Goal: Contribute content: Contribute content

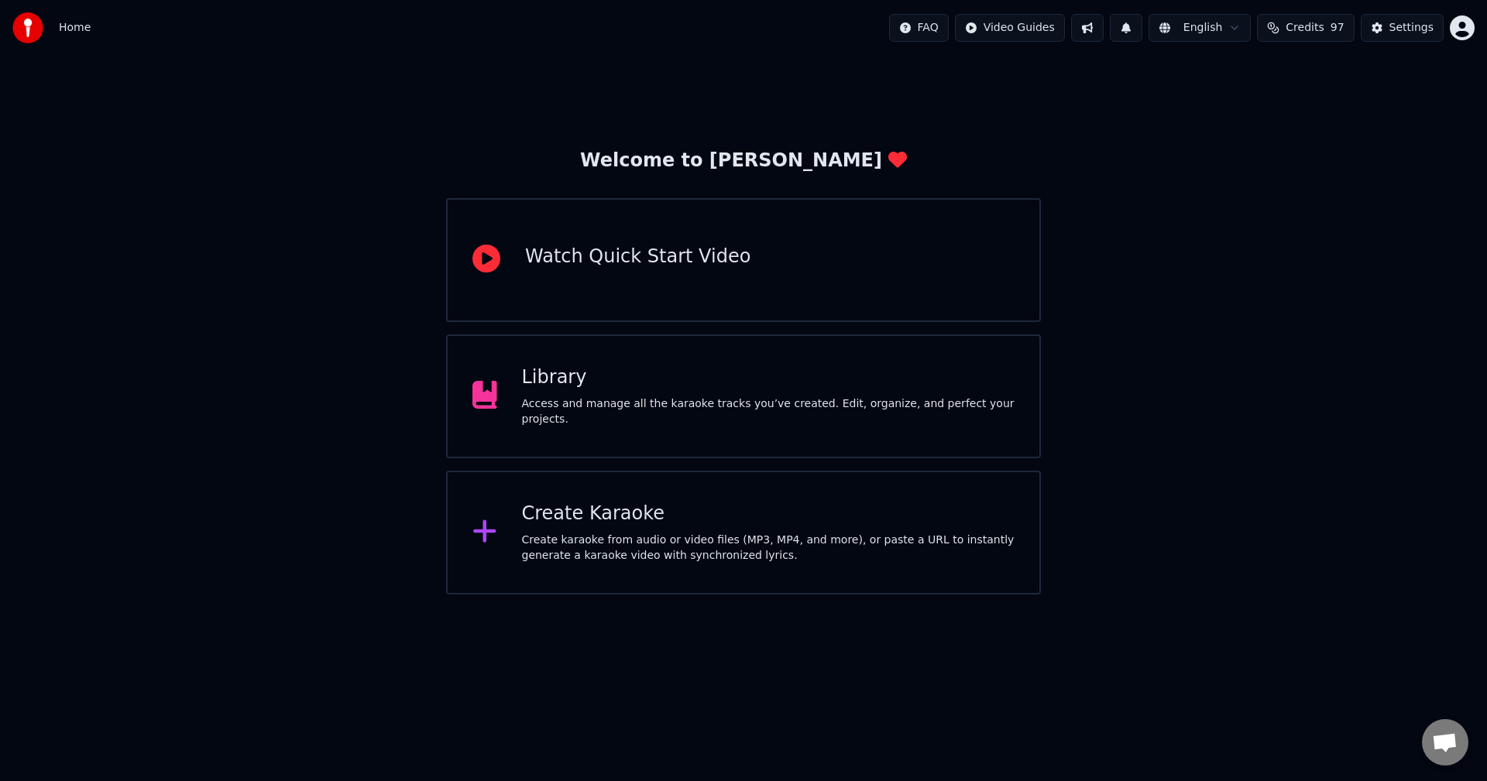
click at [561, 359] on div "Library Access and manage all the karaoke tracks you’ve created. Edit, organize…" at bounding box center [743, 397] width 595 height 124
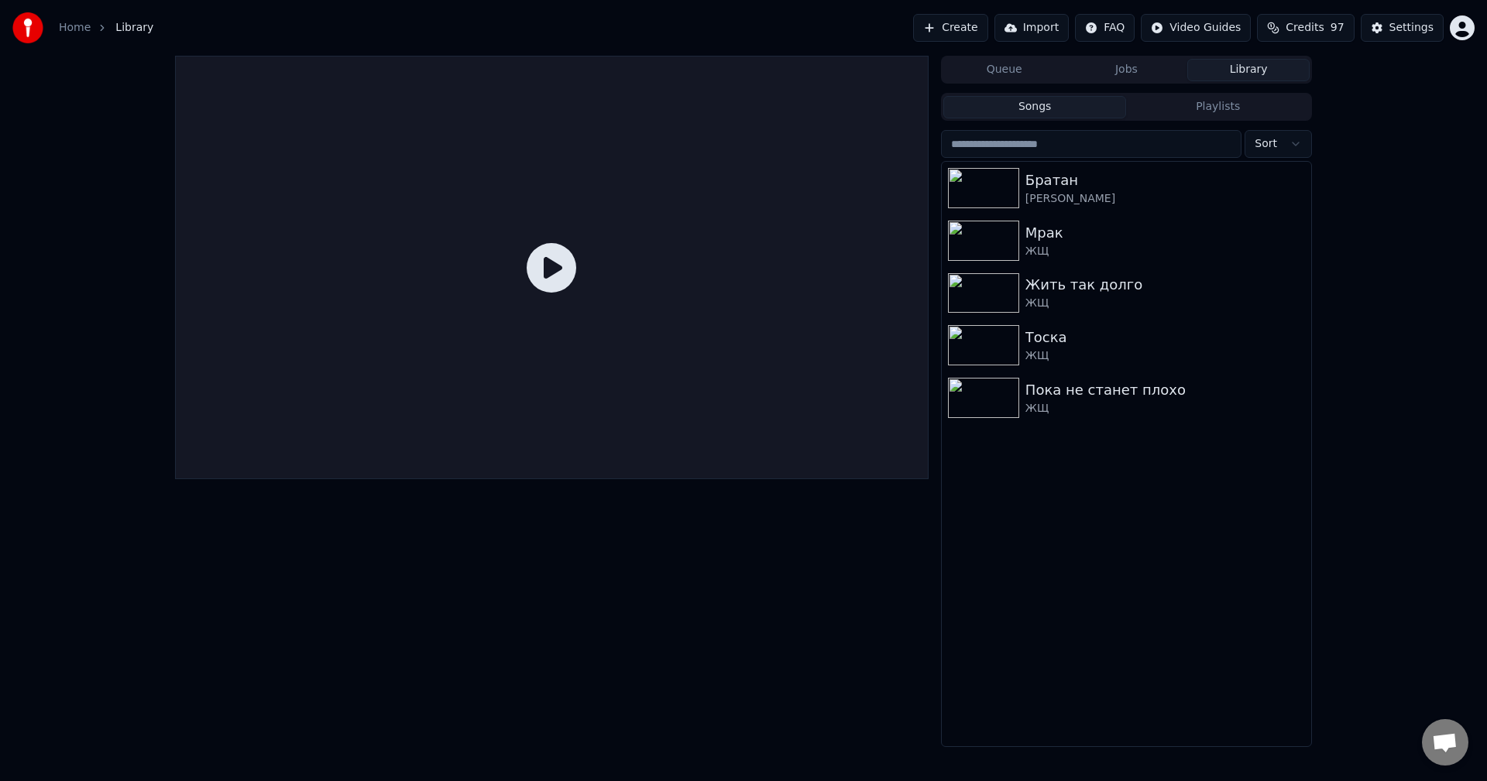
click at [985, 30] on button "Create" at bounding box center [950, 28] width 75 height 28
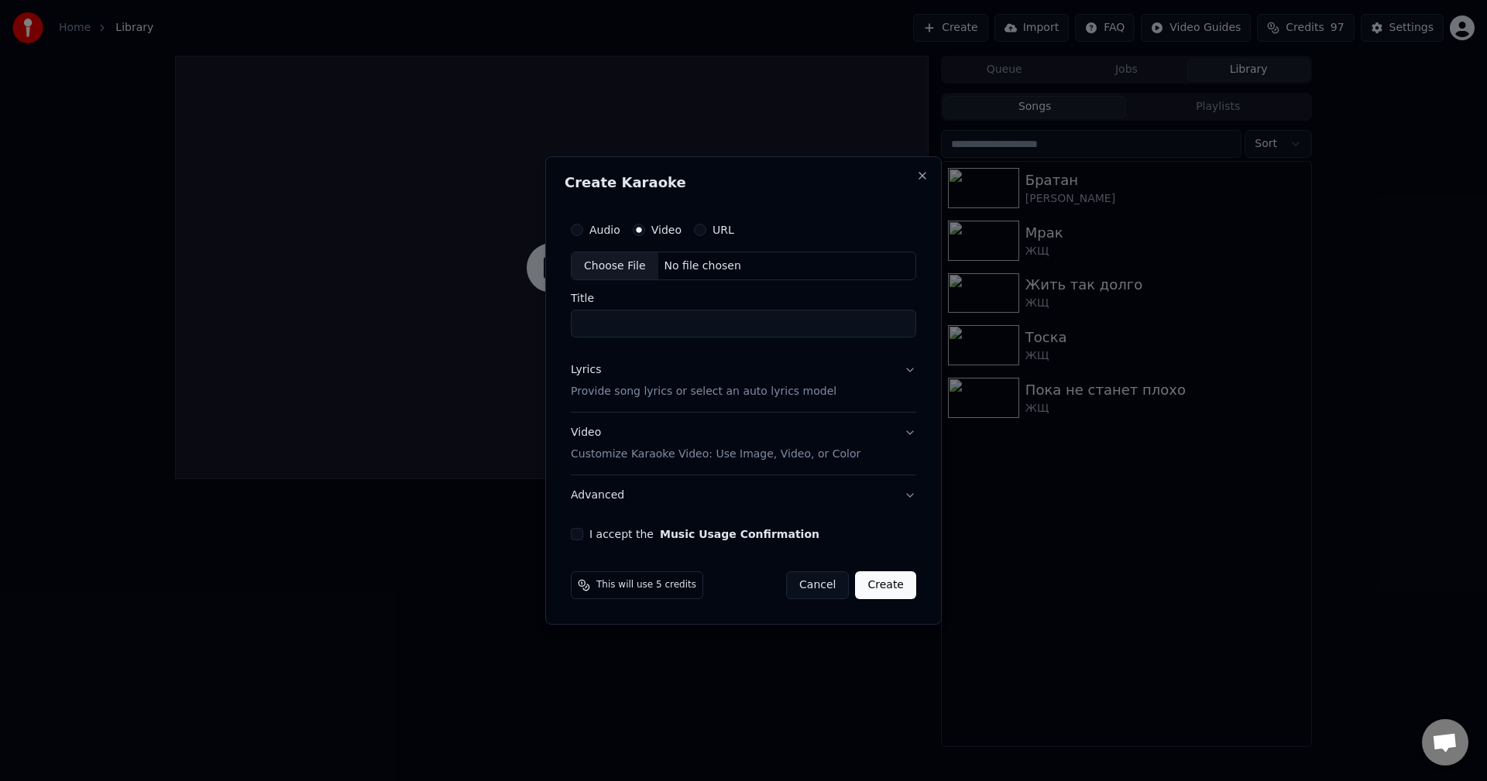
click at [617, 259] on div "Choose File" at bounding box center [614, 266] width 87 height 28
type input "**********"
click at [686, 387] on p "Provide song lyrics or select an auto lyrics model" at bounding box center [701, 392] width 266 height 15
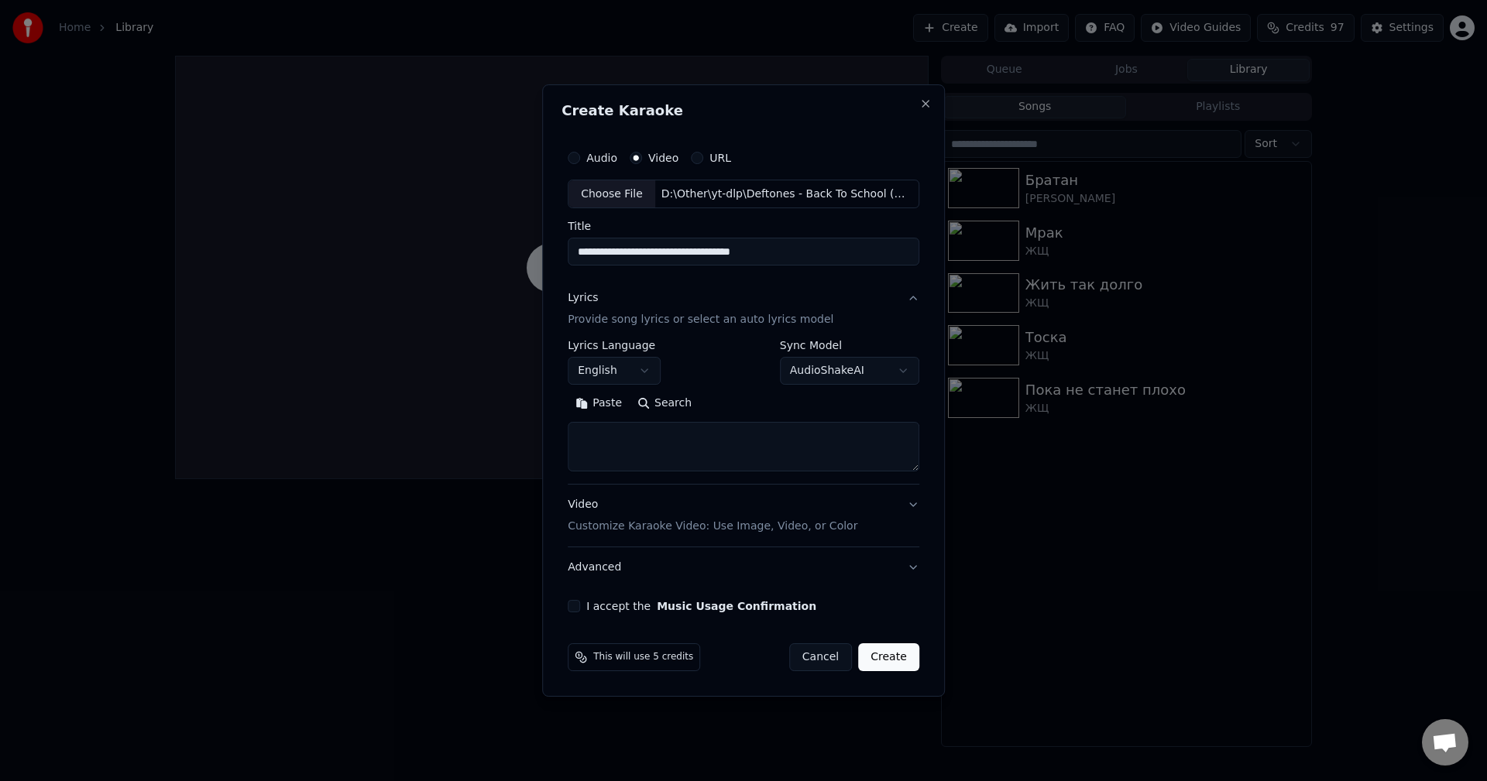
click at [602, 367] on button "English" at bounding box center [614, 372] width 93 height 28
click at [602, 367] on body "**********" at bounding box center [743, 390] width 1487 height 781
click at [641, 429] on textarea at bounding box center [744, 448] width 352 height 50
click at [668, 407] on button "Search" at bounding box center [665, 404] width 70 height 25
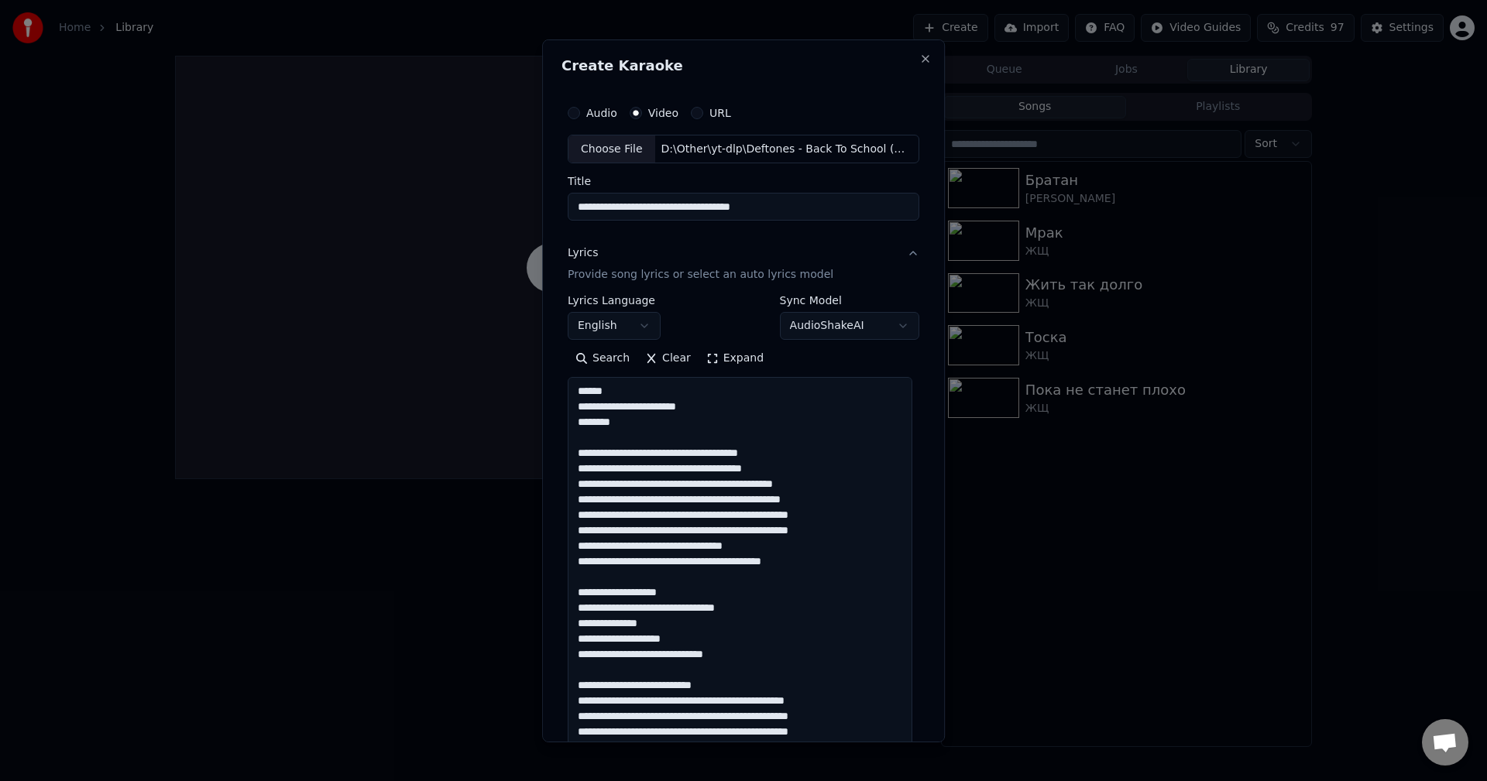
drag, startPoint x: 909, startPoint y: 465, endPoint x: 910, endPoint y: 757, distance: 292.7
click at [910, 757] on body "**********" at bounding box center [743, 390] width 1487 height 781
click at [619, 414] on textarea at bounding box center [740, 570] width 345 height 387
click at [608, 410] on textarea at bounding box center [740, 570] width 345 height 387
drag, startPoint x: 592, startPoint y: 407, endPoint x: 553, endPoint y: 408, distance: 39.5
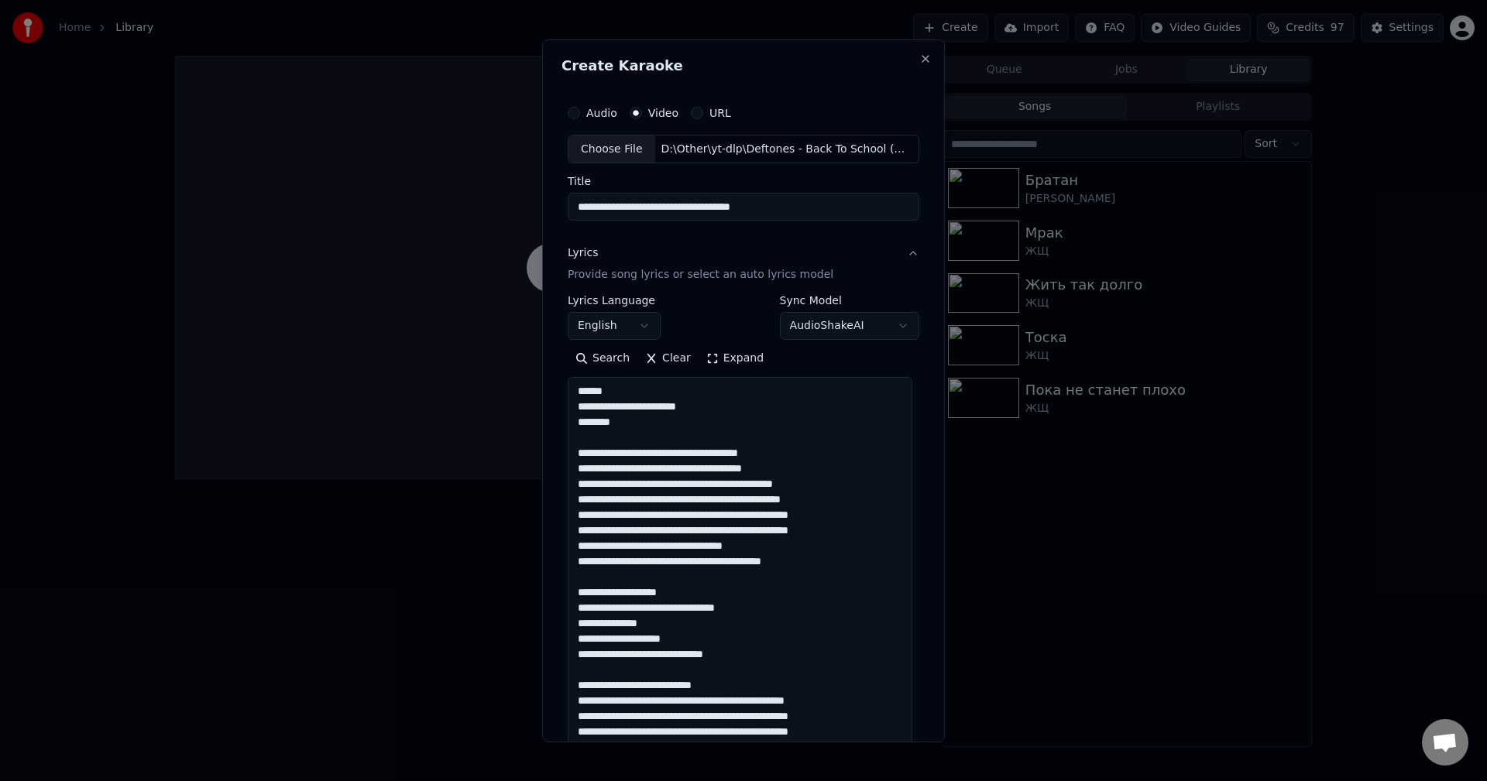
click at [553, 408] on div "**********" at bounding box center [743, 390] width 403 height 703
click at [599, 409] on textarea at bounding box center [740, 570] width 345 height 387
click at [615, 403] on textarea at bounding box center [740, 570] width 345 height 387
click at [579, 414] on textarea at bounding box center [740, 570] width 345 height 387
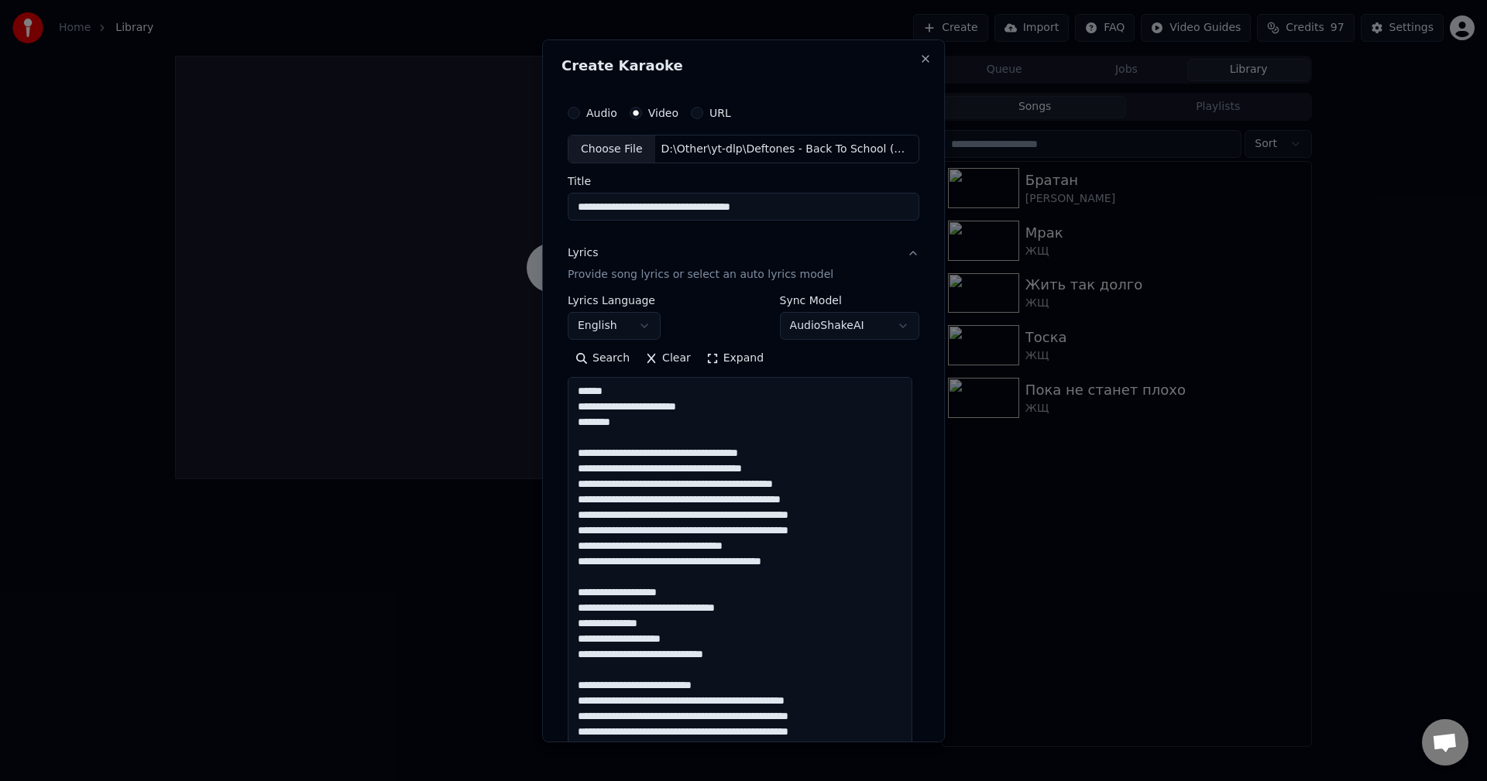
click at [579, 414] on textarea at bounding box center [740, 570] width 345 height 387
click at [604, 407] on textarea at bounding box center [740, 570] width 345 height 387
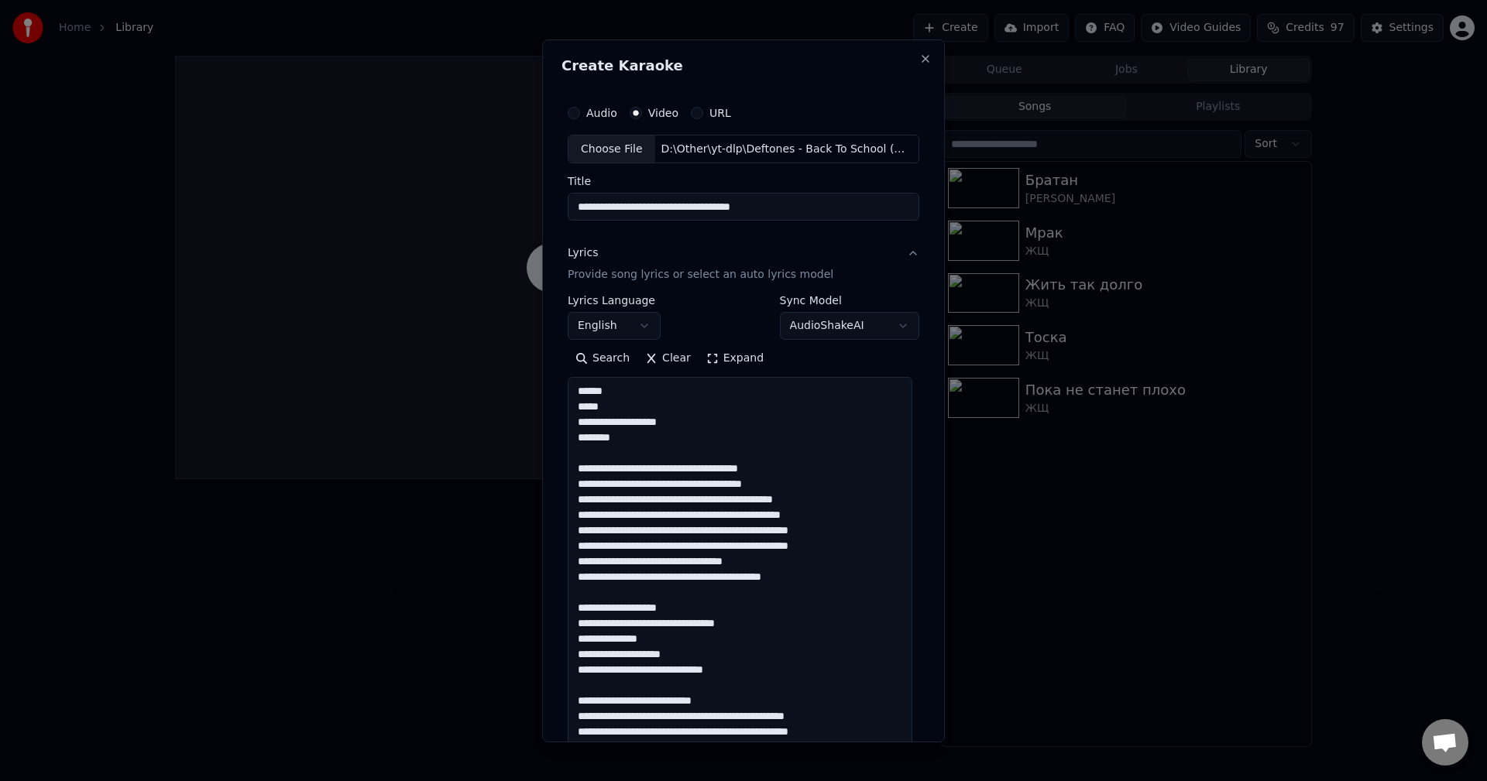
click at [657, 407] on textarea at bounding box center [740, 570] width 345 height 387
click at [796, 471] on textarea at bounding box center [740, 570] width 345 height 387
click at [595, 487] on textarea at bounding box center [740, 570] width 345 height 387
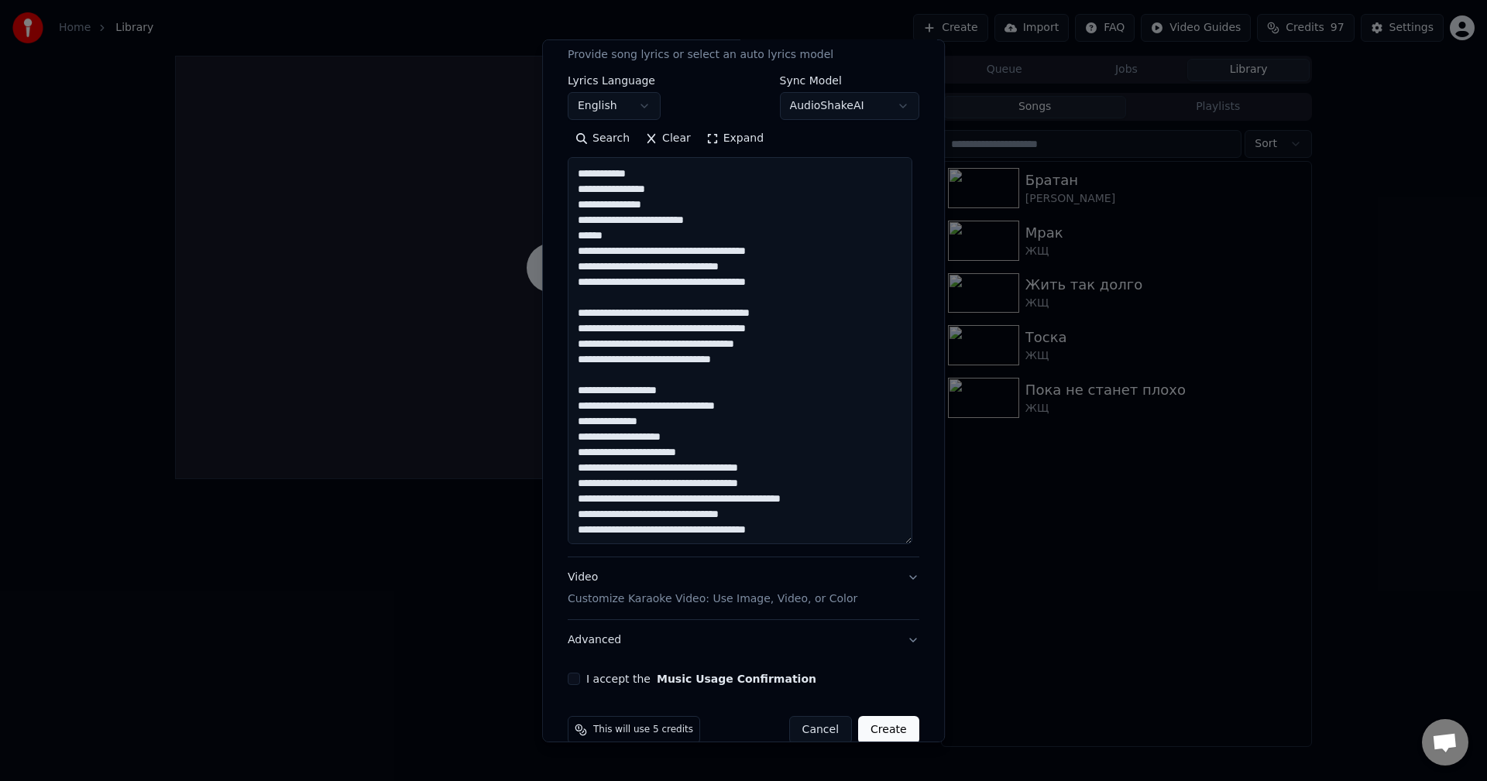
scroll to position [232, 0]
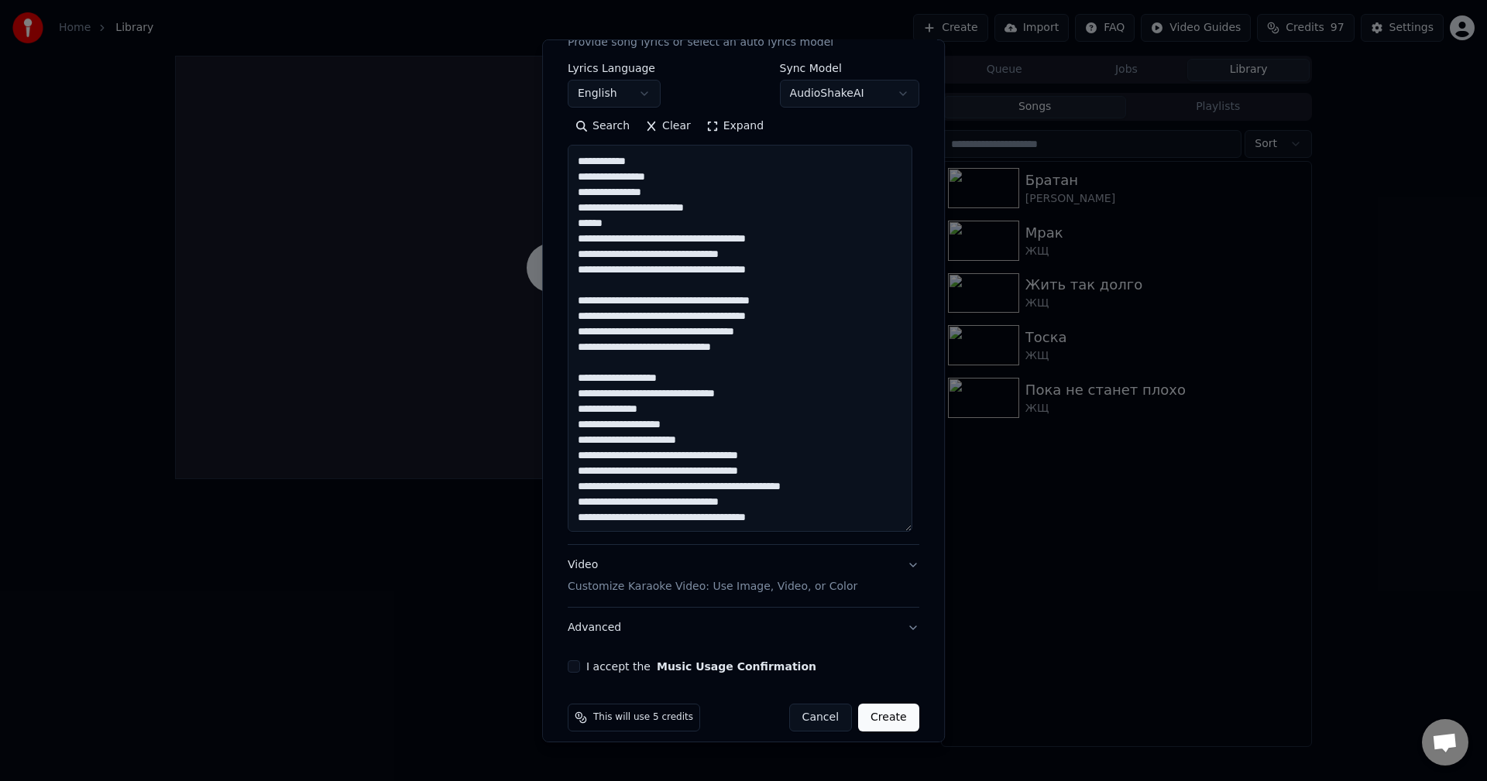
drag, startPoint x: 736, startPoint y: 451, endPoint x: 654, endPoint y: 442, distance: 83.4
click at [654, 442] on textarea at bounding box center [740, 338] width 345 height 387
click at [740, 431] on textarea at bounding box center [740, 338] width 345 height 387
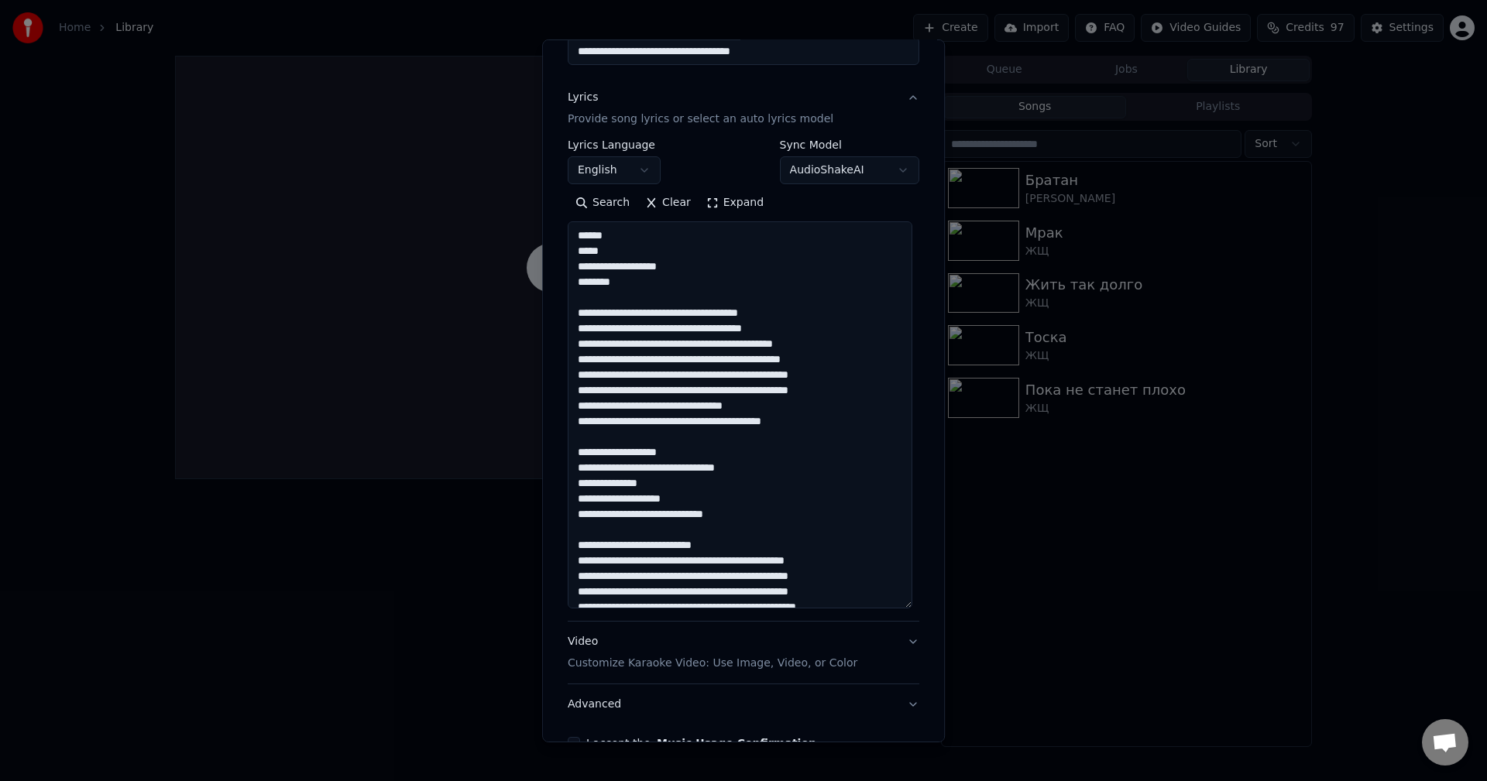
scroll to position [155, 0]
drag, startPoint x: 647, startPoint y: 311, endPoint x: 709, endPoint y: 311, distance: 61.2
click at [709, 311] on textarea at bounding box center [740, 415] width 345 height 387
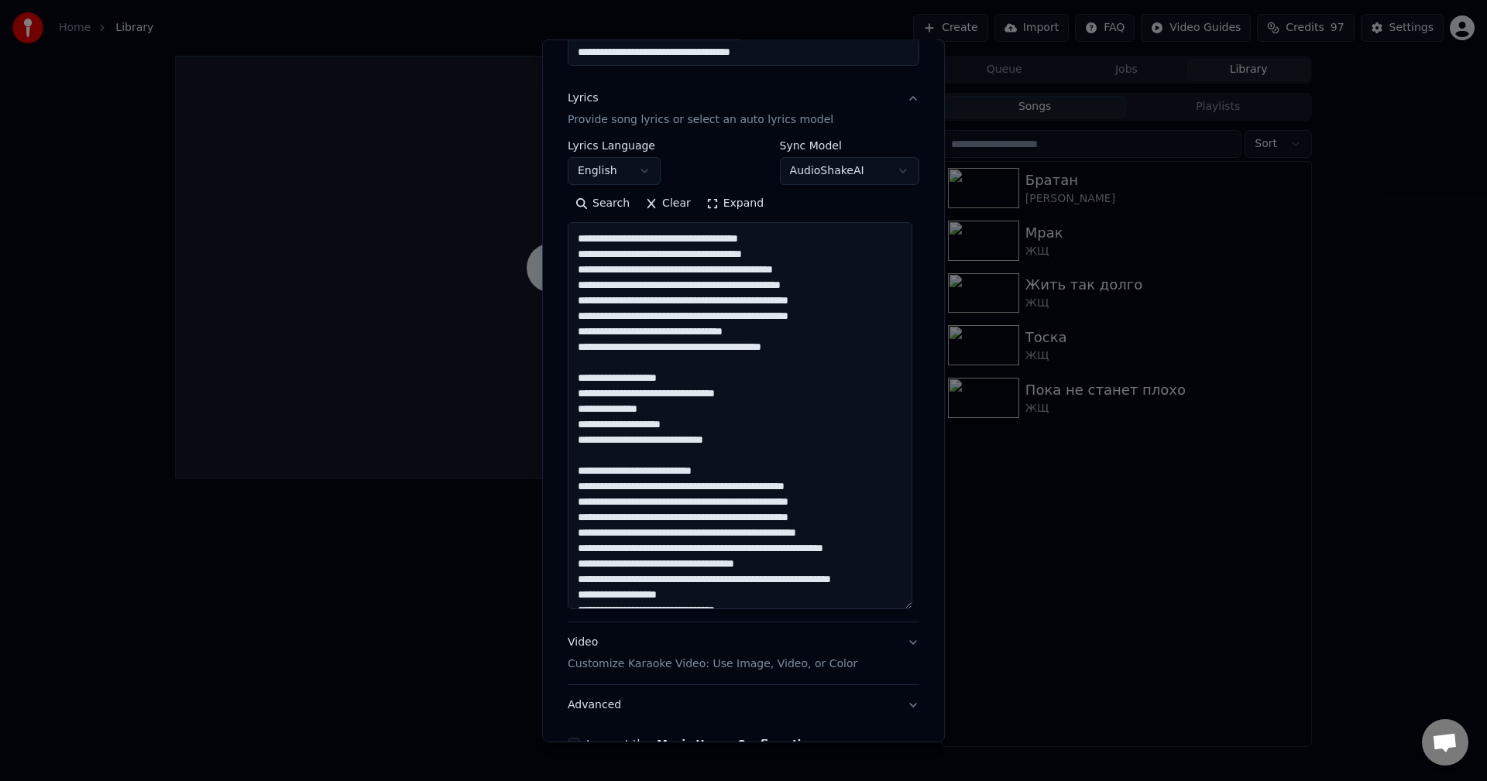
scroll to position [77, 0]
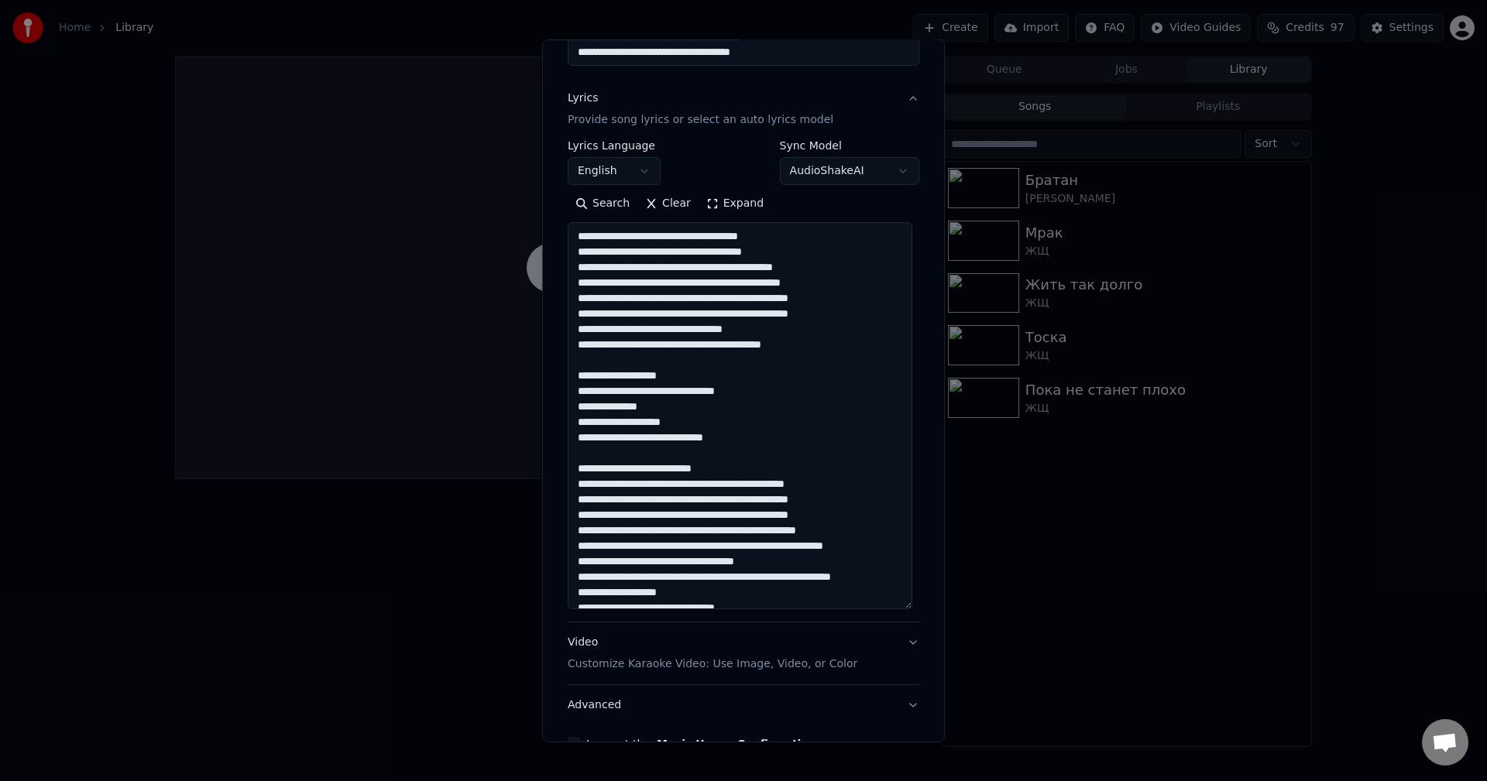
drag, startPoint x: 600, startPoint y: 378, endPoint x: 647, endPoint y: 385, distance: 47.0
click at [643, 385] on textarea at bounding box center [740, 415] width 345 height 387
click at [671, 386] on textarea at bounding box center [740, 415] width 345 height 387
click at [639, 396] on textarea at bounding box center [740, 415] width 345 height 387
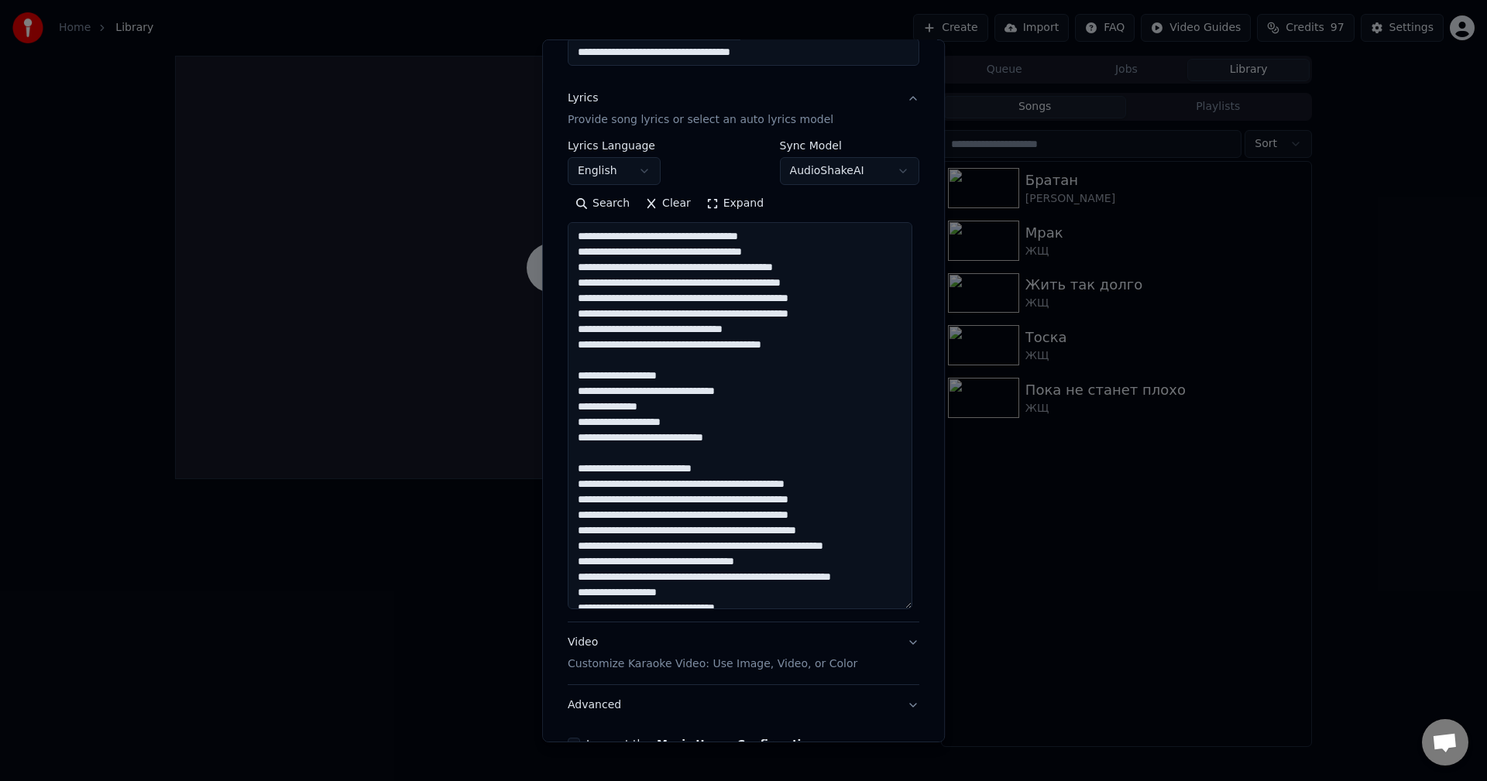
click at [639, 396] on textarea at bounding box center [740, 415] width 345 height 387
click at [626, 410] on textarea at bounding box center [740, 415] width 345 height 387
click at [593, 424] on textarea at bounding box center [740, 415] width 345 height 387
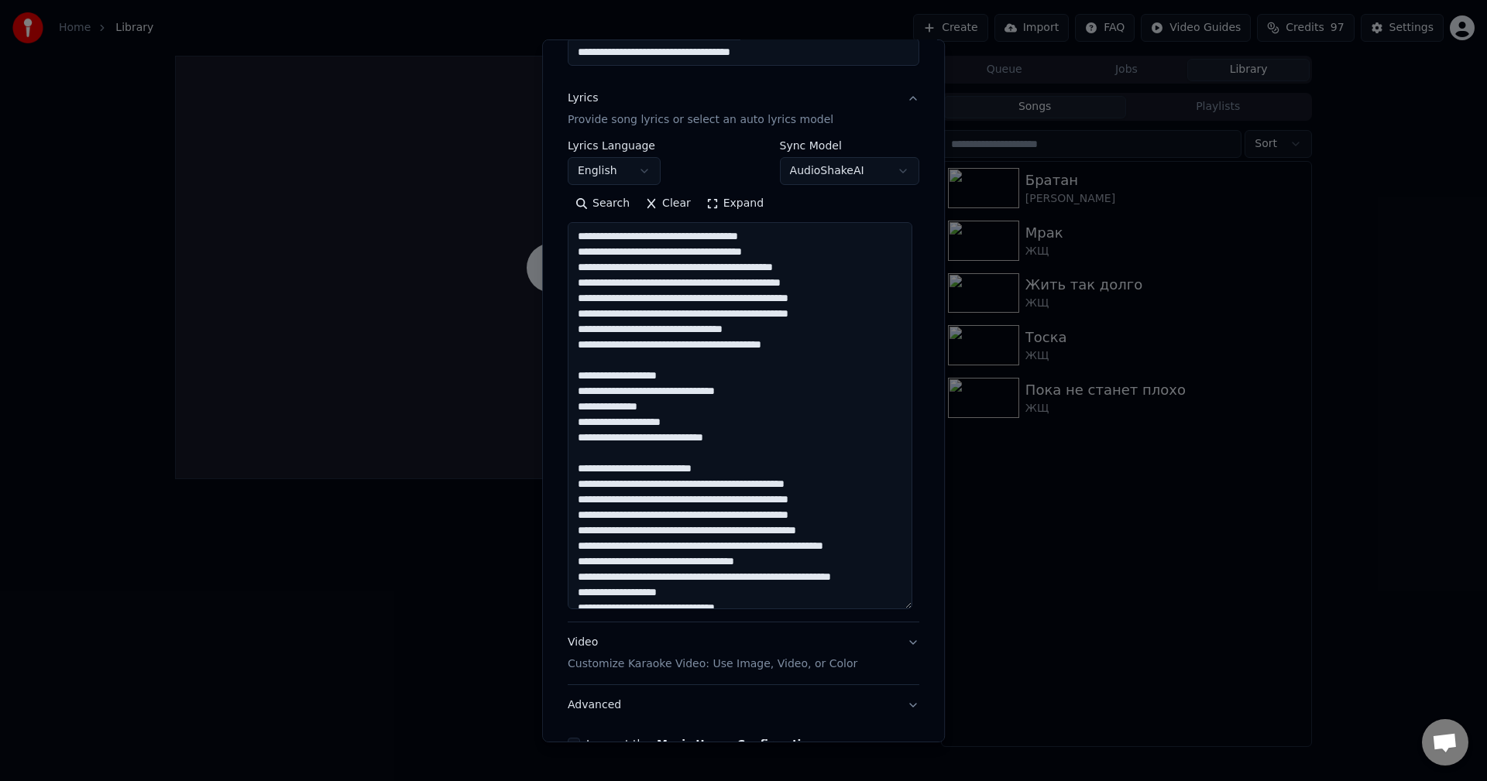
click at [593, 421] on textarea at bounding box center [740, 415] width 345 height 387
click at [602, 437] on textarea at bounding box center [740, 415] width 345 height 387
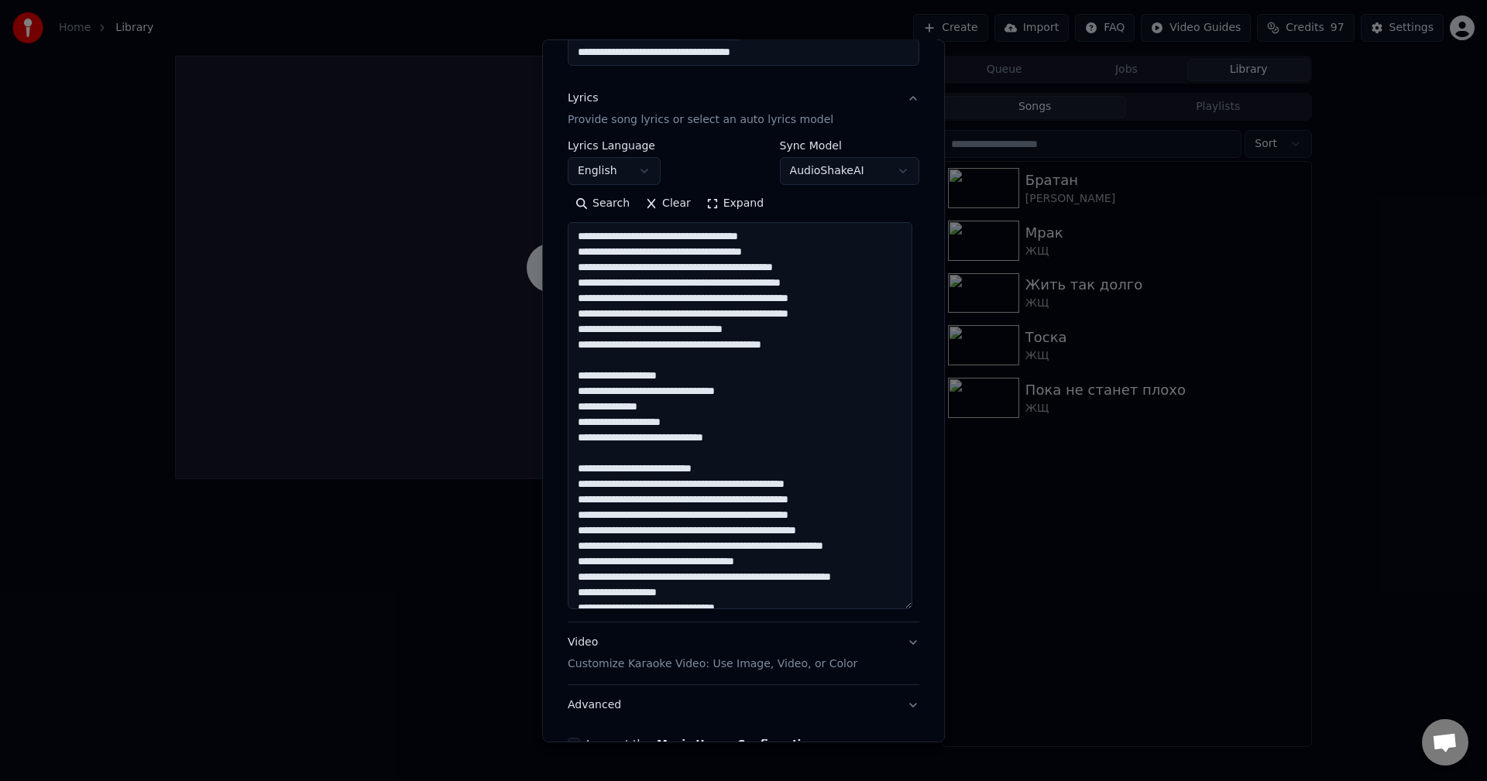
click at [602, 437] on textarea at bounding box center [740, 415] width 345 height 387
click at [648, 471] on textarea at bounding box center [740, 415] width 345 height 387
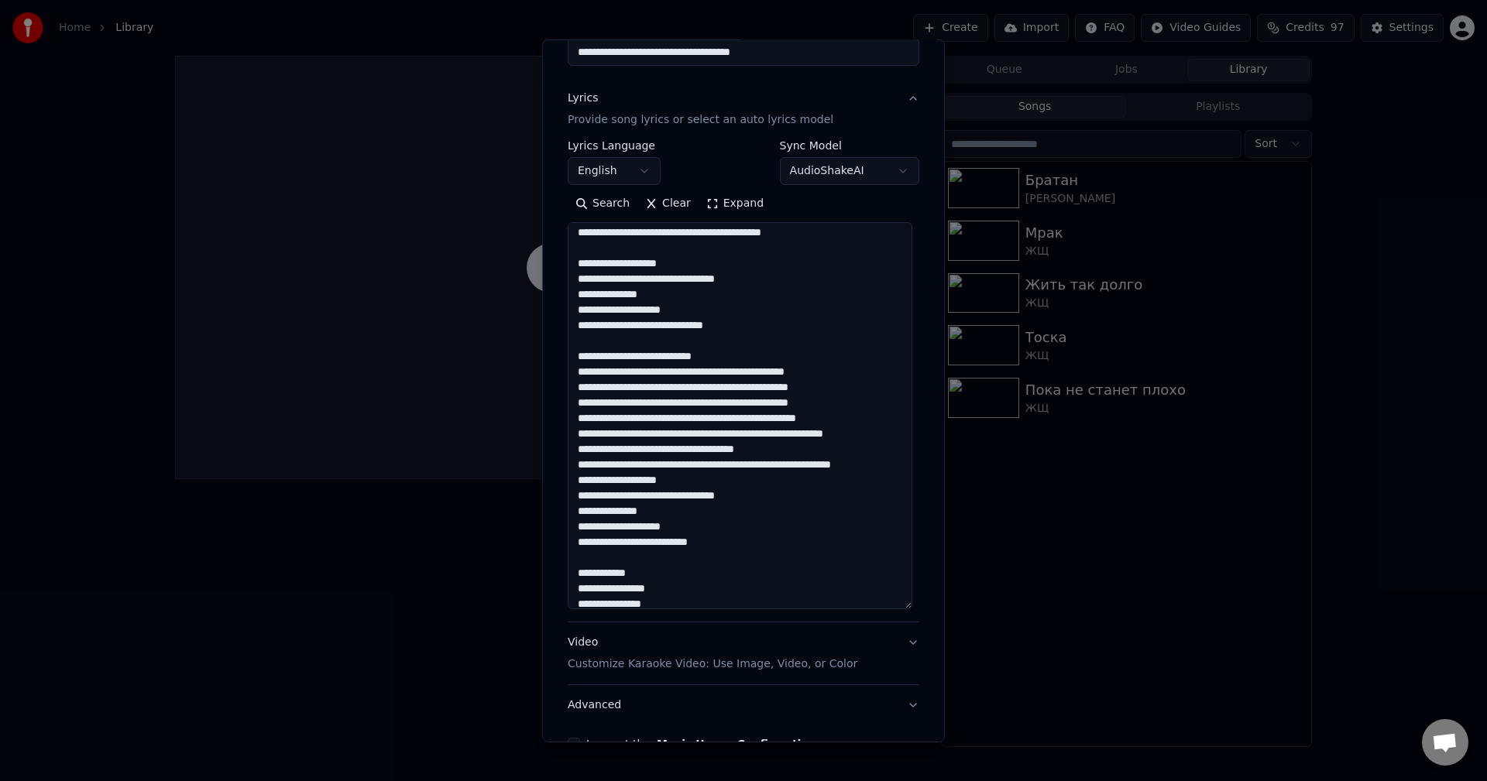
scroll to position [232, 0]
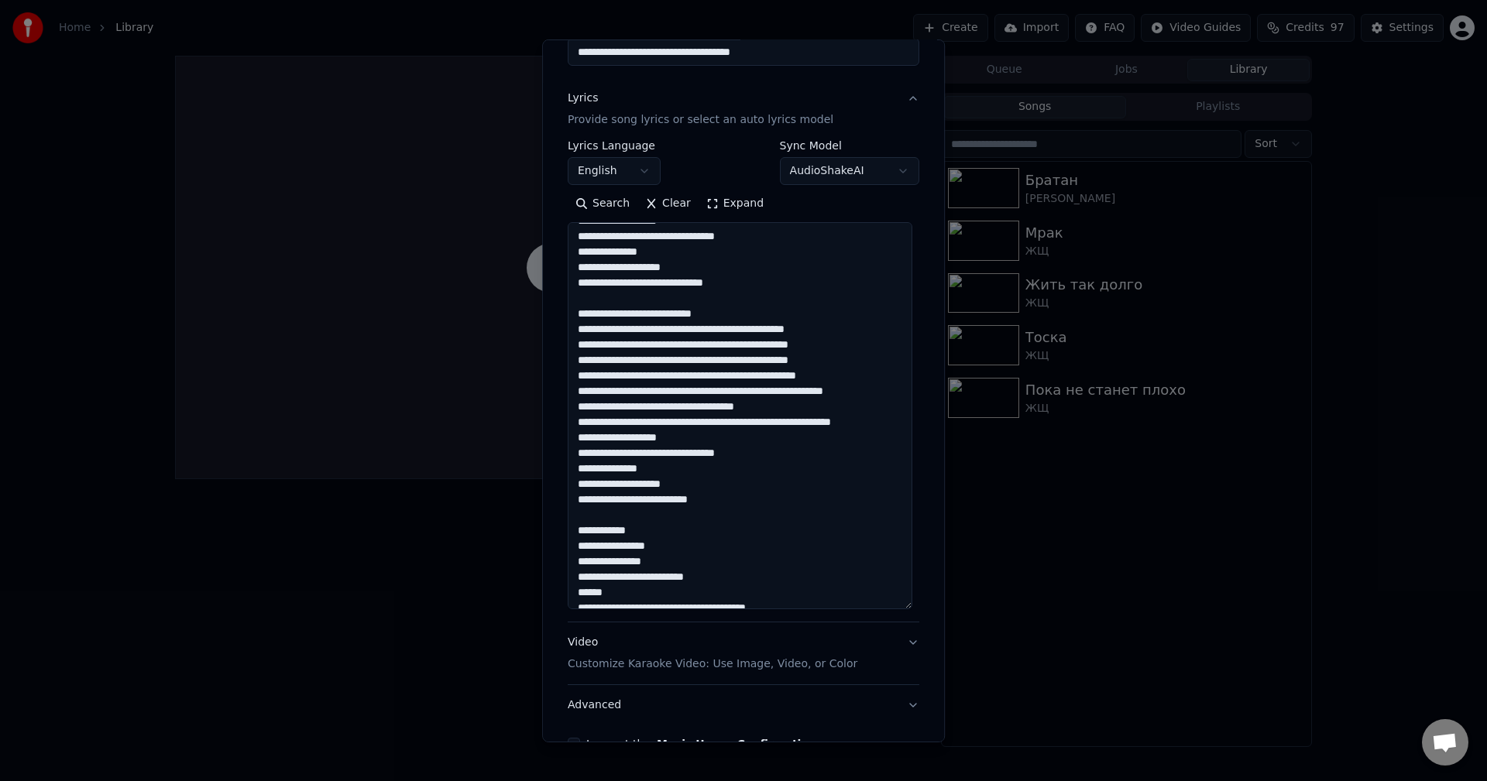
click at [653, 393] on textarea at bounding box center [740, 415] width 345 height 387
drag, startPoint x: 589, startPoint y: 383, endPoint x: 662, endPoint y: 381, distance: 73.6
click at [662, 381] on textarea at bounding box center [740, 415] width 345 height 387
drag, startPoint x: 609, startPoint y: 393, endPoint x: 688, endPoint y: 393, distance: 79.0
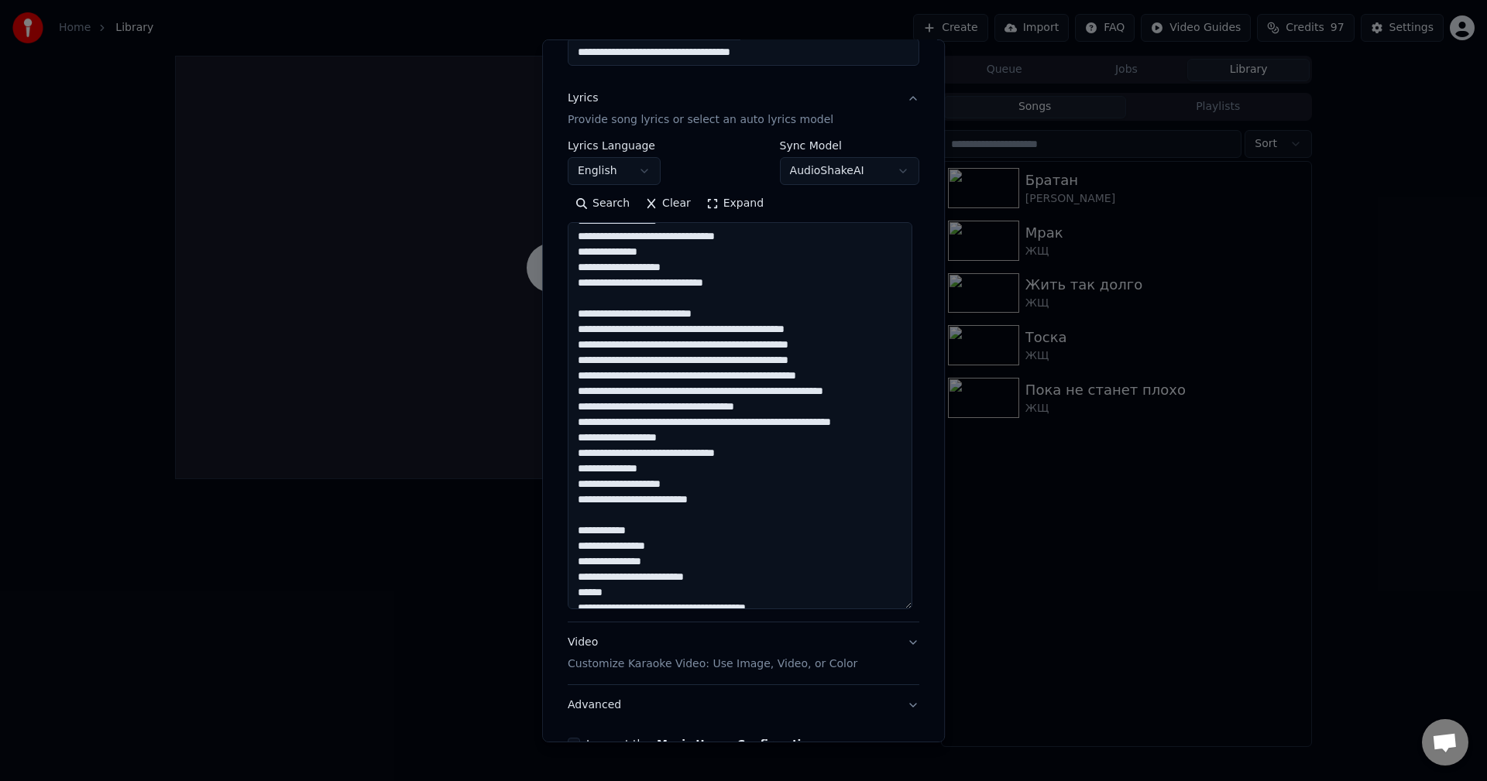
click at [688, 393] on textarea at bounding box center [740, 415] width 345 height 387
click at [741, 392] on textarea at bounding box center [740, 415] width 345 height 387
drag, startPoint x: 599, startPoint y: 410, endPoint x: 643, endPoint y: 407, distance: 44.2
click at [643, 407] on textarea at bounding box center [740, 415] width 345 height 387
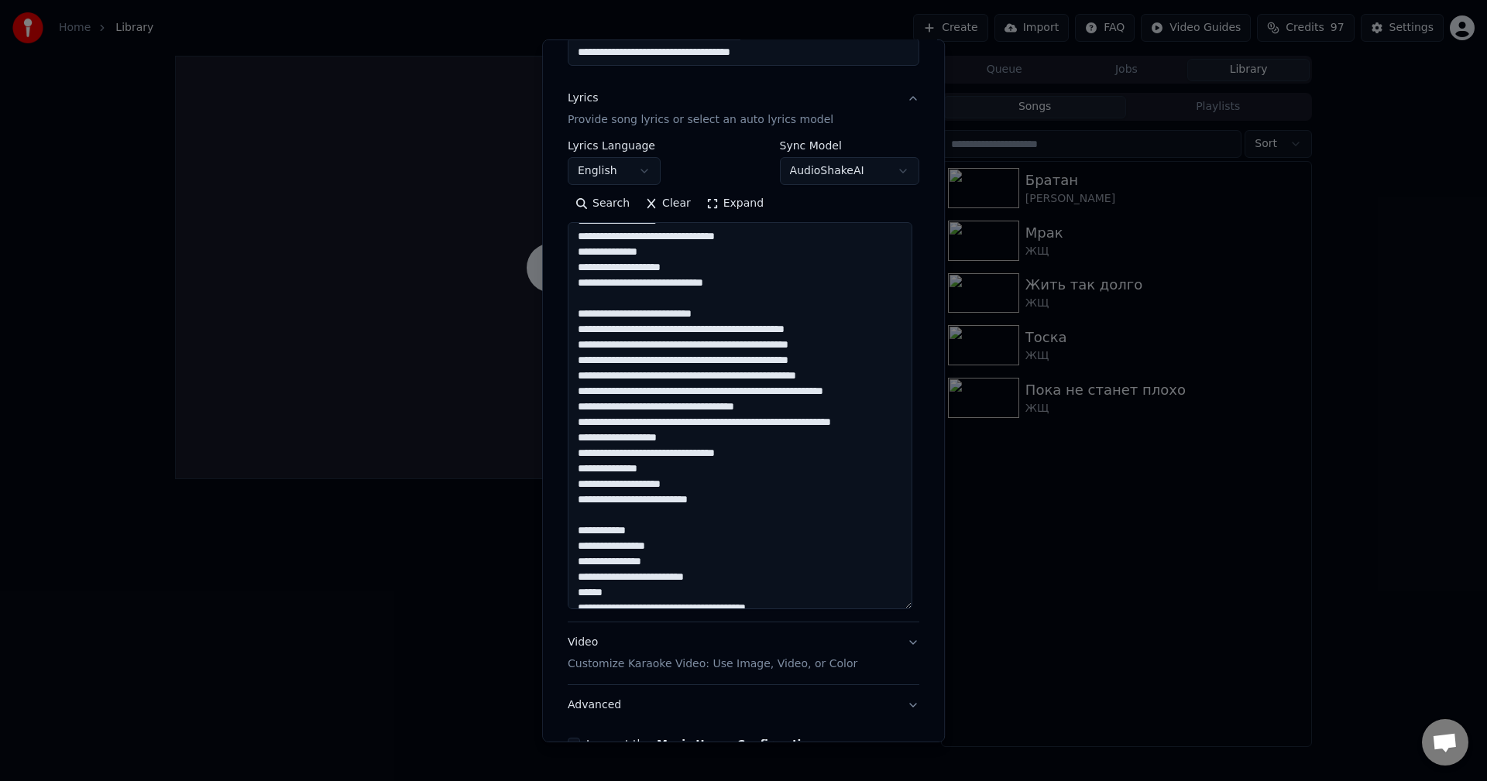
click at [643, 407] on textarea at bounding box center [740, 415] width 345 height 387
drag, startPoint x: 585, startPoint y: 422, endPoint x: 711, endPoint y: 420, distance: 125.5
click at [711, 420] on textarea at bounding box center [740, 415] width 345 height 387
click at [669, 422] on textarea at bounding box center [740, 415] width 345 height 387
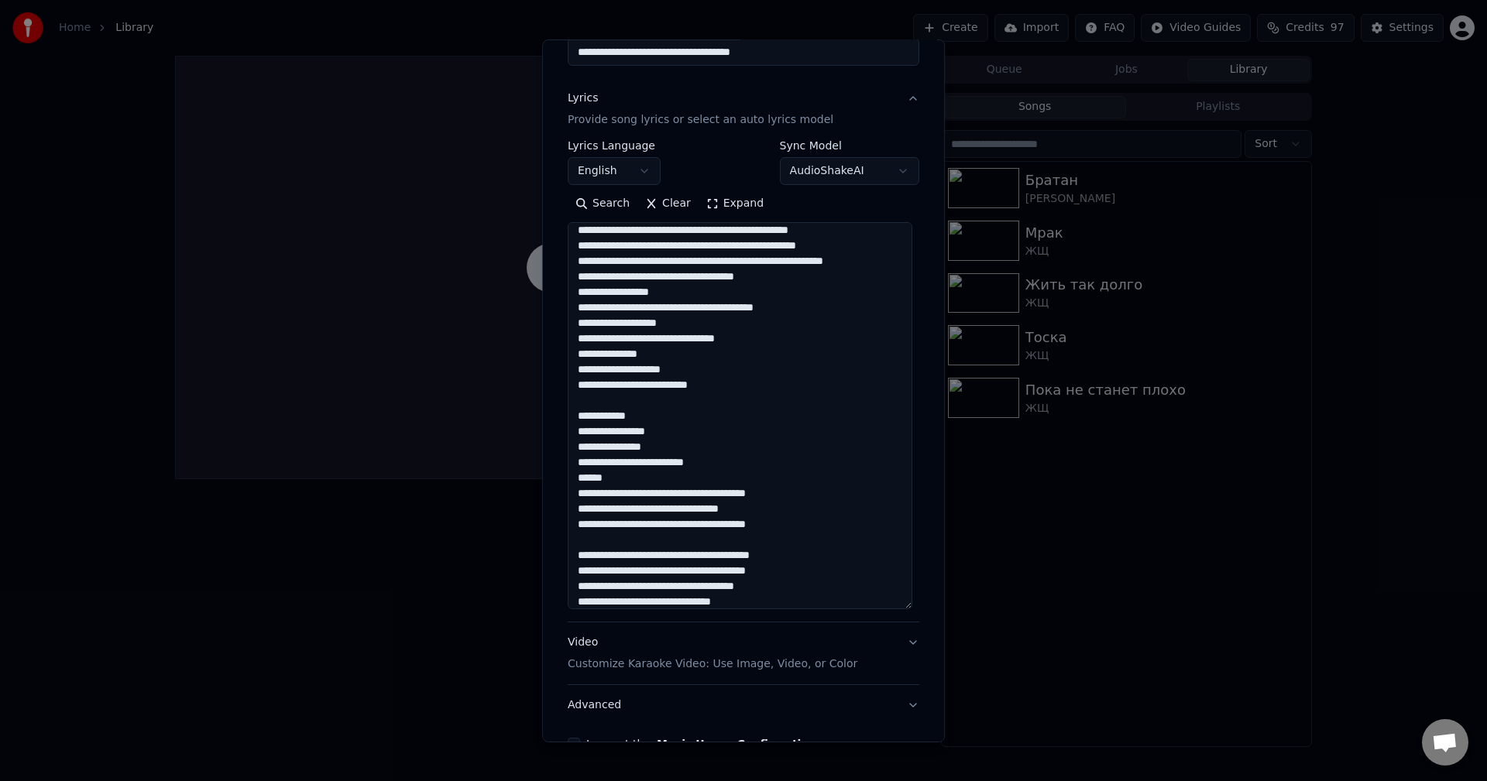
scroll to position [362, 0]
click at [578, 307] on textarea at bounding box center [740, 415] width 345 height 387
click at [733, 352] on textarea at bounding box center [740, 415] width 345 height 387
type textarea "**********"
click at [609, 422] on textarea at bounding box center [740, 415] width 345 height 387
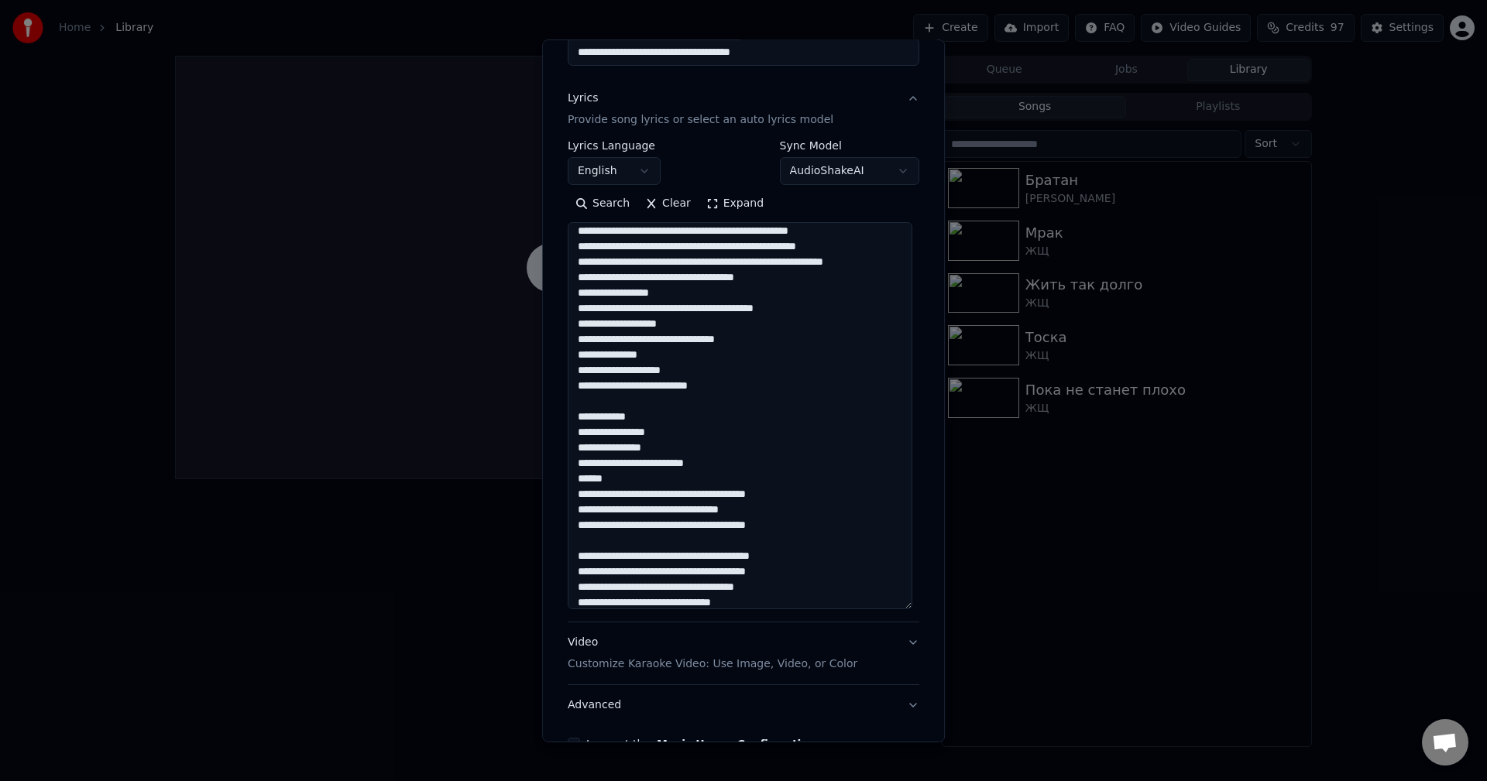
click at [726, 383] on textarea at bounding box center [740, 415] width 345 height 387
click at [654, 430] on textarea at bounding box center [740, 415] width 345 height 387
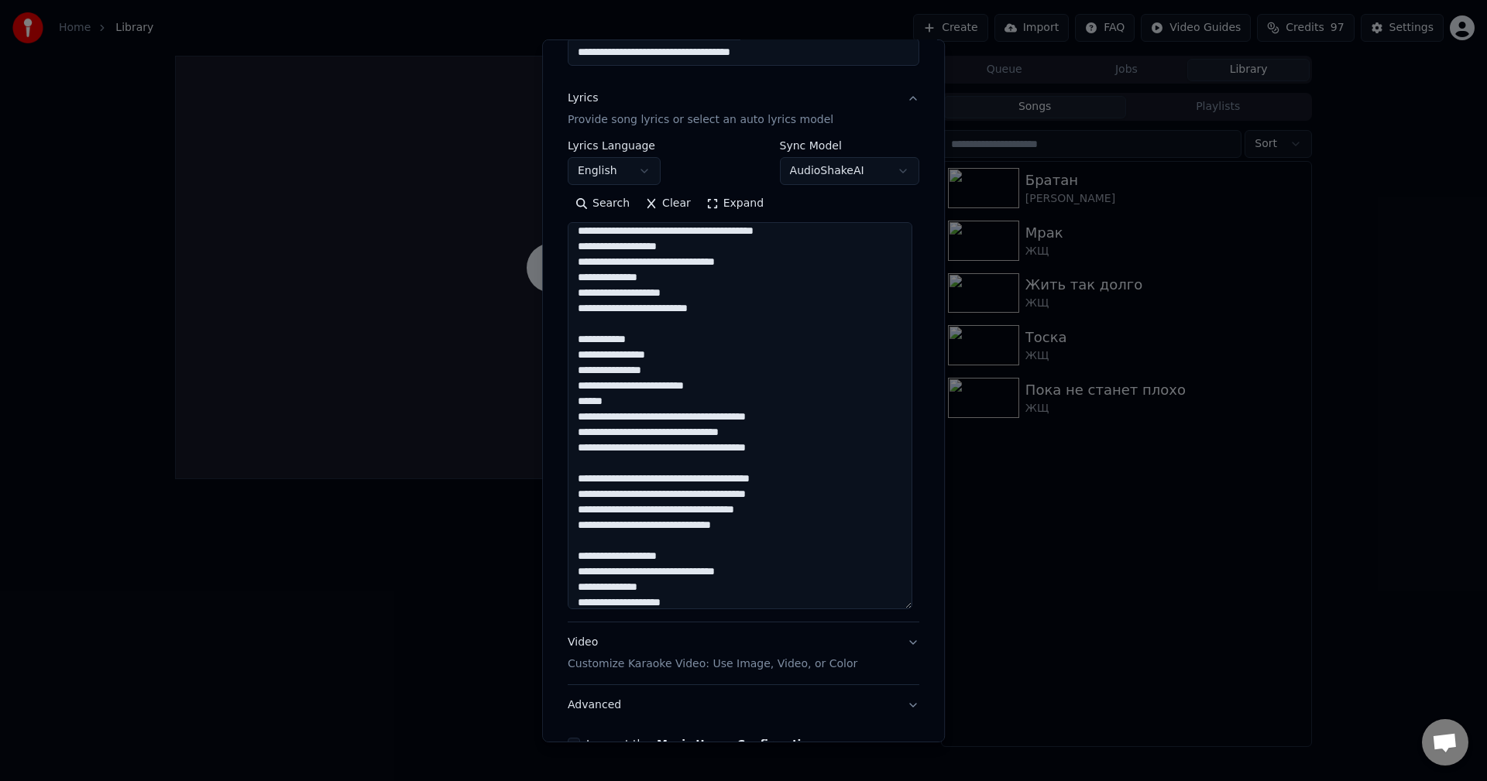
click at [654, 370] on textarea at bounding box center [740, 415] width 345 height 387
click at [721, 393] on textarea at bounding box center [740, 415] width 345 height 387
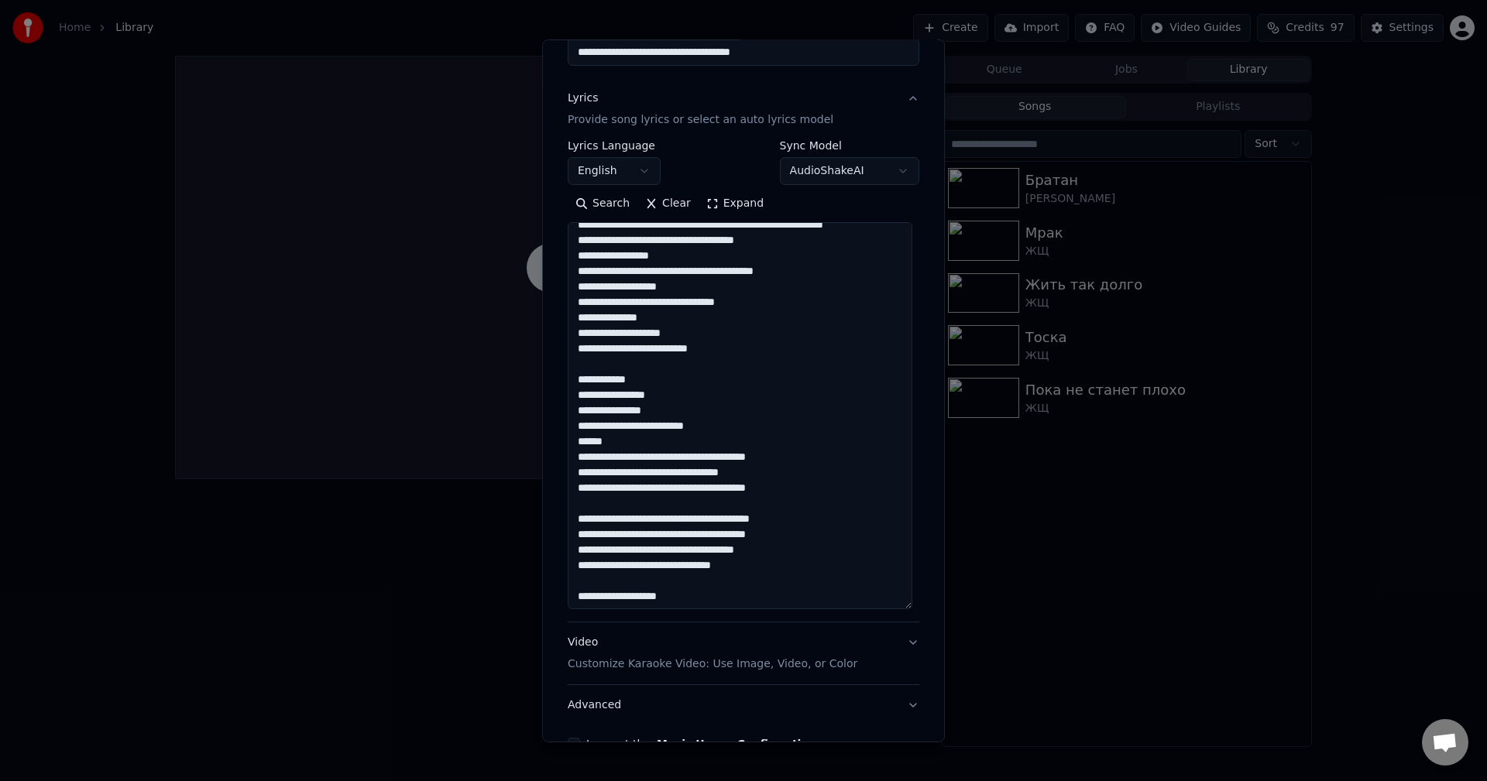
scroll to position [362, 0]
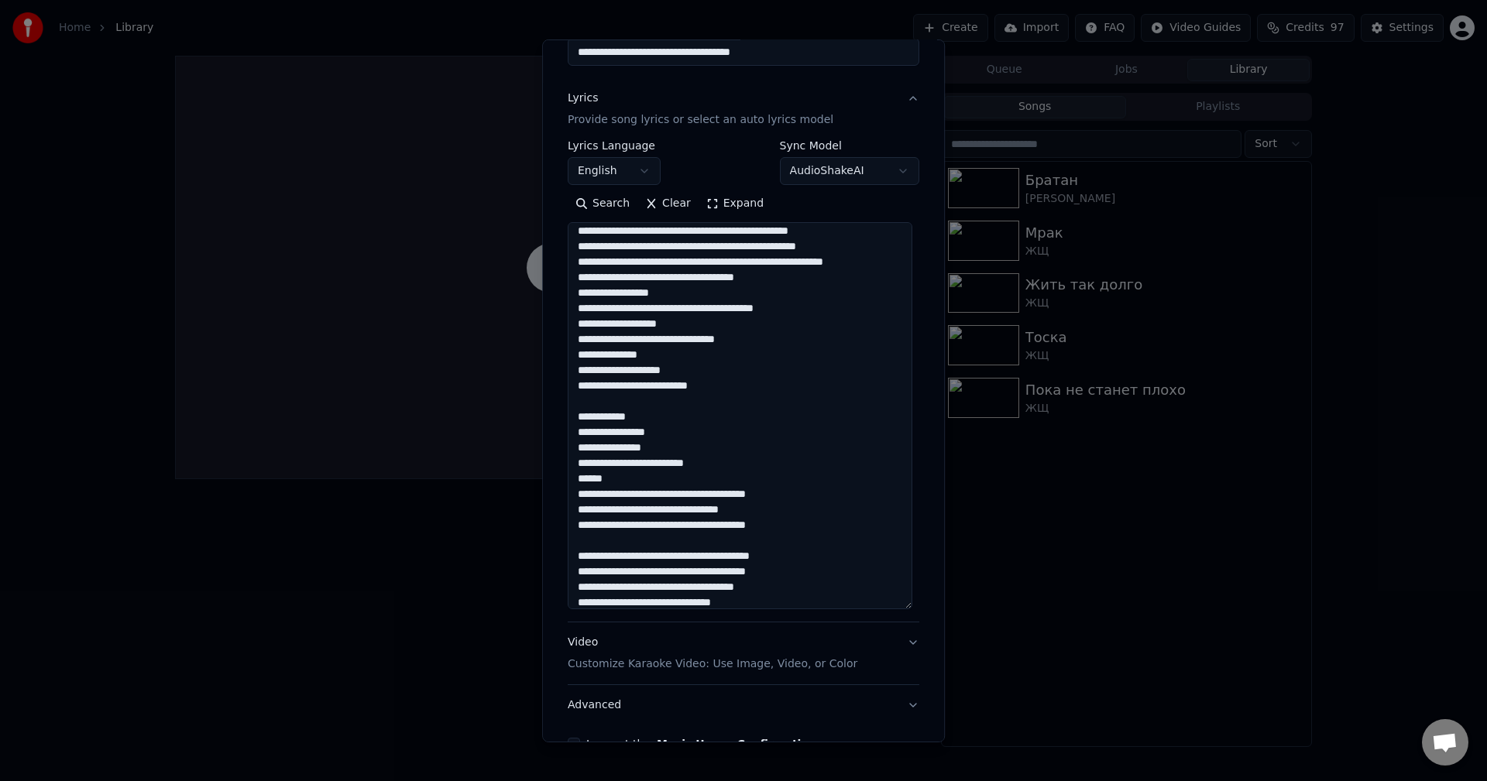
click at [576, 309] on textarea at bounding box center [740, 415] width 345 height 387
click at [702, 365] on textarea at bounding box center [740, 415] width 345 height 387
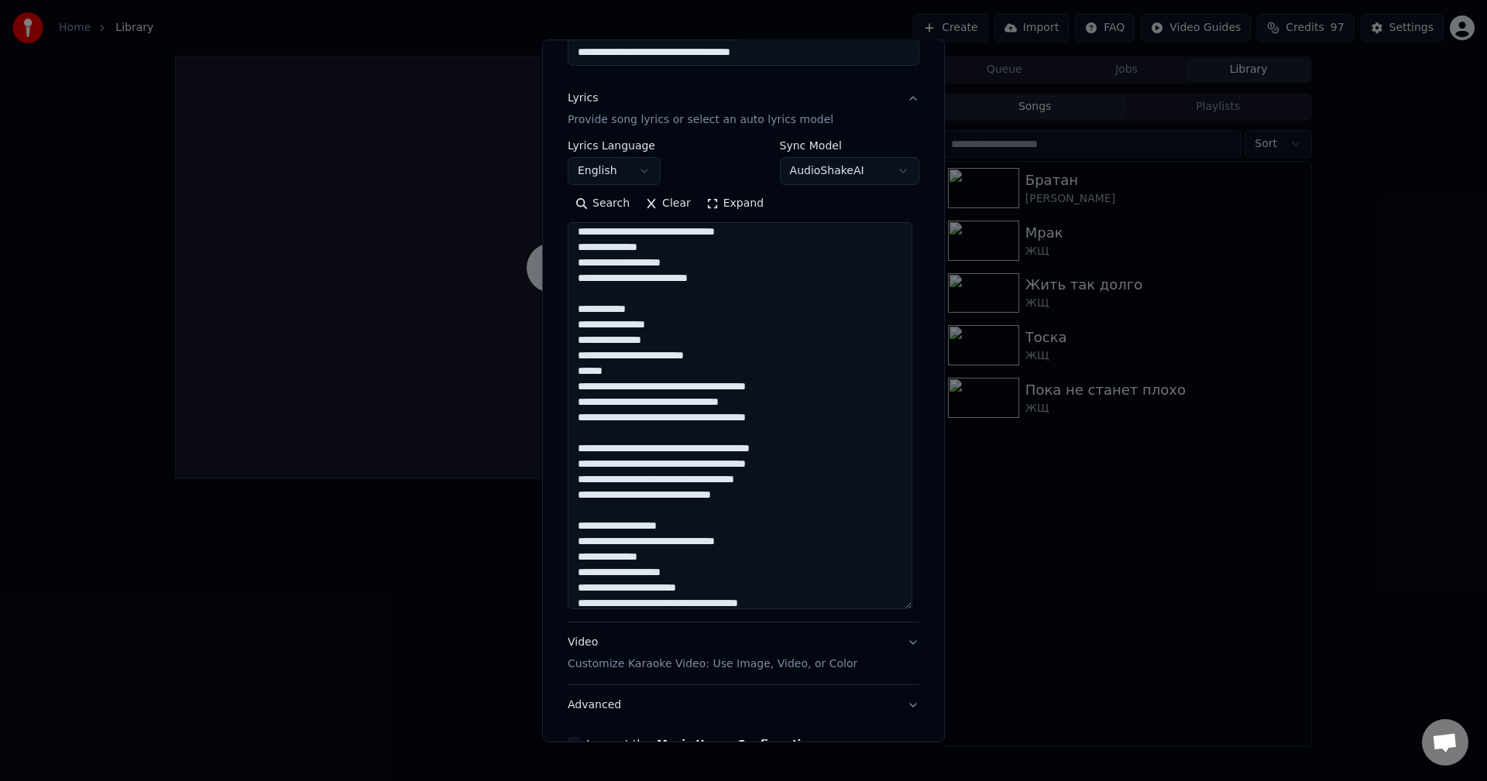
scroll to position [516, 0]
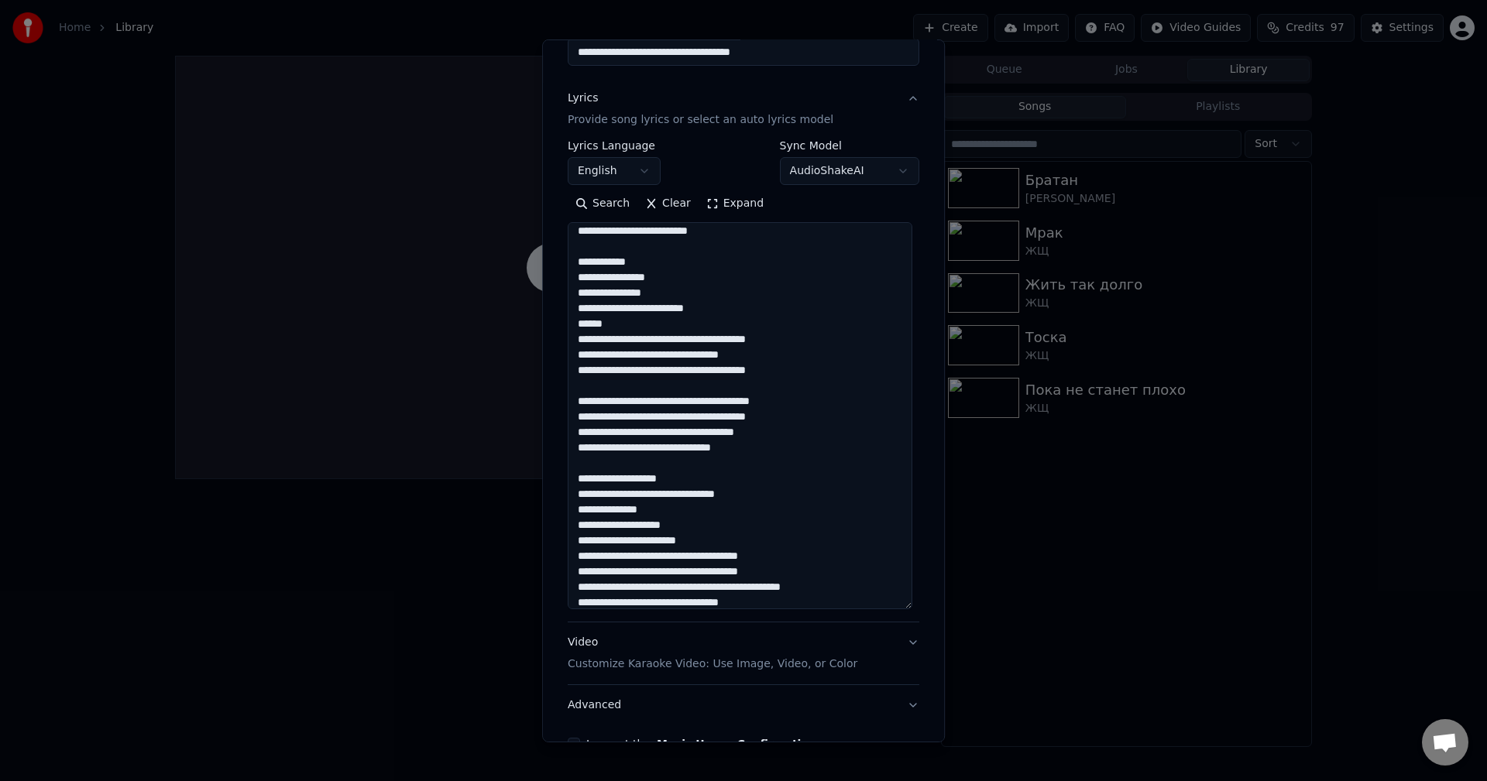
click at [775, 365] on textarea at bounding box center [740, 415] width 345 height 387
click at [637, 407] on textarea at bounding box center [740, 415] width 345 height 387
drag, startPoint x: 606, startPoint y: 406, endPoint x: 668, endPoint y: 403, distance: 62.0
click at [668, 403] on textarea at bounding box center [740, 415] width 345 height 387
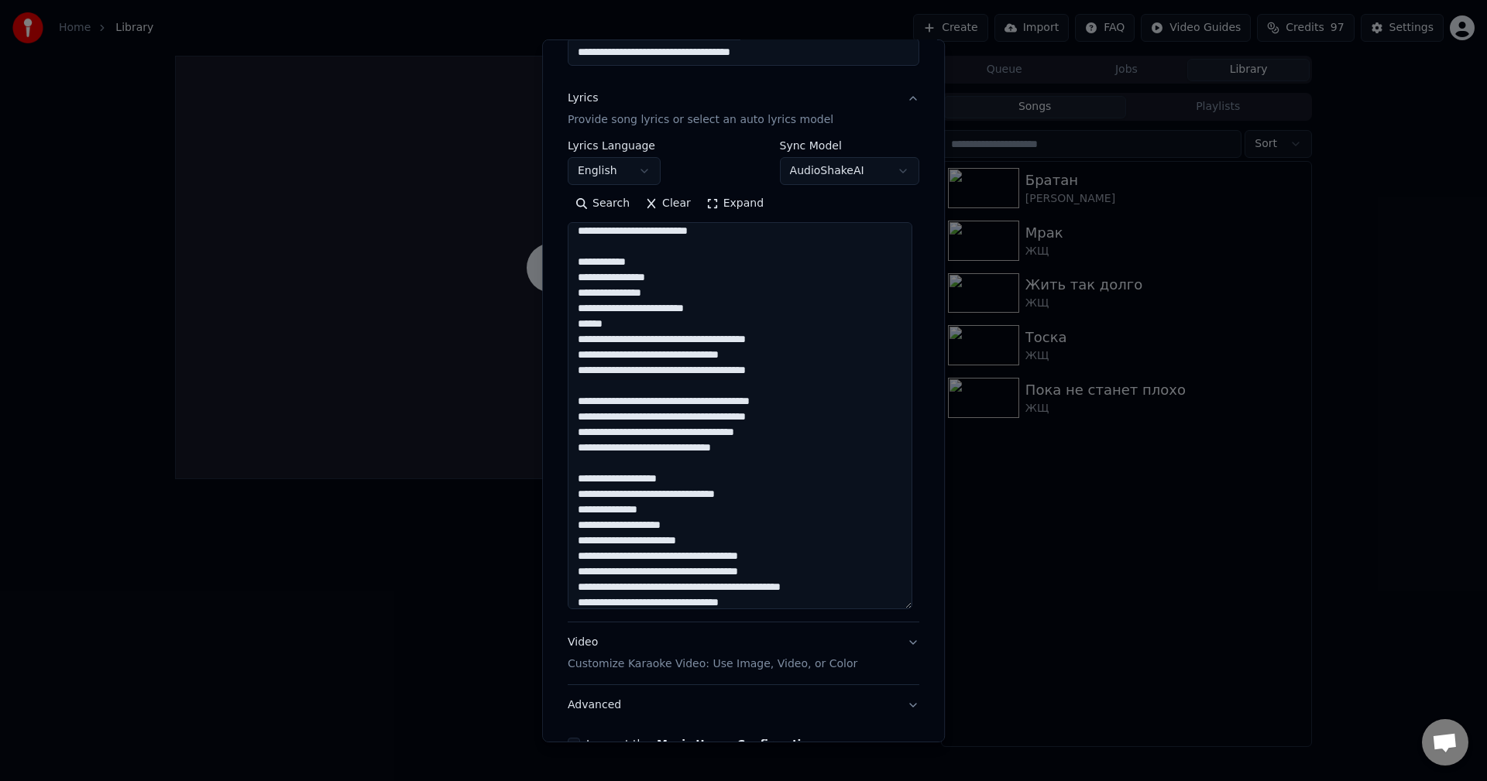
drag, startPoint x: 676, startPoint y: 402, endPoint x: 733, endPoint y: 402, distance: 56.5
click at [733, 402] on textarea at bounding box center [740, 415] width 345 height 387
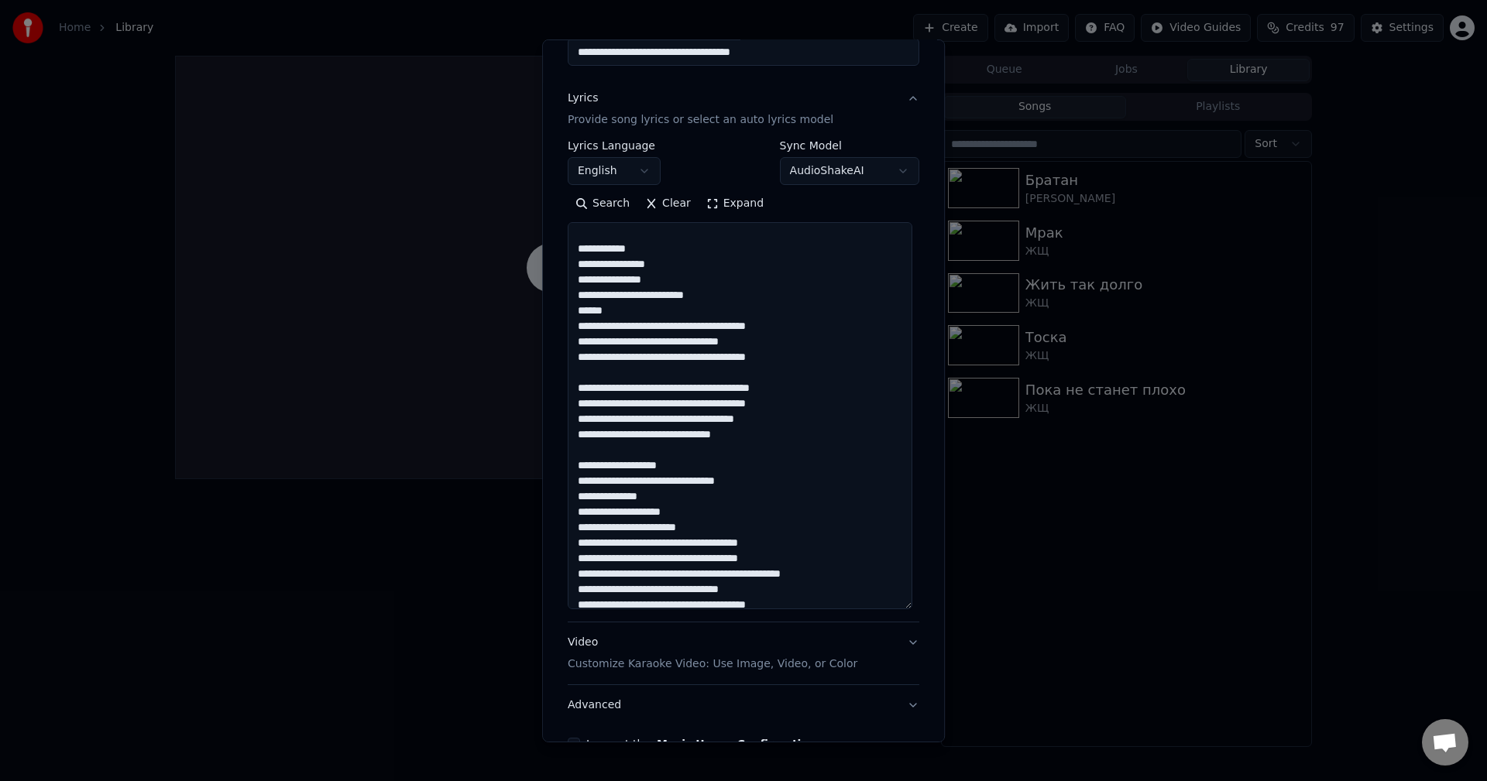
scroll to position [540, 0]
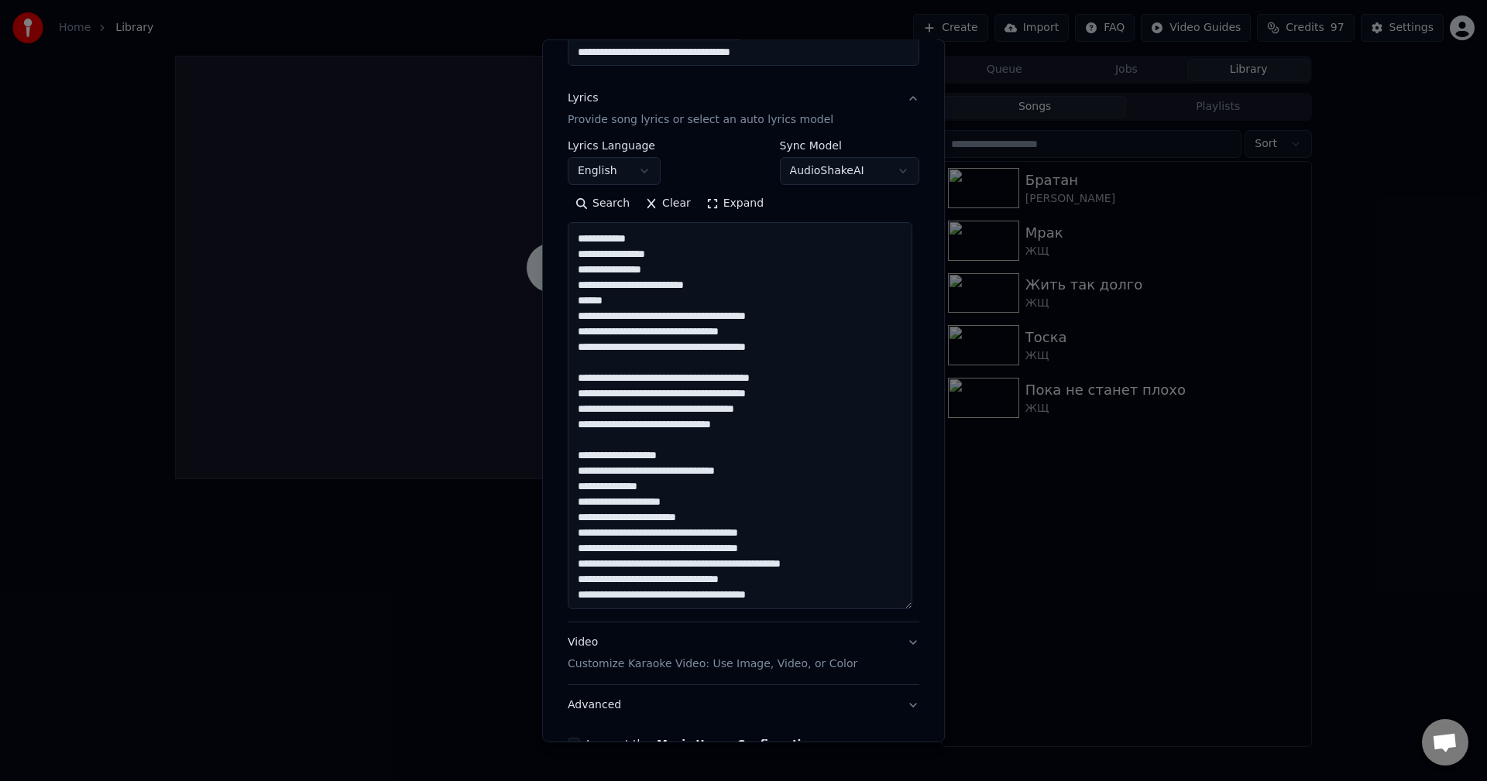
click at [715, 499] on textarea at bounding box center [740, 415] width 345 height 387
click at [702, 513] on textarea at bounding box center [740, 415] width 345 height 387
click at [609, 536] on textarea at bounding box center [740, 415] width 345 height 387
click at [615, 552] on textarea at bounding box center [740, 415] width 345 height 387
click at [646, 551] on textarea at bounding box center [740, 415] width 345 height 387
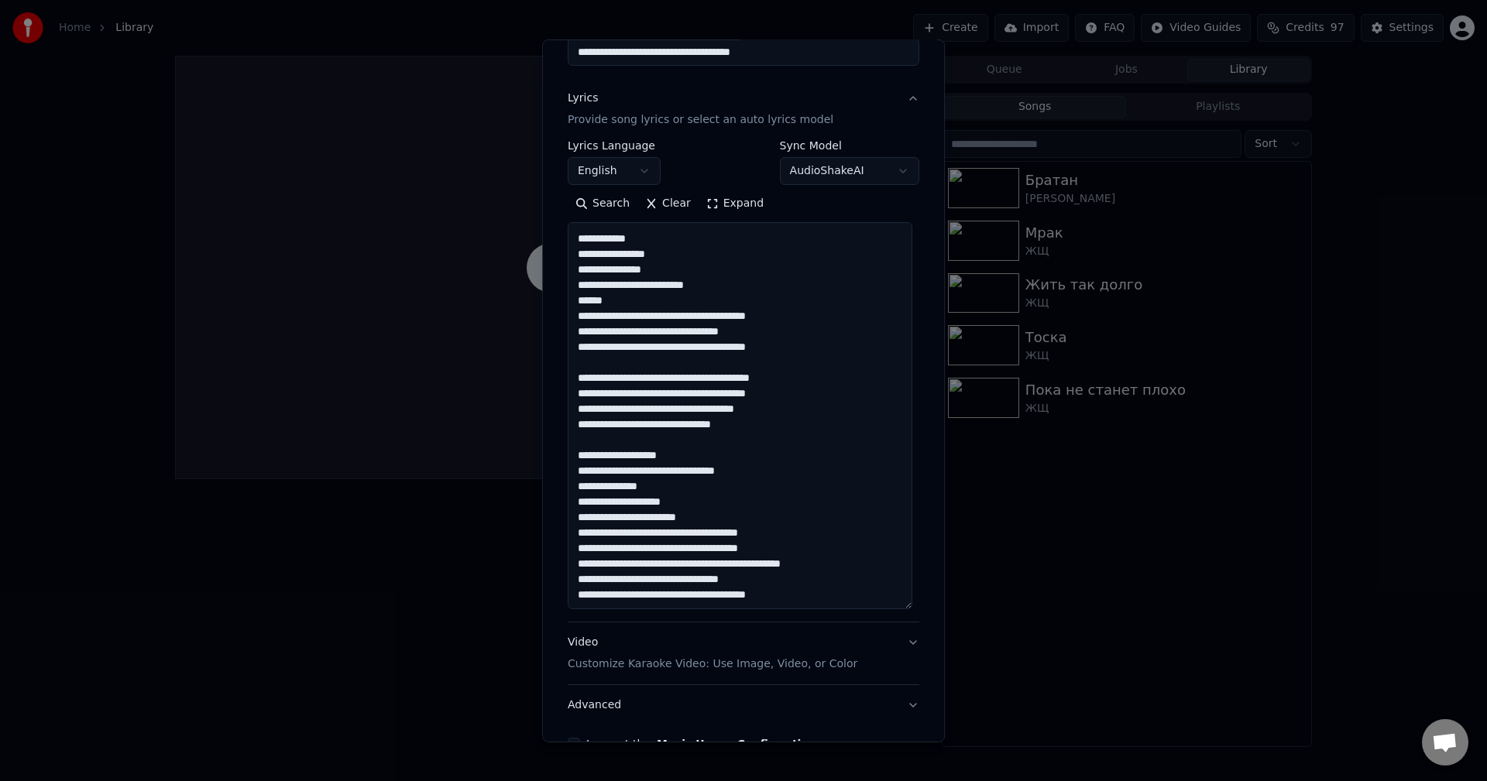
drag, startPoint x: 661, startPoint y: 549, endPoint x: 764, endPoint y: 552, distance: 103.0
click at [764, 552] on textarea at bounding box center [740, 415] width 345 height 387
click at [788, 551] on textarea at bounding box center [740, 415] width 345 height 387
click at [611, 565] on textarea at bounding box center [740, 415] width 345 height 387
click at [802, 548] on textarea at bounding box center [740, 415] width 345 height 387
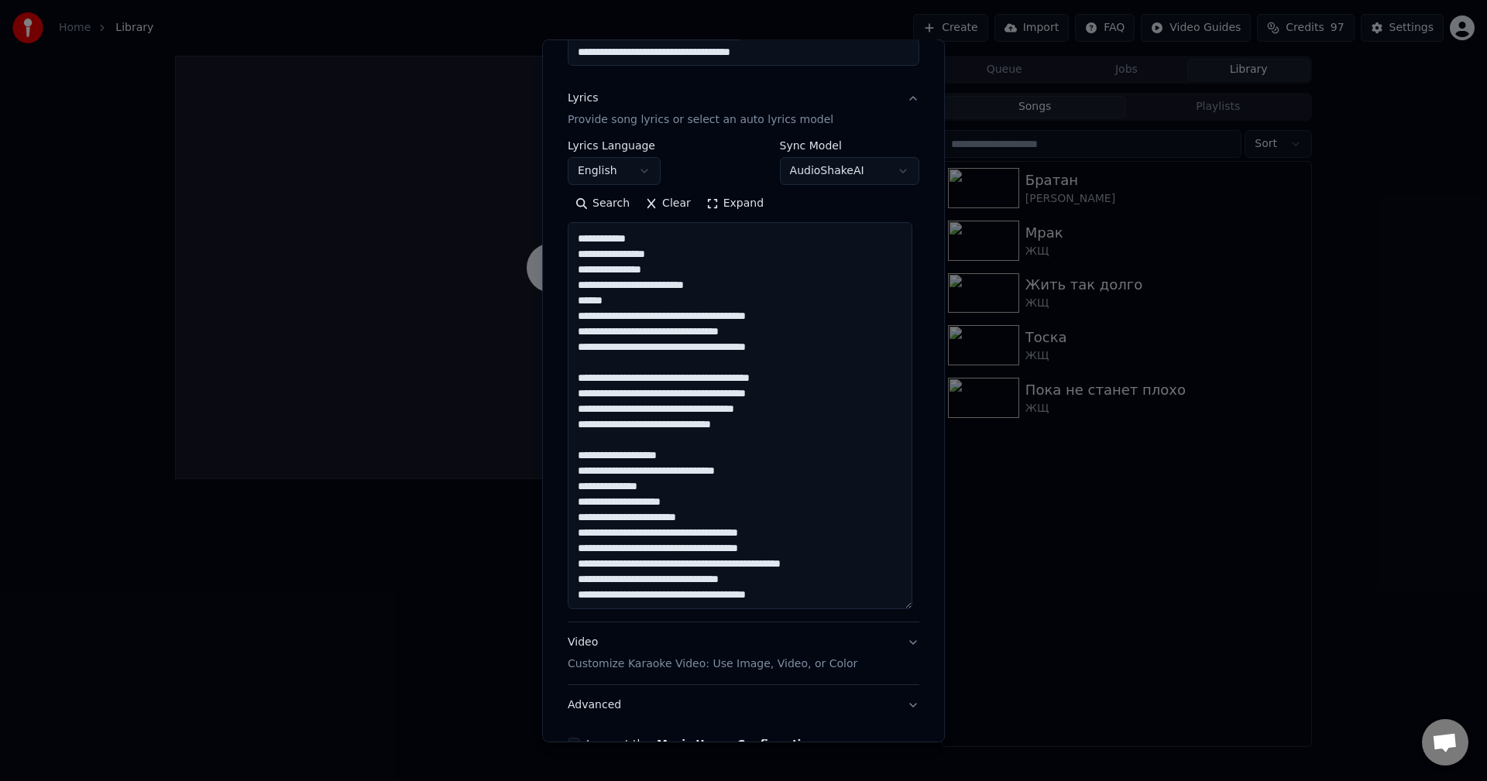
click at [729, 580] on textarea at bounding box center [740, 415] width 345 height 387
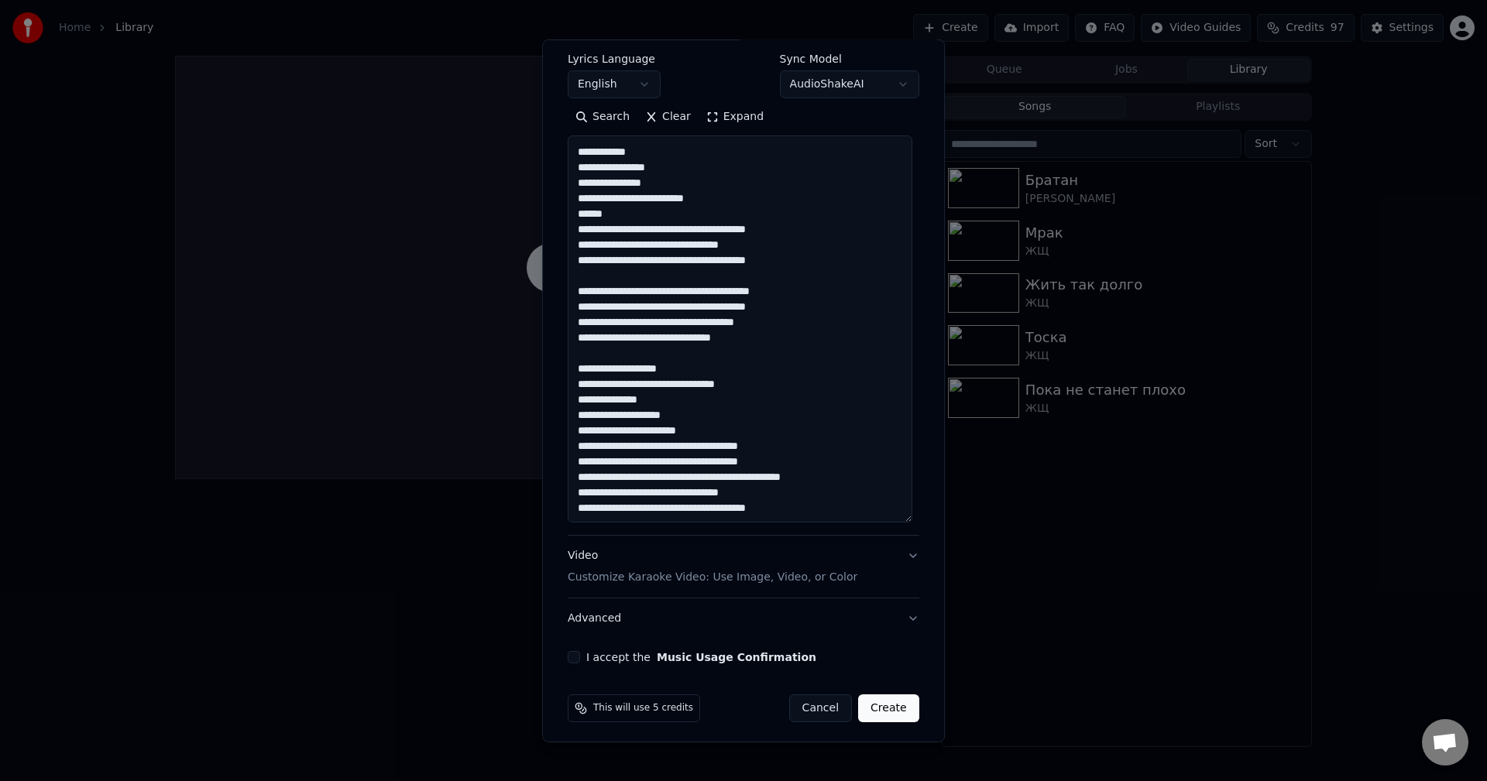
scroll to position [247, 0]
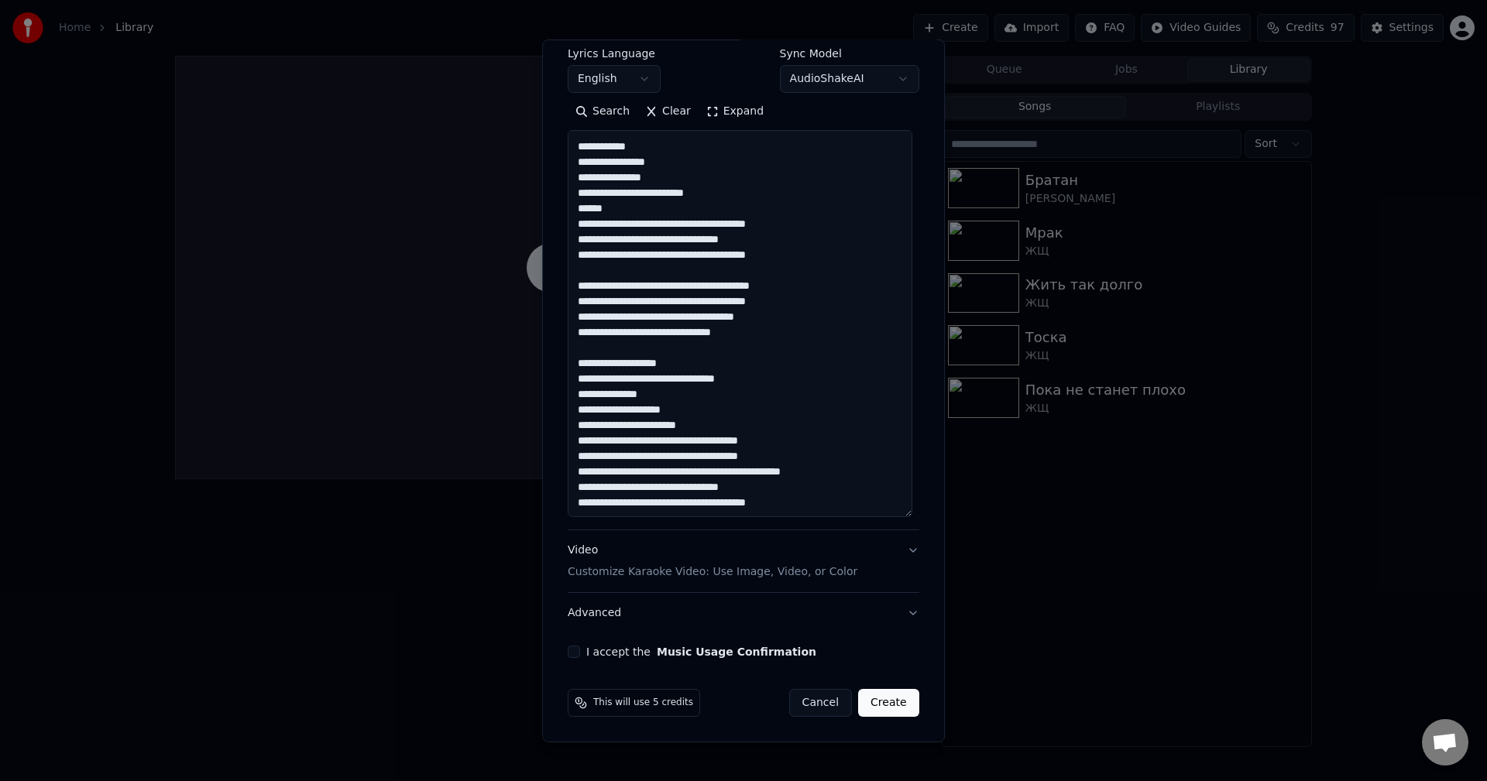
click at [568, 653] on button "I accept the Music Usage Confirmation" at bounding box center [574, 652] width 12 height 12
click at [656, 573] on p "Customize Karaoke Video: Use Image, Video, or Color" at bounding box center [713, 571] width 290 height 15
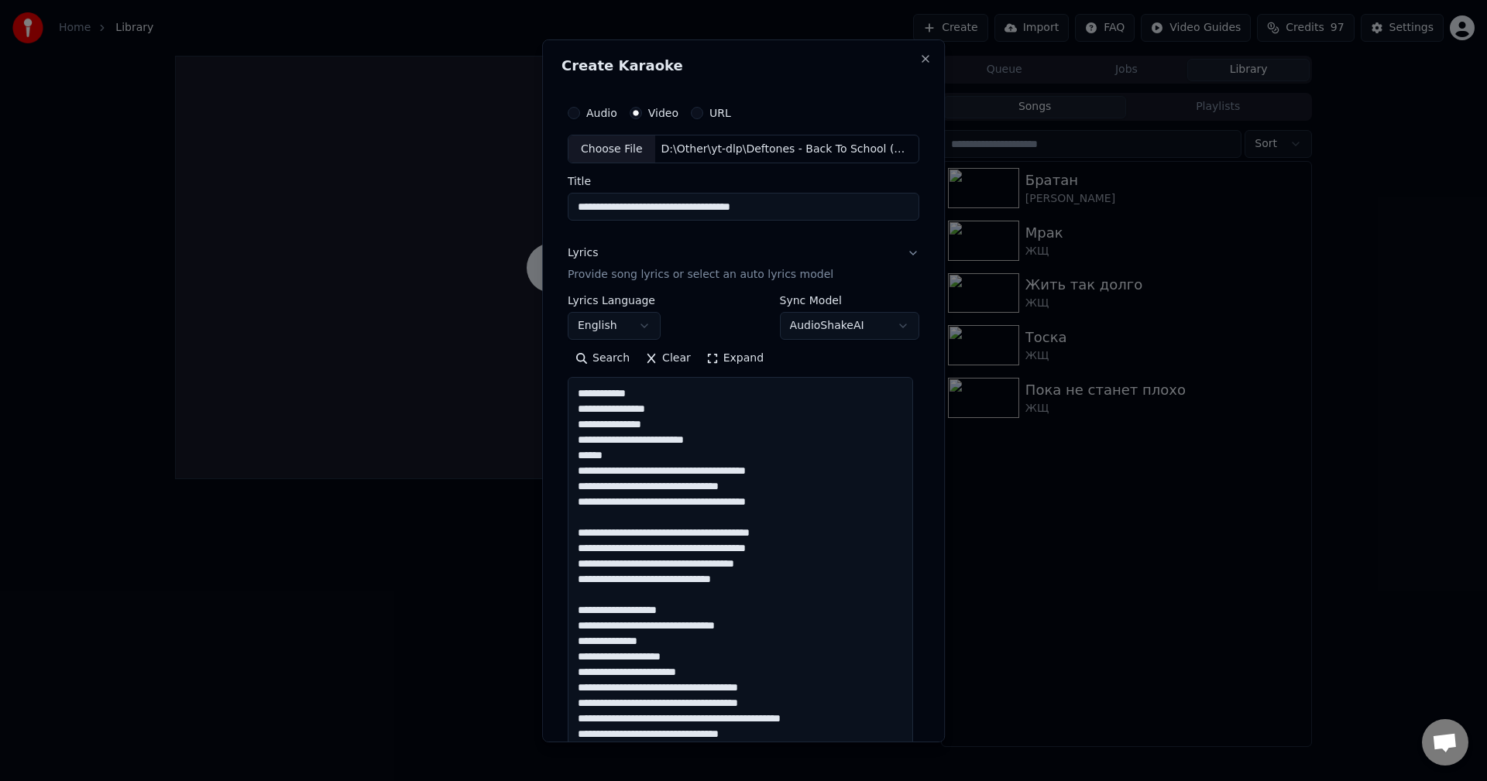
scroll to position [0, 0]
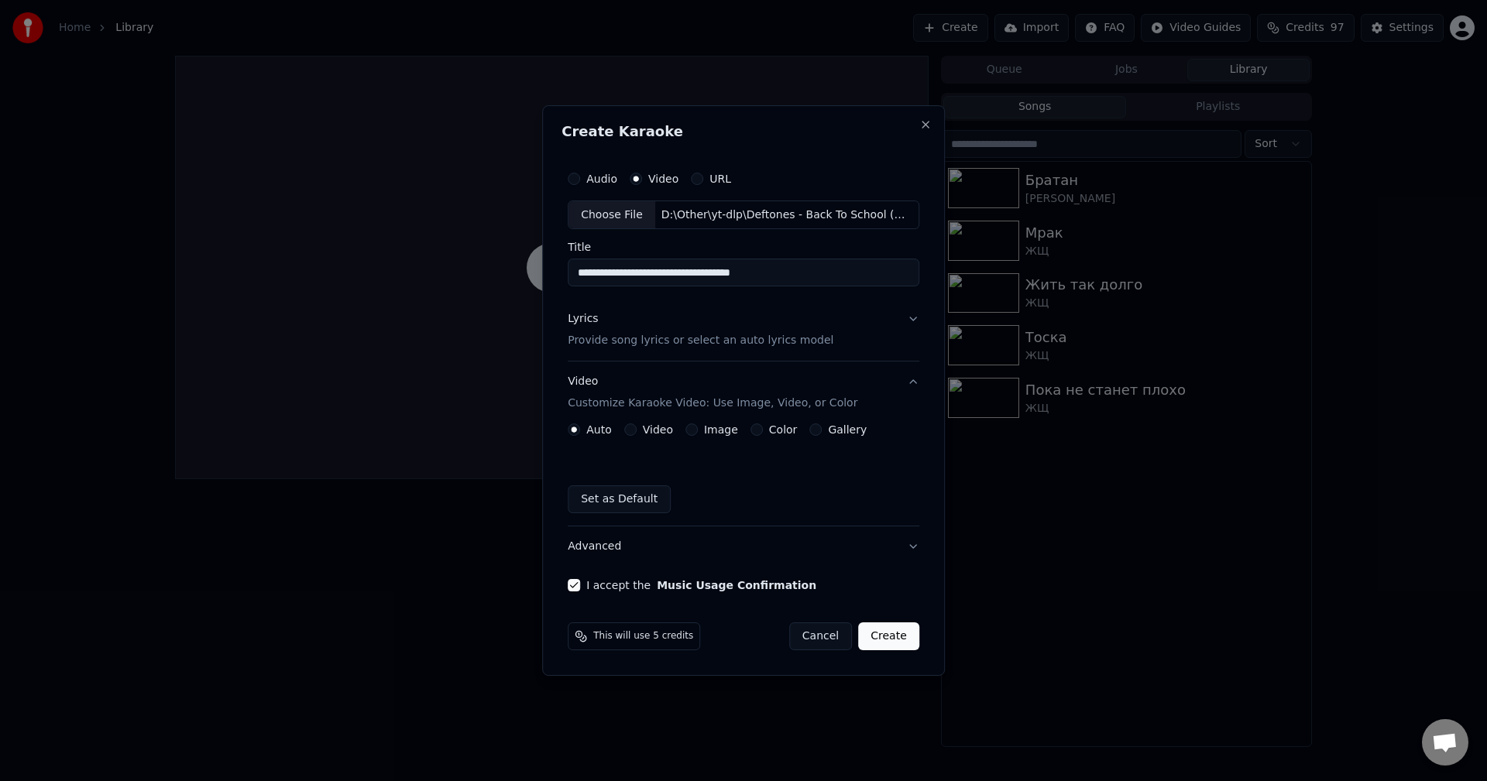
click at [897, 634] on button "Create" at bounding box center [888, 637] width 61 height 28
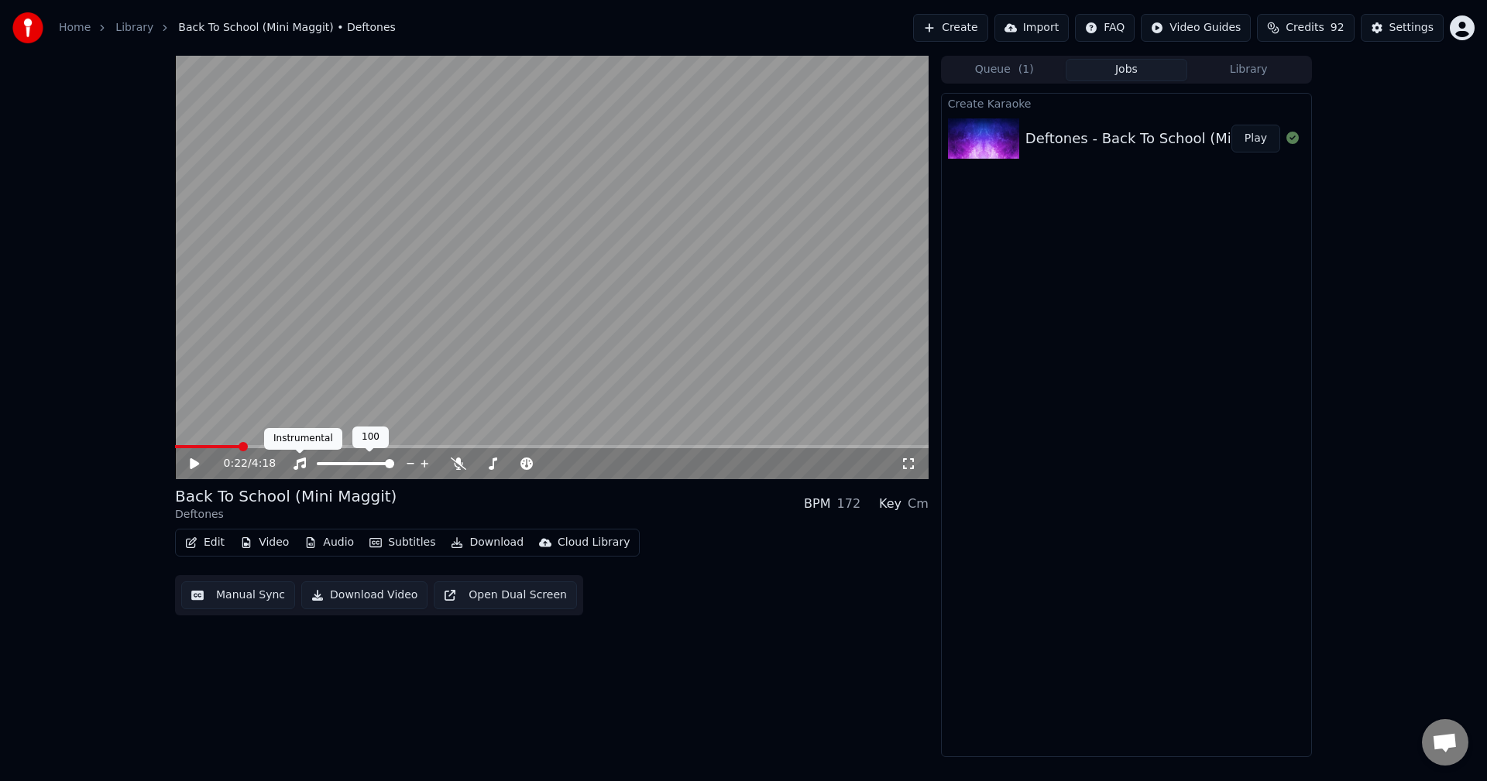
click at [301, 464] on icon at bounding box center [299, 464] width 15 height 12
click at [175, 445] on span at bounding box center [184, 446] width 18 height 3
click at [457, 467] on icon at bounding box center [458, 464] width 15 height 12
drag, startPoint x: 194, startPoint y: 441, endPoint x: 84, endPoint y: 441, distance: 110.7
click at [84, 441] on div "0:03 / 4:18 Back To School (Mini Maggit) Deftones BPM 172 Key Cm Edit Video Aud…" at bounding box center [743, 407] width 1487 height 702
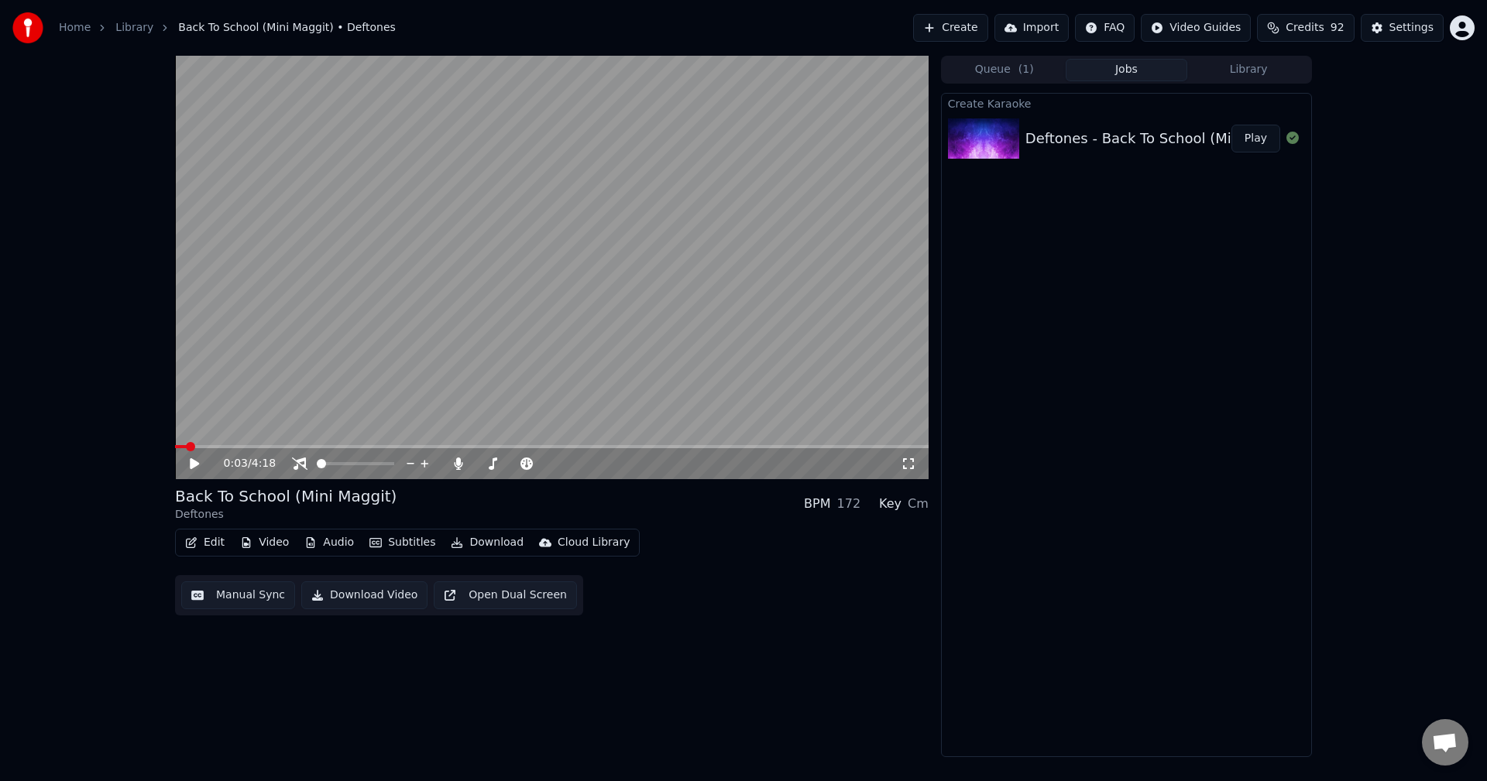
click at [186, 438] on video at bounding box center [551, 268] width 753 height 424
drag, startPoint x: 186, startPoint y: 443, endPoint x: 123, endPoint y: 443, distance: 62.7
click at [123, 443] on div "0:04 / 4:18 Back To School (Mini Maggit) Deftones BPM 172 Key Cm Edit Video Aud…" at bounding box center [743, 407] width 1487 height 702
click at [175, 446] on span at bounding box center [179, 446] width 9 height 9
drag, startPoint x: 187, startPoint y: 464, endPoint x: 194, endPoint y: 465, distance: 7.8
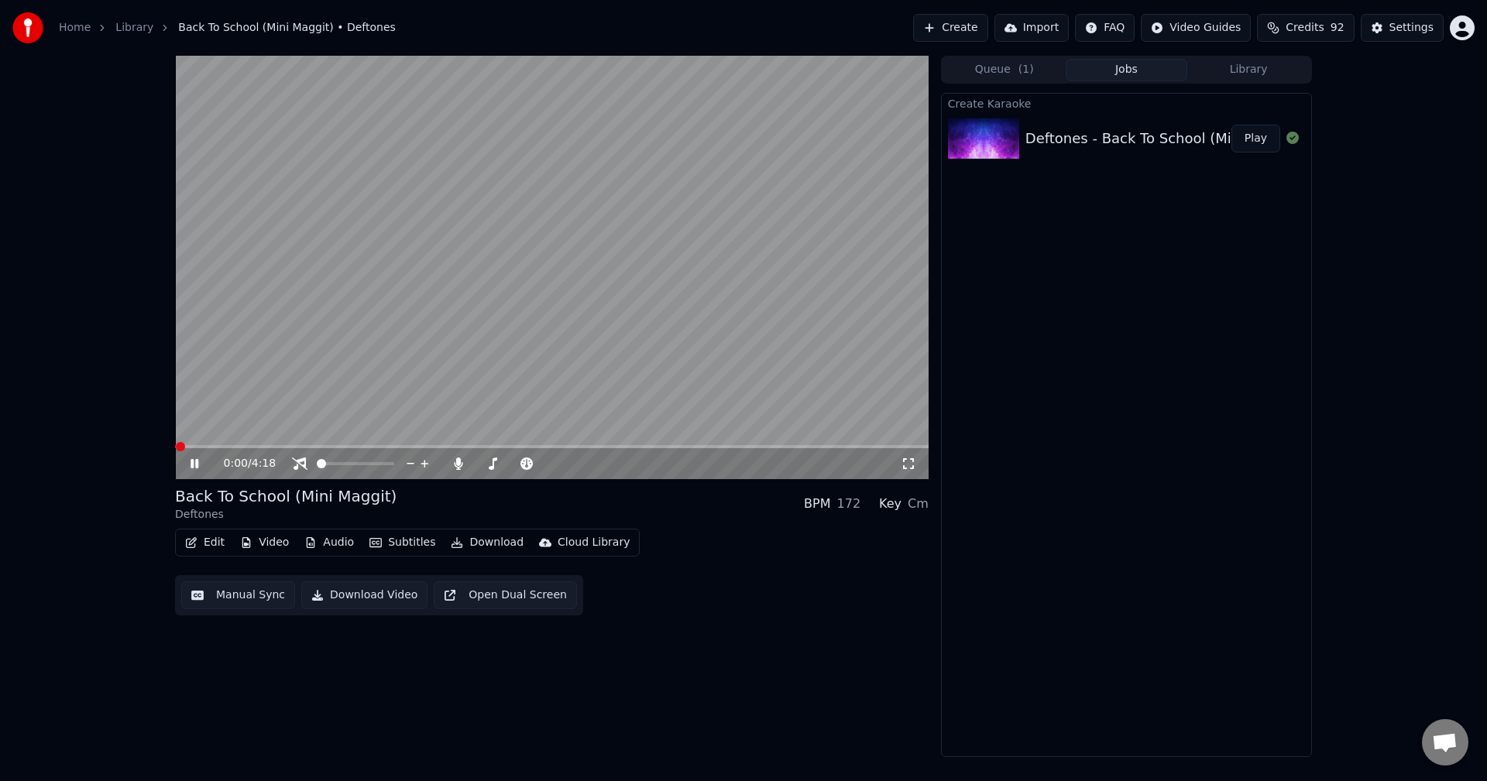
click at [193, 465] on div "0:00 / 4:18" at bounding box center [551, 463] width 741 height 15
drag, startPoint x: 194, startPoint y: 465, endPoint x: 180, endPoint y: 457, distance: 16.6
click at [193, 465] on icon at bounding box center [205, 464] width 36 height 12
click at [175, 445] on span at bounding box center [179, 446] width 9 height 9
click at [362, 754] on div "0:00 / 4:18 Back To School (Mini Maggit) Deftones BPM 172 Key Cm Edit Video Aud…" at bounding box center [551, 407] width 753 height 702
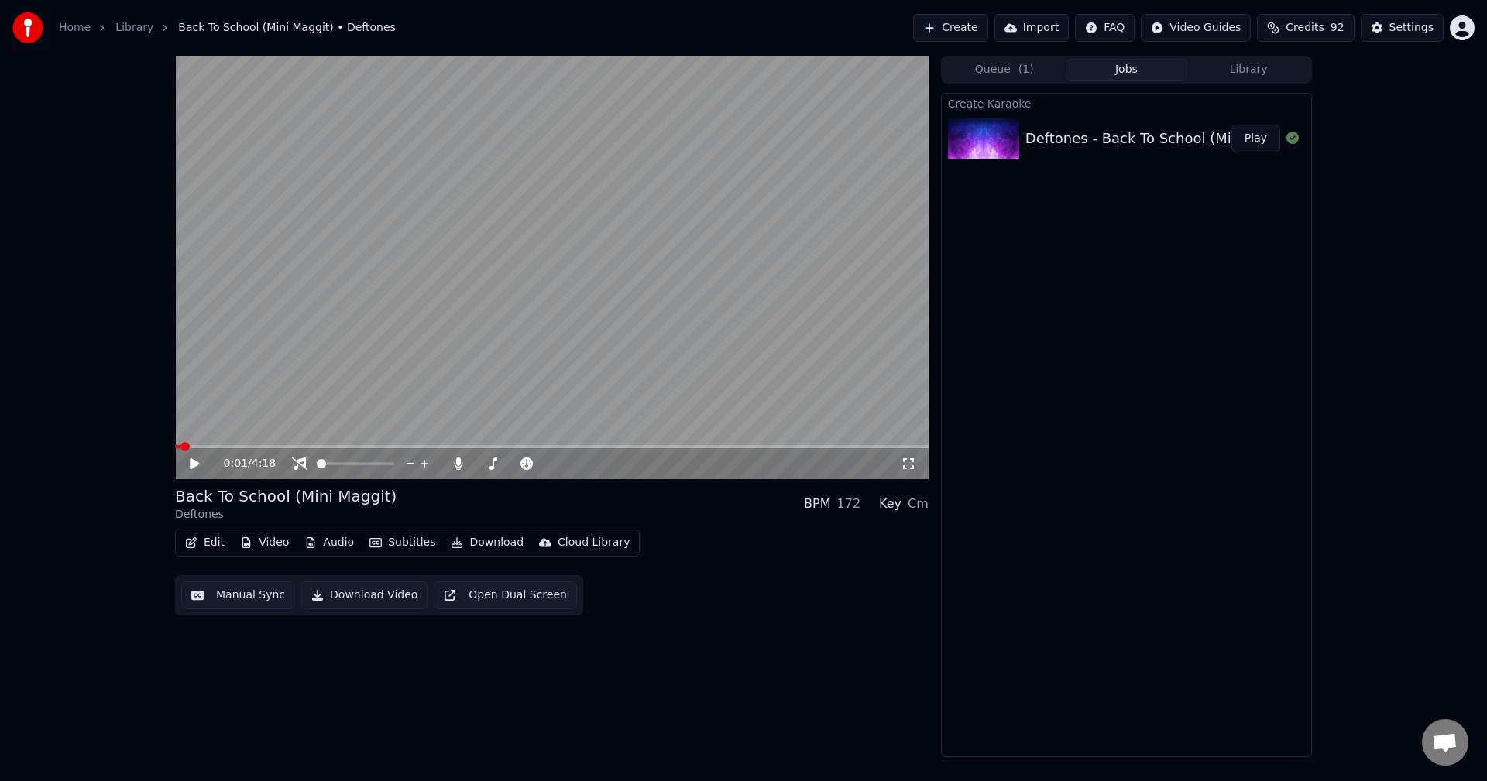
click at [180, 442] on span at bounding box center [184, 446] width 9 height 9
click at [288, 688] on div "0:00 / 4:18 Back To School (Mini Maggit) Deftones BPM 172 Key Cm Edit Video Aud…" at bounding box center [551, 407] width 753 height 702
click at [197, 467] on icon at bounding box center [205, 464] width 36 height 12
click at [328, 544] on button "Audio" at bounding box center [329, 543] width 62 height 22
click at [175, 448] on span at bounding box center [178, 446] width 6 height 3
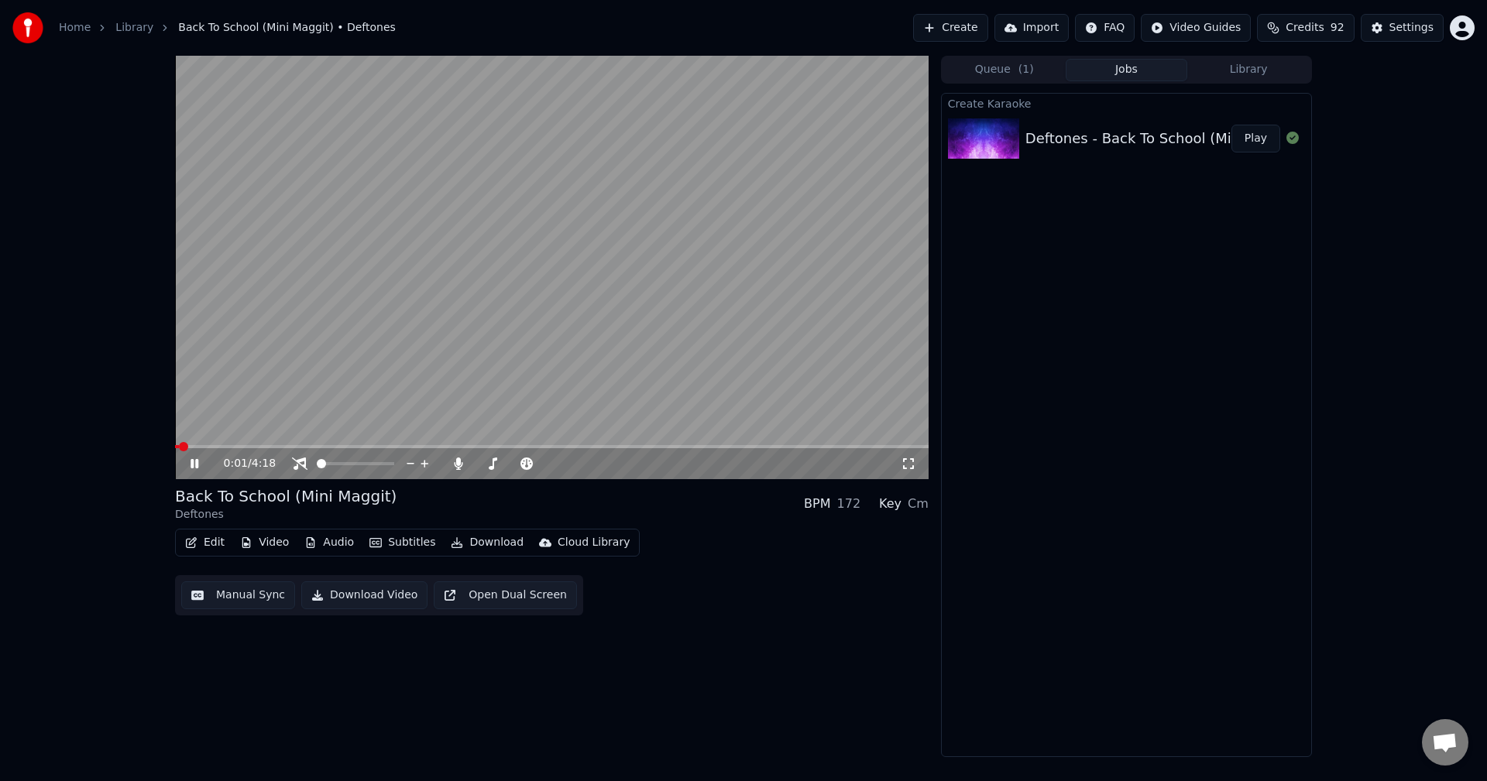
click at [630, 489] on div "Back To School (Mini Maggit) Deftones BPM 172 Key Cm" at bounding box center [551, 504] width 753 height 37
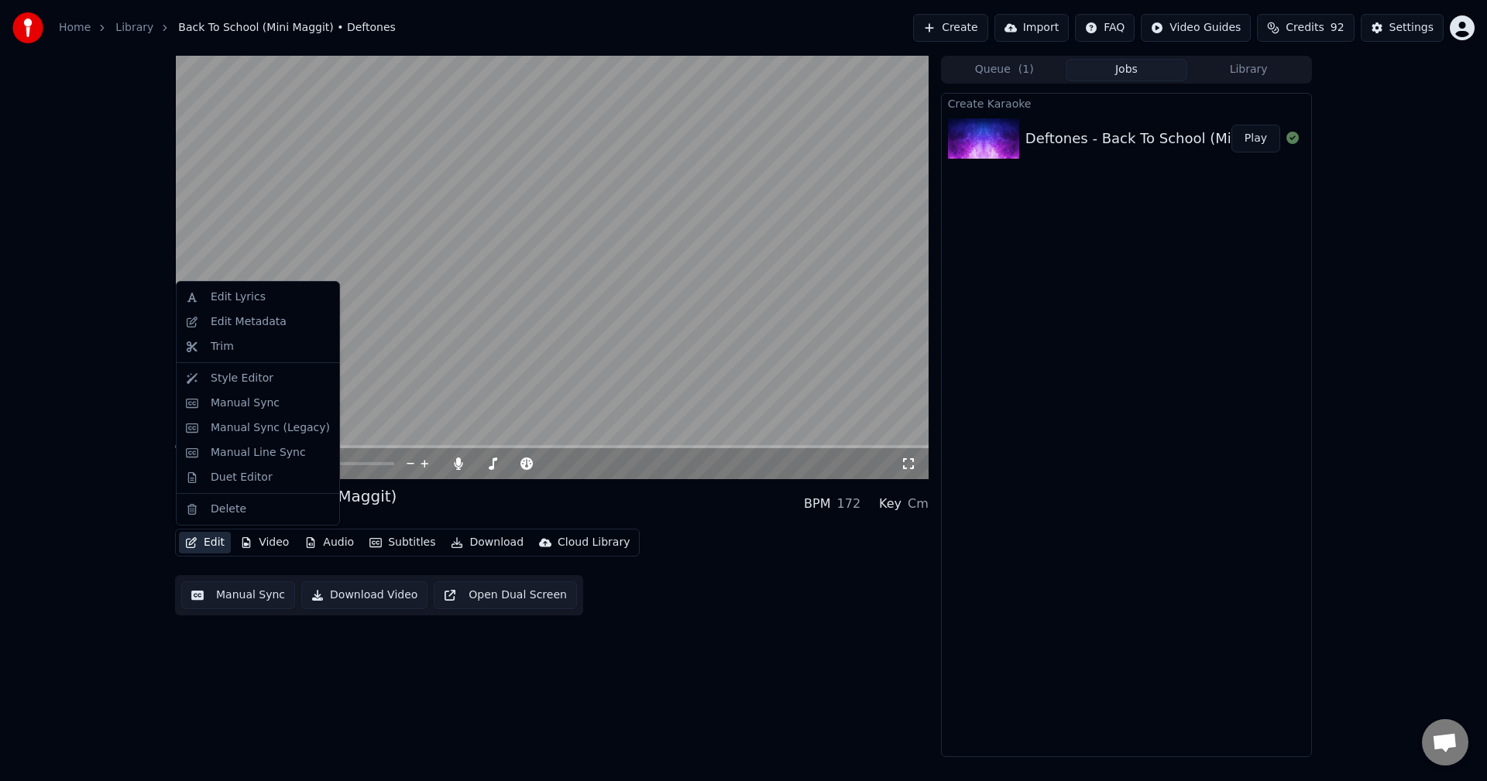
click at [214, 538] on button "Edit" at bounding box center [205, 543] width 52 height 22
click at [236, 406] on div "Manual Sync" at bounding box center [245, 403] width 69 height 15
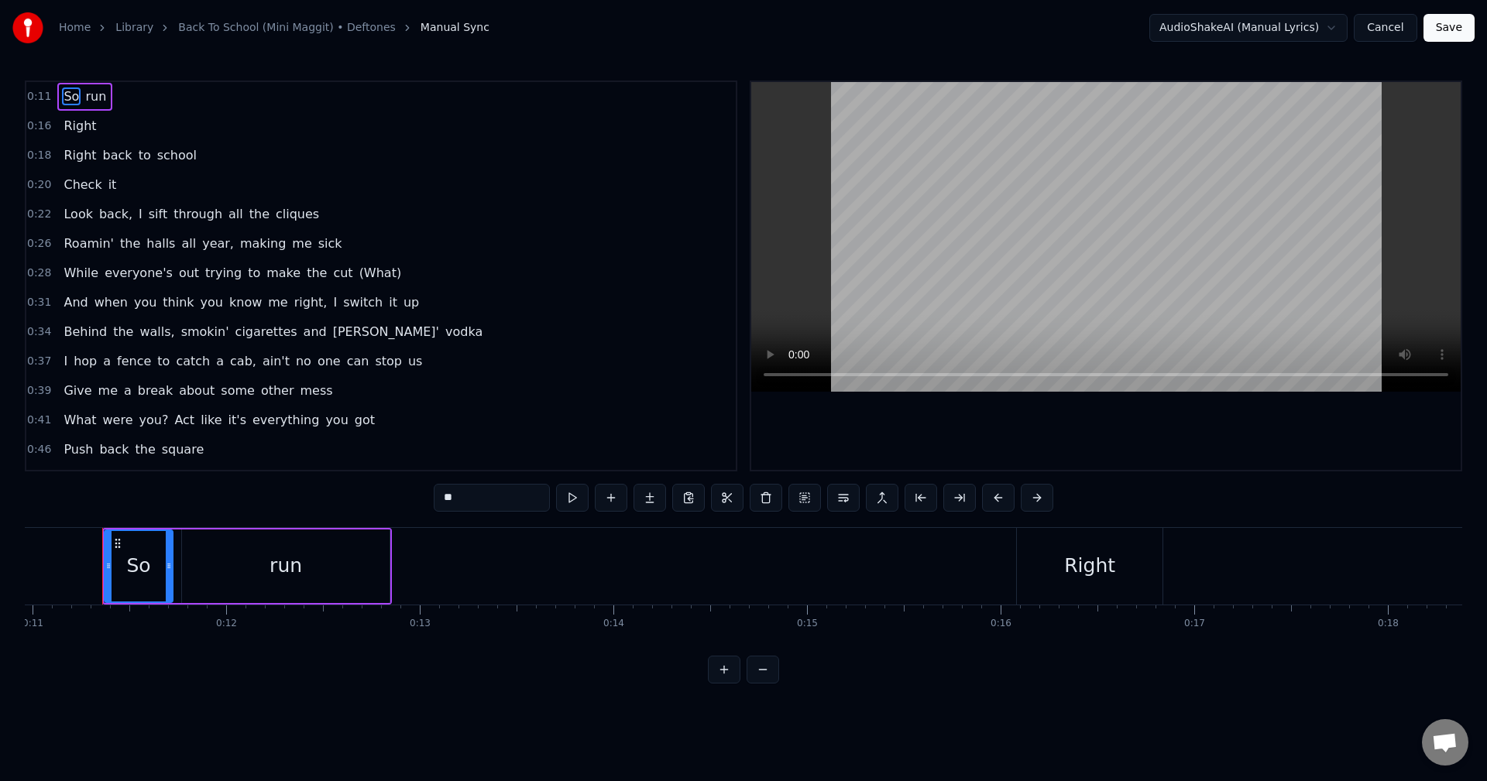
click at [83, 182] on span "Check" at bounding box center [82, 185] width 41 height 18
type input "*****"
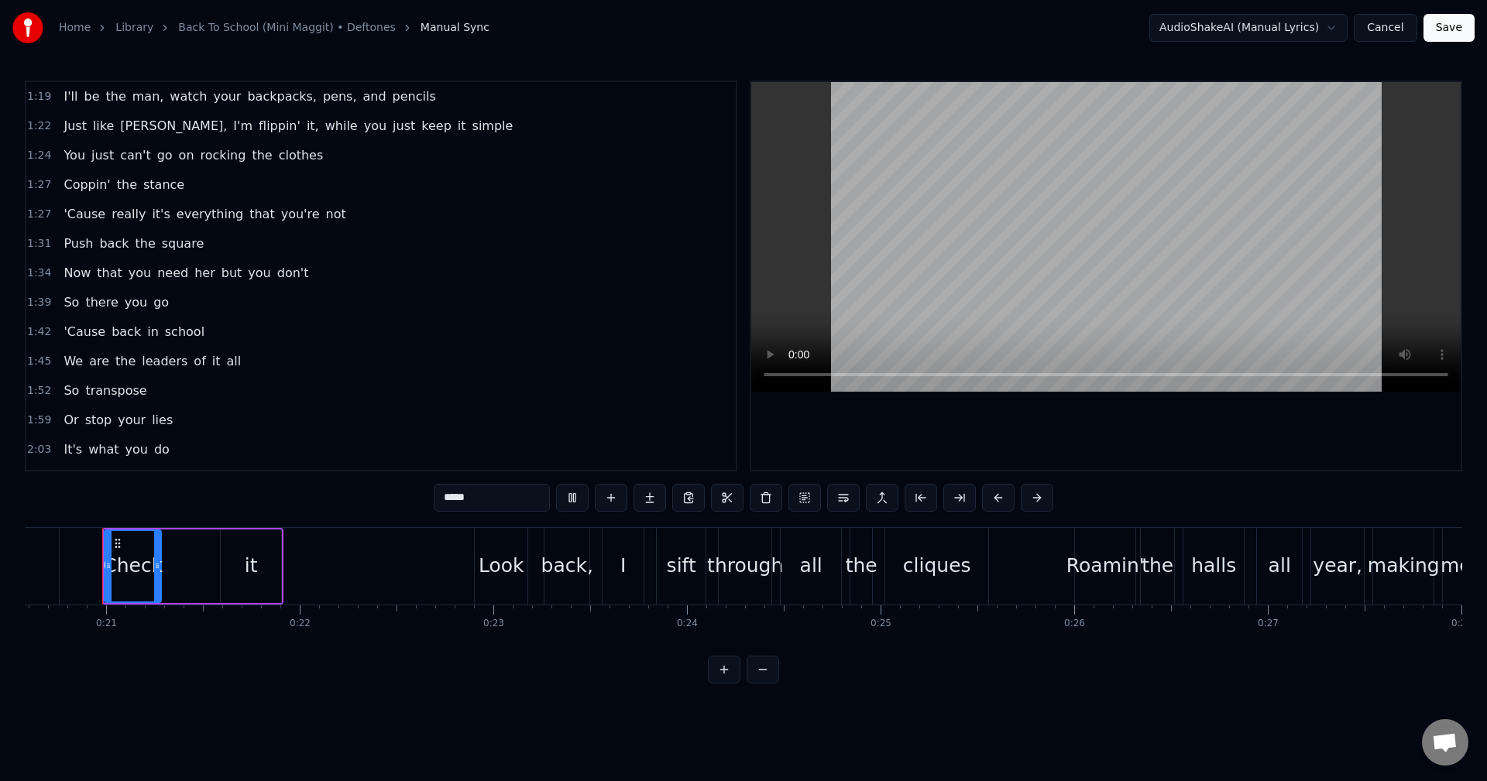
scroll to position [678, 0]
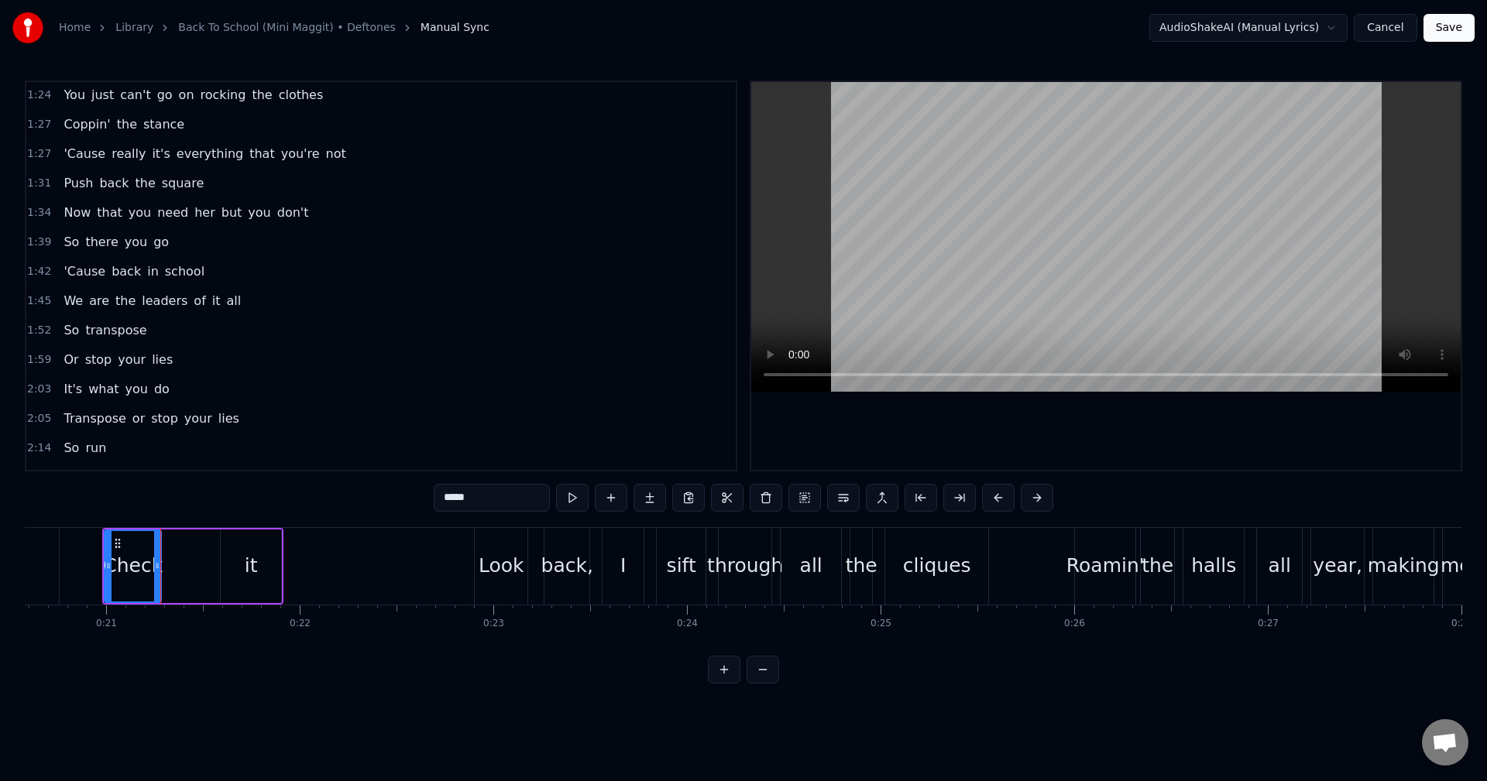
click at [126, 566] on div "Check" at bounding box center [133, 565] width 60 height 29
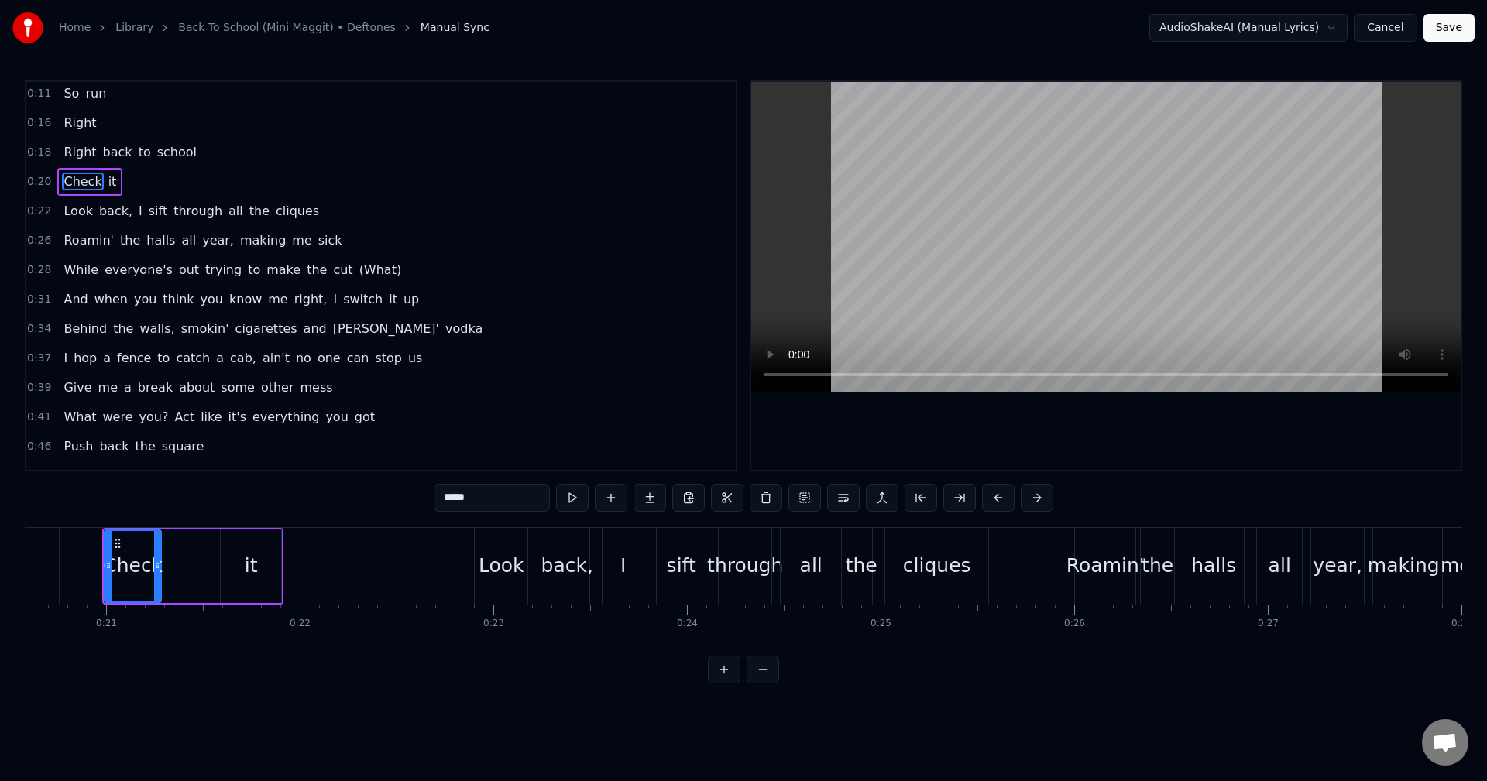
scroll to position [0, 0]
click at [69, 169] on div "Right back to school" at bounding box center [130, 156] width 146 height 28
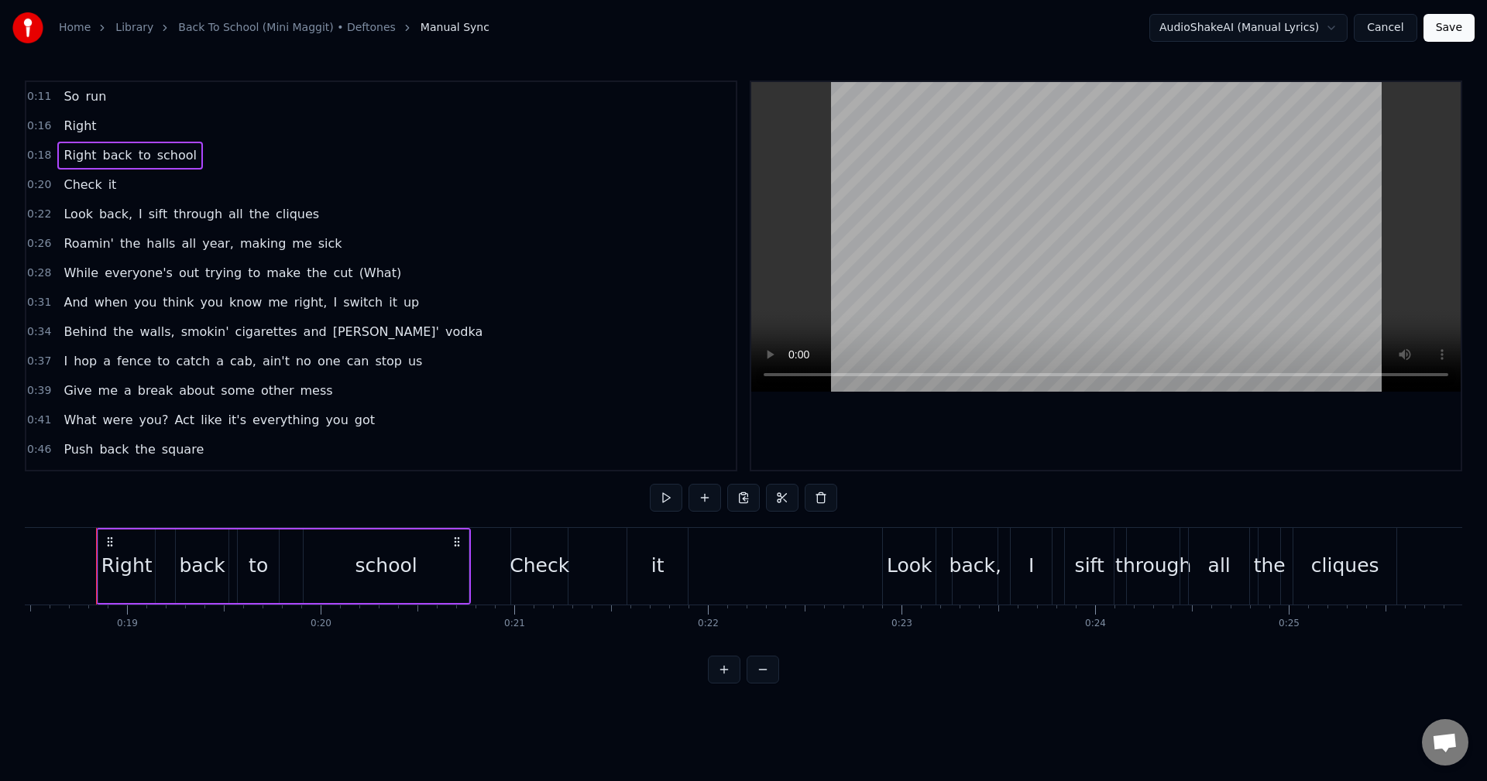
click at [77, 180] on span "Check" at bounding box center [82, 185] width 41 height 18
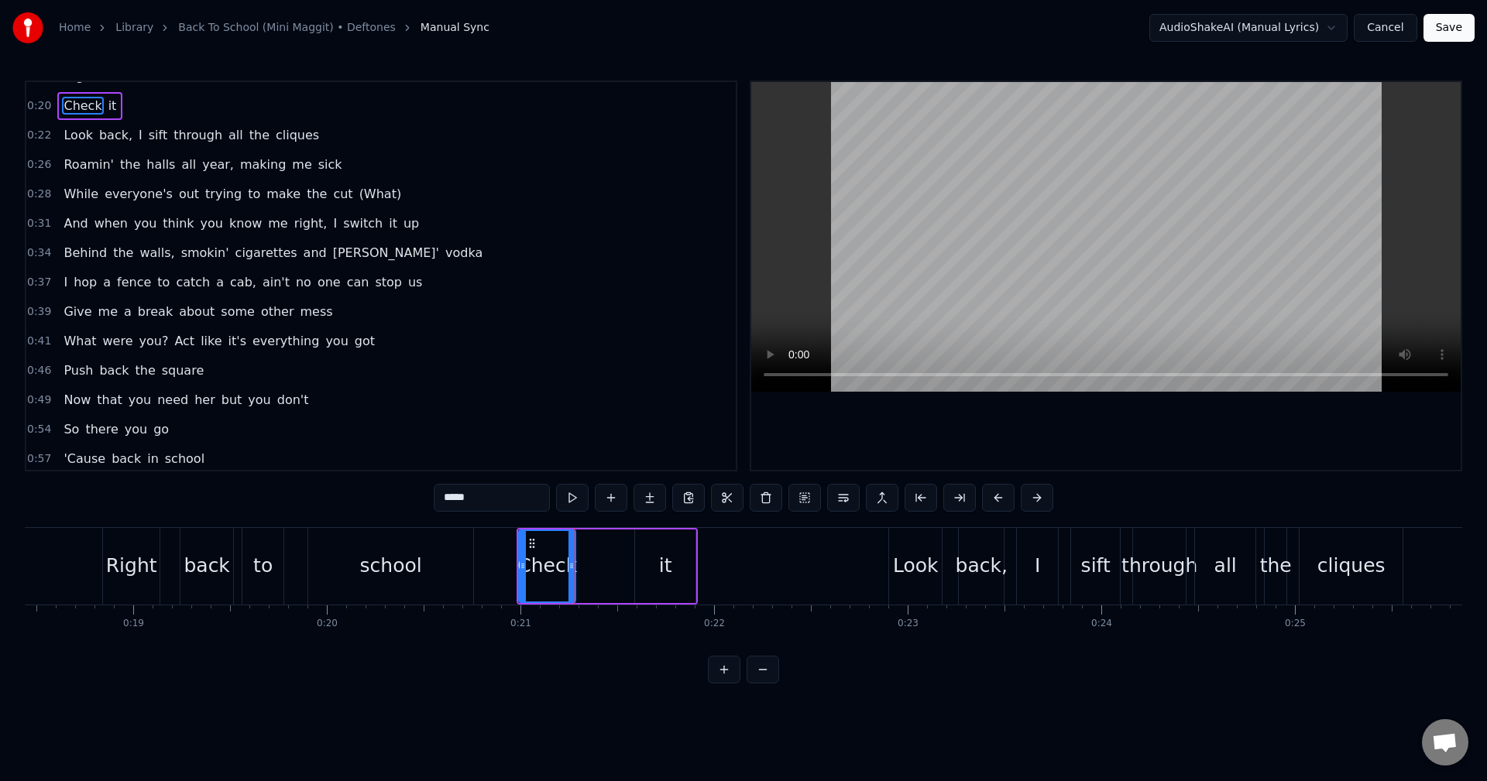
scroll to position [29, 0]
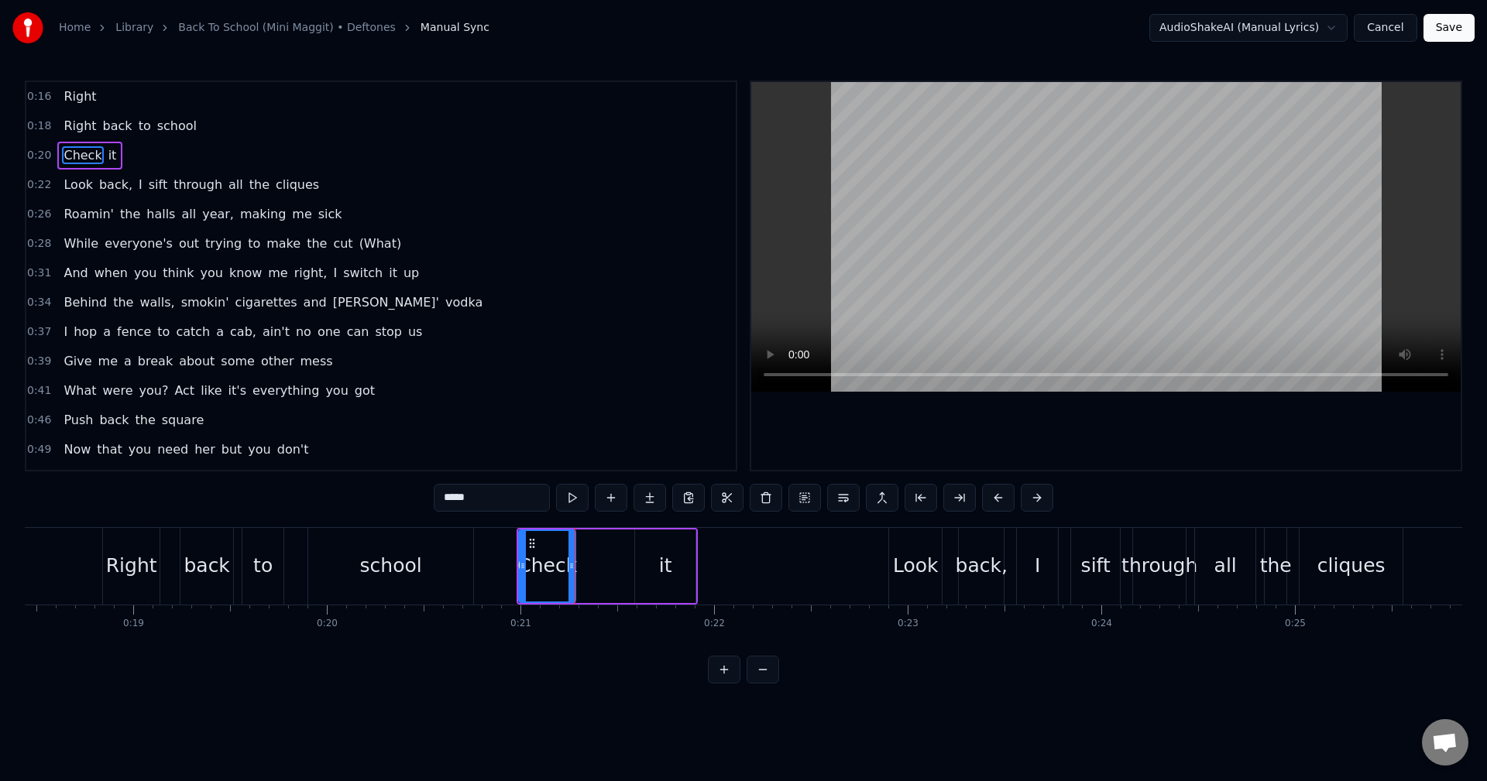
click at [653, 564] on div "it" at bounding box center [665, 567] width 60 height 74
type input "**"
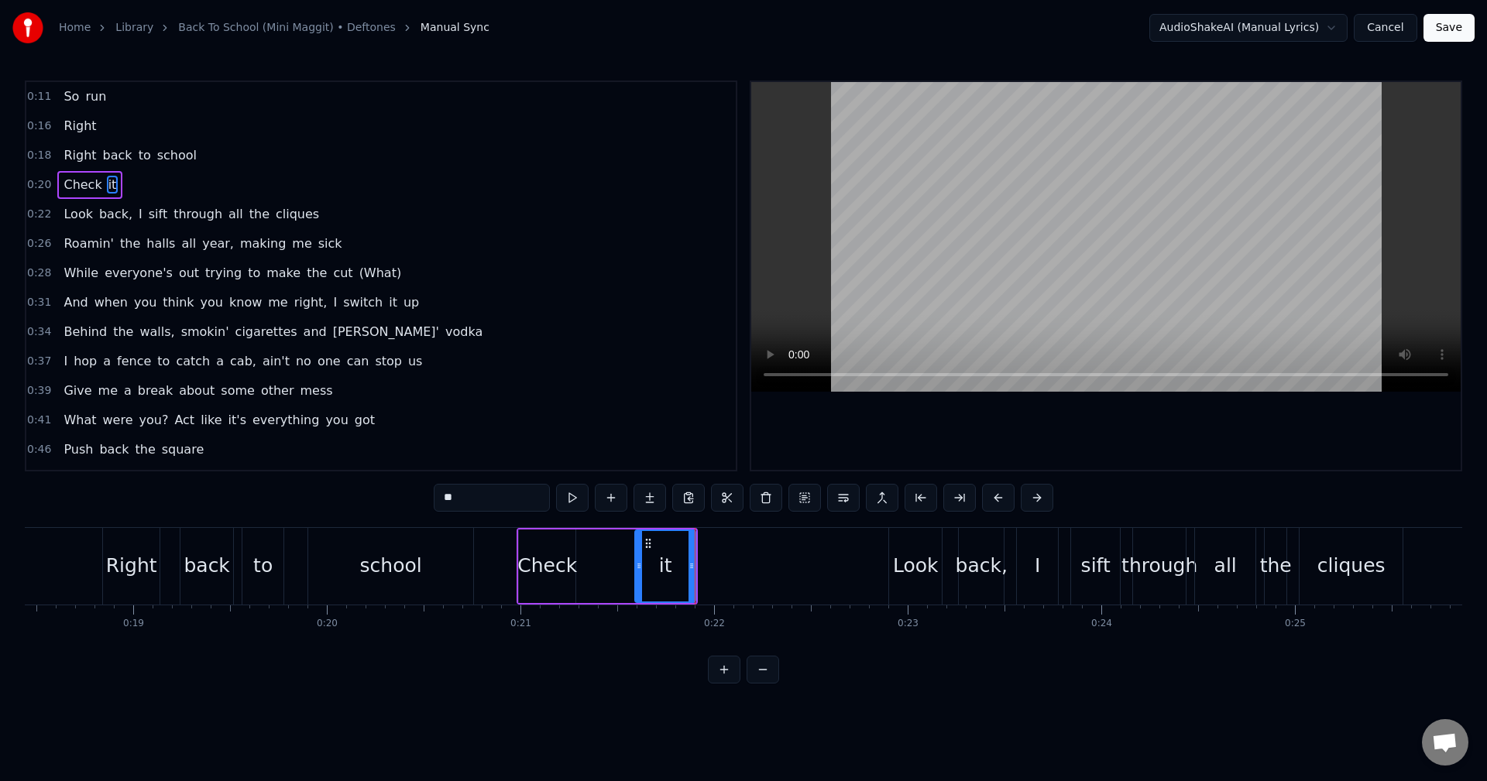
click at [585, 563] on div "Check it" at bounding box center [606, 566] width 181 height 77
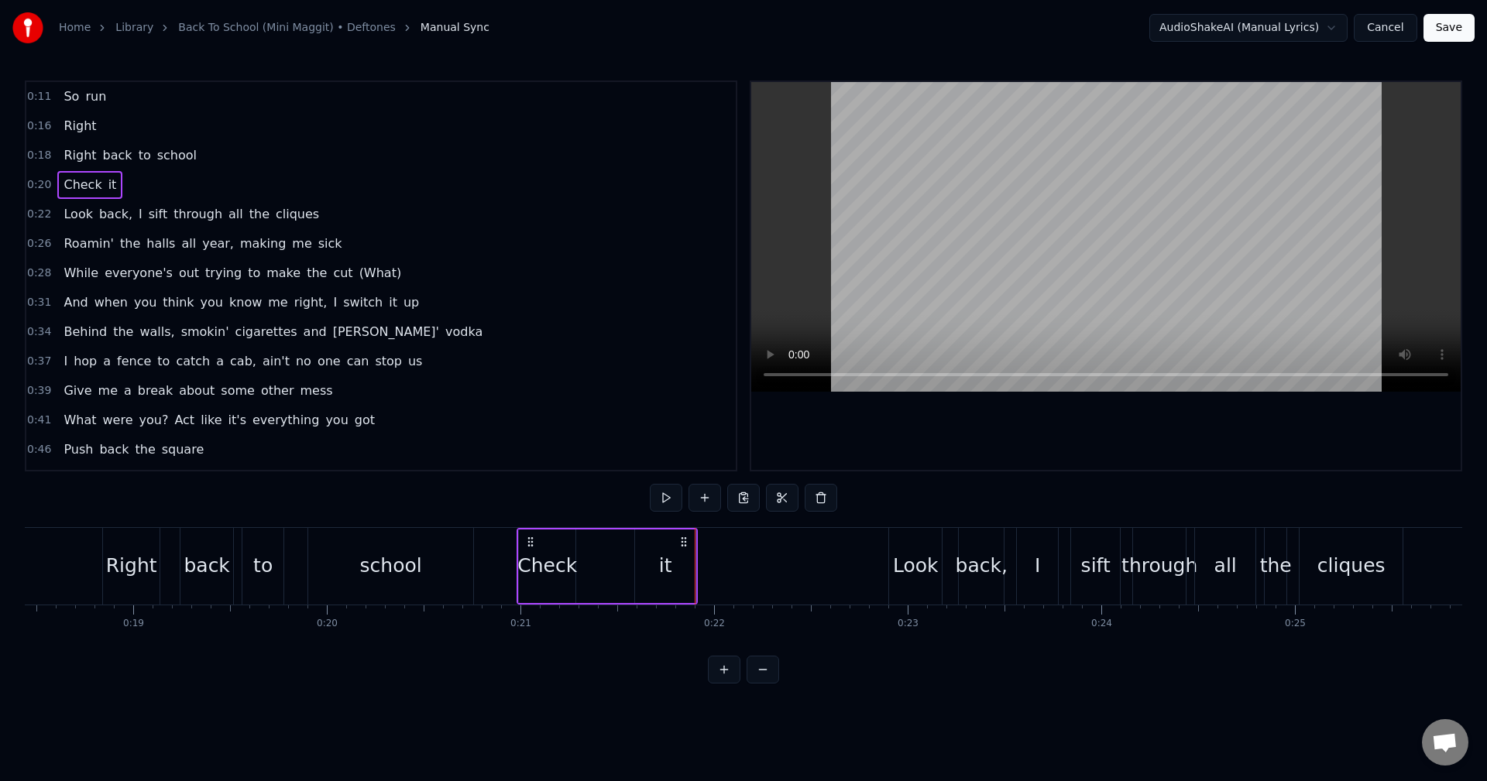
click at [544, 568] on div "Check" at bounding box center [547, 565] width 60 height 29
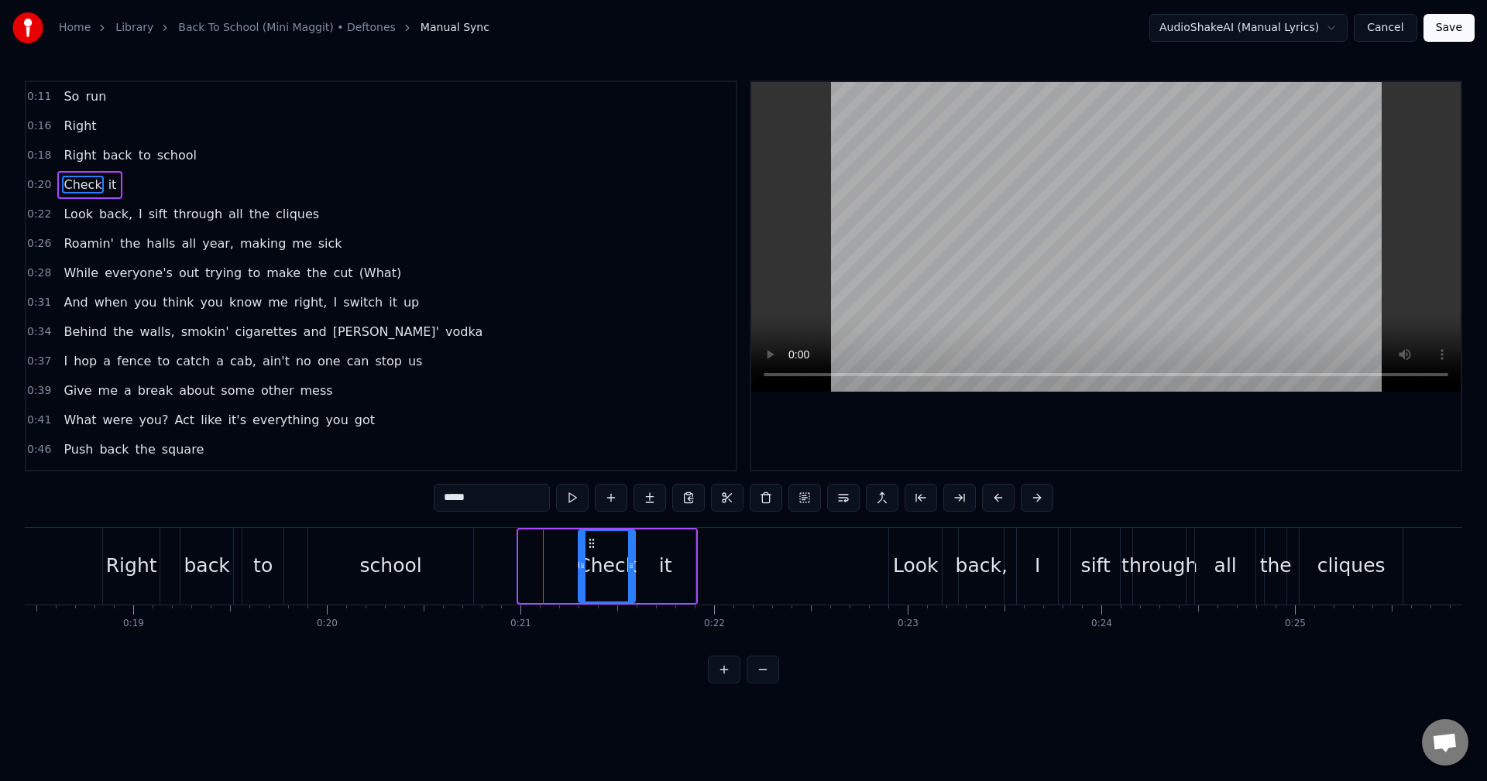
drag, startPoint x: 532, startPoint y: 545, endPoint x: 592, endPoint y: 543, distance: 59.7
click at [592, 543] on icon at bounding box center [591, 543] width 12 height 12
click at [640, 567] on div "it" at bounding box center [665, 567] width 60 height 74
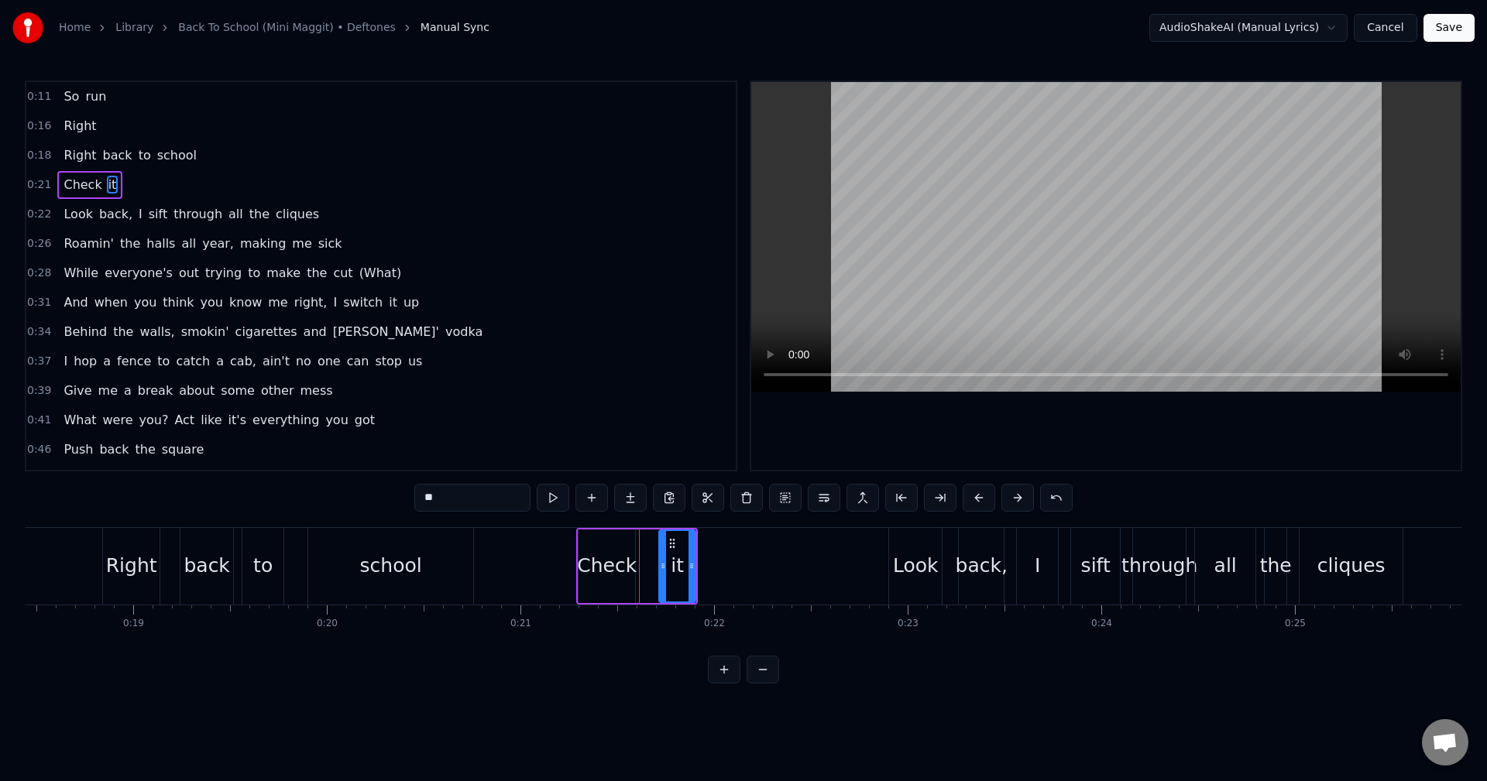
drag, startPoint x: 640, startPoint y: 567, endPoint x: 664, endPoint y: 568, distance: 24.1
click at [664, 568] on icon at bounding box center [663, 566] width 6 height 12
click at [617, 563] on div "Check" at bounding box center [607, 565] width 60 height 29
type input "*****"
drag, startPoint x: 632, startPoint y: 562, endPoint x: 650, endPoint y: 562, distance: 17.8
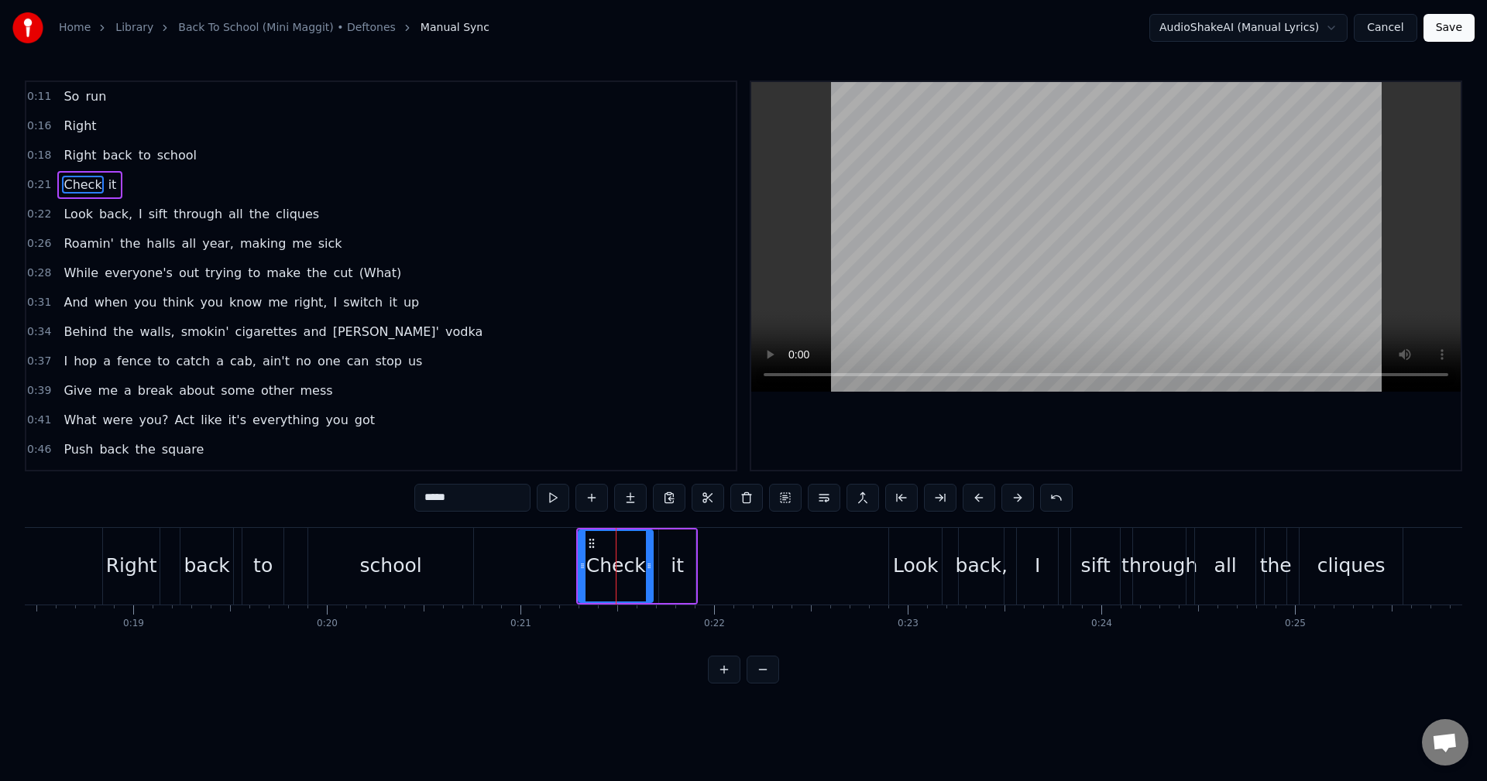
click at [650, 562] on icon at bounding box center [649, 566] width 6 height 12
drag, startPoint x: 650, startPoint y: 564, endPoint x: 657, endPoint y: 567, distance: 8.3
click at [657, 567] on icon at bounding box center [657, 566] width 6 height 12
drag, startPoint x: 656, startPoint y: 568, endPoint x: 657, endPoint y: 580, distance: 11.6
click at [657, 580] on div at bounding box center [657, 566] width 6 height 70
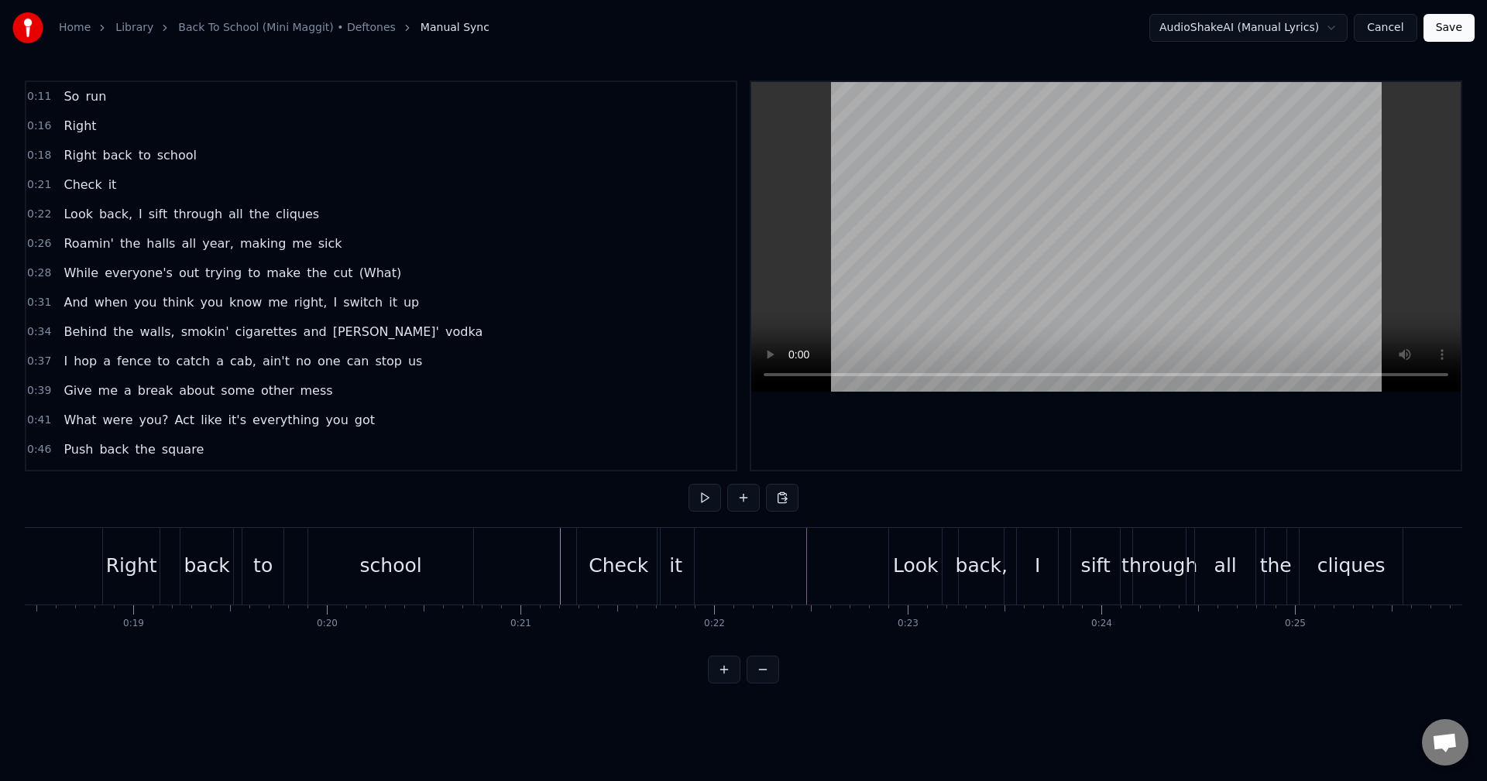
click at [589, 553] on div "Check" at bounding box center [618, 566] width 83 height 77
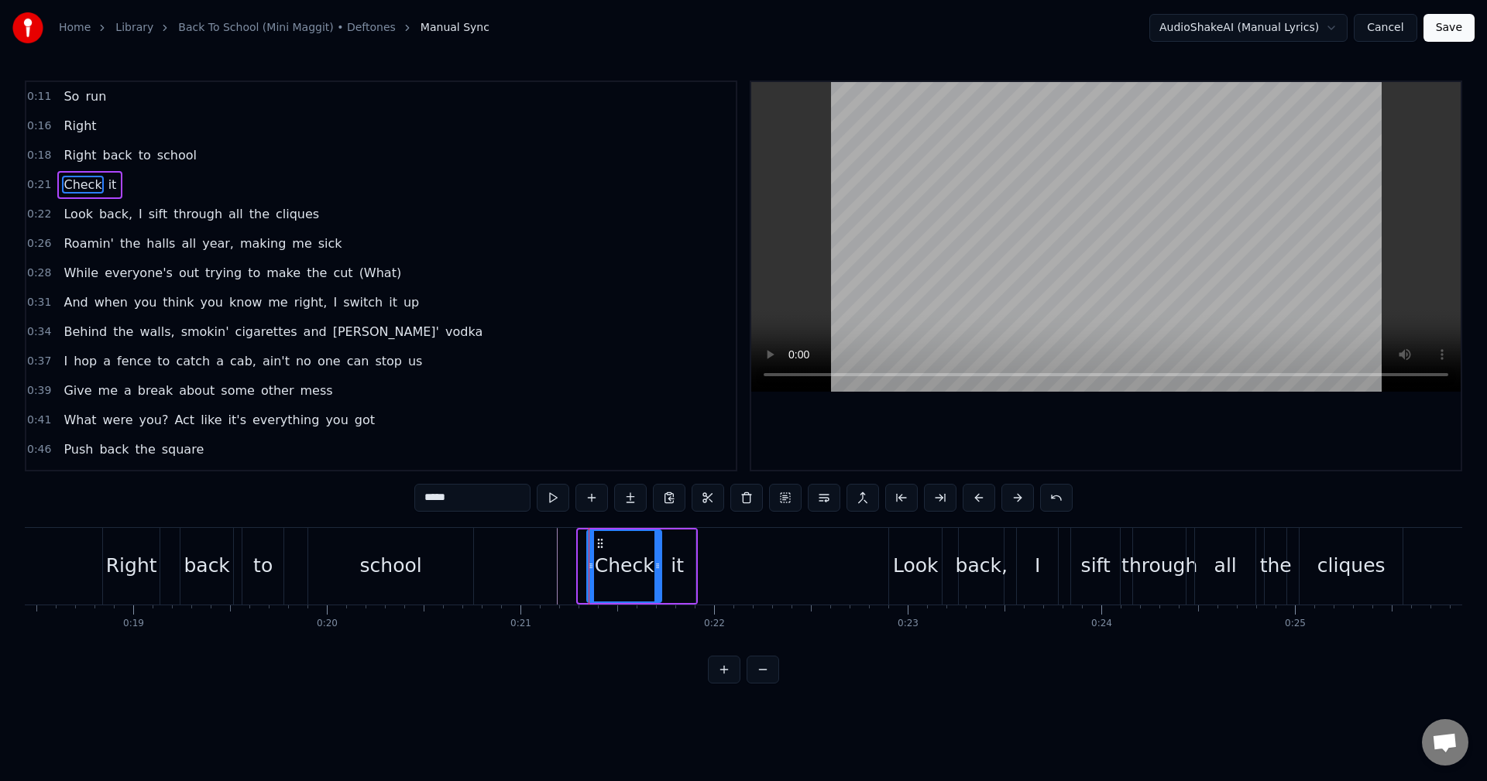
drag, startPoint x: 581, startPoint y: 555, endPoint x: 589, endPoint y: 557, distance: 8.7
click at [589, 557] on div at bounding box center [591, 566] width 6 height 70
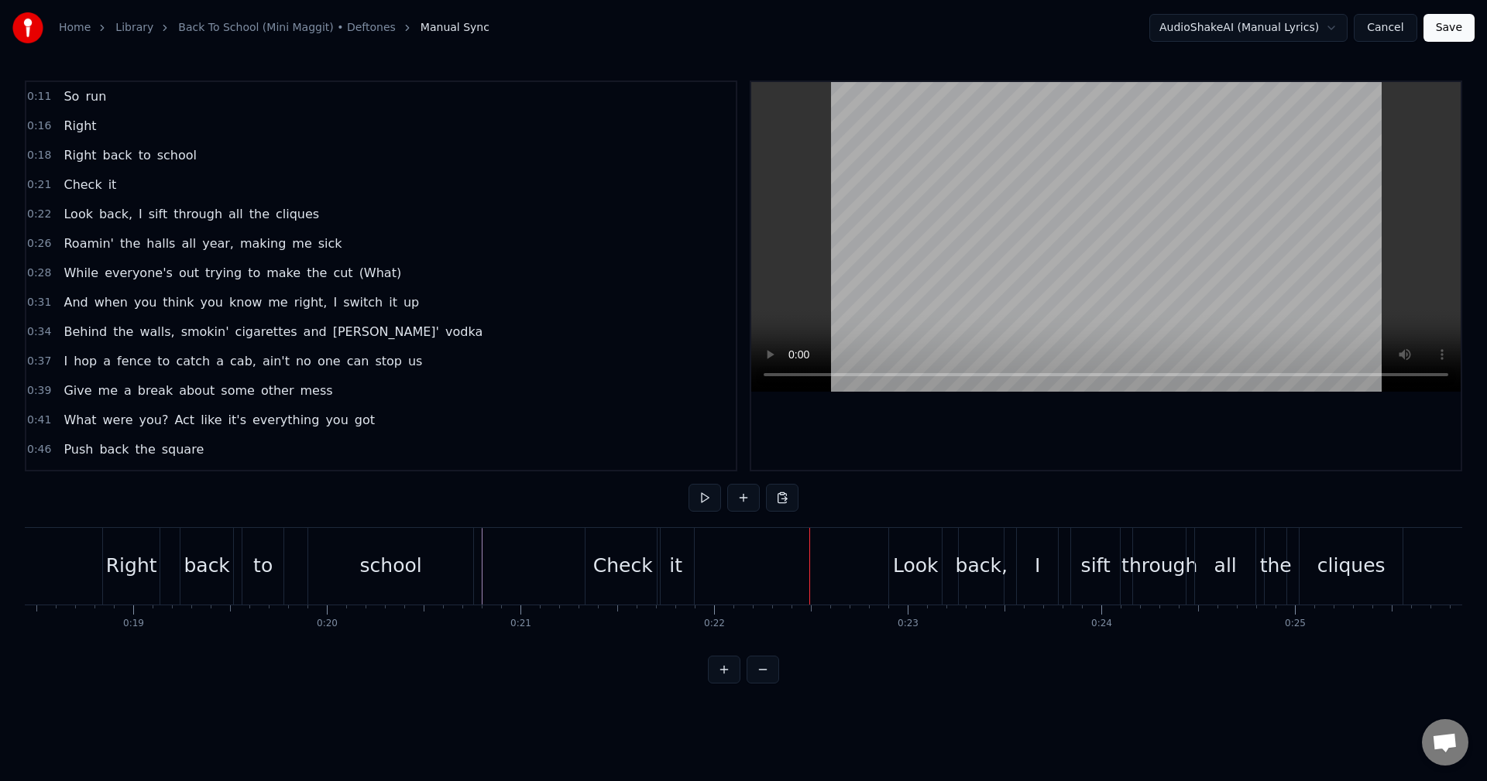
click at [678, 554] on div "it" at bounding box center [675, 565] width 13 height 29
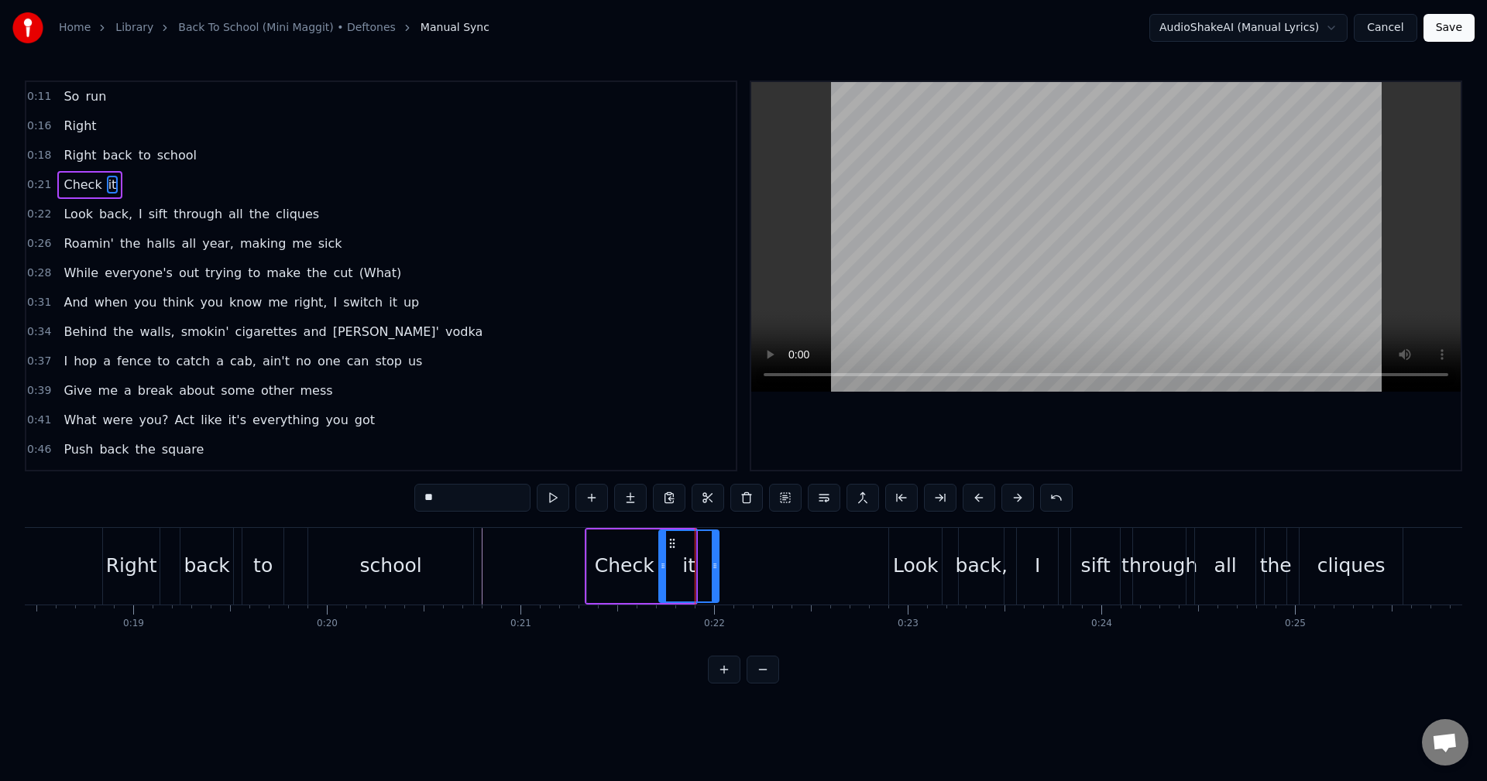
drag, startPoint x: 691, startPoint y: 567, endPoint x: 715, endPoint y: 568, distance: 23.3
click at [715, 568] on icon at bounding box center [715, 566] width 6 height 12
click at [639, 559] on div "Check" at bounding box center [625, 565] width 60 height 29
click at [687, 557] on div "it" at bounding box center [688, 565] width 13 height 29
type input "**"
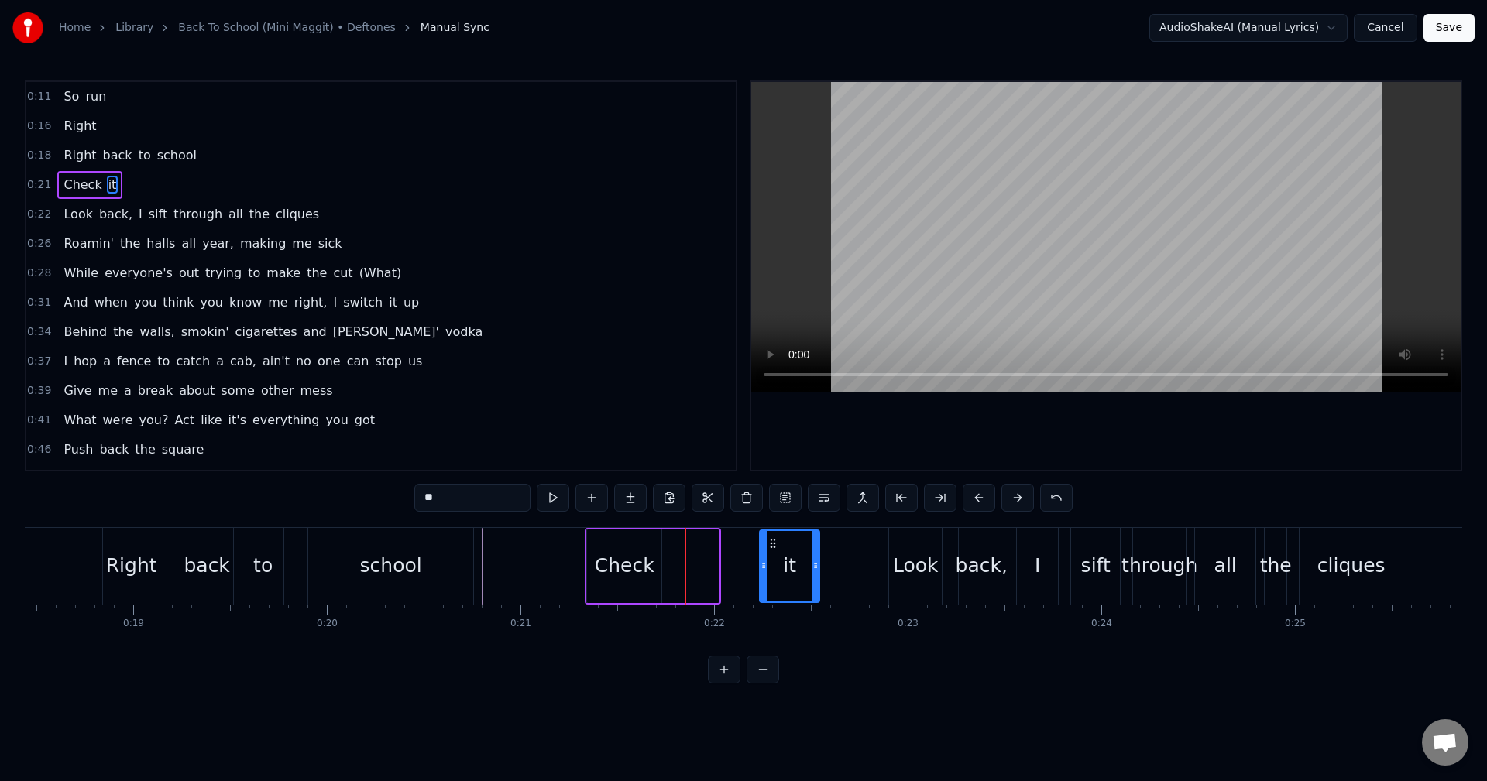
drag, startPoint x: 675, startPoint y: 543, endPoint x: 776, endPoint y: 540, distance: 100.7
click at [776, 540] on icon at bounding box center [773, 543] width 12 height 12
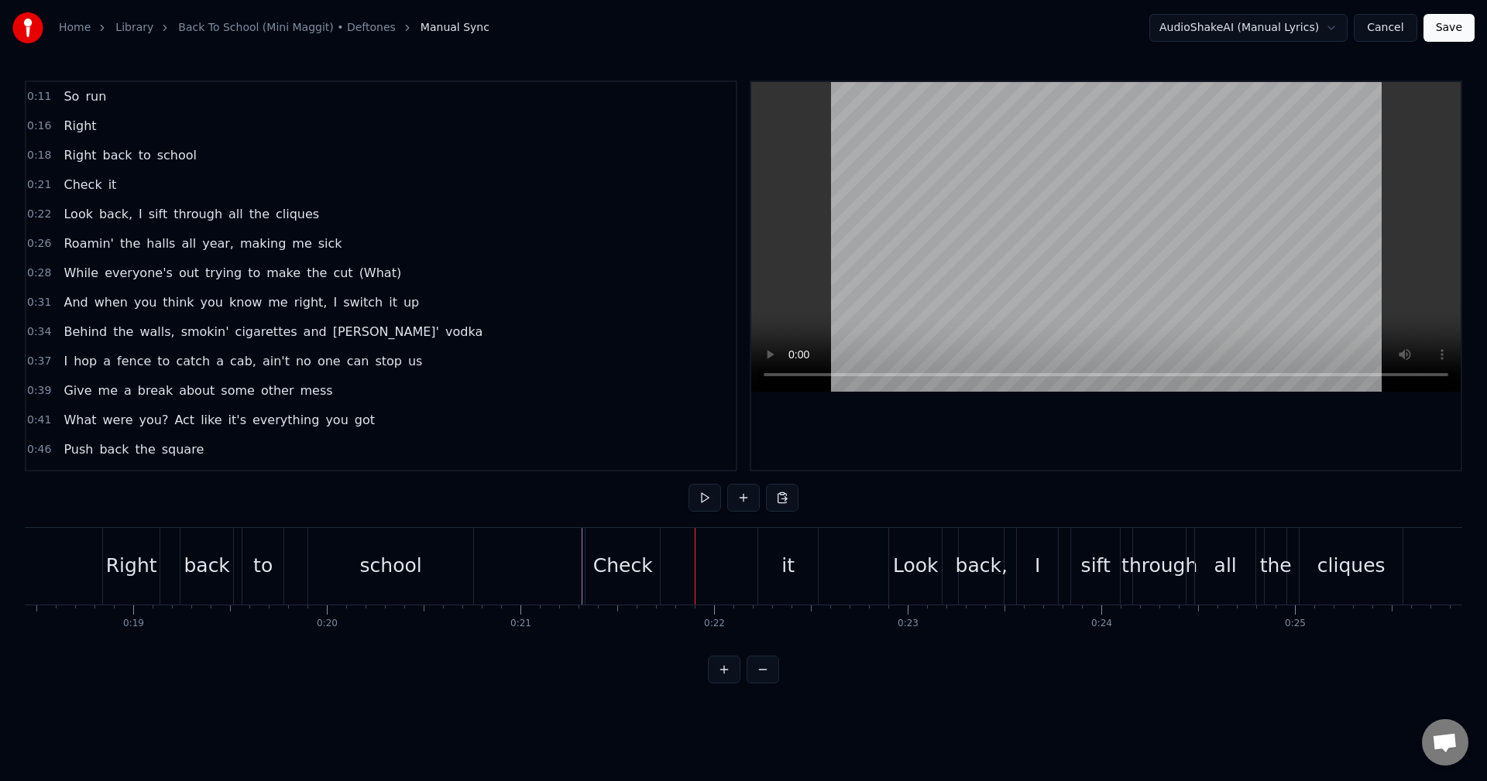
click at [645, 578] on div "Check" at bounding box center [623, 565] width 60 height 29
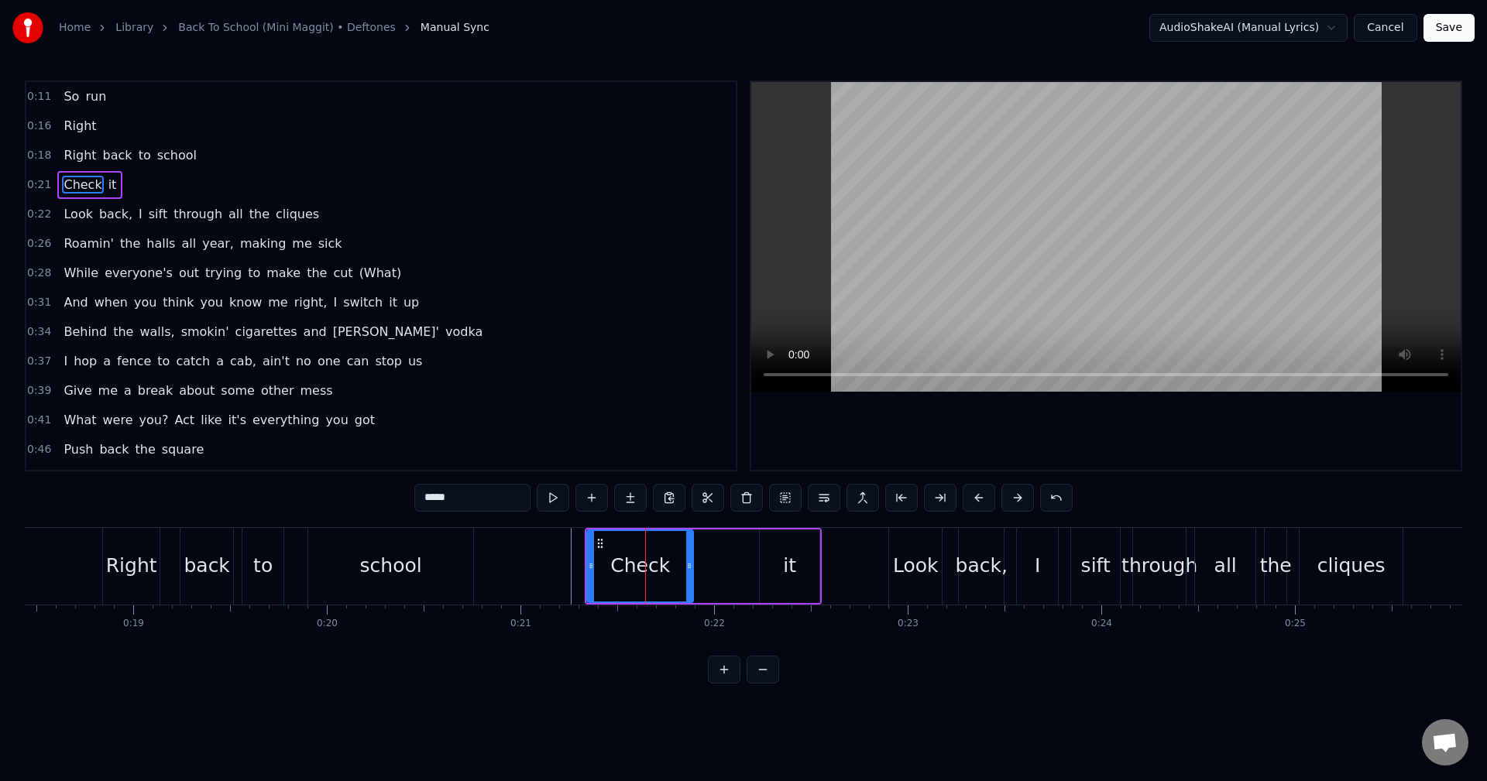
drag, startPoint x: 658, startPoint y: 568, endPoint x: 691, endPoint y: 566, distance: 32.6
click at [691, 566] on icon at bounding box center [689, 566] width 6 height 12
click at [819, 569] on div "it" at bounding box center [789, 567] width 61 height 74
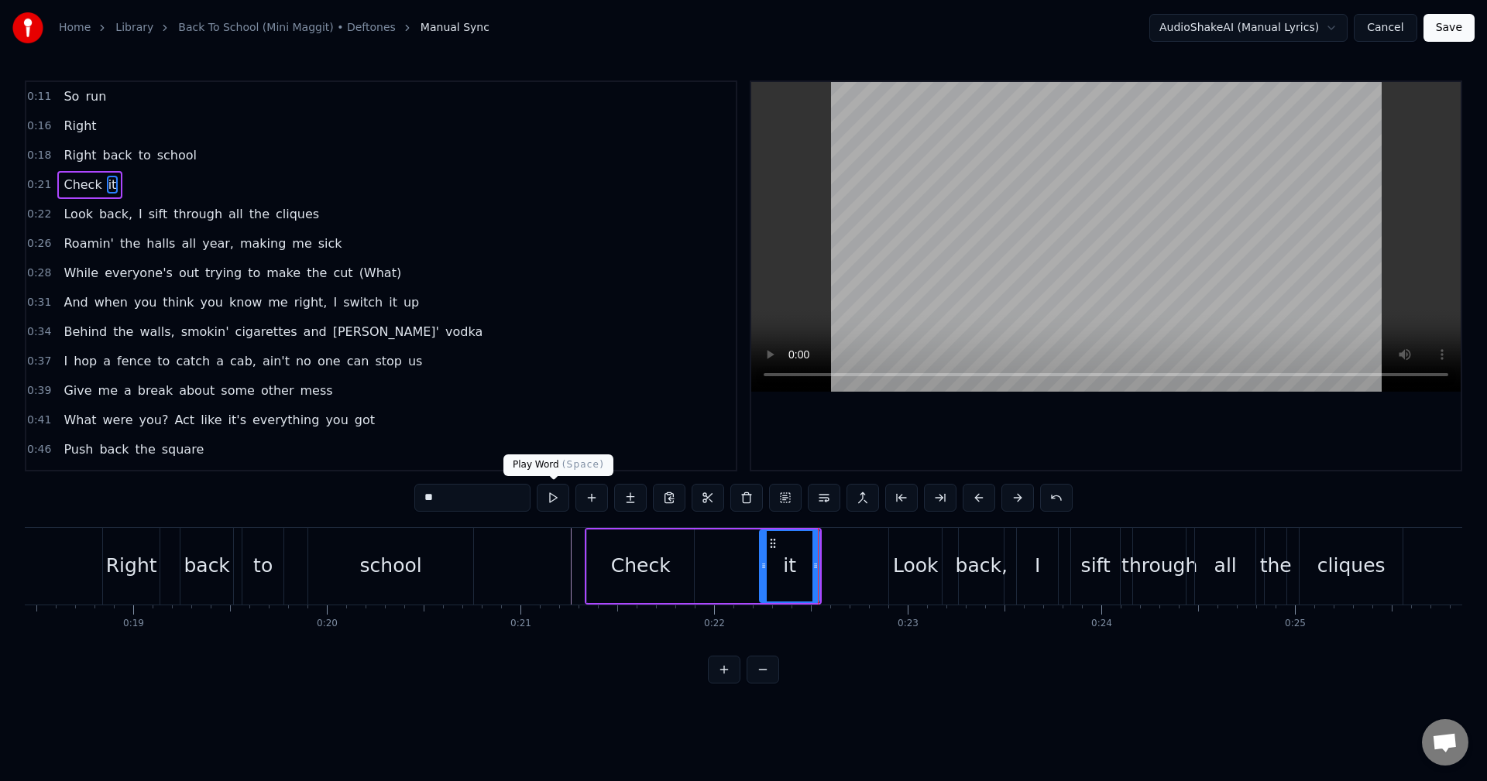
click at [637, 550] on div "Check" at bounding box center [640, 567] width 107 height 74
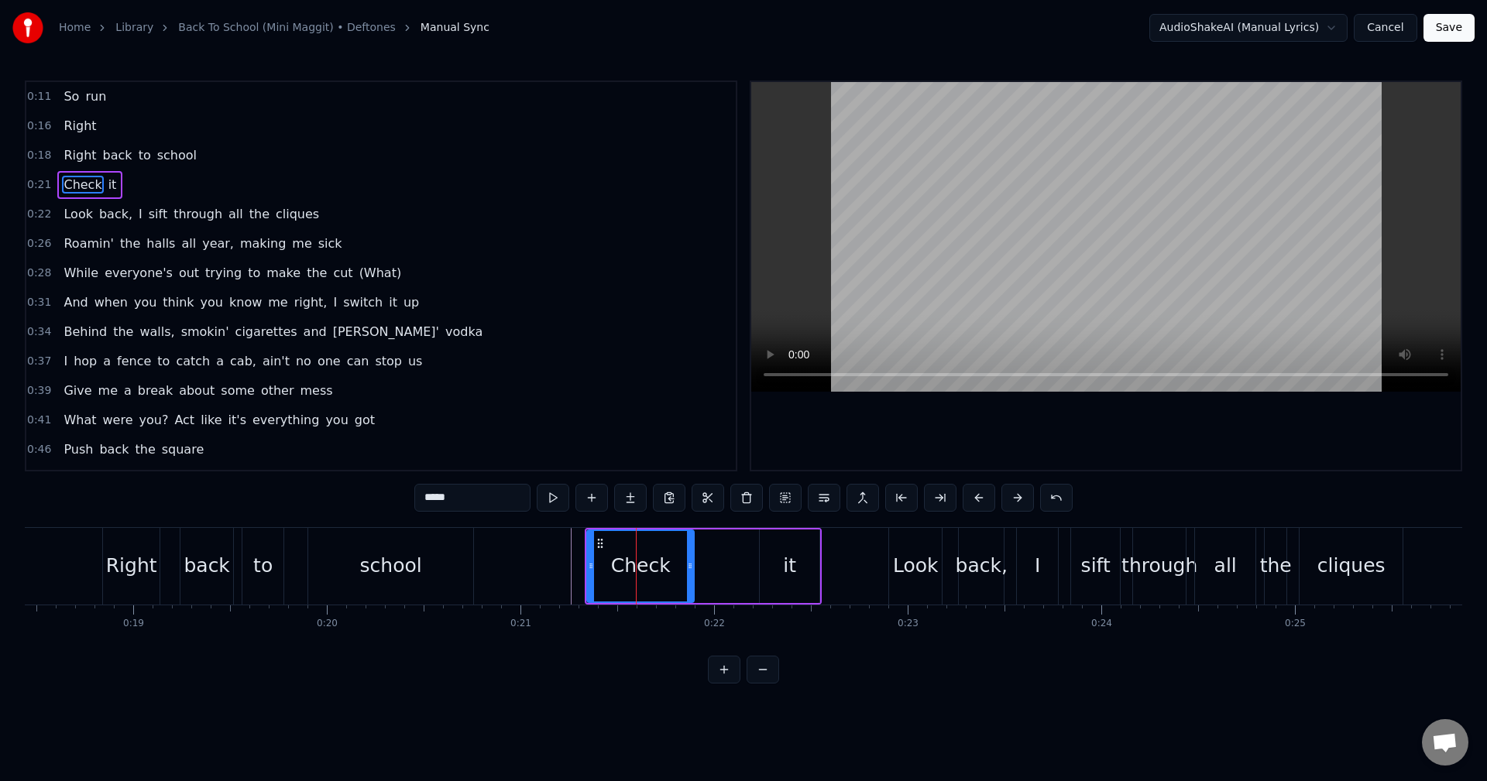
click at [478, 495] on input "*****" at bounding box center [472, 498] width 116 height 28
click at [793, 562] on div "it" at bounding box center [789, 565] width 13 height 29
type input "**"
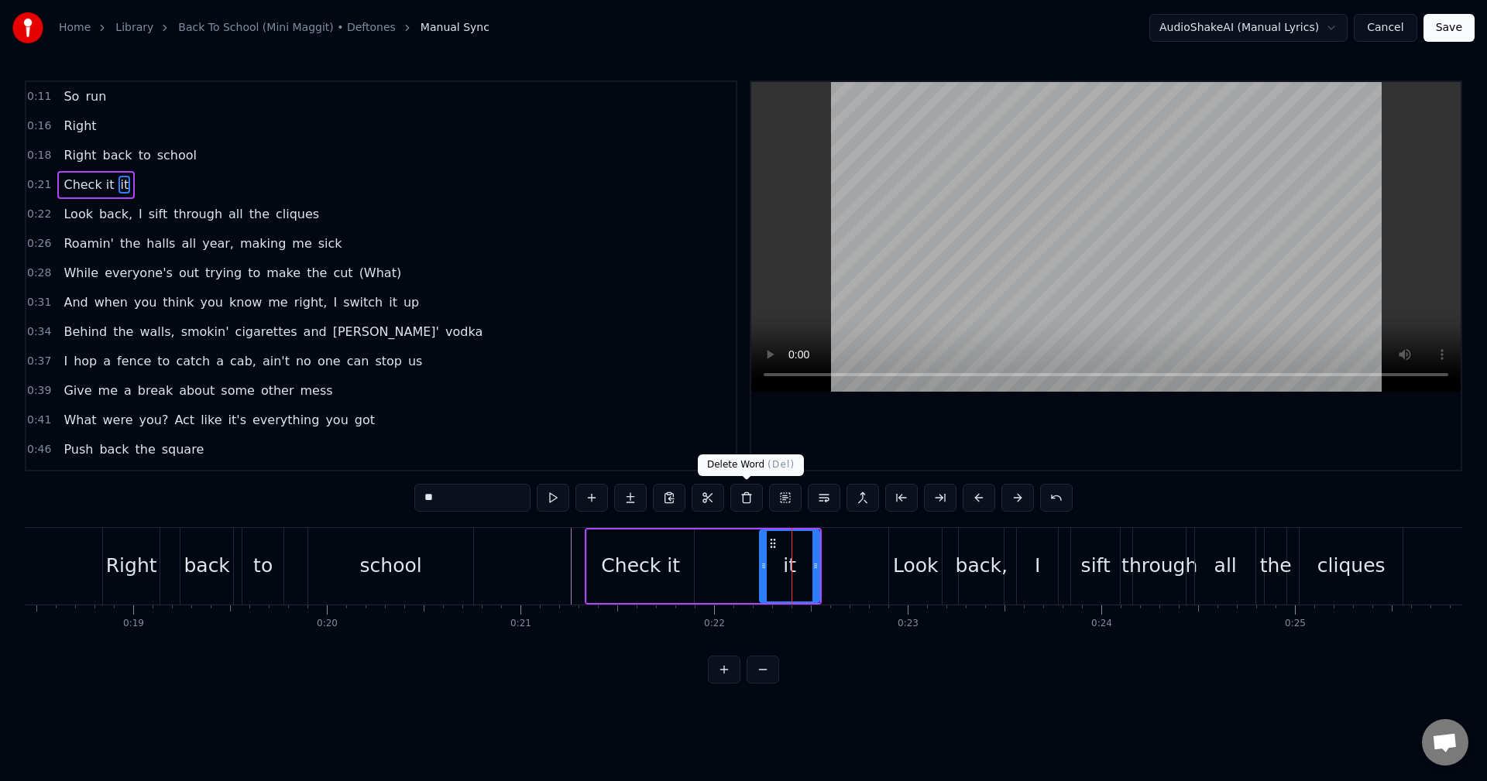
click at [743, 506] on button at bounding box center [746, 498] width 33 height 28
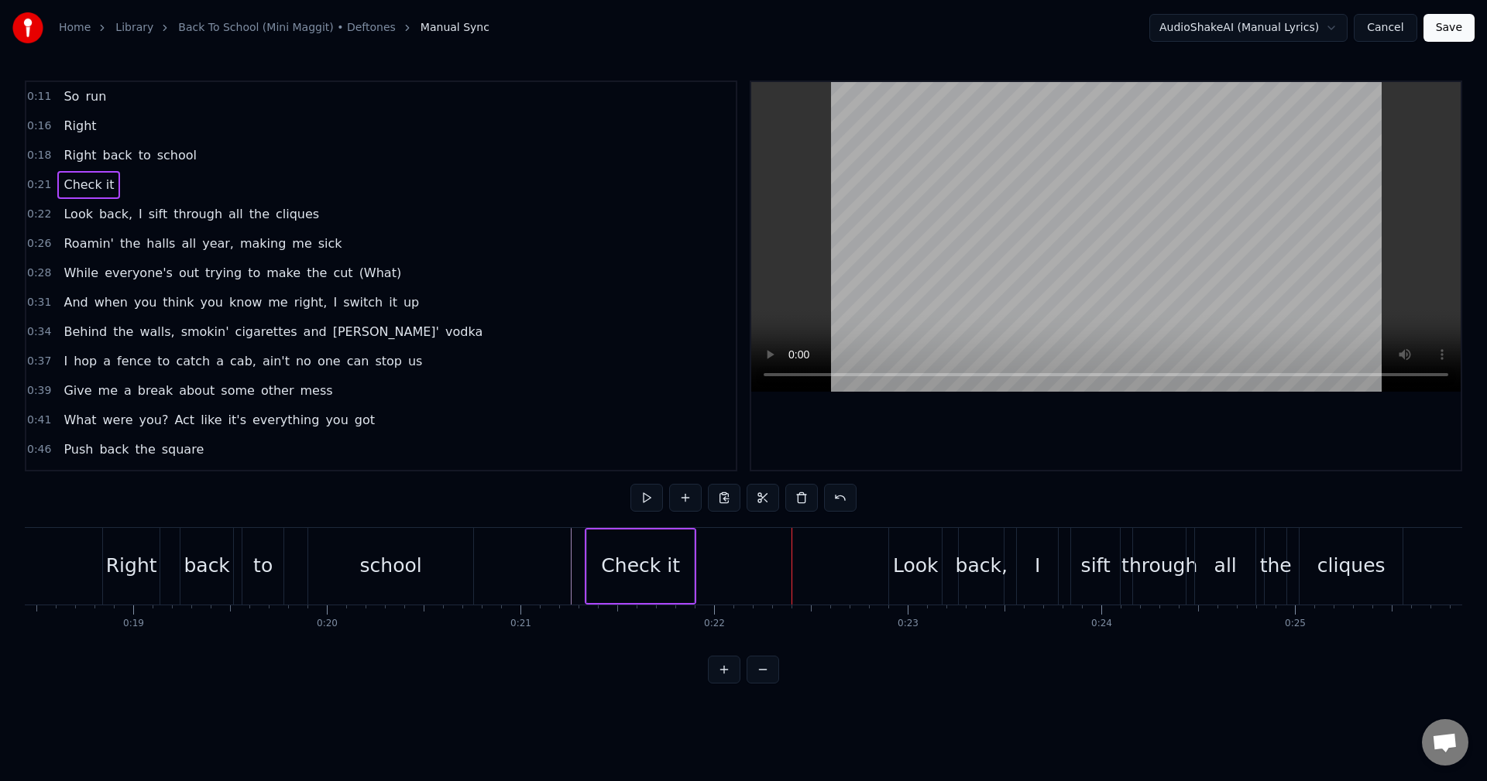
click at [691, 566] on div "Check it" at bounding box center [638, 566] width 107 height 77
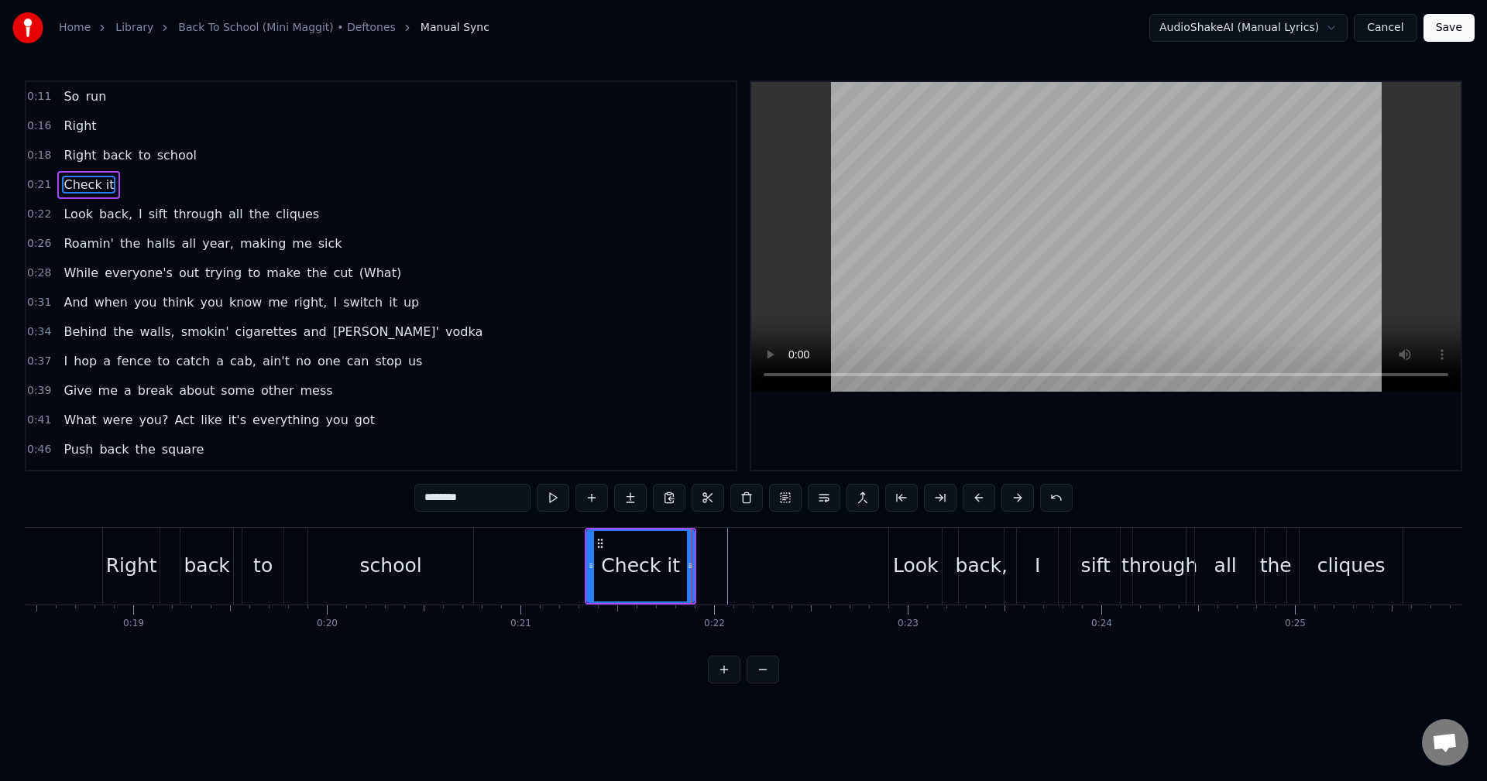
drag, startPoint x: 640, startPoint y: 561, endPoint x: 599, endPoint y: 552, distance: 42.8
click at [631, 563] on div "Check it" at bounding box center [640, 565] width 79 height 29
click at [589, 547] on icon at bounding box center [592, 543] width 12 height 12
drag, startPoint x: 683, startPoint y: 566, endPoint x: 696, endPoint y: 572, distance: 14.5
click at [698, 572] on div at bounding box center [701, 566] width 6 height 70
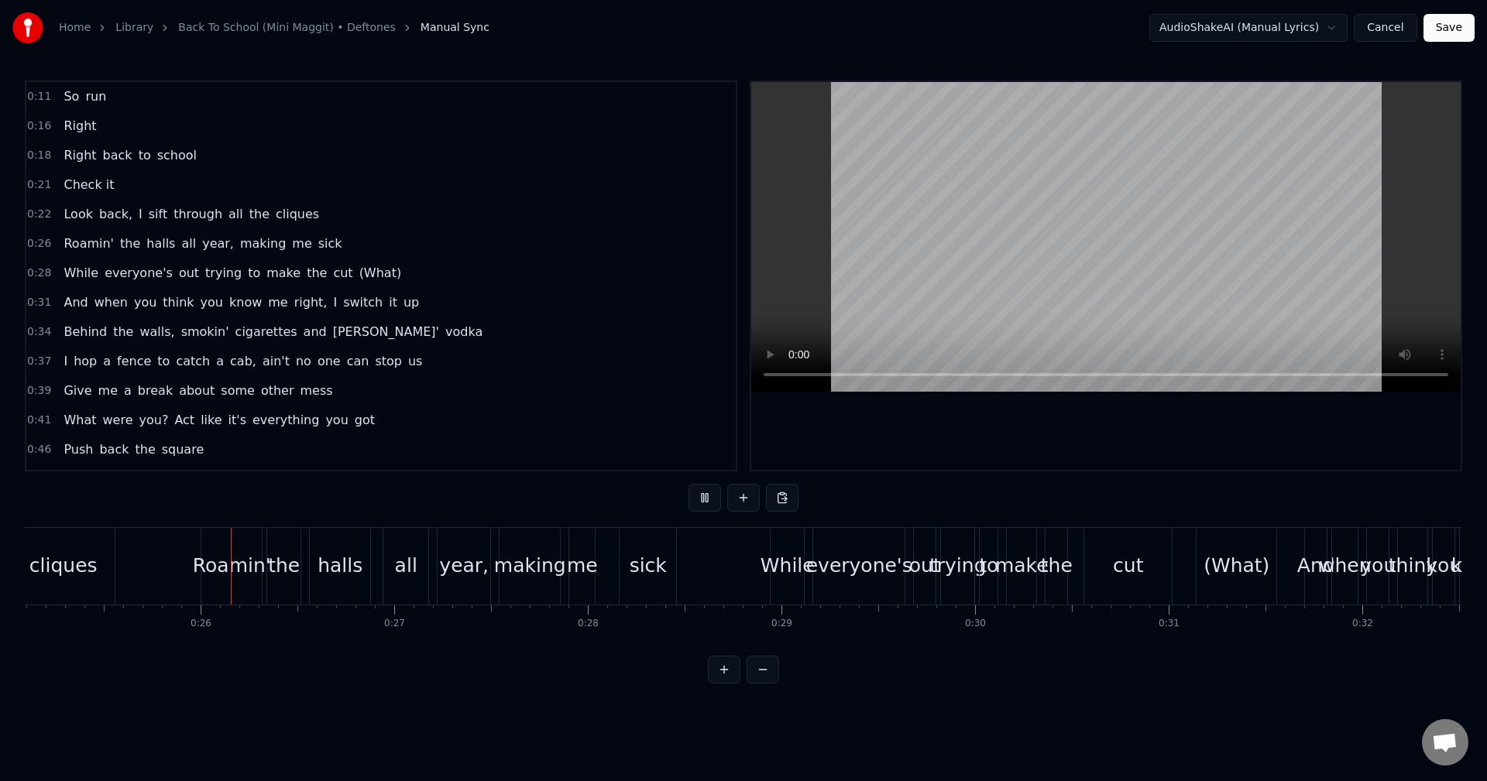
scroll to position [0, 4861]
click at [1175, 552] on div "While everyone's out trying to make the cut (What)" at bounding box center [1021, 566] width 510 height 77
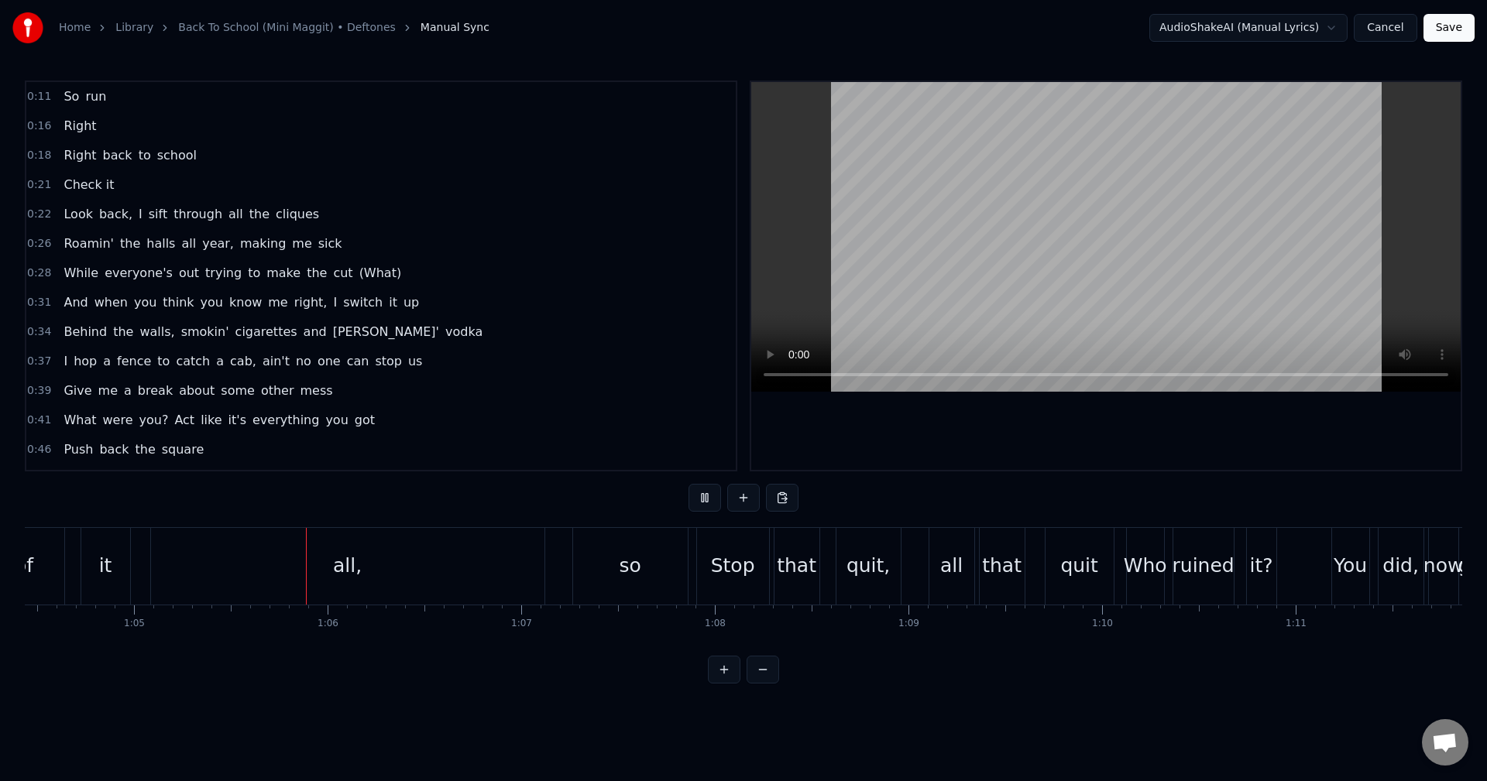
scroll to position [0, 12573]
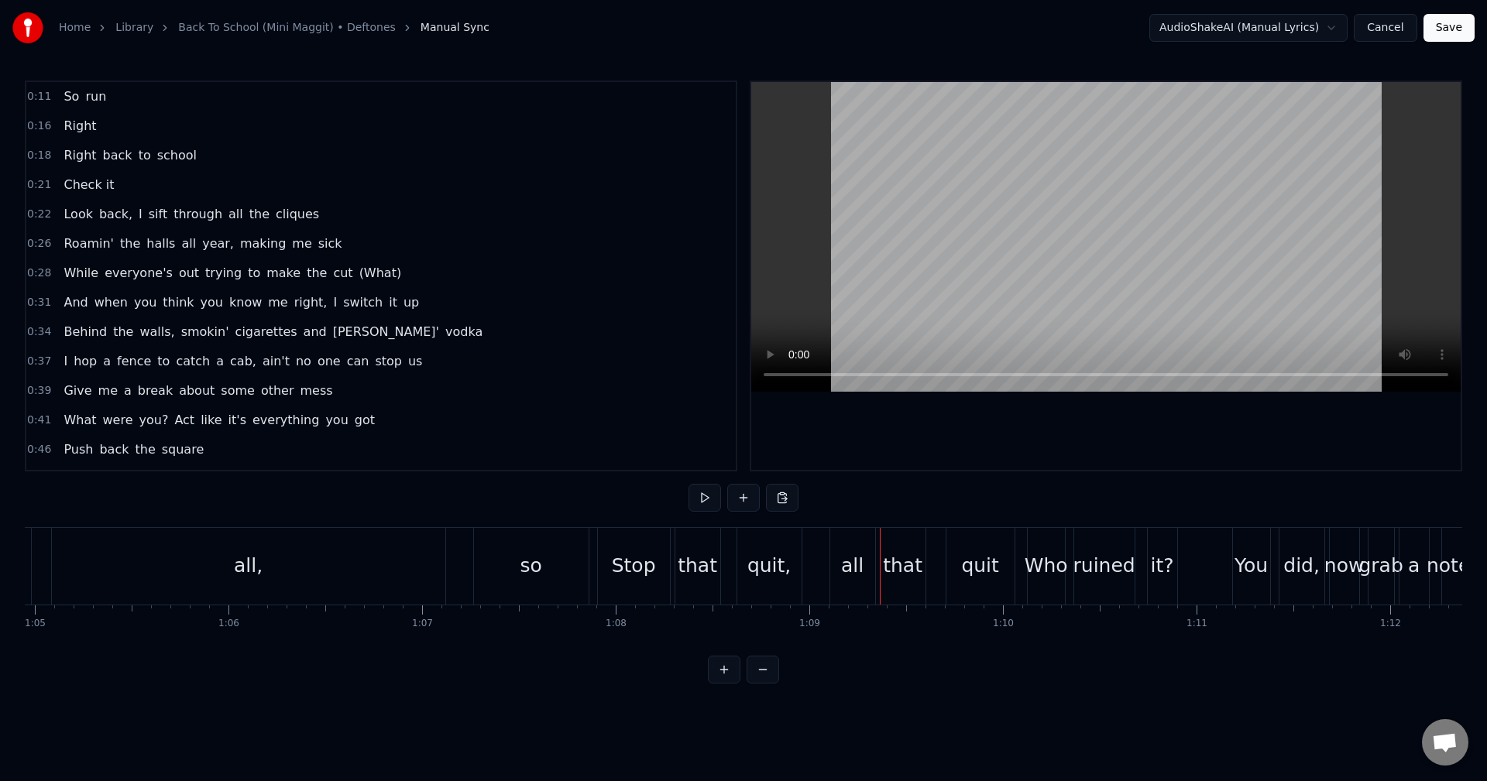
click at [956, 477] on div "0:11 So run 0:16 Right 0:18 Right back to school 0:21 Check it 0:22 Look back, …" at bounding box center [743, 382] width 1437 height 603
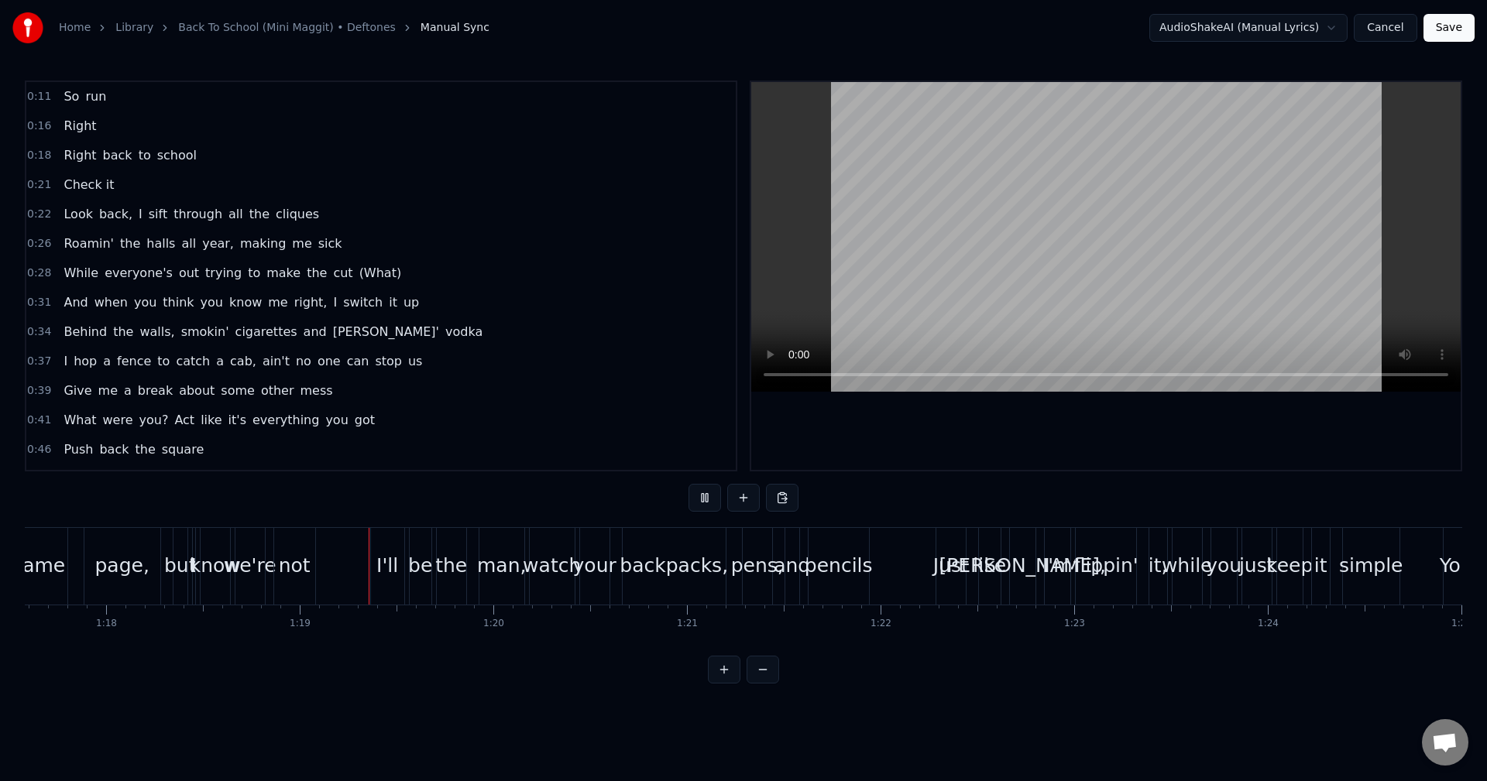
scroll to position [0, 15190]
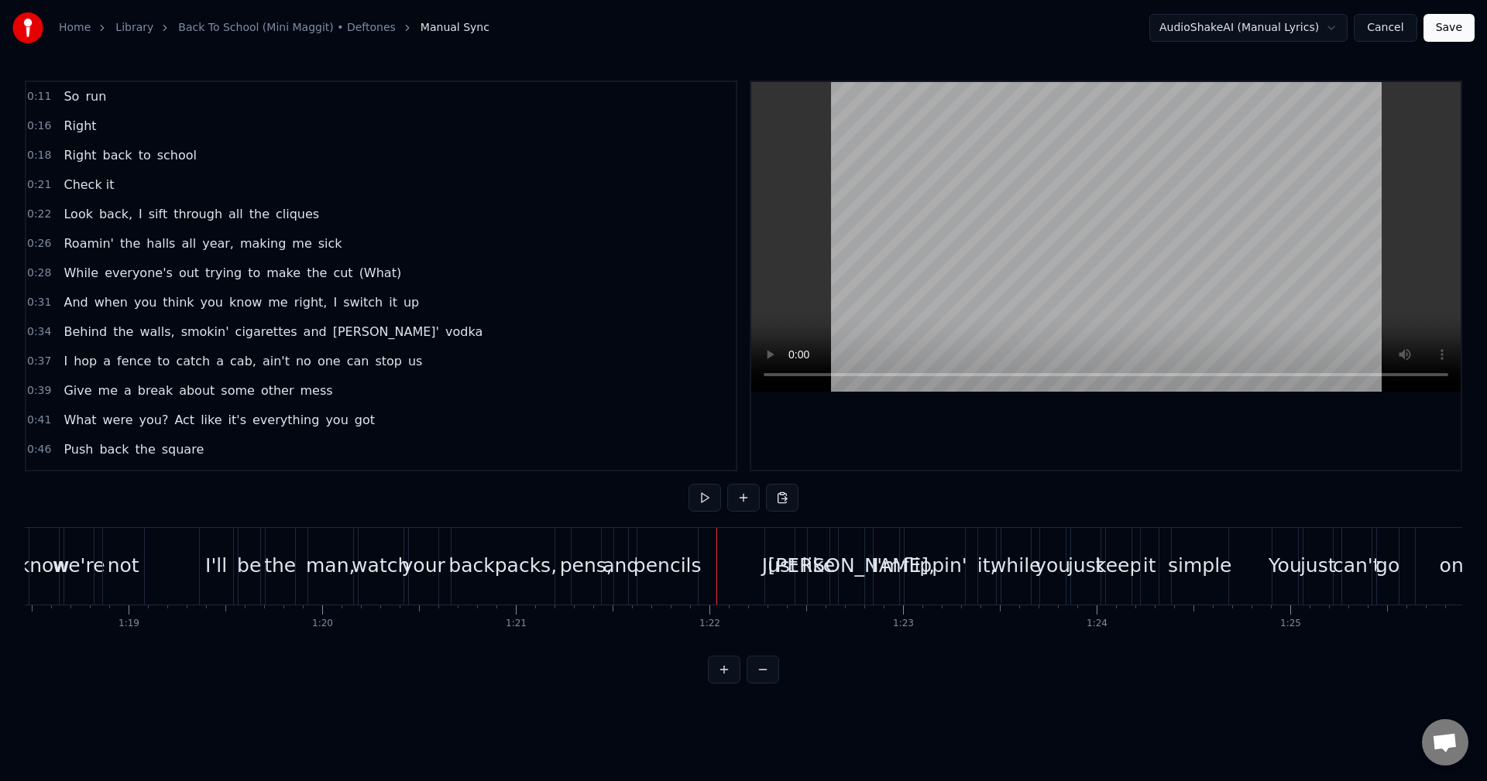
click at [564, 554] on div "pens," at bounding box center [586, 565] width 53 height 29
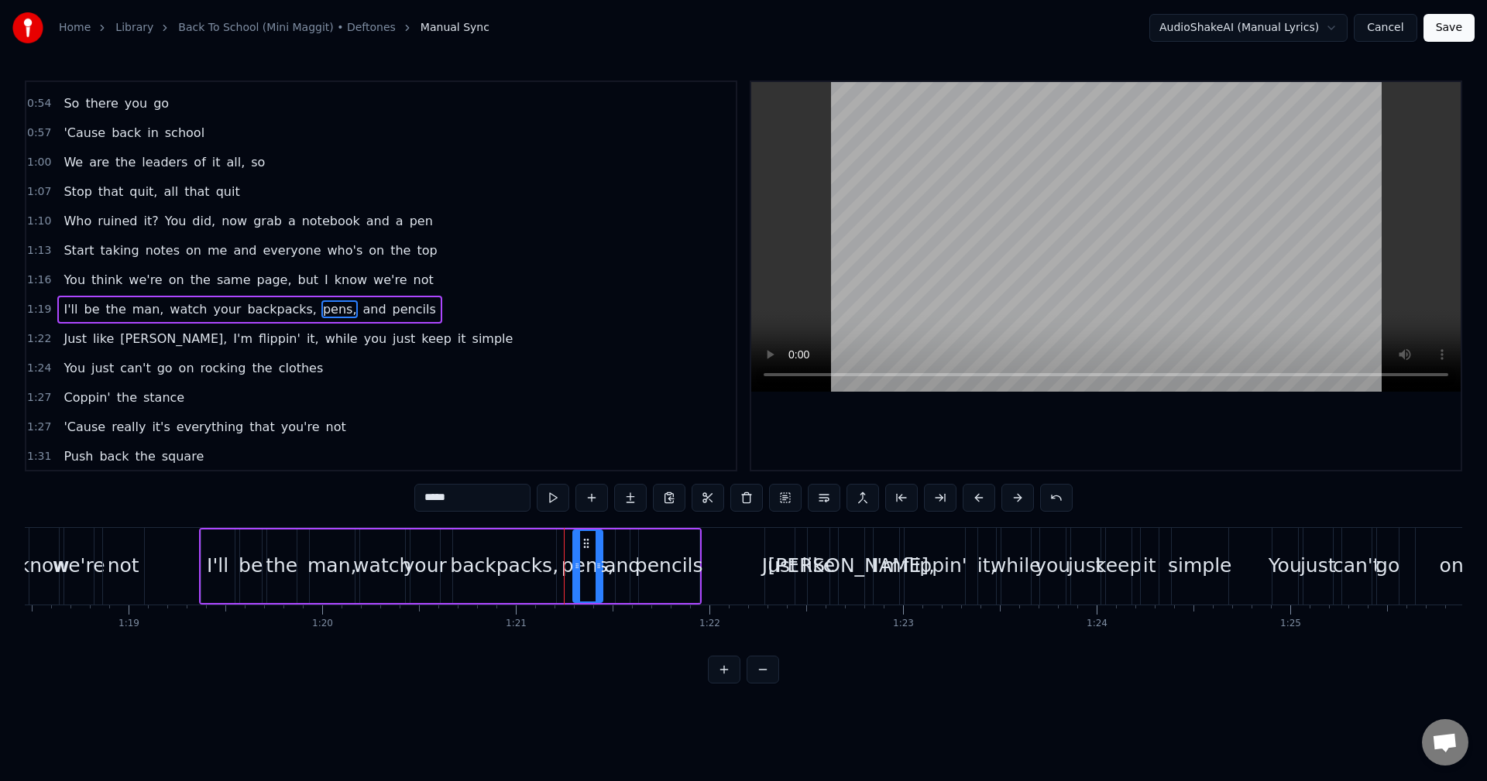
scroll to position [438, 0]
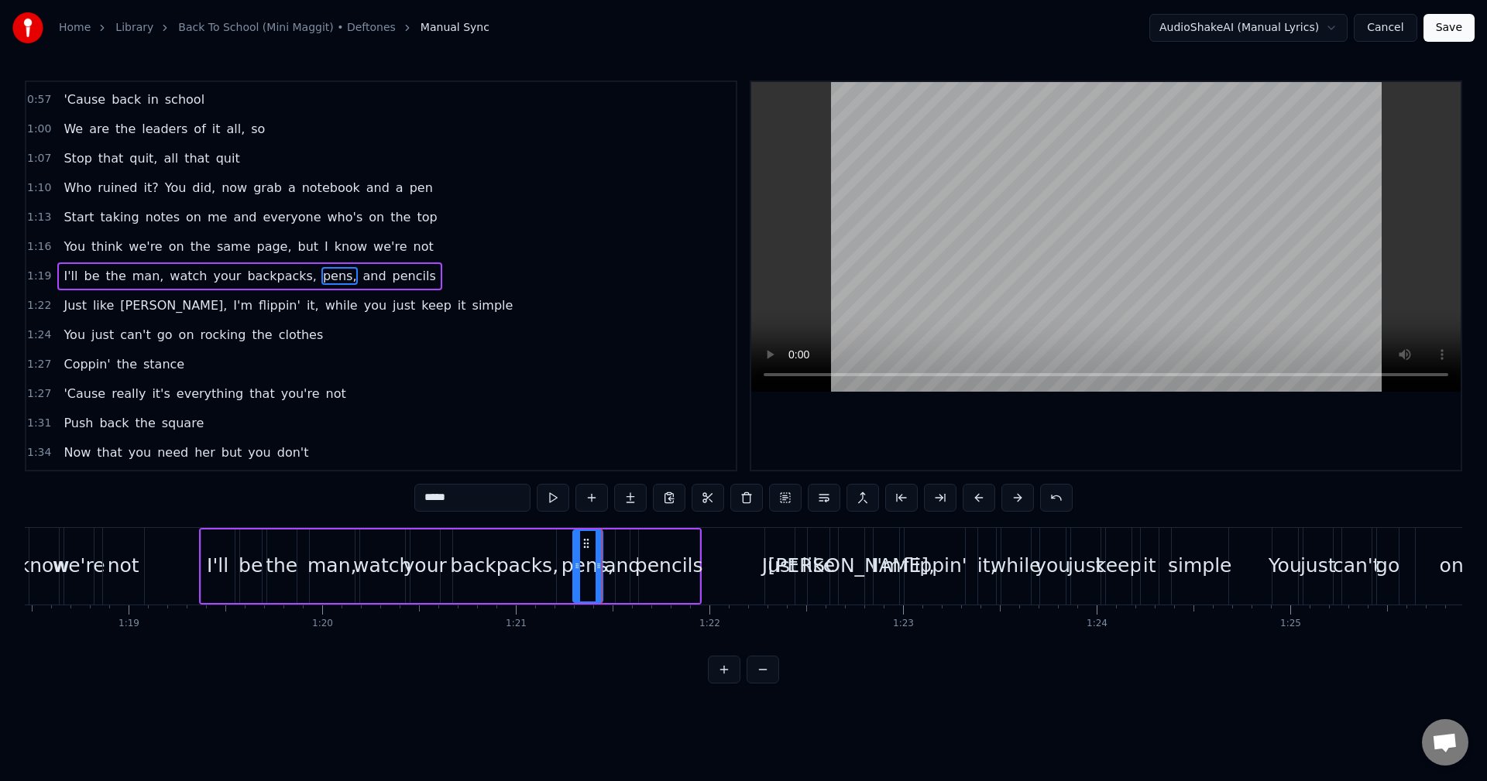
click at [255, 253] on span "page," at bounding box center [274, 247] width 38 height 18
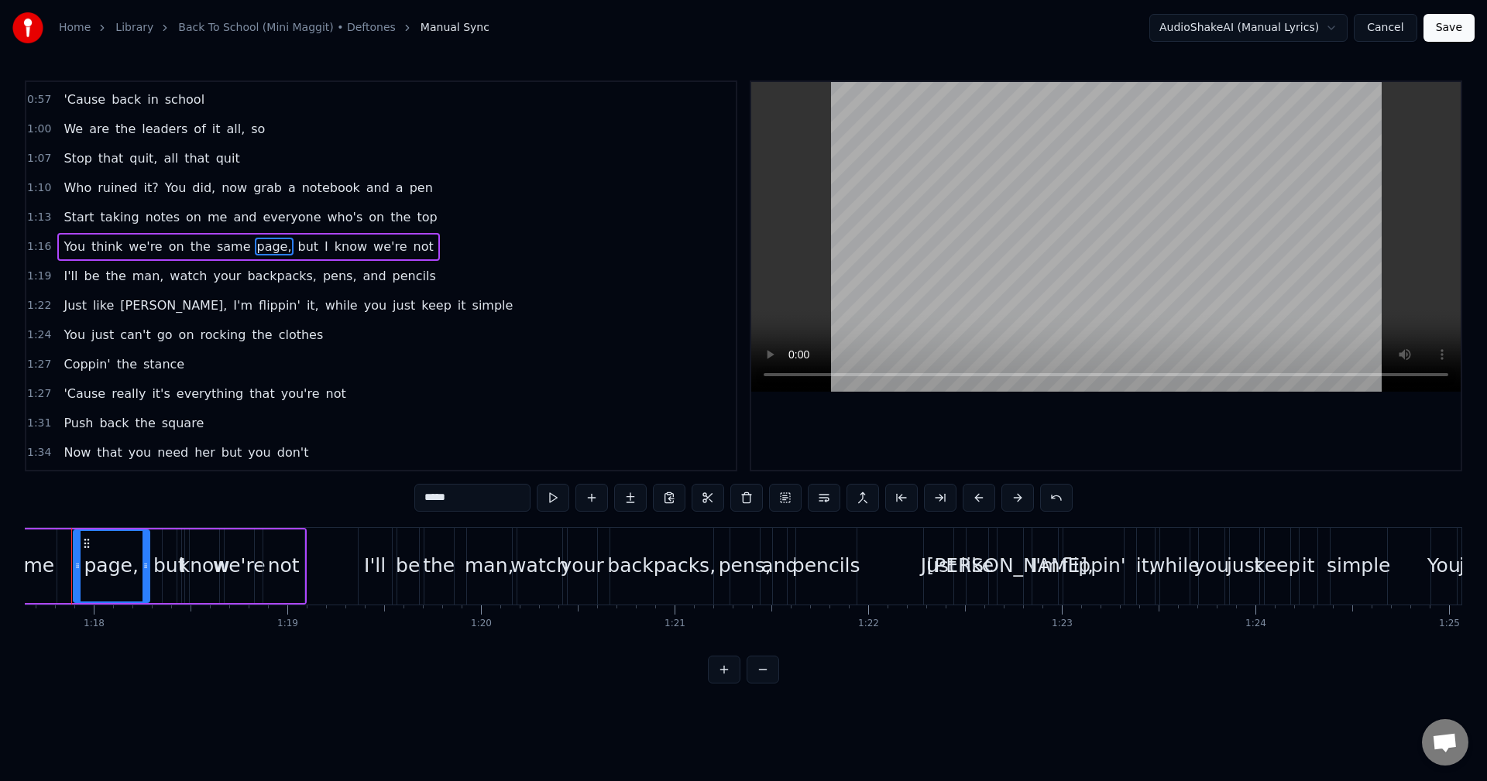
scroll to position [0, 14999]
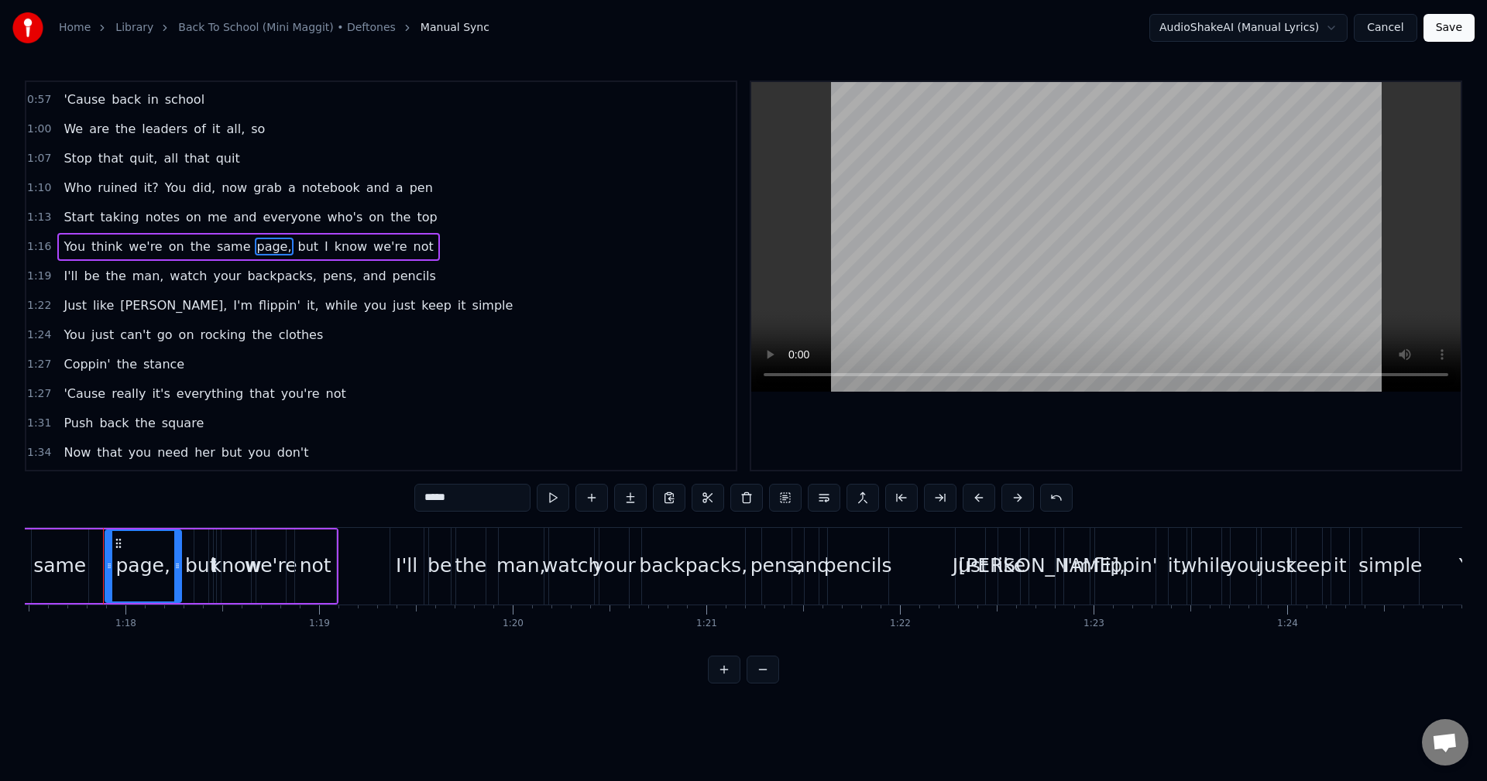
click at [245, 275] on span "backpacks," at bounding box center [281, 276] width 72 height 18
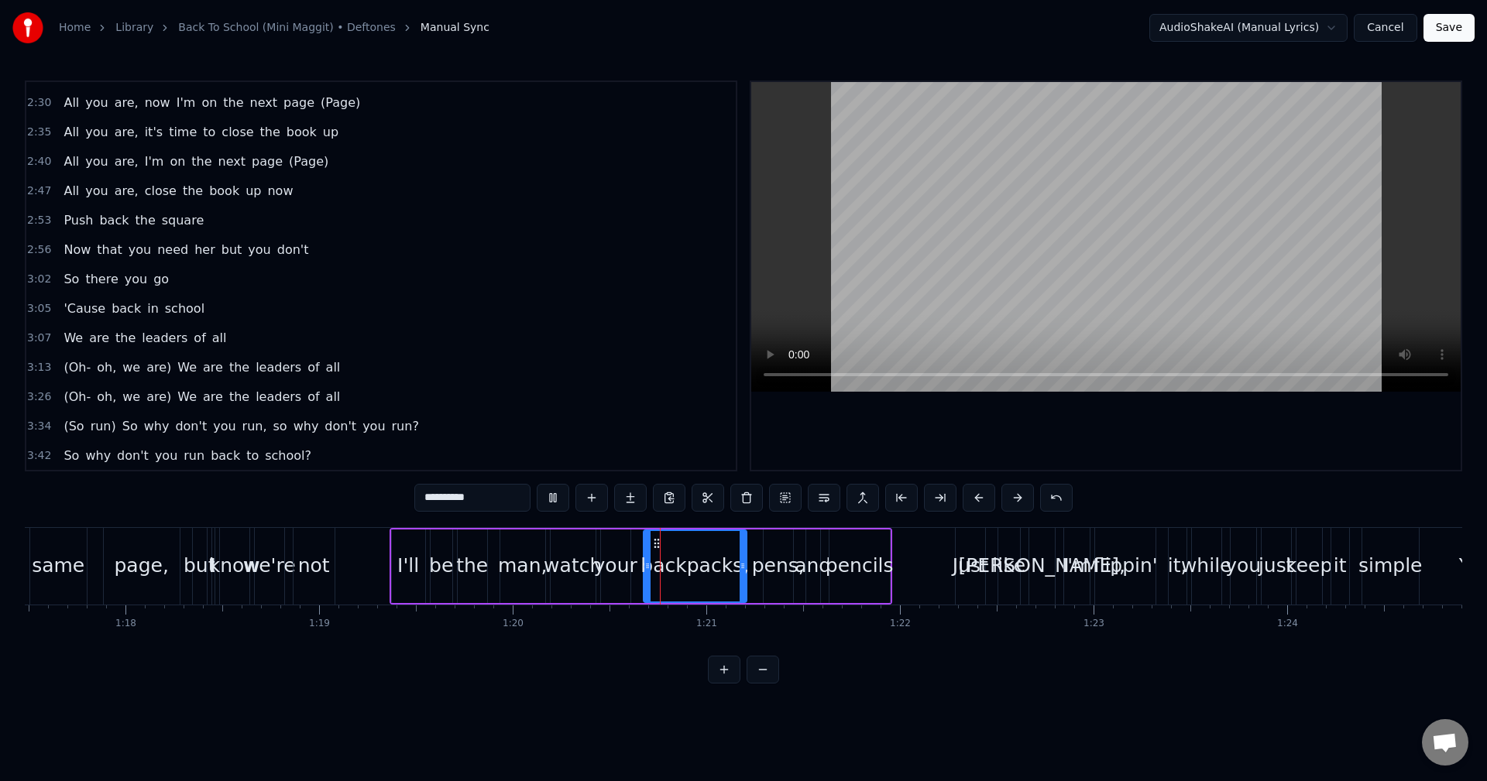
scroll to position [1172, 0]
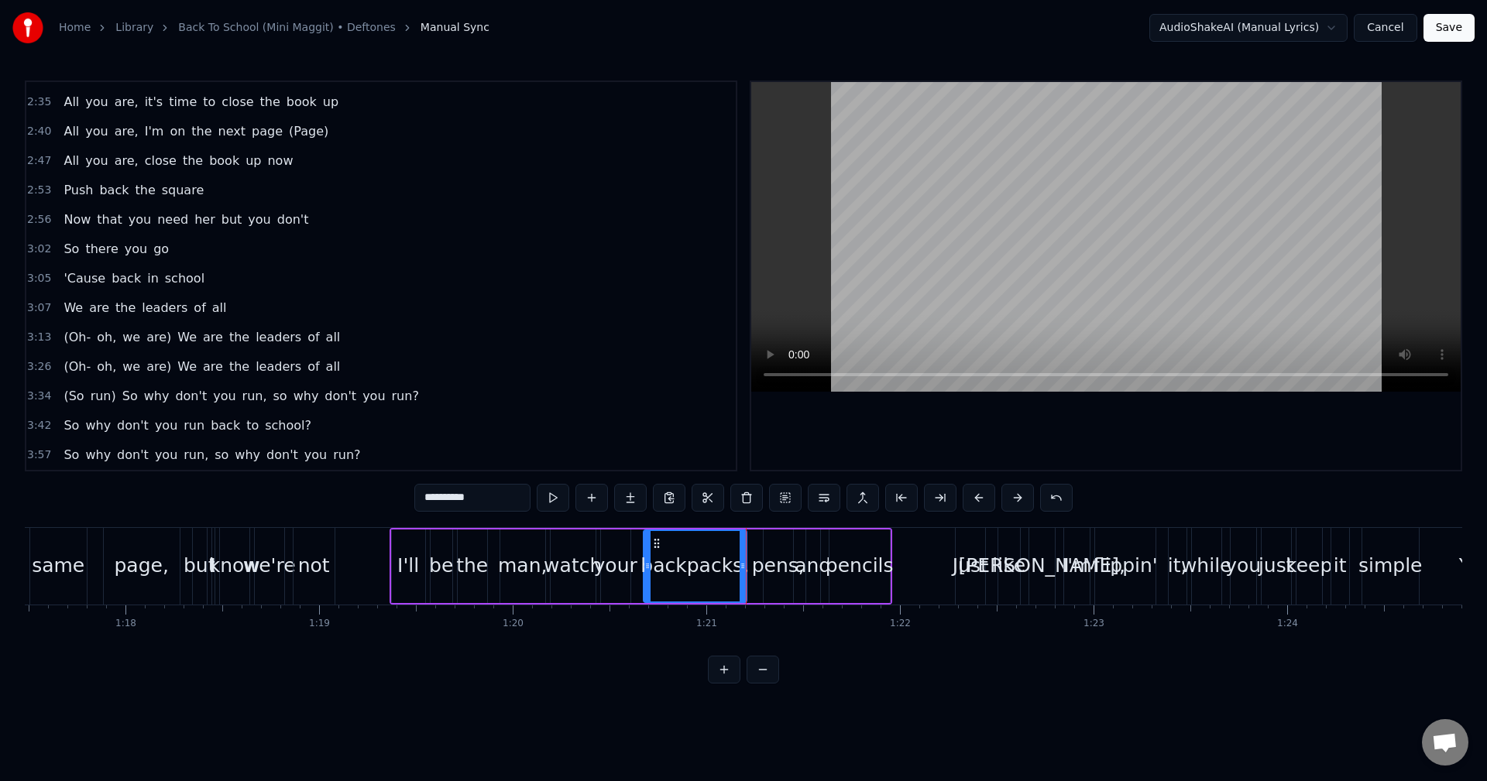
click at [686, 575] on div "backpacks," at bounding box center [694, 565] width 108 height 29
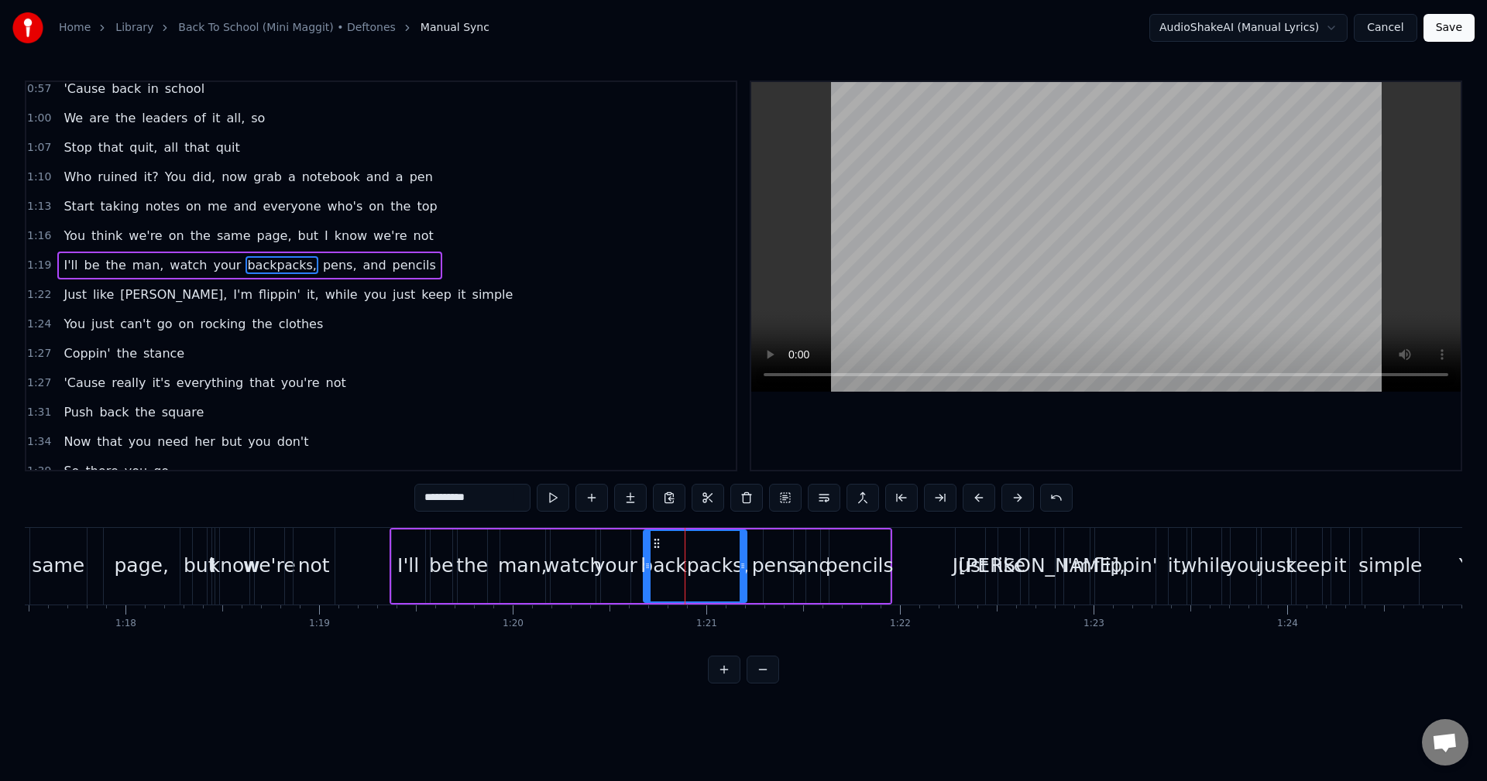
scroll to position [438, 0]
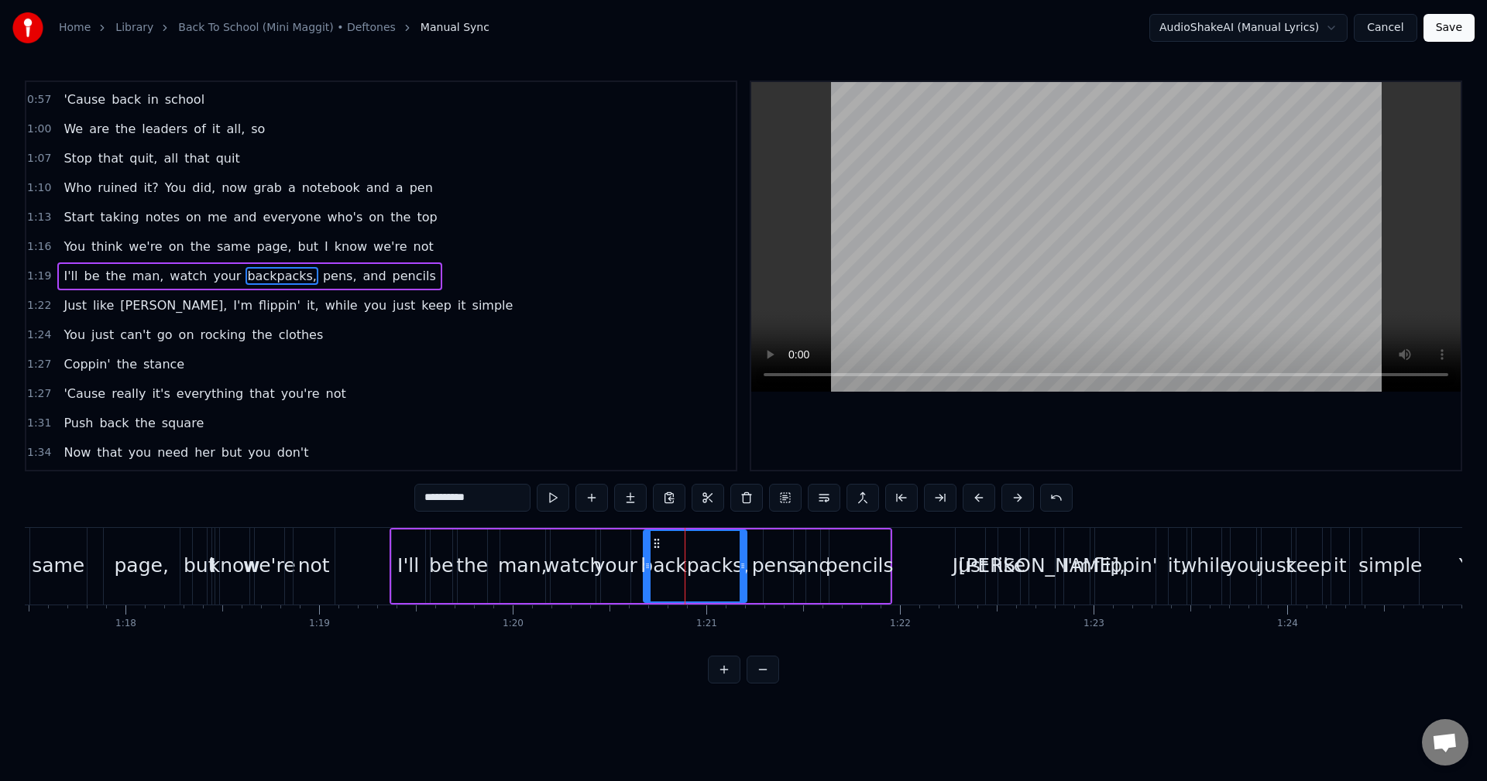
click at [321, 276] on span "pens," at bounding box center [339, 276] width 37 height 18
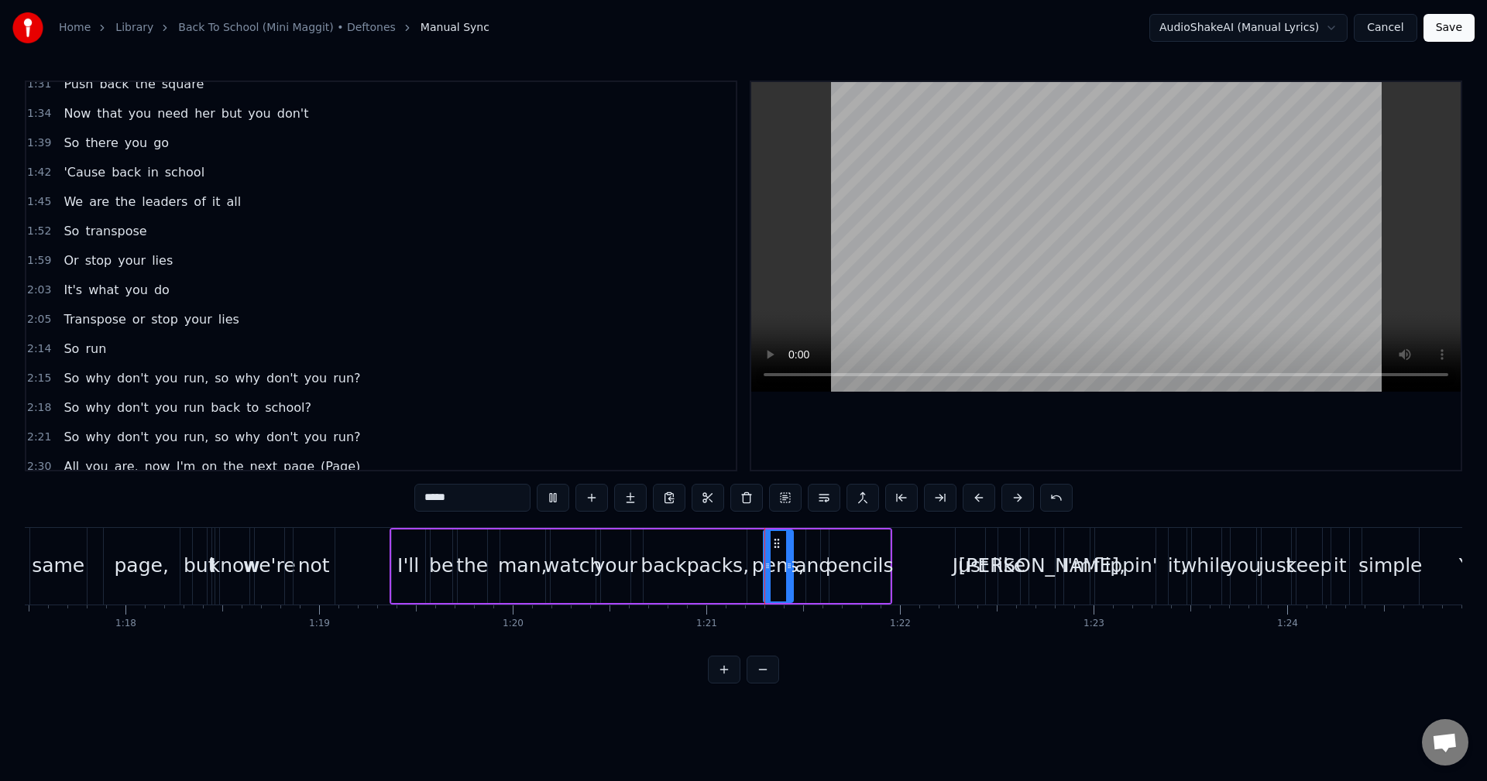
scroll to position [1117, 0]
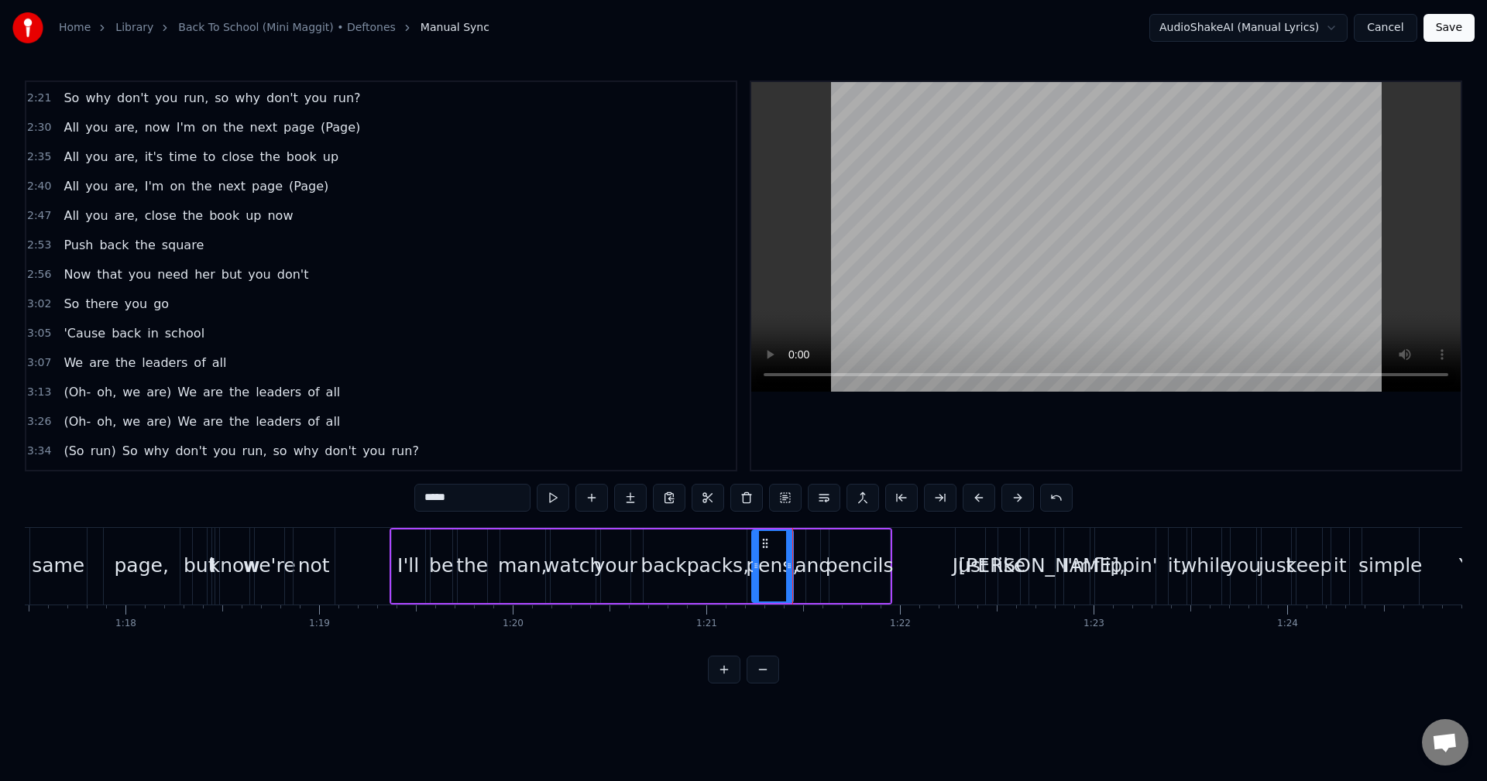
drag, startPoint x: 766, startPoint y: 568, endPoint x: 754, endPoint y: 569, distance: 11.7
click at [754, 569] on icon at bounding box center [756, 566] width 6 height 12
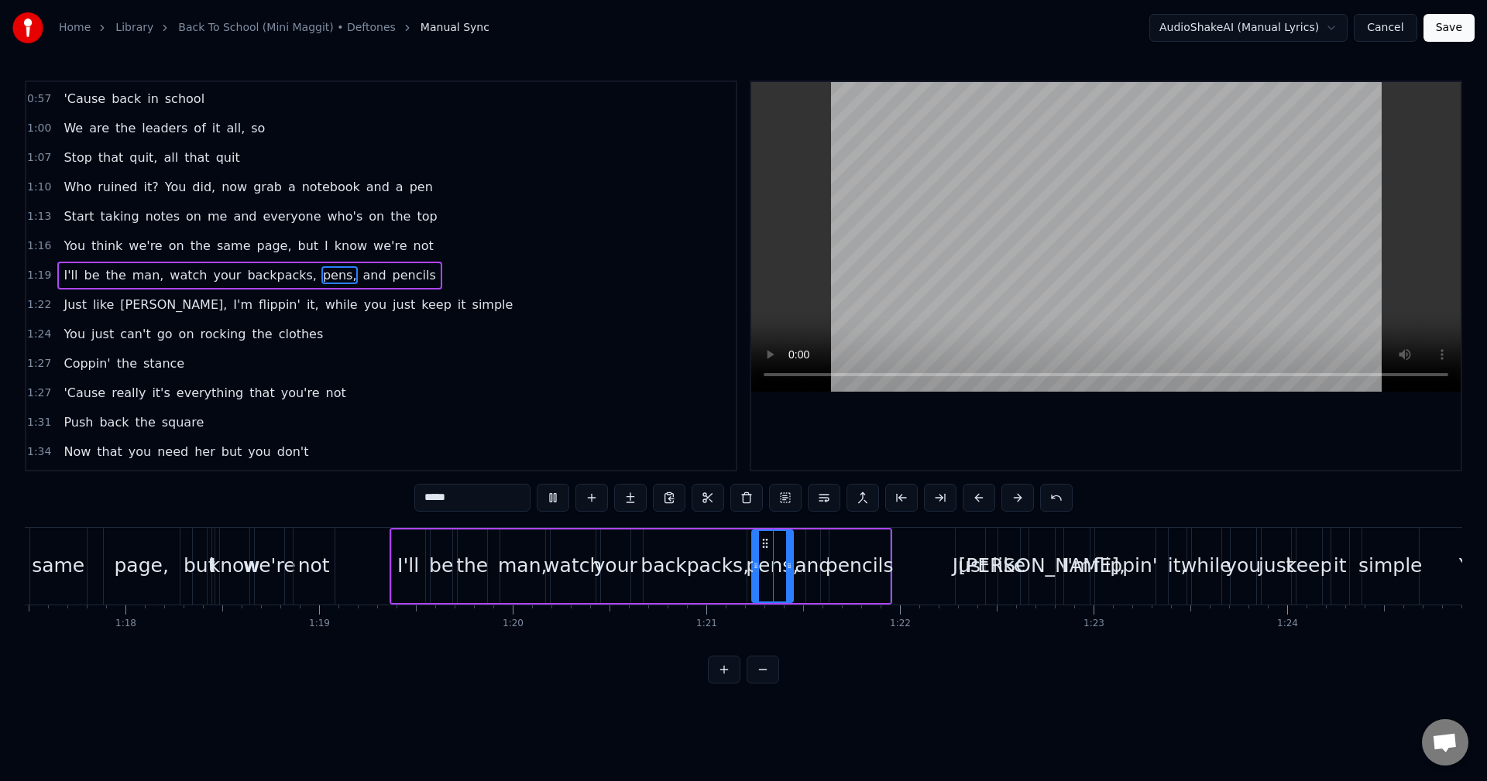
scroll to position [438, 0]
click at [361, 279] on span "and" at bounding box center [374, 276] width 26 height 18
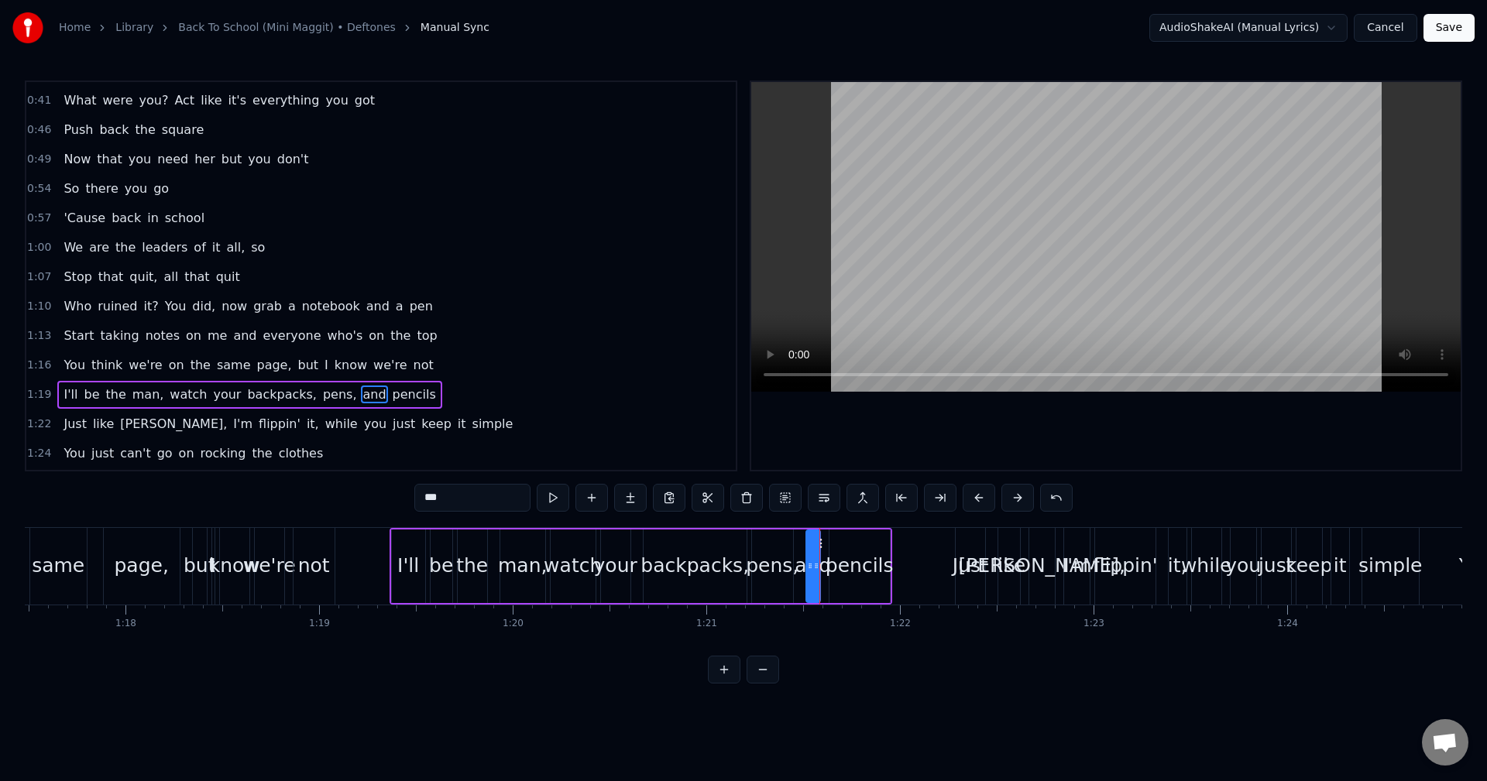
click at [391, 395] on span "pencils" at bounding box center [414, 395] width 46 height 18
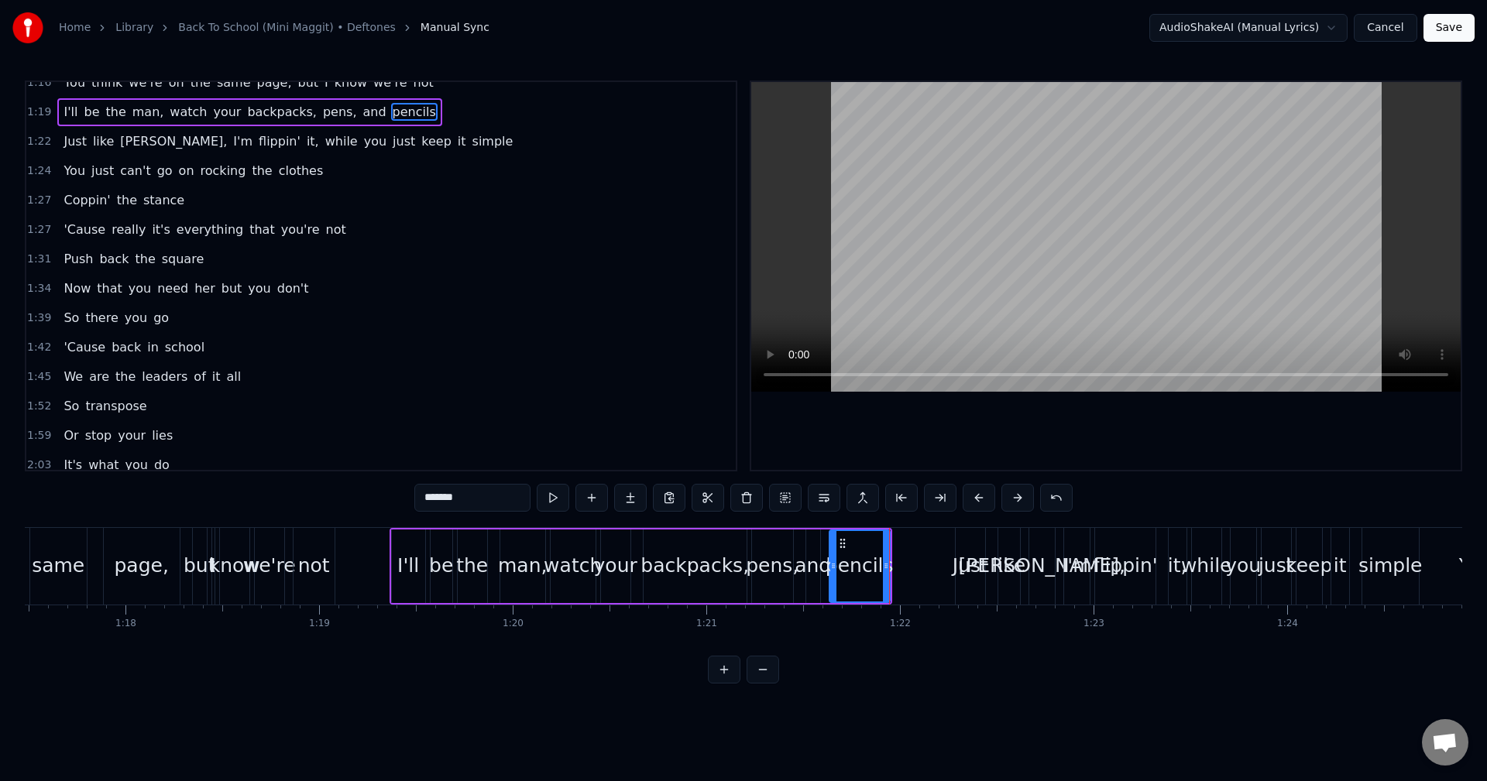
scroll to position [545, 0]
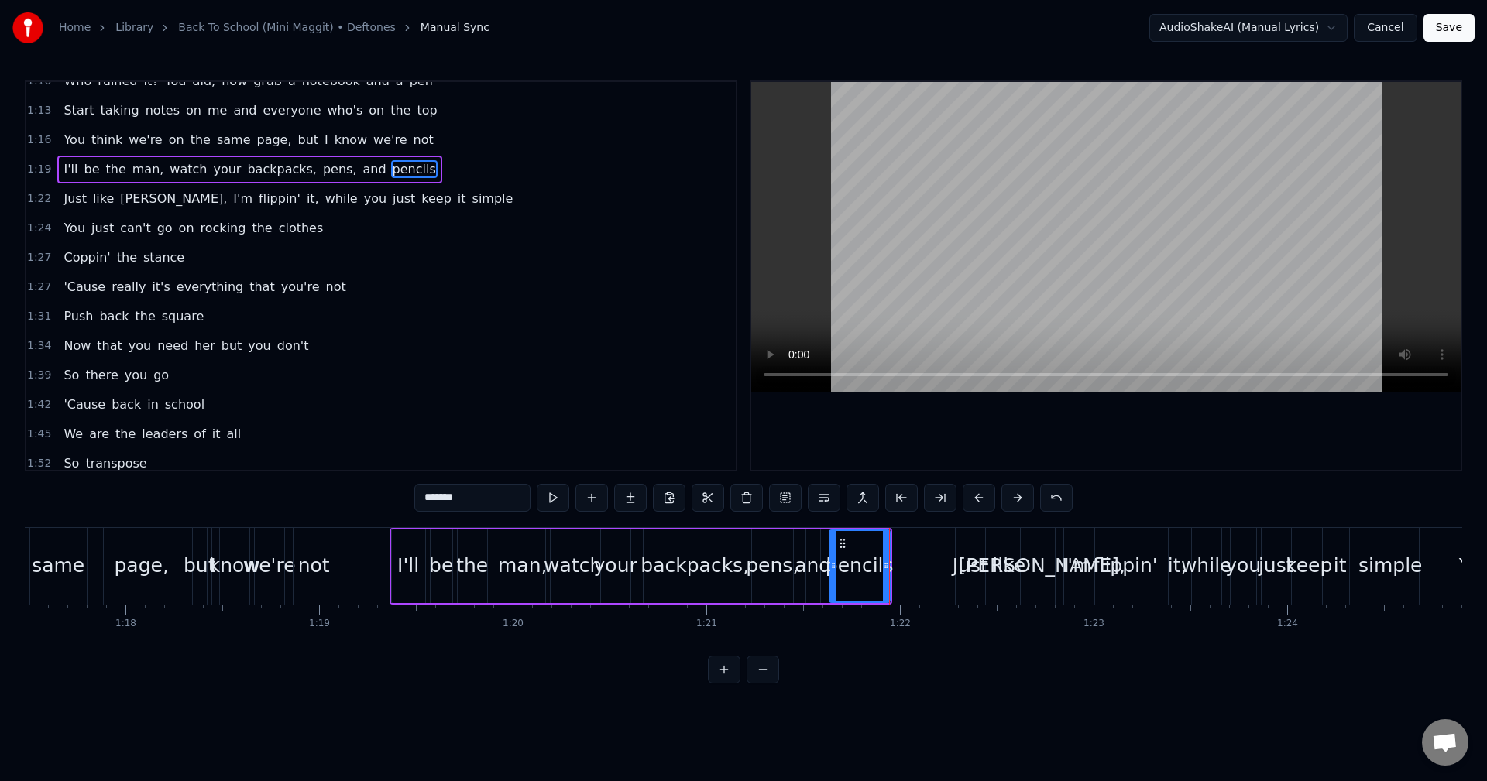
click at [814, 565] on div "and" at bounding box center [812, 565] width 36 height 29
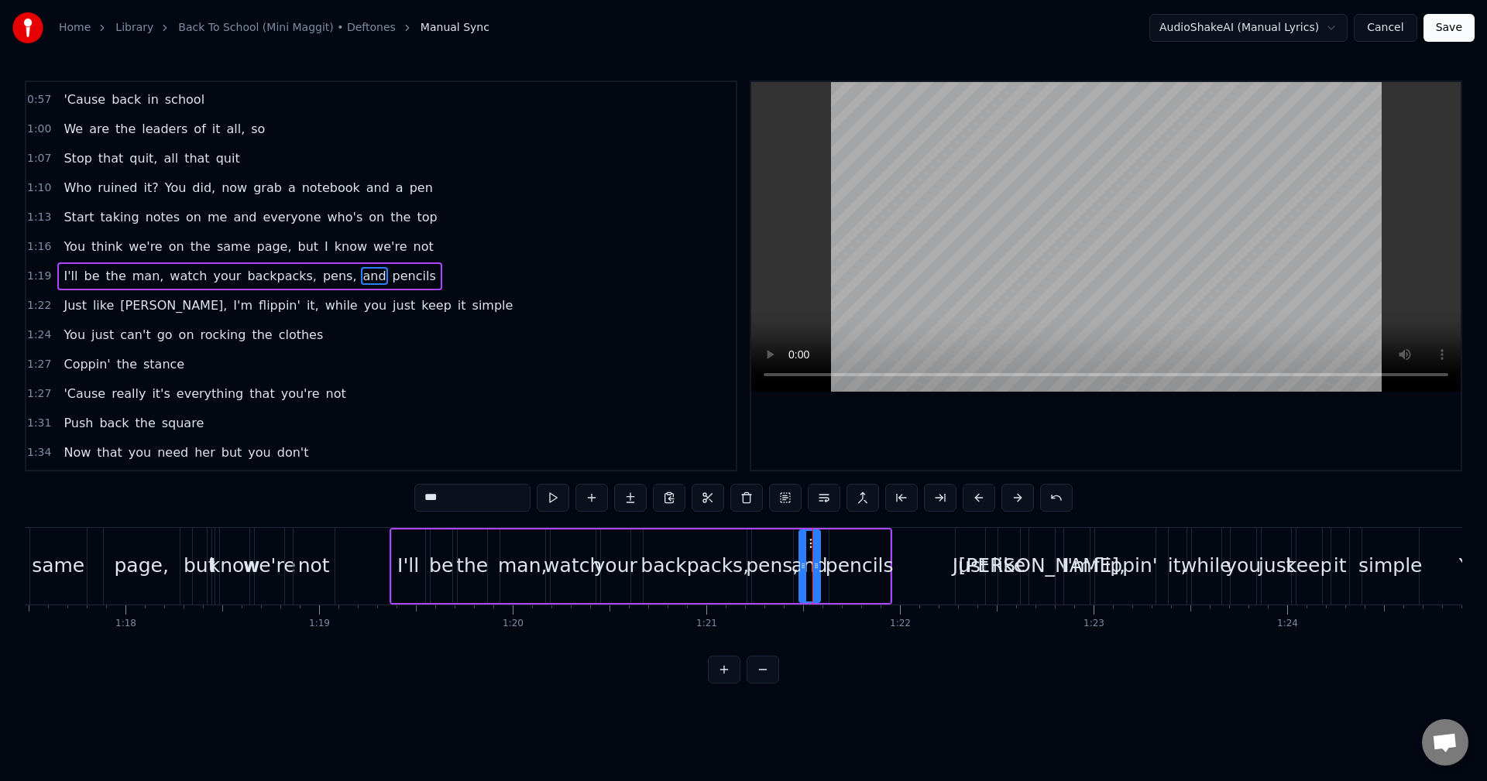
click at [803, 571] on icon at bounding box center [803, 566] width 6 height 12
click at [822, 571] on icon at bounding box center [821, 566] width 6 height 12
click at [750, 563] on div "pens," at bounding box center [772, 565] width 53 height 29
click at [798, 567] on div "and" at bounding box center [812, 565] width 36 height 29
click at [780, 569] on div "pens," at bounding box center [772, 565] width 53 height 29
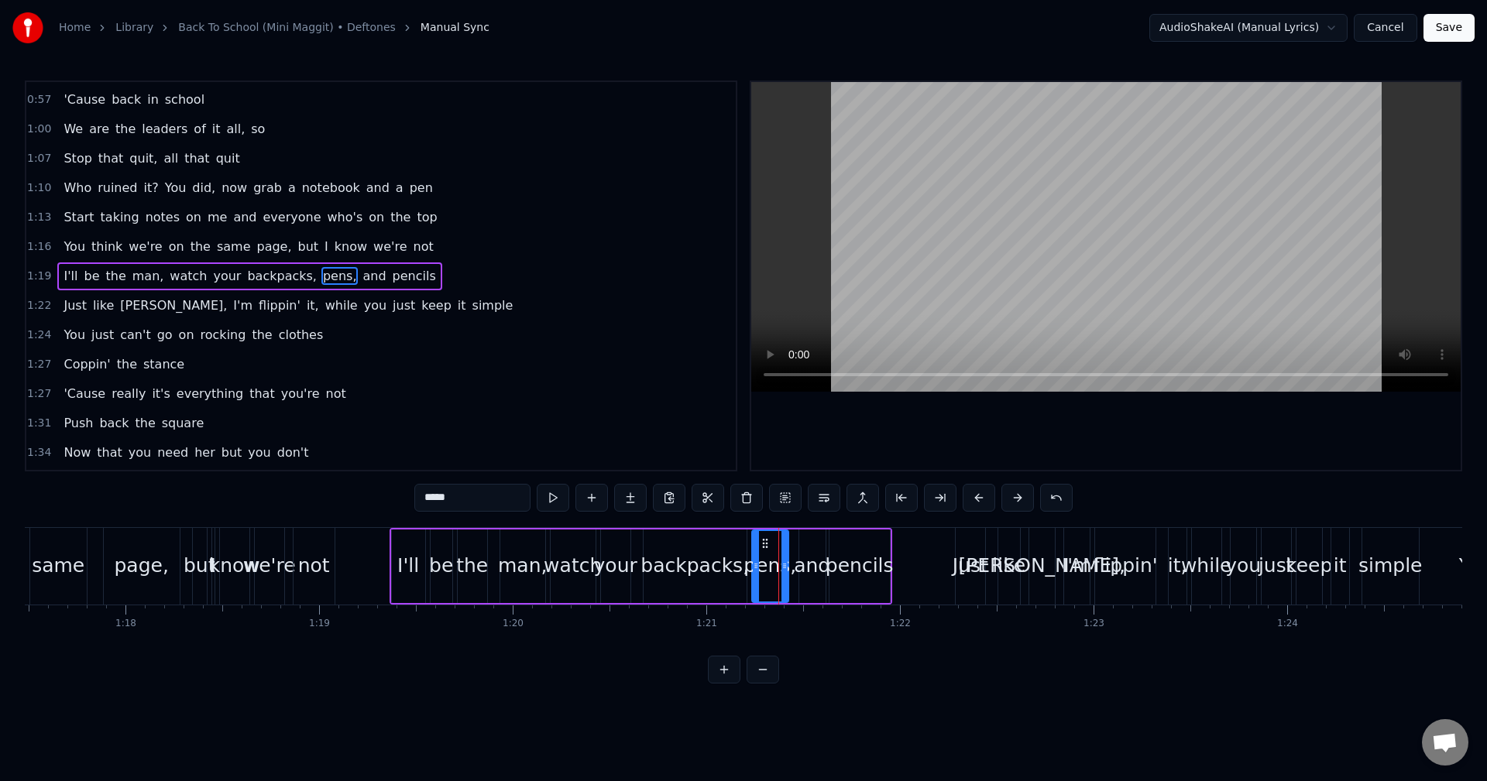
click at [787, 571] on icon at bounding box center [784, 566] width 6 height 12
click at [807, 571] on div "and" at bounding box center [812, 565] width 36 height 29
click at [798, 571] on icon at bounding box center [800, 566] width 6 height 12
click at [816, 573] on div at bounding box center [818, 566] width 6 height 70
click at [798, 570] on icon at bounding box center [797, 566] width 6 height 12
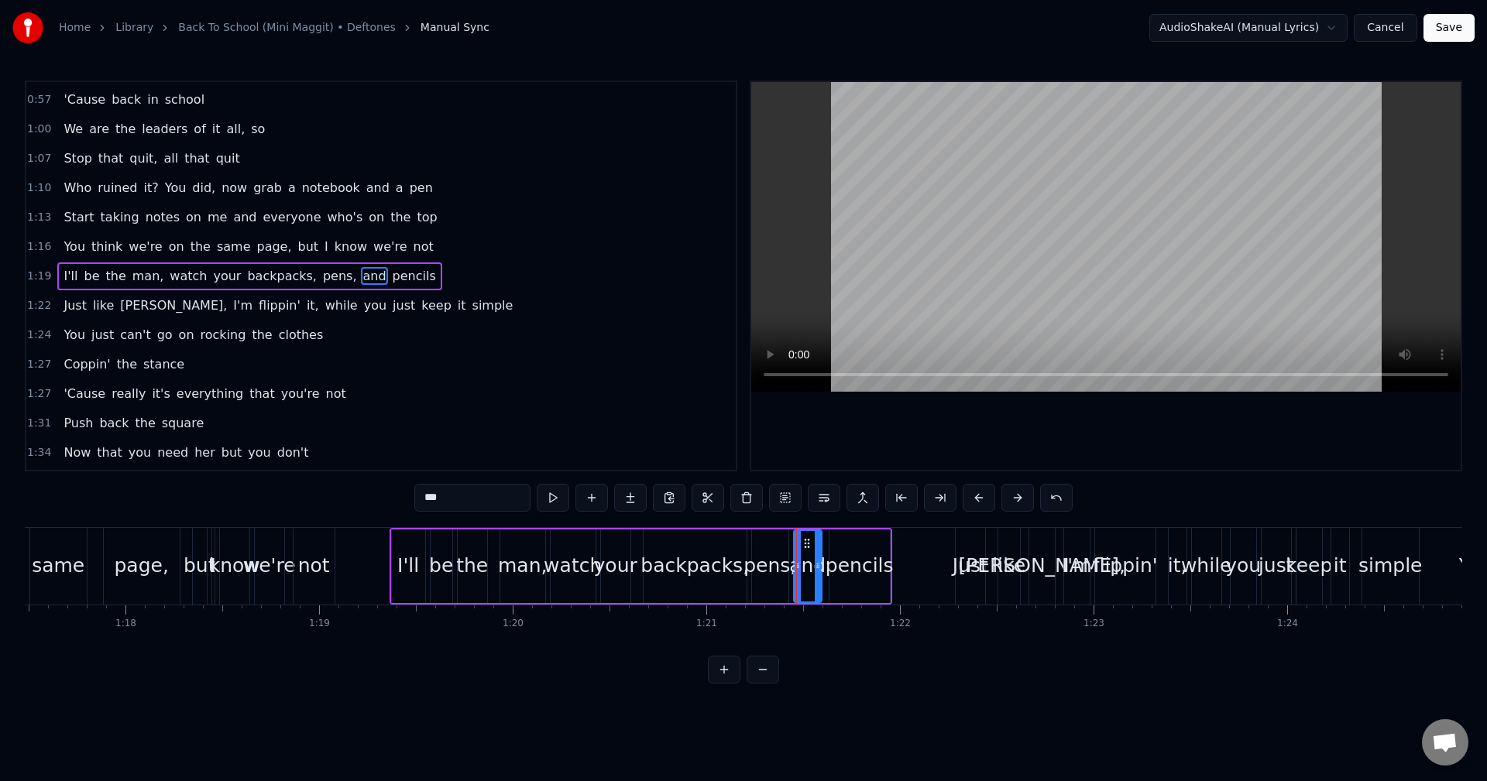
click at [754, 569] on div "pens," at bounding box center [769, 565] width 53 height 29
click at [813, 571] on div "and" at bounding box center [807, 565] width 36 height 29
click at [836, 576] on div "pencils" at bounding box center [859, 565] width 68 height 29
type input "*******"
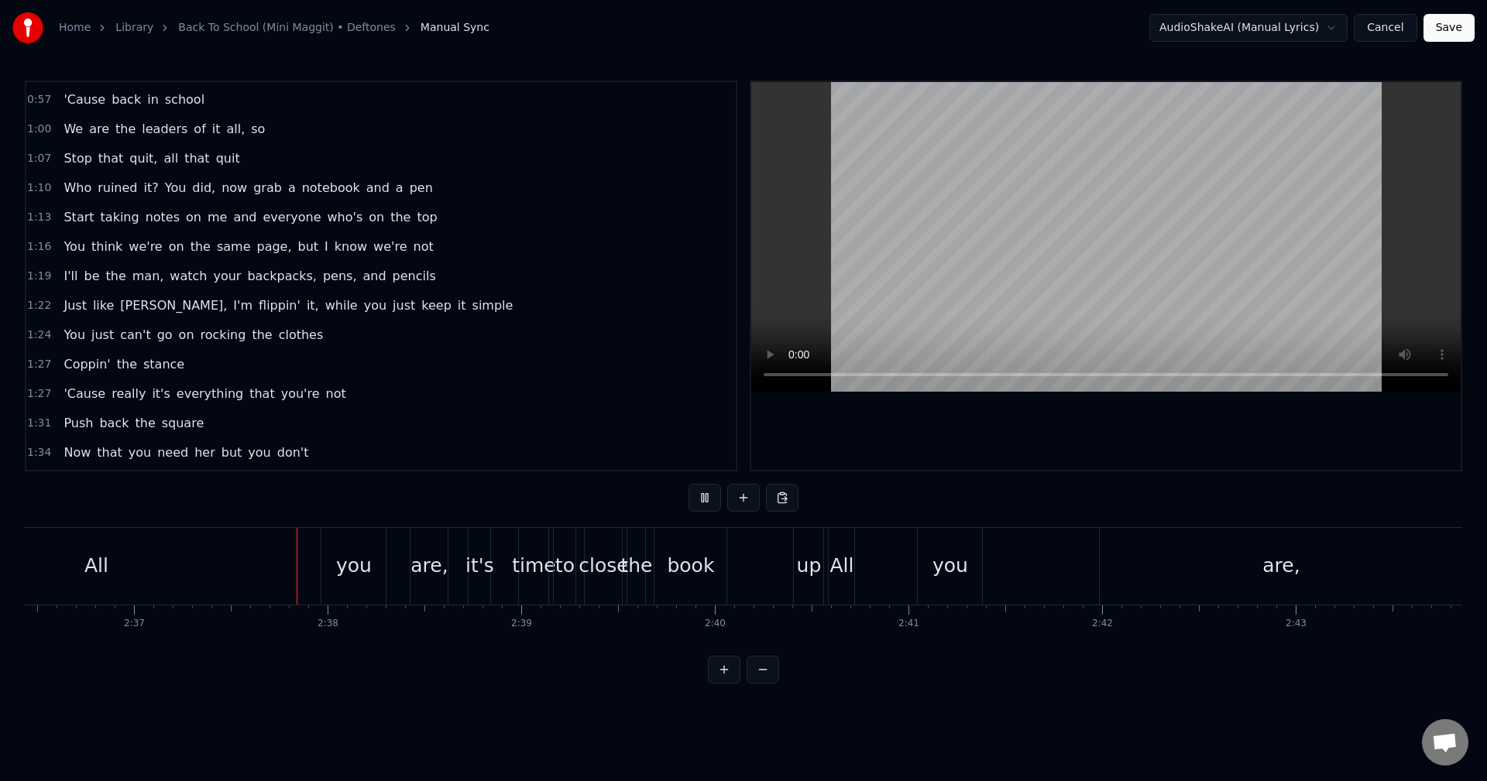
scroll to position [0, 30364]
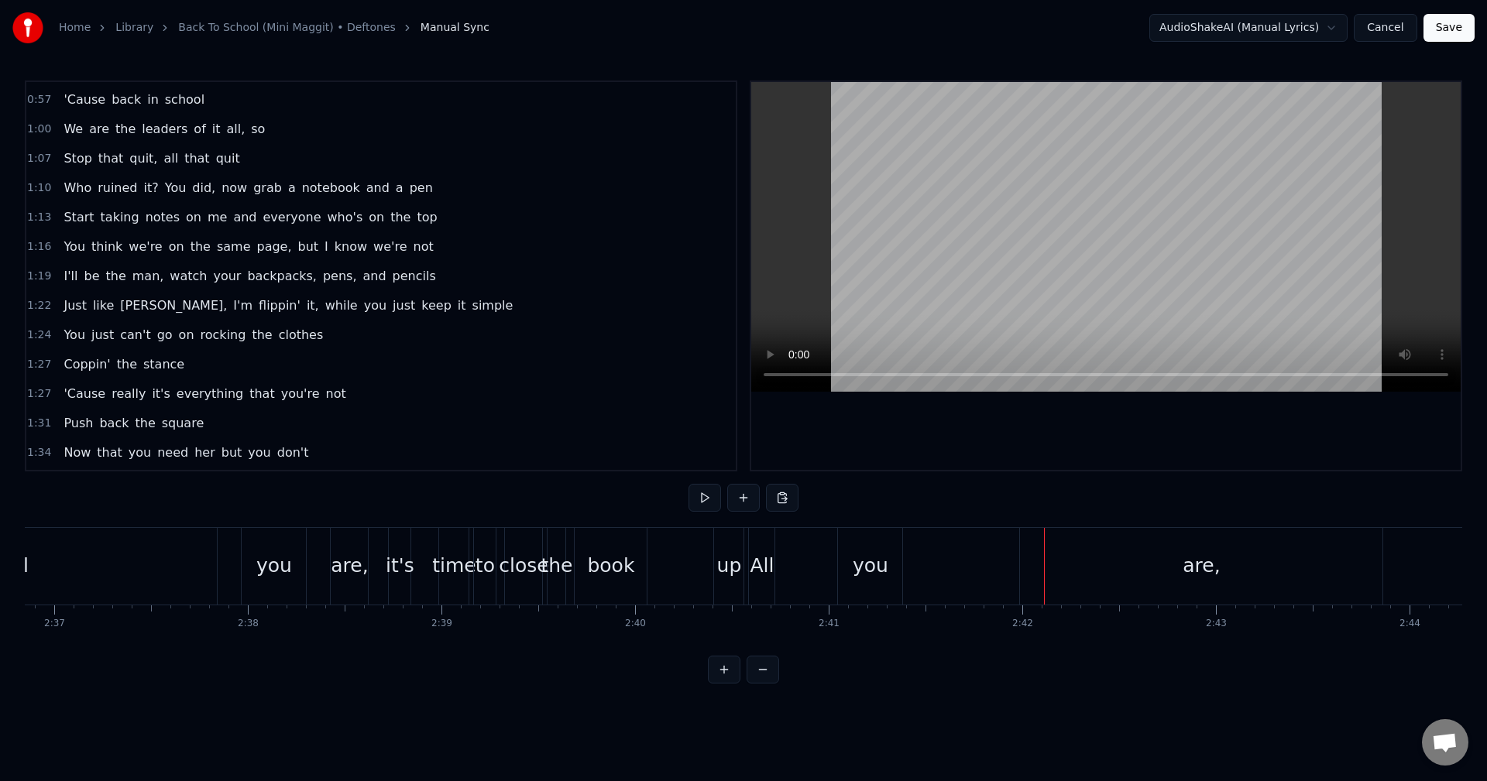
click at [633, 570] on div "book" at bounding box center [611, 566] width 72 height 77
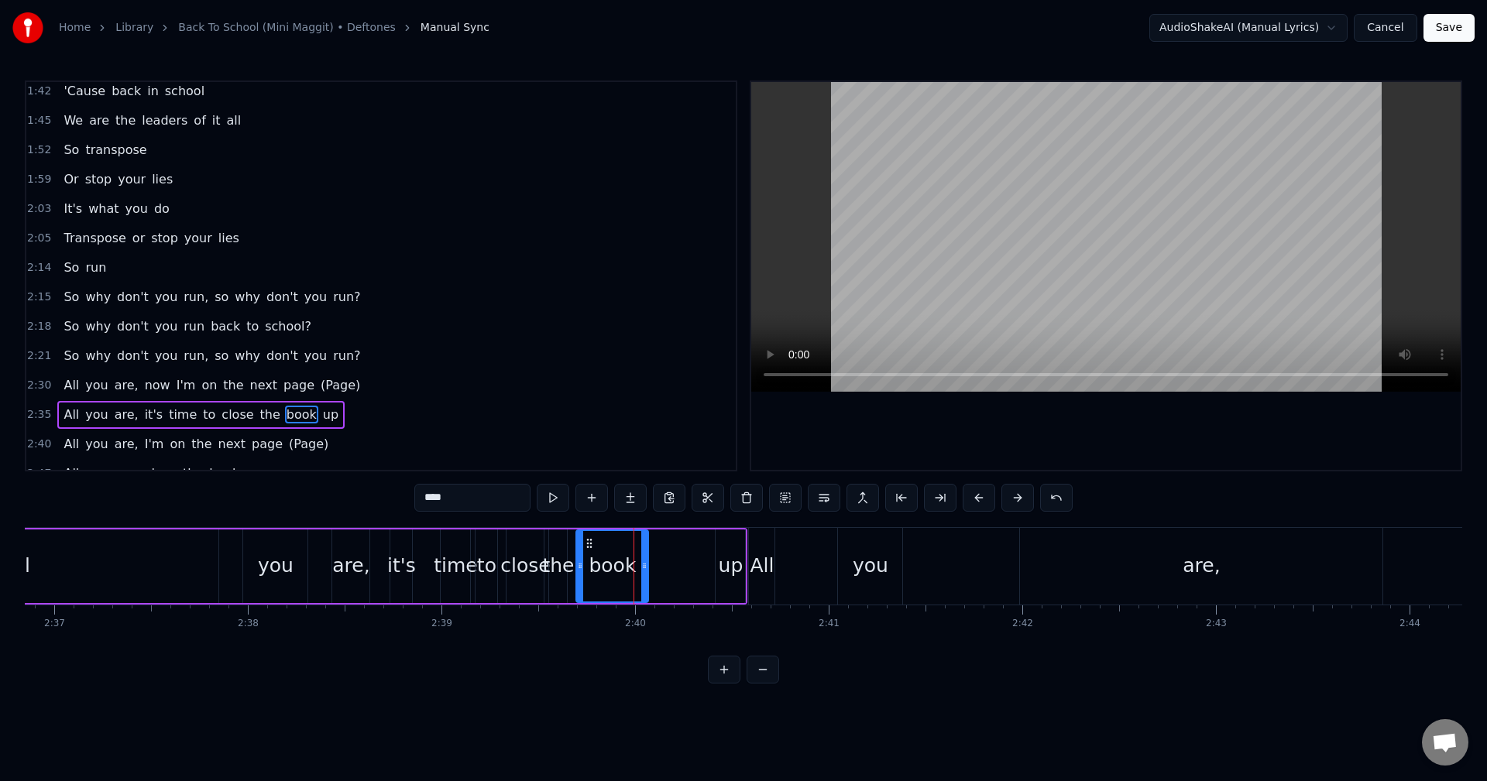
scroll to position [997, 0]
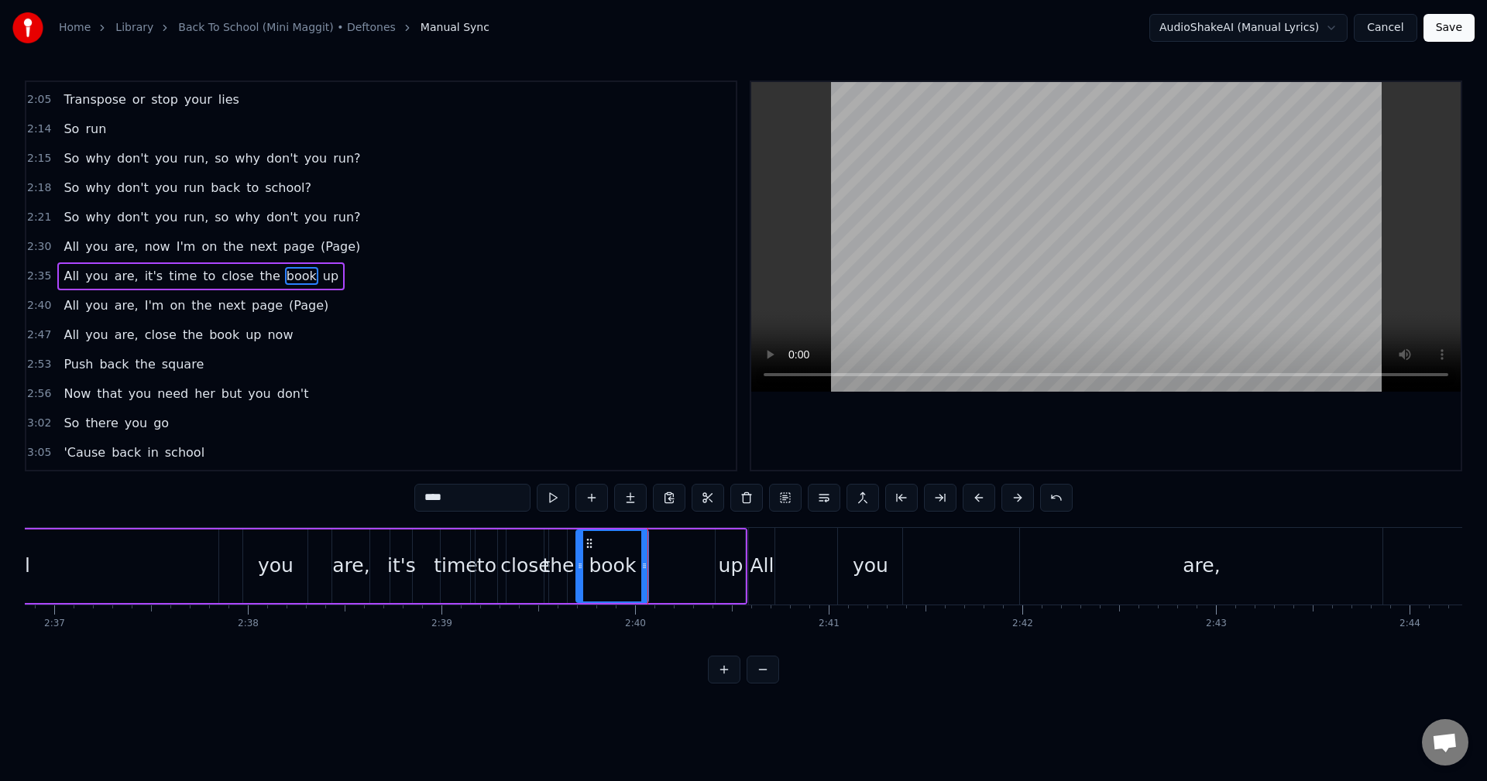
click at [647, 552] on div at bounding box center [647, 566] width 1 height 77
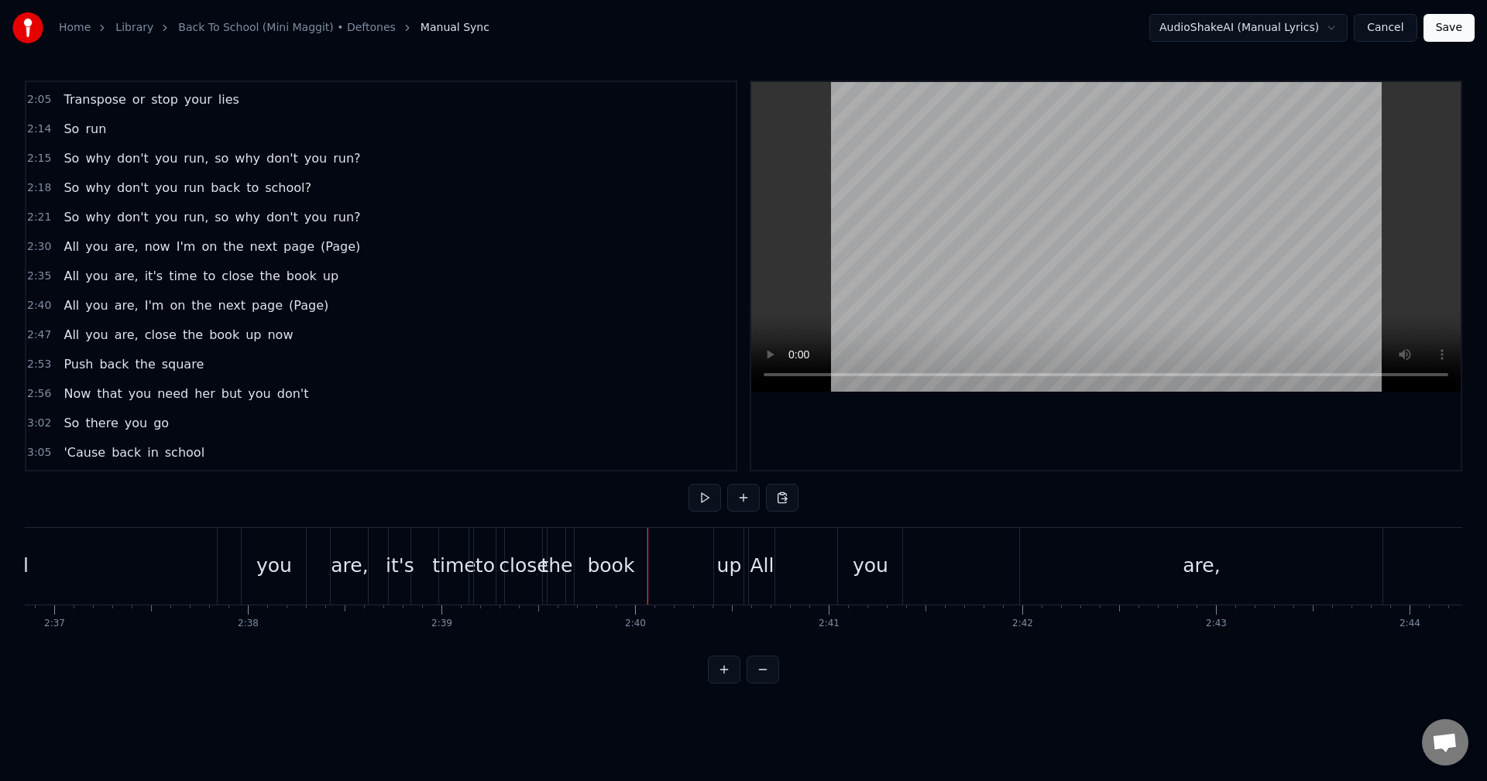
click at [663, 558] on div "All you are, it's time to close the book up" at bounding box center [281, 566] width 932 height 77
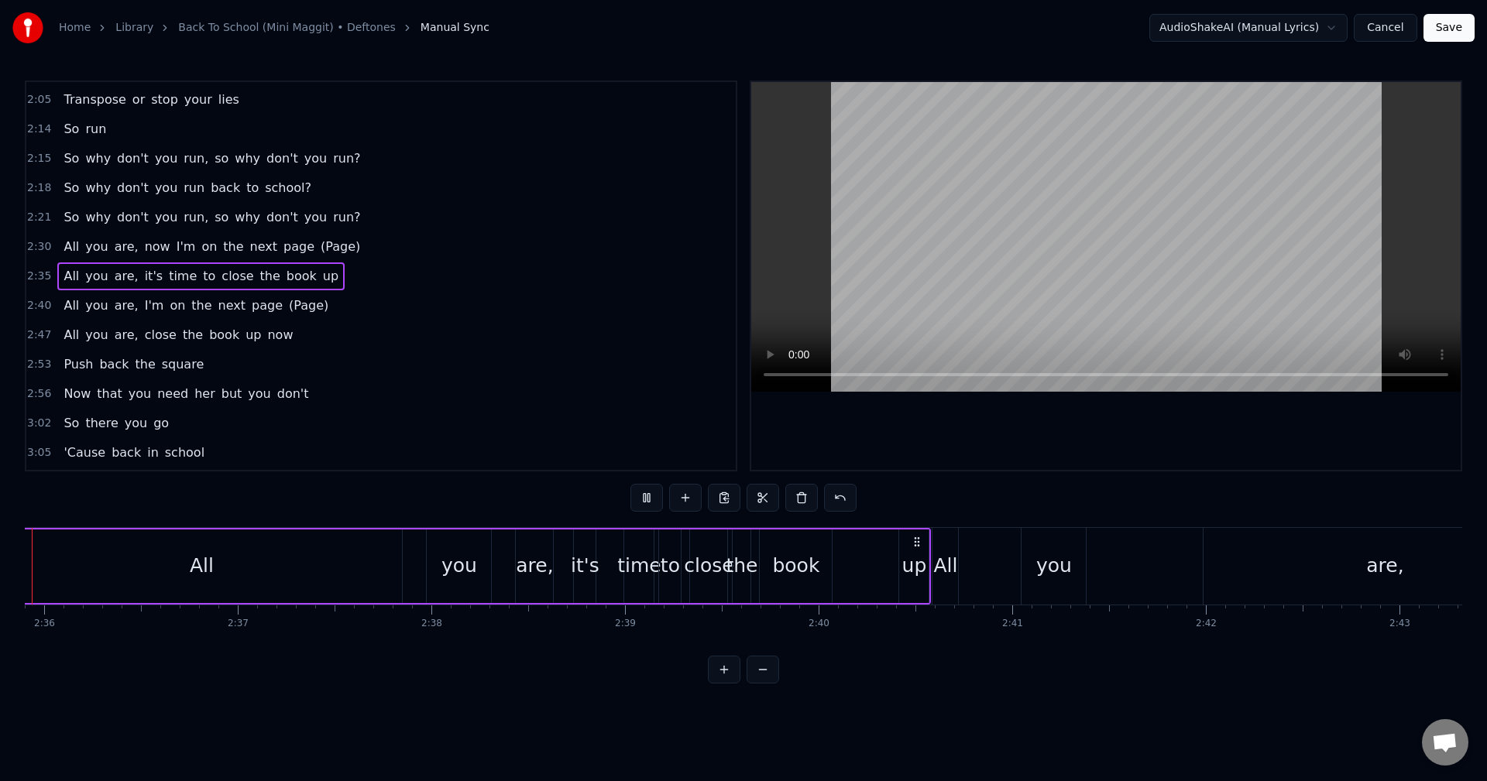
scroll to position [0, 30076]
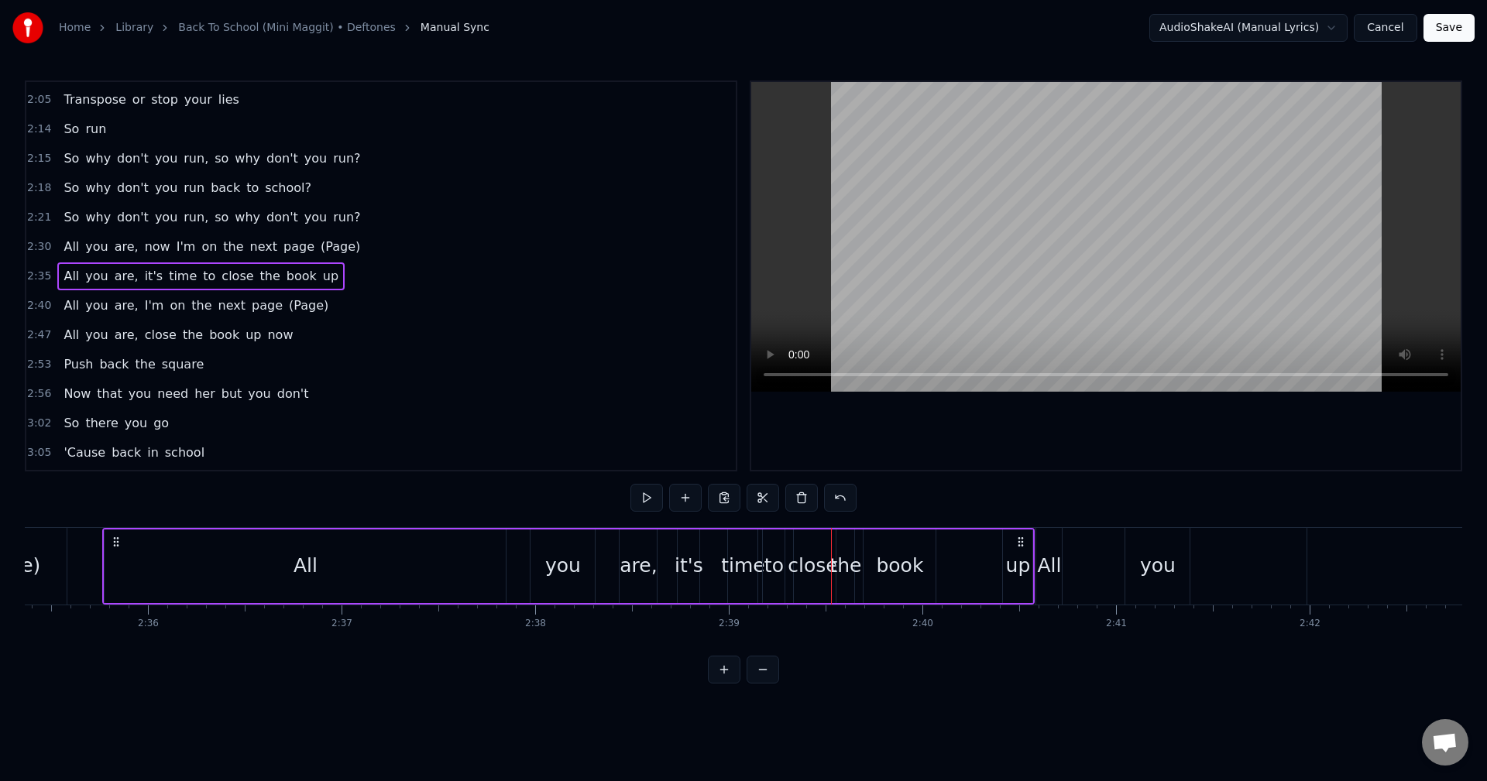
click at [520, 573] on div "All you are, it's time to close the book up" at bounding box center [568, 566] width 932 height 77
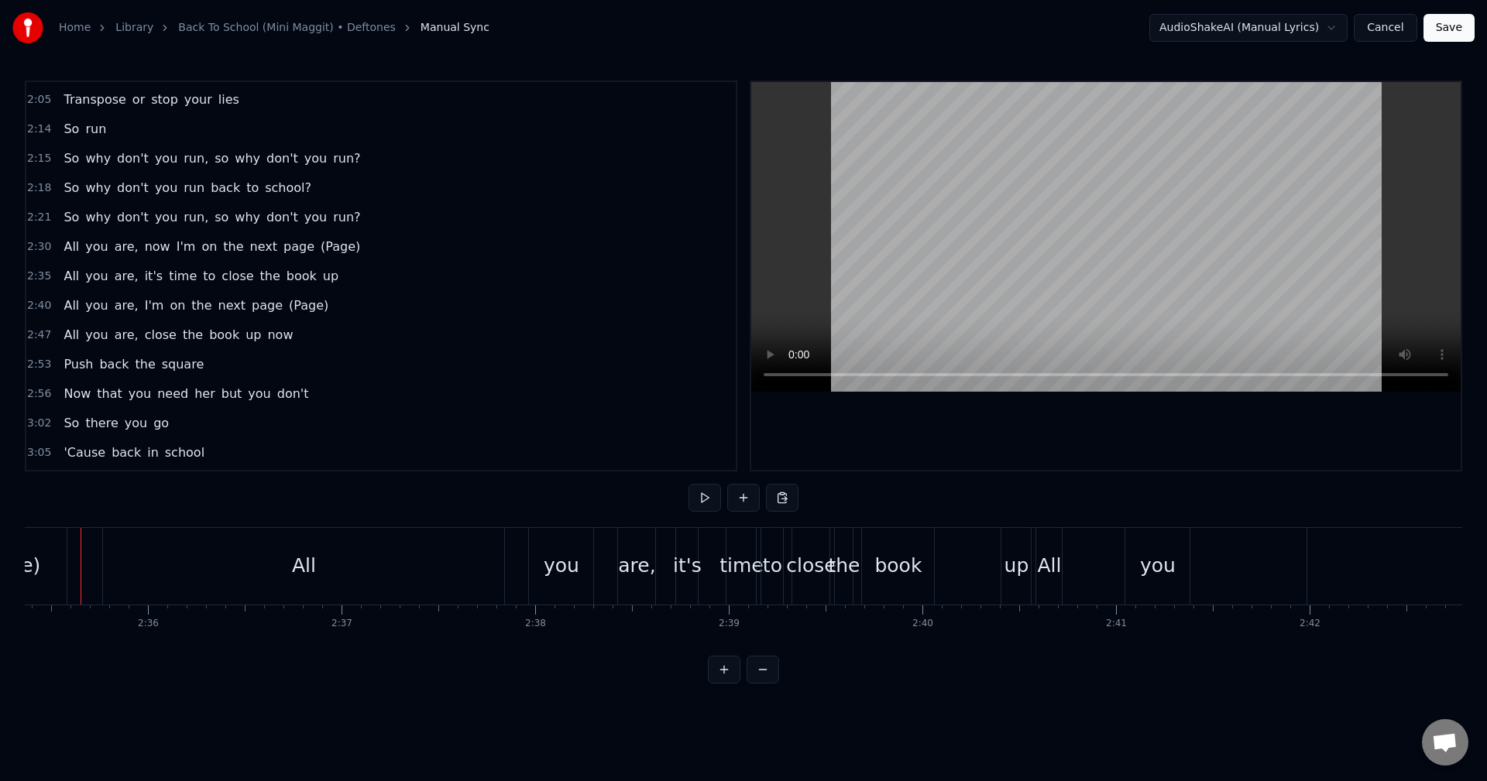
scroll to position [0, 30055]
click at [223, 562] on div "All" at bounding box center [325, 566] width 401 height 77
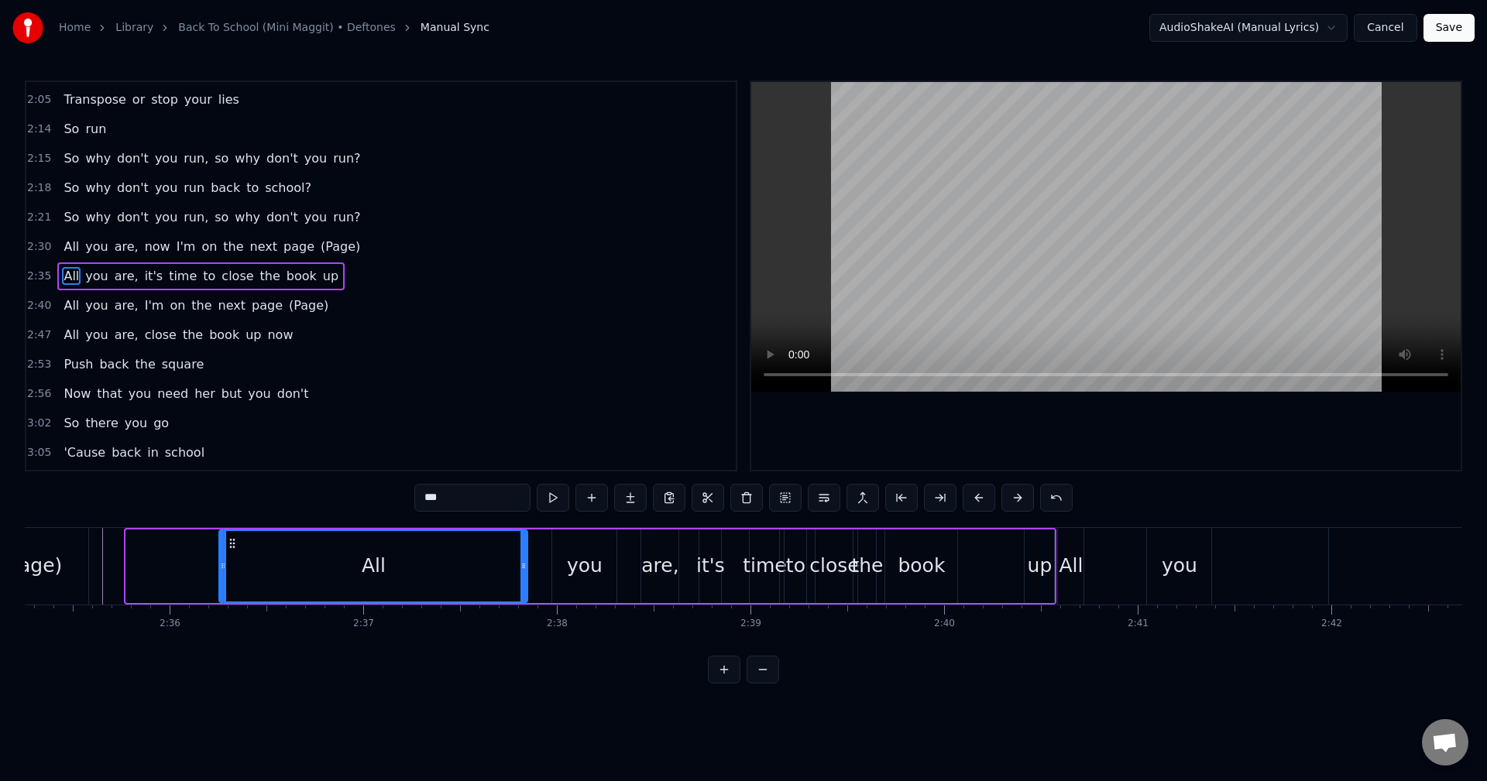
drag, startPoint x: 129, startPoint y: 568, endPoint x: 223, endPoint y: 574, distance: 93.9
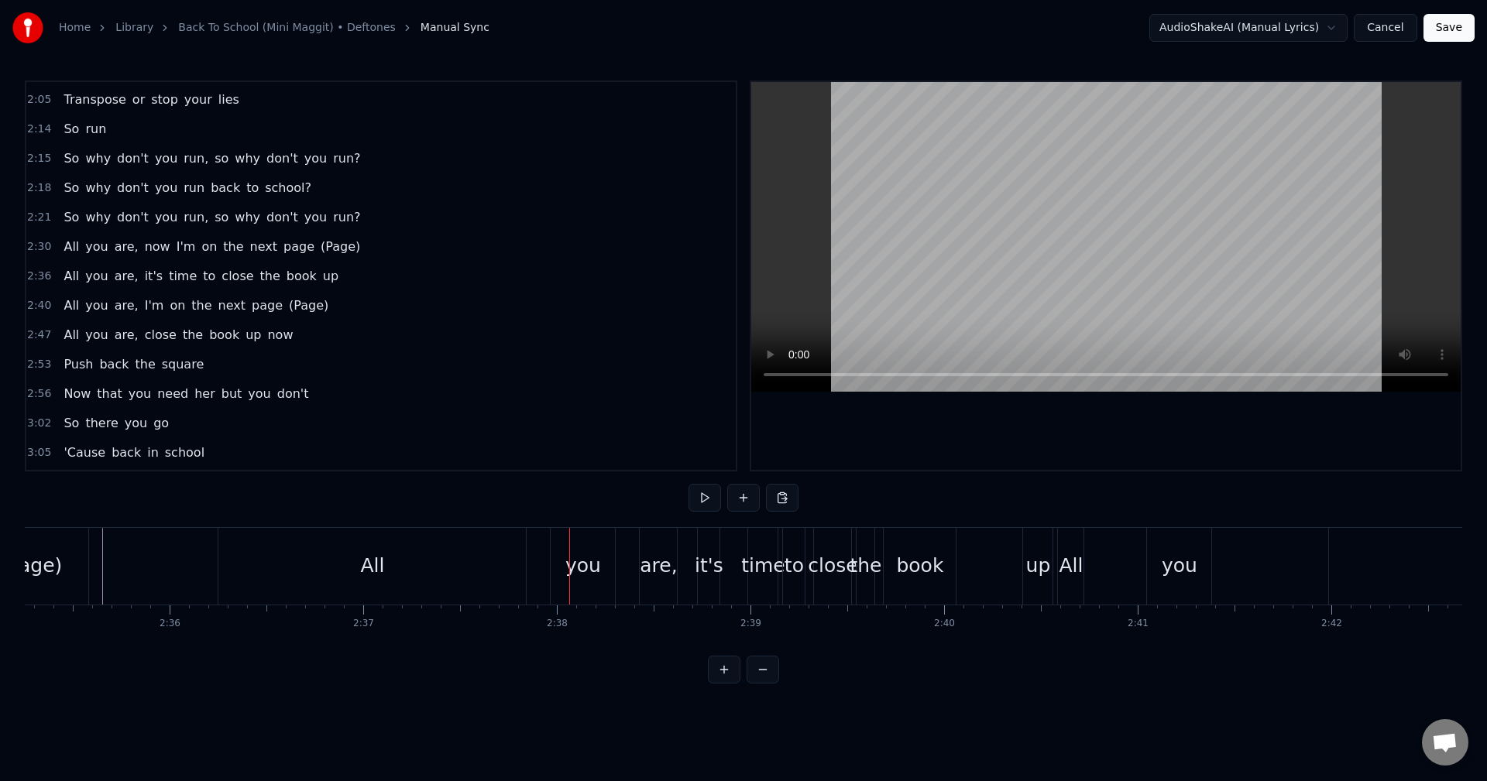
click at [462, 576] on div "All" at bounding box center [371, 566] width 307 height 77
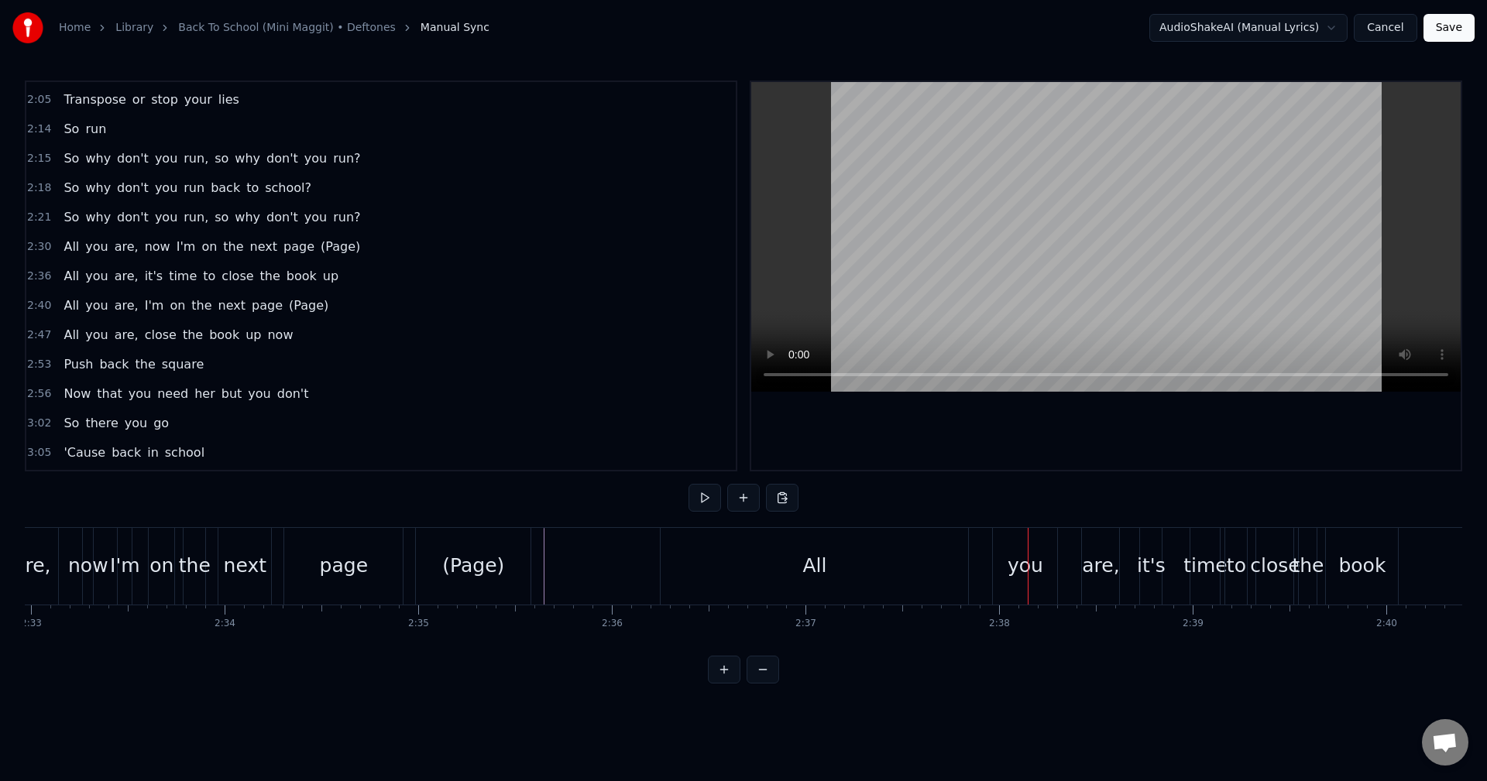
scroll to position [0, 29600]
click at [84, 581] on div "All you are, now I'm on the next page (Page)" at bounding box center [73, 566] width 948 height 77
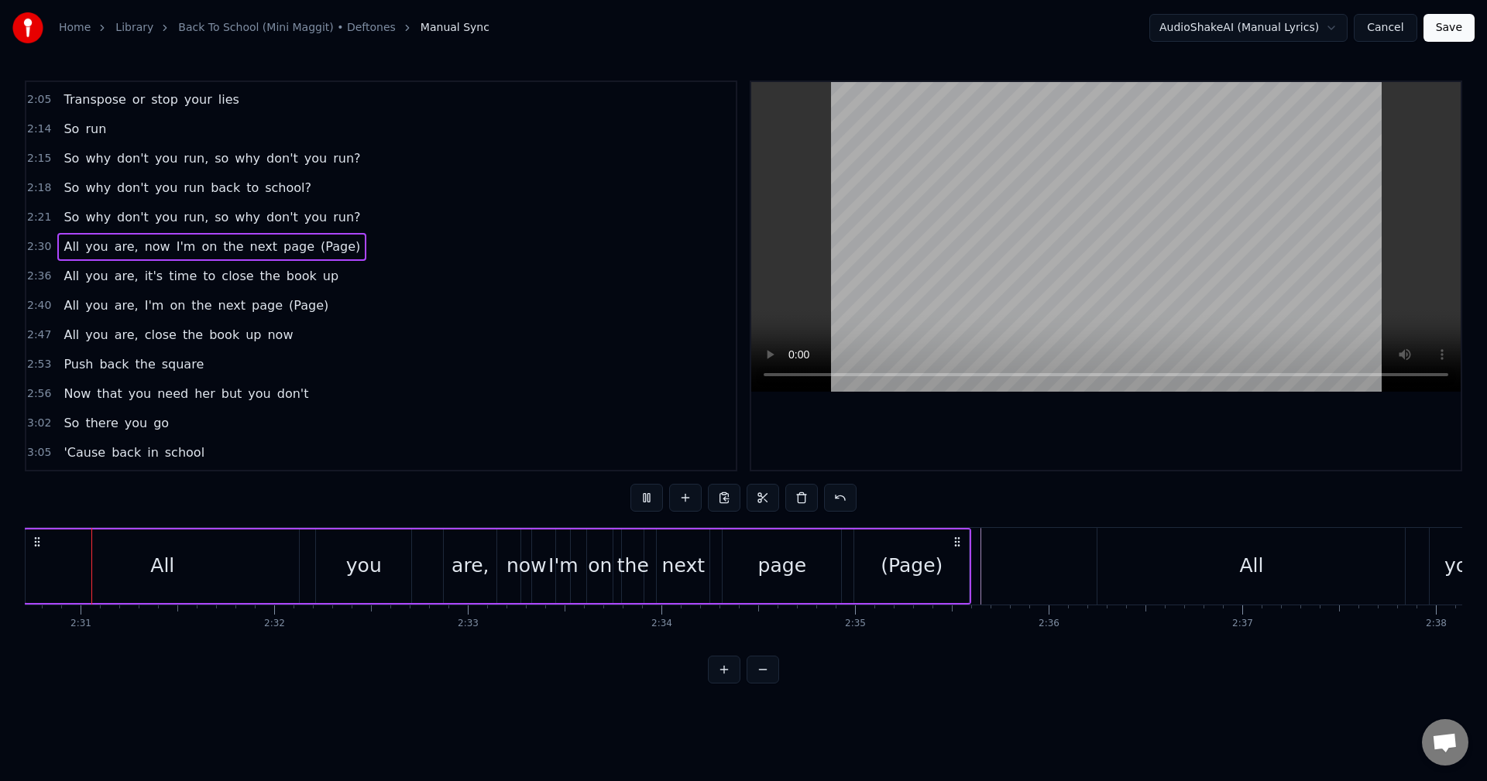
scroll to position [0, 29135]
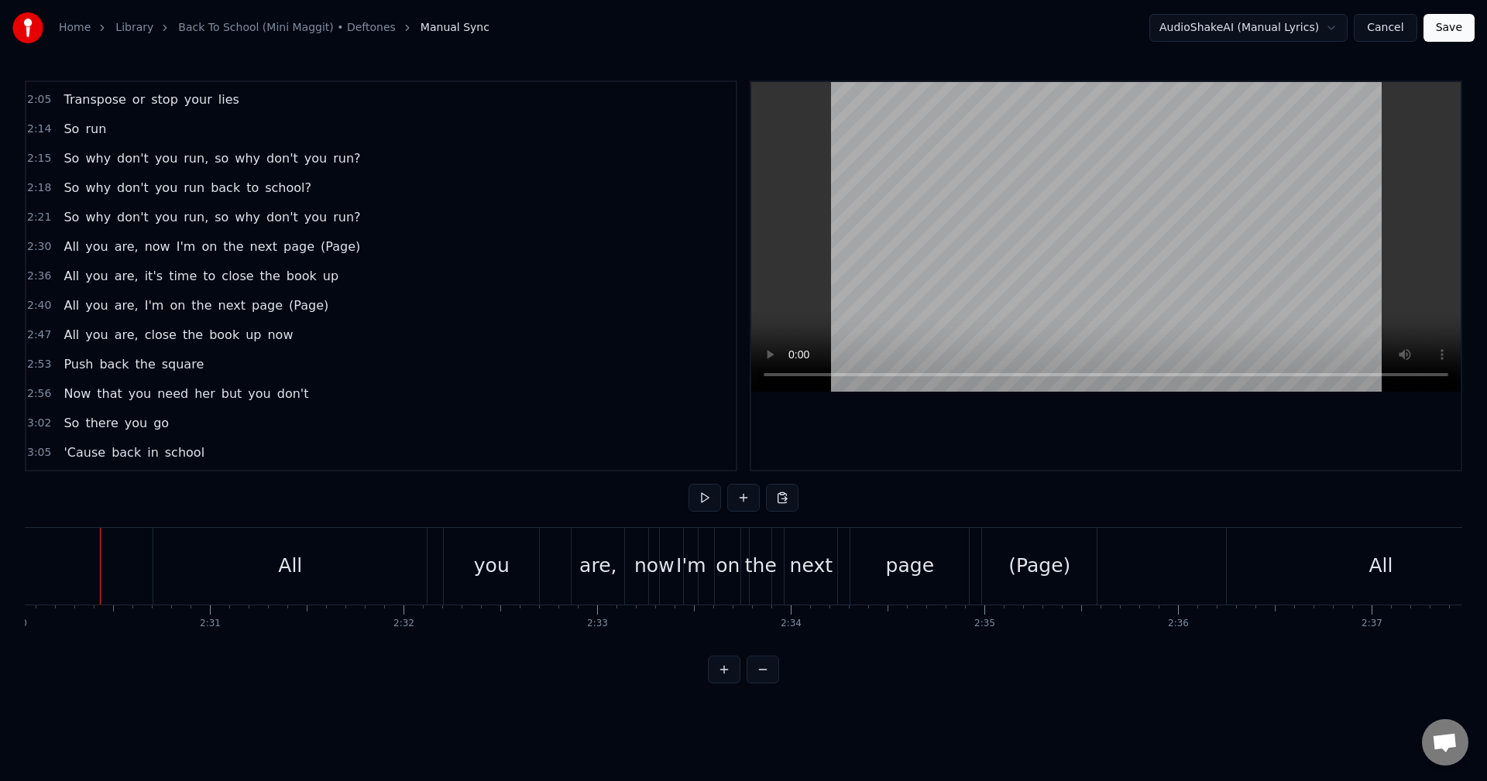
scroll to position [0, 29044]
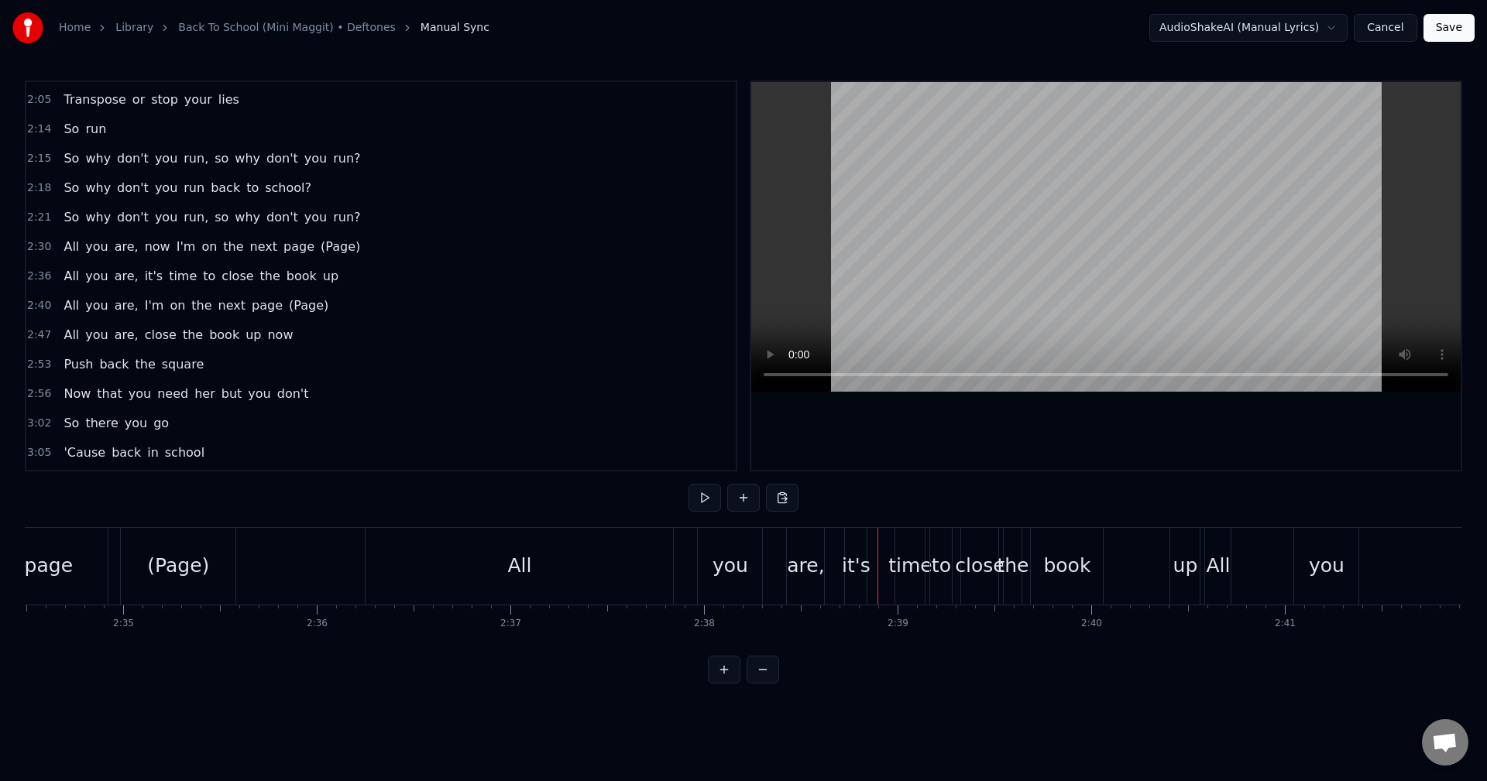
scroll to position [0, 29853]
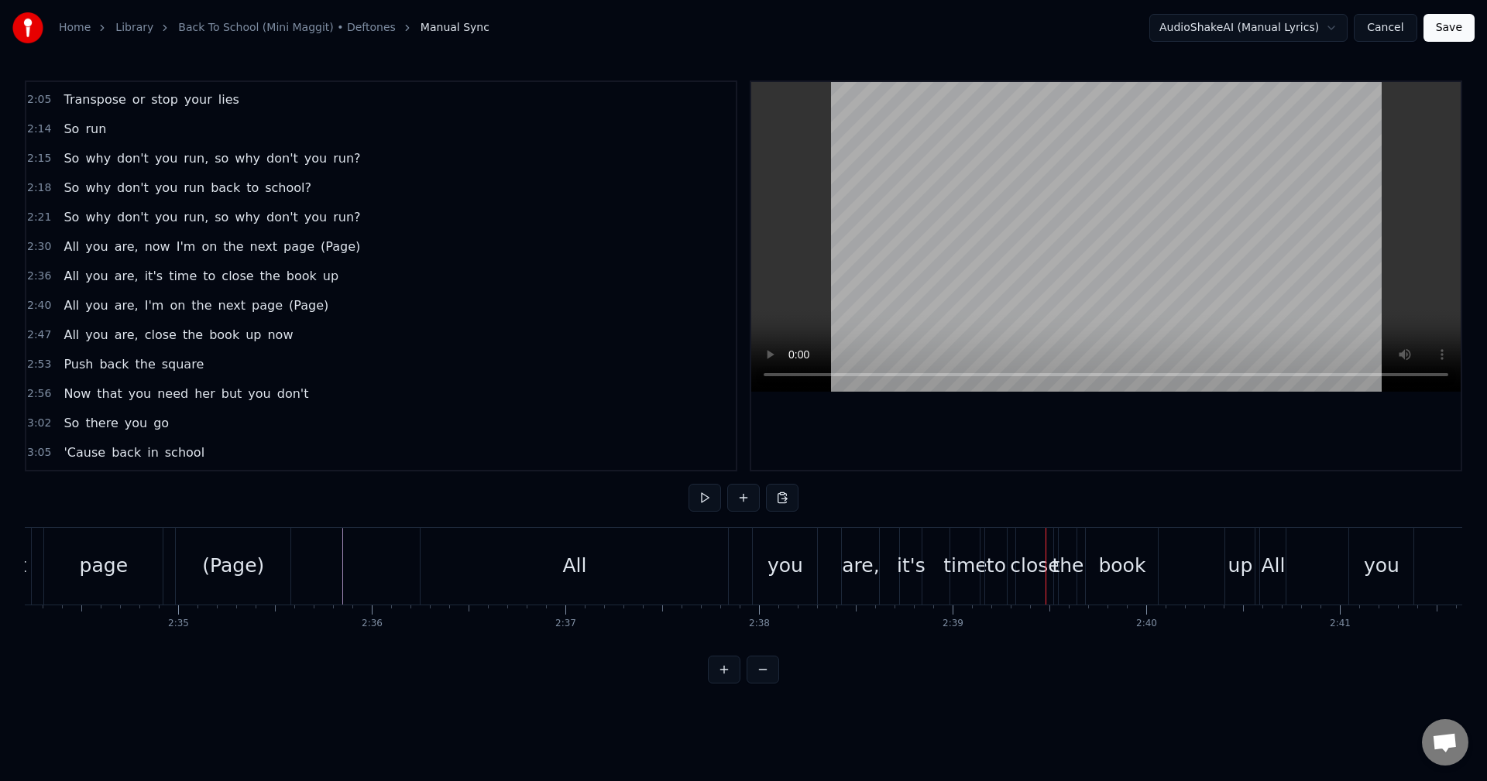
click at [831, 566] on div "All you are, it's time to close the book up" at bounding box center [839, 566] width 839 height 77
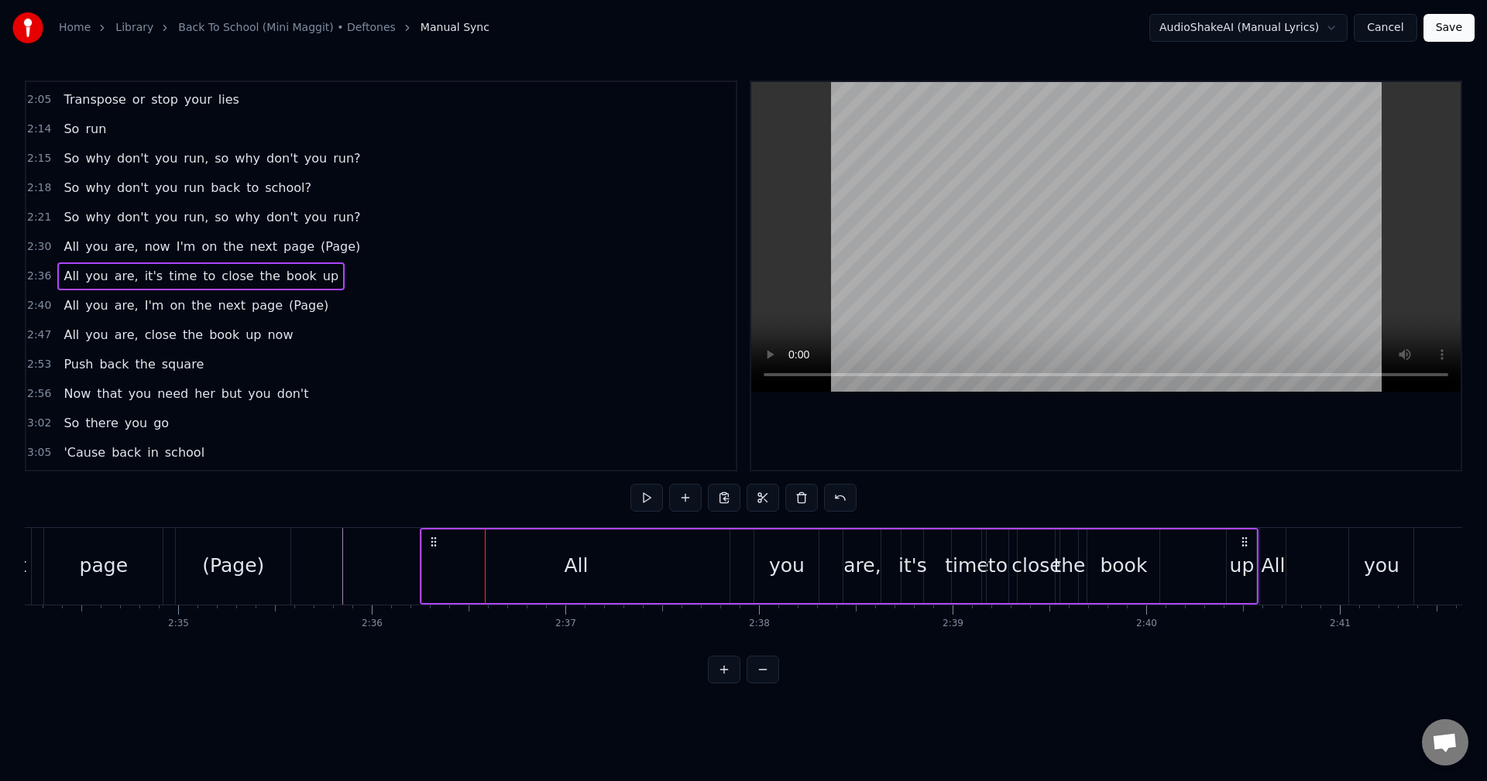
click at [892, 571] on div "All you are, it's time to close the book up" at bounding box center [839, 566] width 839 height 77
click at [884, 544] on div "All you are, it's time to close the book up" at bounding box center [839, 566] width 839 height 77
click at [143, 279] on span "it's" at bounding box center [153, 276] width 21 height 18
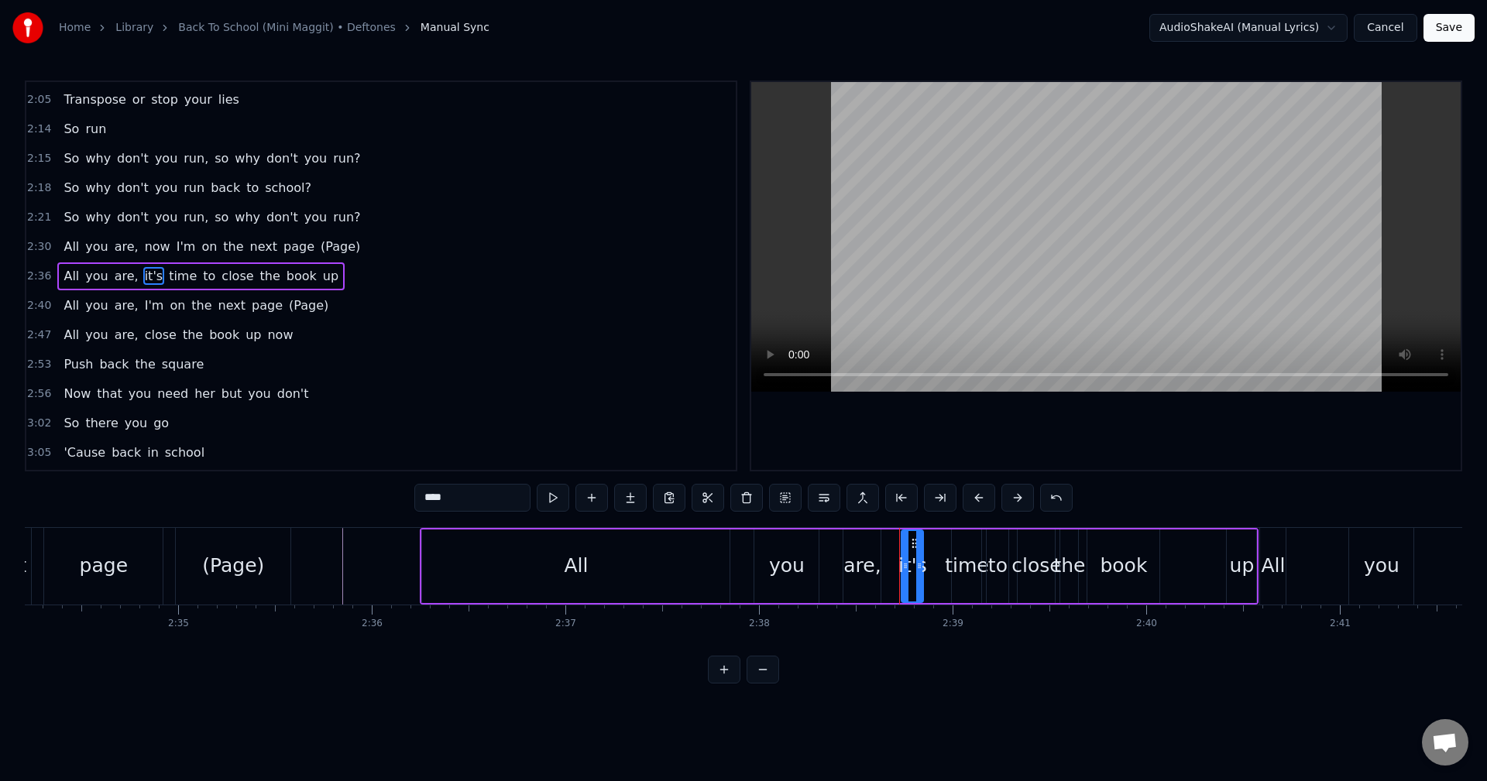
click at [933, 591] on div "All you are, it's time to close the book up" at bounding box center [839, 566] width 839 height 77
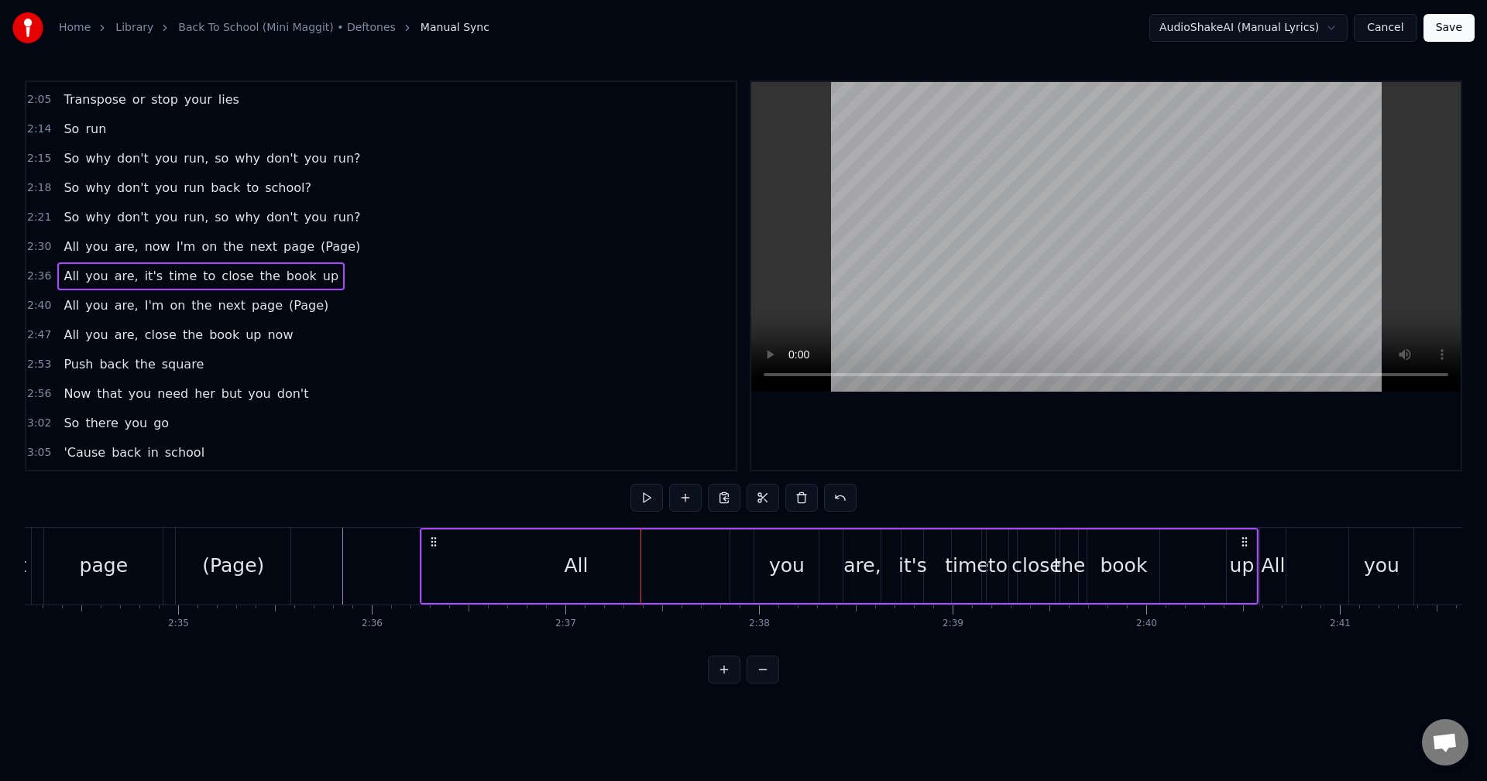
click at [1084, 553] on div "All you are, it's time to close the book up" at bounding box center [839, 566] width 839 height 77
click at [1175, 565] on div "All you are, it's time to close the book up" at bounding box center [839, 566] width 839 height 77
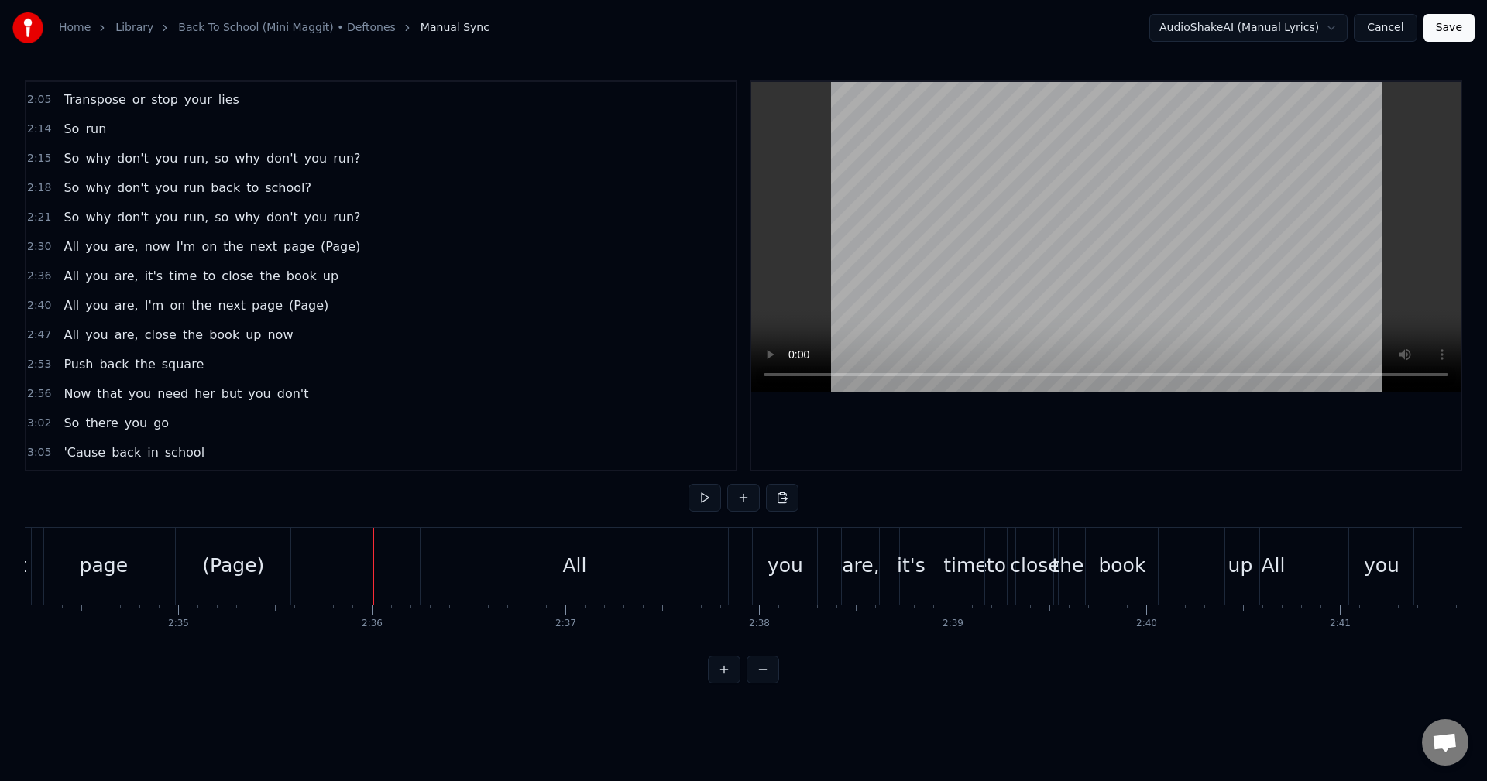
click at [1082, 569] on div "All you are, it's time to close the book up" at bounding box center [839, 566] width 839 height 77
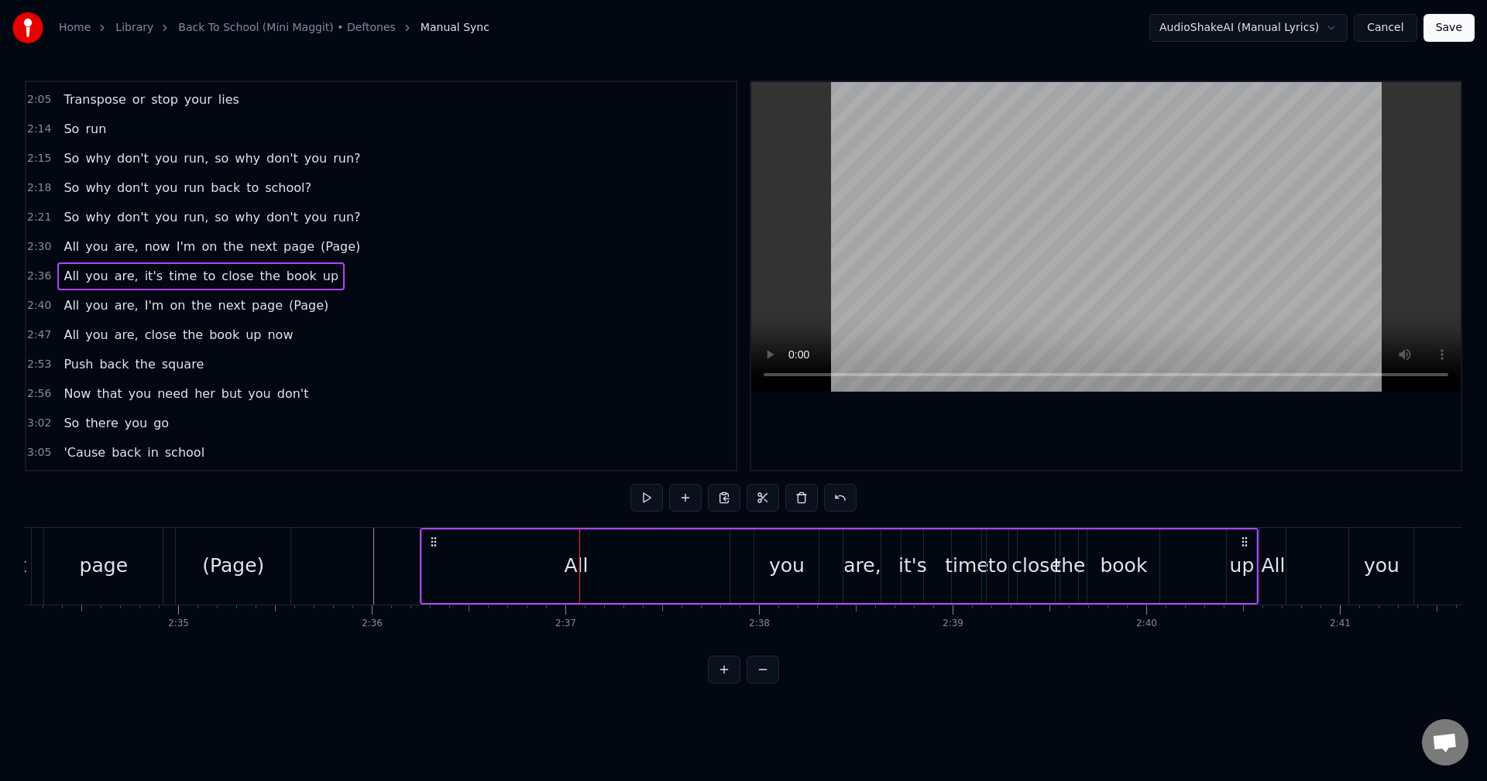
click at [1153, 558] on div "book" at bounding box center [1123, 567] width 72 height 74
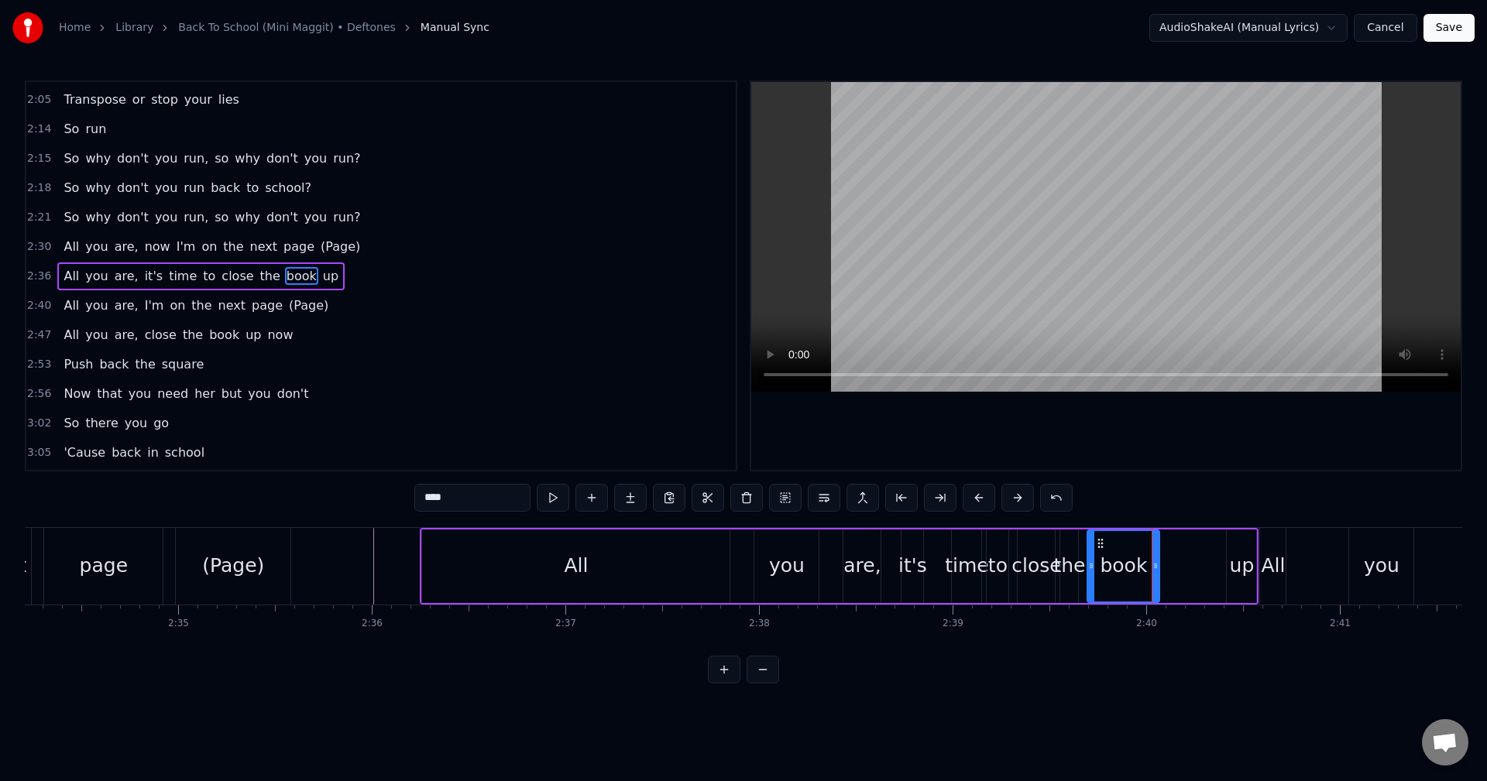
click at [1168, 558] on div "All you are, it's time to close the book up" at bounding box center [839, 566] width 839 height 77
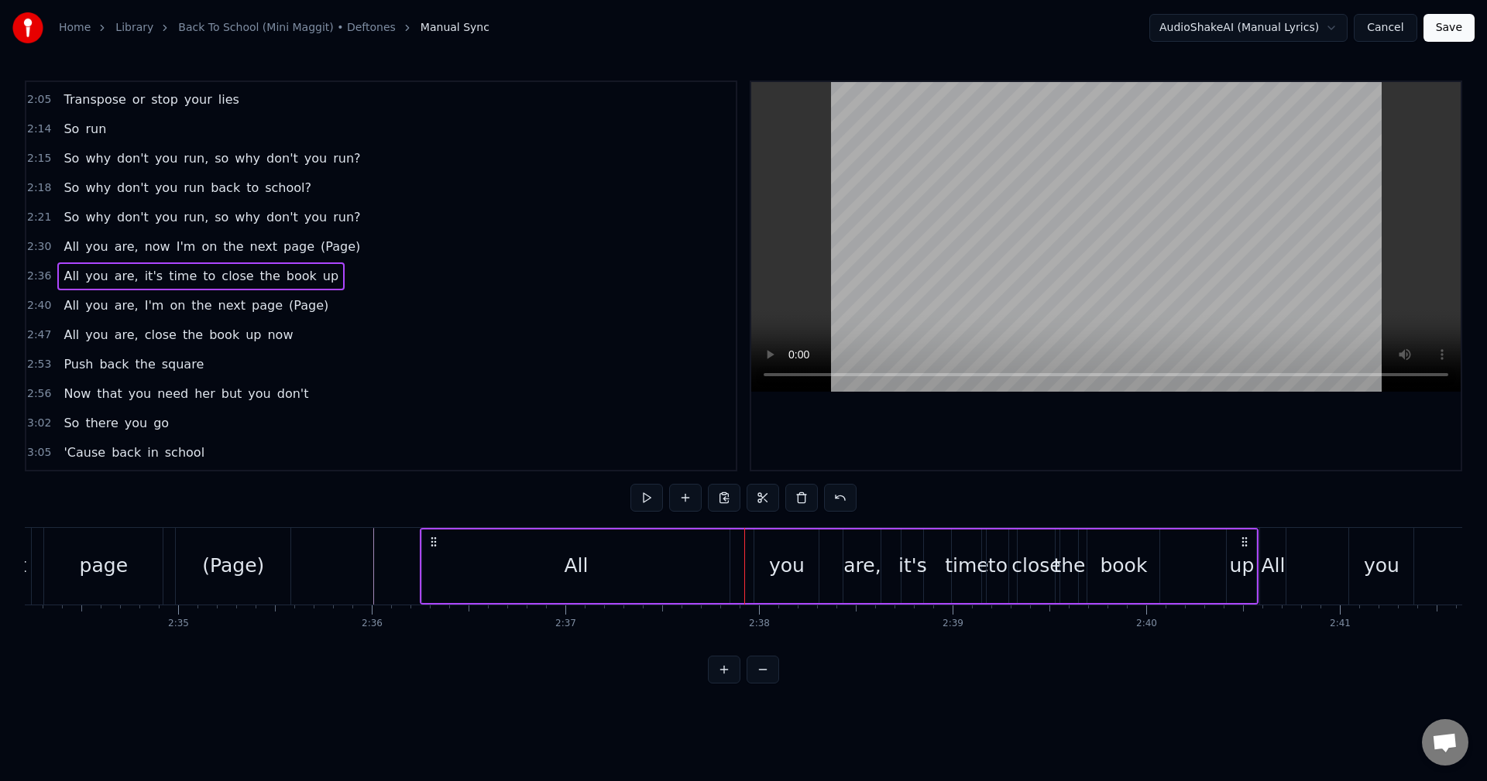
click at [1237, 564] on div "up" at bounding box center [1242, 565] width 25 height 29
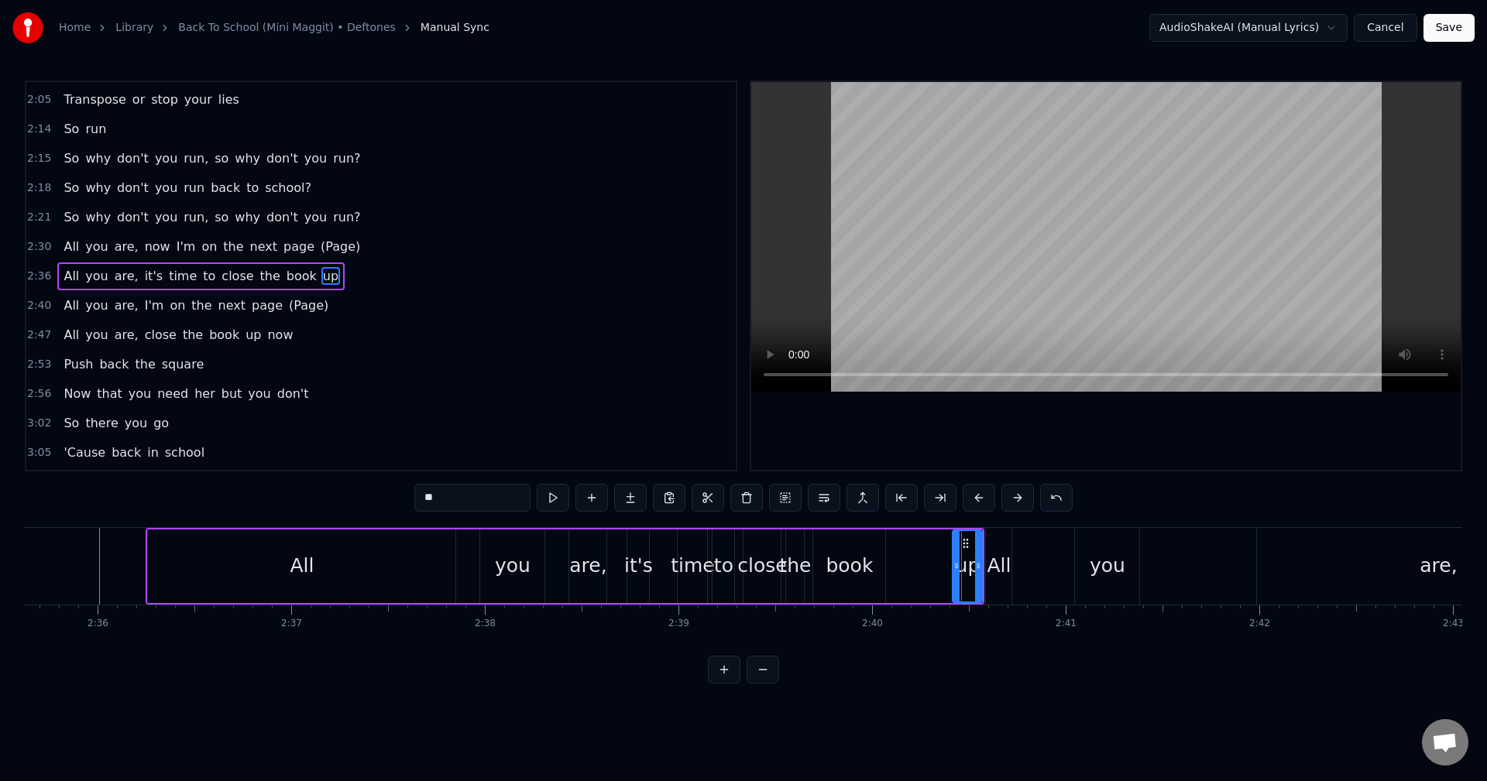
scroll to position [0, 30182]
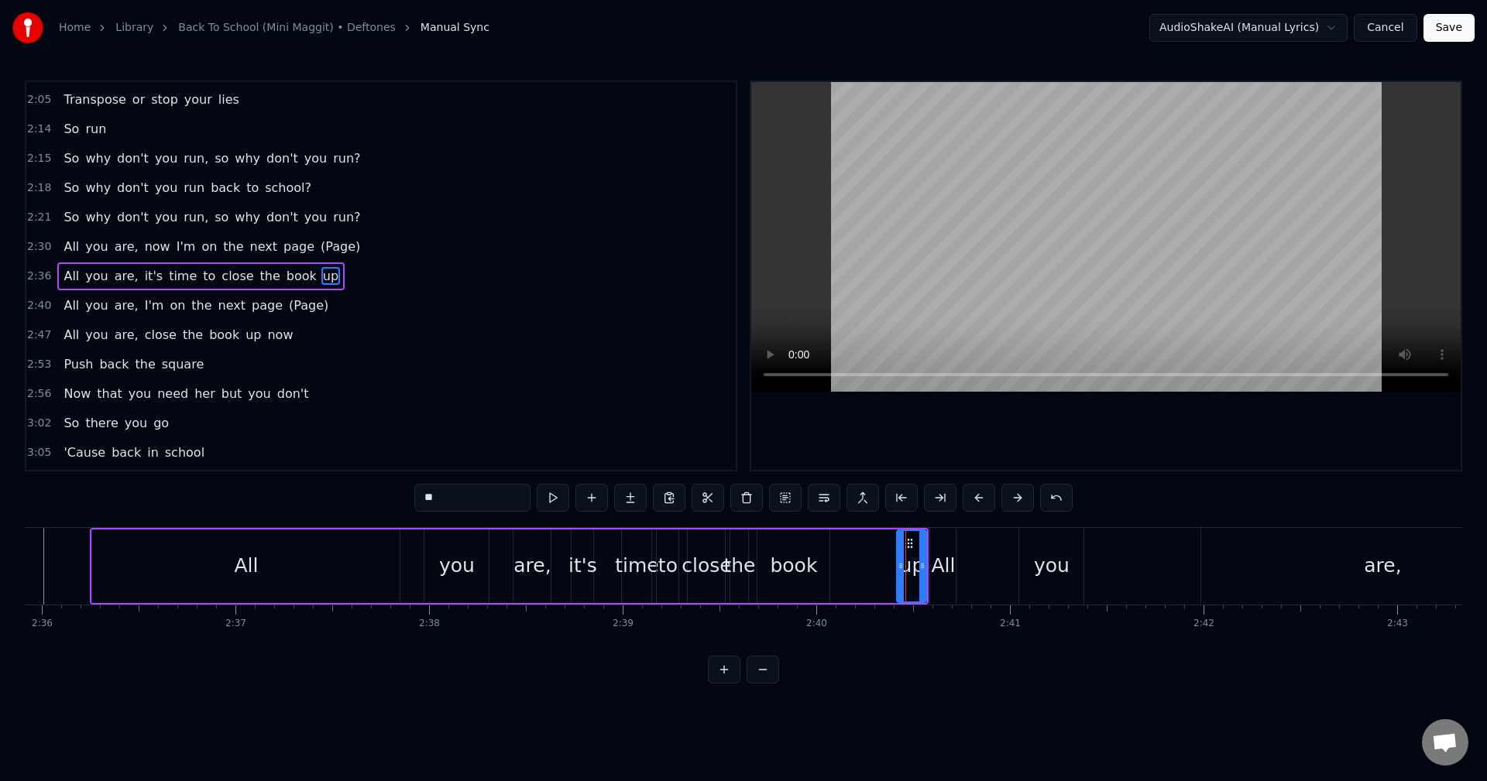
click at [753, 569] on div "All you are, it's time to close the book up" at bounding box center [509, 566] width 839 height 77
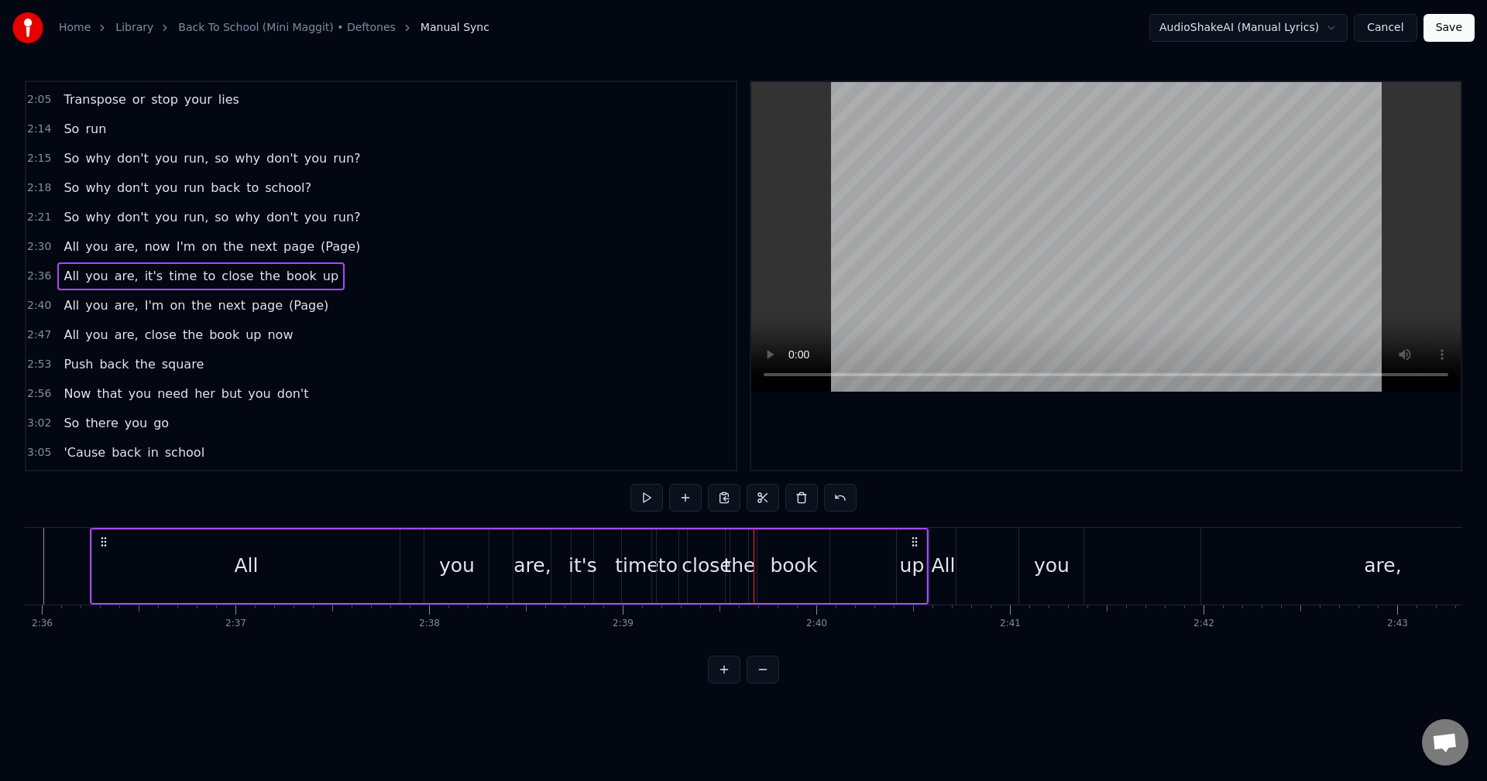
click at [753, 562] on div at bounding box center [753, 566] width 1 height 77
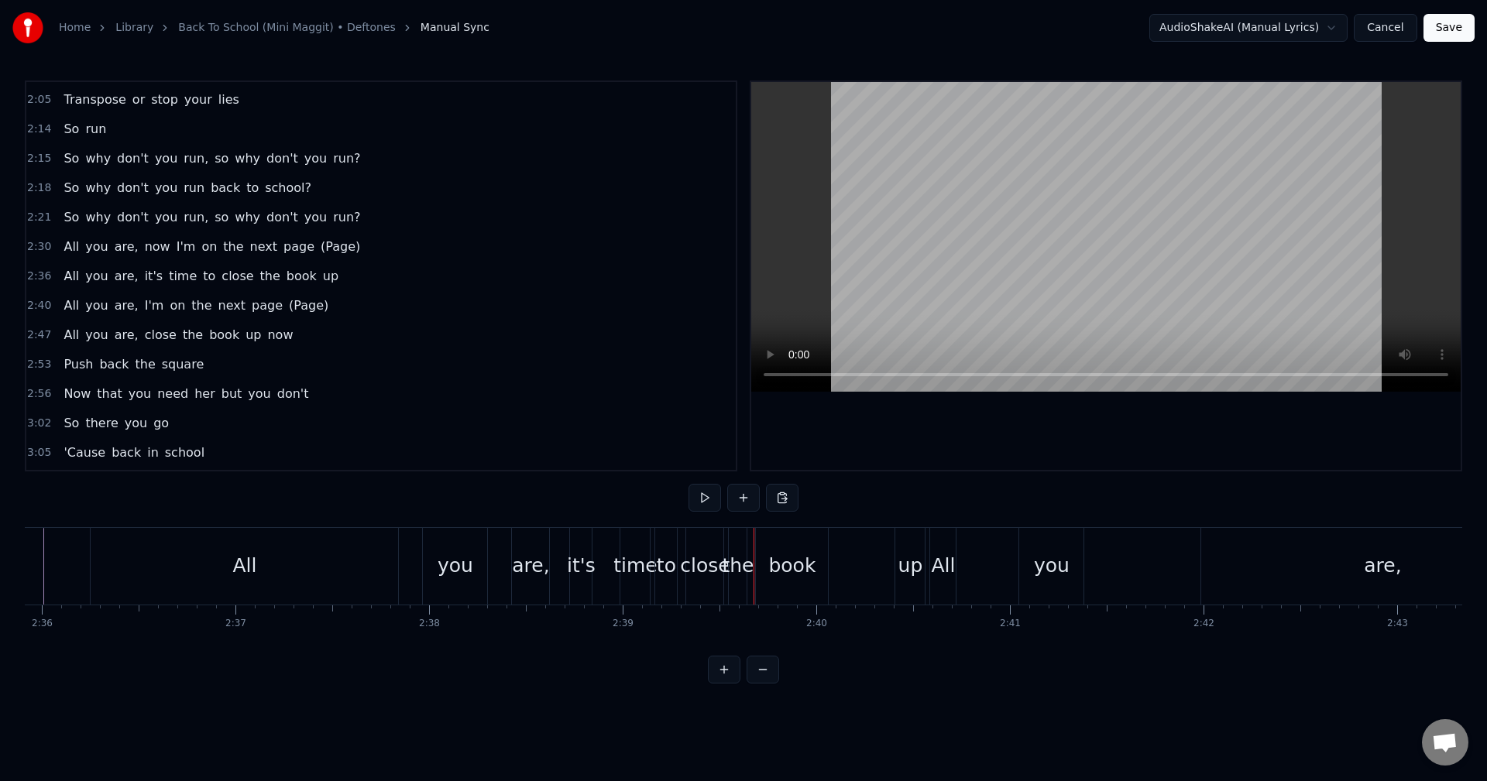
click at [753, 562] on div at bounding box center [753, 566] width 1 height 77
click at [750, 560] on div "the" at bounding box center [738, 565] width 32 height 29
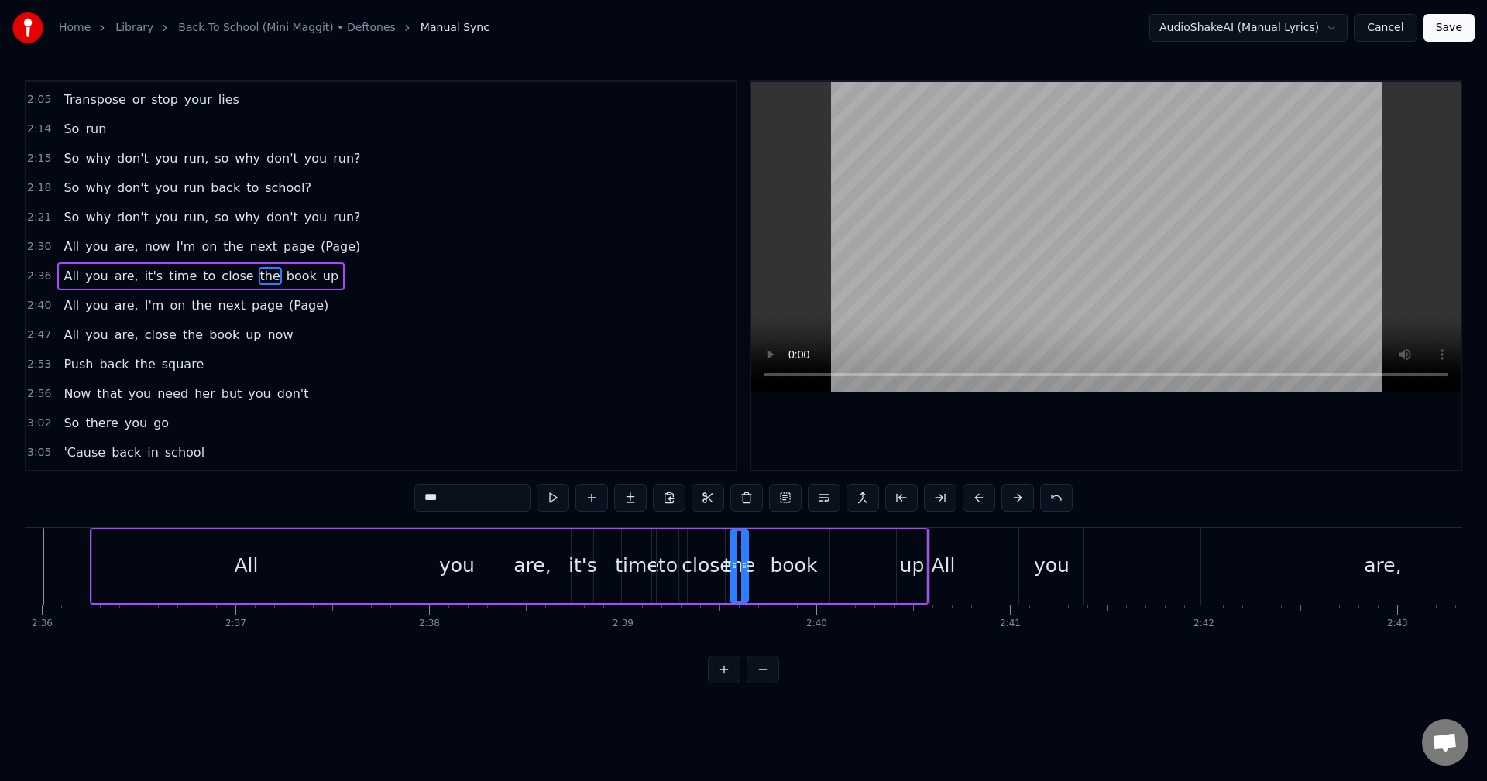
click at [807, 562] on div "book" at bounding box center [793, 565] width 47 height 29
drag, startPoint x: 492, startPoint y: 495, endPoint x: 547, endPoint y: 492, distance: 55.1
click at [496, 492] on input "****" at bounding box center [472, 498] width 116 height 28
type input "*******"
click at [754, 568] on div "All you are, it's time to close the book up up" at bounding box center [509, 566] width 839 height 77
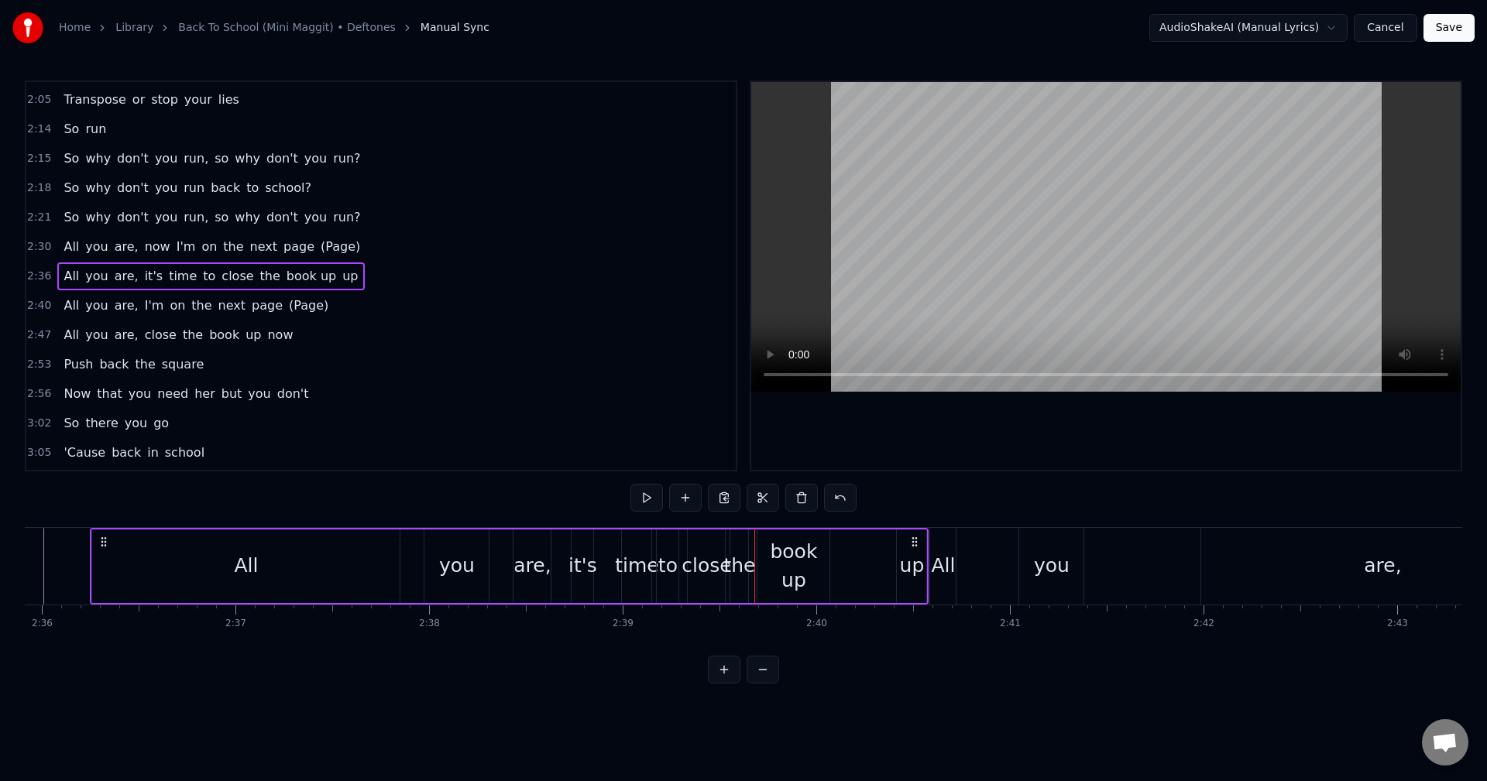
scroll to position [0, 30171]
click at [910, 558] on div "up" at bounding box center [923, 567] width 29 height 74
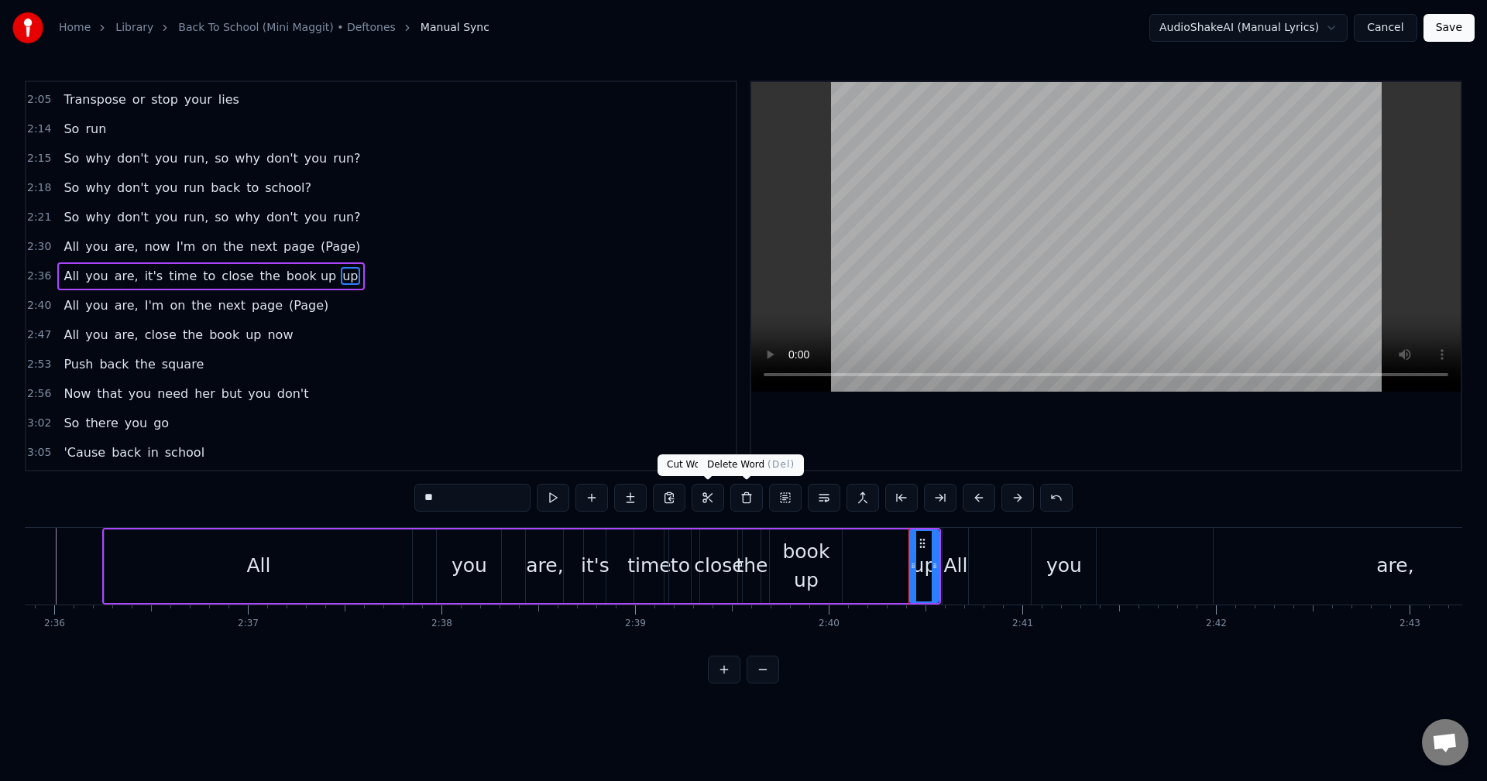
click at [744, 506] on button at bounding box center [746, 498] width 33 height 28
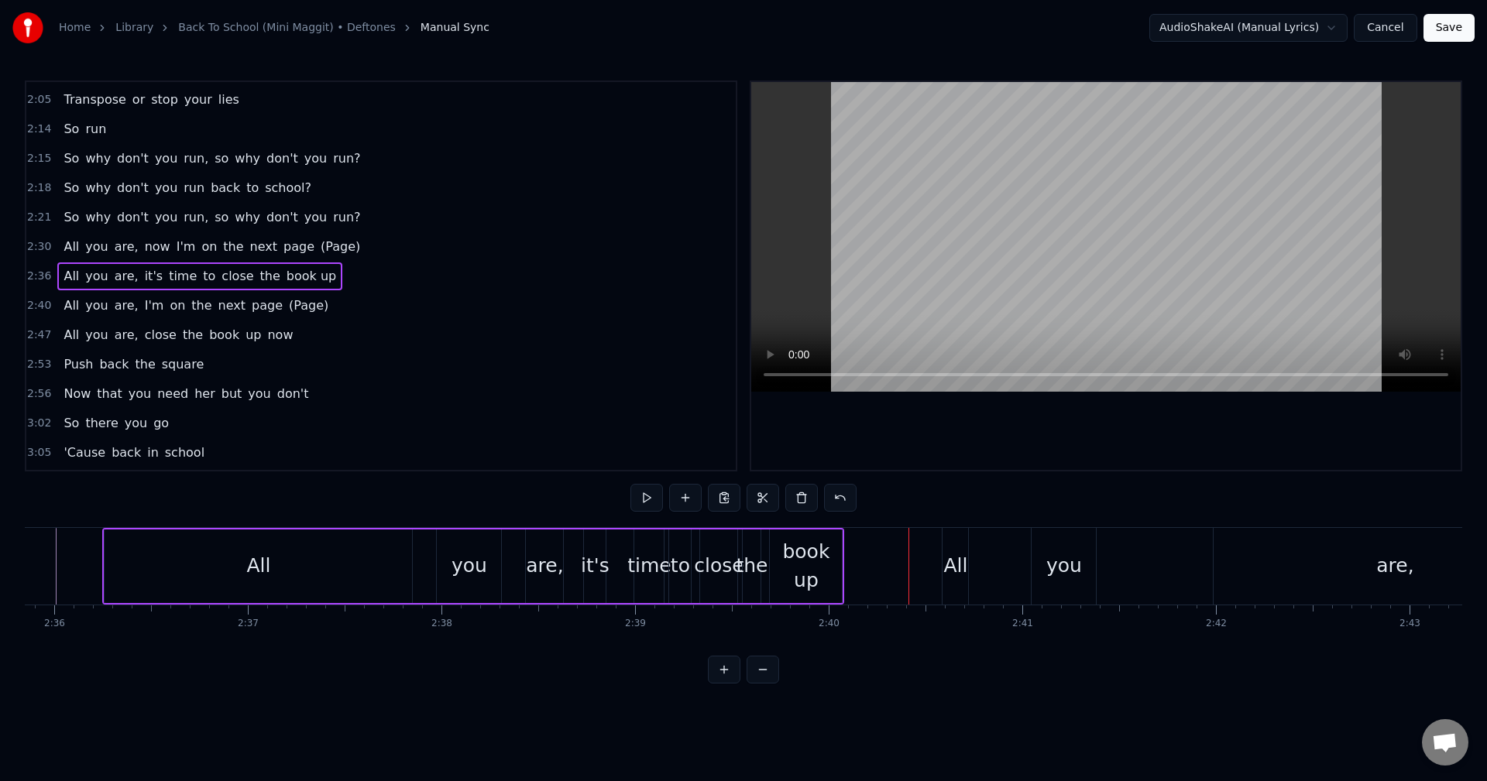
click at [766, 565] on div "All you are, it's time to close the book up" at bounding box center [473, 566] width 742 height 77
click at [766, 565] on div at bounding box center [766, 566] width 1 height 77
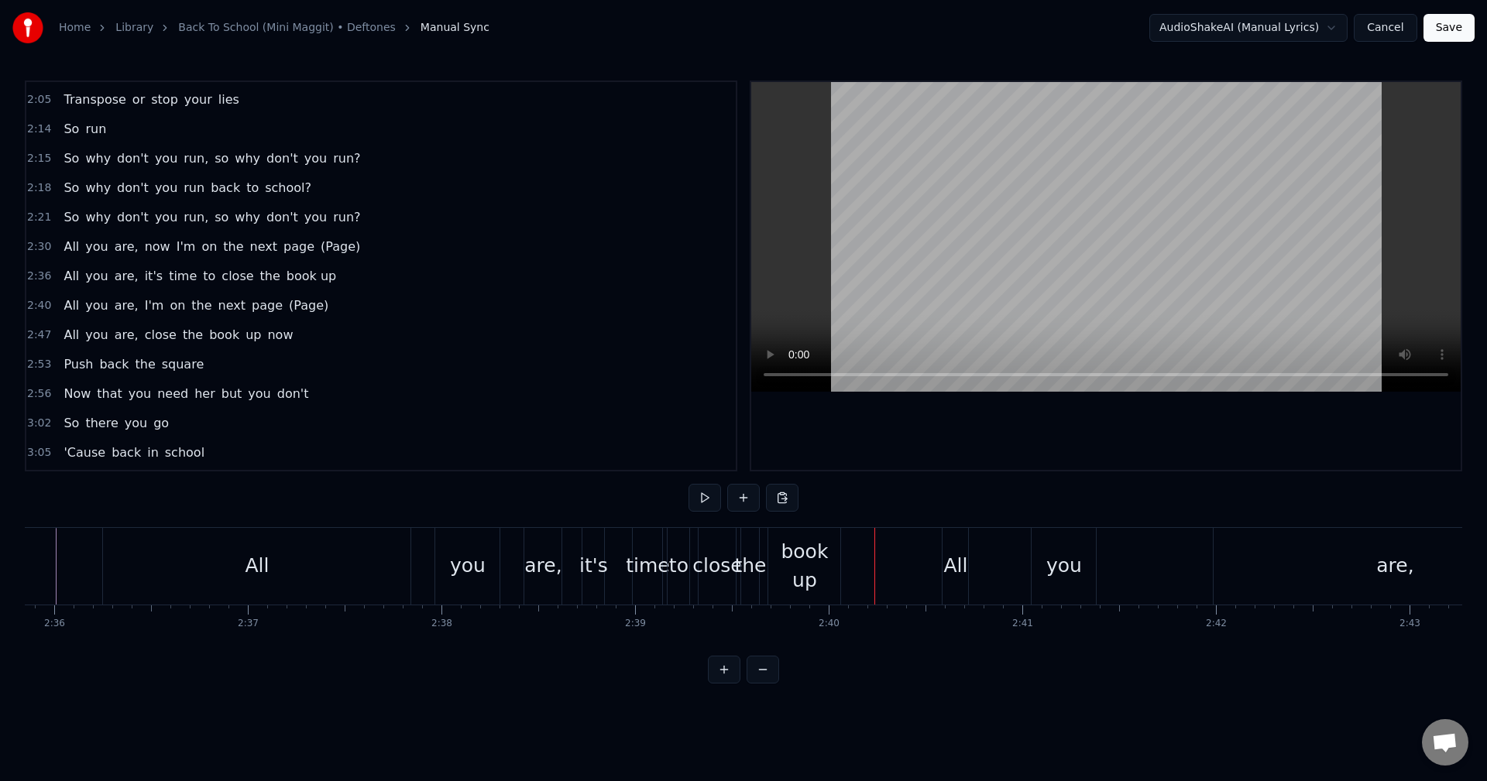
click at [822, 567] on div "book up" at bounding box center [804, 566] width 72 height 58
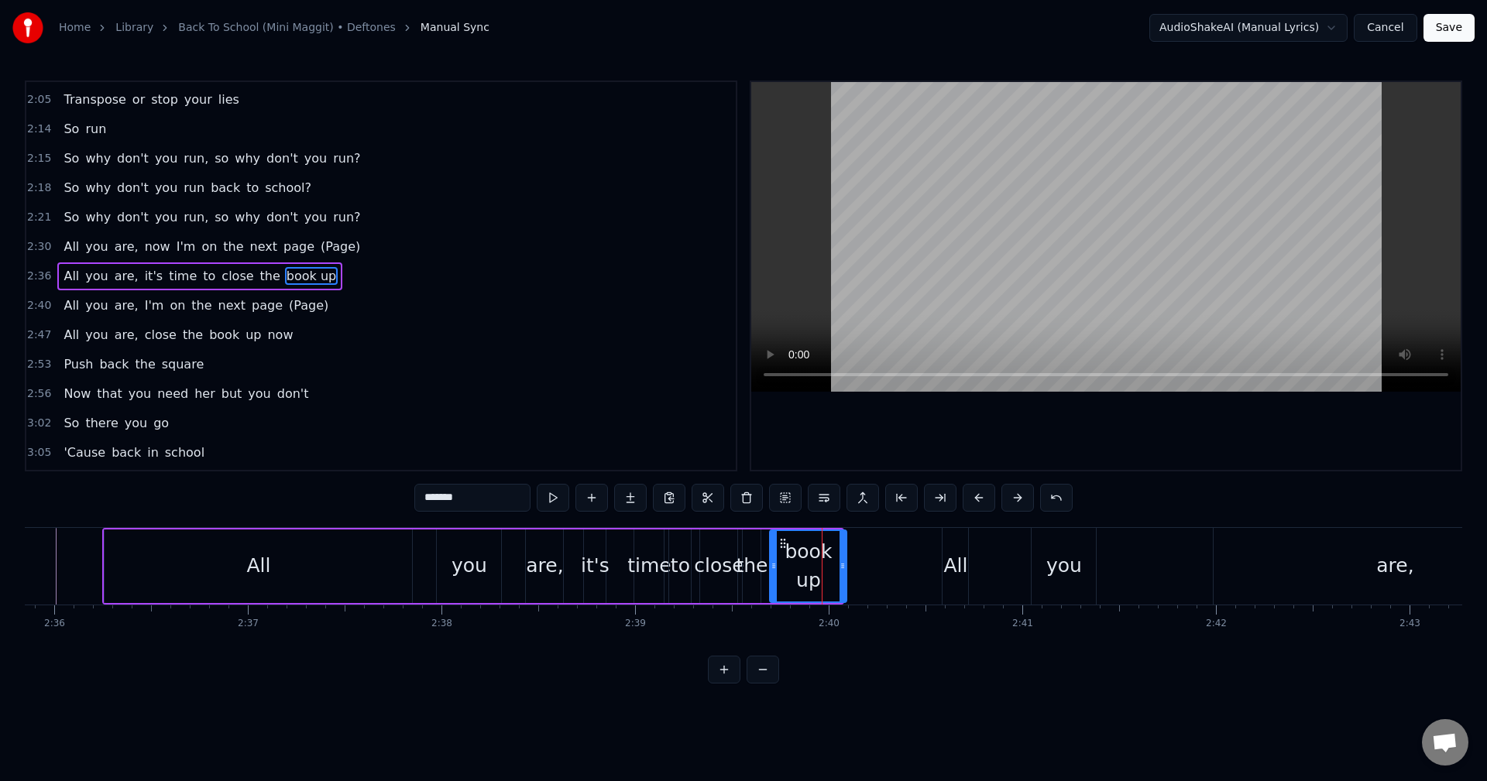
click at [845, 567] on icon at bounding box center [842, 566] width 6 height 12
click at [768, 559] on div "All you are, it's time to close the book up" at bounding box center [475, 566] width 746 height 77
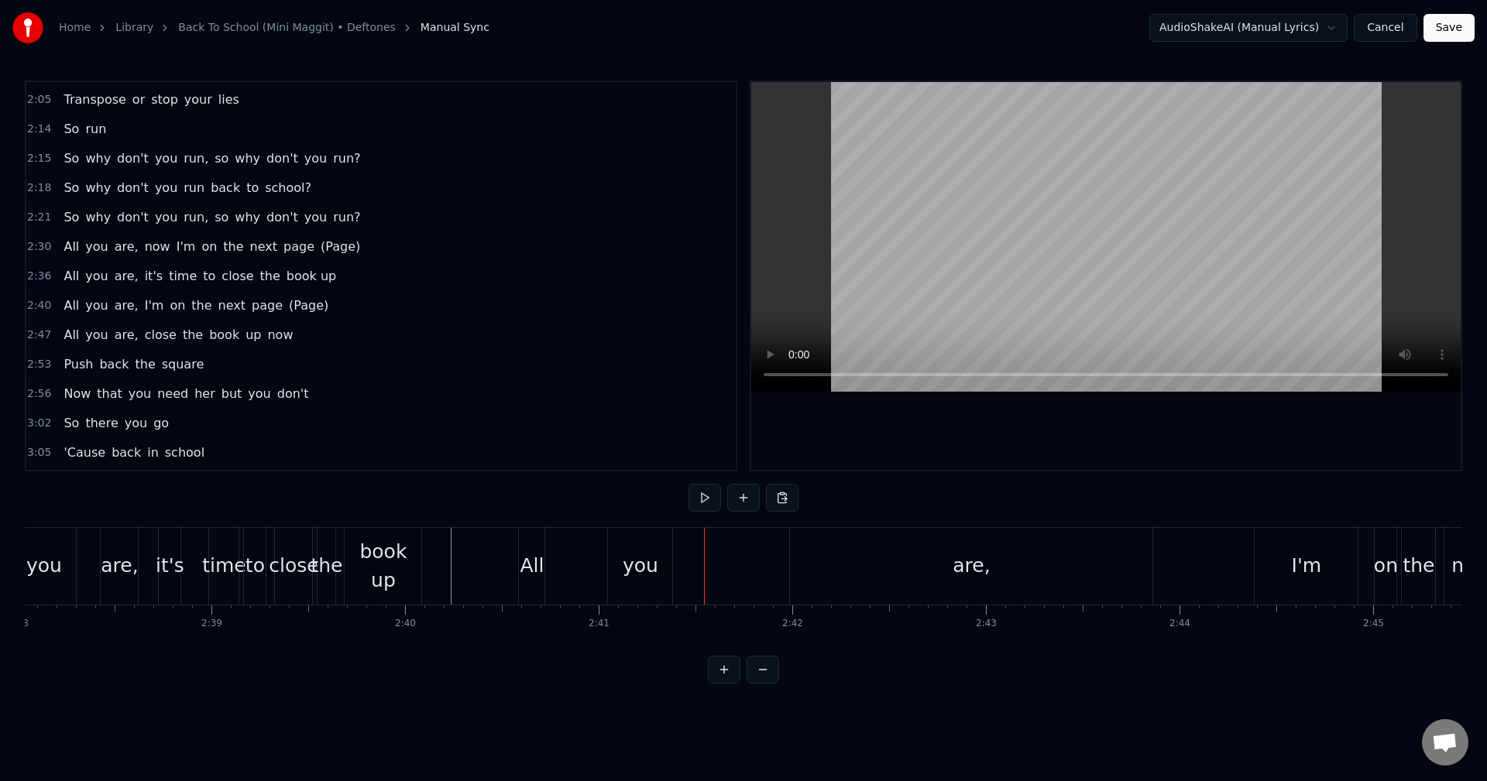
scroll to position [0, 30649]
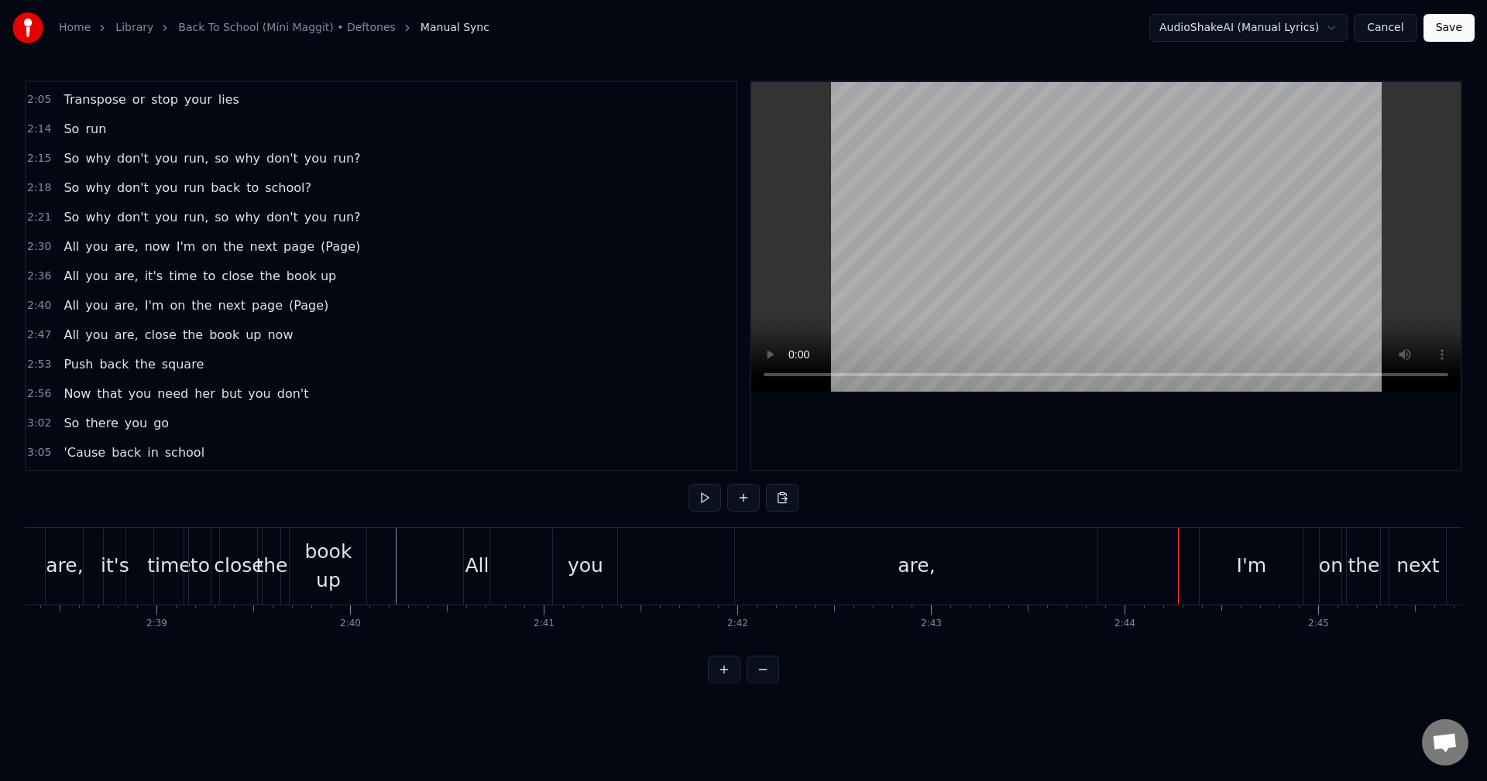
click at [995, 548] on div "are," at bounding box center [916, 566] width 362 height 77
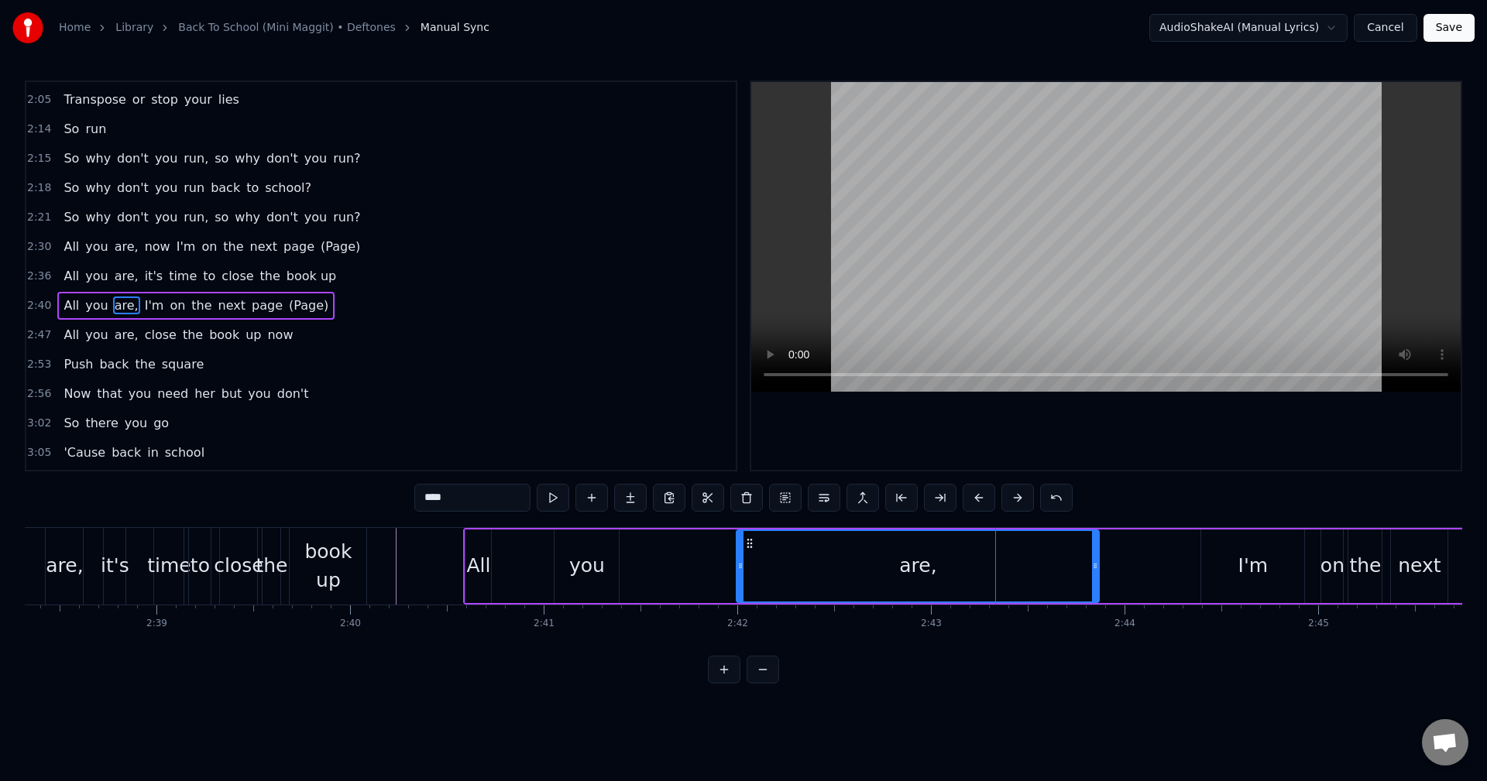
scroll to position [1027, 0]
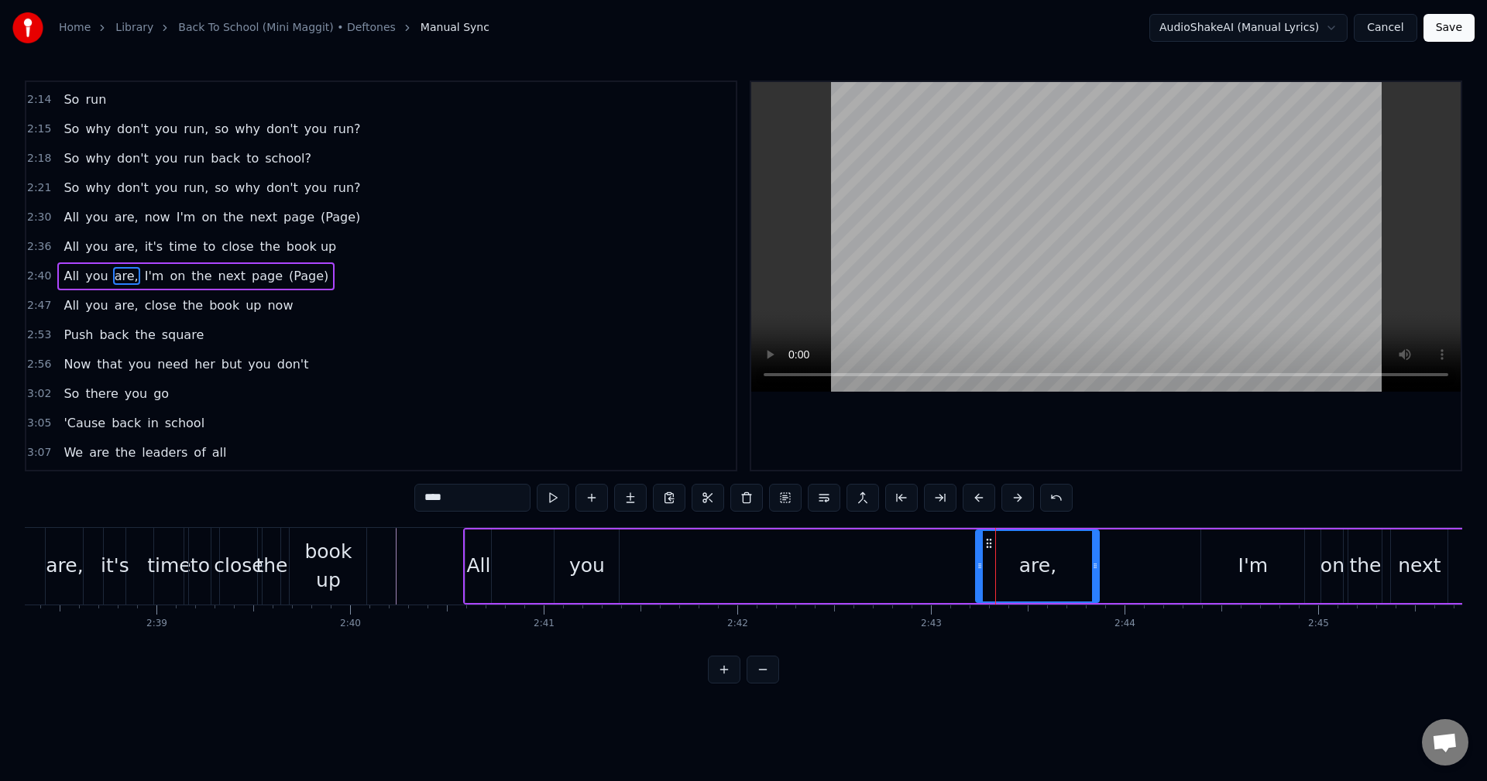
drag, startPoint x: 740, startPoint y: 565, endPoint x: 996, endPoint y: 572, distance: 255.6
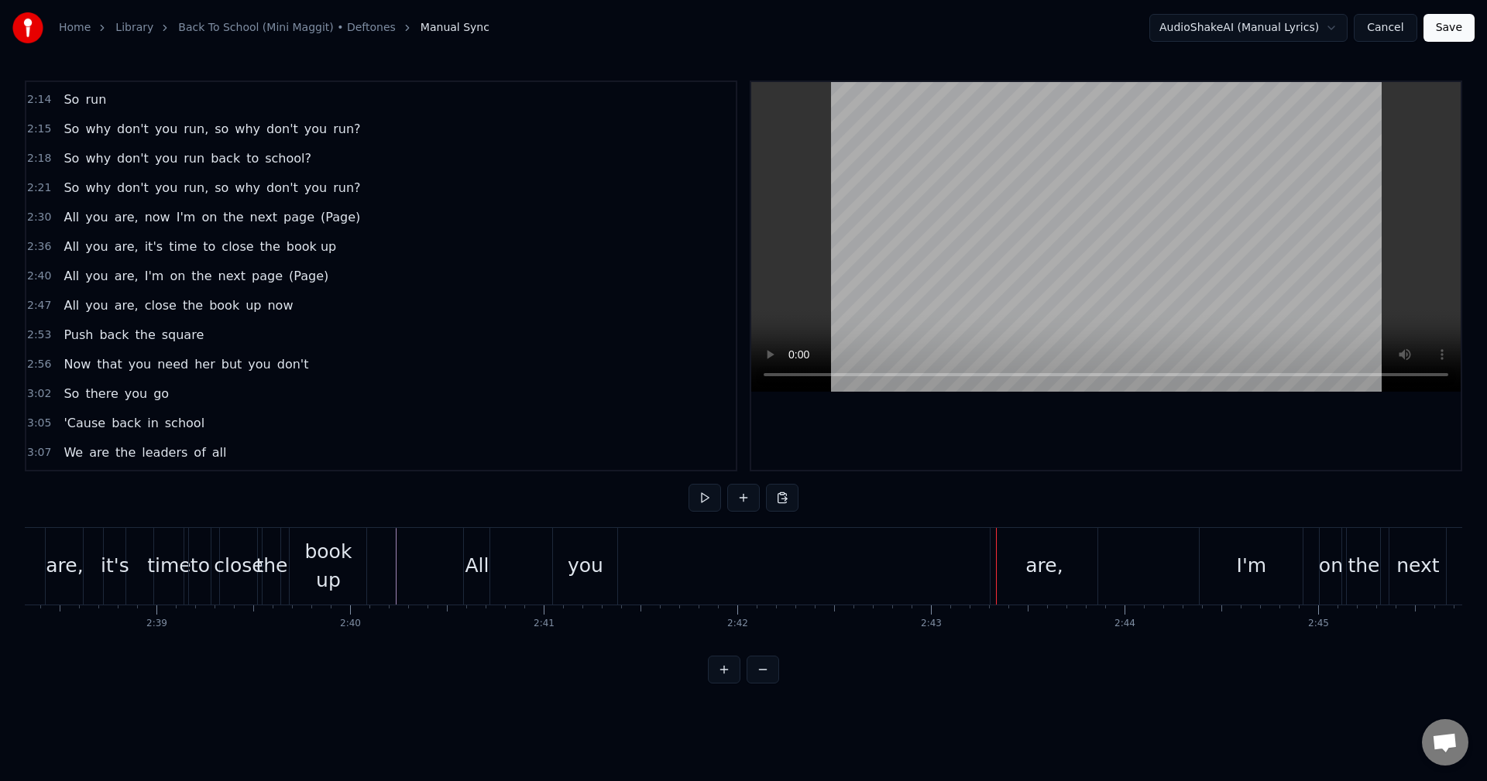
click at [1037, 578] on div "are," at bounding box center [1043, 565] width 37 height 29
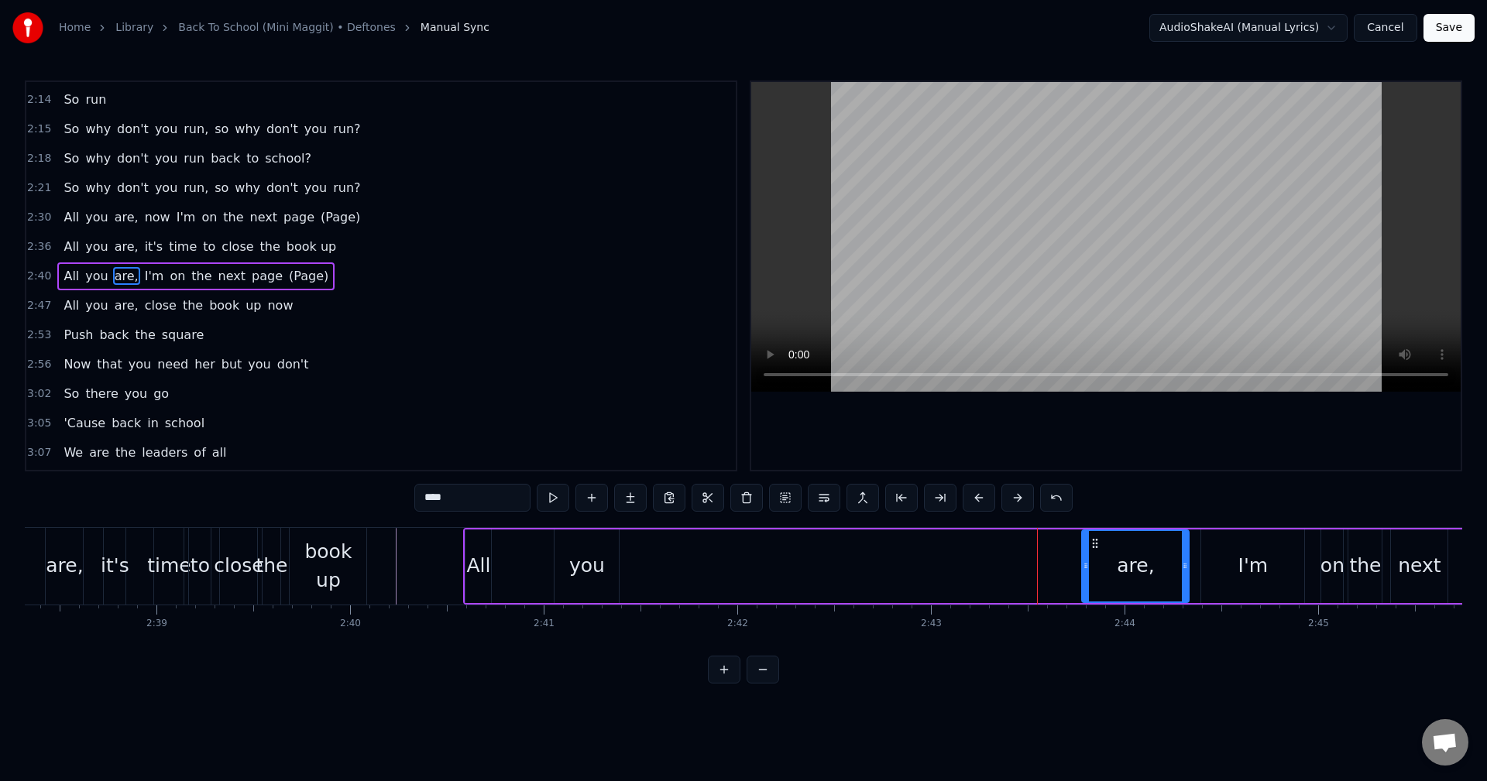
drag, startPoint x: 1004, startPoint y: 541, endPoint x: 1093, endPoint y: 546, distance: 89.9
click at [1093, 546] on icon at bounding box center [1095, 543] width 12 height 12
click at [1125, 561] on div "are," at bounding box center [1135, 565] width 37 height 29
click at [1091, 546] on icon at bounding box center [1091, 543] width 12 height 12
drag, startPoint x: 1083, startPoint y: 563, endPoint x: 1099, endPoint y: 561, distance: 15.7
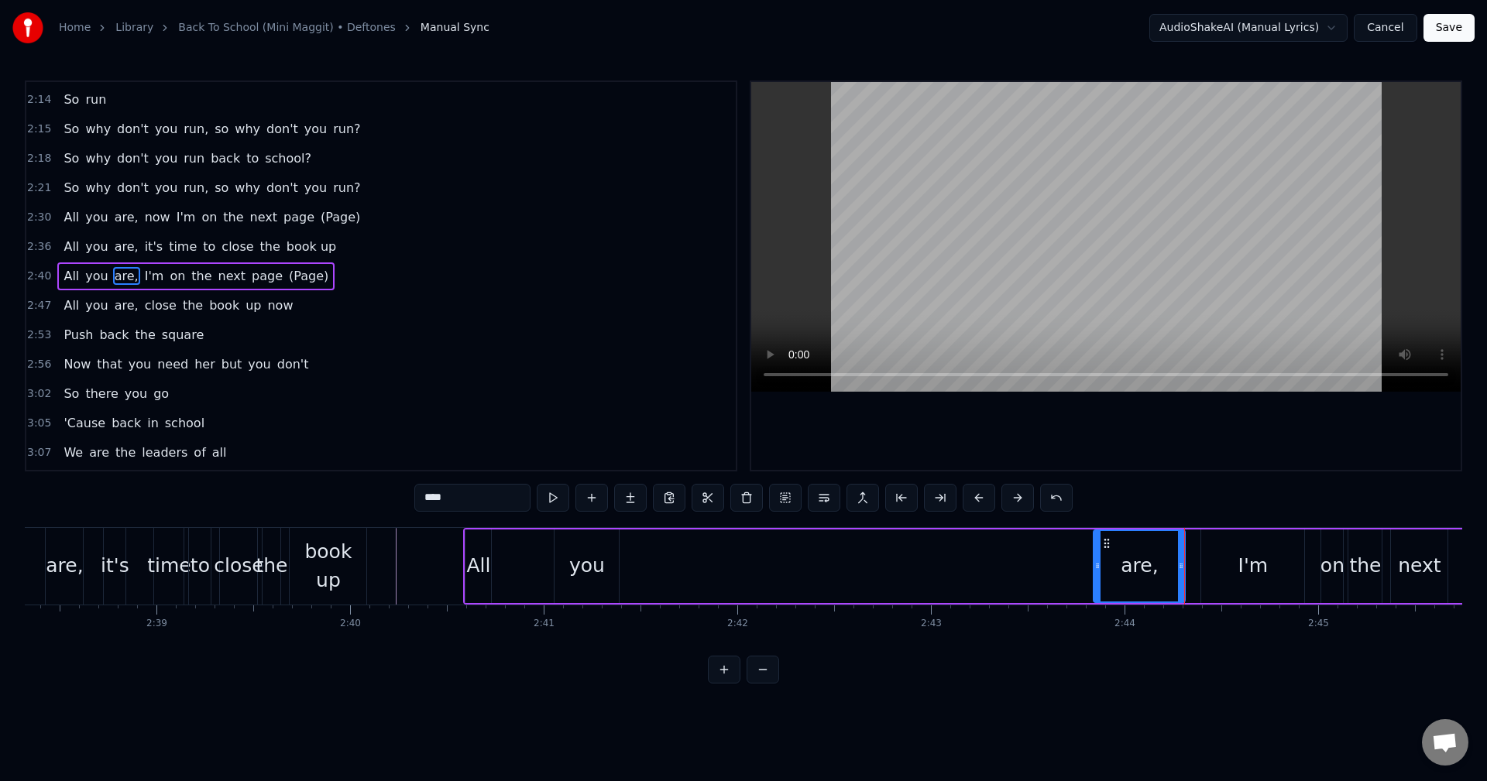
click at [1099, 561] on icon at bounding box center [1097, 566] width 6 height 12
drag, startPoint x: 1098, startPoint y: 569, endPoint x: 1114, endPoint y: 567, distance: 16.4
click at [1114, 567] on icon at bounding box center [1111, 566] width 6 height 12
drag, startPoint x: 1179, startPoint y: 566, endPoint x: 1190, endPoint y: 568, distance: 11.1
click at [1190, 568] on icon at bounding box center [1192, 566] width 6 height 12
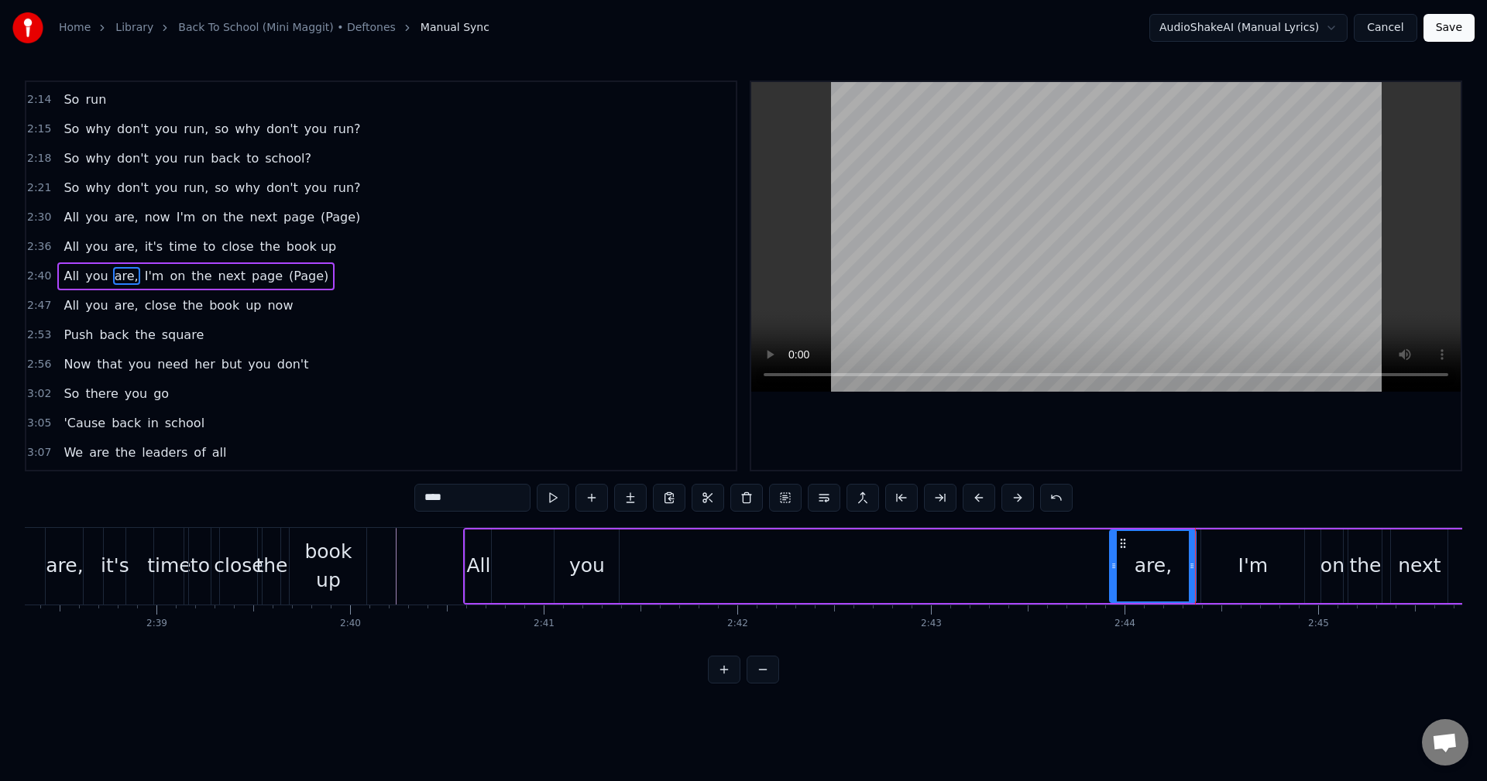
click at [610, 565] on div "you" at bounding box center [586, 567] width 64 height 74
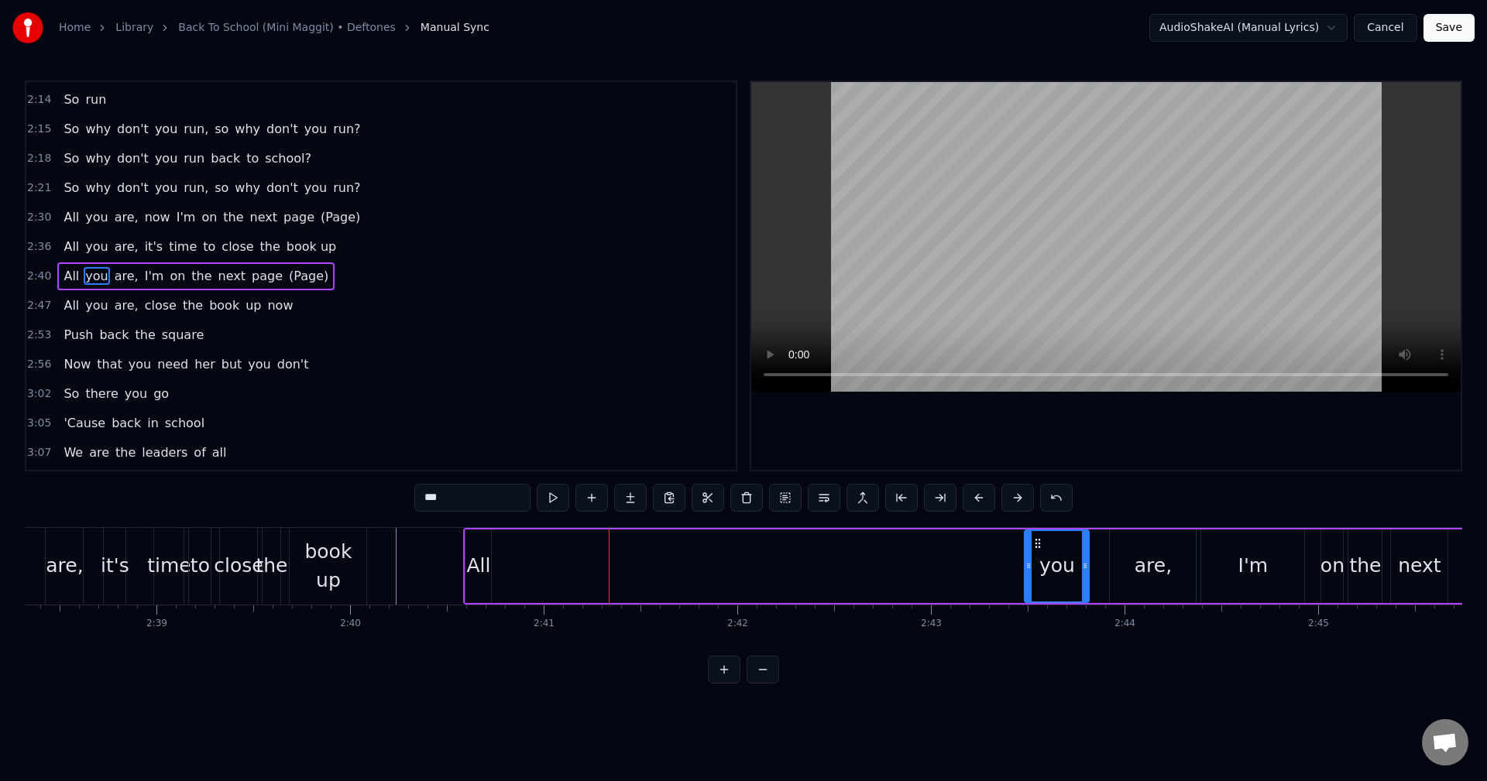
drag, startPoint x: 570, startPoint y: 540, endPoint x: 1044, endPoint y: 559, distance: 474.3
click at [1044, 559] on div "you" at bounding box center [1056, 566] width 63 height 70
click at [475, 549] on div "All" at bounding box center [478, 567] width 26 height 74
type input "***"
drag, startPoint x: 481, startPoint y: 540, endPoint x: 589, endPoint y: 547, distance: 107.9
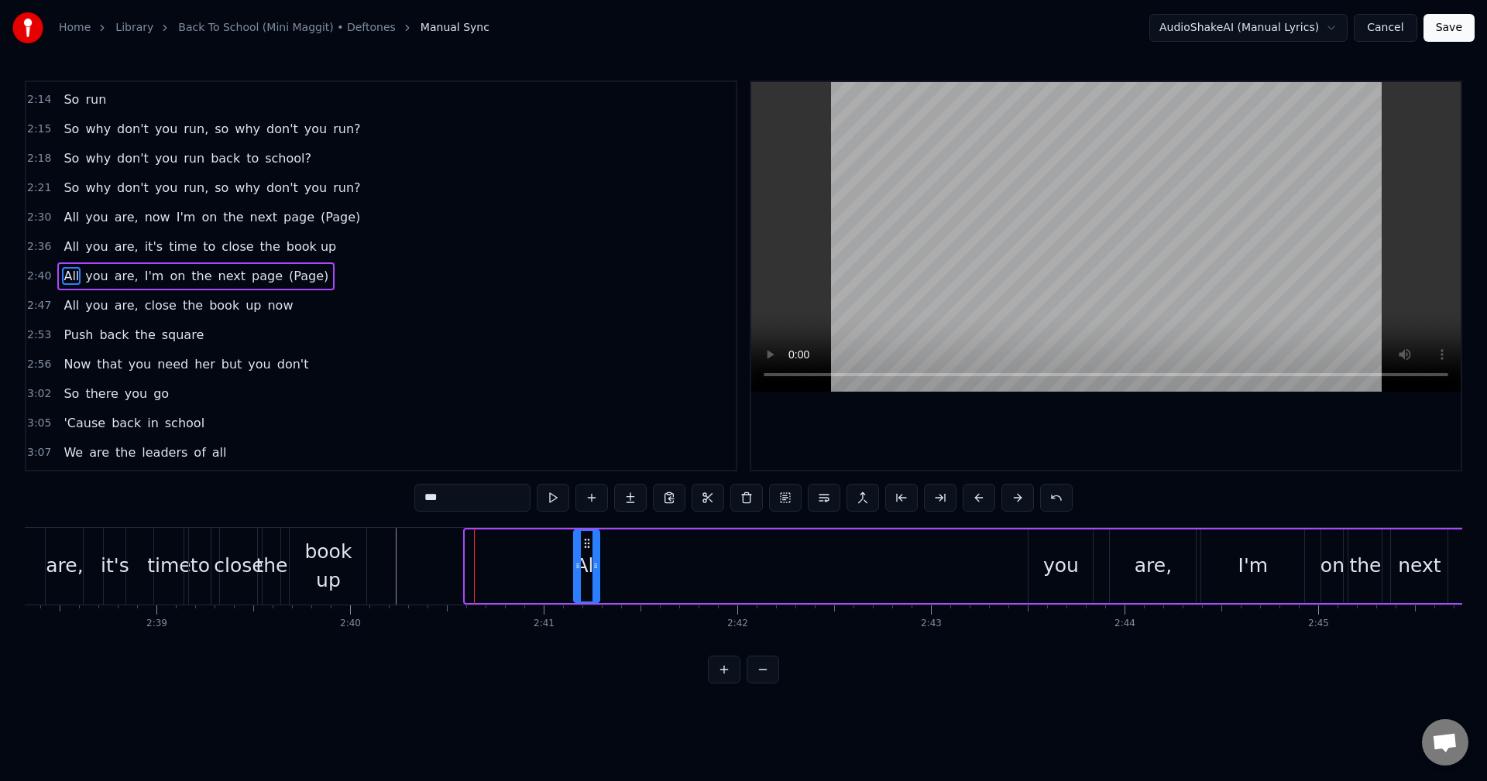
click at [588, 547] on icon at bounding box center [587, 543] width 12 height 12
click at [592, 546] on div "All" at bounding box center [584, 567] width 27 height 74
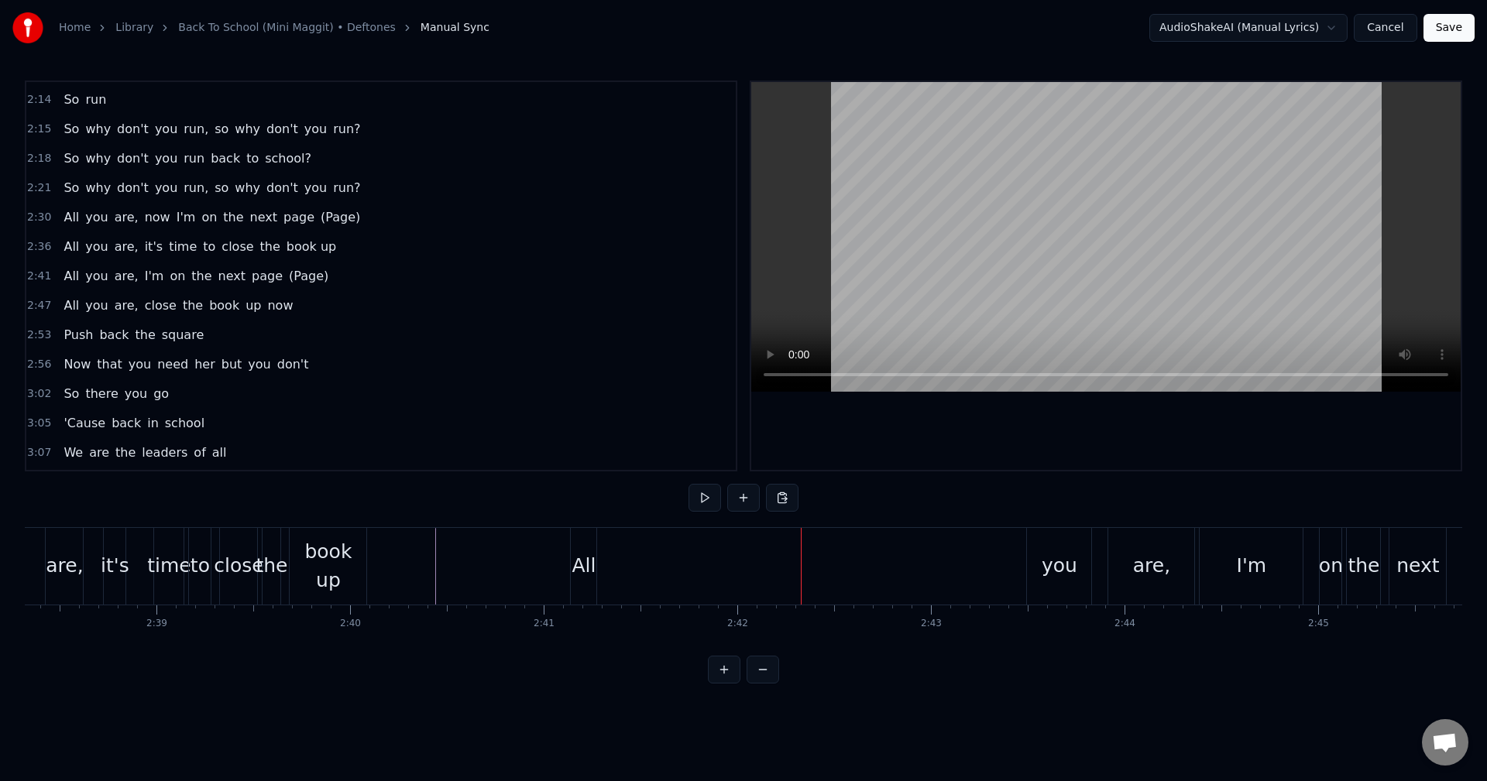
click at [745, 542] on div "All you are, I'm on the next page (Page)" at bounding box center [1143, 566] width 1147 height 77
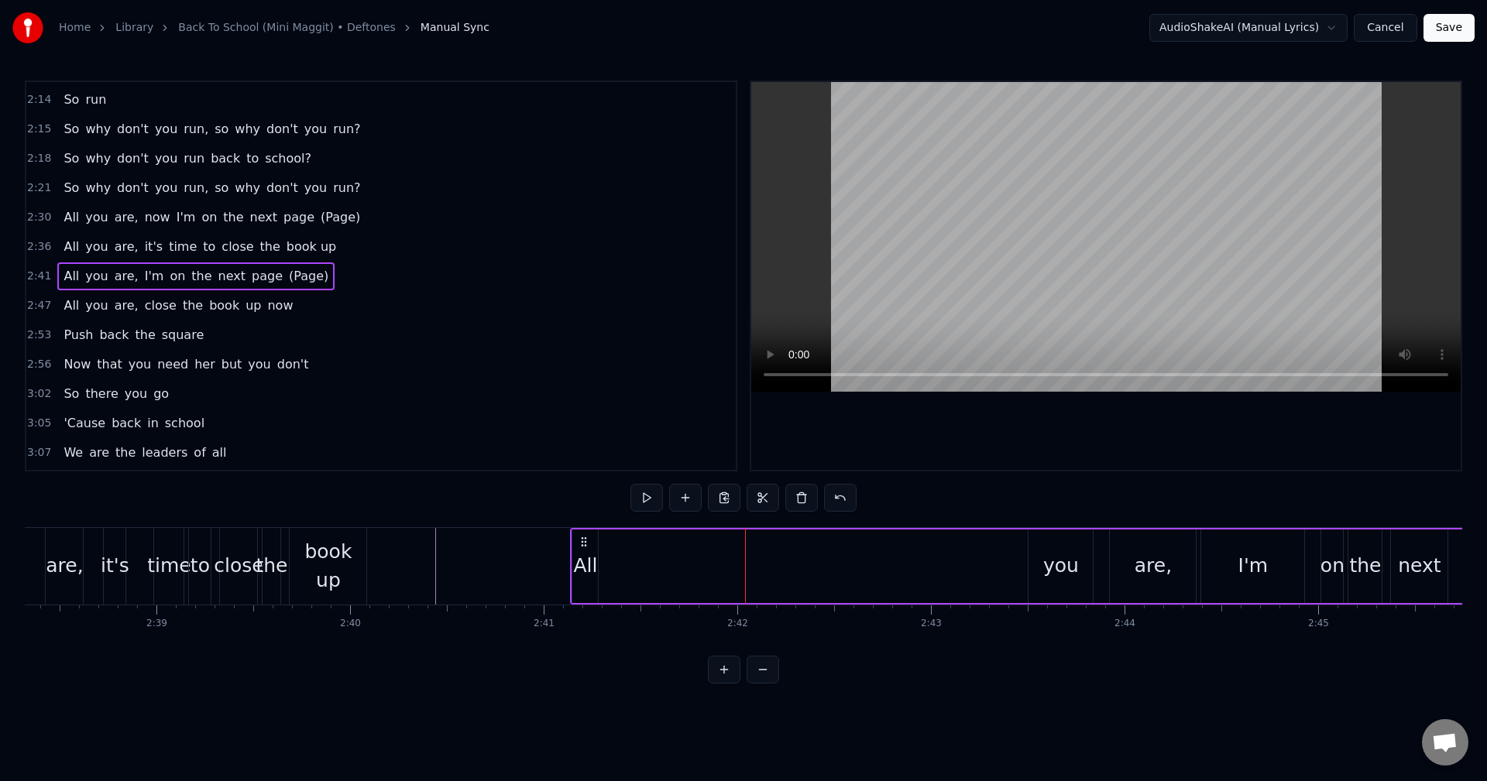
click at [582, 538] on circle at bounding box center [582, 537] width 1 height 1
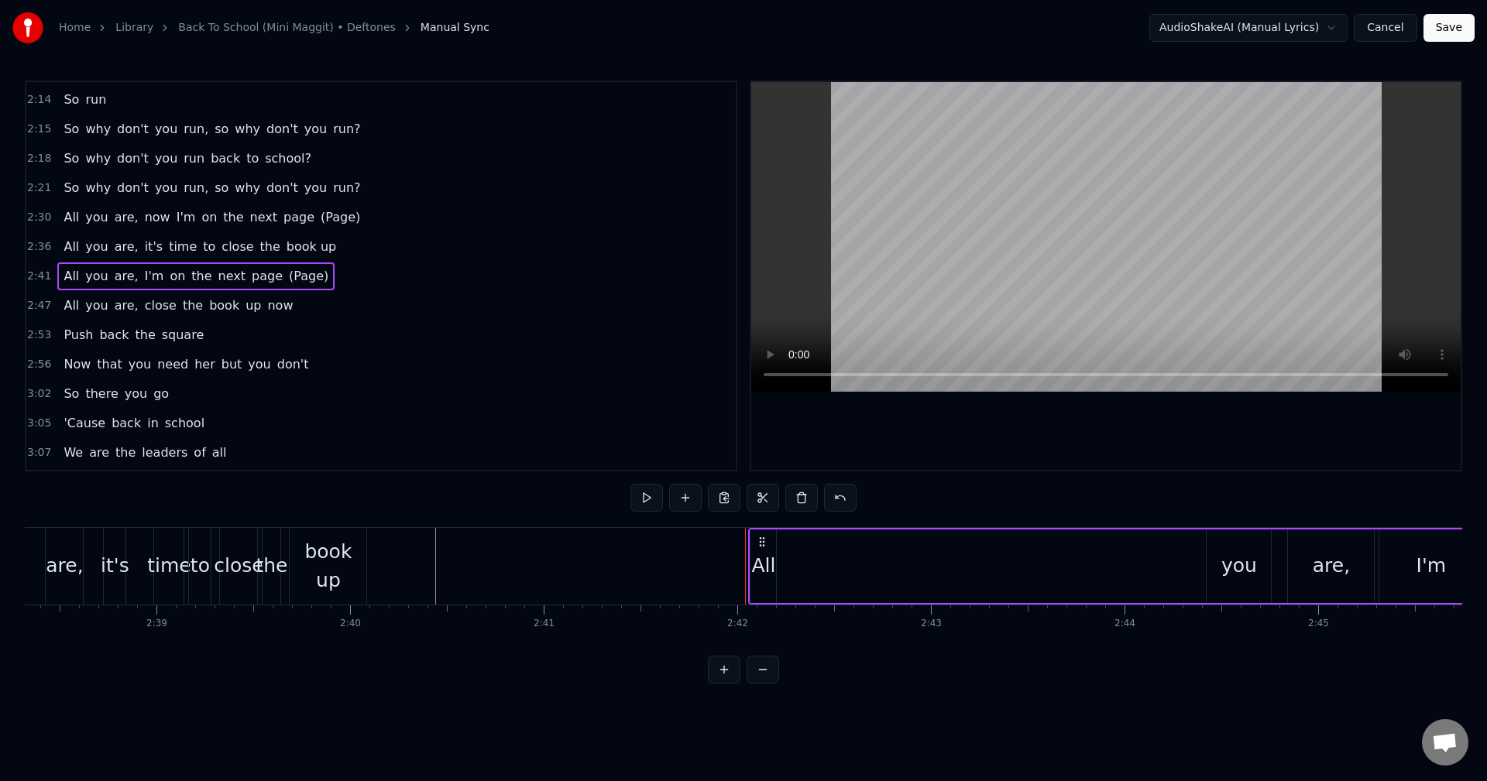
drag, startPoint x: 582, startPoint y: 540, endPoint x: 757, endPoint y: 549, distance: 174.5
click at [757, 549] on div "All you are, I'm on the next page (Page)" at bounding box center [1321, 566] width 1147 height 77
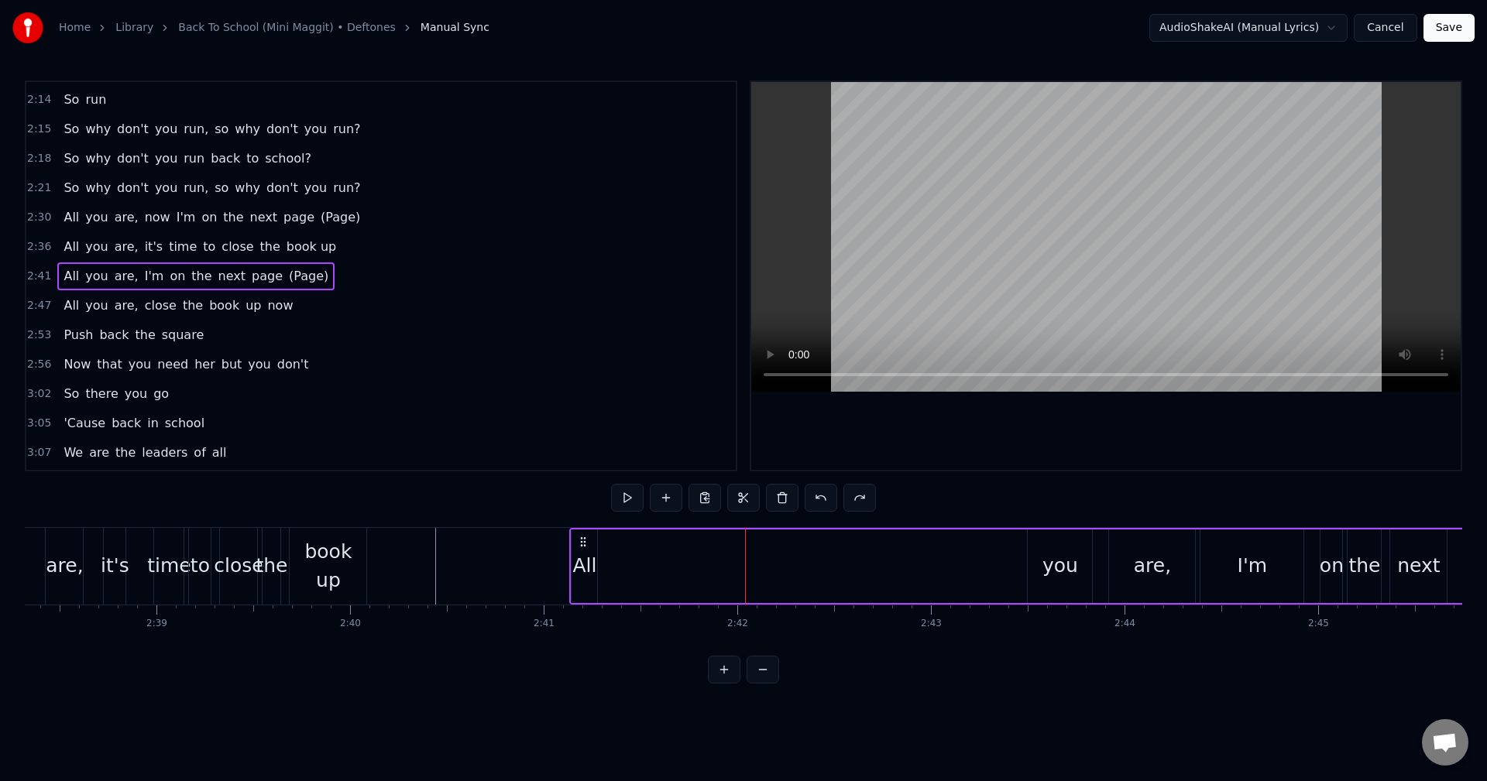
click at [578, 558] on div "All" at bounding box center [584, 565] width 24 height 29
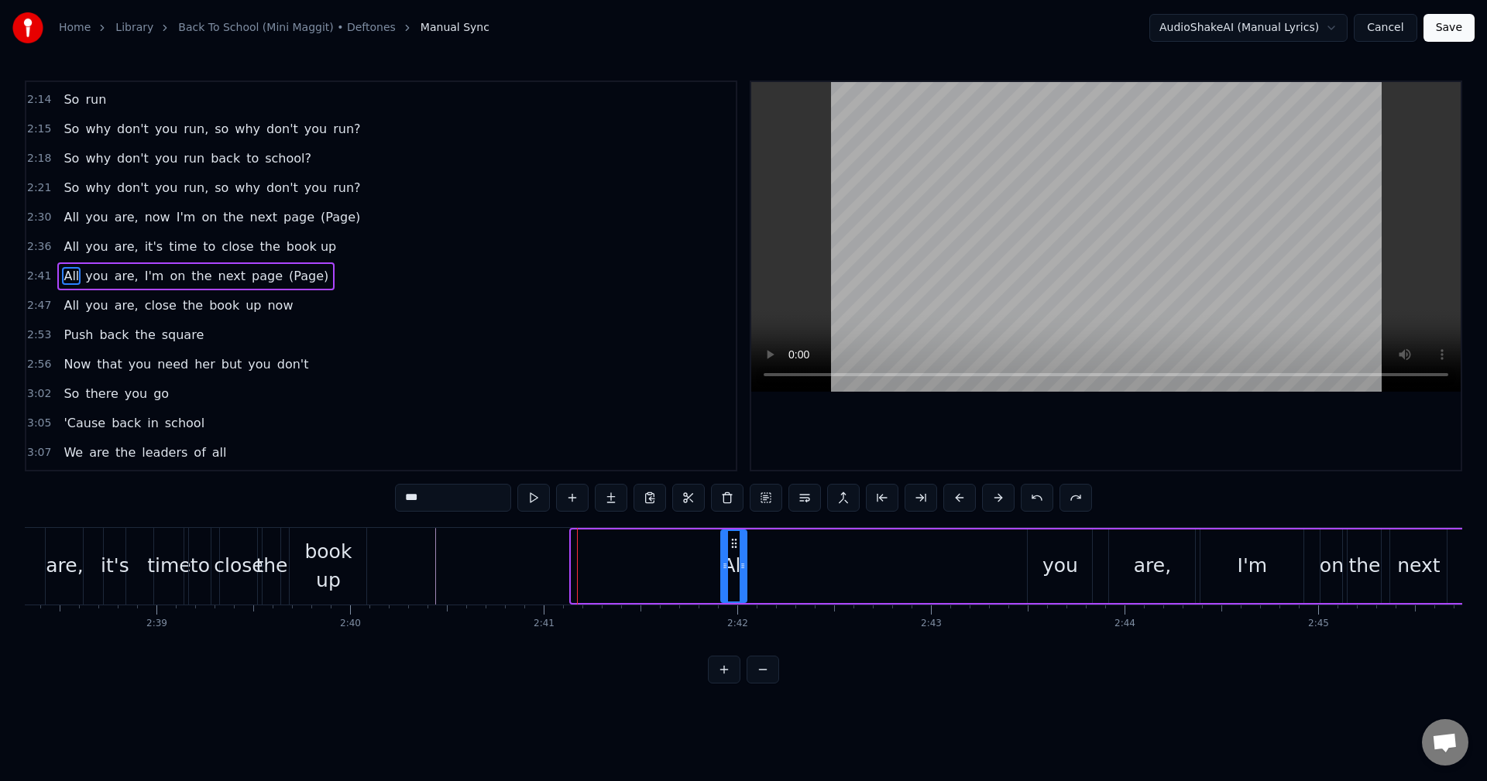
drag, startPoint x: 586, startPoint y: 544, endPoint x: 736, endPoint y: 551, distance: 149.6
click at [736, 551] on div "All" at bounding box center [734, 566] width 24 height 70
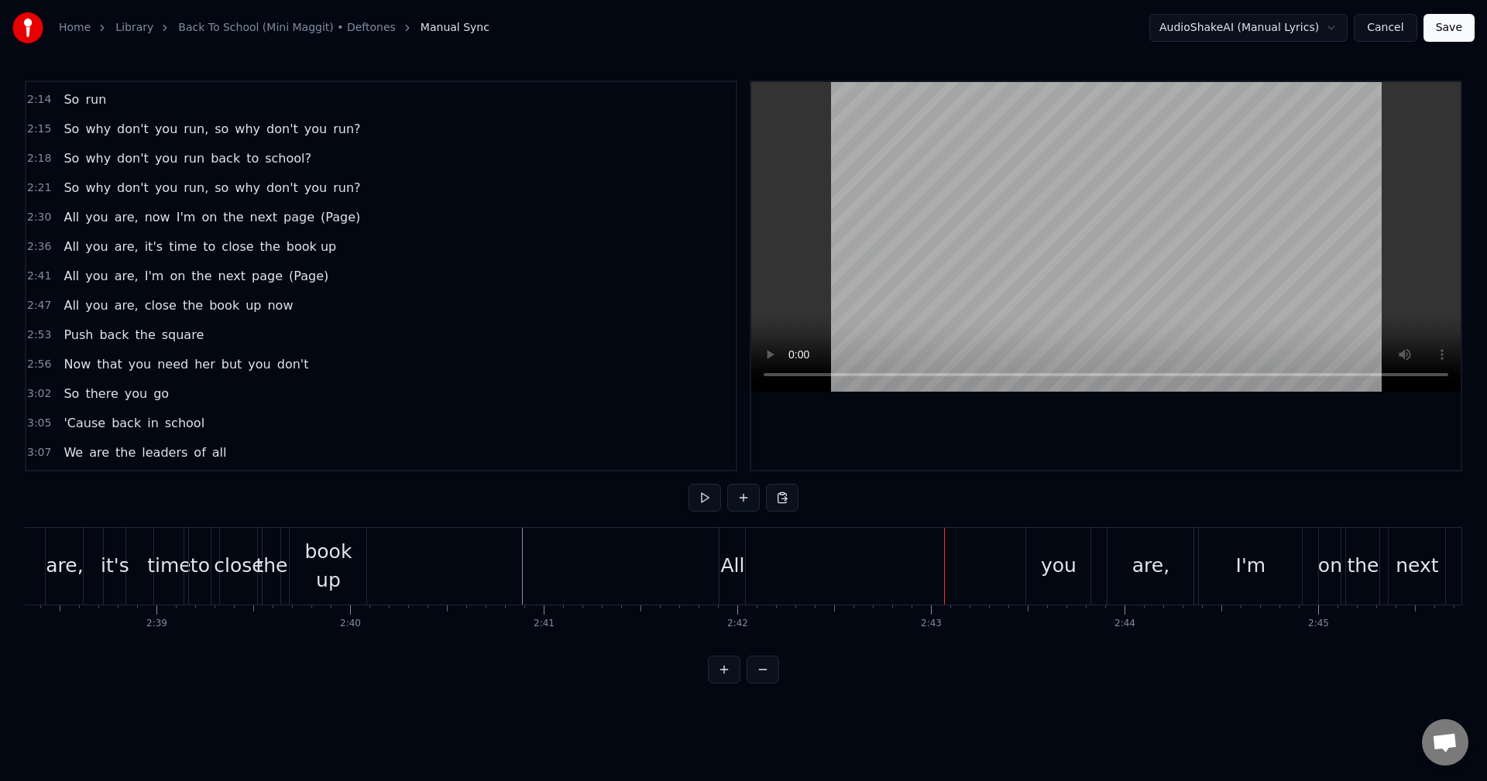
click at [1038, 550] on div "you" at bounding box center [1058, 566] width 64 height 77
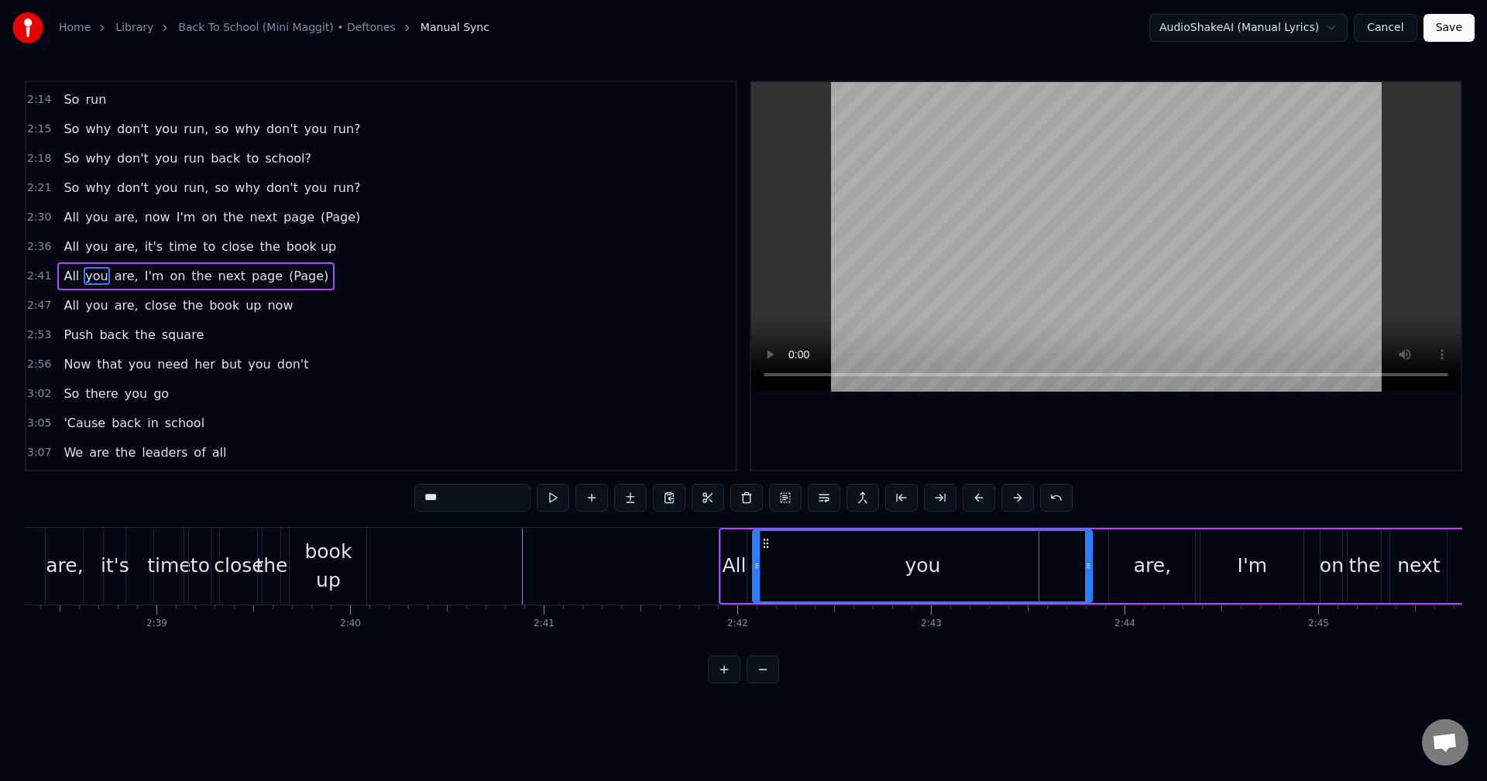
drag, startPoint x: 1029, startPoint y: 558, endPoint x: 754, endPoint y: 557, distance: 274.9
click at [754, 557] on div at bounding box center [756, 566] width 6 height 70
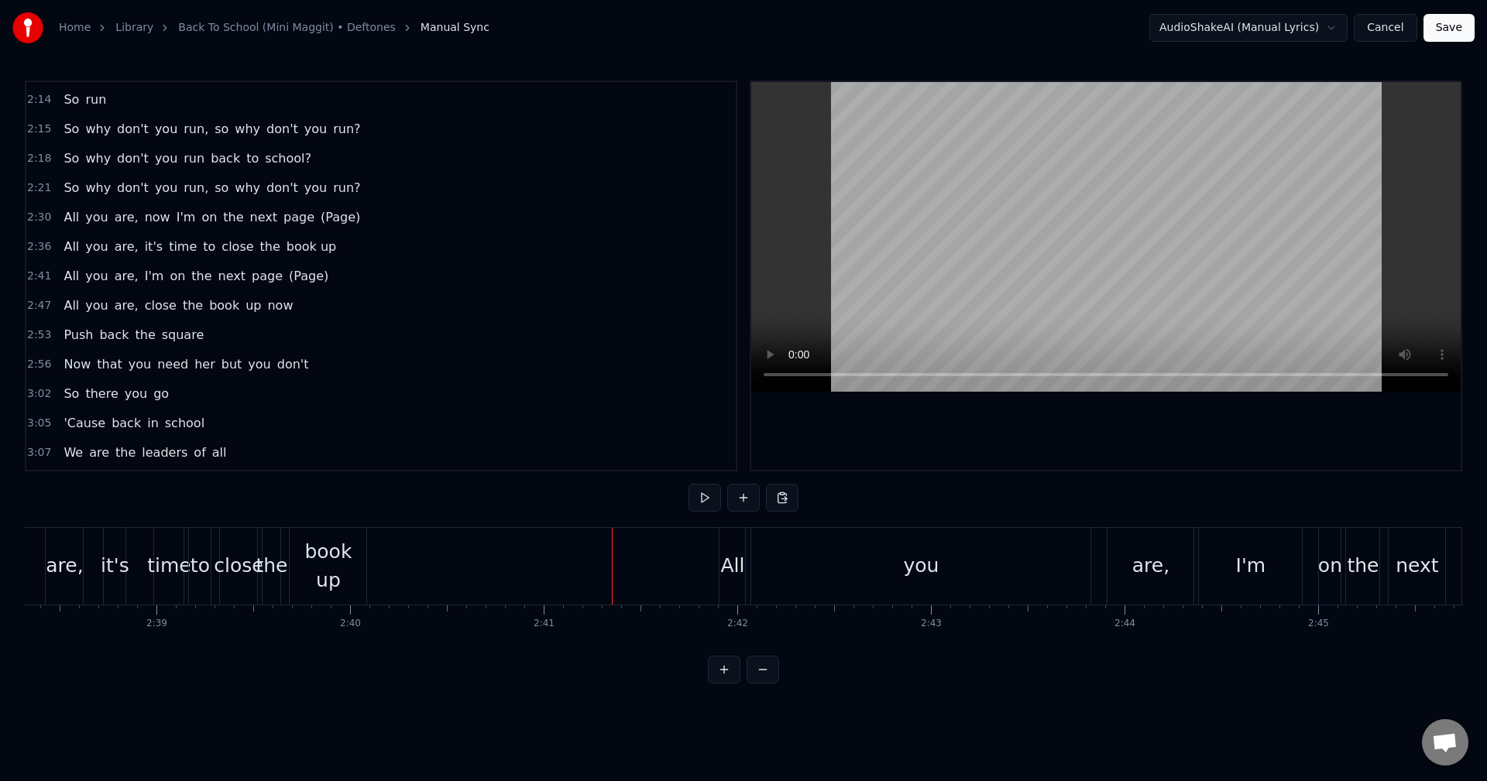
click at [1024, 553] on div "you" at bounding box center [920, 566] width 339 height 77
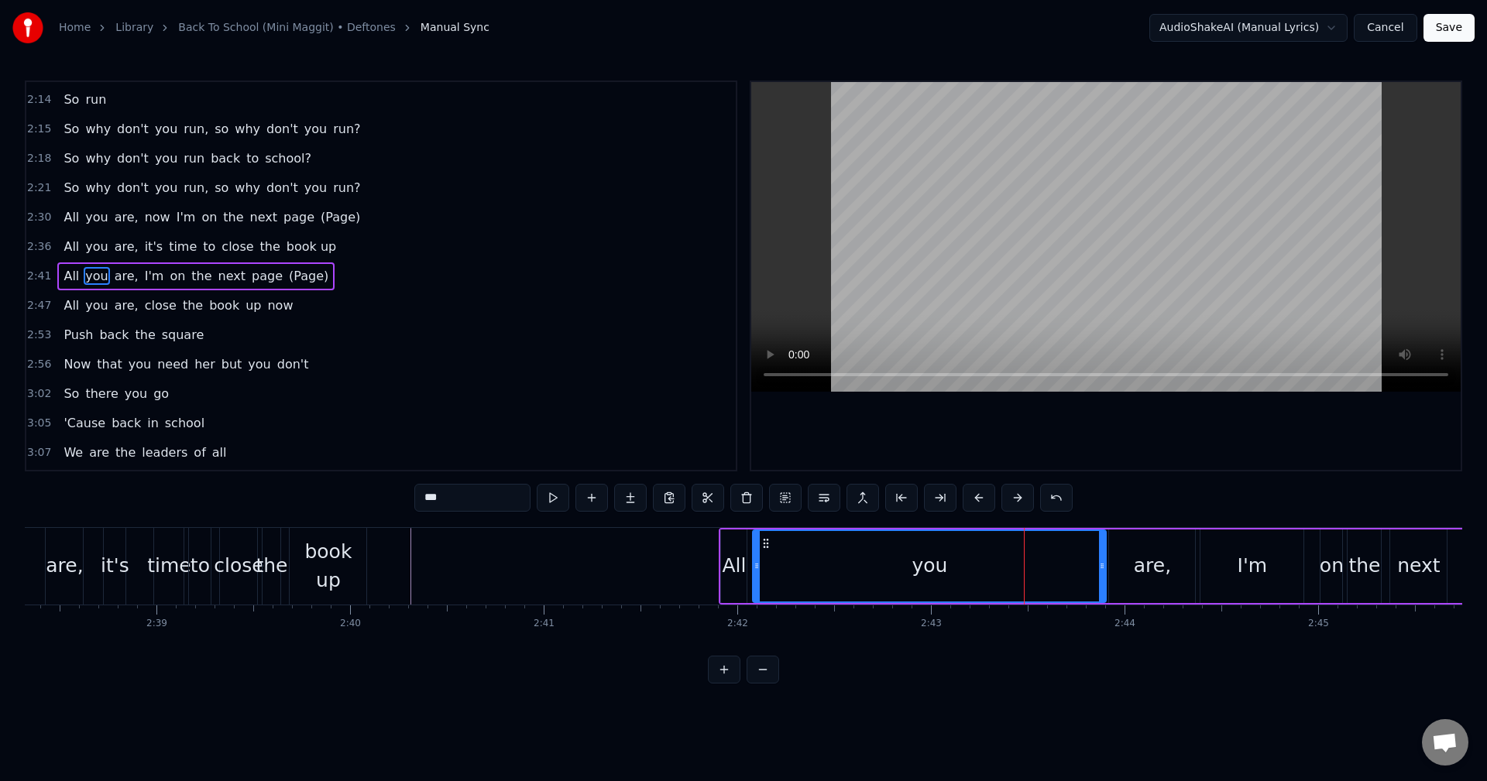
drag, startPoint x: 1086, startPoint y: 562, endPoint x: 1100, endPoint y: 565, distance: 14.3
click at [1100, 565] on icon at bounding box center [1102, 566] width 6 height 12
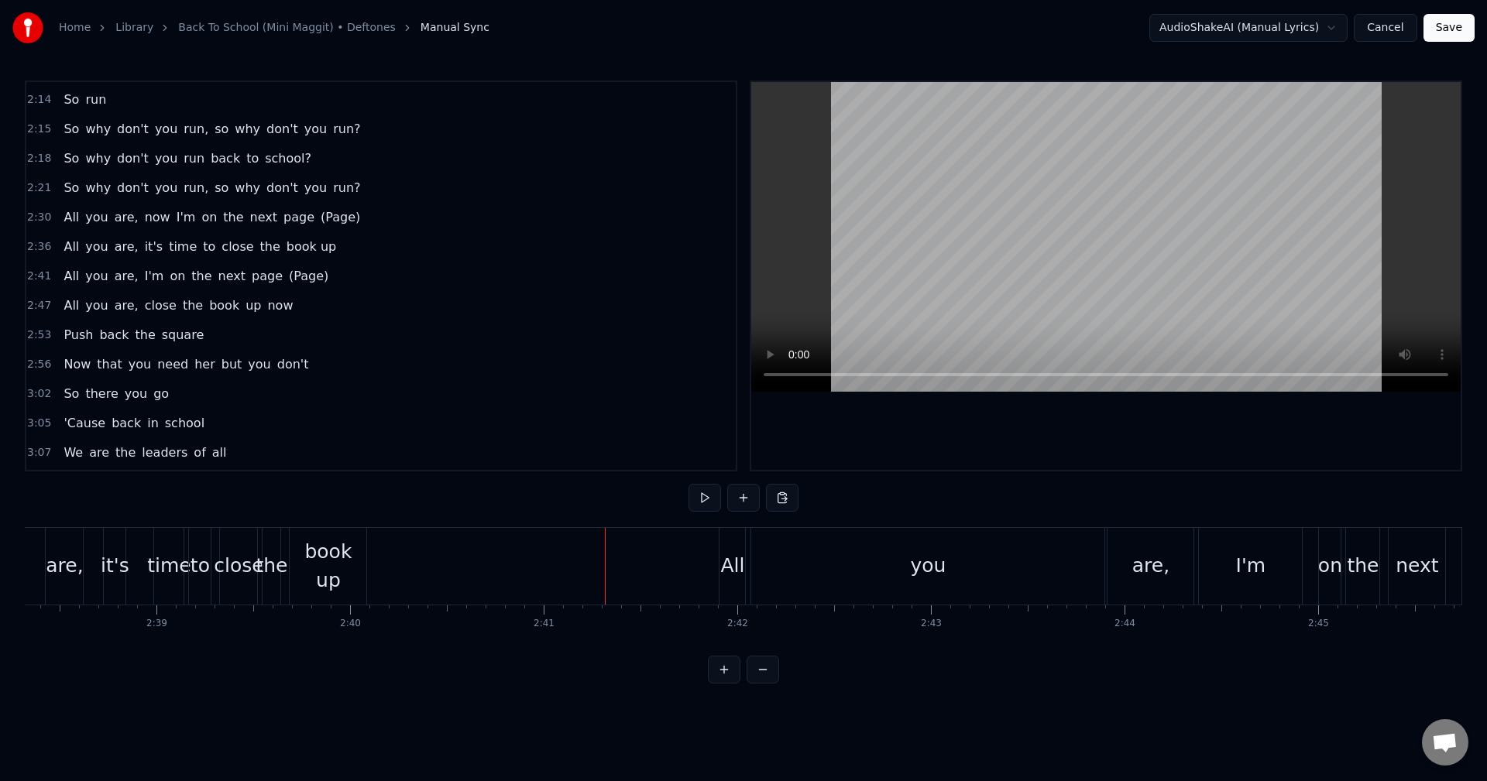
click at [844, 571] on div "you" at bounding box center [927, 566] width 353 height 77
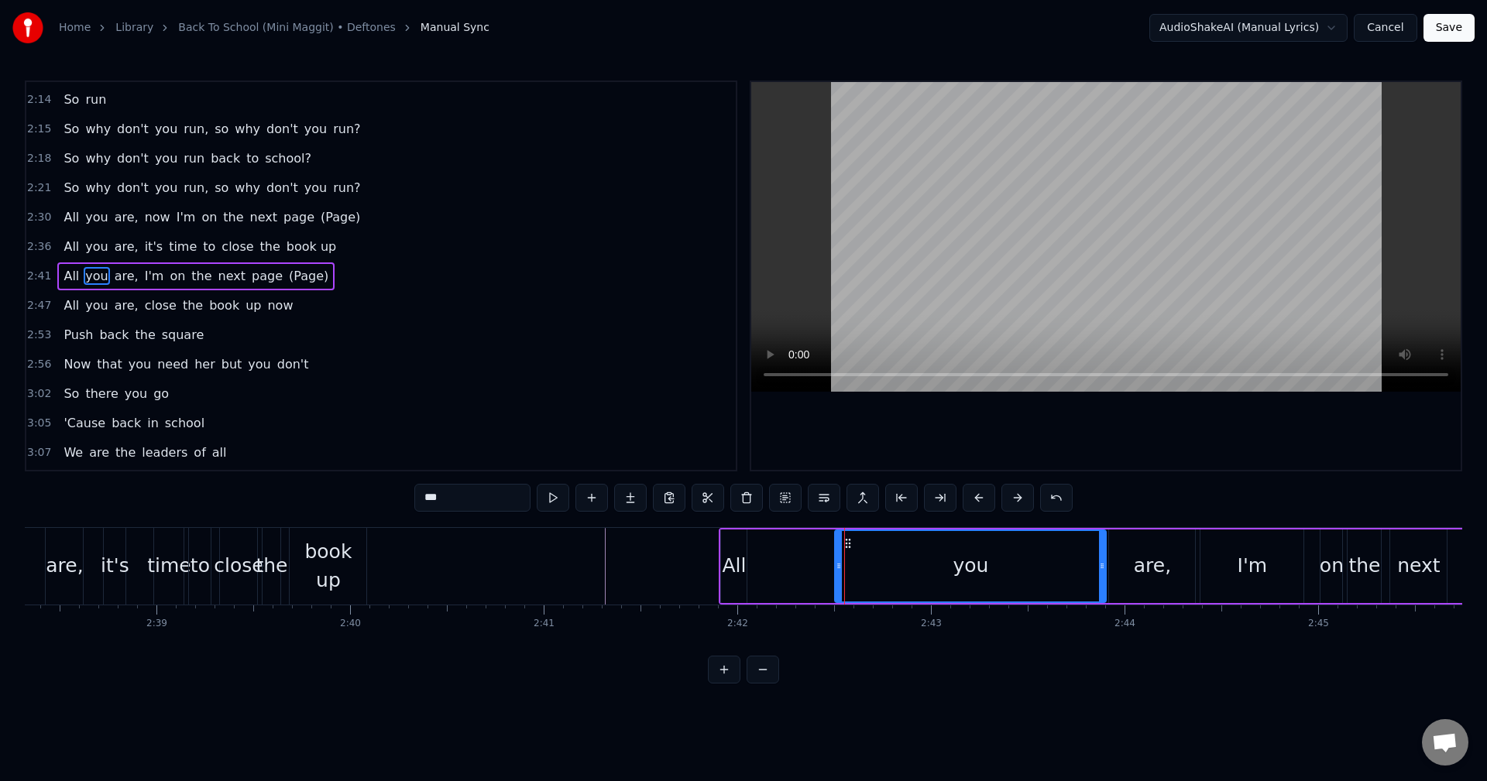
drag, startPoint x: 756, startPoint y: 569, endPoint x: 838, endPoint y: 575, distance: 82.3
click at [838, 575] on div at bounding box center [839, 566] width 6 height 70
click at [733, 567] on div "All" at bounding box center [734, 565] width 24 height 29
type input "***"
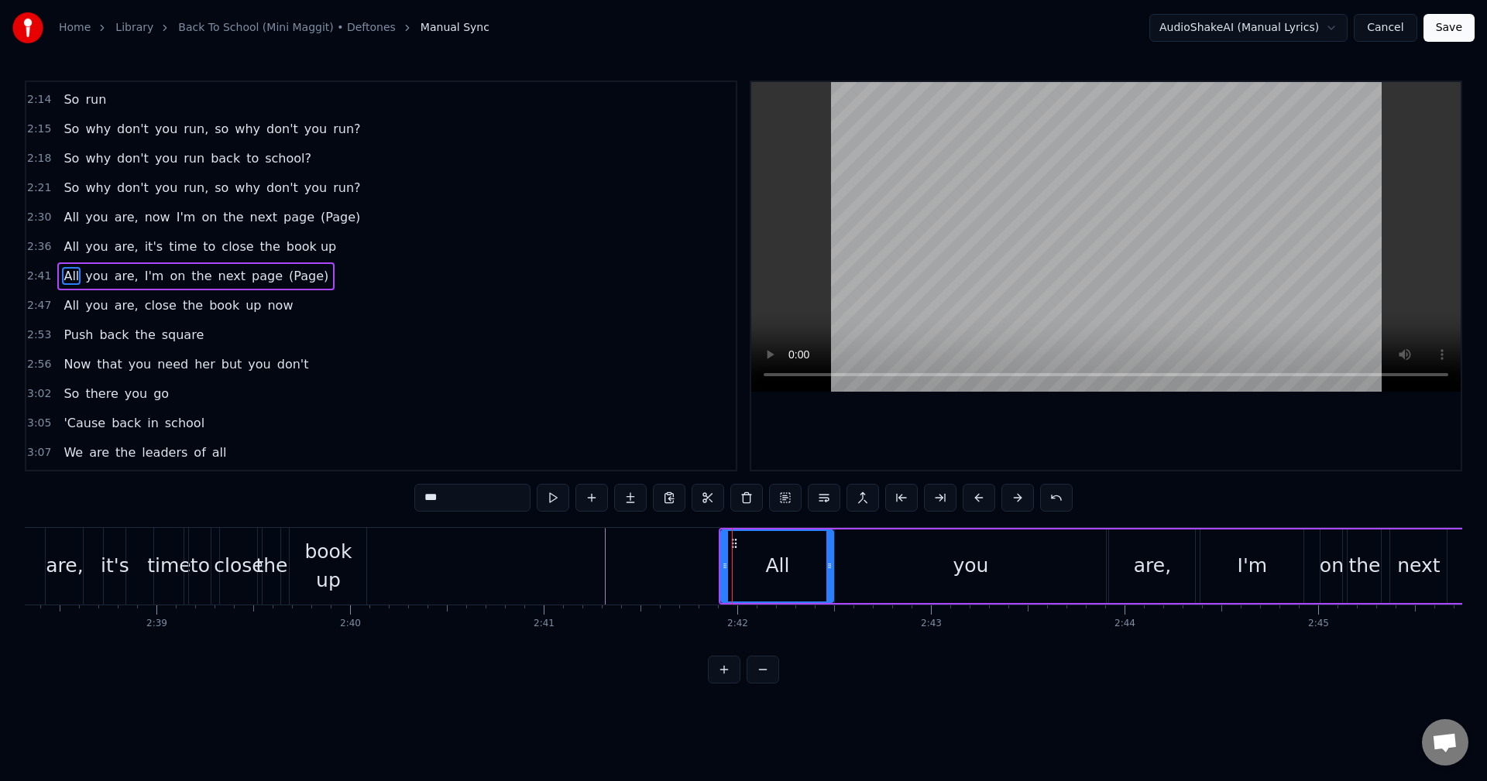
drag, startPoint x: 743, startPoint y: 566, endPoint x: 830, endPoint y: 568, distance: 86.7
click at [830, 568] on icon at bounding box center [829, 566] width 6 height 12
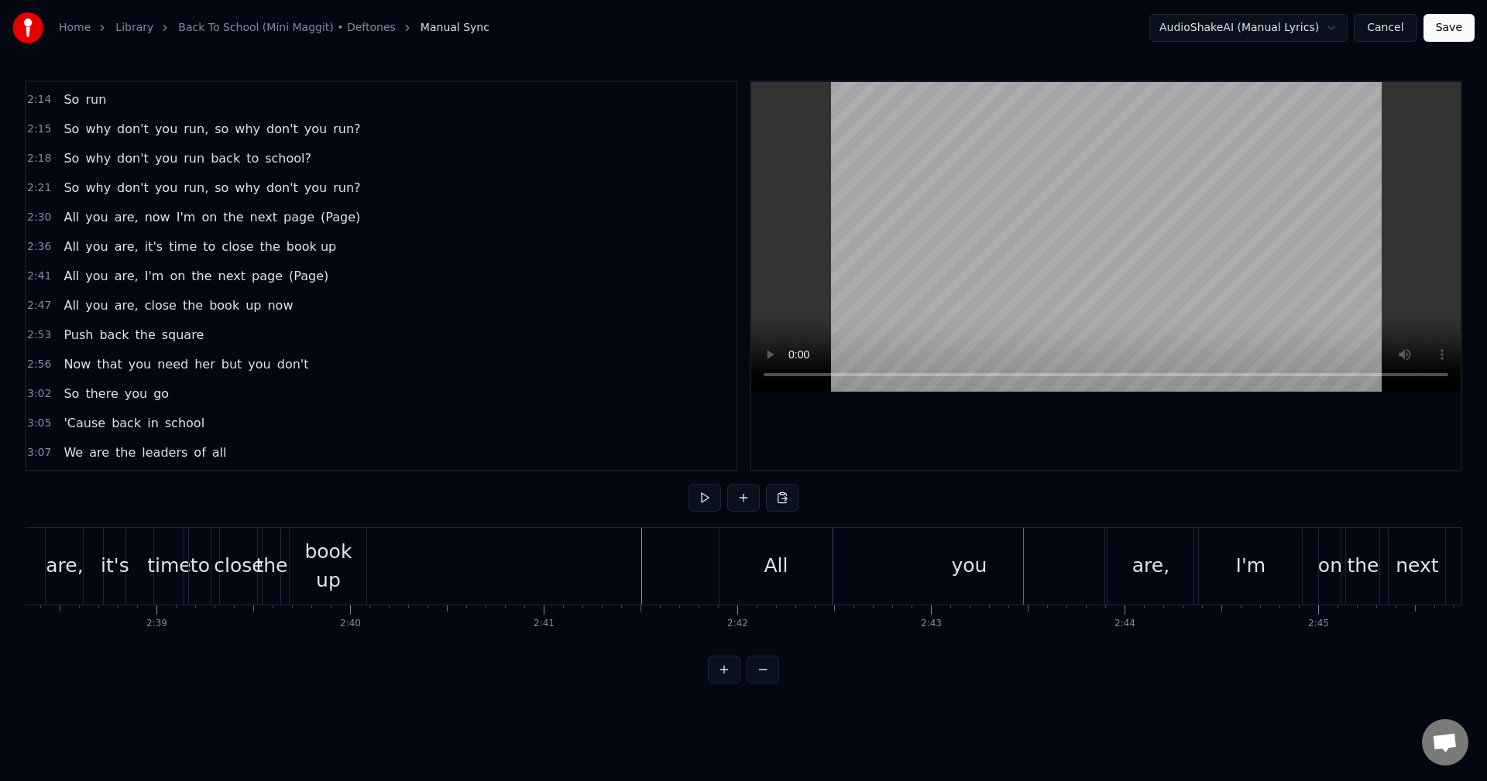
click at [965, 524] on div "0:11 So run 0:16 Right 0:18 Right back to school 0:21 Check it 0:22 Look back, …" at bounding box center [743, 382] width 1437 height 603
click at [968, 542] on div "you" at bounding box center [968, 566] width 271 height 77
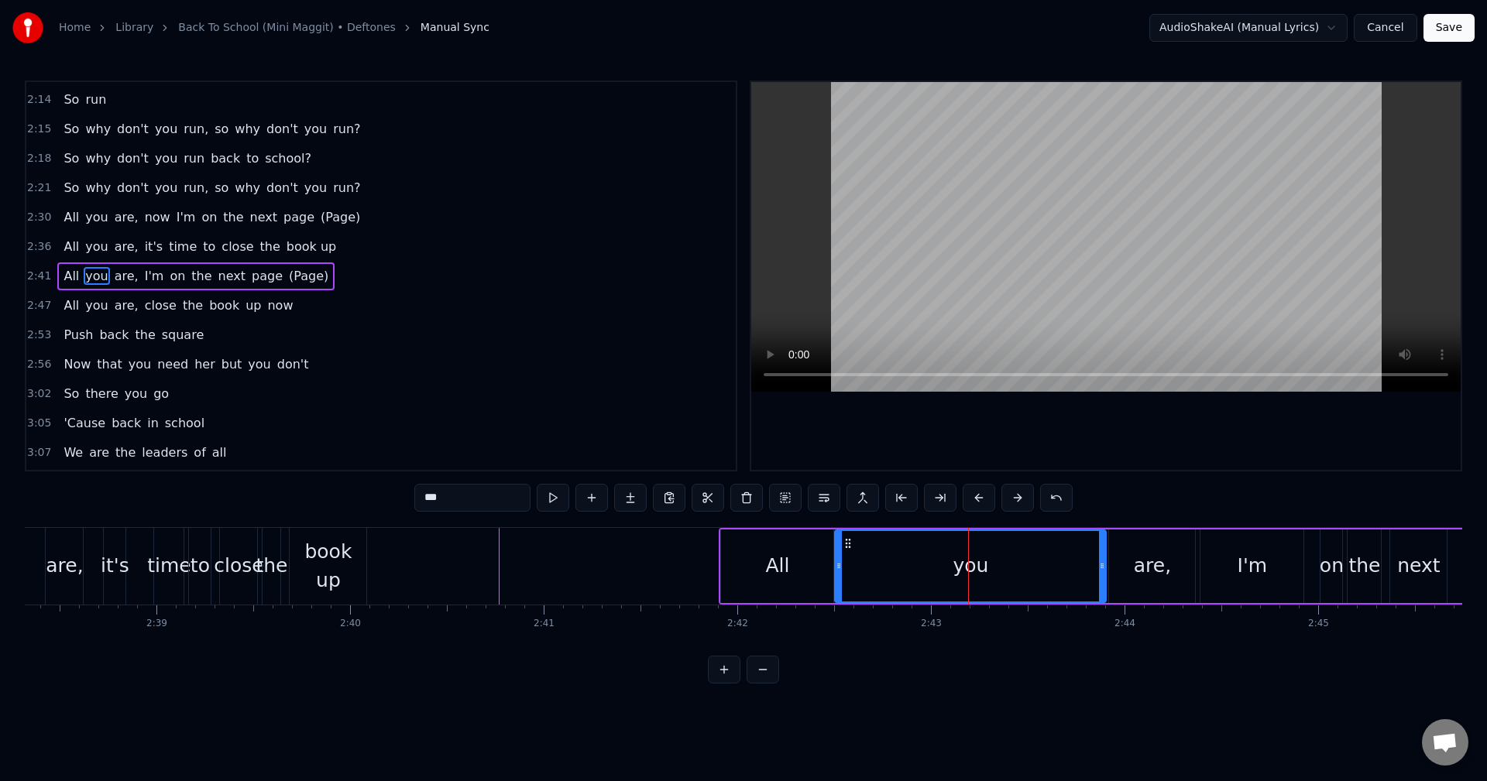
click at [777, 554] on div "All" at bounding box center [777, 565] width 24 height 29
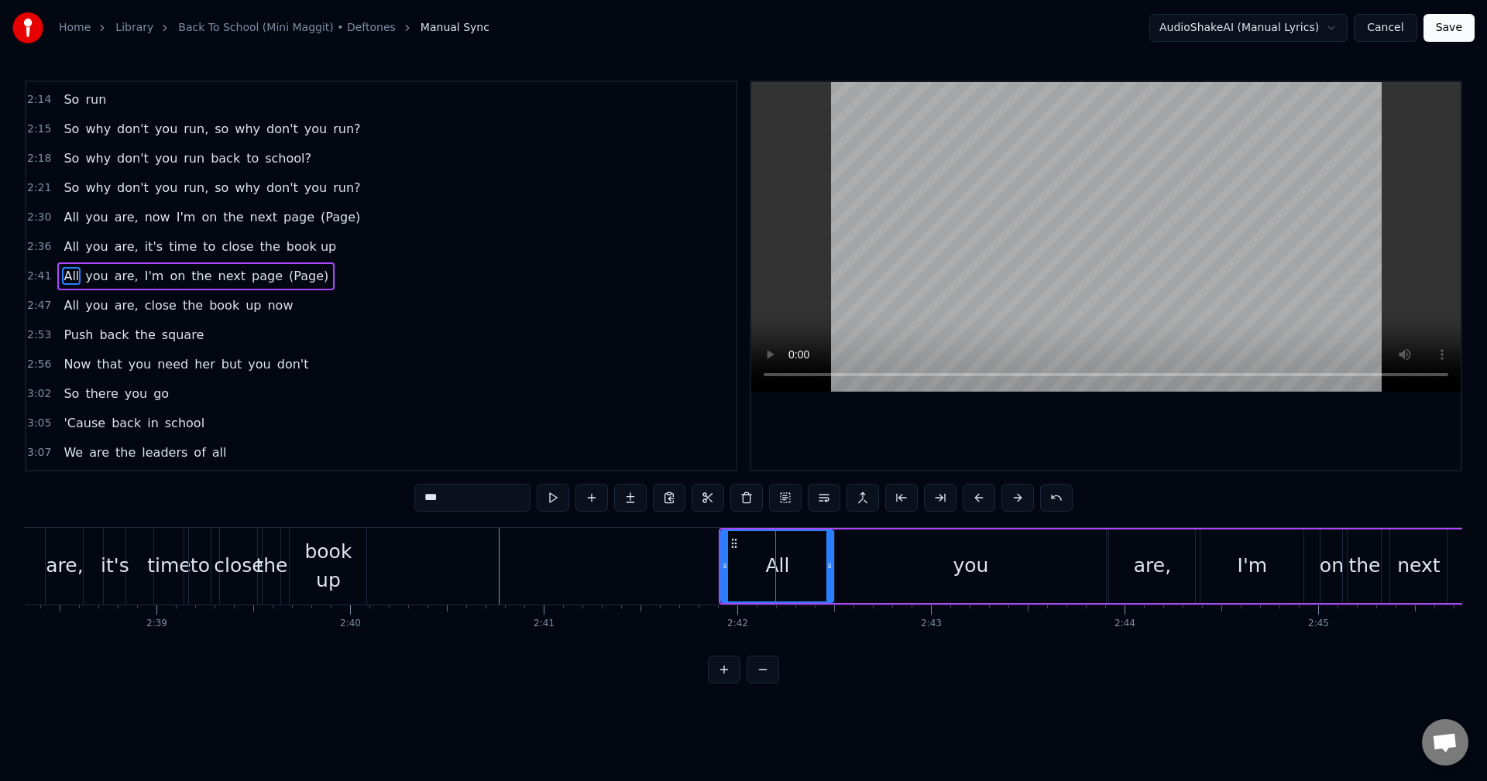
click at [861, 564] on div "you" at bounding box center [970, 567] width 271 height 74
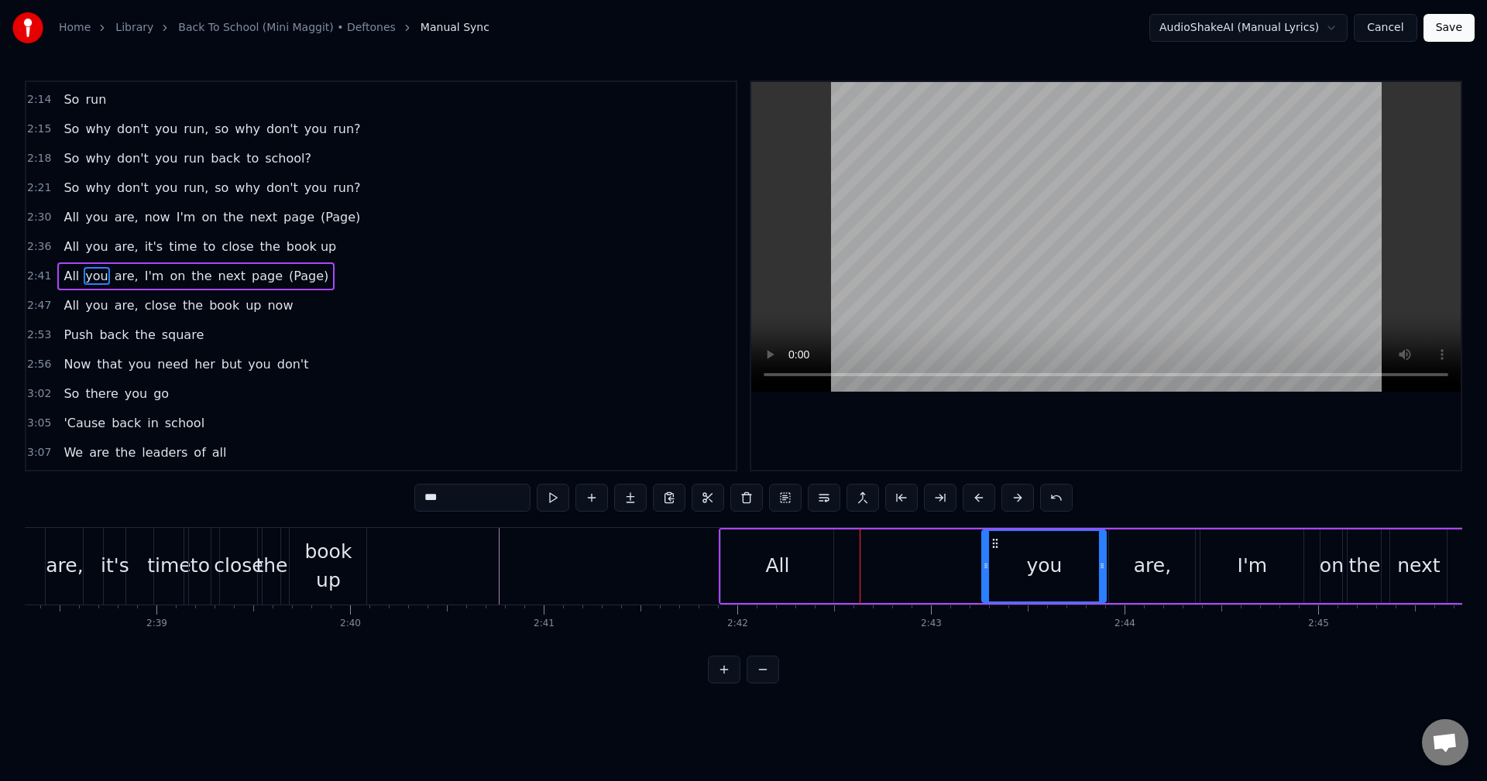
drag, startPoint x: 836, startPoint y: 564, endPoint x: 983, endPoint y: 565, distance: 147.1
click at [983, 565] on icon at bounding box center [986, 566] width 6 height 12
click at [816, 555] on div "All" at bounding box center [777, 567] width 112 height 74
type input "***"
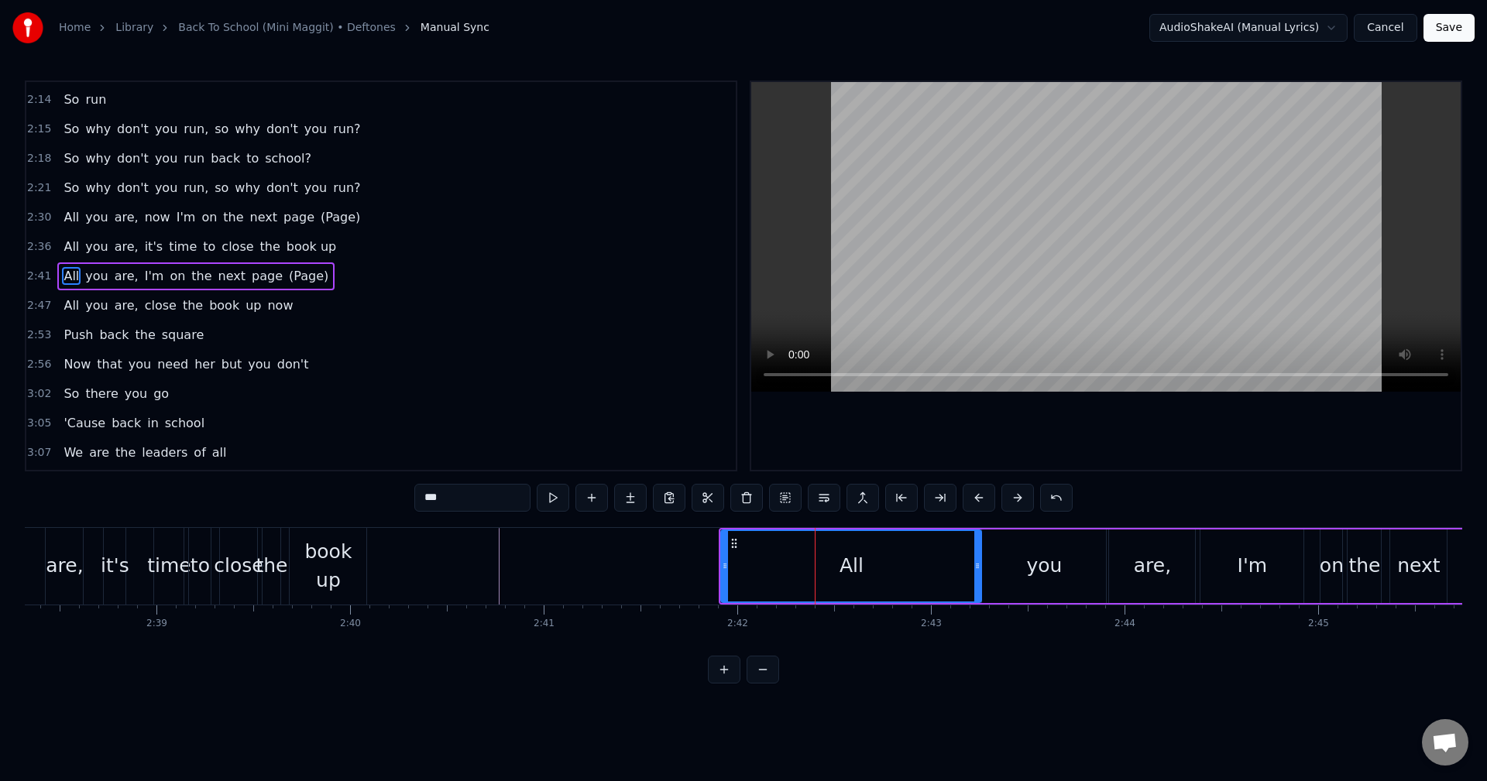
drag, startPoint x: 829, startPoint y: 564, endPoint x: 975, endPoint y: 569, distance: 146.5
click at [975, 569] on icon at bounding box center [977, 566] width 6 height 12
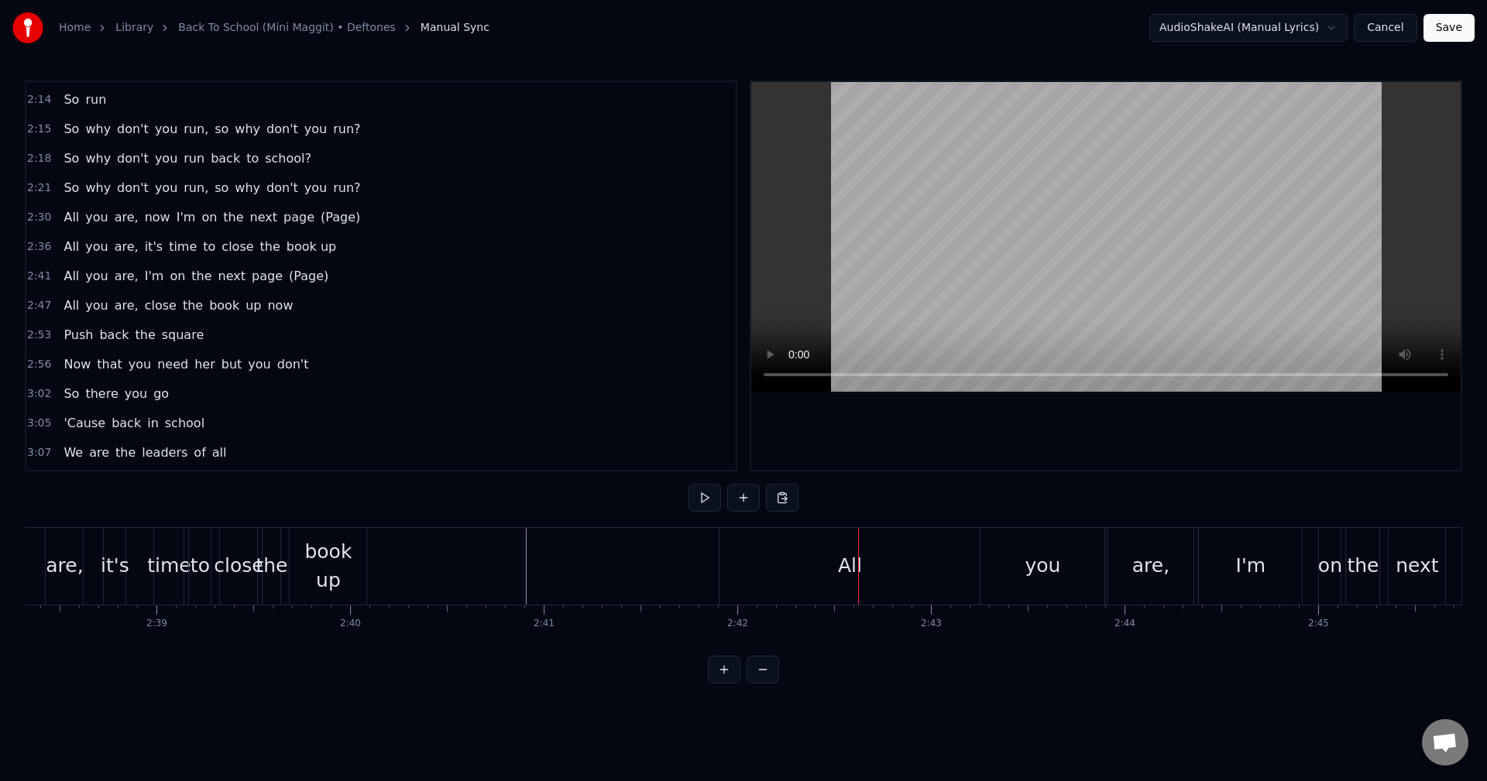
click at [777, 568] on div "All" at bounding box center [849, 566] width 260 height 77
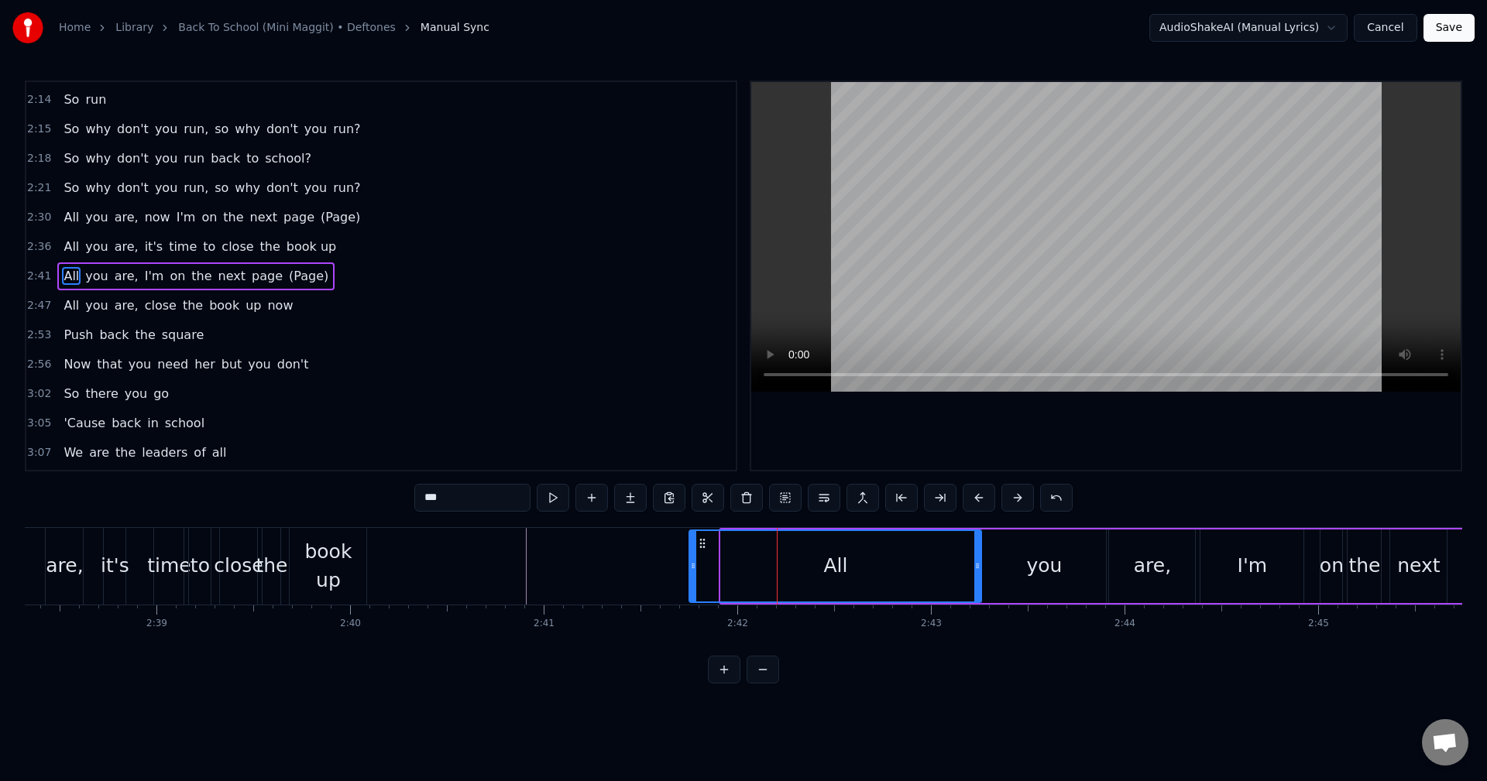
drag, startPoint x: 723, startPoint y: 568, endPoint x: 691, endPoint y: 568, distance: 31.8
click at [691, 568] on icon at bounding box center [693, 566] width 6 height 12
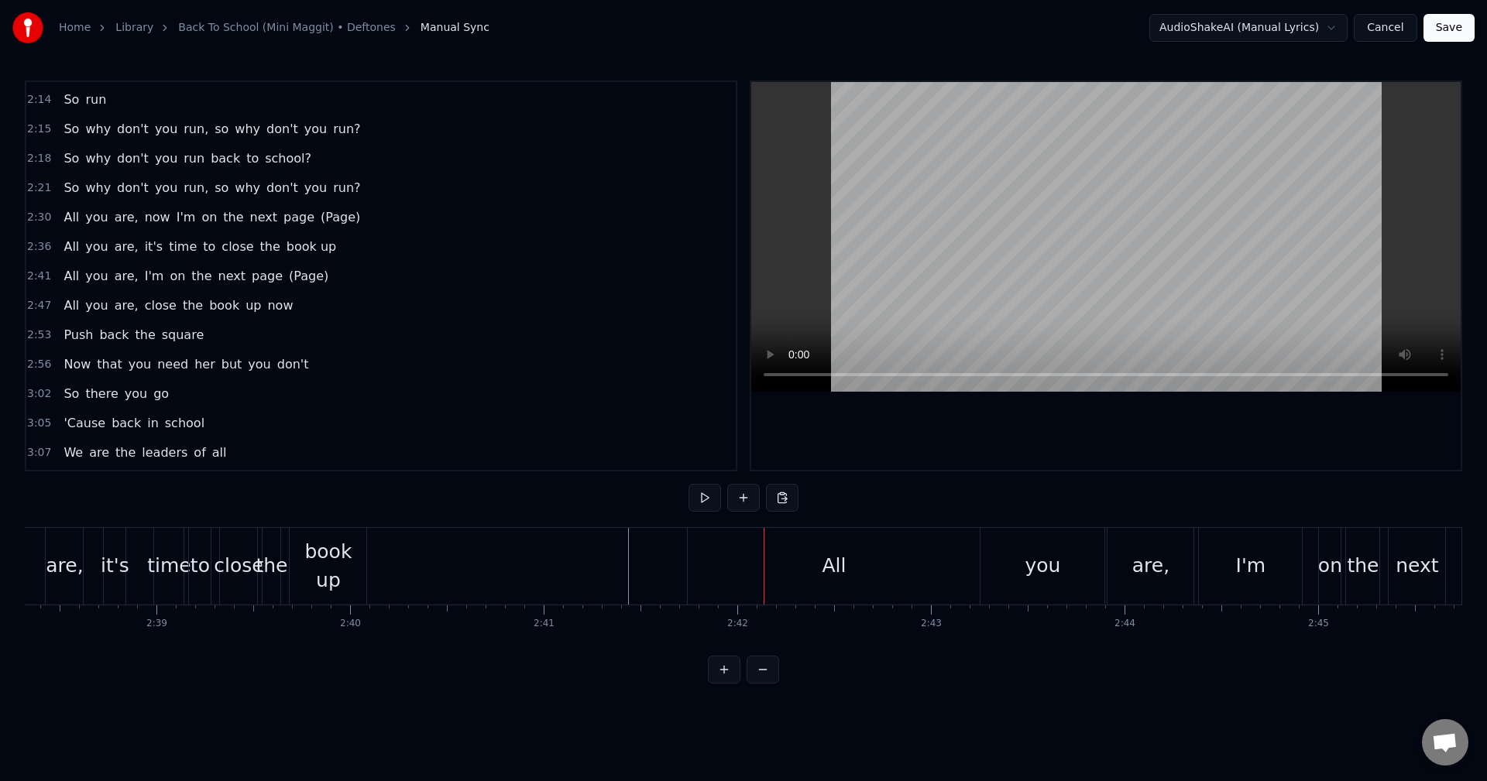
click at [750, 565] on div "All" at bounding box center [834, 566] width 292 height 77
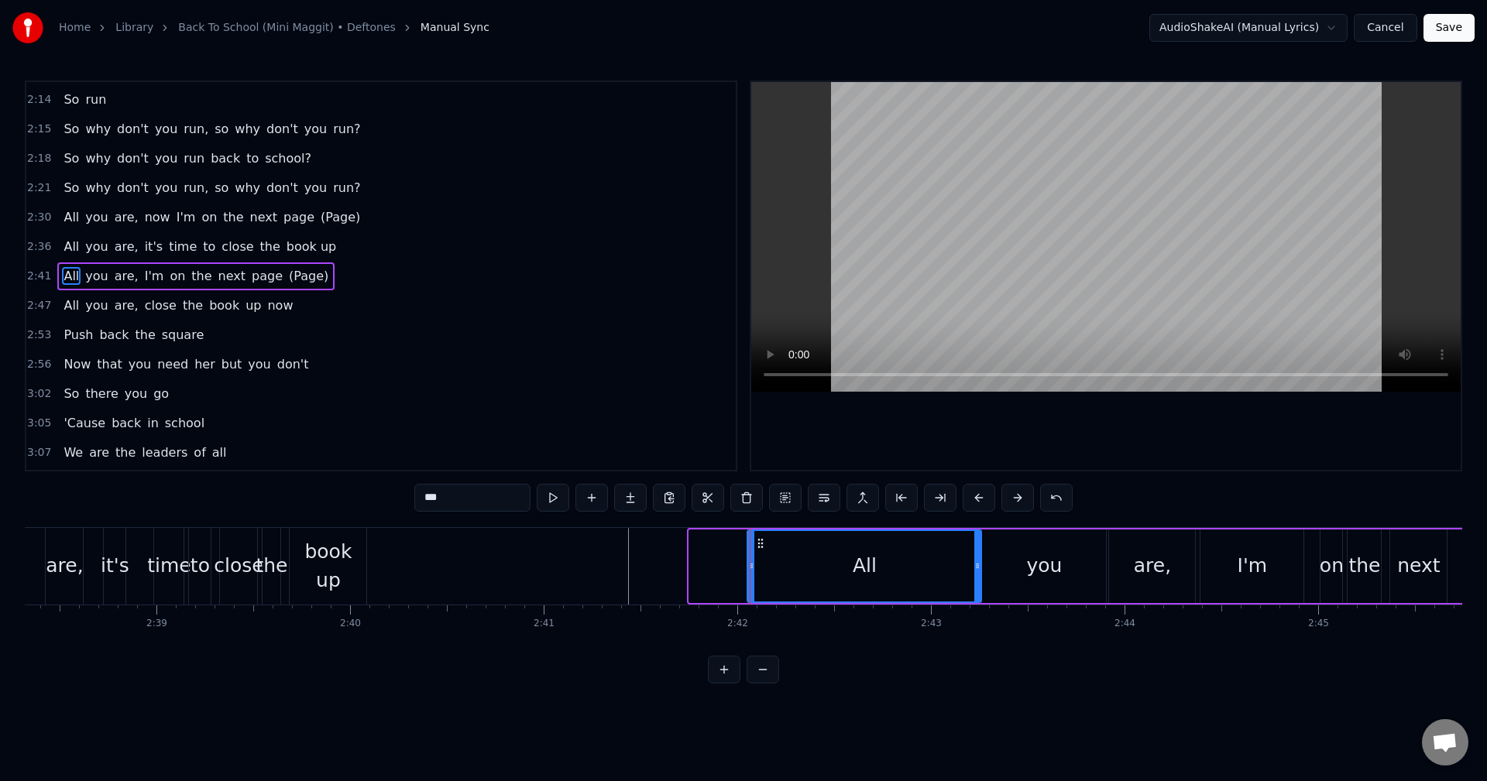
drag, startPoint x: 691, startPoint y: 564, endPoint x: 750, endPoint y: 573, distance: 58.7
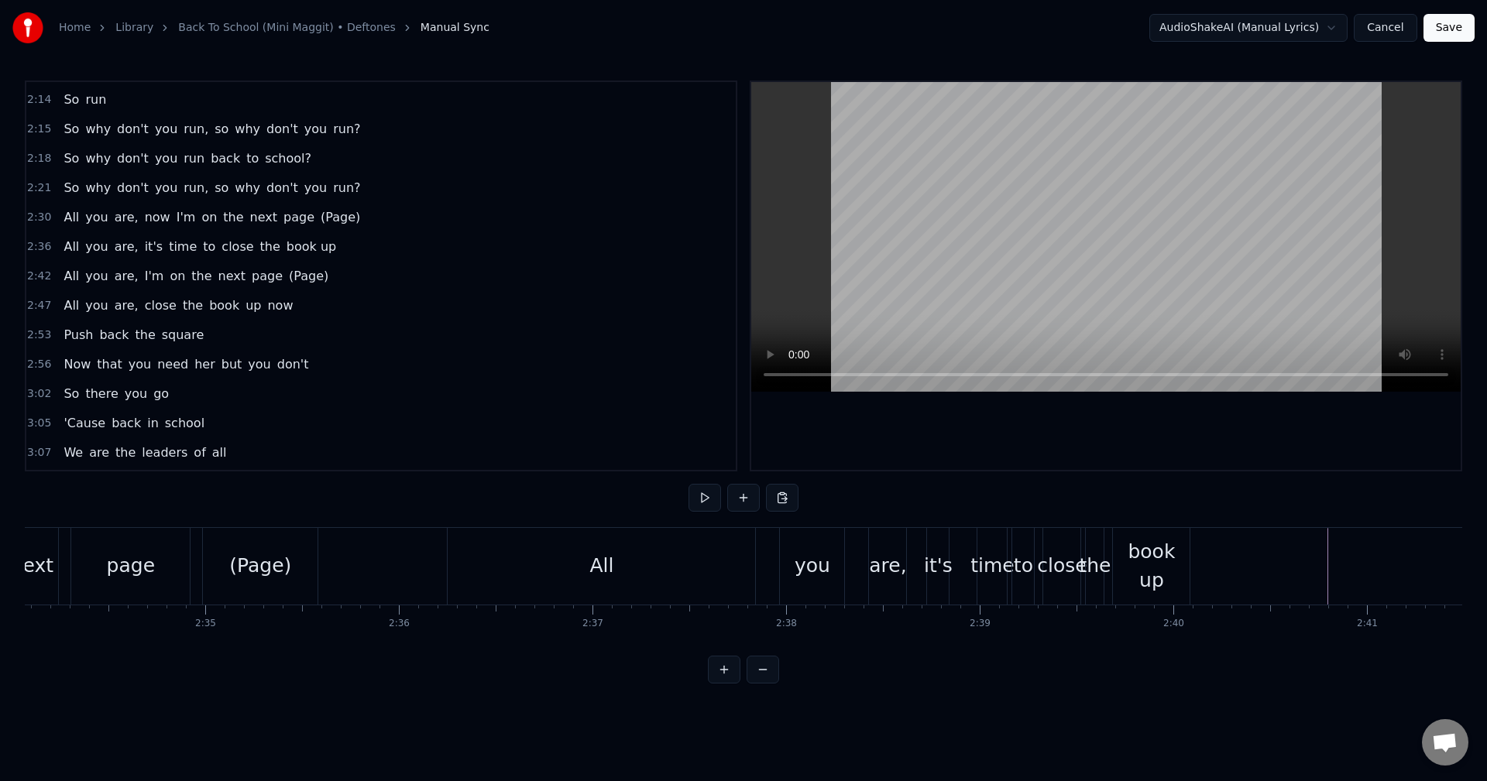
scroll to position [0, 29771]
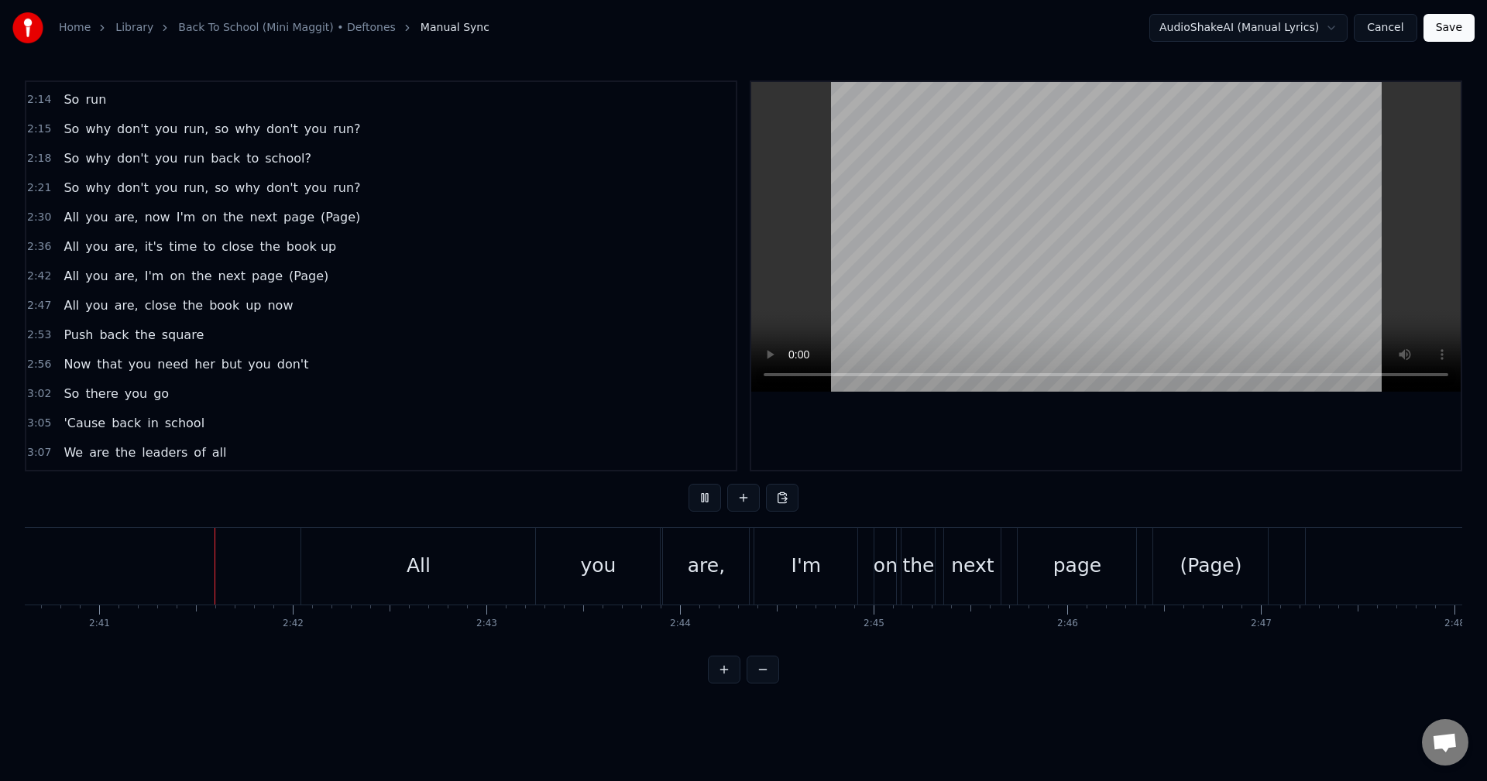
scroll to position [0, 31101]
click at [743, 578] on div "All you are, I'm on the next page (Page)" at bounding box center [778, 566] width 971 height 77
click at [829, 569] on div "I'm" at bounding box center [797, 566] width 103 height 77
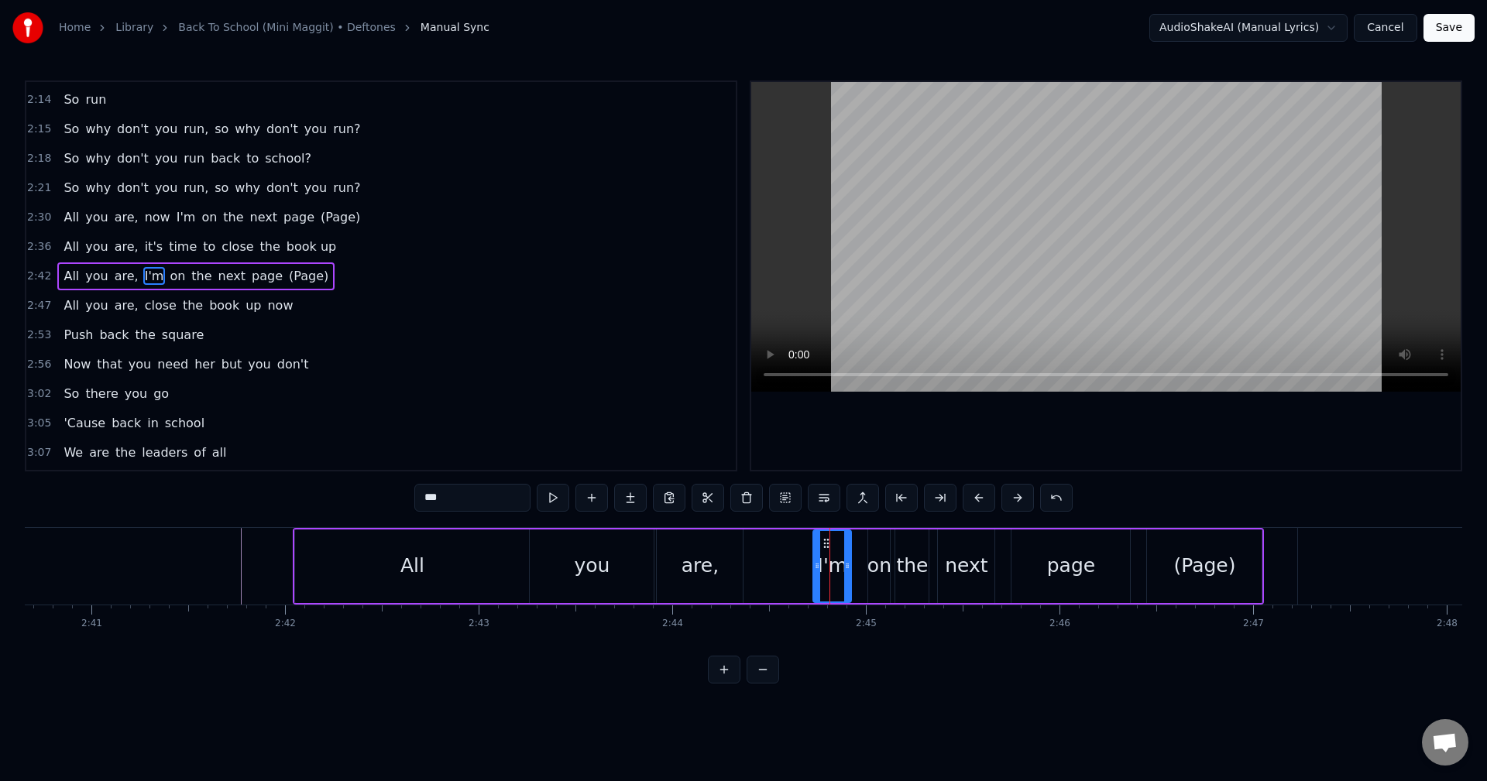
drag, startPoint x: 750, startPoint y: 566, endPoint x: 815, endPoint y: 571, distance: 65.3
click at [815, 571] on icon at bounding box center [817, 566] width 6 height 12
click at [754, 563] on div "All you are, I'm on the next page (Page)" at bounding box center [778, 566] width 971 height 77
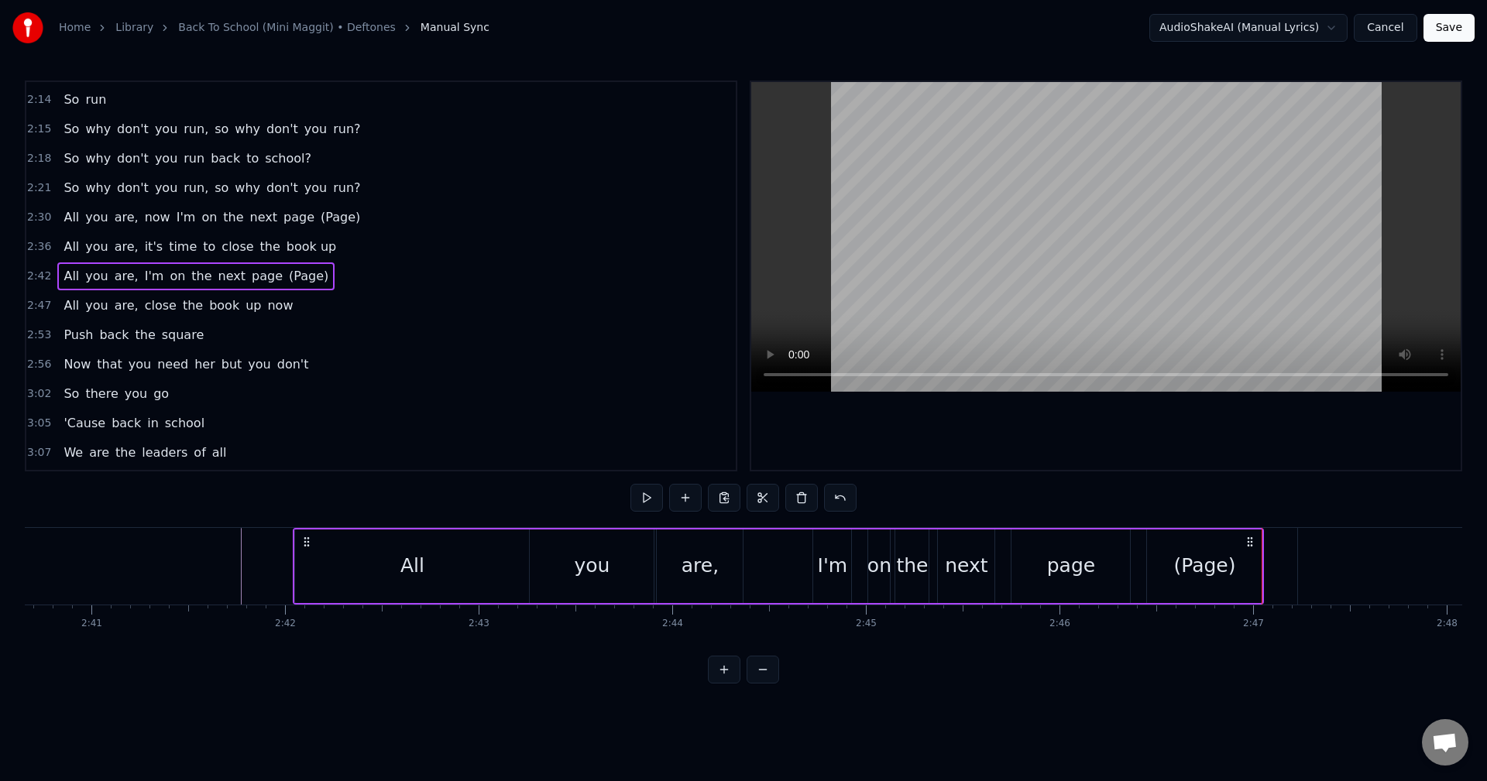
click at [1061, 574] on div "page" at bounding box center [1071, 565] width 48 height 29
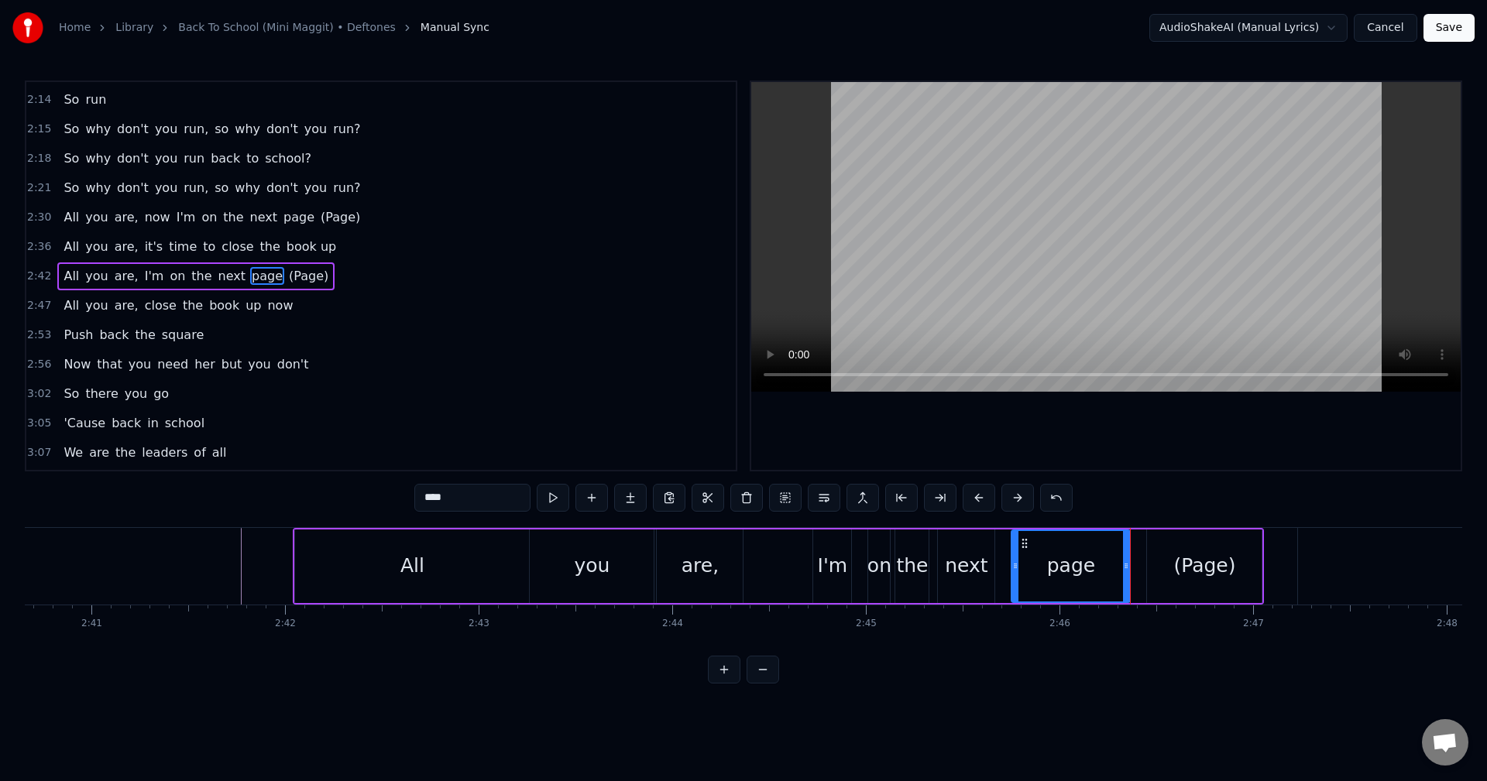
click at [1140, 567] on div "All you are, I'm on the next page (Page)" at bounding box center [778, 566] width 971 height 77
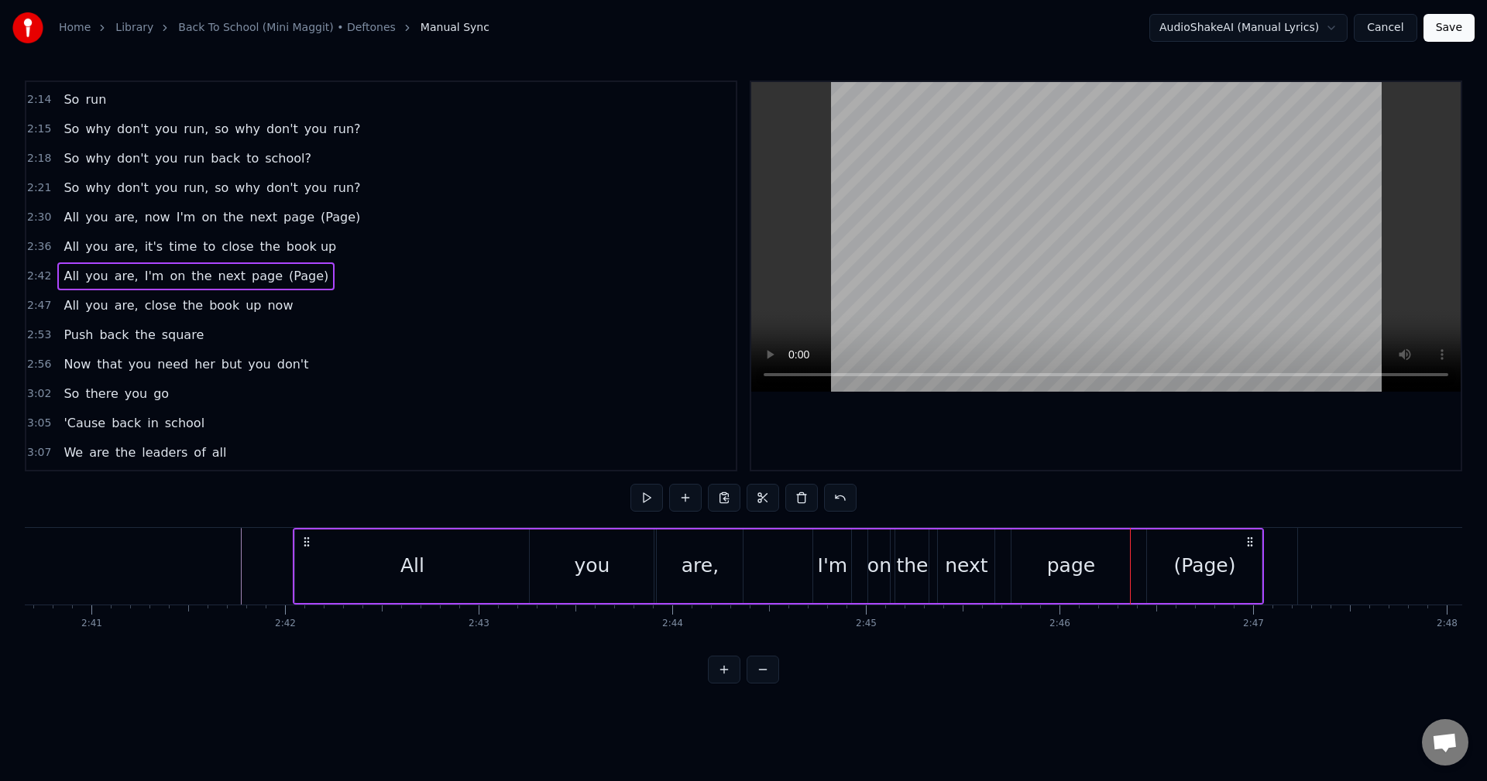
click at [1140, 567] on div "All you are, I'm on the next page (Page)" at bounding box center [778, 566] width 971 height 77
click at [1138, 568] on div "All you are, I'm on the next page (Page)" at bounding box center [778, 566] width 971 height 77
click at [1137, 569] on div "All you are, I'm on the next page (Page)" at bounding box center [778, 566] width 971 height 77
click at [1140, 569] on div "All you are, I'm on the next page (Page)" at bounding box center [778, 566] width 971 height 77
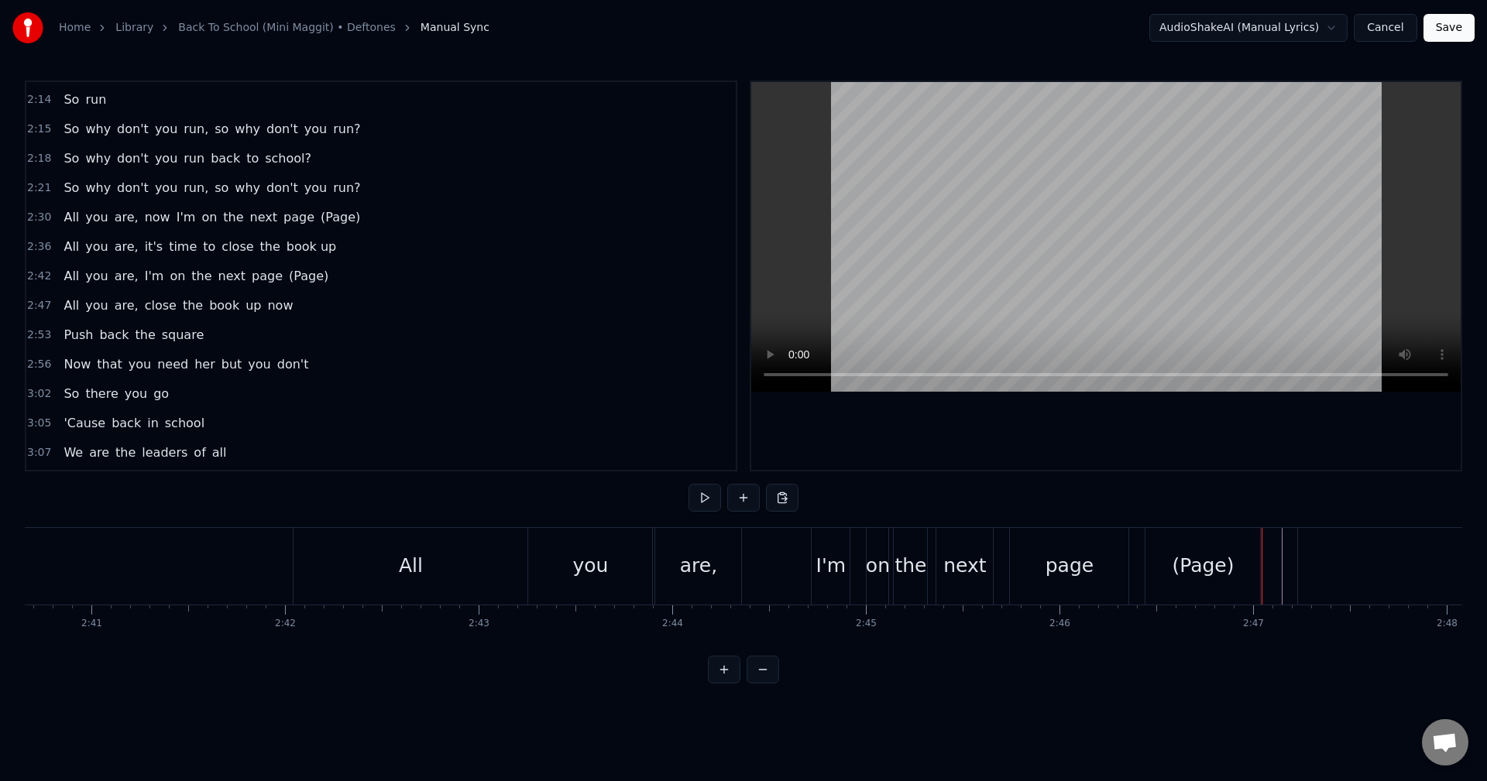
click at [1134, 561] on div "All you are, I'm on the next page (Page)" at bounding box center [778, 566] width 971 height 77
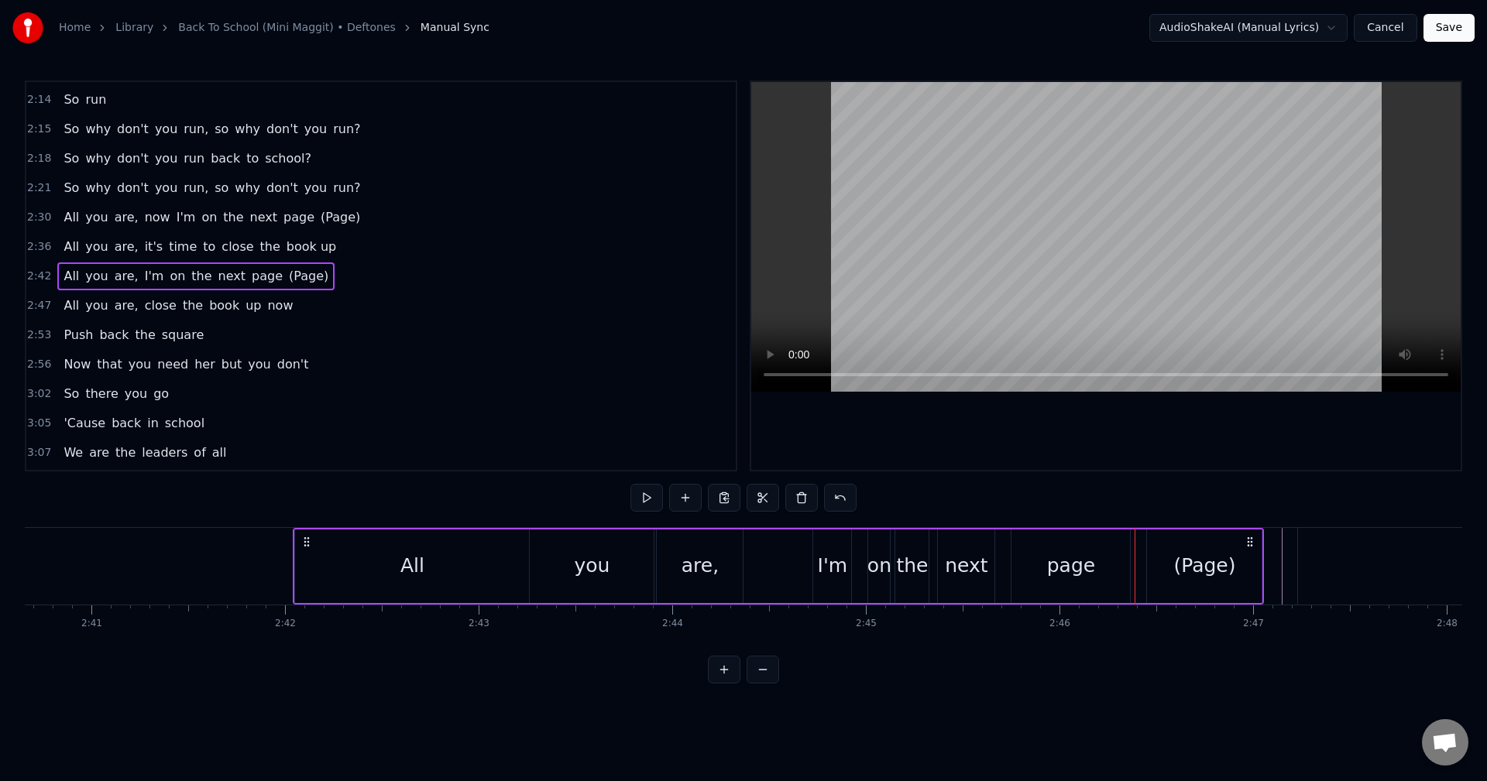
click at [1134, 561] on div at bounding box center [1134, 566] width 1 height 77
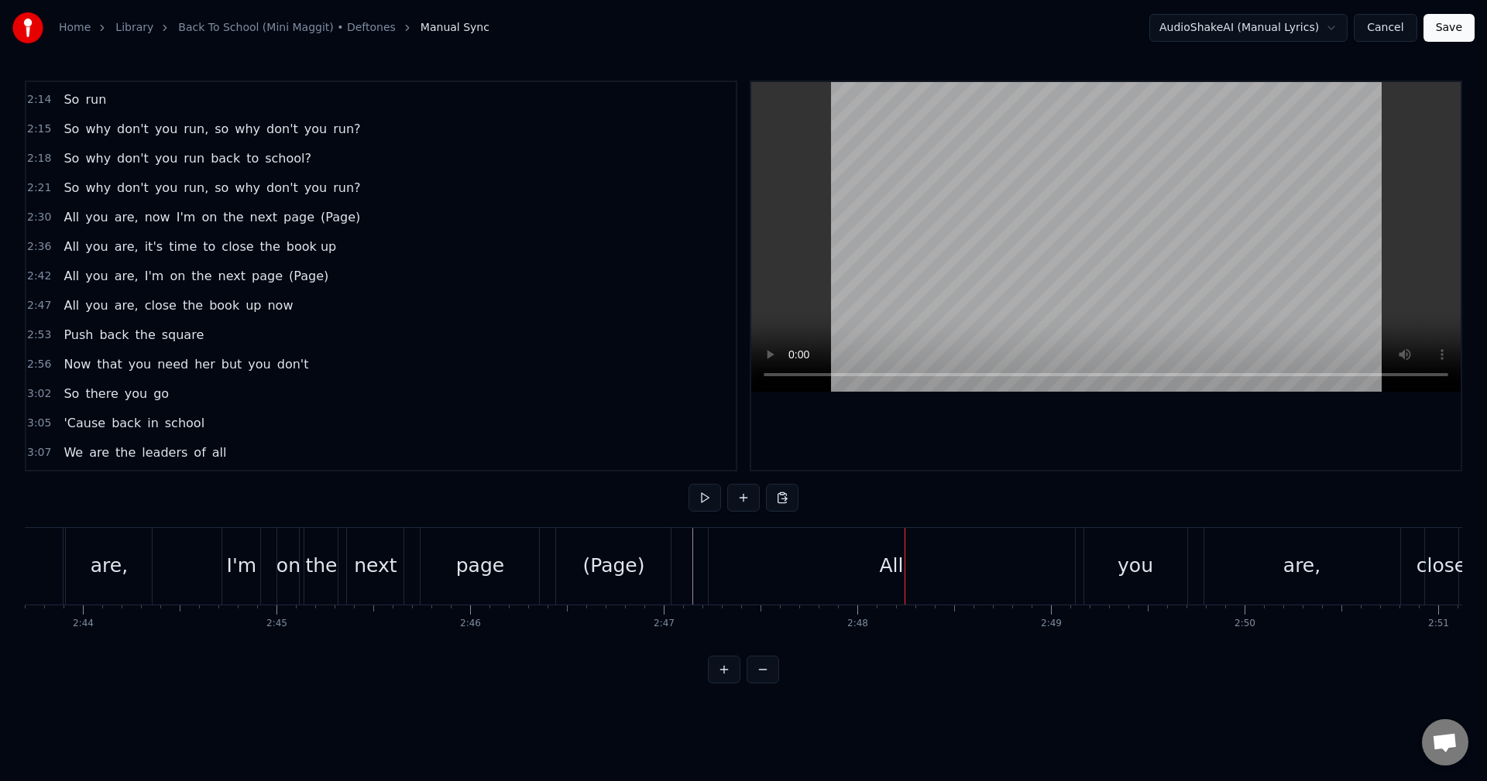
scroll to position [0, 31661]
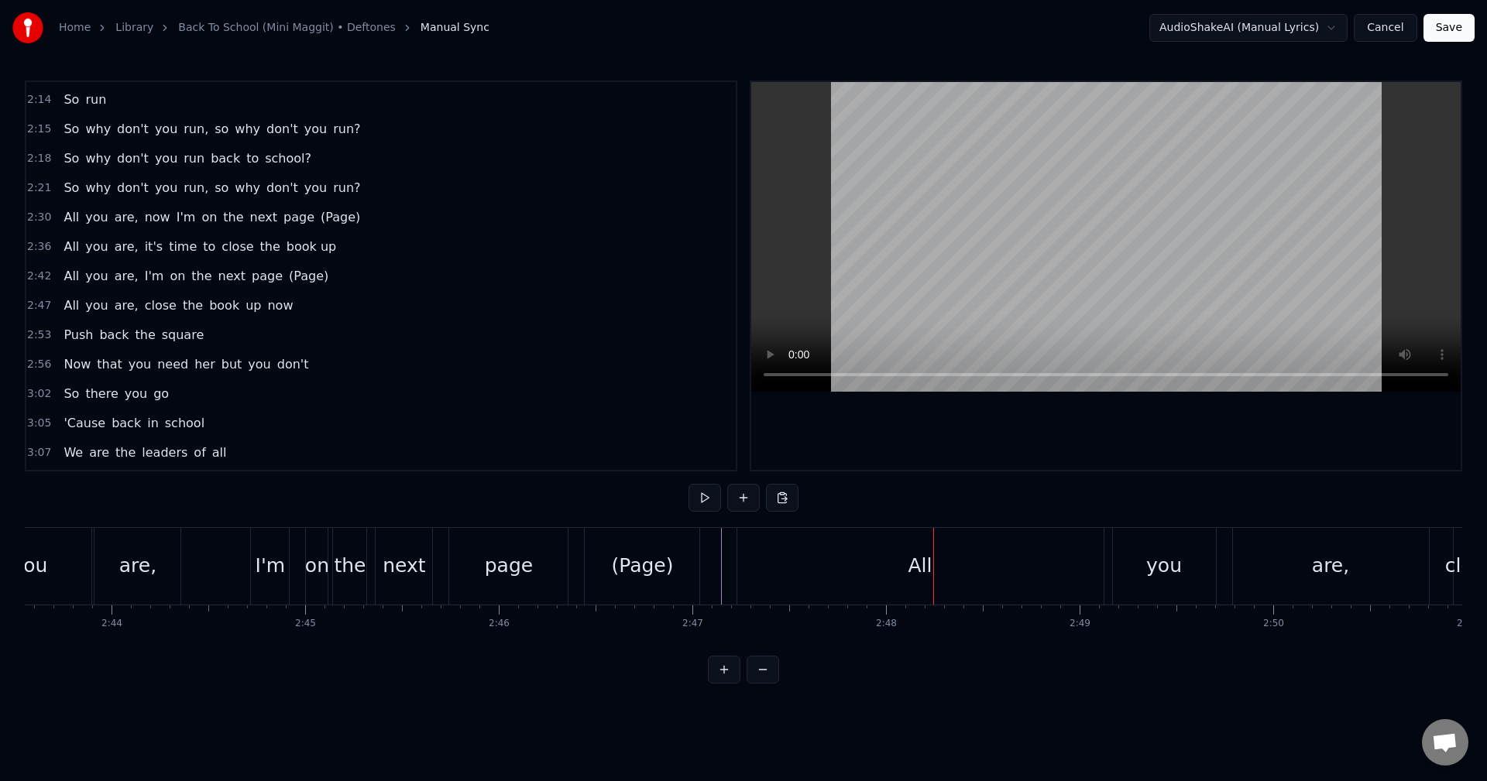
click at [757, 571] on div "All" at bounding box center [920, 566] width 366 height 77
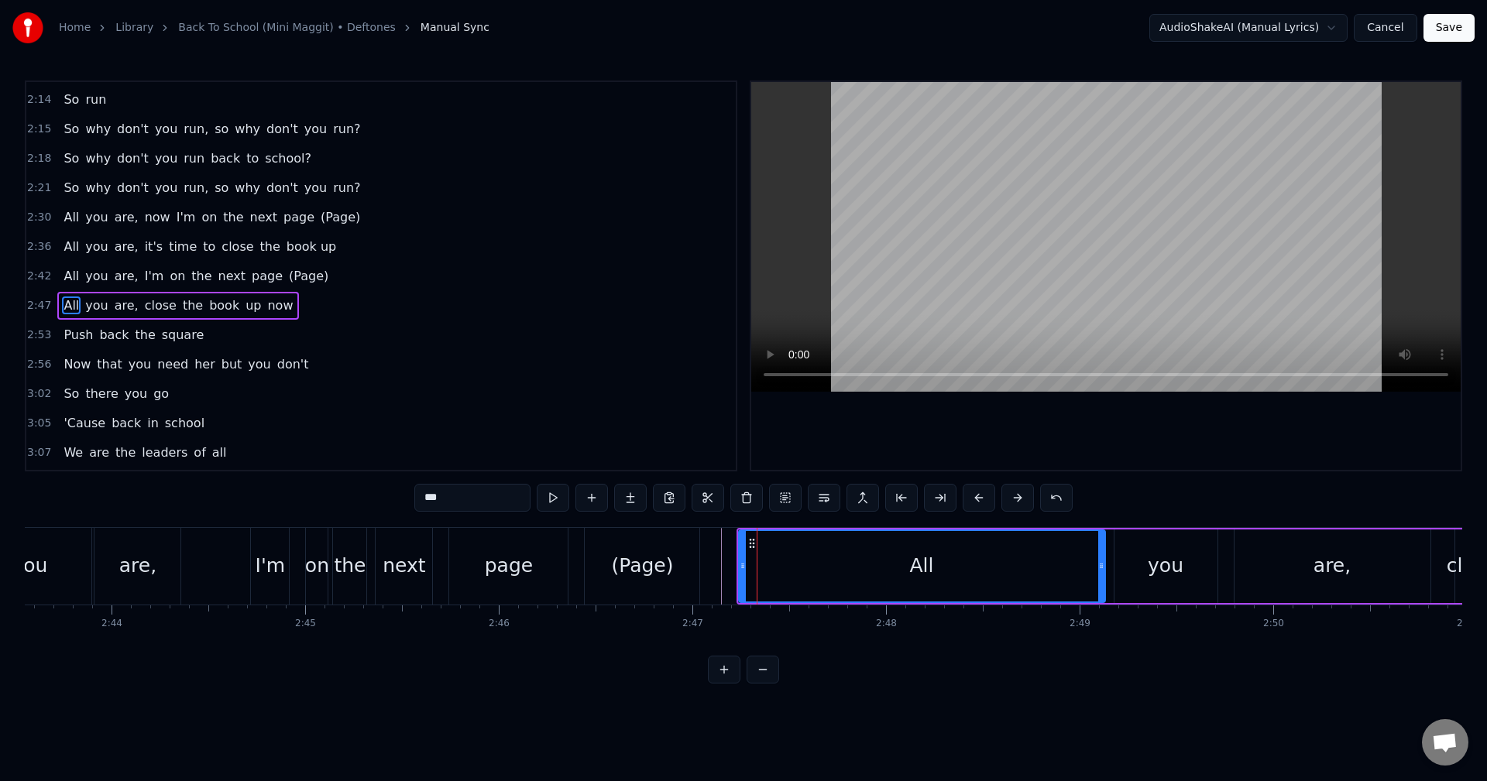
scroll to position [1056, 0]
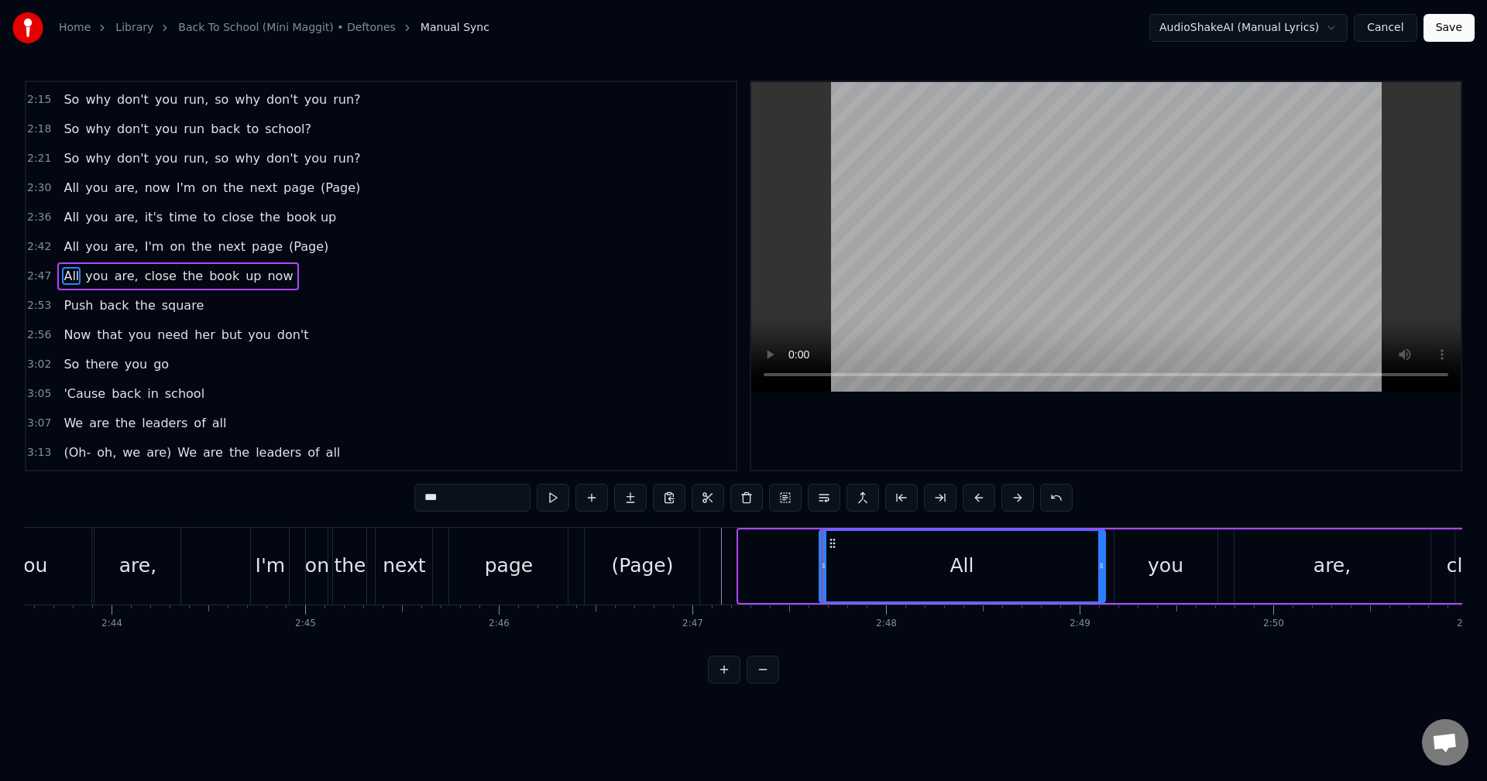
drag, startPoint x: 741, startPoint y: 564, endPoint x: 822, endPoint y: 570, distance: 80.7
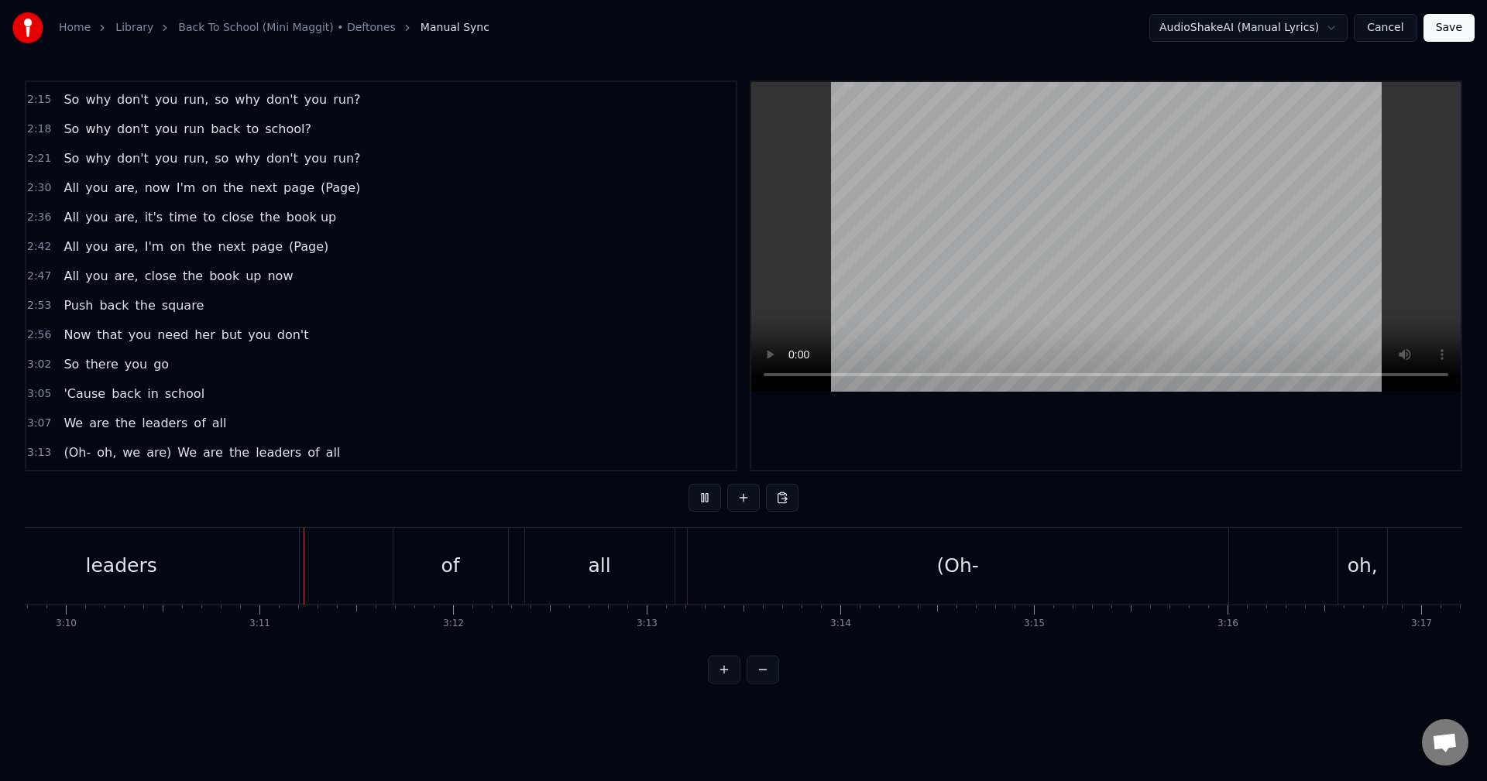
scroll to position [0, 36840]
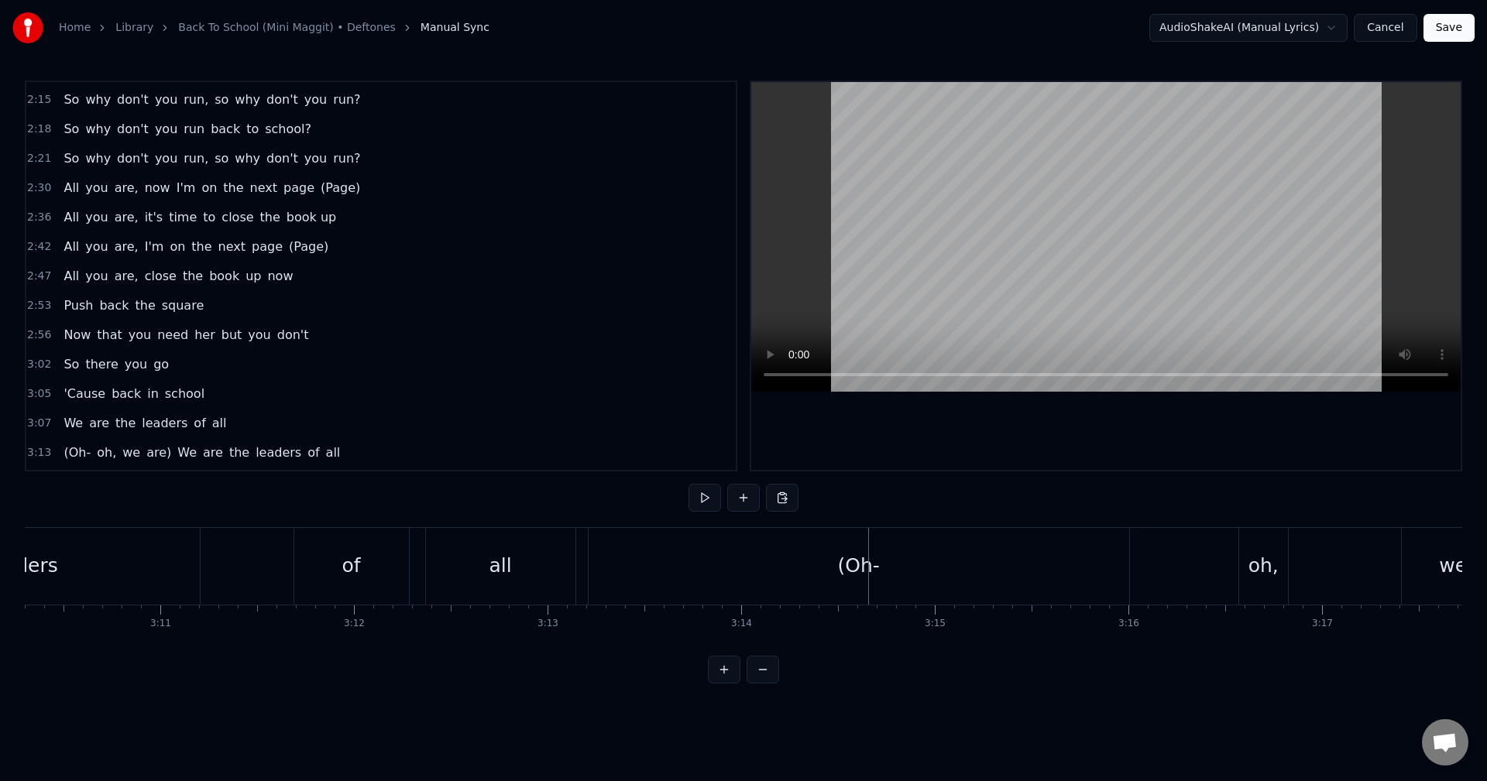
click at [623, 564] on div "(Oh-" at bounding box center [859, 566] width 540 height 77
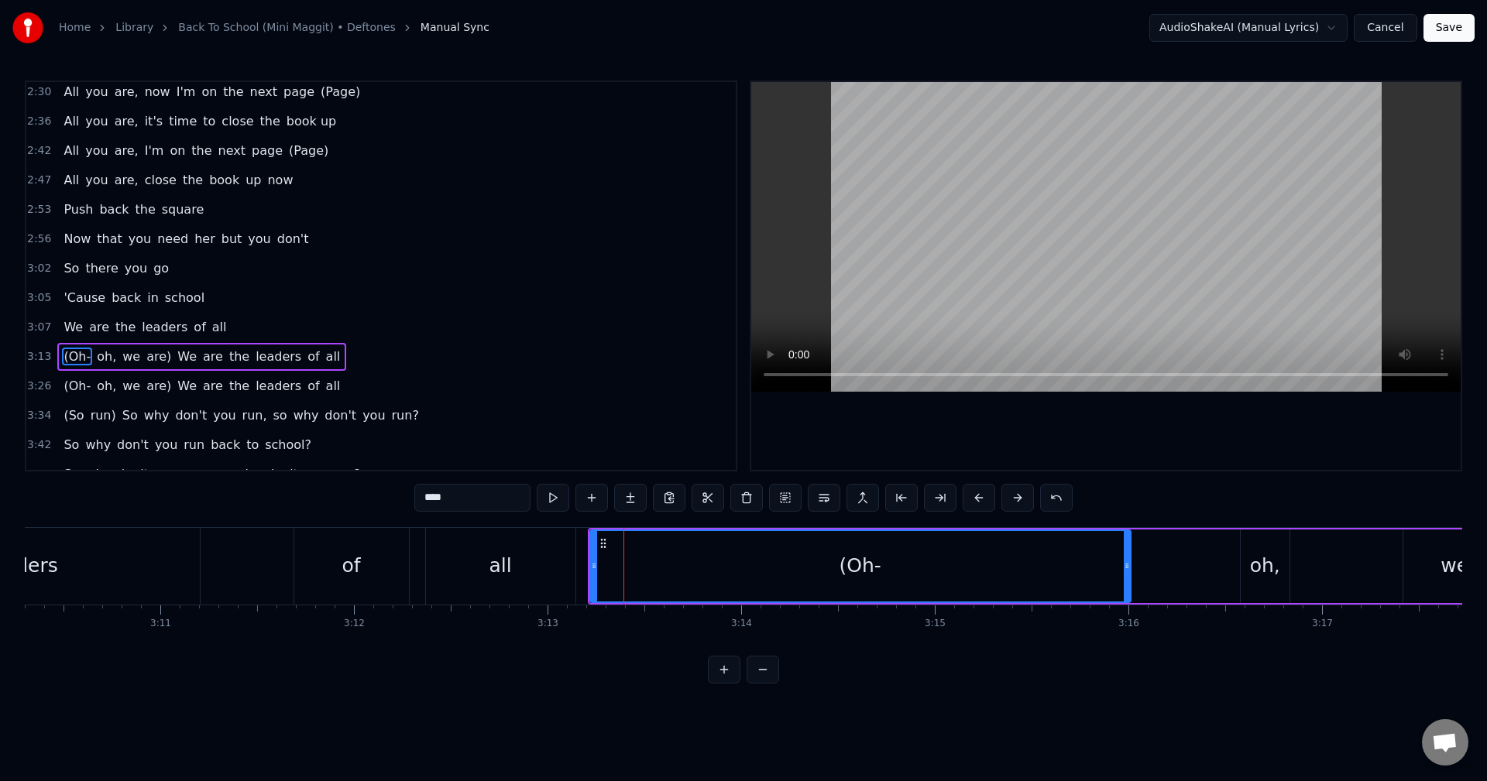
scroll to position [1172, 0]
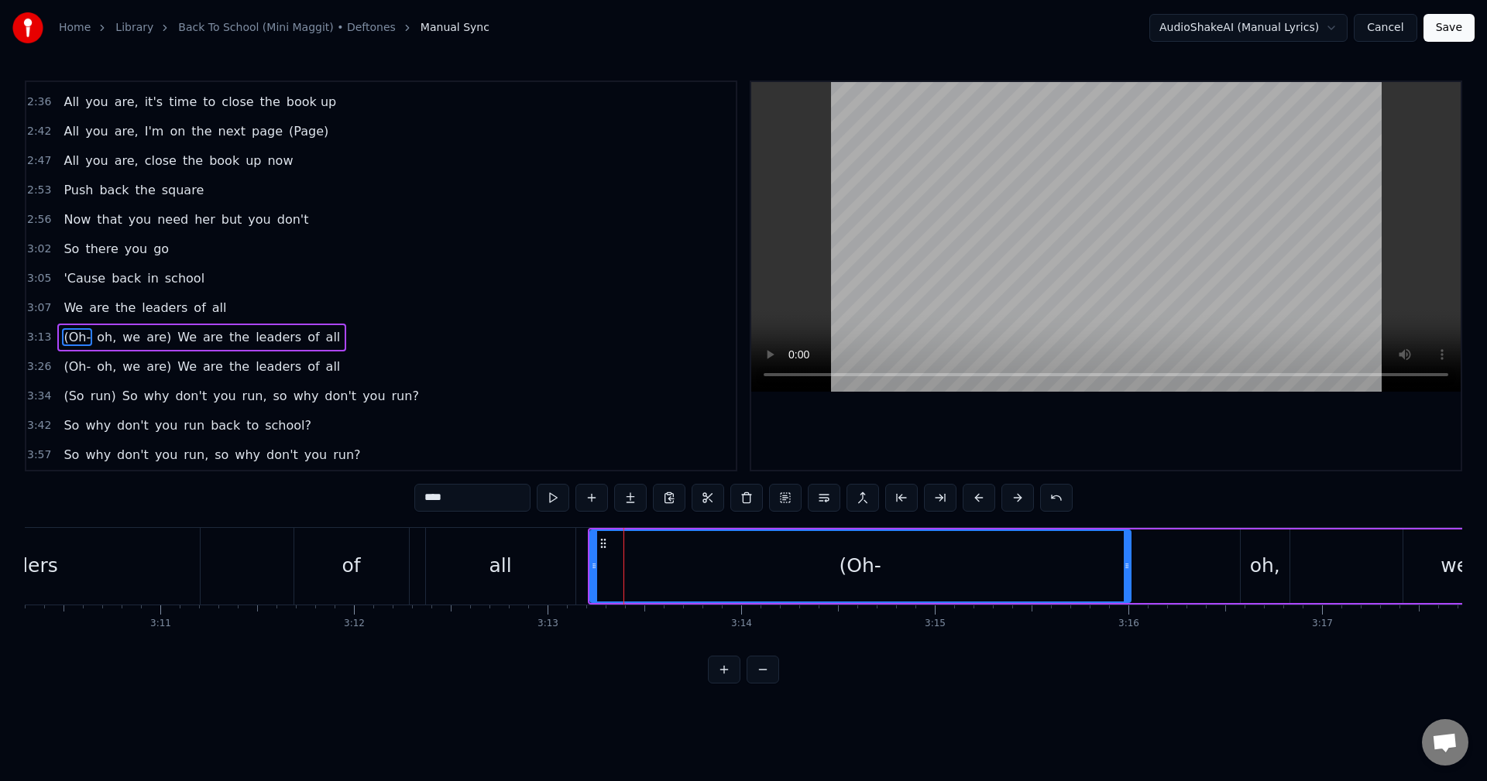
click at [589, 569] on div "(Oh-" at bounding box center [860, 567] width 542 height 74
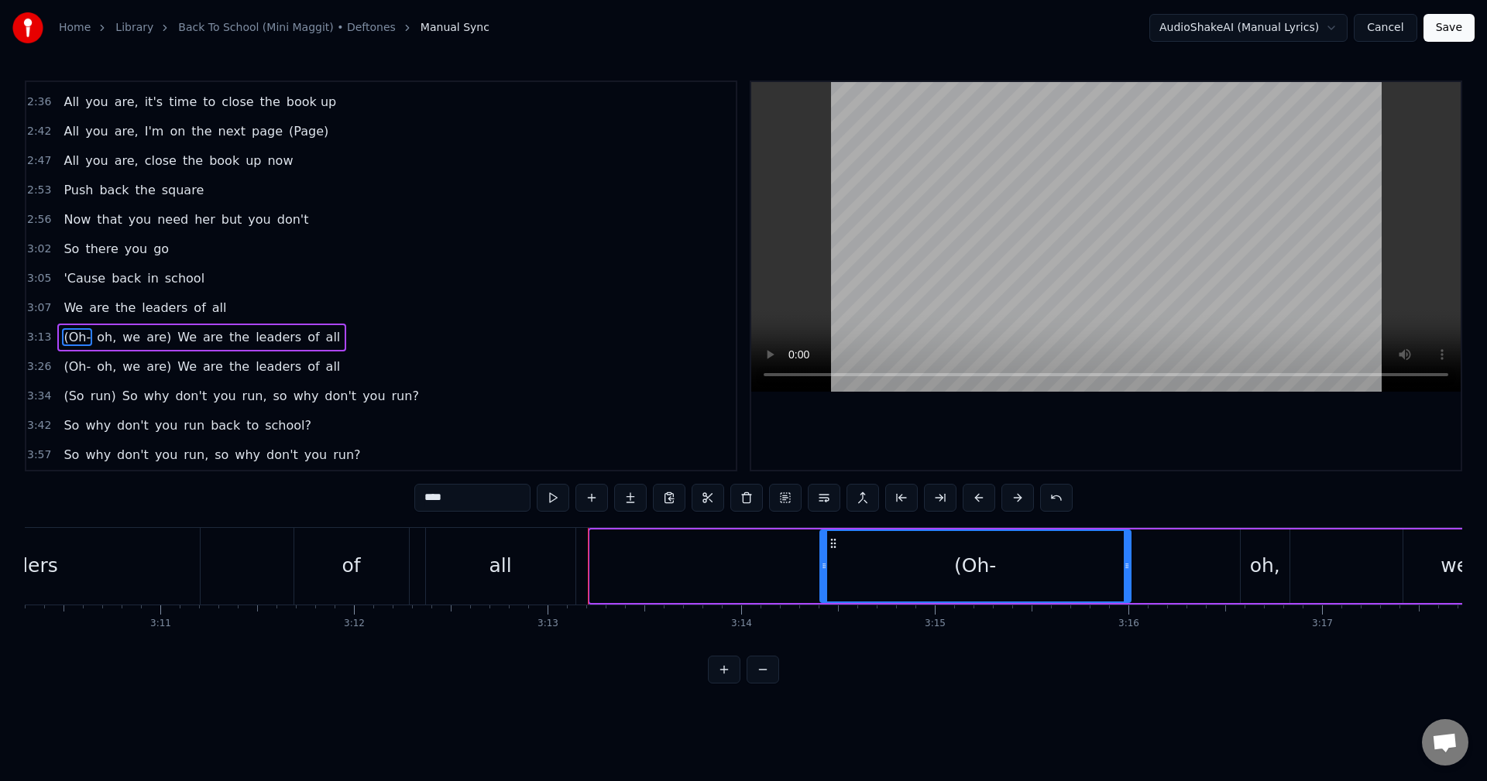
drag, startPoint x: 592, startPoint y: 569, endPoint x: 824, endPoint y: 574, distance: 232.4
click at [824, 574] on div at bounding box center [824, 566] width 6 height 70
click at [532, 563] on div "all" at bounding box center [500, 566] width 149 height 77
type input "***"
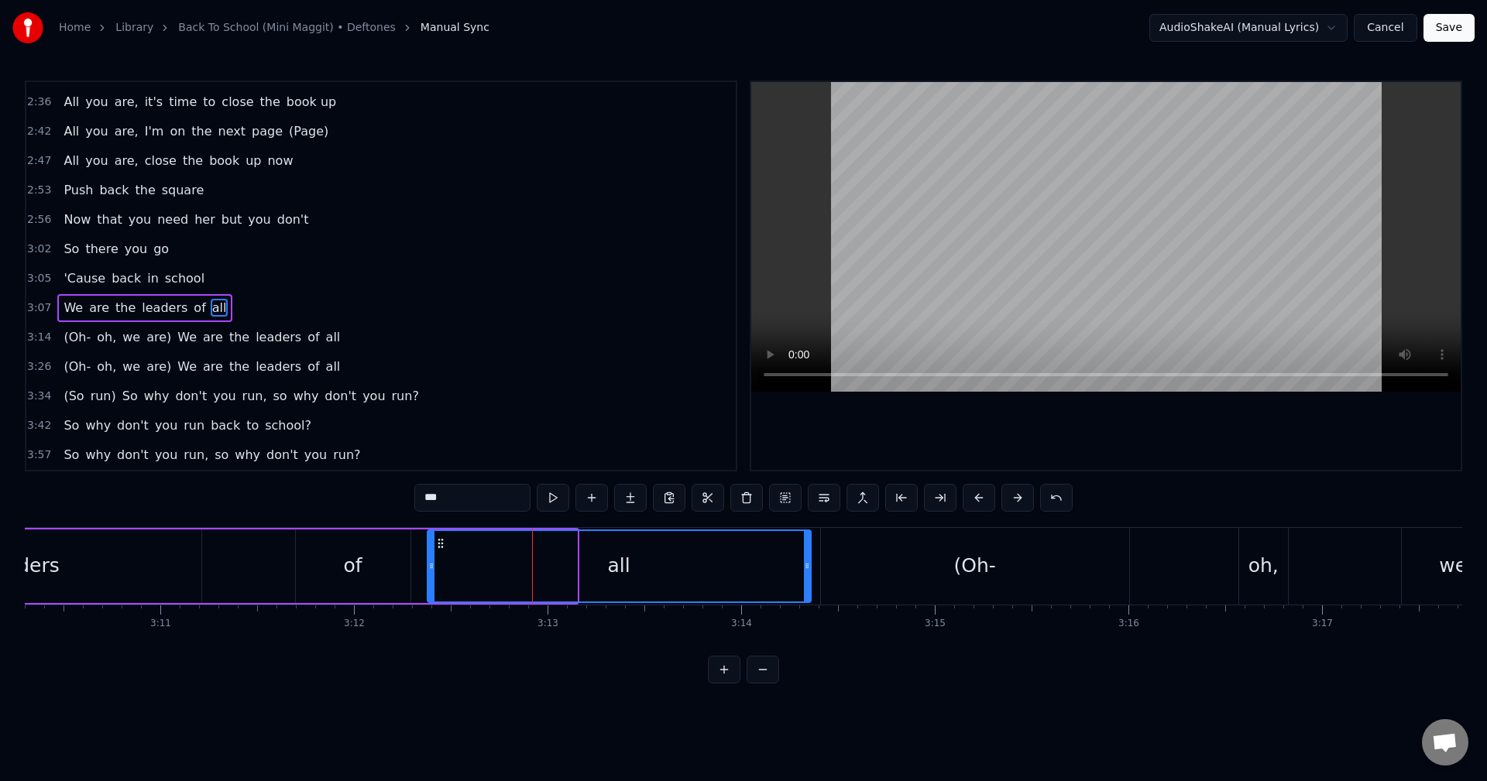
drag, startPoint x: 571, startPoint y: 569, endPoint x: 805, endPoint y: 578, distance: 234.0
click at [805, 578] on div at bounding box center [807, 566] width 6 height 70
click at [238, 564] on div "We are the leaders of all" at bounding box center [183, 566] width 1259 height 77
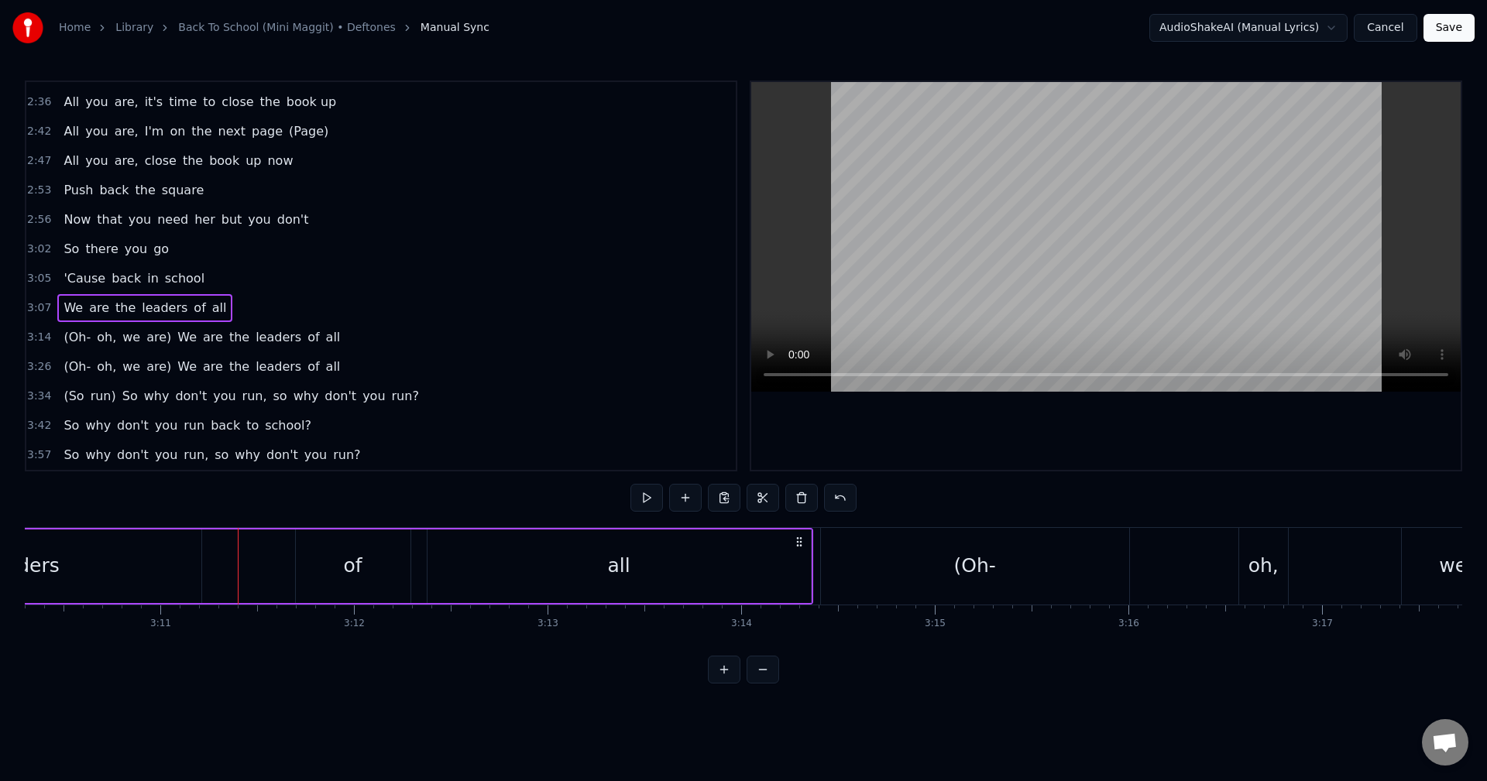
click at [236, 564] on div "We are the leaders of all" at bounding box center [183, 566] width 1259 height 77
click at [221, 560] on div "We are the leaders of all" at bounding box center [183, 566] width 1259 height 77
click at [219, 560] on div "We are the leaders of all" at bounding box center [183, 566] width 1259 height 77
click at [221, 546] on div "We are the leaders of all" at bounding box center [183, 566] width 1259 height 77
click at [216, 544] on div "We are the leaders of all" at bounding box center [183, 566] width 1259 height 77
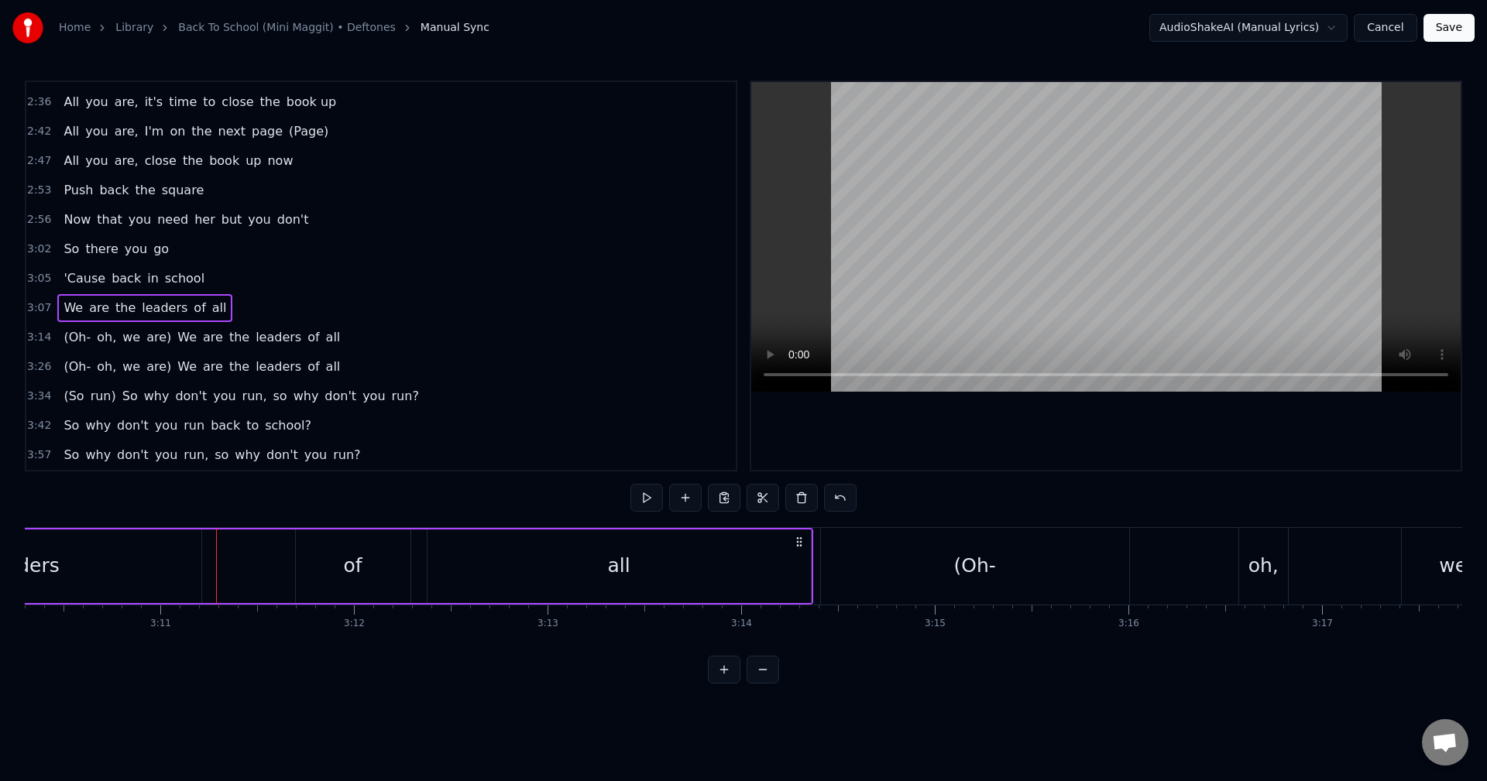
click at [216, 544] on div at bounding box center [216, 566] width 1 height 77
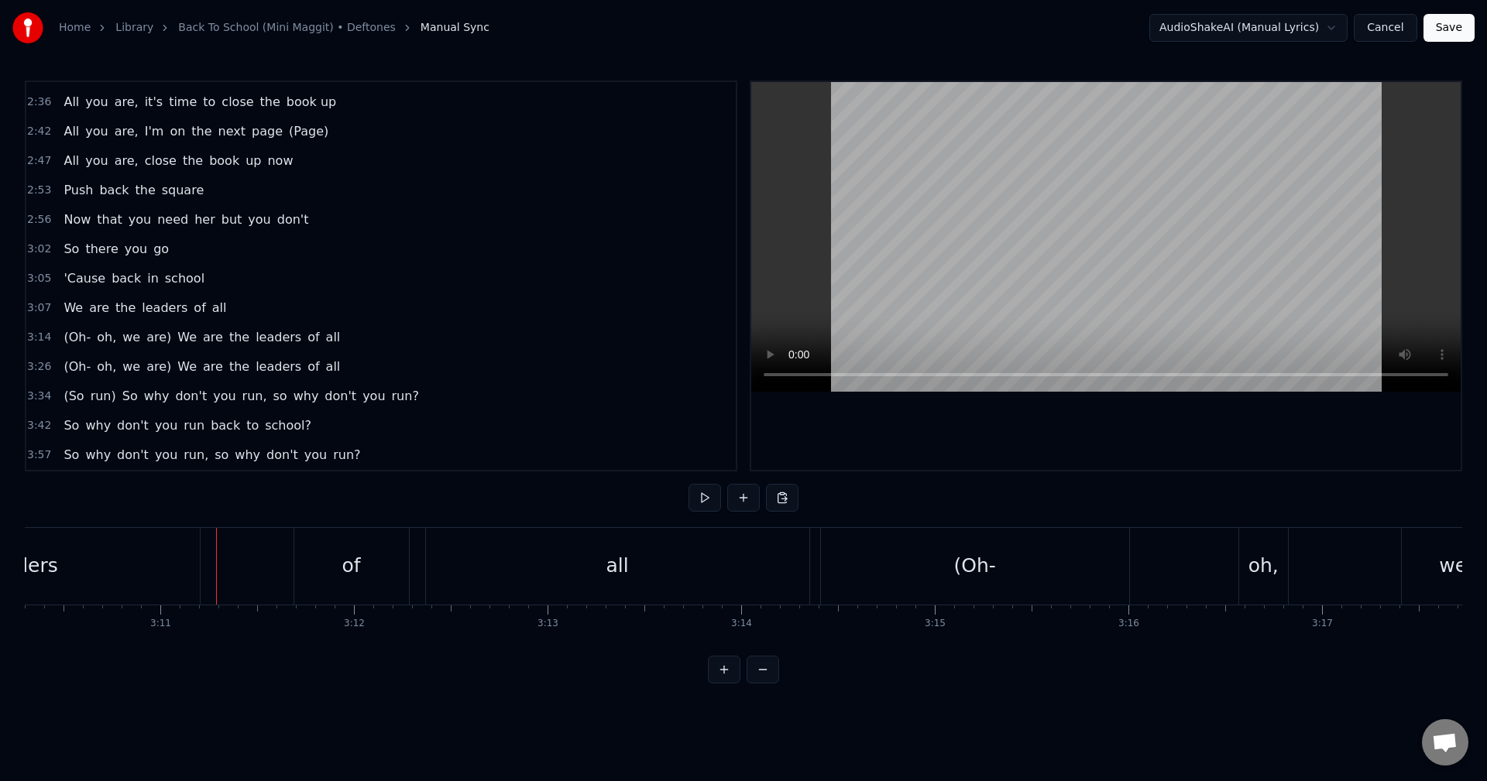
click at [216, 544] on div at bounding box center [216, 566] width 1 height 77
click at [979, 551] on div "(Oh-" at bounding box center [975, 566] width 308 height 77
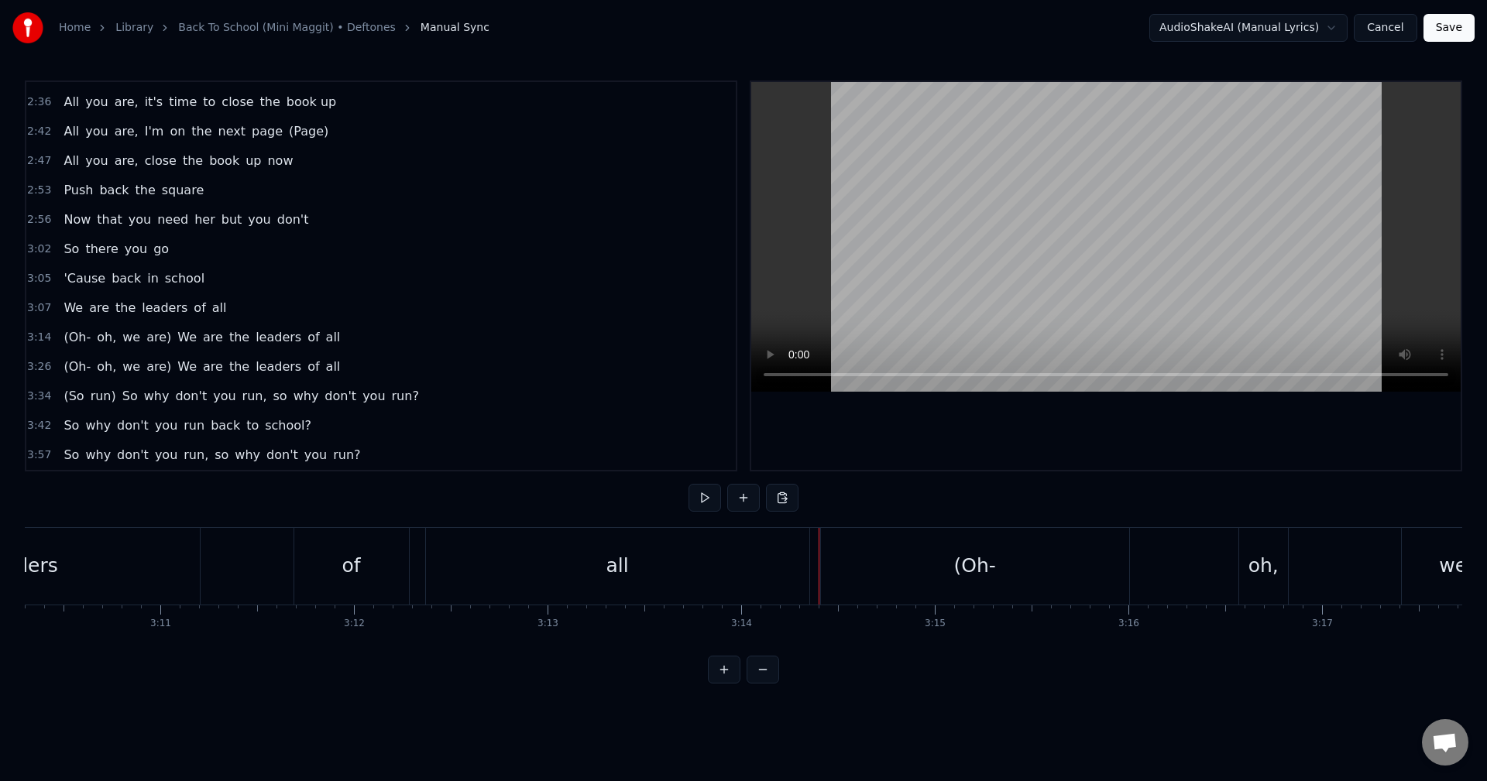
click at [417, 569] on div "We are the leaders of all" at bounding box center [183, 566] width 1259 height 77
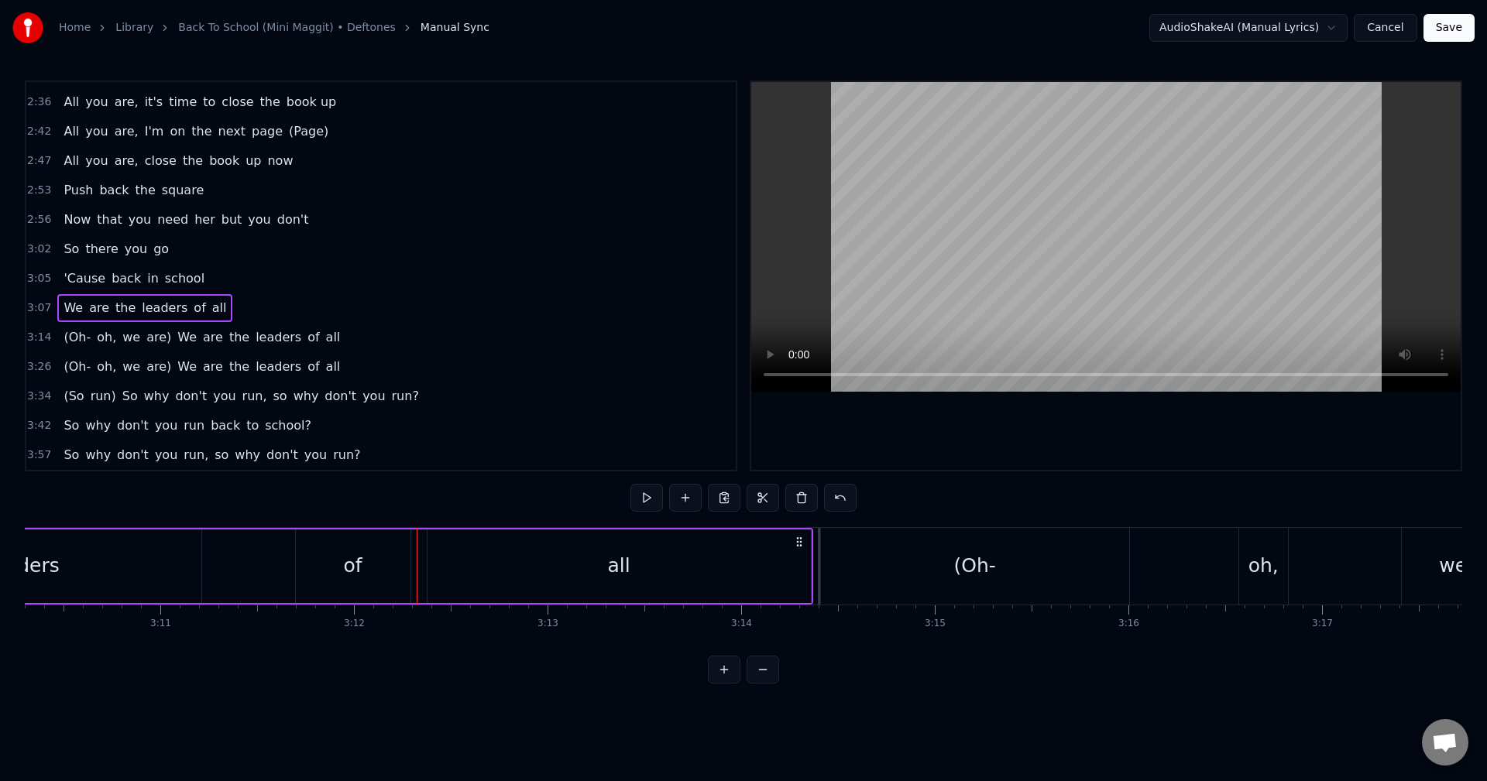
click at [417, 569] on div at bounding box center [417, 566] width 1 height 77
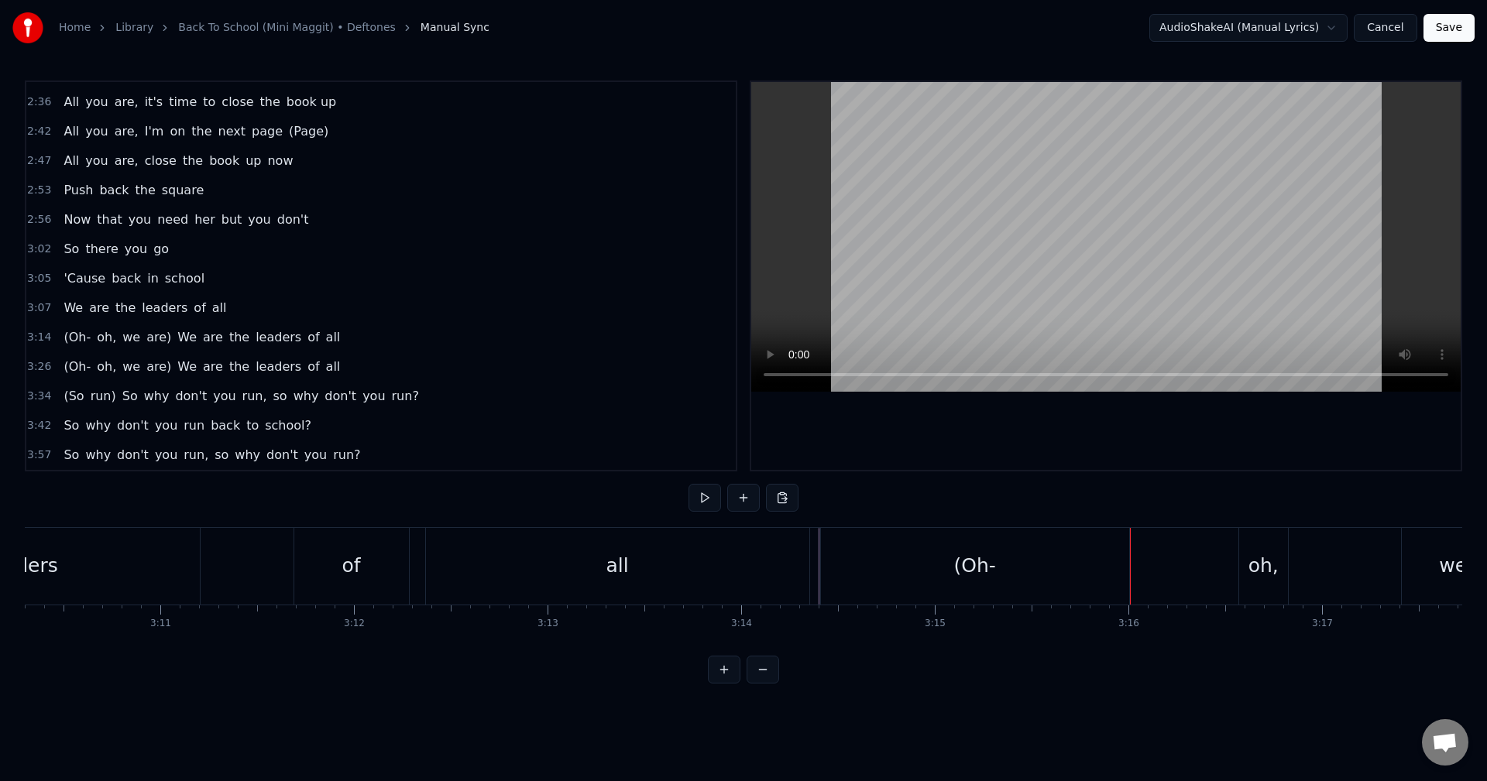
click at [812, 558] on div "We are the leaders of all" at bounding box center [183, 566] width 1259 height 77
click at [814, 559] on div at bounding box center [814, 566] width 1 height 77
click at [1039, 579] on div "oh," at bounding box center [1040, 565] width 30 height 29
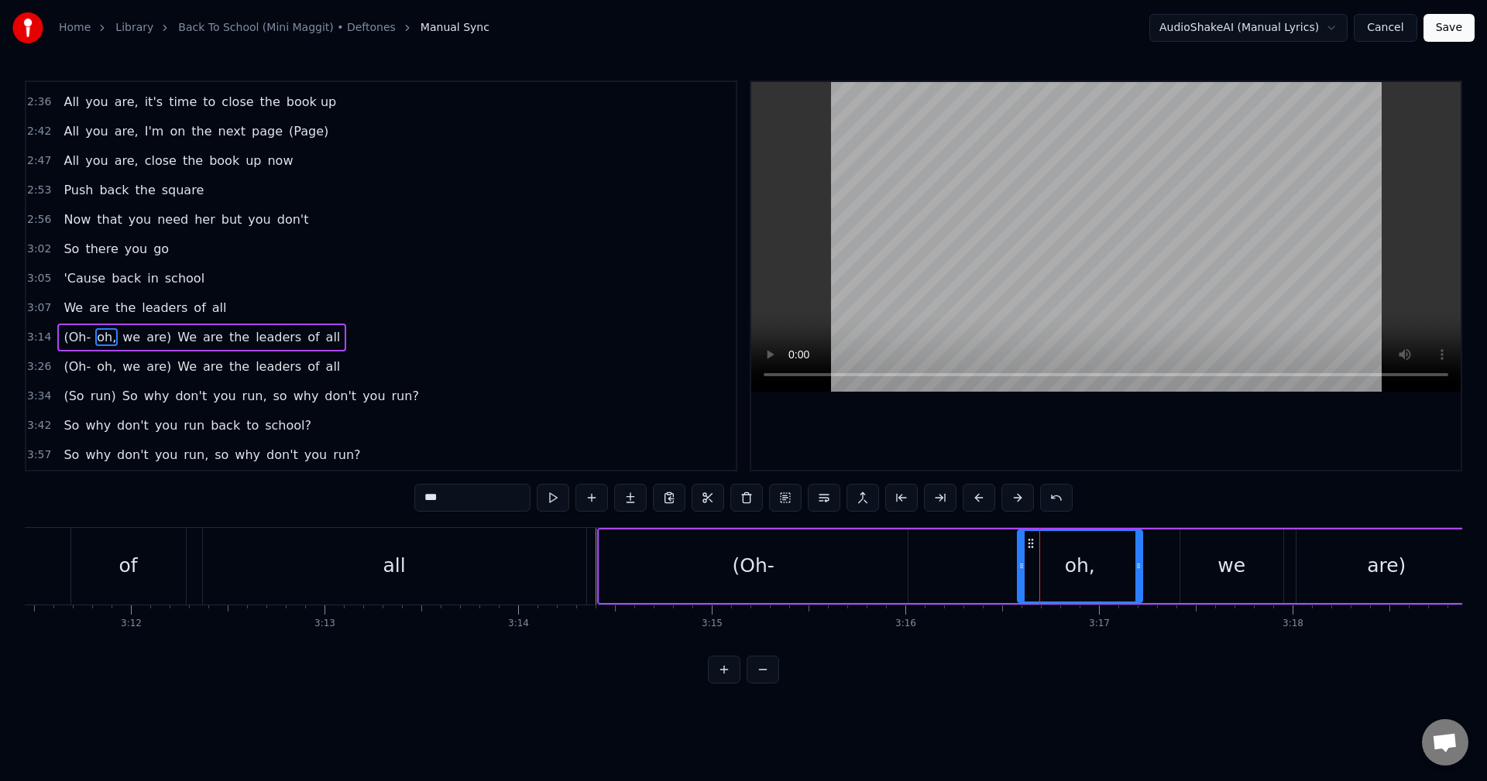
drag, startPoint x: 1064, startPoint y: 563, endPoint x: 1140, endPoint y: 571, distance: 76.3
click at [1140, 571] on icon at bounding box center [1138, 566] width 6 height 12
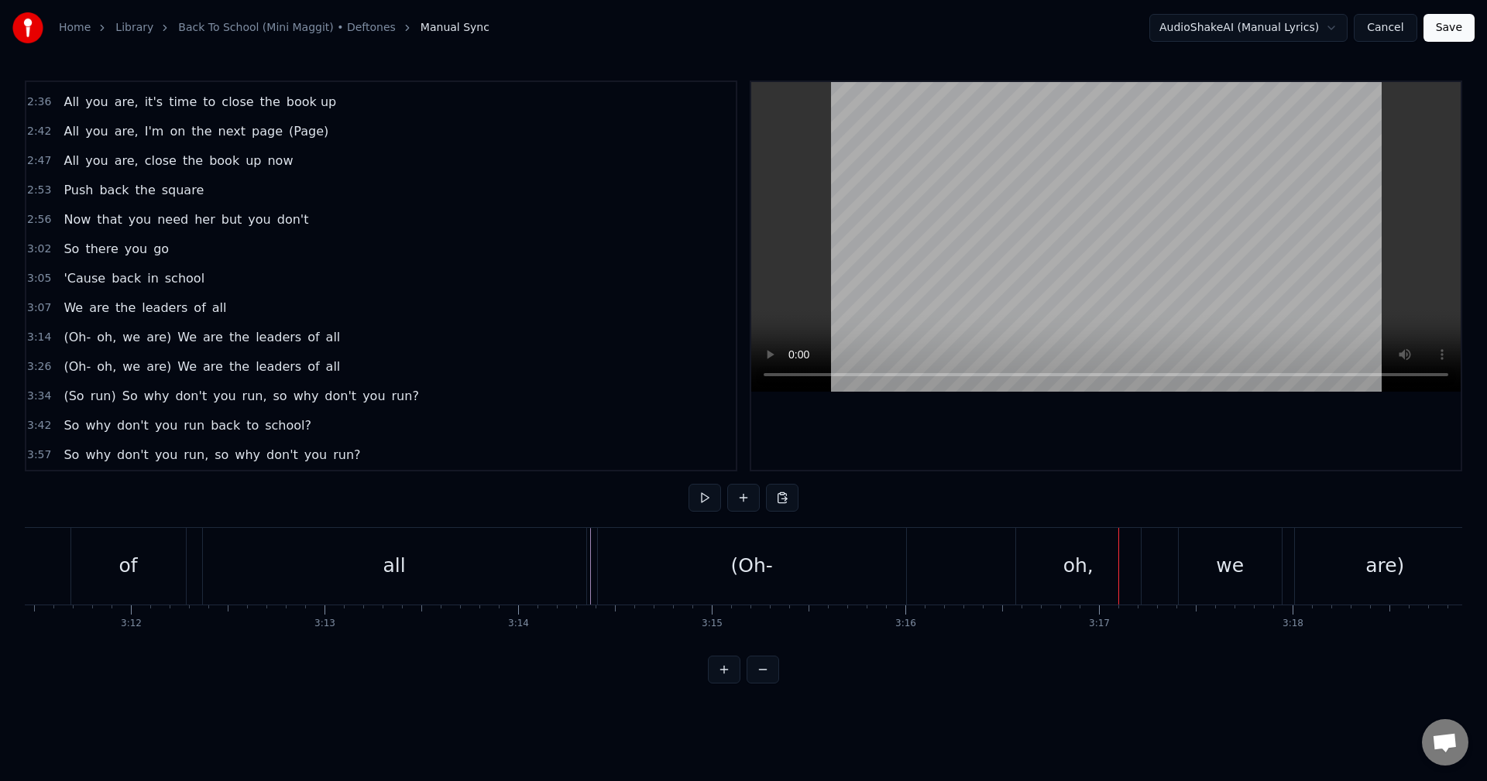
click at [890, 561] on div "(Oh-" at bounding box center [752, 566] width 308 height 77
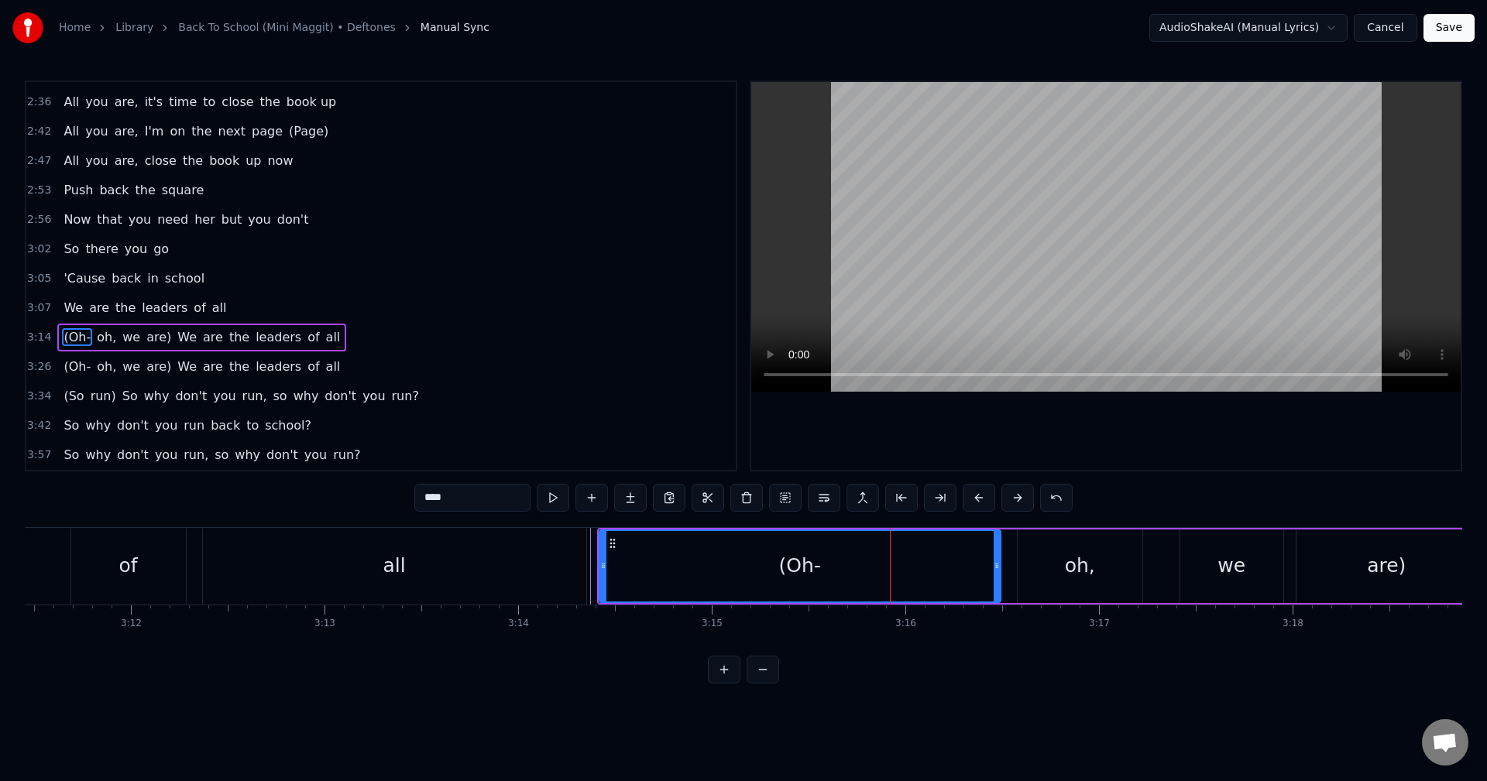
drag, startPoint x: 905, startPoint y: 565, endPoint x: 998, endPoint y: 568, distance: 93.0
click at [998, 568] on icon at bounding box center [996, 566] width 6 height 12
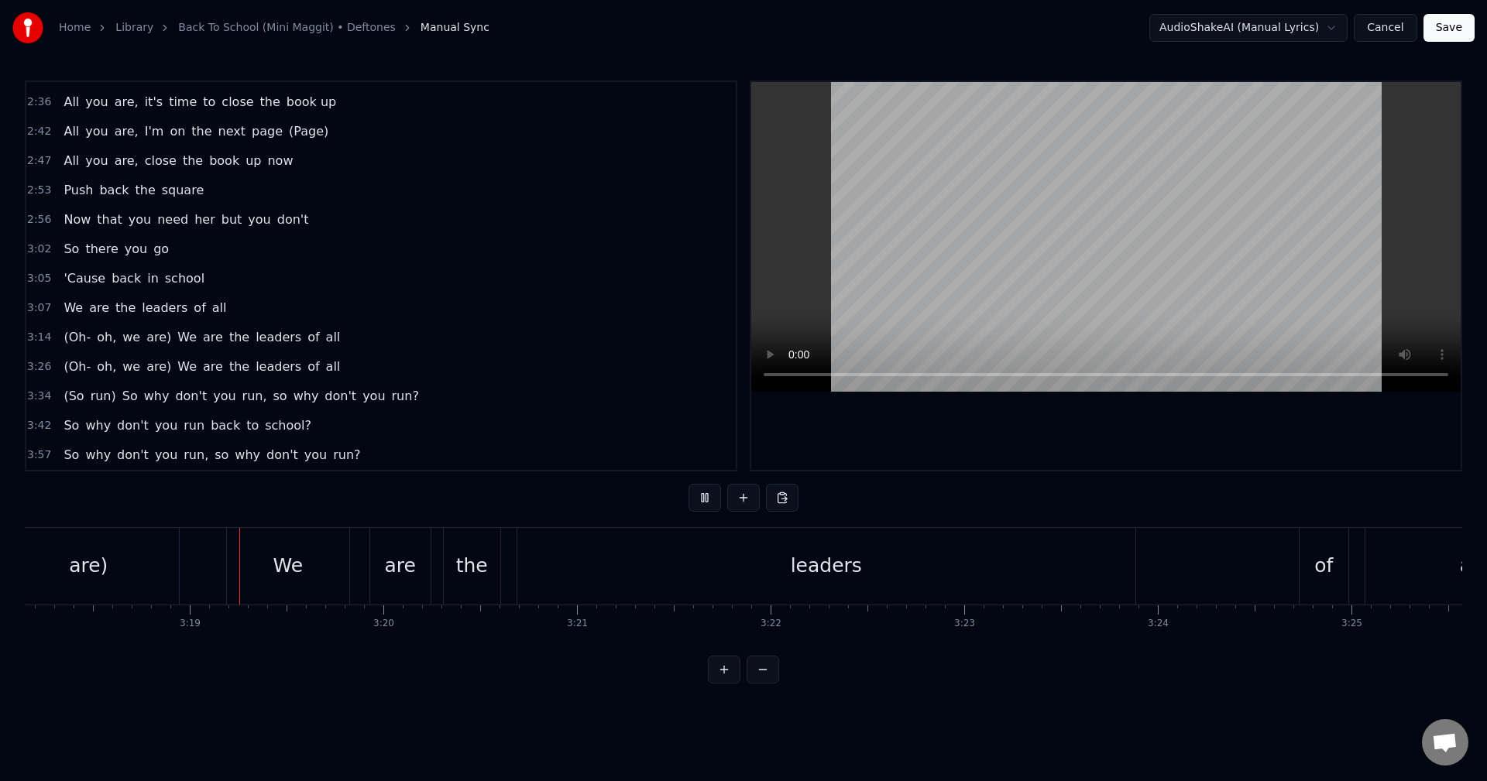
scroll to position [0, 38363]
click at [202, 561] on div "(Oh- oh, we are) We are the leaders of all" at bounding box center [436, 566] width 2280 height 77
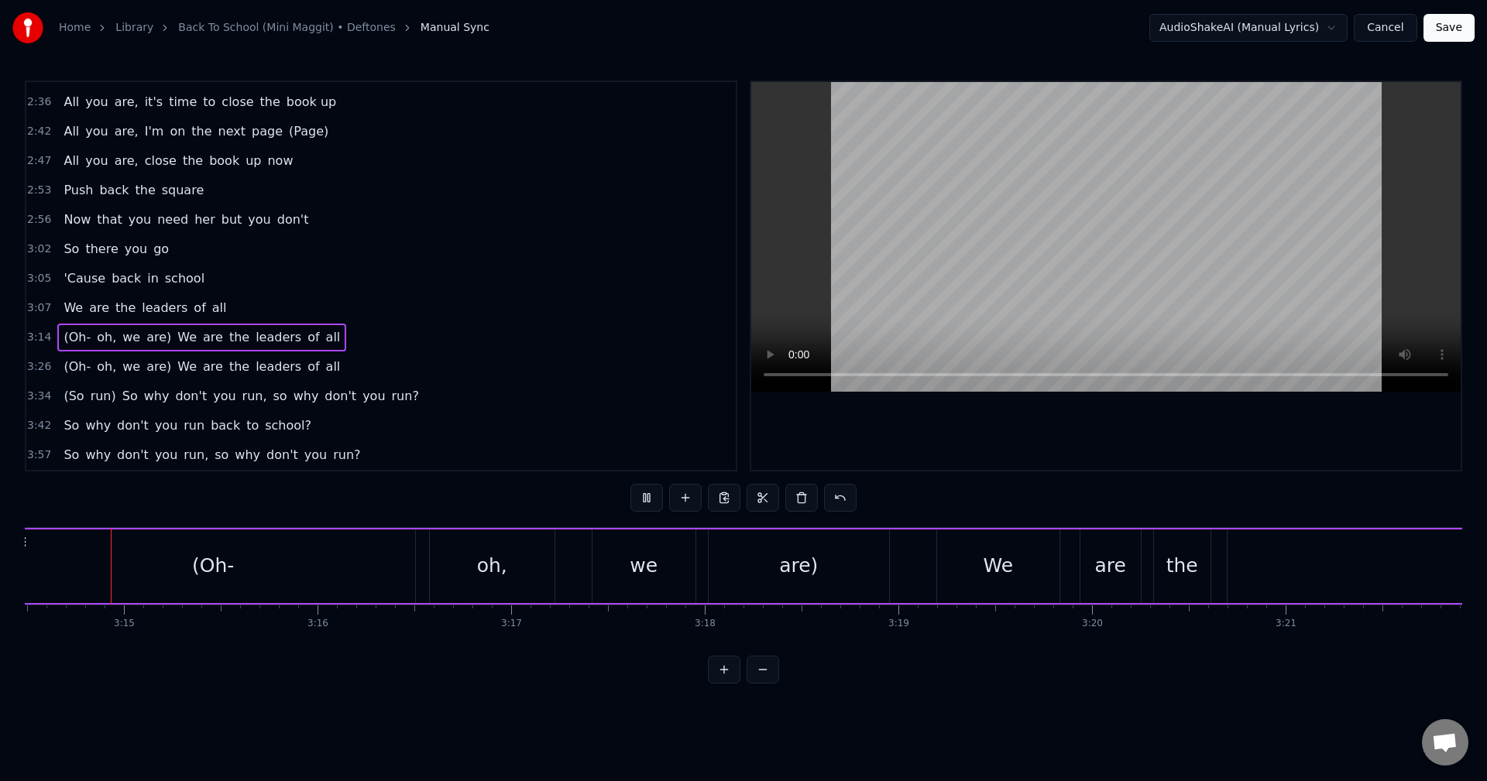
scroll to position [0, 37649]
click at [918, 558] on div "(Oh- oh, we are) We are the leaders of all" at bounding box center [1151, 566] width 2280 height 77
click at [918, 558] on div at bounding box center [918, 566] width 1 height 77
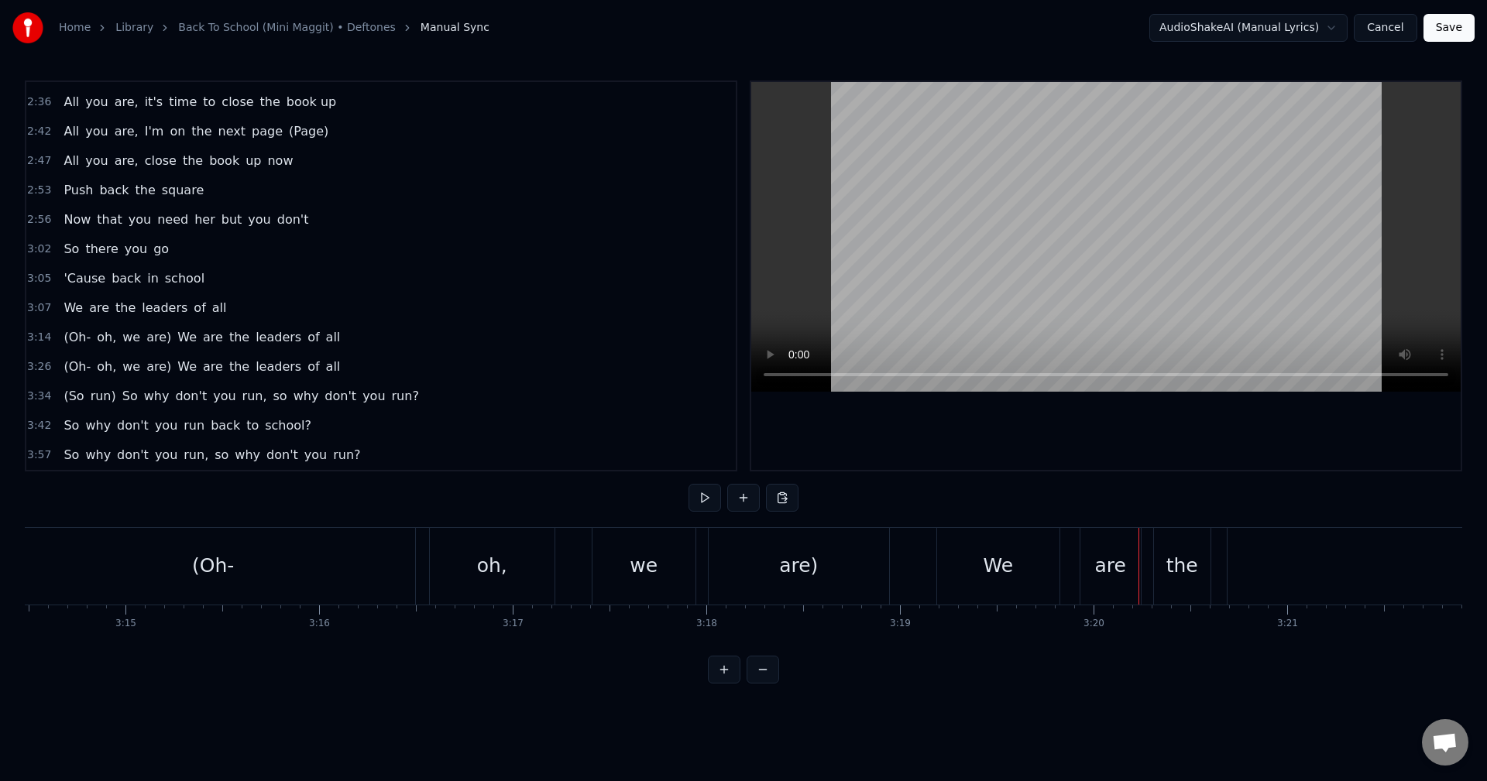
click at [705, 565] on div "(Oh- oh, we are) We are the leaders of all" at bounding box center [1151, 566] width 2280 height 77
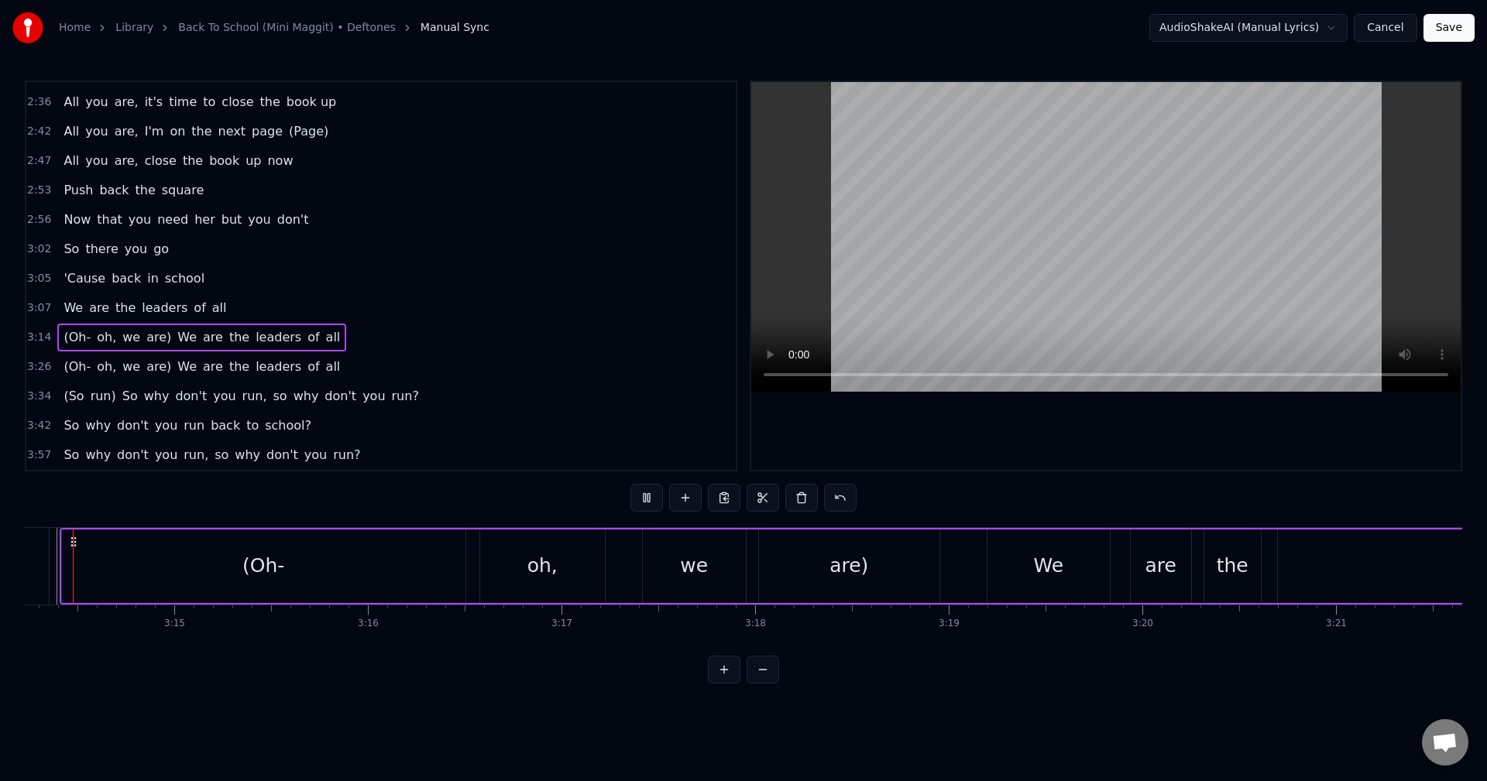
scroll to position [0, 37557]
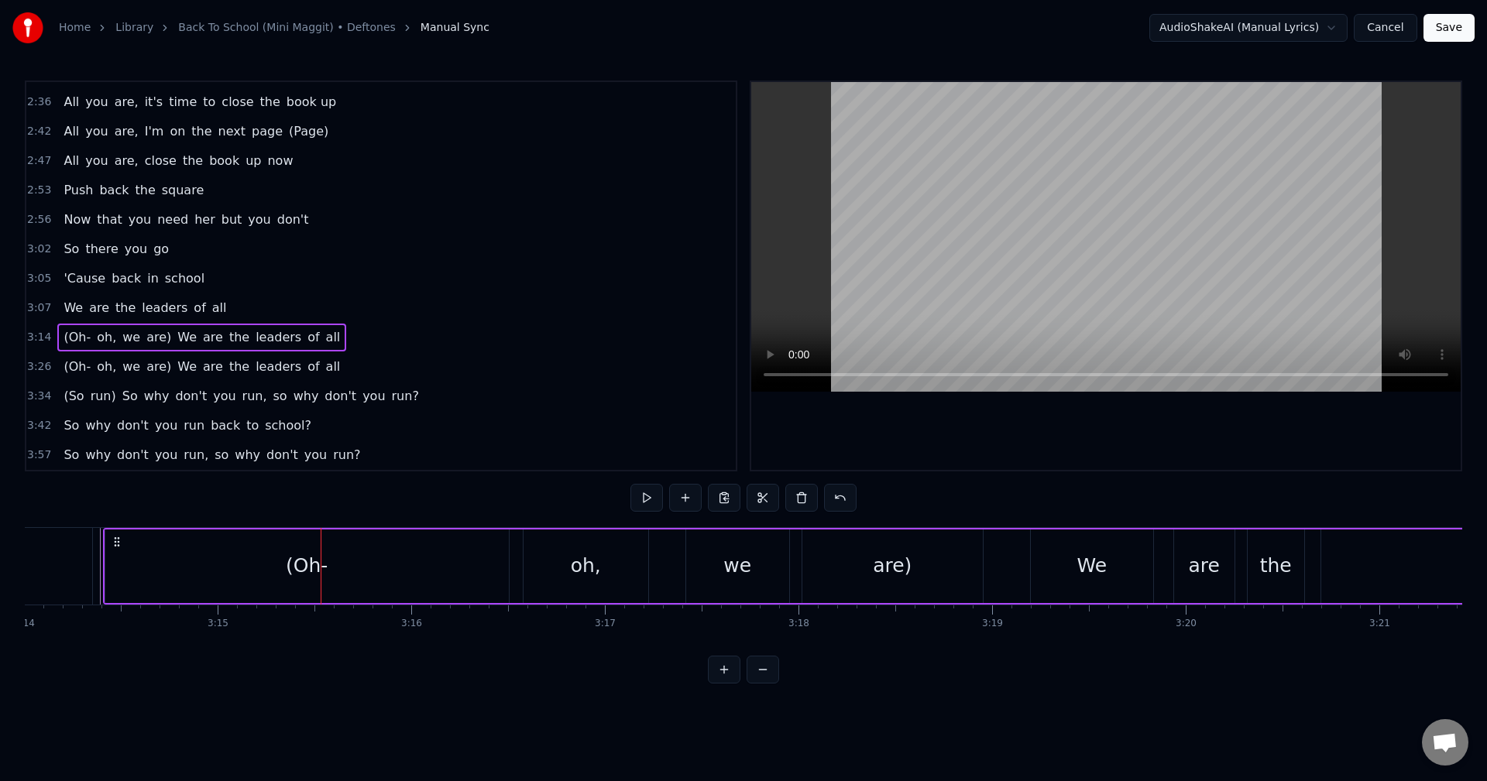
click at [664, 565] on div "(Oh- oh, we are) We are the leaders of all" at bounding box center [1243, 566] width 2280 height 77
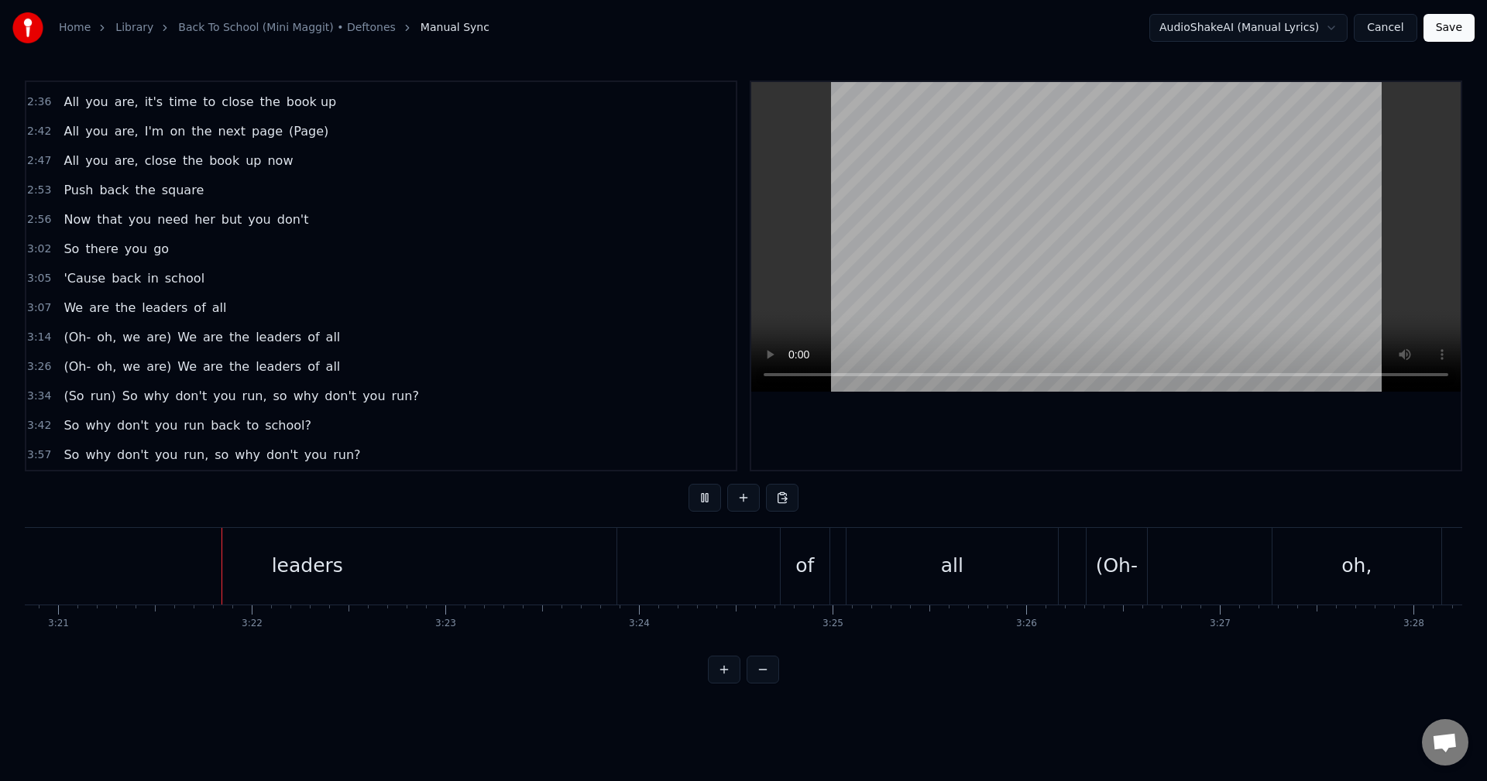
scroll to position [0, 38885]
click at [482, 565] on div "leaders" at bounding box center [300, 566] width 618 height 77
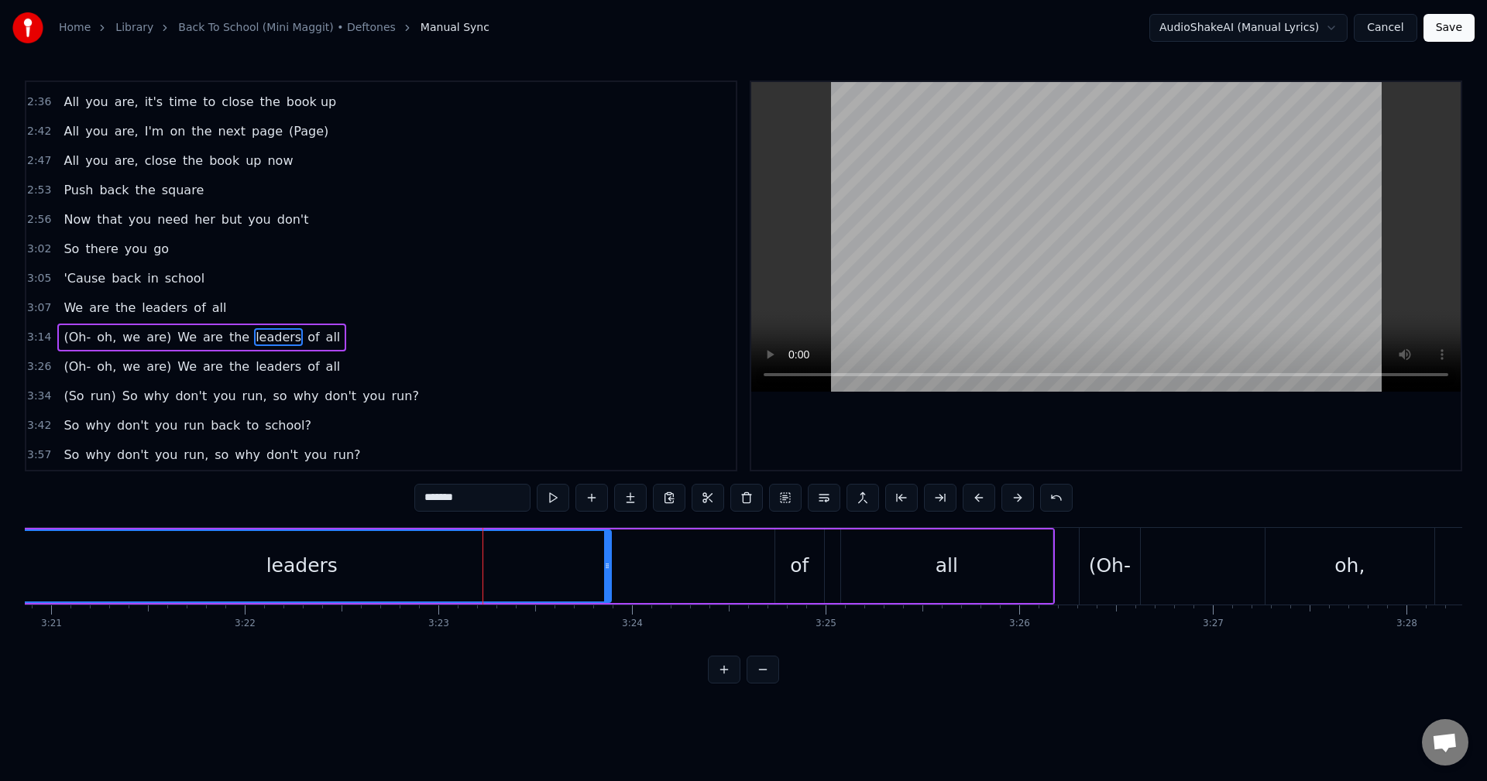
click at [389, 564] on div "leaders" at bounding box center [302, 566] width 616 height 70
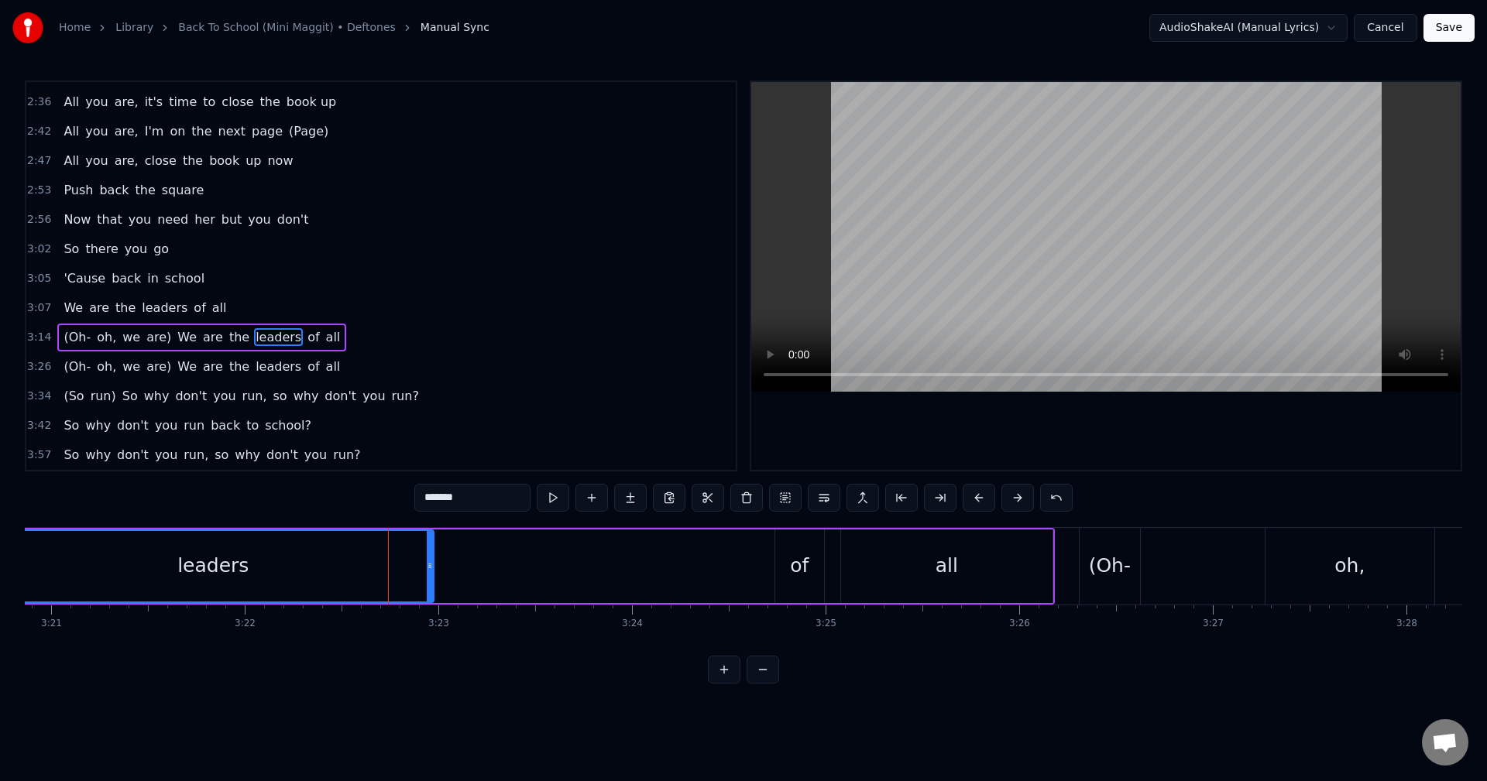
drag, startPoint x: 607, startPoint y: 565, endPoint x: 430, endPoint y: 564, distance: 177.3
click at [430, 564] on icon at bounding box center [430, 566] width 6 height 12
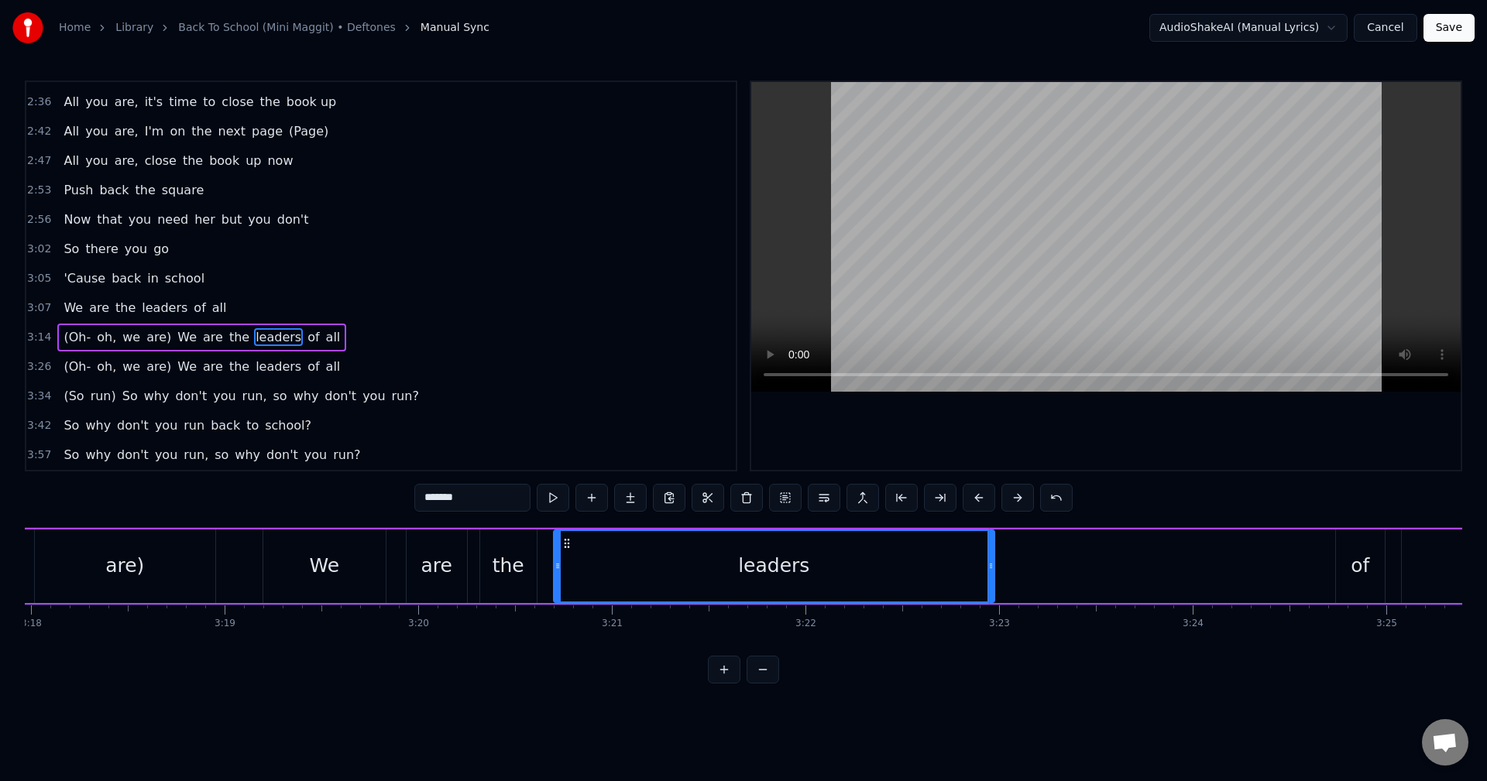
scroll to position [0, 38159]
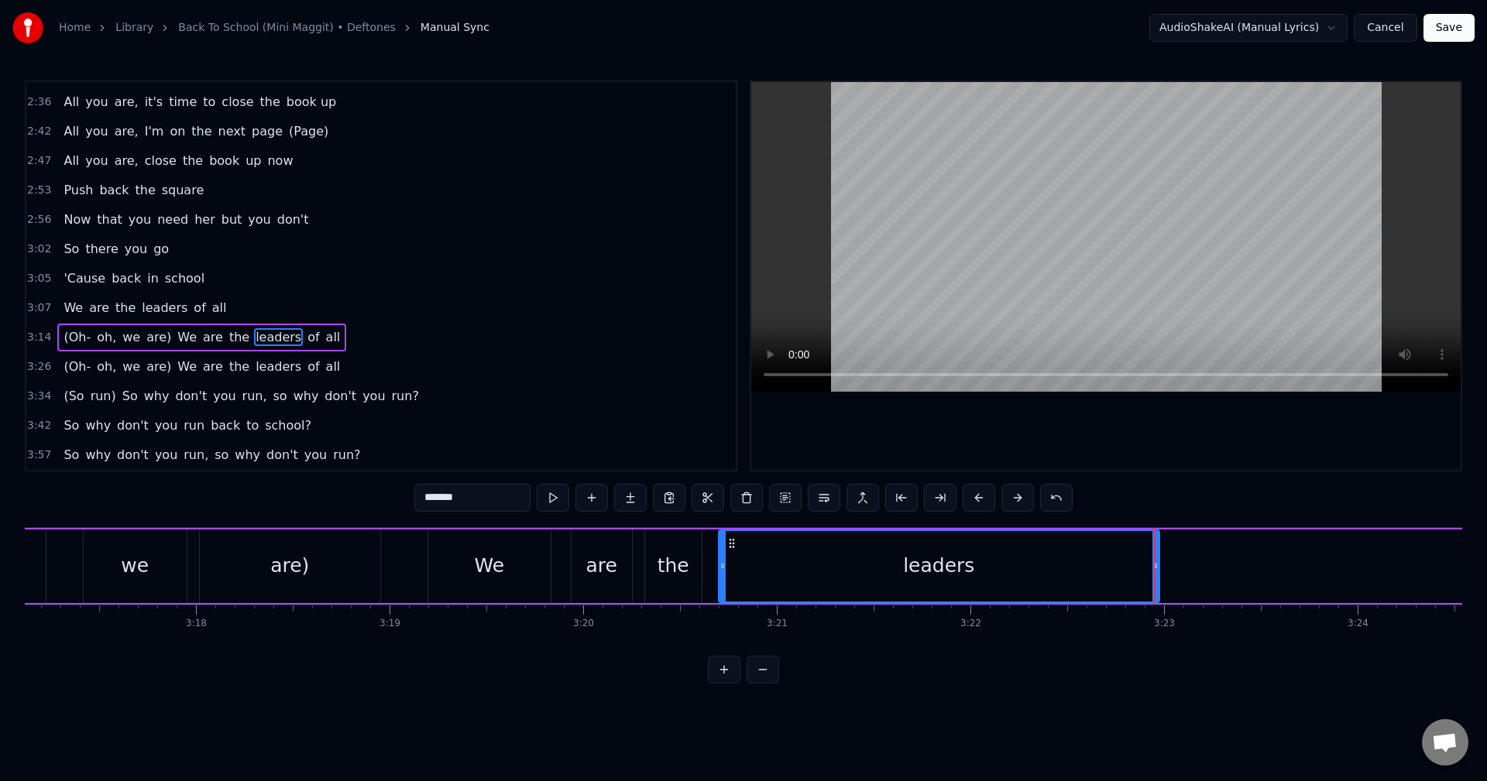
click at [399, 570] on div "(Oh- oh, we are) We are the leaders of all" at bounding box center [641, 566] width 2280 height 77
click at [1154, 570] on div at bounding box center [1154, 566] width 1 height 77
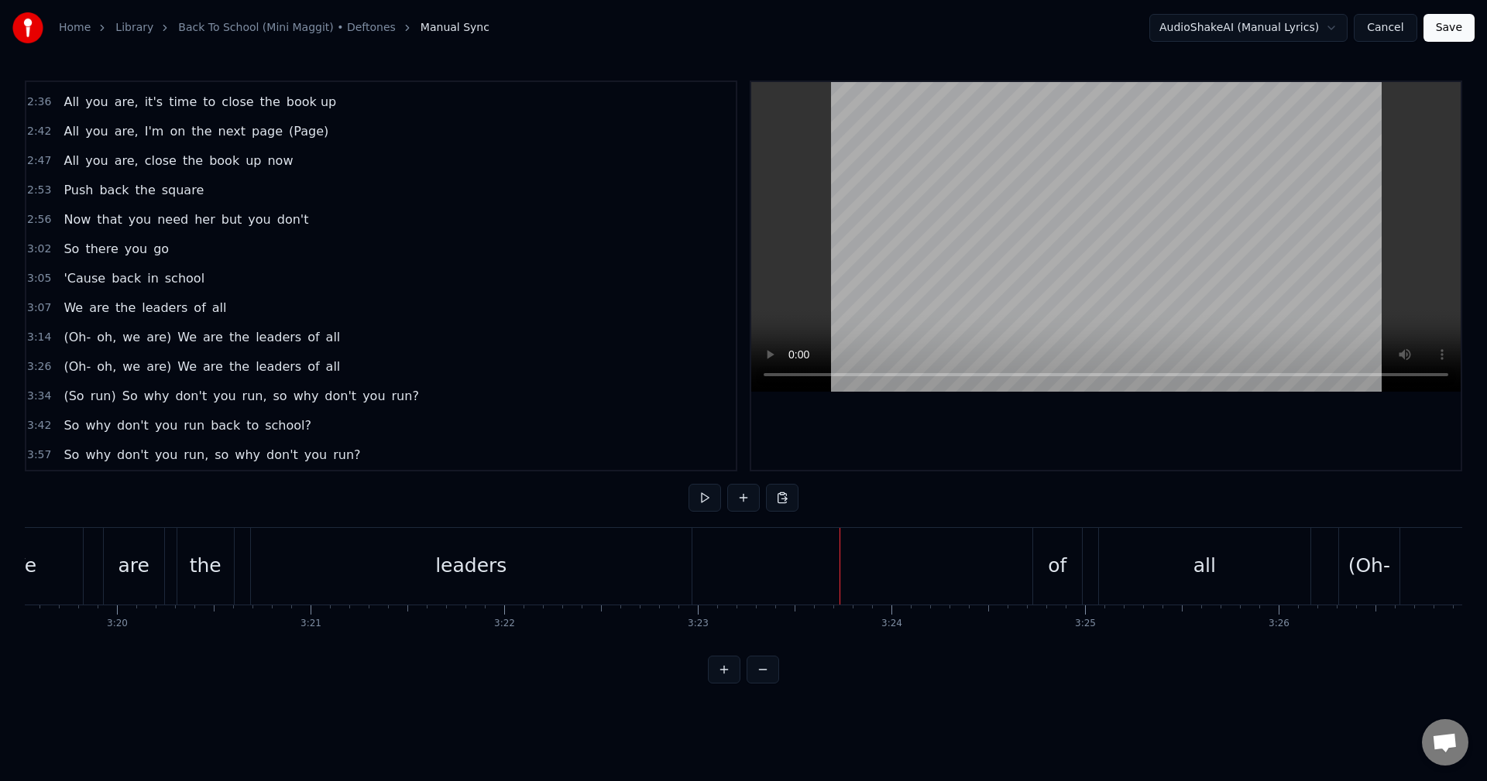
scroll to position [0, 38652]
click at [1022, 572] on div "of" at bounding box center [1030, 565] width 19 height 29
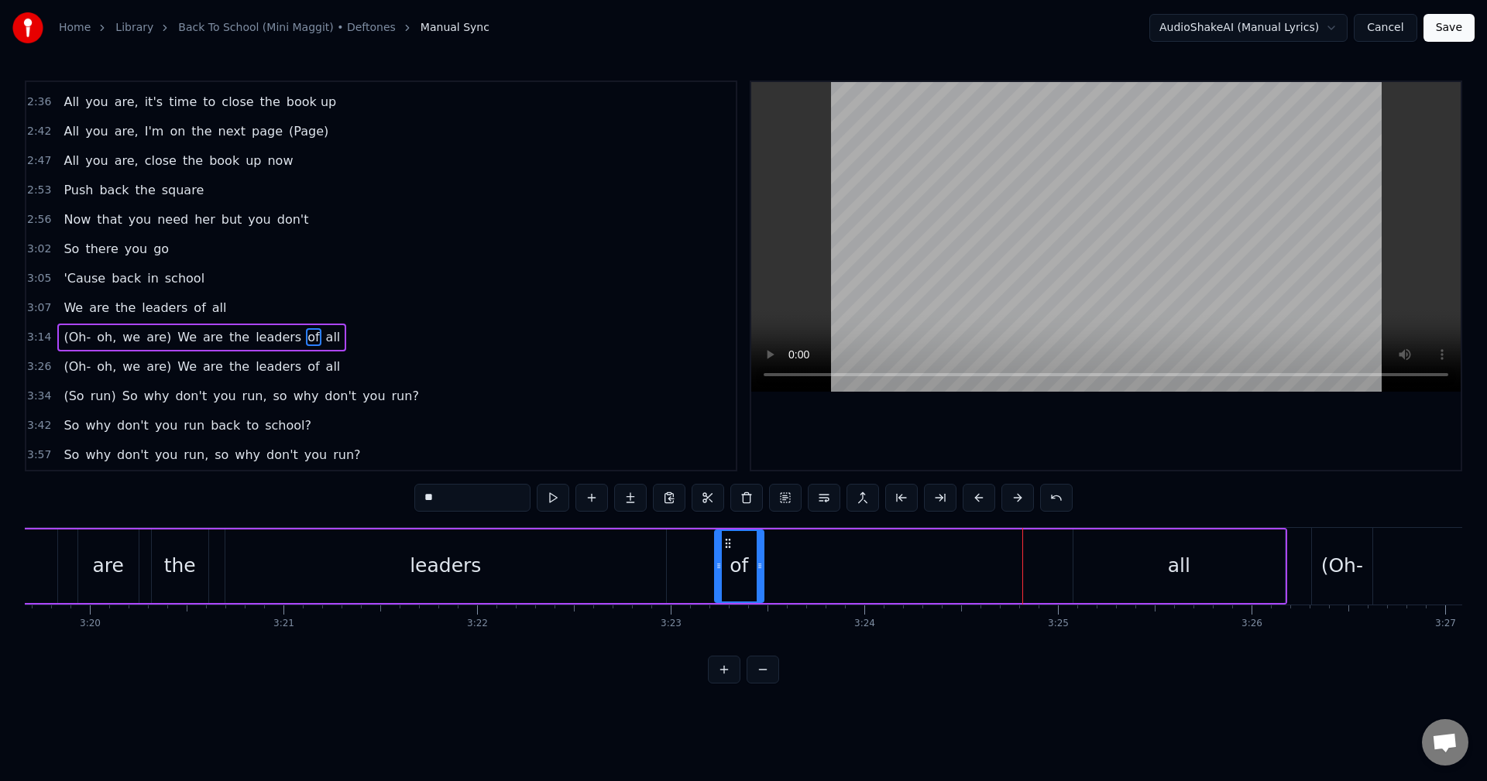
drag, startPoint x: 991, startPoint y: 544, endPoint x: 715, endPoint y: 551, distance: 275.8
click at [715, 551] on div "of" at bounding box center [738, 566] width 47 height 70
click at [680, 553] on div "(Oh- oh, we are) We are the leaders of all" at bounding box center [147, 566] width 2280 height 77
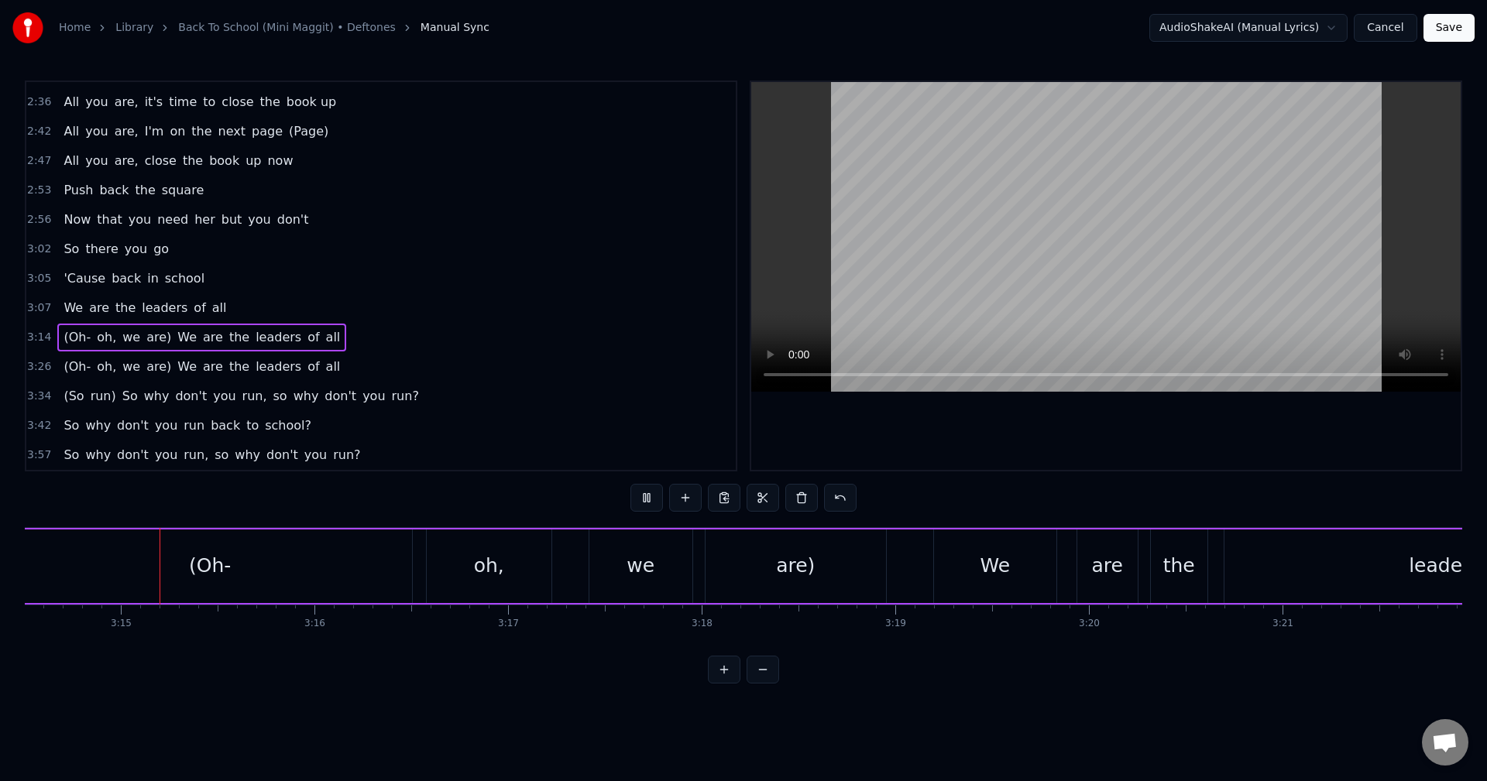
scroll to position [0, 37646]
click at [928, 551] on div "(Oh- oh, we are) We are the leaders of all" at bounding box center [1153, 566] width 2280 height 77
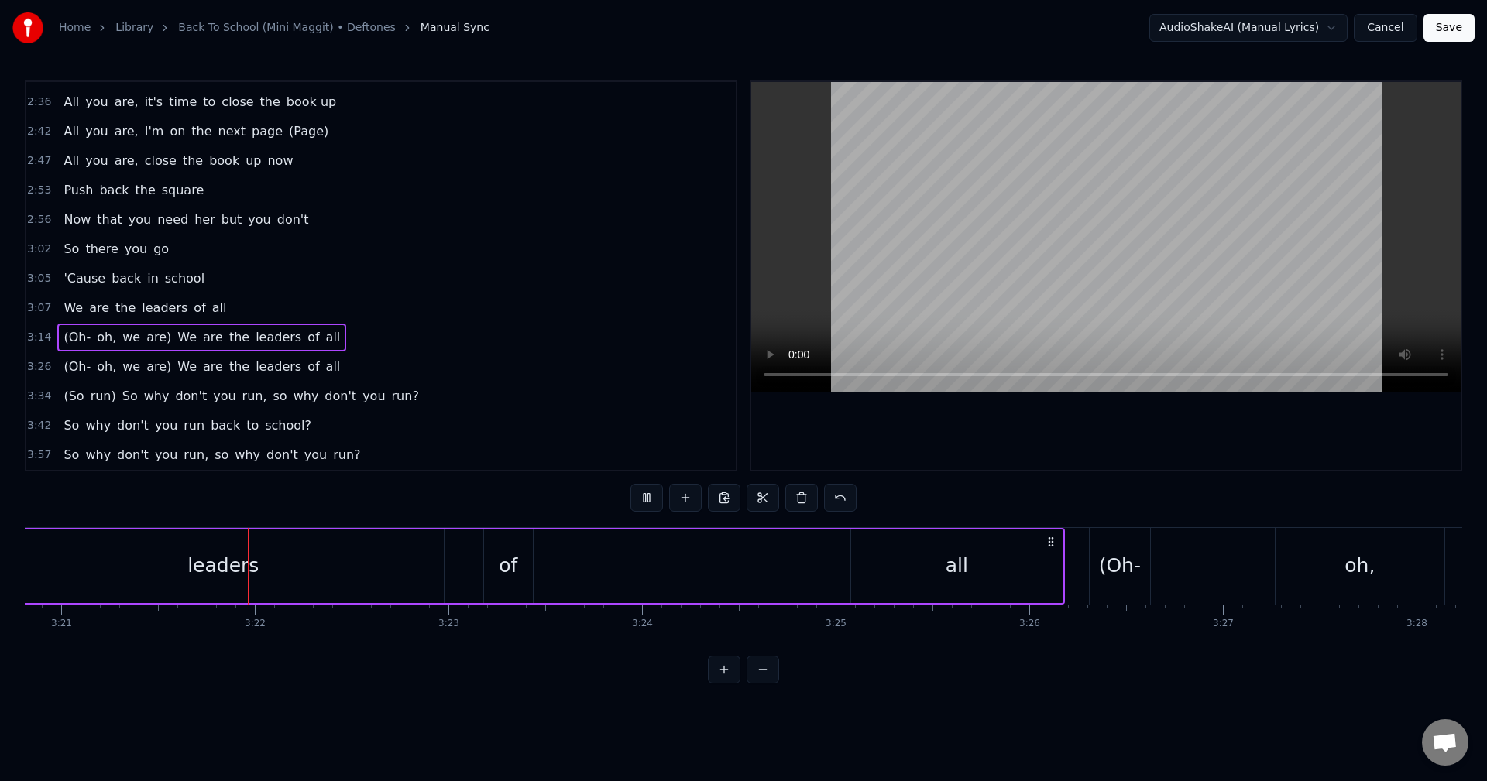
scroll to position [0, 38881]
click at [876, 561] on div "all" at bounding box center [949, 567] width 211 height 74
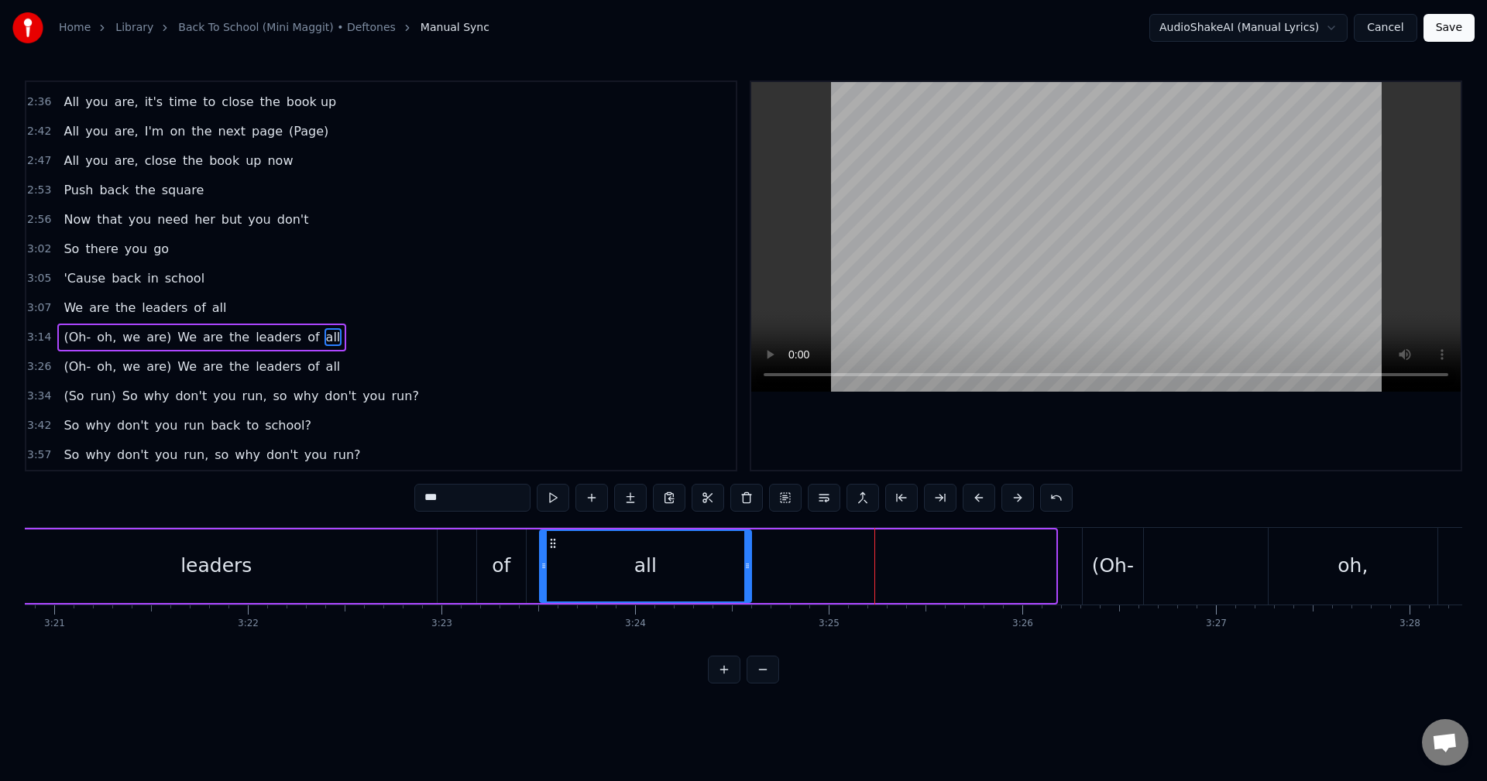
drag, startPoint x: 822, startPoint y: 544, endPoint x: 551, endPoint y: 554, distance: 271.2
click at [551, 554] on div "all" at bounding box center [645, 566] width 210 height 70
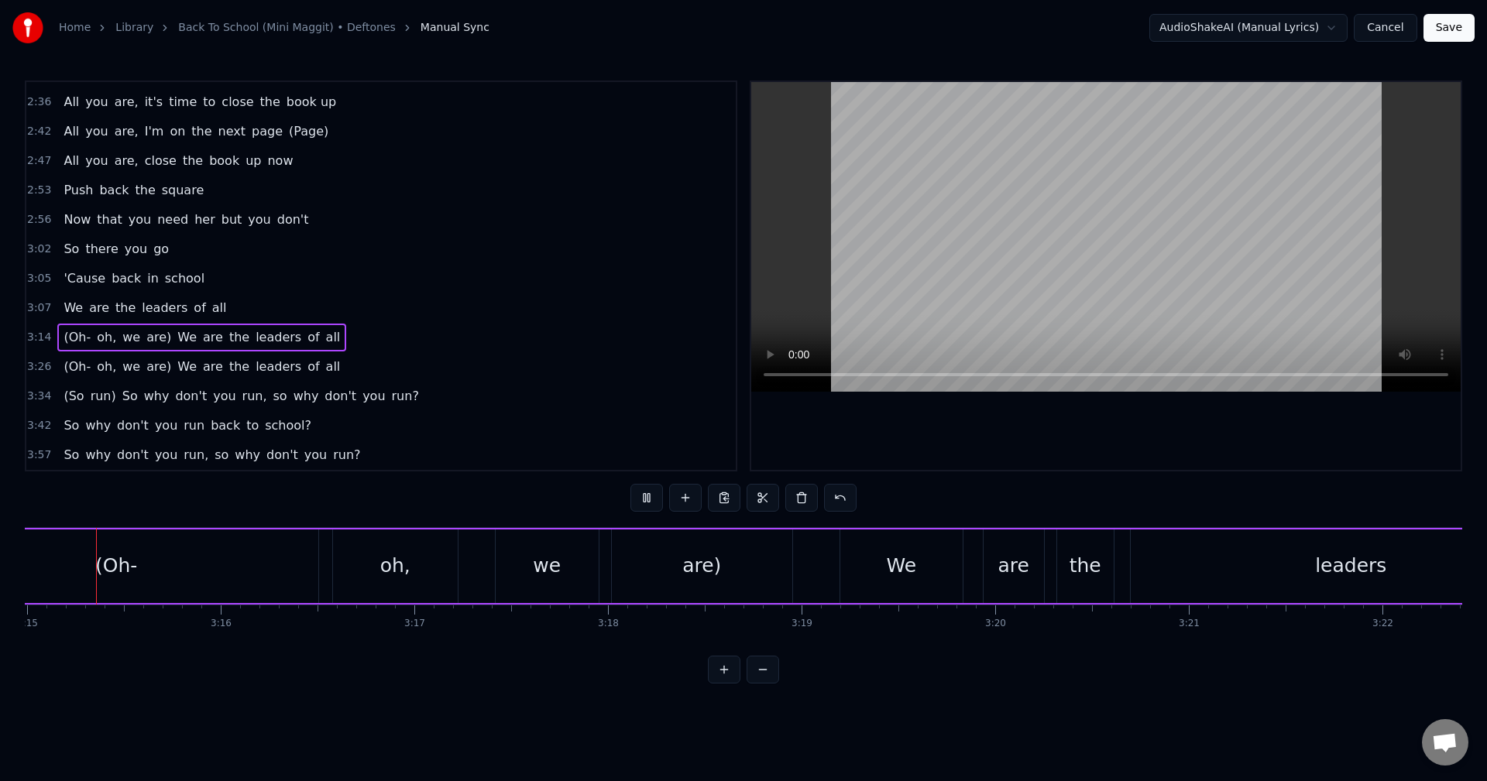
scroll to position [0, 37698]
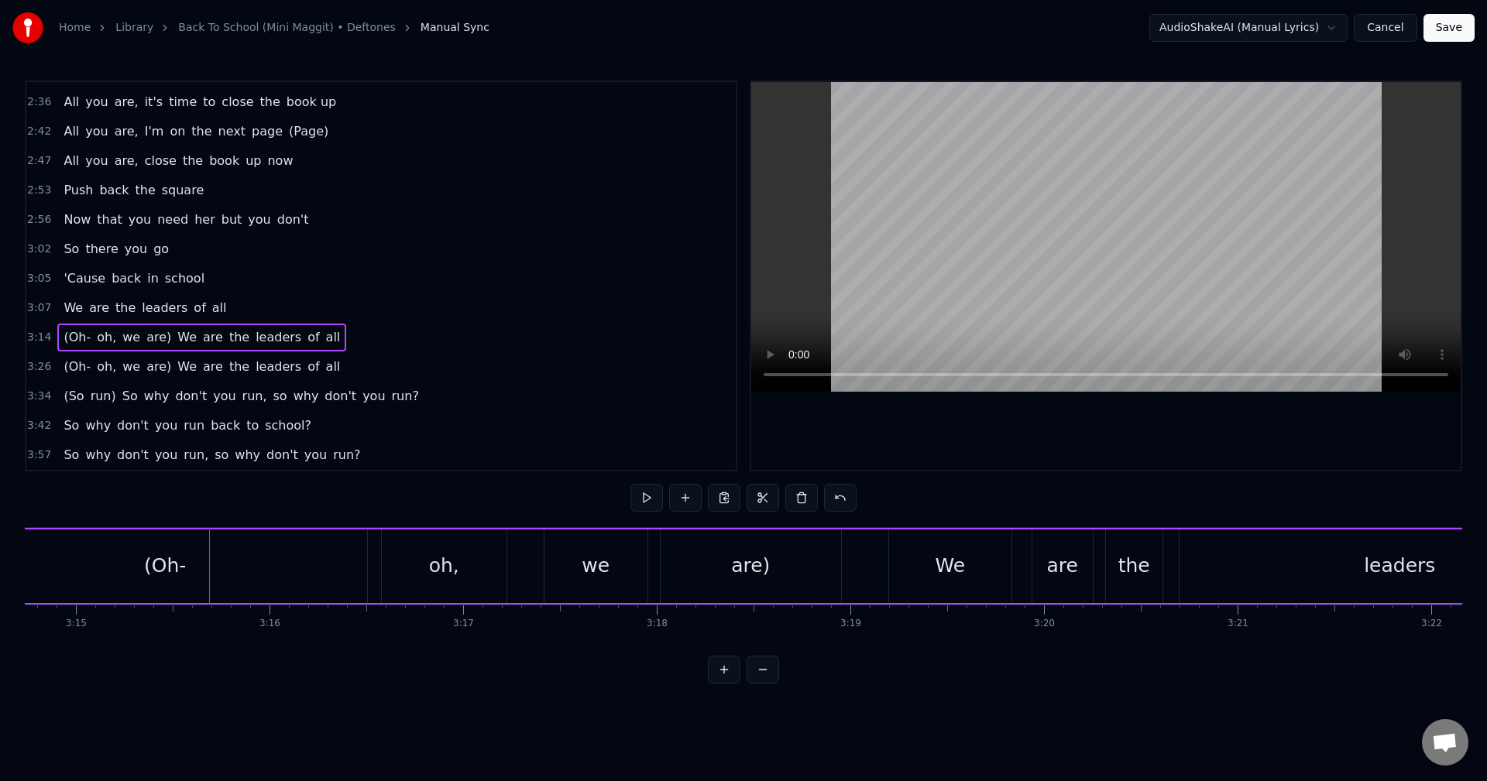
click at [176, 338] on span "We" at bounding box center [187, 337] width 22 height 18
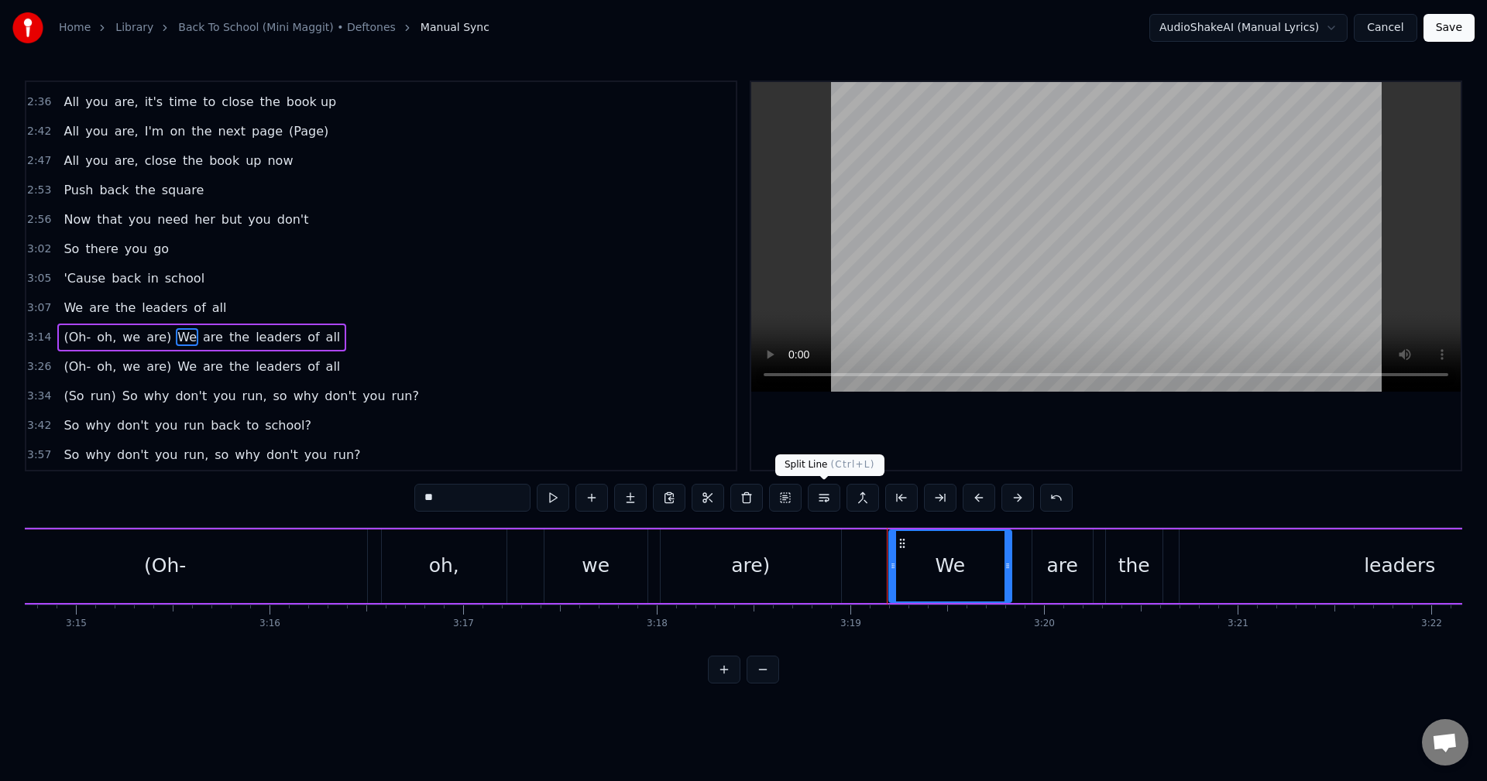
click at [815, 499] on button at bounding box center [824, 498] width 33 height 28
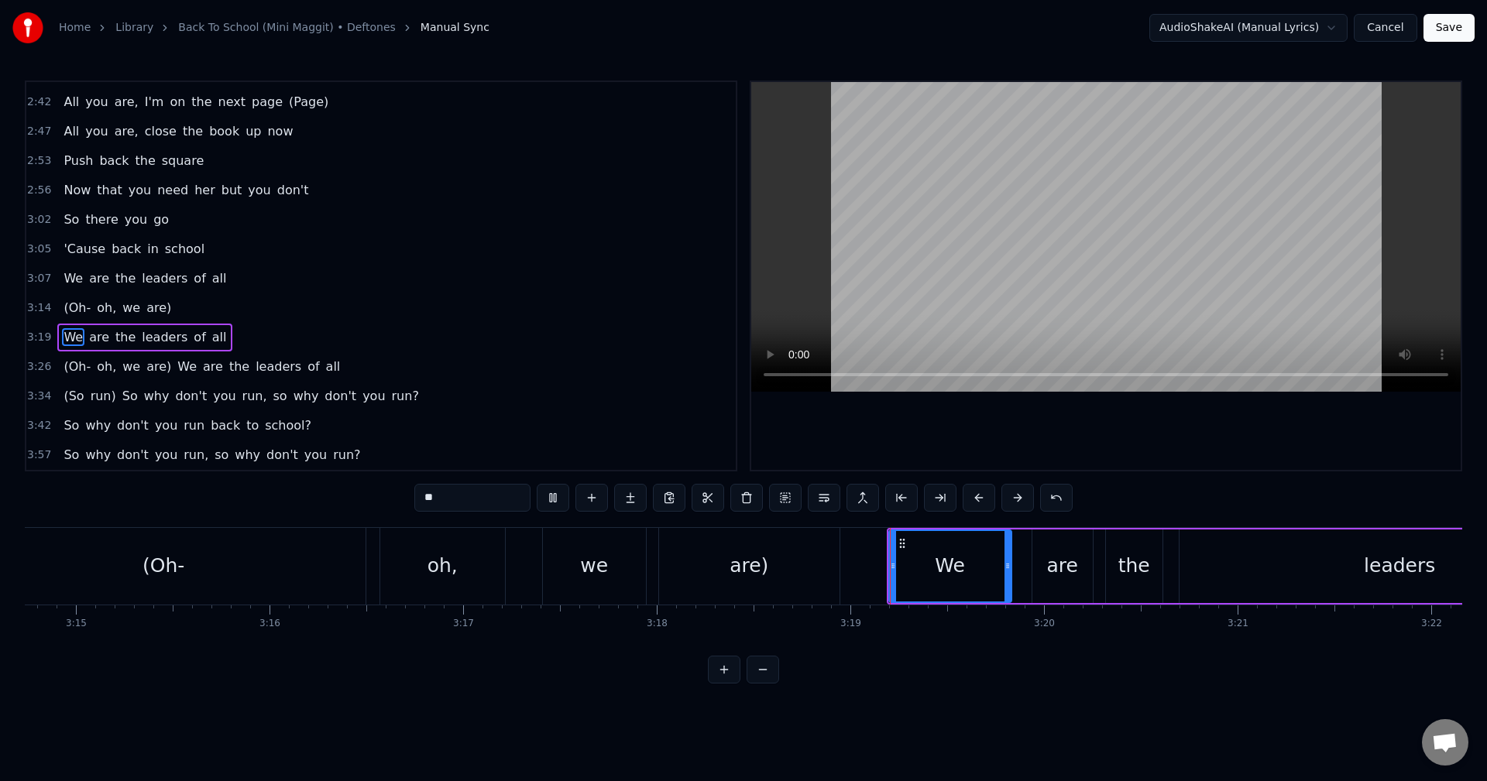
click at [808, 484] on button at bounding box center [824, 498] width 33 height 28
click at [369, 568] on div "(Oh- oh, we are)" at bounding box center [402, 566] width 882 height 77
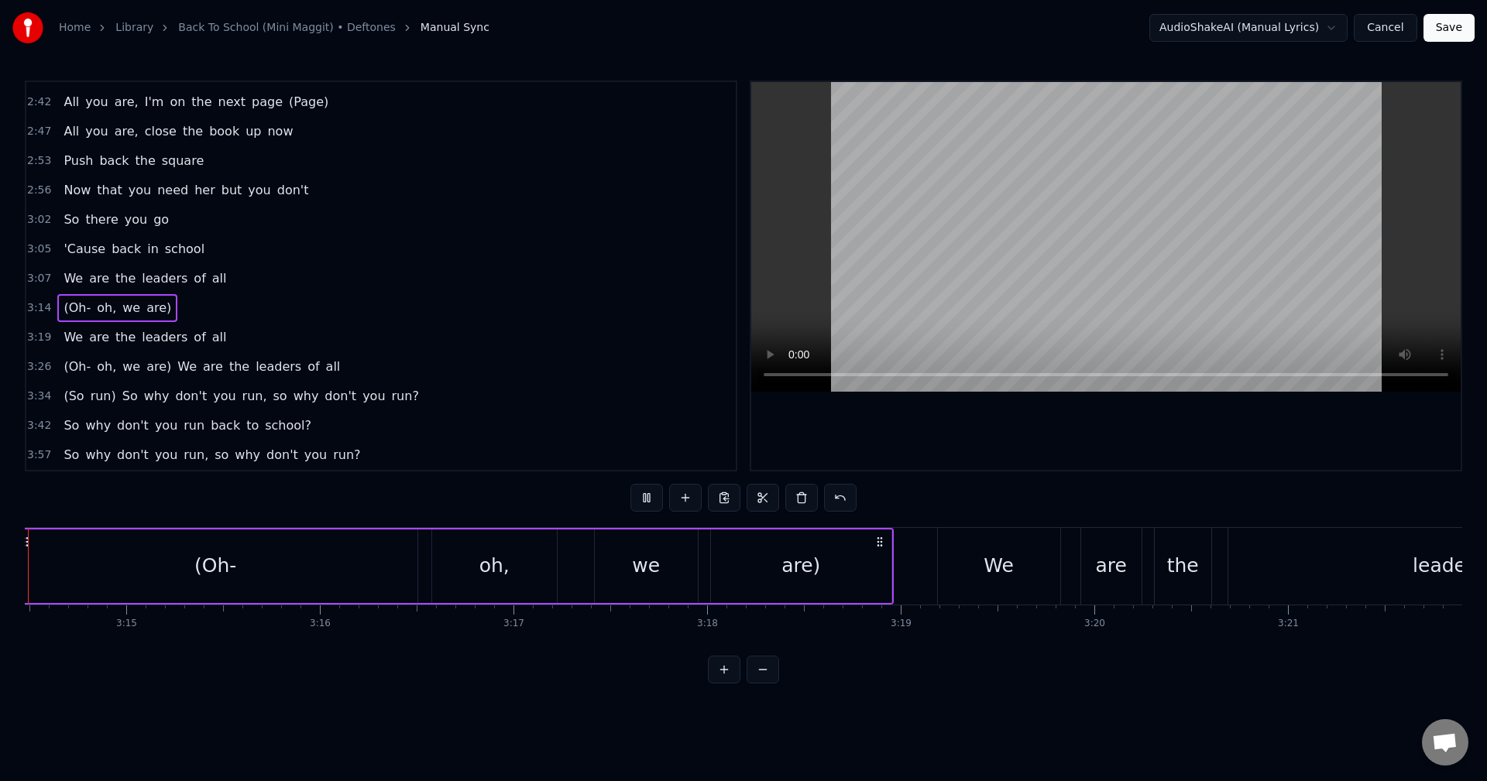
scroll to position [0, 37557]
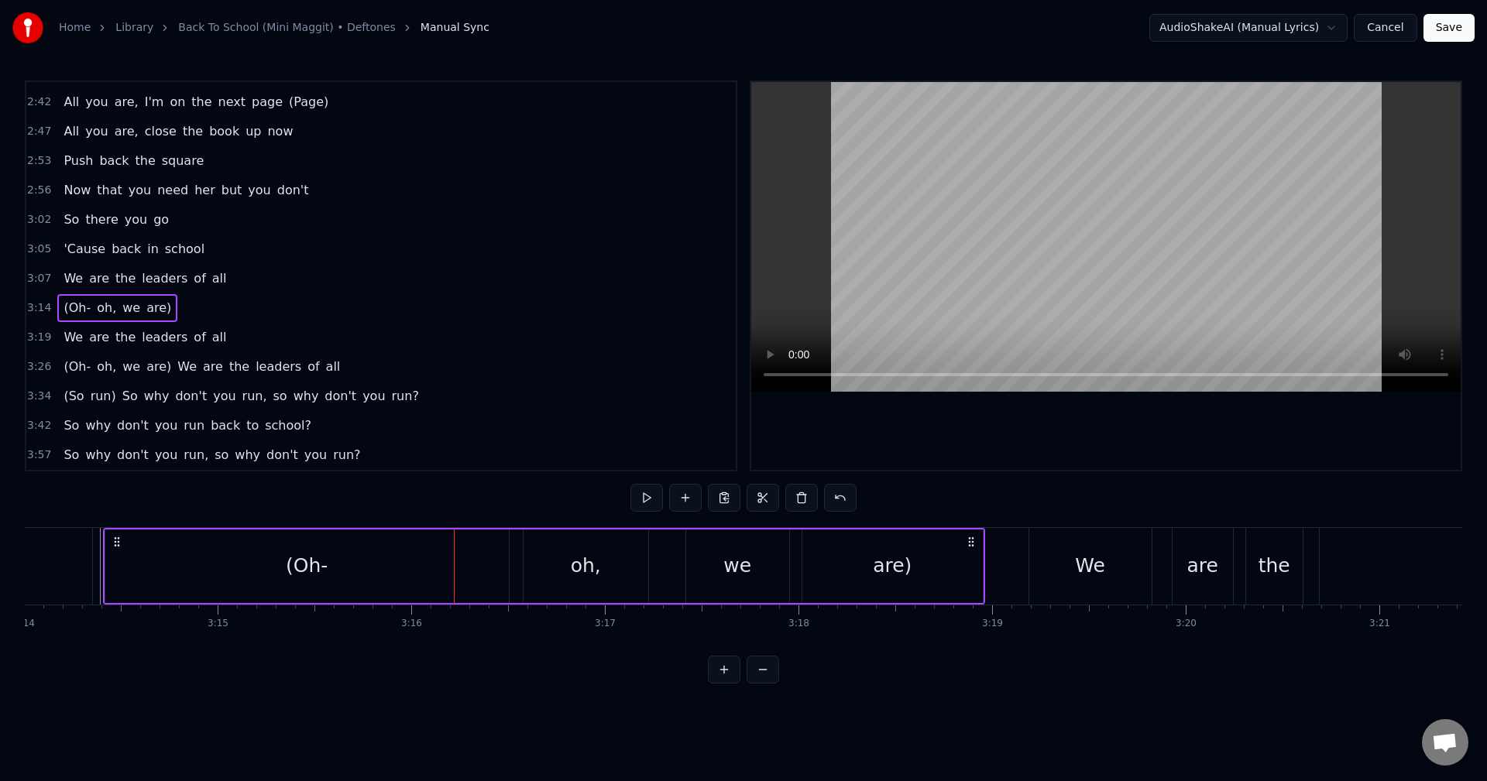
click at [158, 365] on div "(Oh- oh, we are) We are the leaders of all" at bounding box center [201, 367] width 289 height 28
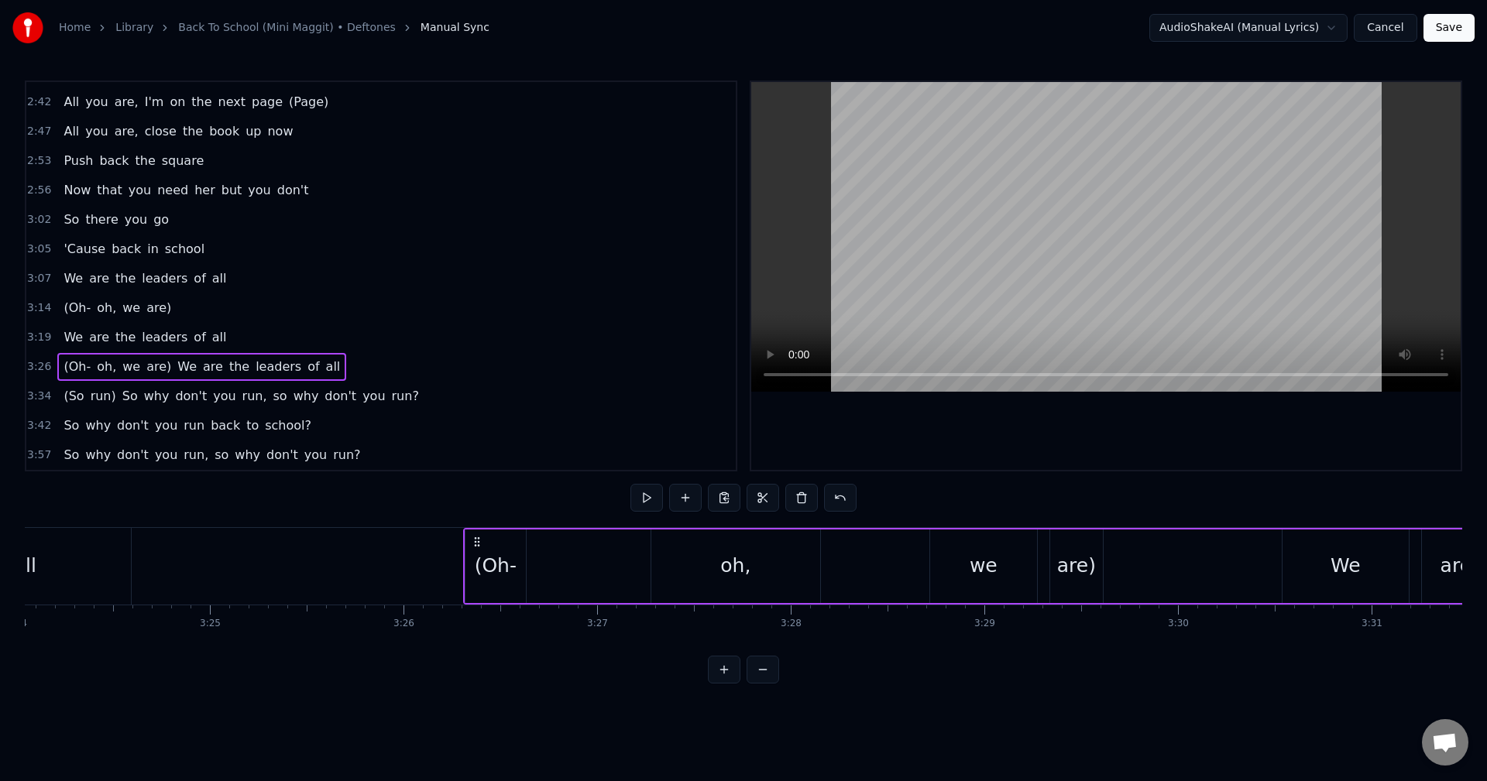
click at [176, 365] on span "We" at bounding box center [187, 367] width 22 height 18
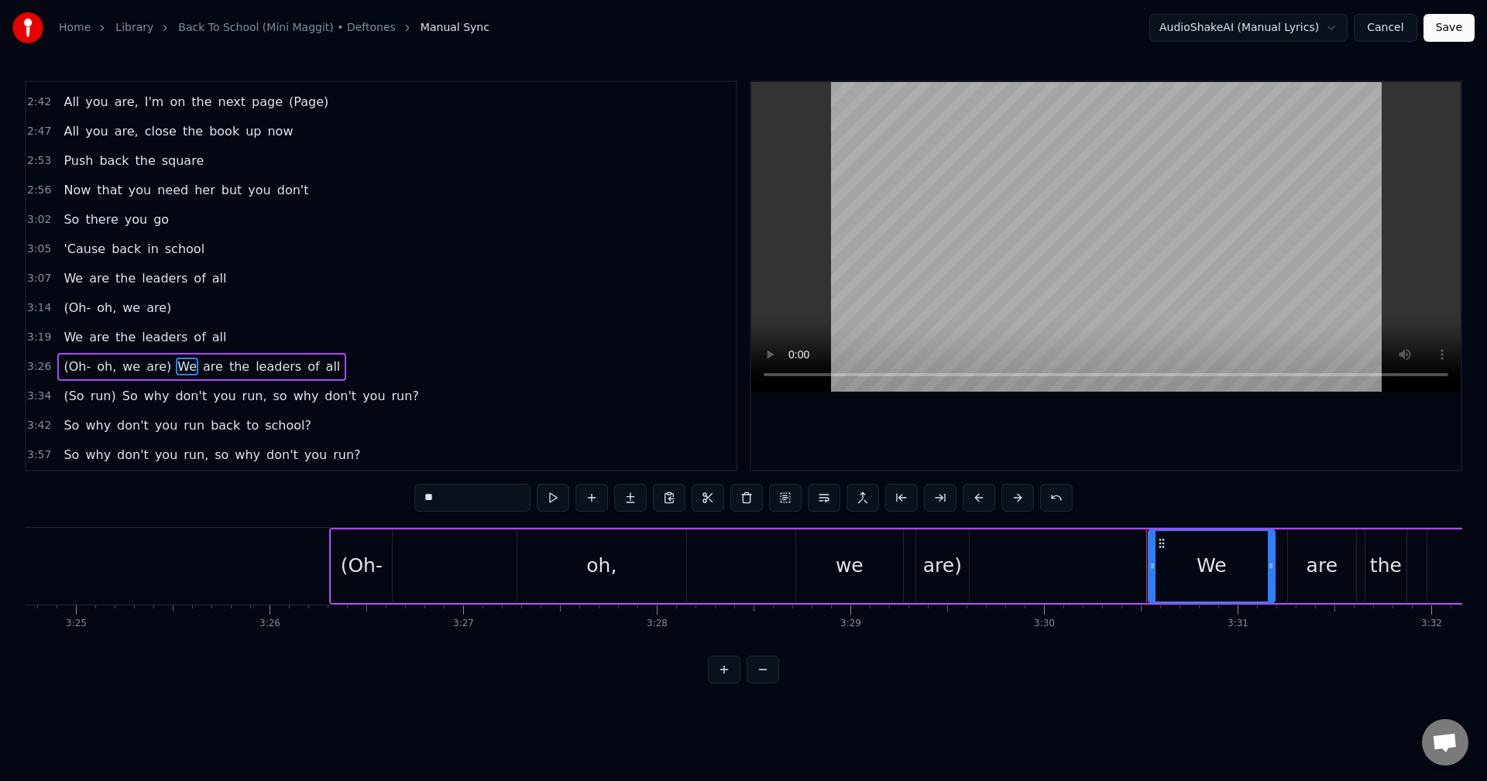
scroll to position [0, 39860]
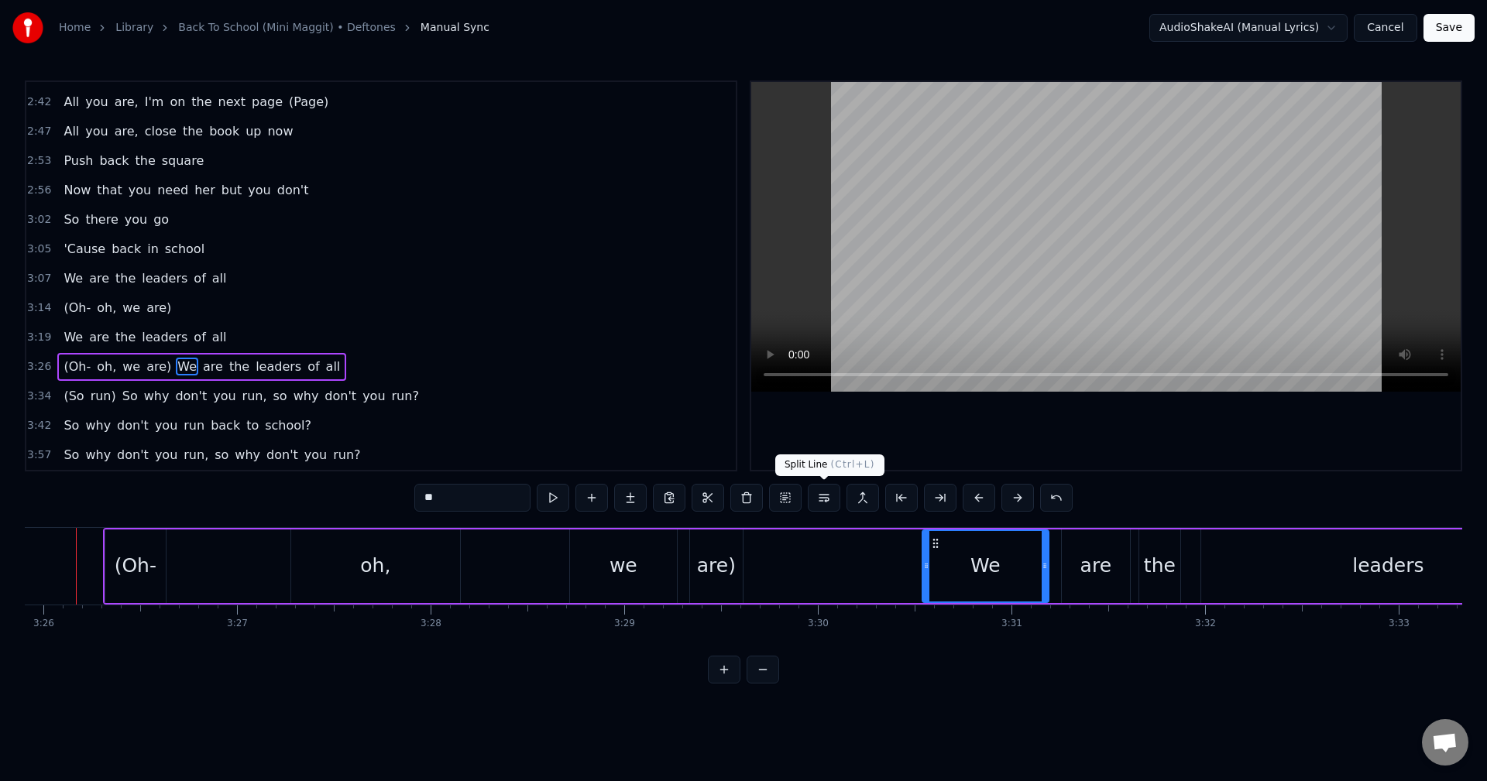
click at [826, 503] on button at bounding box center [824, 498] width 33 height 28
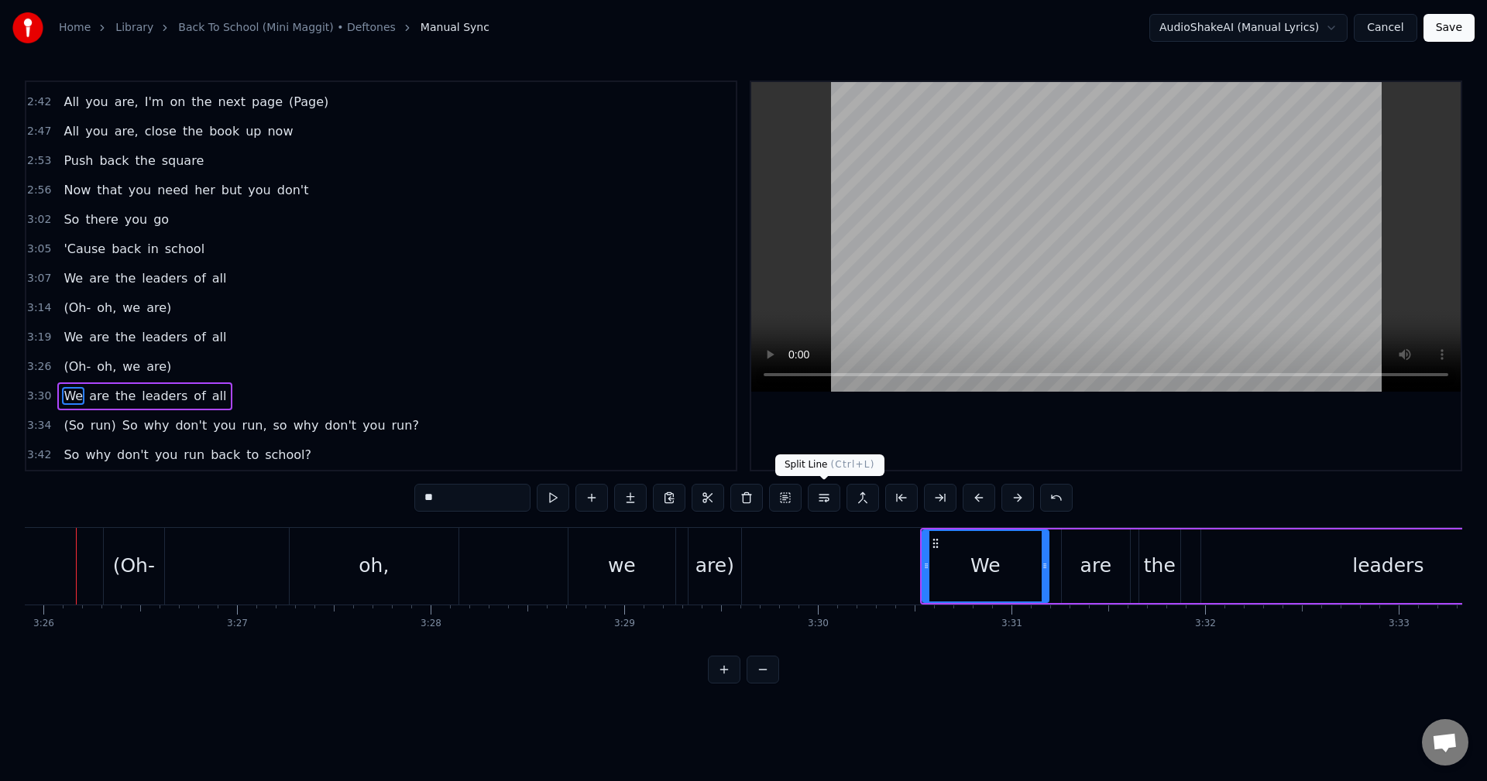
scroll to position [1230, 0]
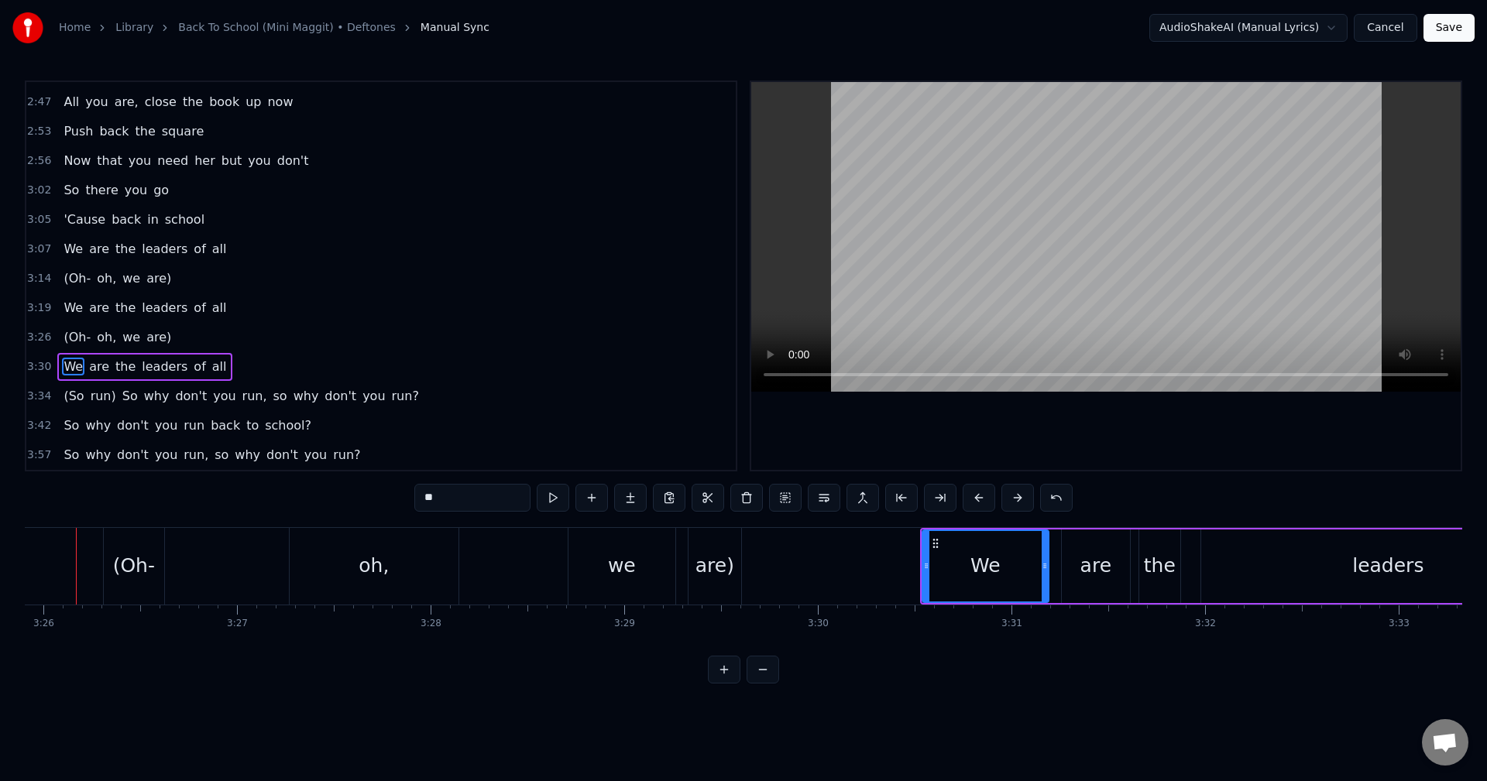
click at [121, 400] on span "So" at bounding box center [130, 396] width 19 height 18
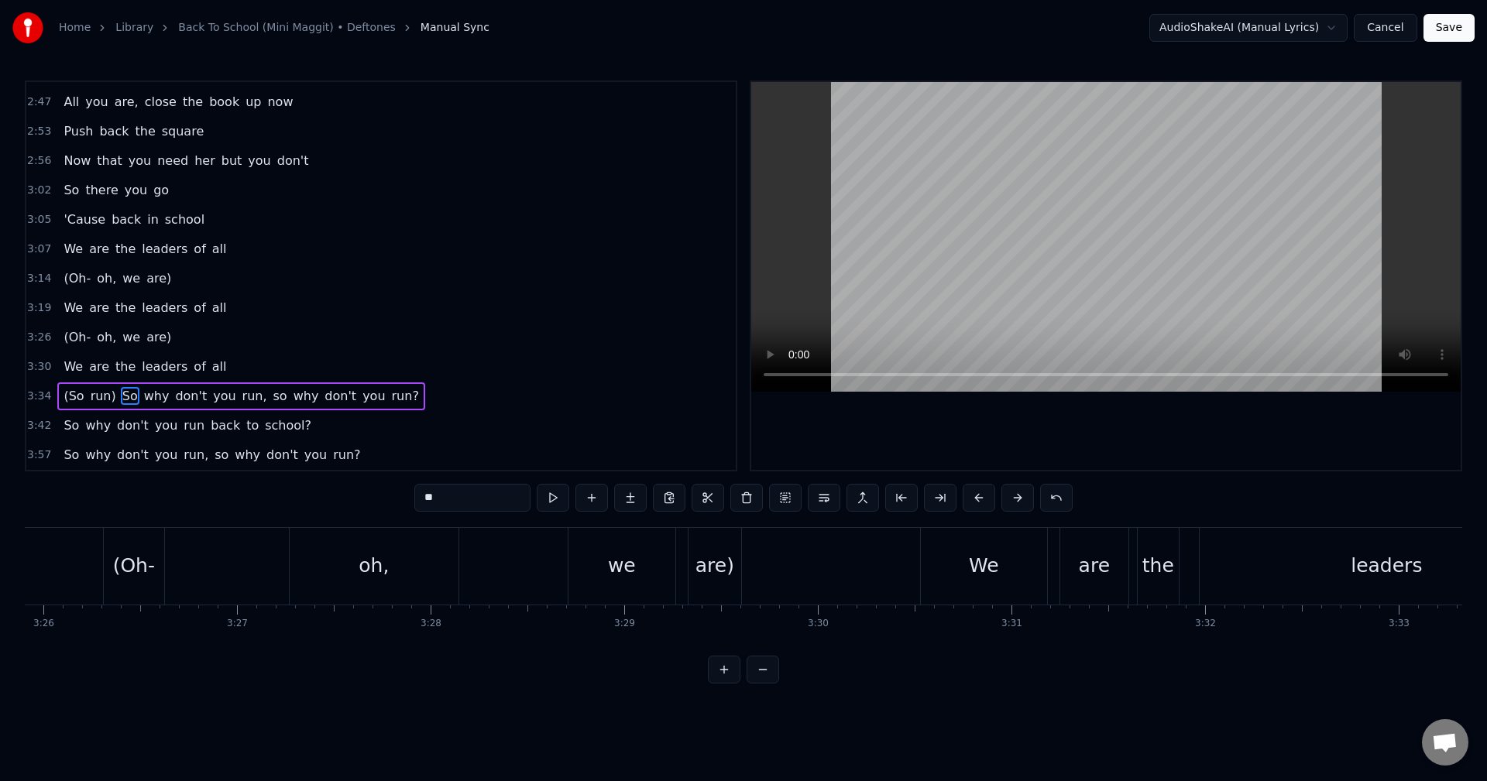
click at [69, 269] on span "(Oh-" at bounding box center [77, 278] width 30 height 18
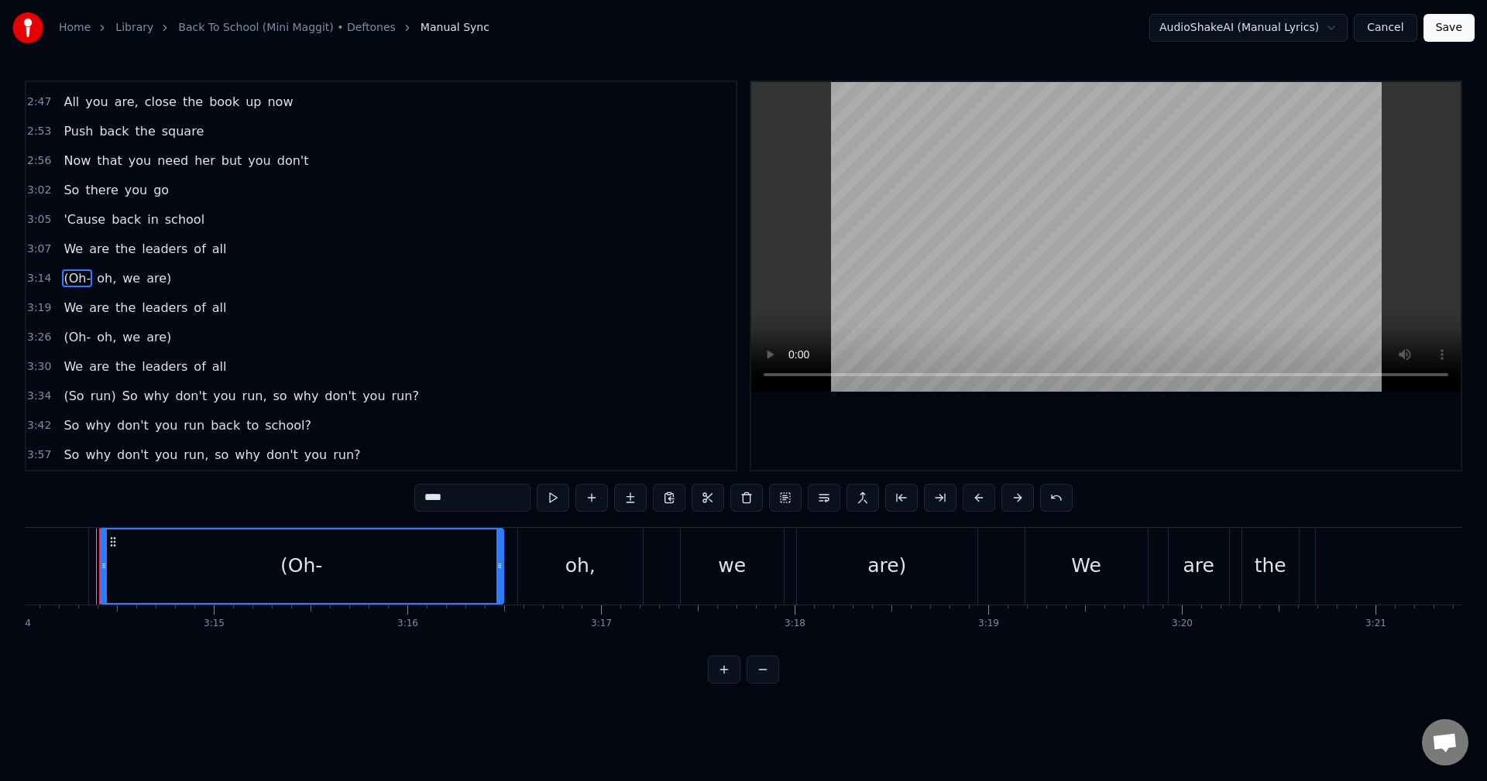
scroll to position [0, 37557]
click at [67, 244] on span "We" at bounding box center [73, 249] width 22 height 18
type input "**"
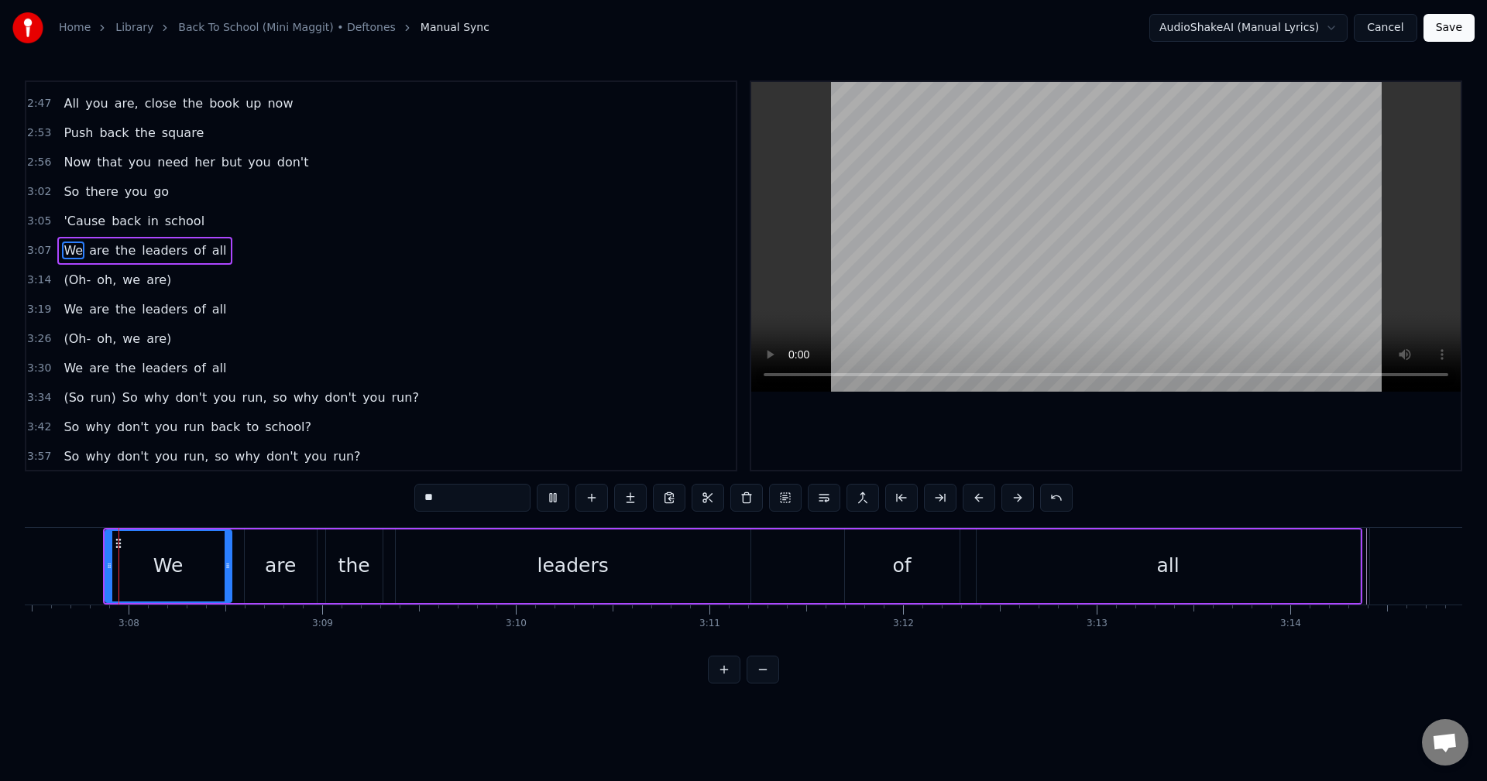
scroll to position [1230, 0]
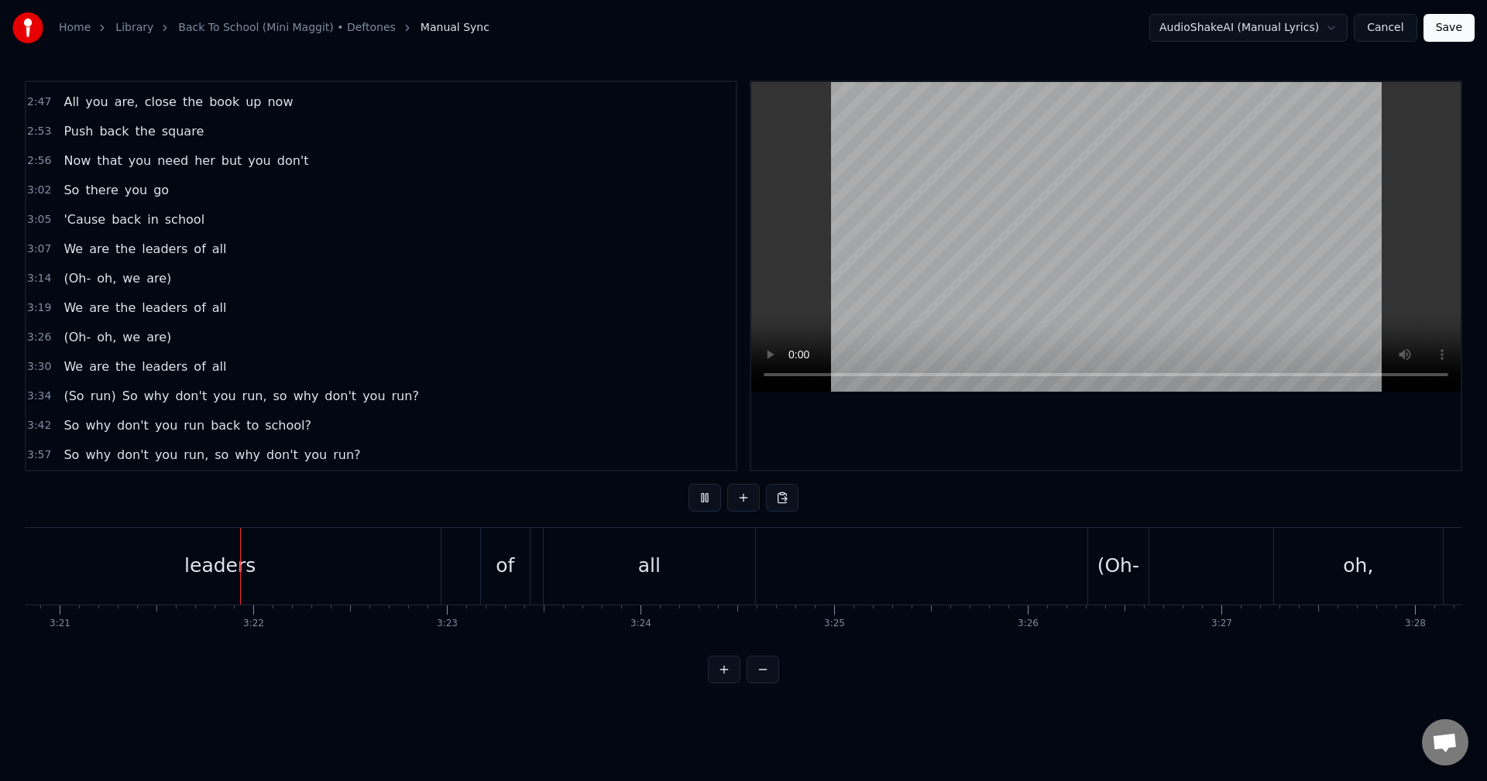
scroll to position [0, 38877]
click at [448, 571] on div "We are the leaders of all" at bounding box center [233, 566] width 1050 height 77
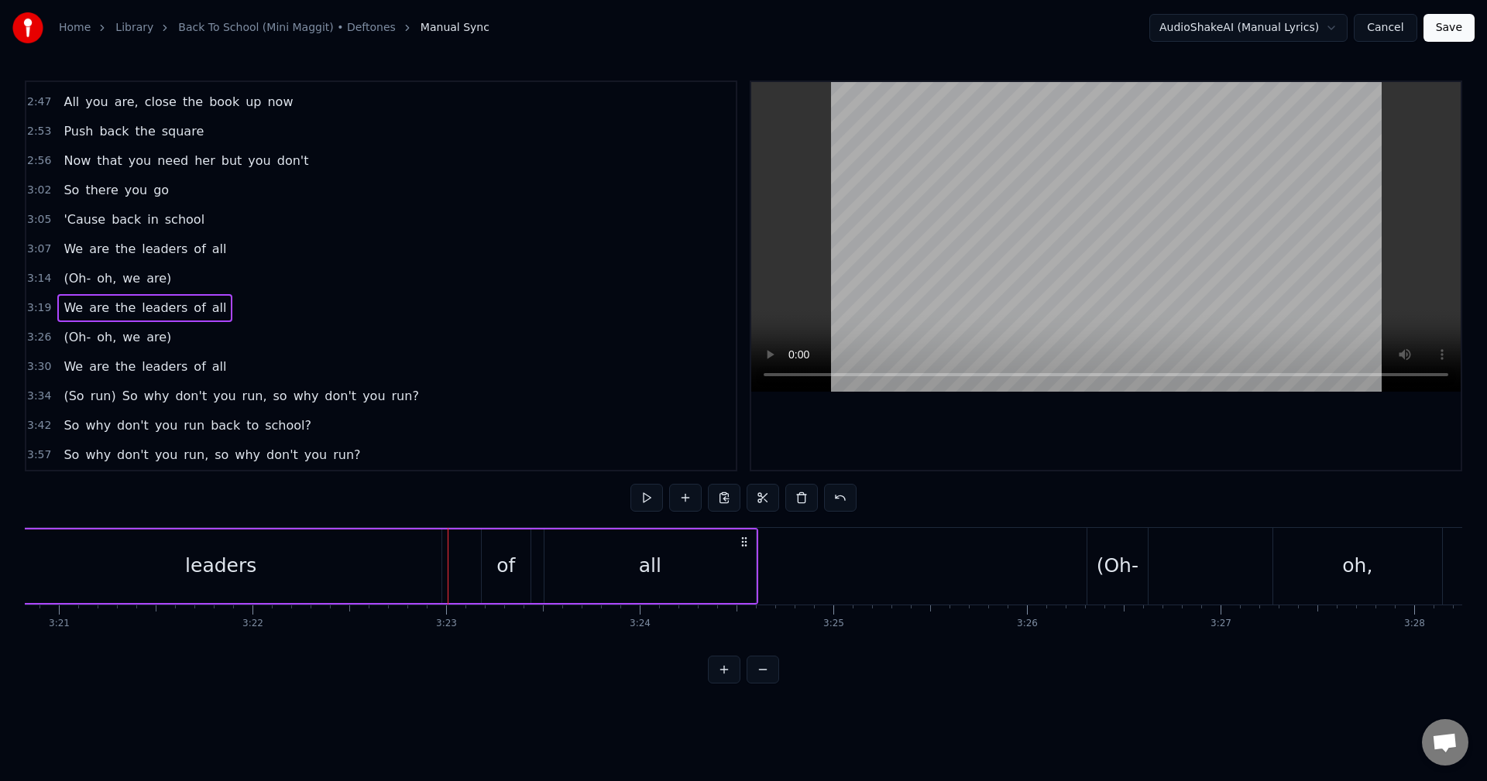
click at [505, 580] on div "of" at bounding box center [505, 565] width 19 height 29
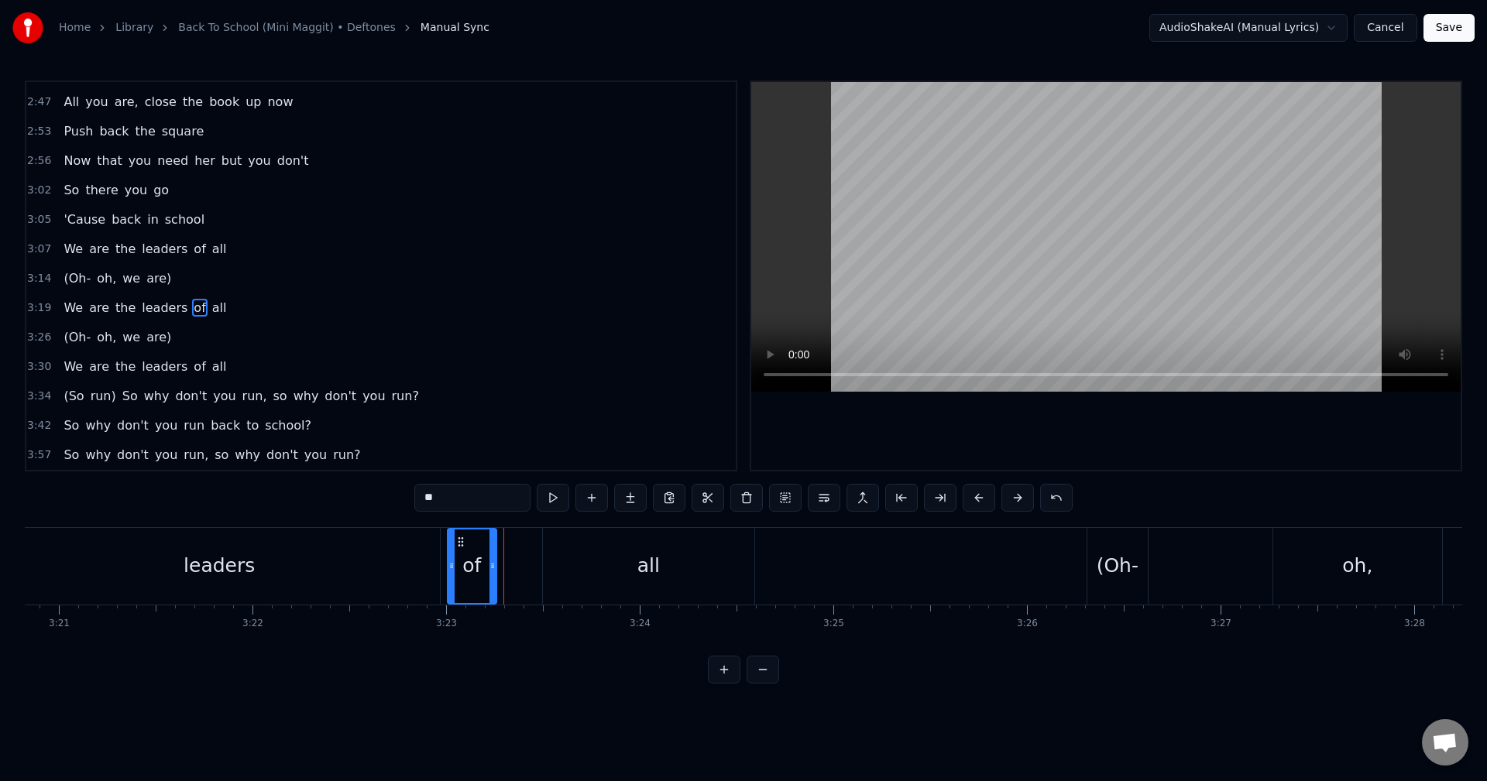
drag, startPoint x: 494, startPoint y: 545, endPoint x: 461, endPoint y: 547, distance: 33.3
click at [461, 547] on icon at bounding box center [461, 542] width 12 height 12
click at [446, 554] on div "of" at bounding box center [471, 566] width 50 height 77
click at [444, 564] on div "We are the leaders of all" at bounding box center [233, 566] width 1050 height 77
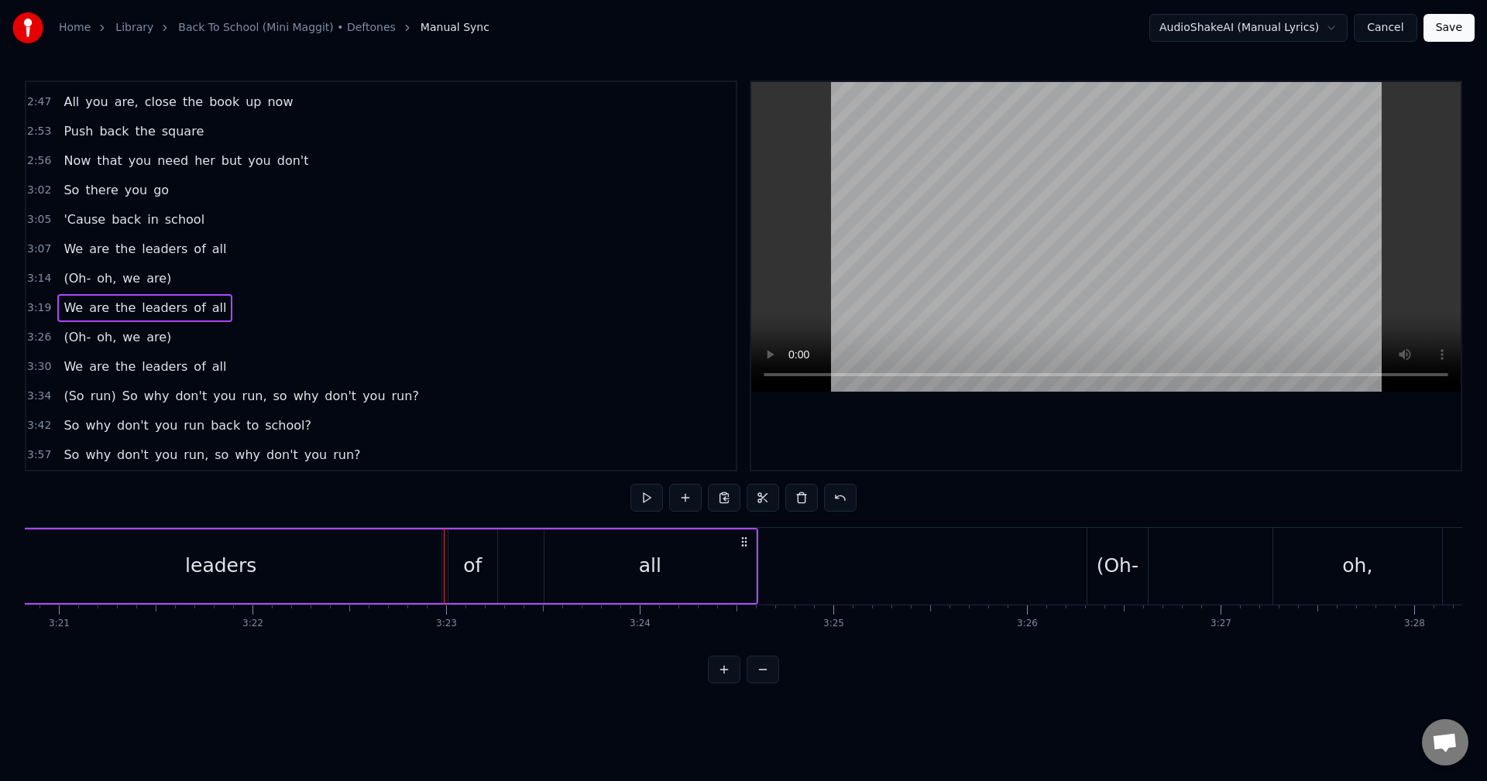
click at [444, 564] on div at bounding box center [444, 566] width 1 height 77
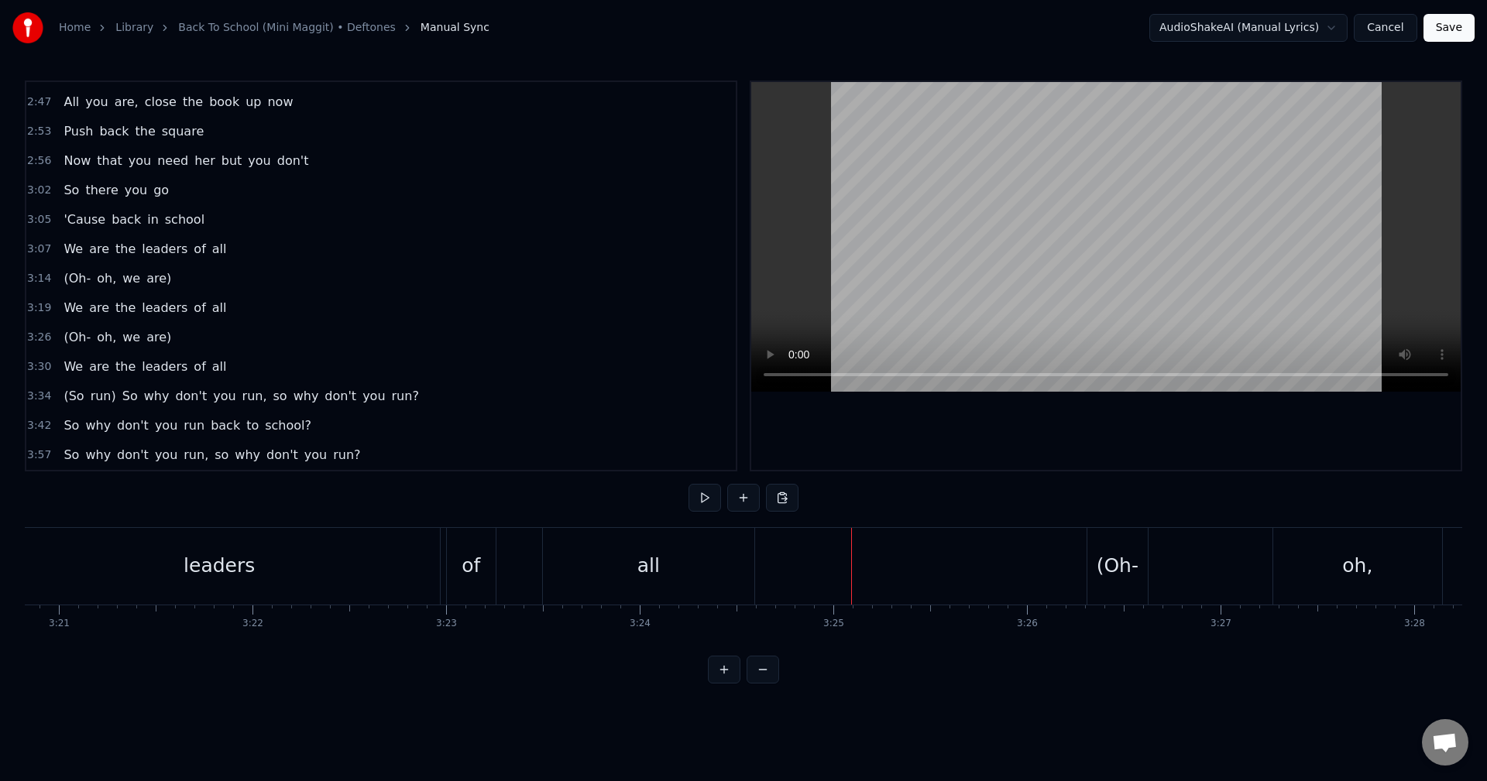
click at [509, 563] on div "We are the leaders of all" at bounding box center [233, 566] width 1050 height 77
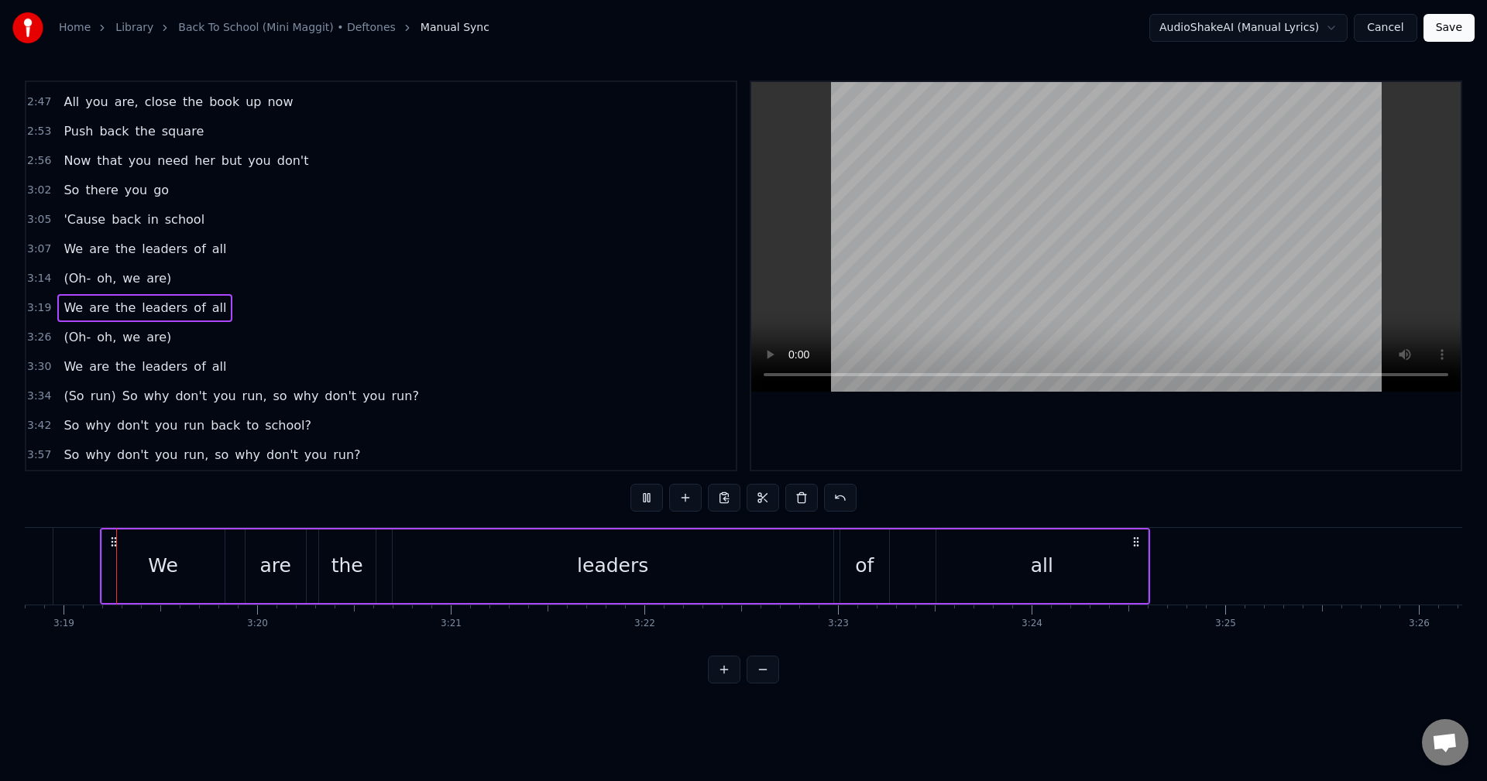
scroll to position [0, 38482]
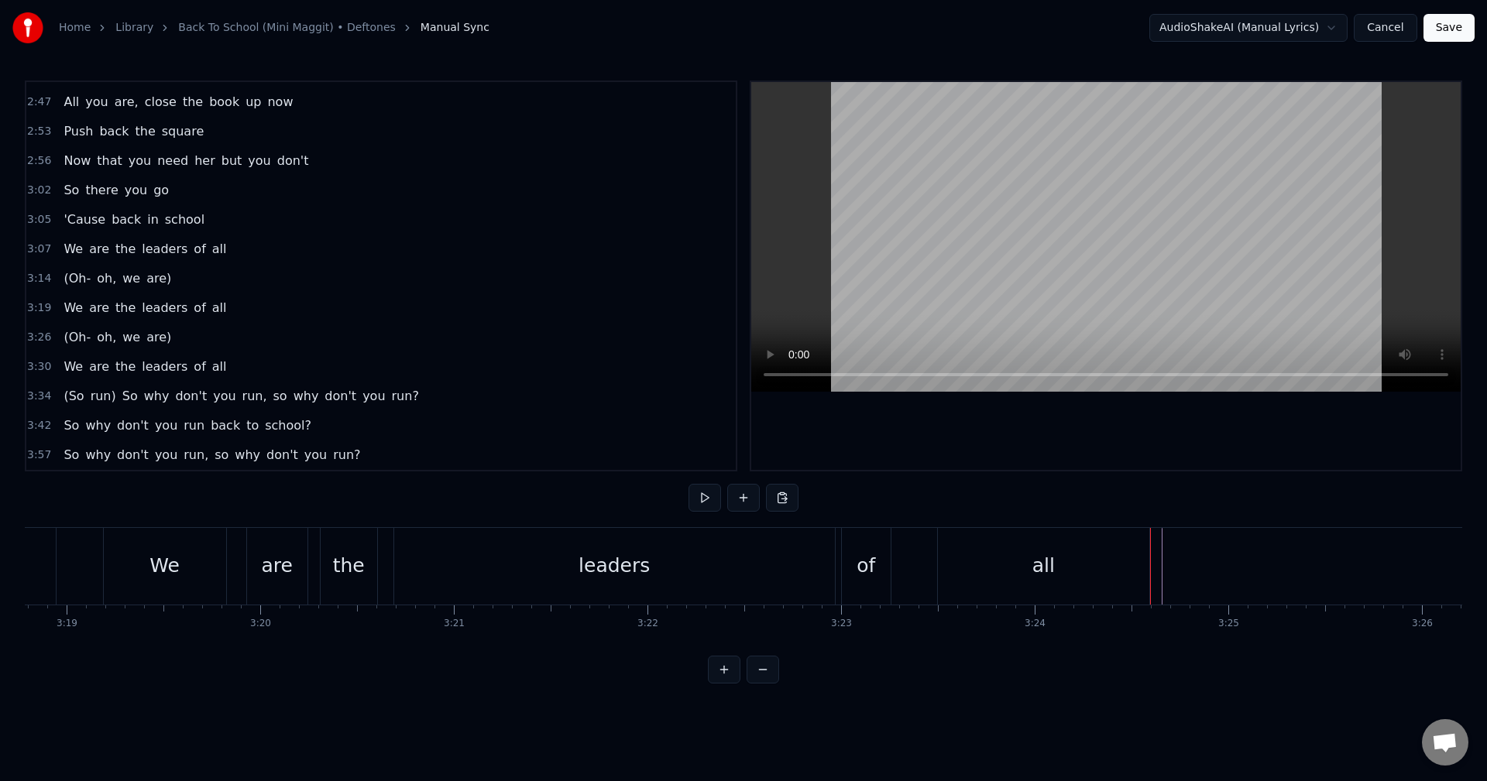
click at [1157, 557] on div at bounding box center [1157, 566] width 1 height 77
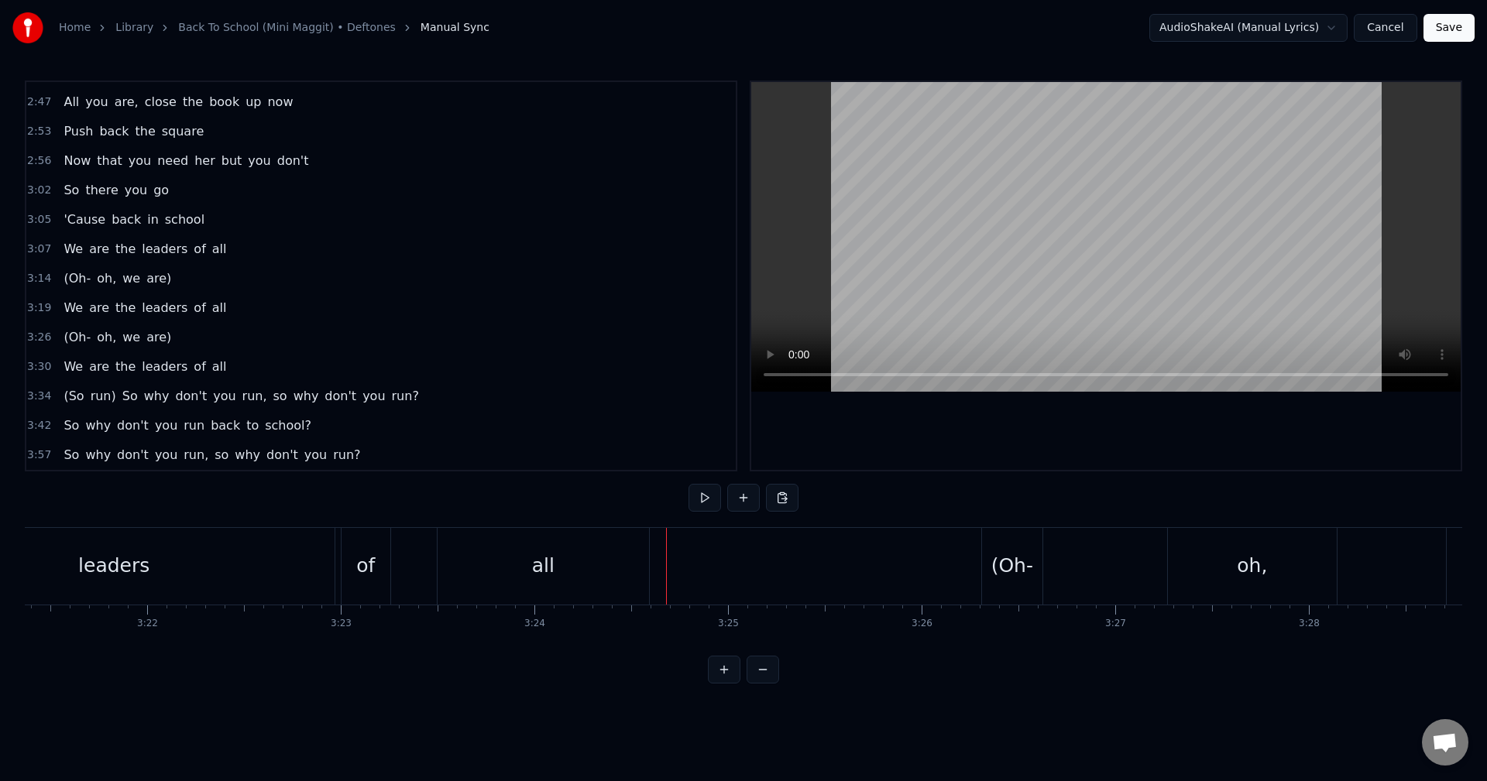
click at [662, 560] on div at bounding box center [662, 566] width 1 height 77
click at [637, 545] on div "all" at bounding box center [543, 566] width 211 height 77
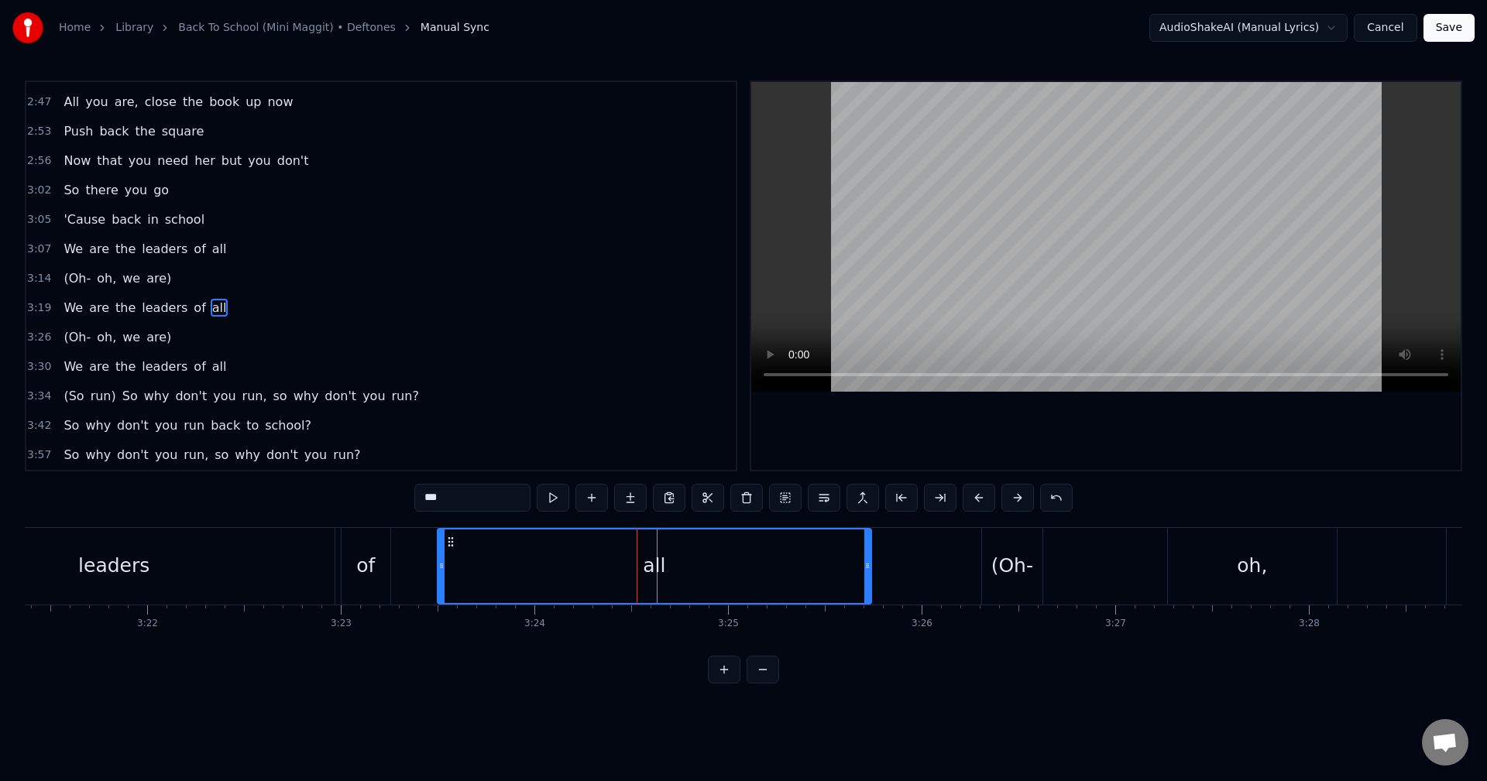
drag, startPoint x: 643, startPoint y: 551, endPoint x: 866, endPoint y: 570, distance: 223.1
click at [866, 570] on div at bounding box center [867, 567] width 6 height 74
click at [417, 542] on div "We are the leaders of all" at bounding box center [239, 566] width 1272 height 77
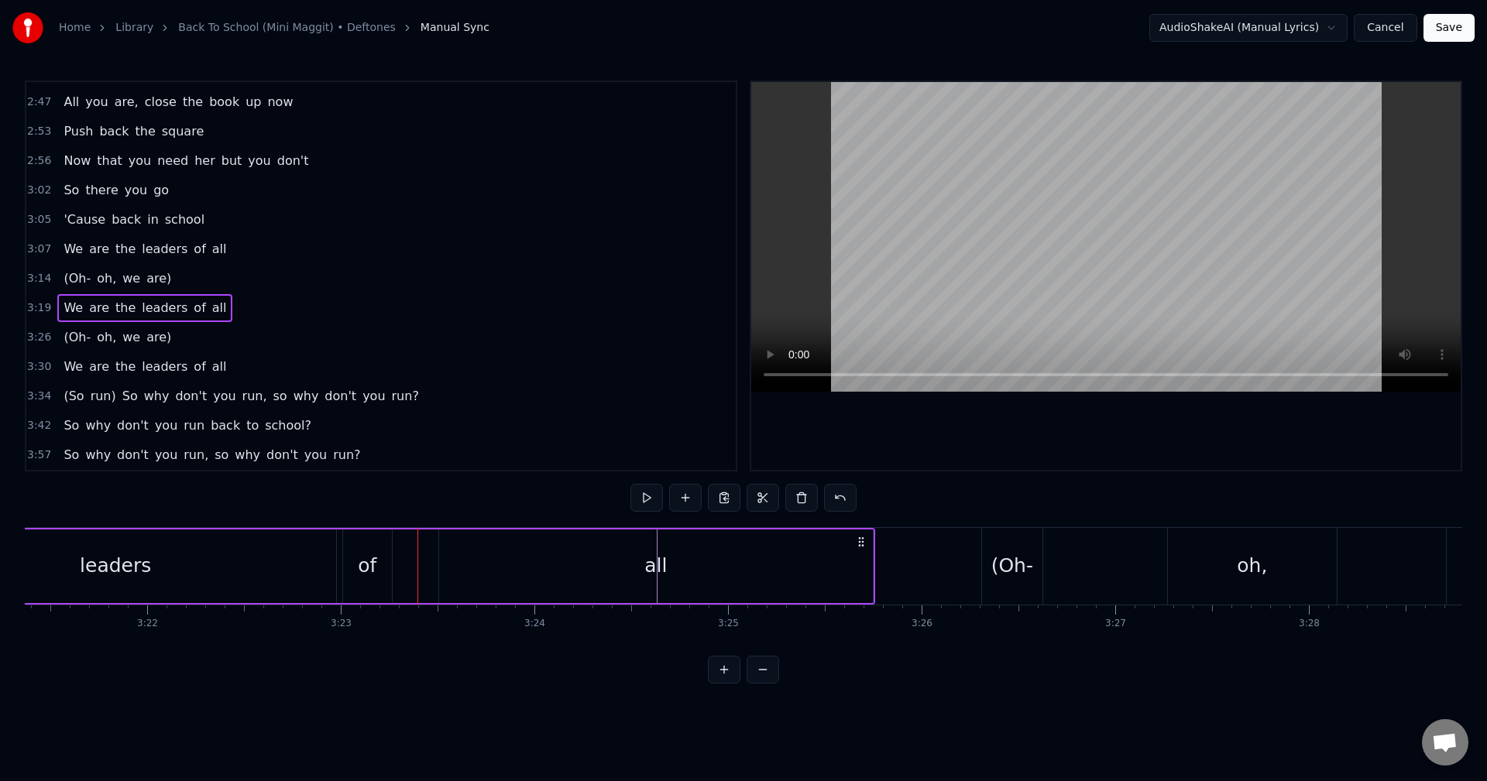
click at [417, 542] on div at bounding box center [417, 566] width 1 height 77
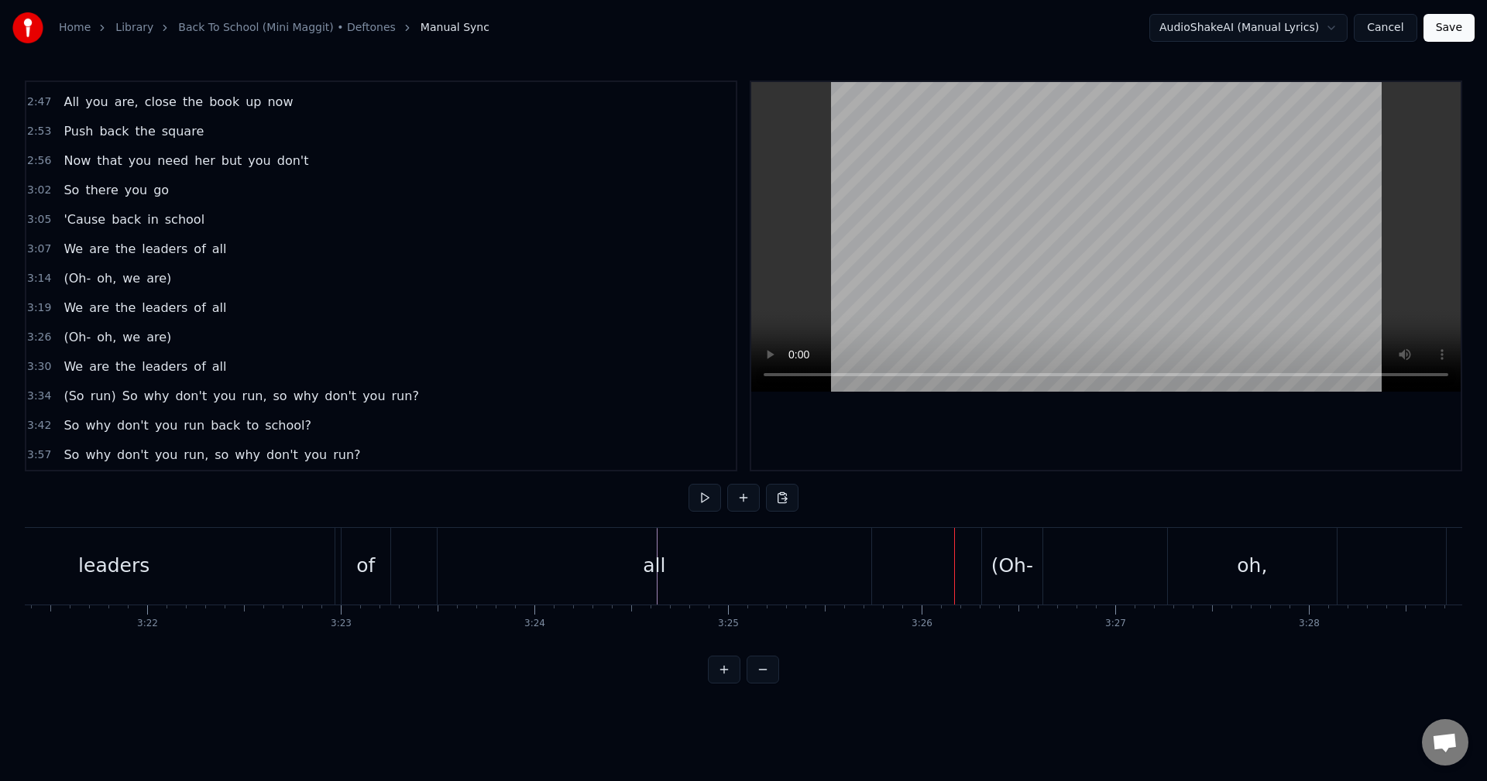
click at [743, 550] on div "all" at bounding box center [655, 566] width 434 height 77
click at [989, 568] on div "(Oh-" at bounding box center [1012, 566] width 60 height 77
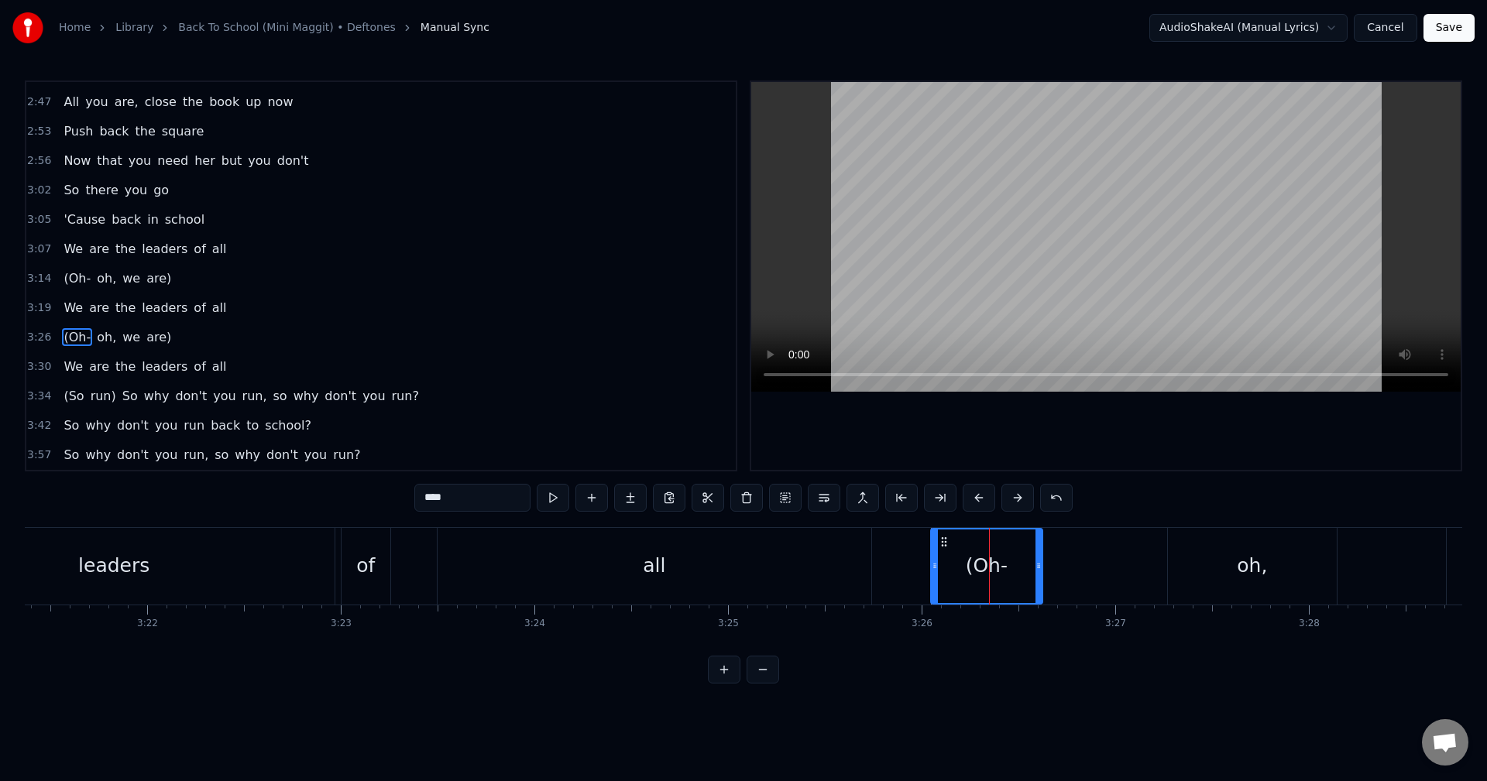
drag, startPoint x: 987, startPoint y: 567, endPoint x: 935, endPoint y: 565, distance: 51.1
click at [935, 565] on icon at bounding box center [935, 566] width 6 height 12
click at [873, 558] on div "We are the leaders of all" at bounding box center [239, 566] width 1272 height 77
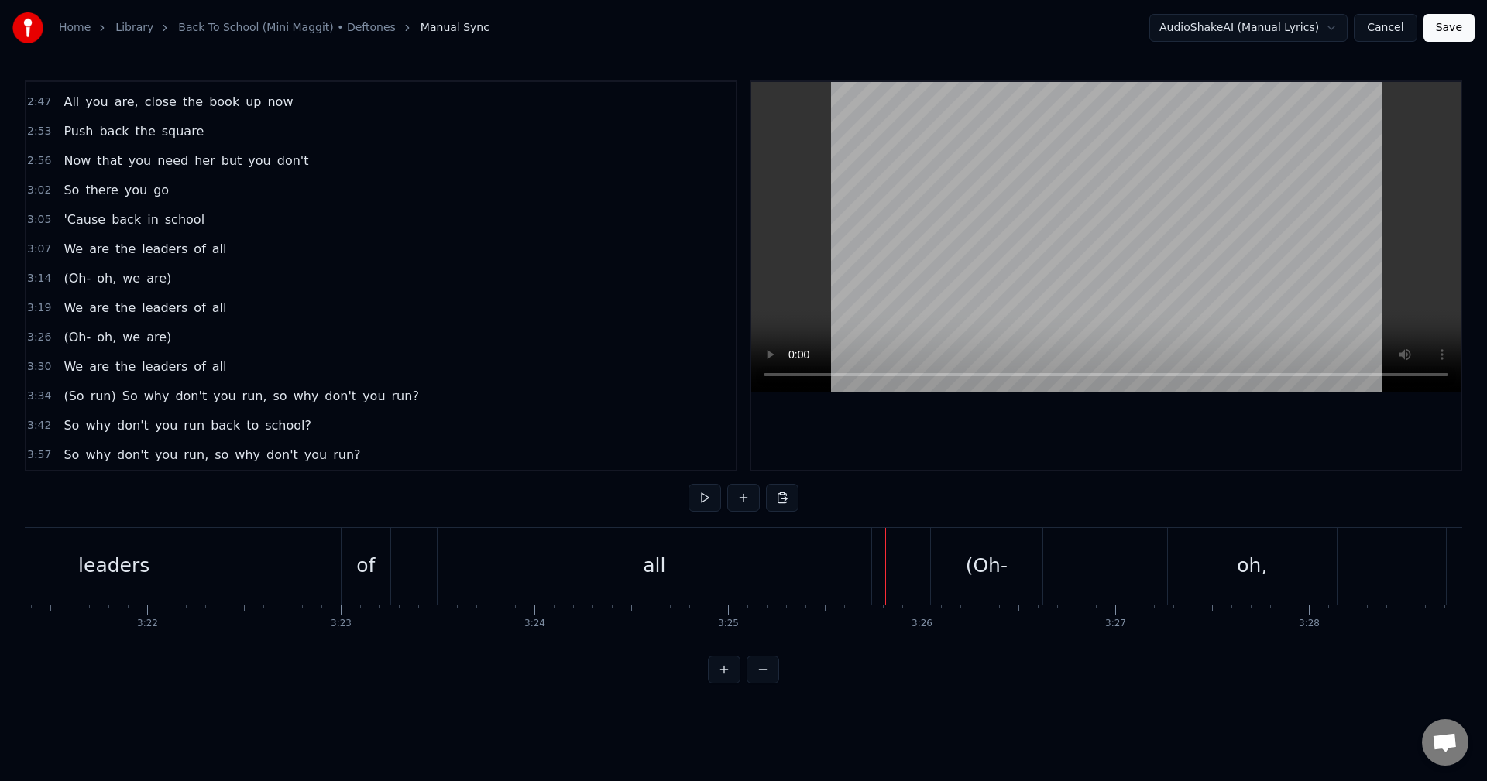
click at [885, 558] on div at bounding box center [885, 566] width 1 height 77
click at [1224, 565] on div "oh," at bounding box center [1252, 566] width 169 height 77
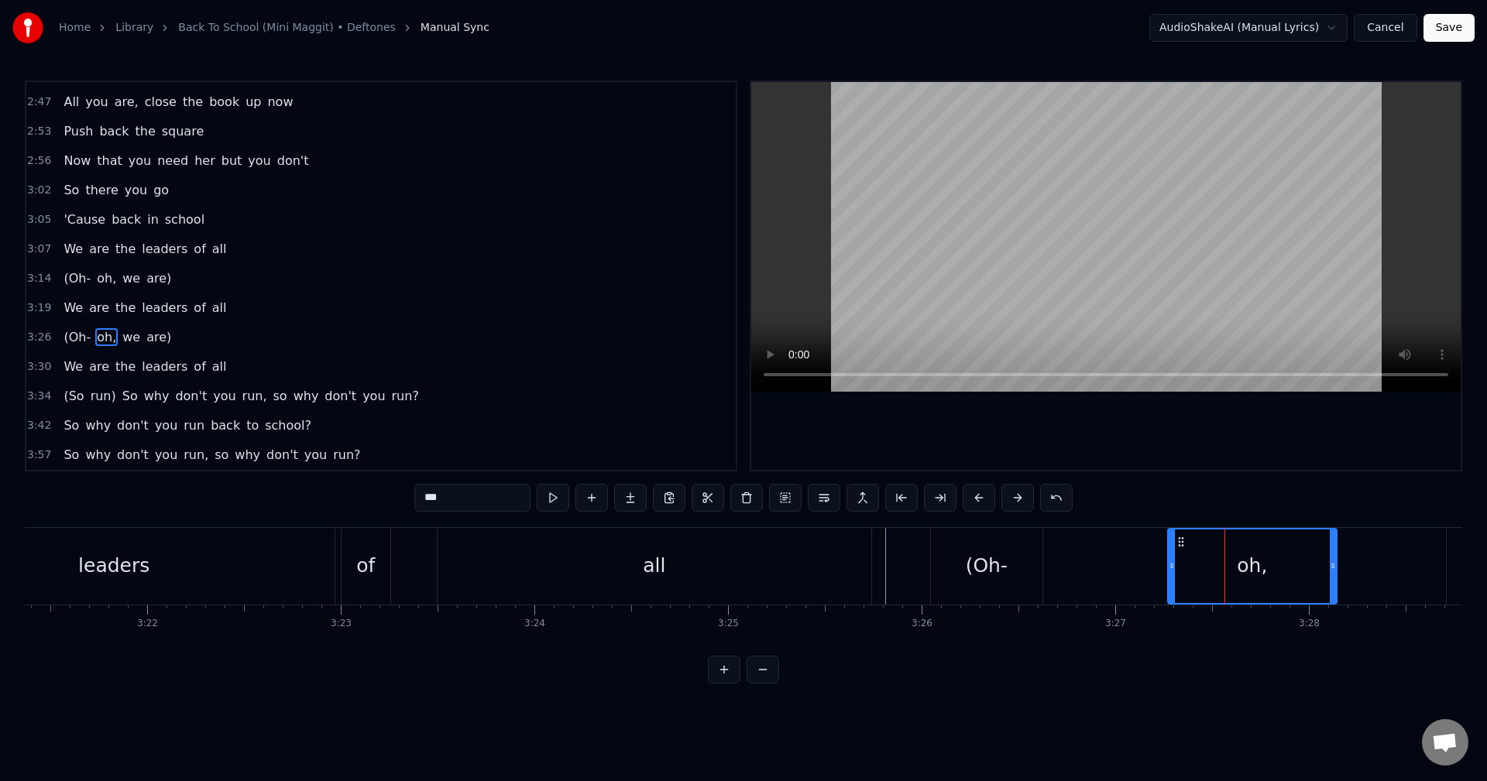
click at [1030, 556] on div "(Oh-" at bounding box center [987, 566] width 112 height 77
type input "****"
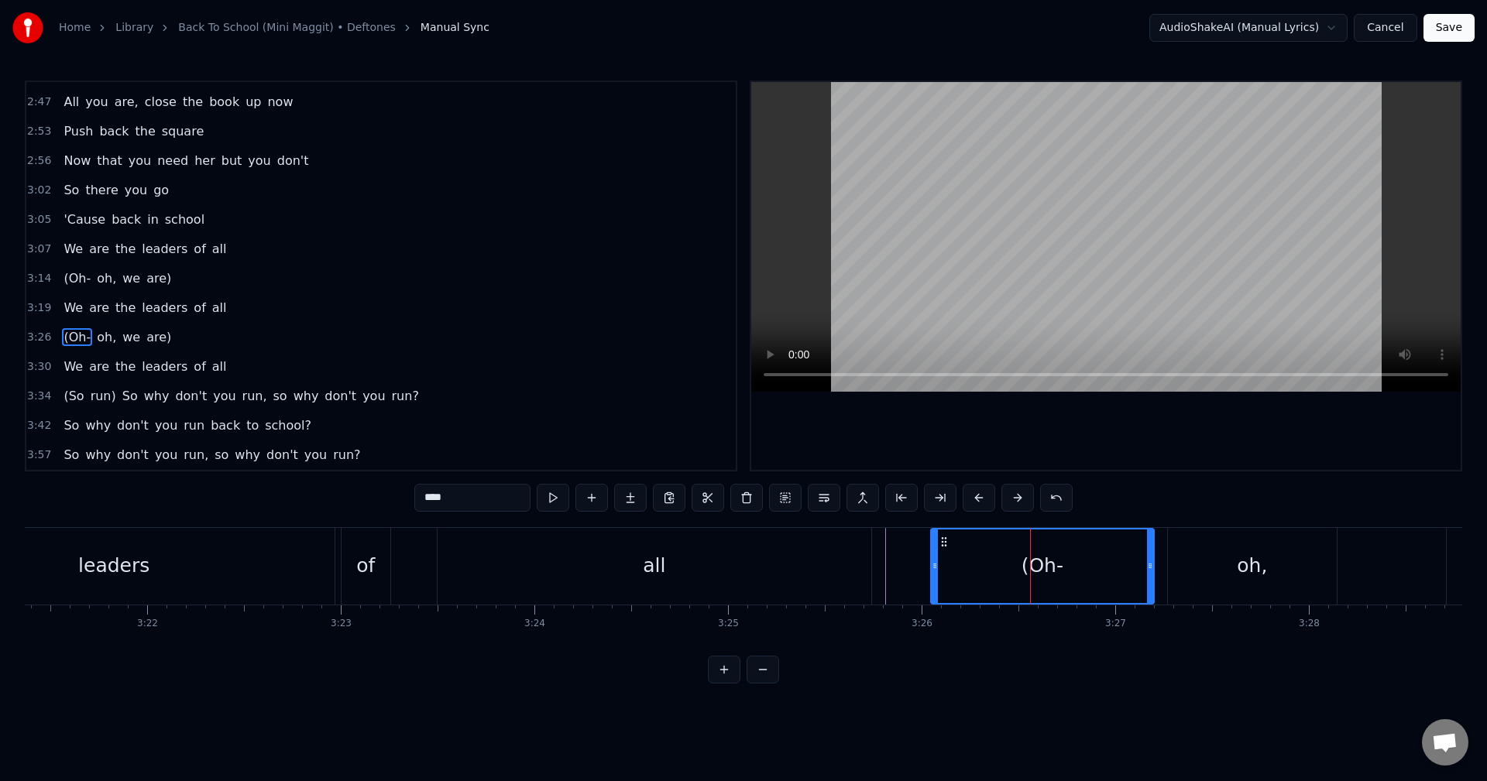
drag, startPoint x: 1040, startPoint y: 563, endPoint x: 1151, endPoint y: 579, distance: 112.7
click at [1151, 579] on div at bounding box center [1150, 567] width 6 height 74
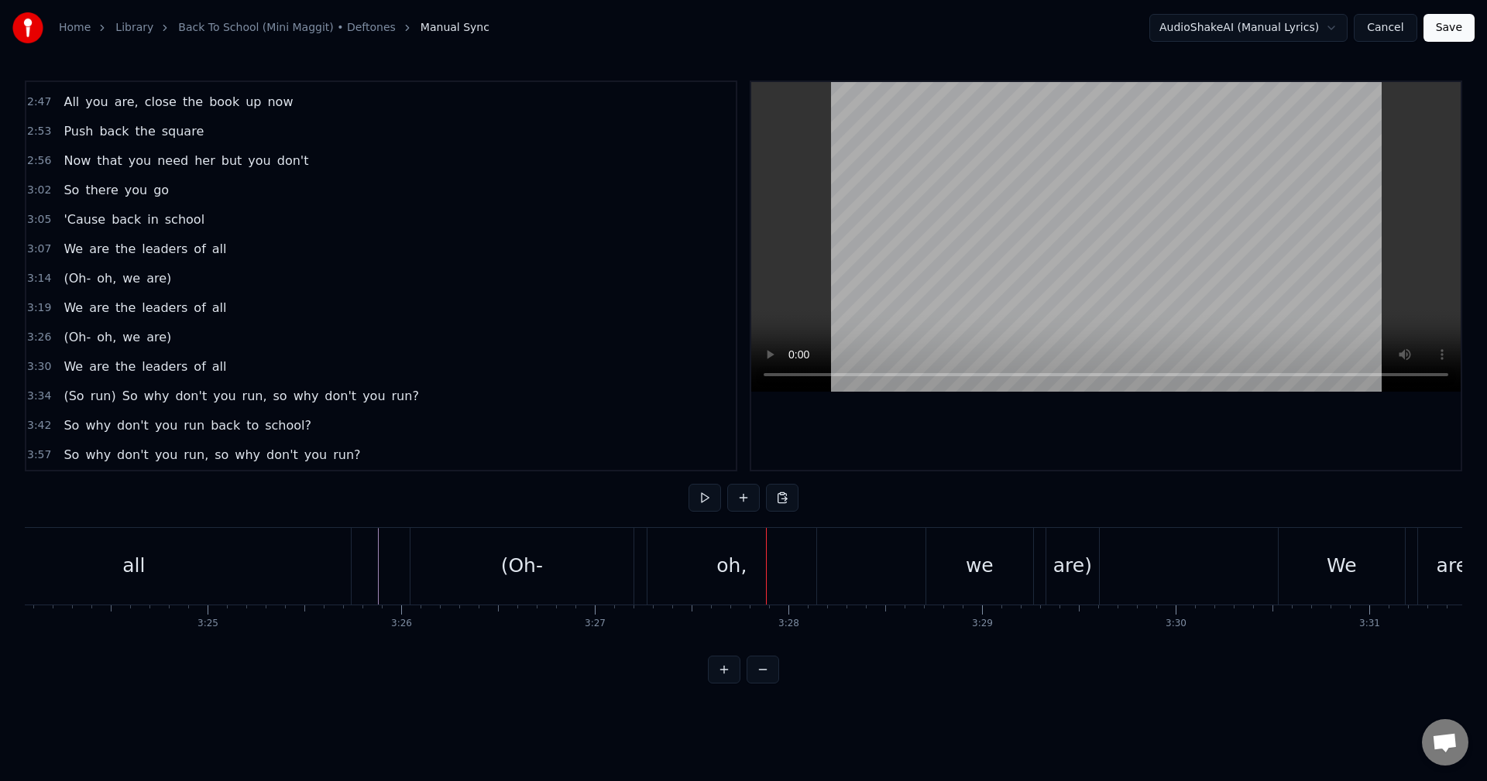
scroll to position [0, 39557]
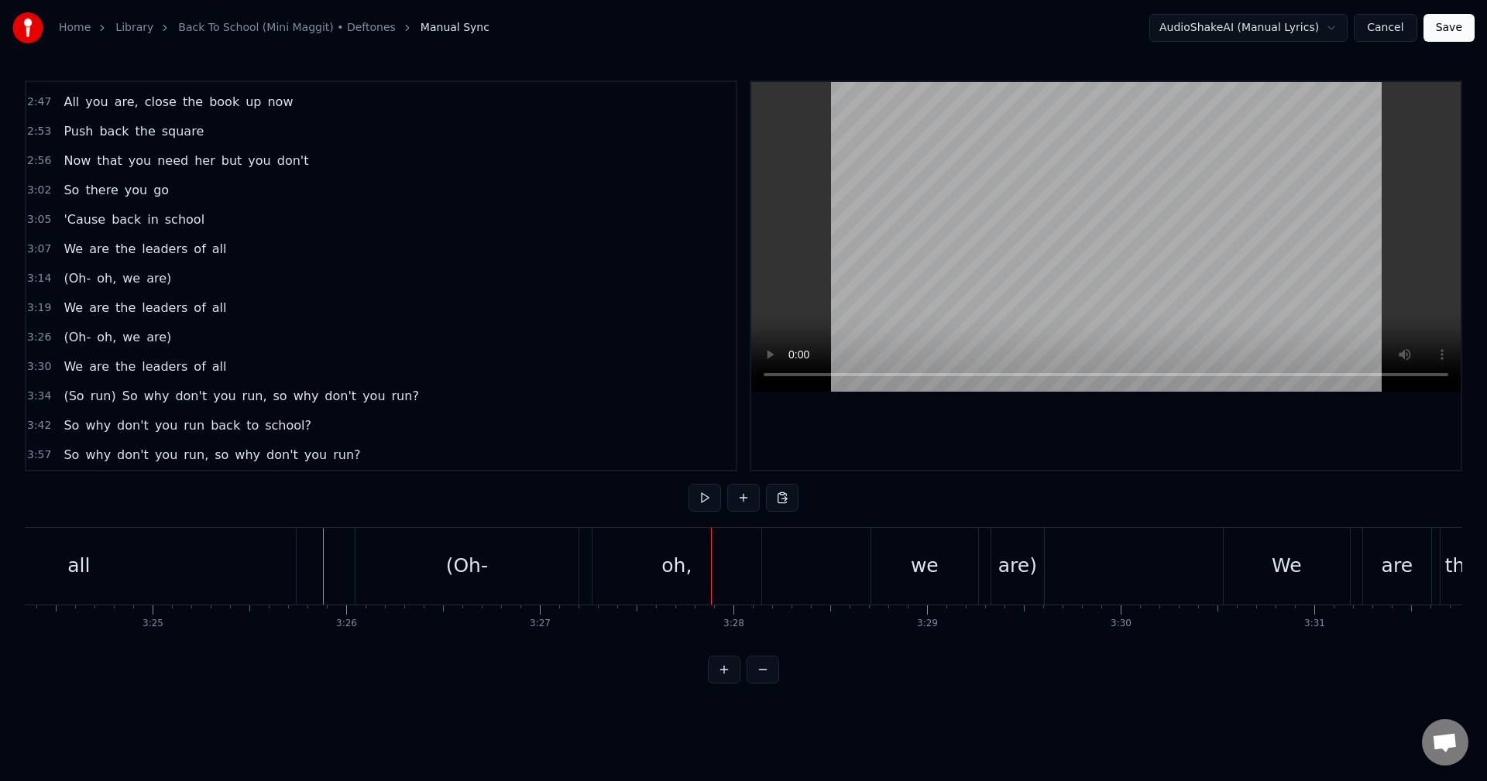
click at [890, 565] on div "we" at bounding box center [924, 566] width 107 height 77
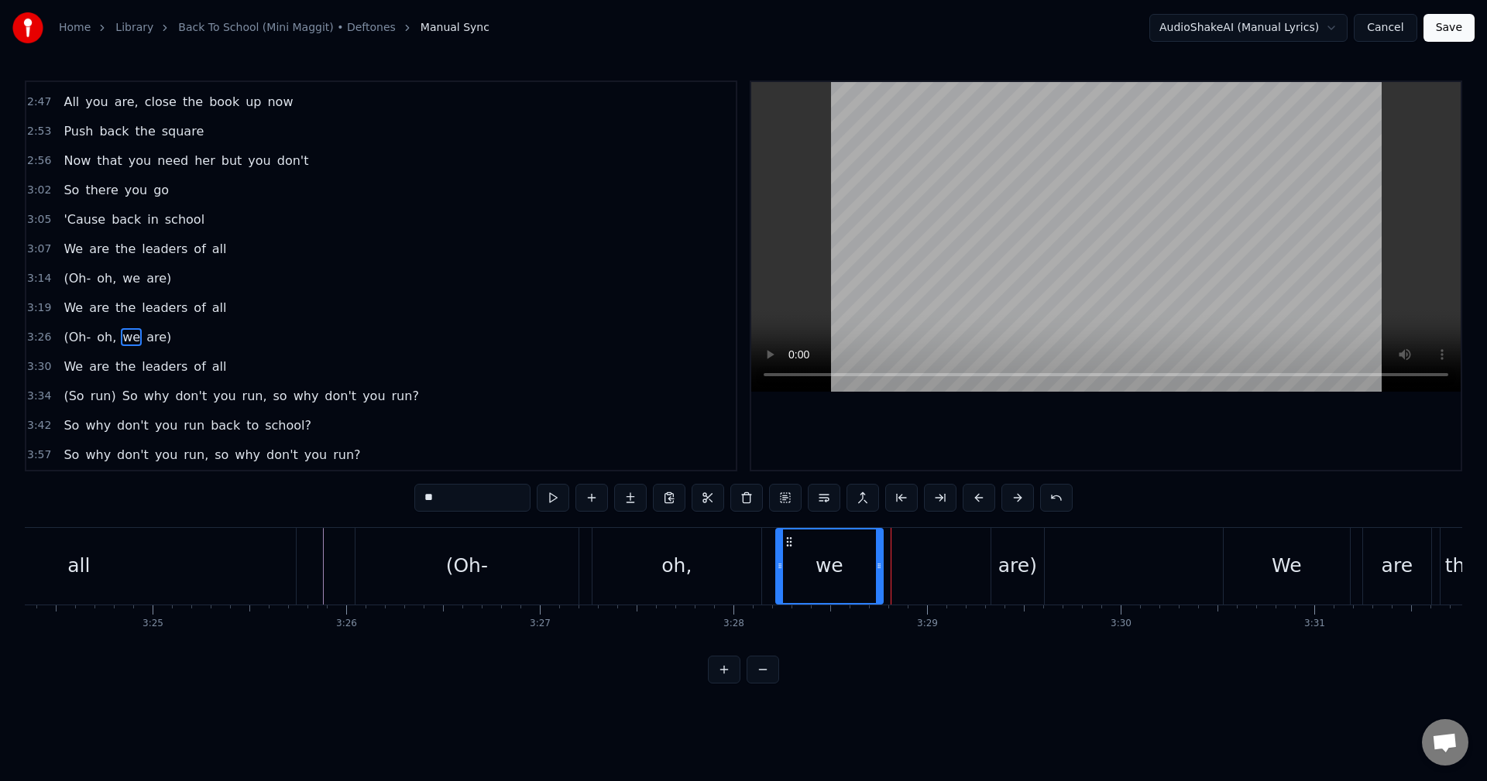
drag, startPoint x: 885, startPoint y: 542, endPoint x: 788, endPoint y: 539, distance: 97.6
click at [788, 539] on icon at bounding box center [789, 542] width 12 height 12
click at [1000, 547] on div "are)" at bounding box center [1017, 566] width 53 height 77
type input "****"
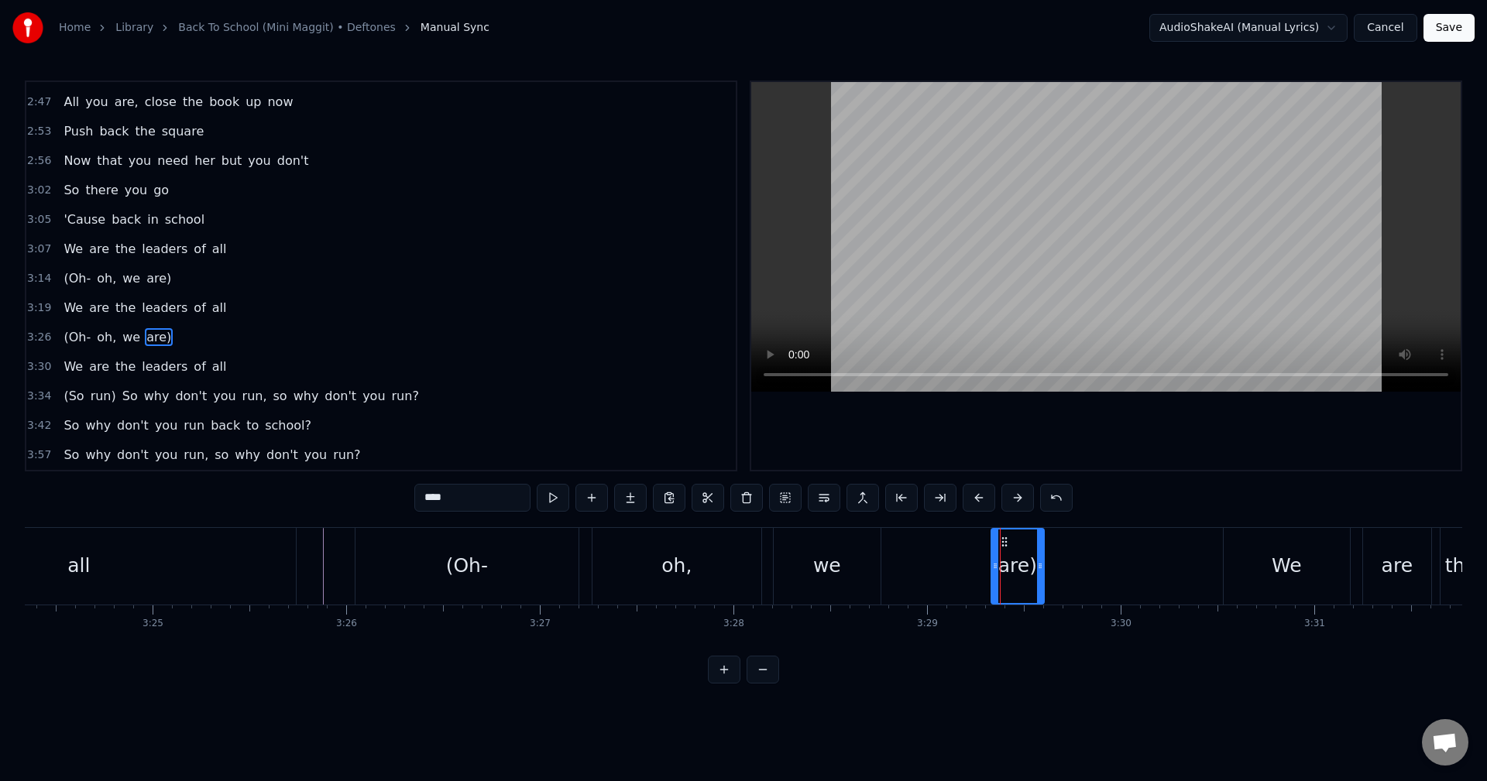
drag, startPoint x: 951, startPoint y: 544, endPoint x: 917, endPoint y: 544, distance: 34.1
click at [908, 544] on div "(Oh- oh, we are)" at bounding box center [701, 566] width 693 height 77
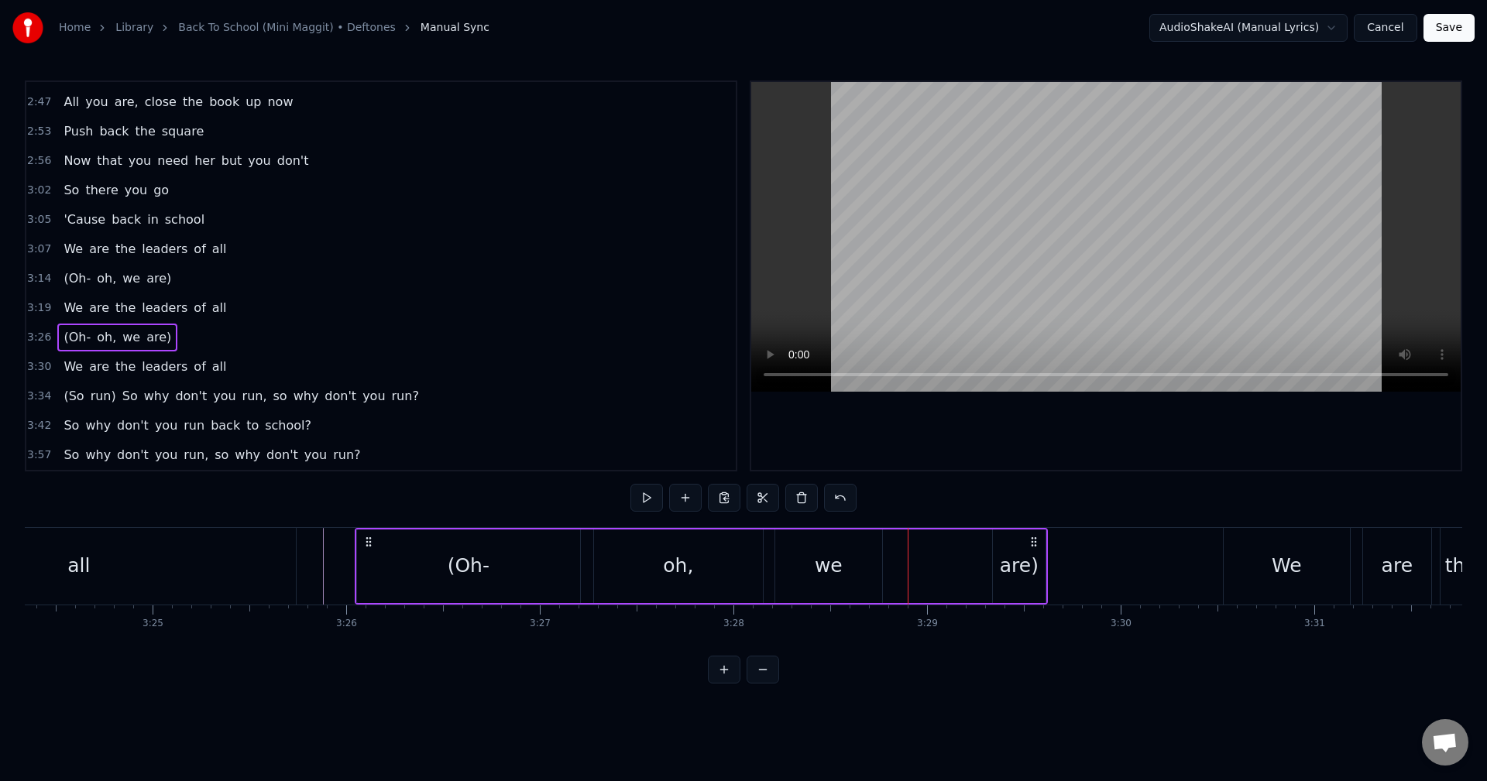
click at [773, 549] on div "(Oh- oh, we are)" at bounding box center [701, 566] width 693 height 77
click at [908, 549] on div at bounding box center [908, 566] width 1 height 77
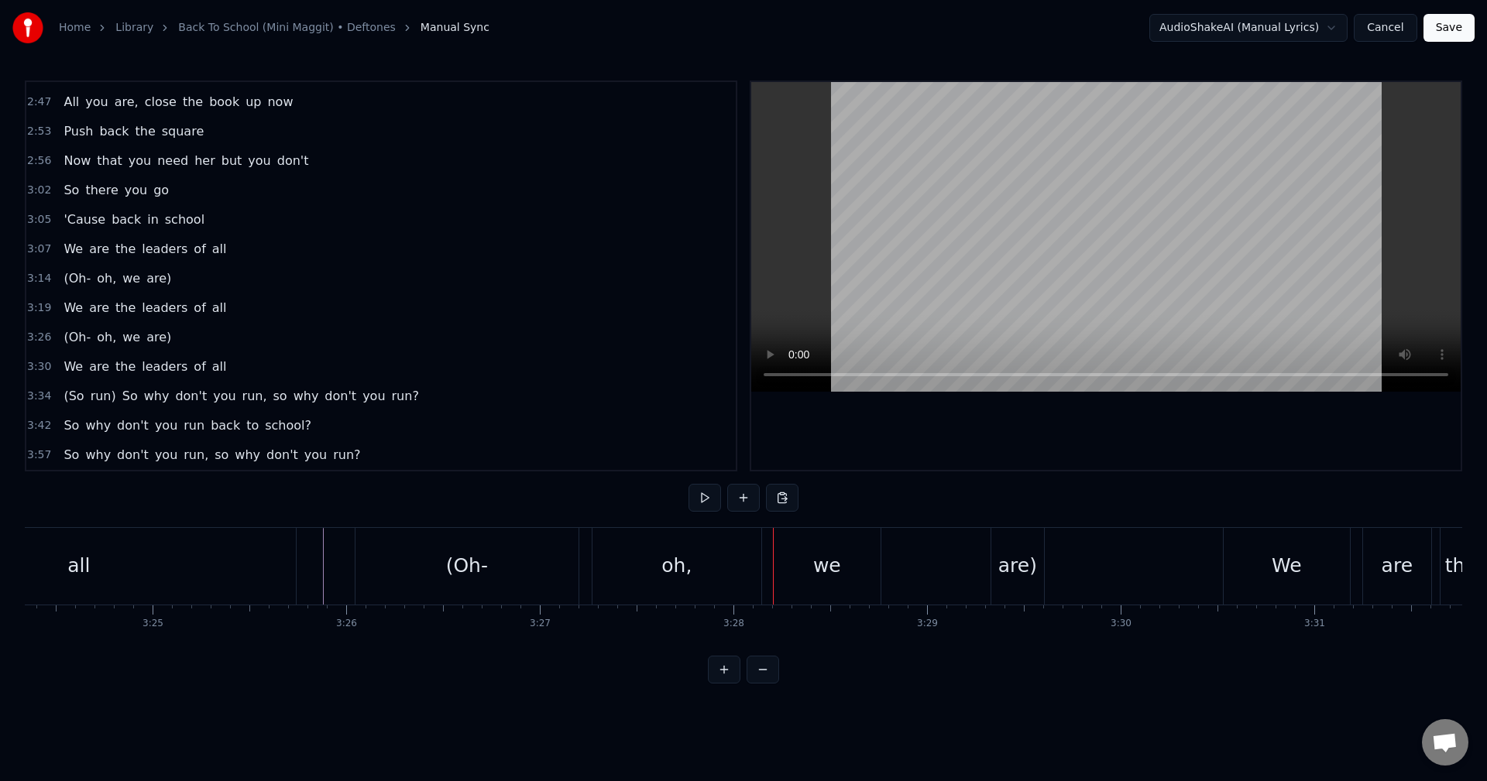
click at [773, 549] on div at bounding box center [773, 566] width 1 height 77
click at [329, 551] on div at bounding box center [329, 566] width 1 height 77
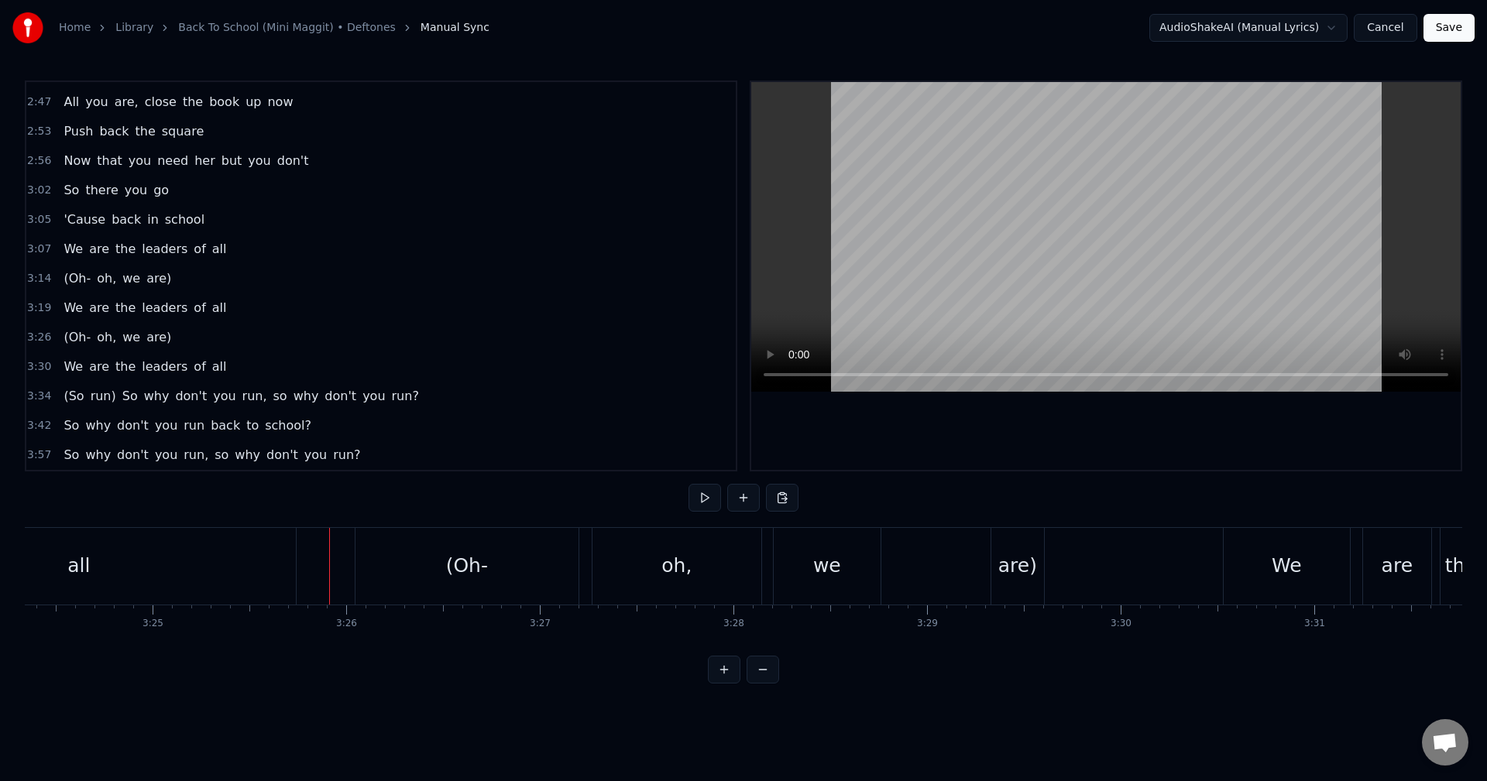
click at [329, 551] on div at bounding box center [329, 566] width 1 height 77
click at [1103, 555] on html "Home Library Back To School (Mini Maggit) • Deftones Manual Sync AudioShakeAI (…" at bounding box center [743, 354] width 1487 height 709
drag, startPoint x: 316, startPoint y: 547, endPoint x: 327, endPoint y: 550, distance: 11.3
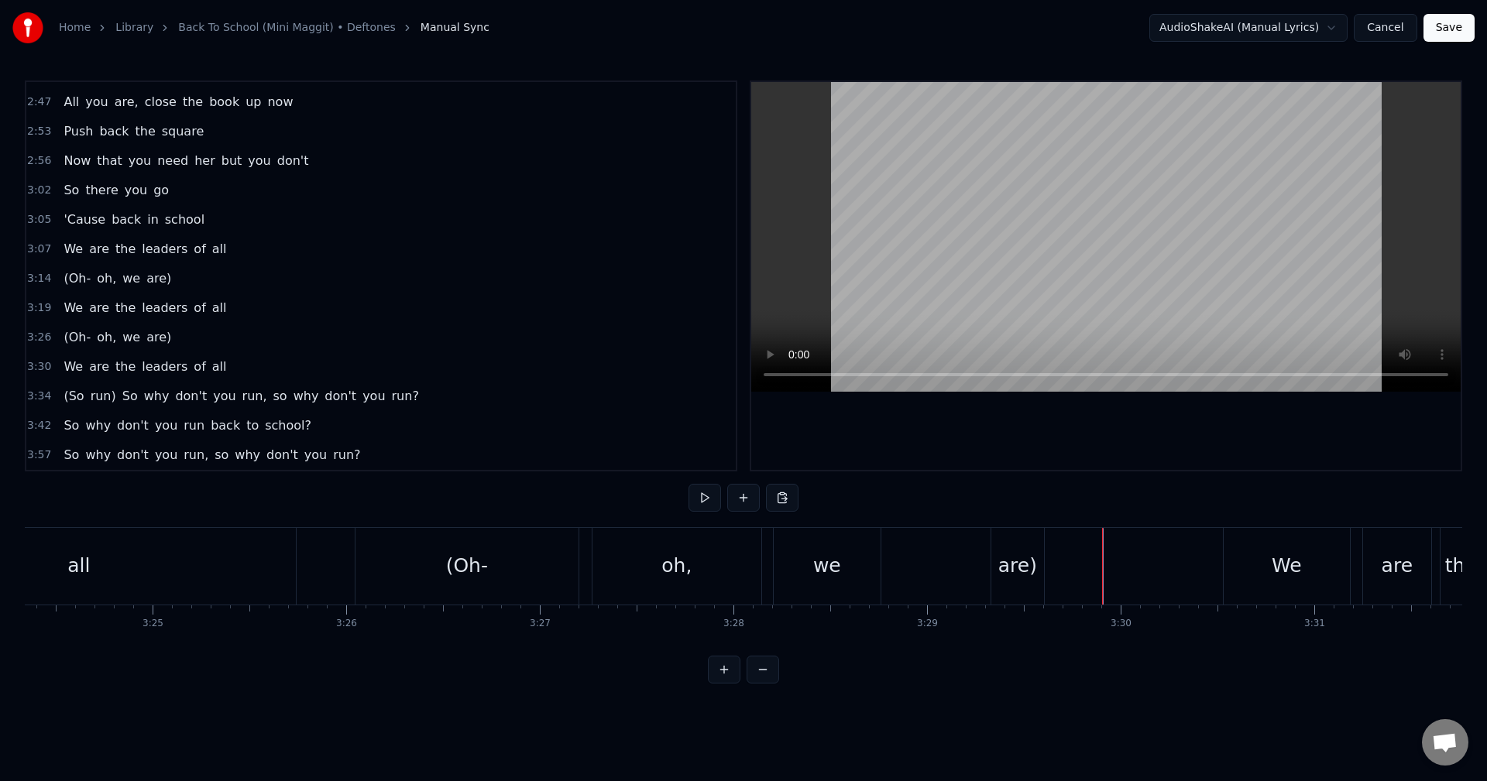
click at [1010, 563] on div "are)" at bounding box center [1017, 565] width 39 height 29
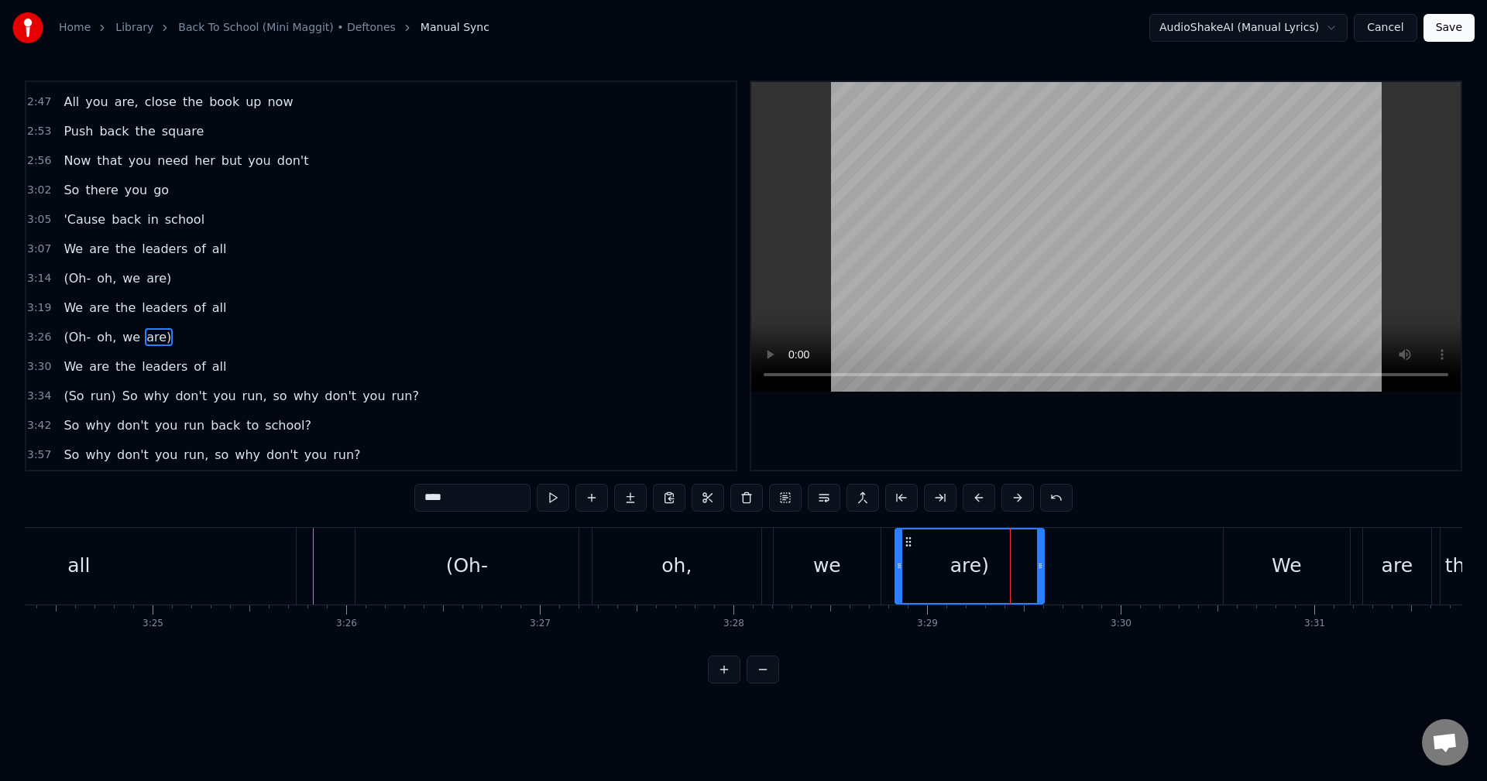
drag, startPoint x: 993, startPoint y: 562, endPoint x: 897, endPoint y: 565, distance: 96.1
click at [897, 565] on icon at bounding box center [899, 566] width 6 height 12
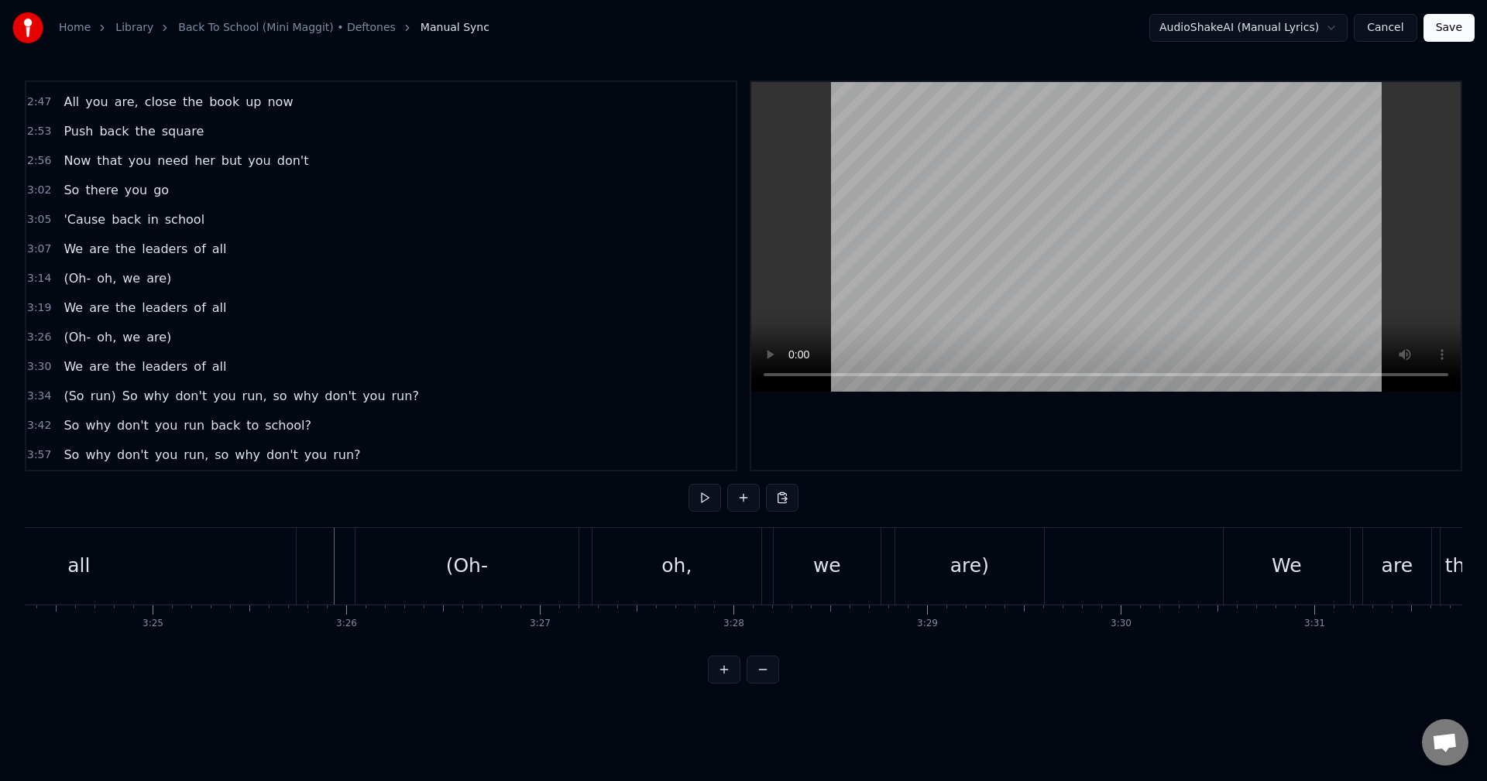
click at [796, 557] on div "we" at bounding box center [827, 566] width 107 height 77
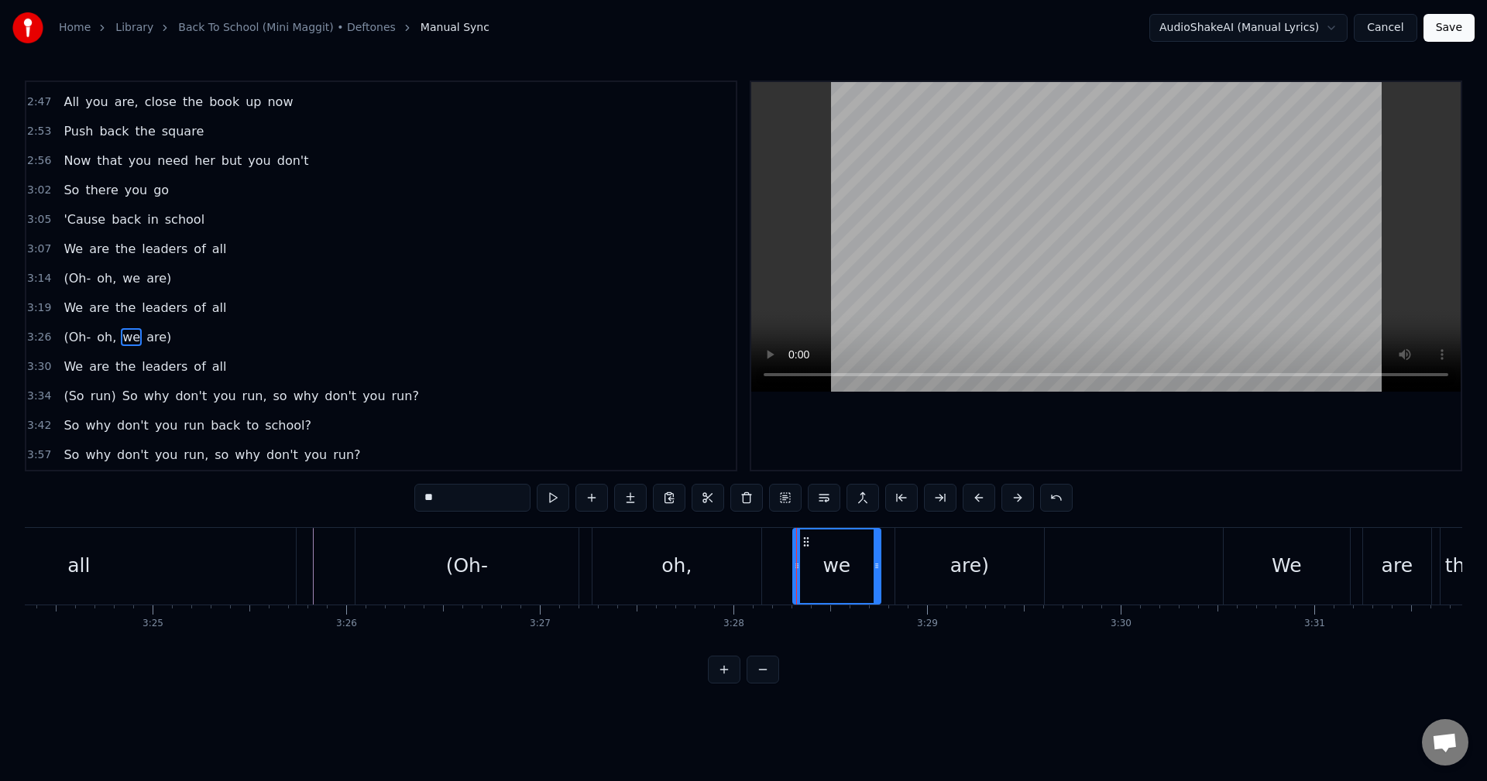
drag, startPoint x: 774, startPoint y: 563, endPoint x: 794, endPoint y: 565, distance: 19.5
click at [794, 565] on icon at bounding box center [797, 566] width 6 height 12
drag, startPoint x: 808, startPoint y: 544, endPoint x: 819, endPoint y: 544, distance: 10.8
click at [819, 544] on icon at bounding box center [816, 542] width 12 height 12
click at [770, 549] on div "(Oh- oh, we are)" at bounding box center [701, 566] width 693 height 77
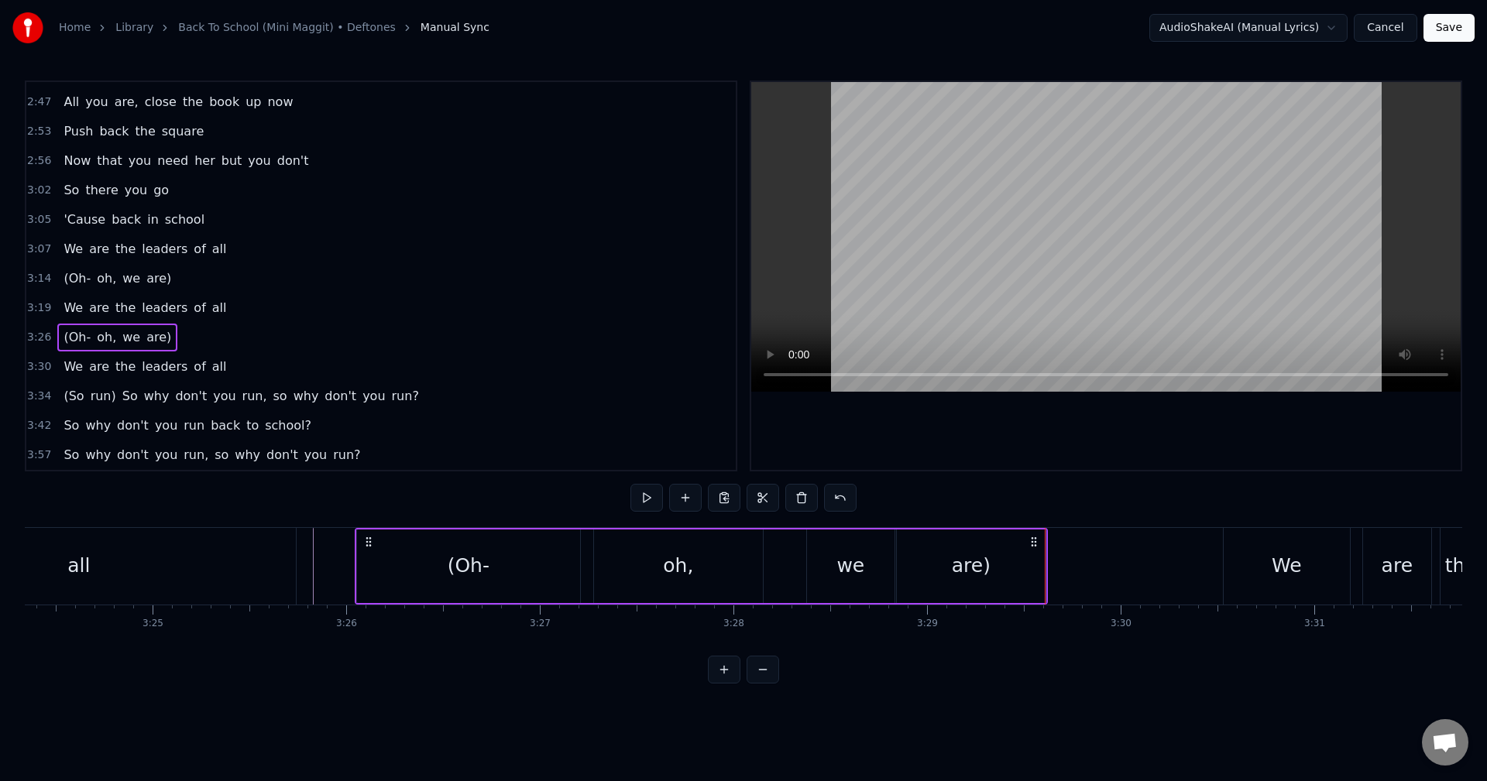
click at [1024, 556] on div "are)" at bounding box center [971, 567] width 149 height 74
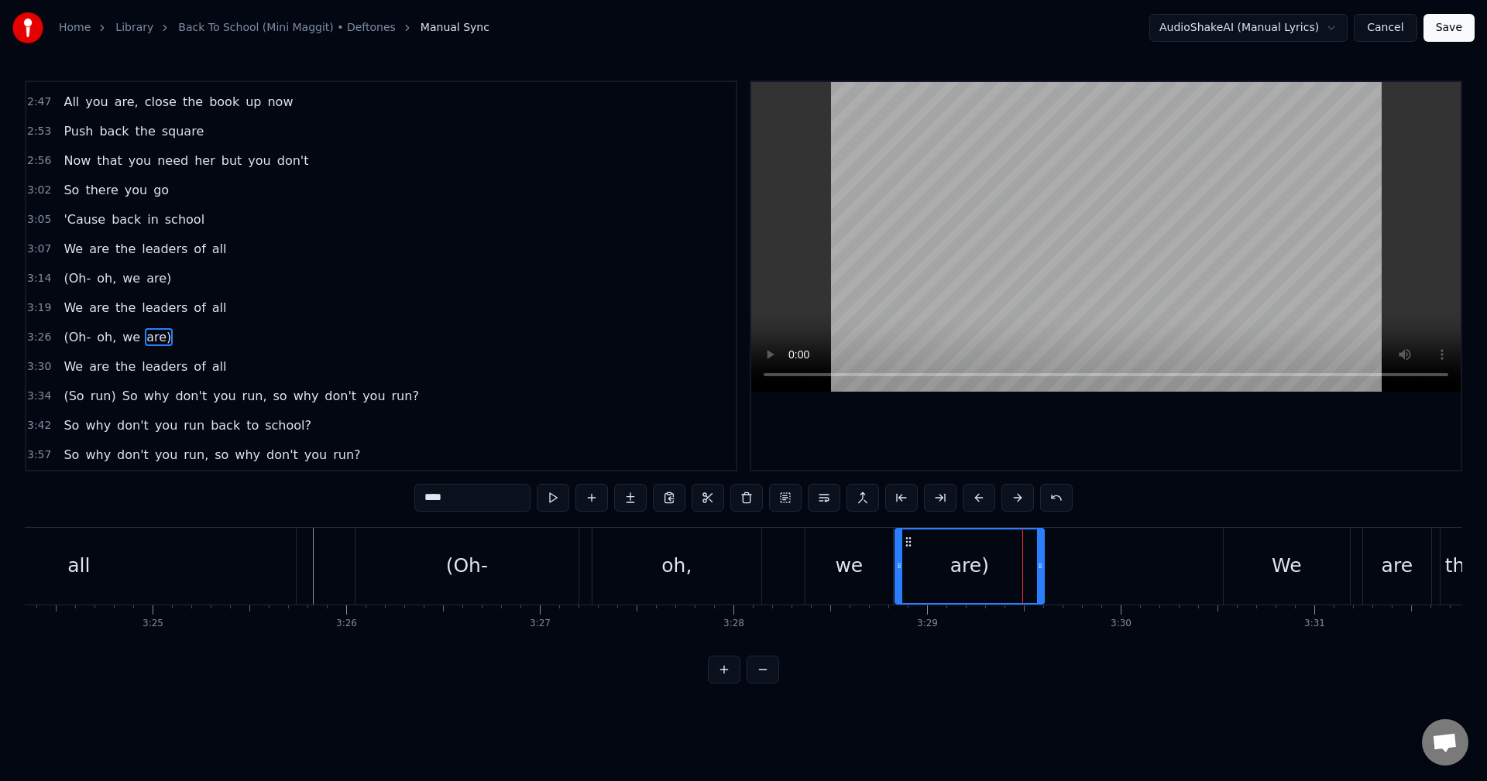
drag, startPoint x: 1041, startPoint y: 563, endPoint x: 1052, endPoint y: 563, distance: 10.1
click at [1043, 563] on icon at bounding box center [1040, 566] width 6 height 12
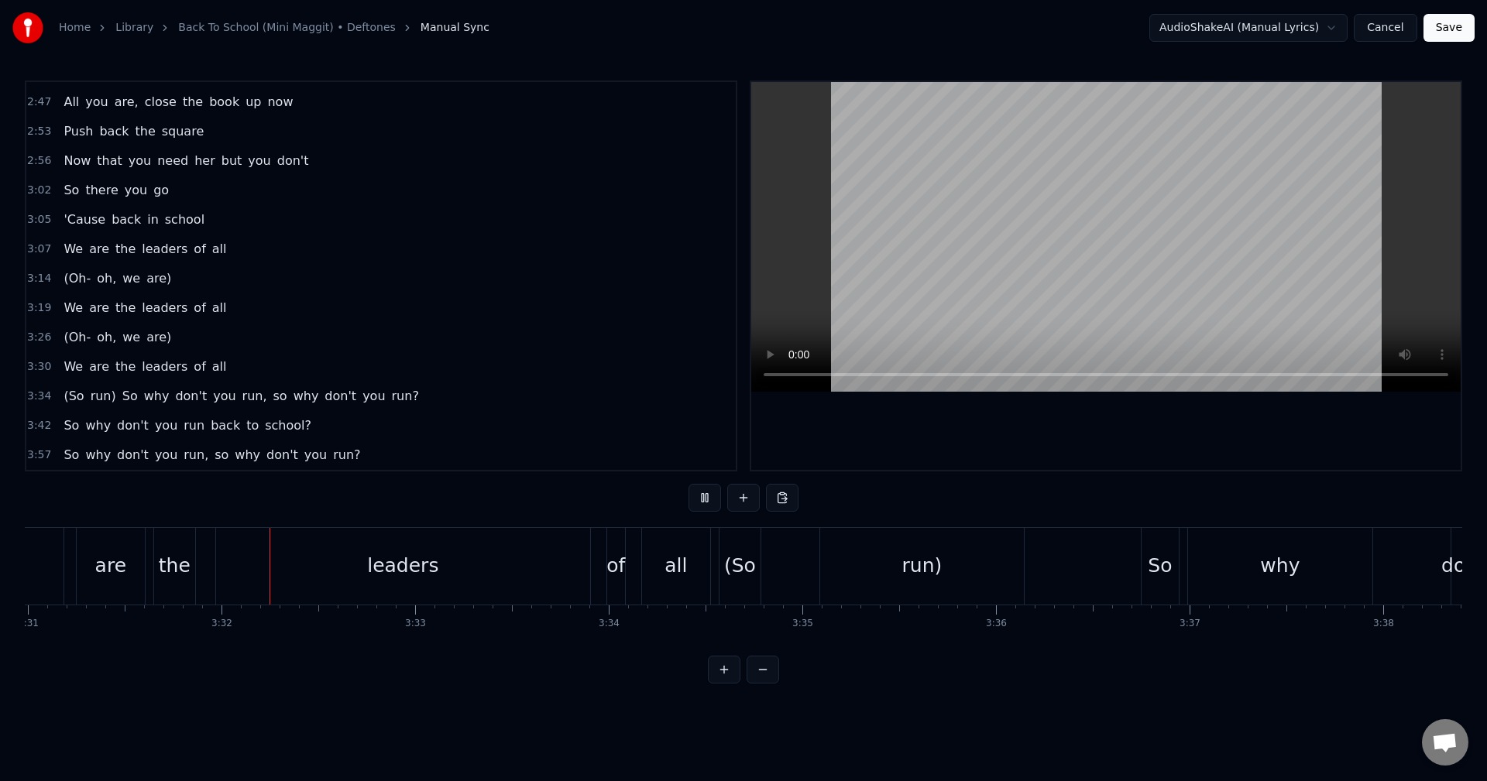
scroll to position [0, 40890]
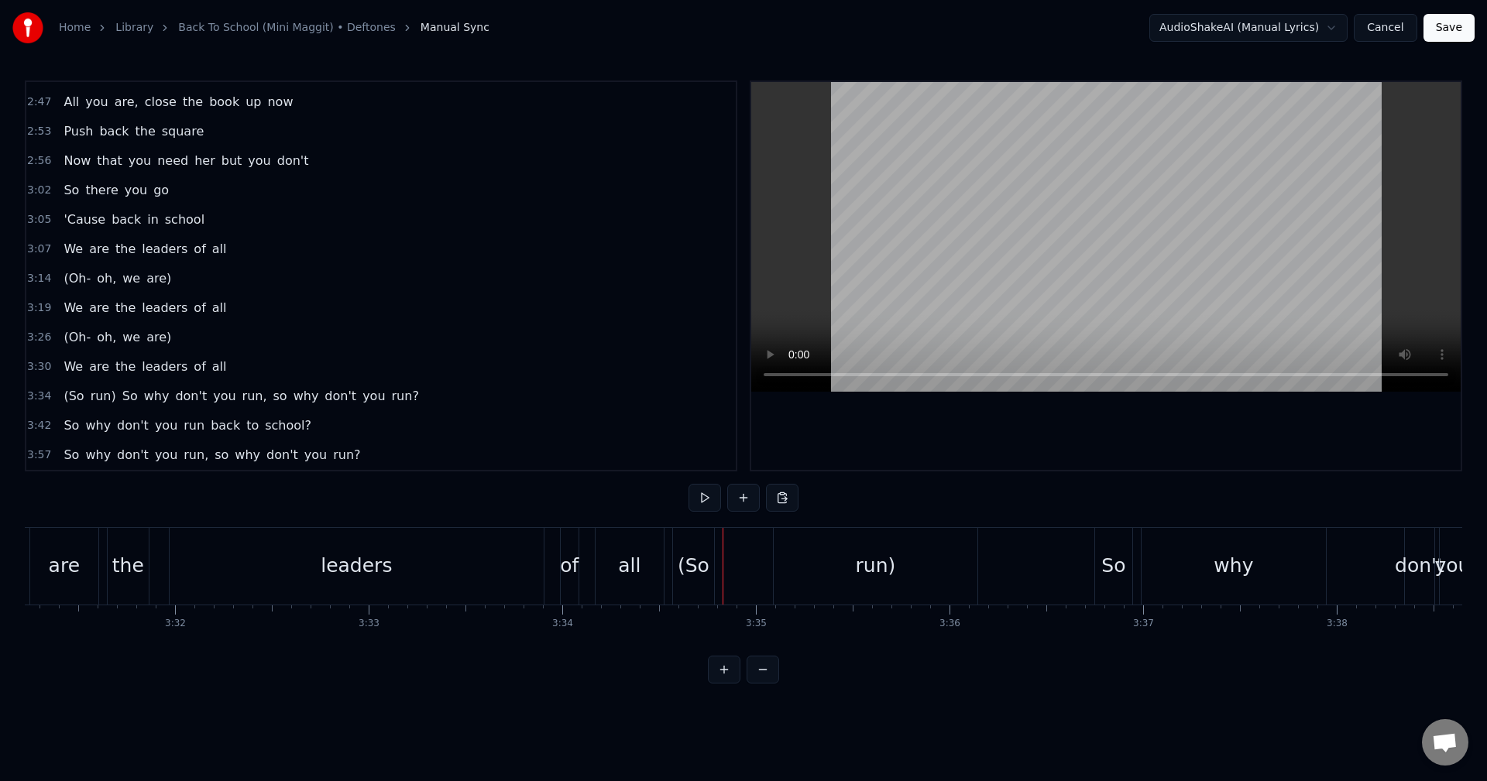
click at [573, 565] on div "of" at bounding box center [569, 565] width 19 height 29
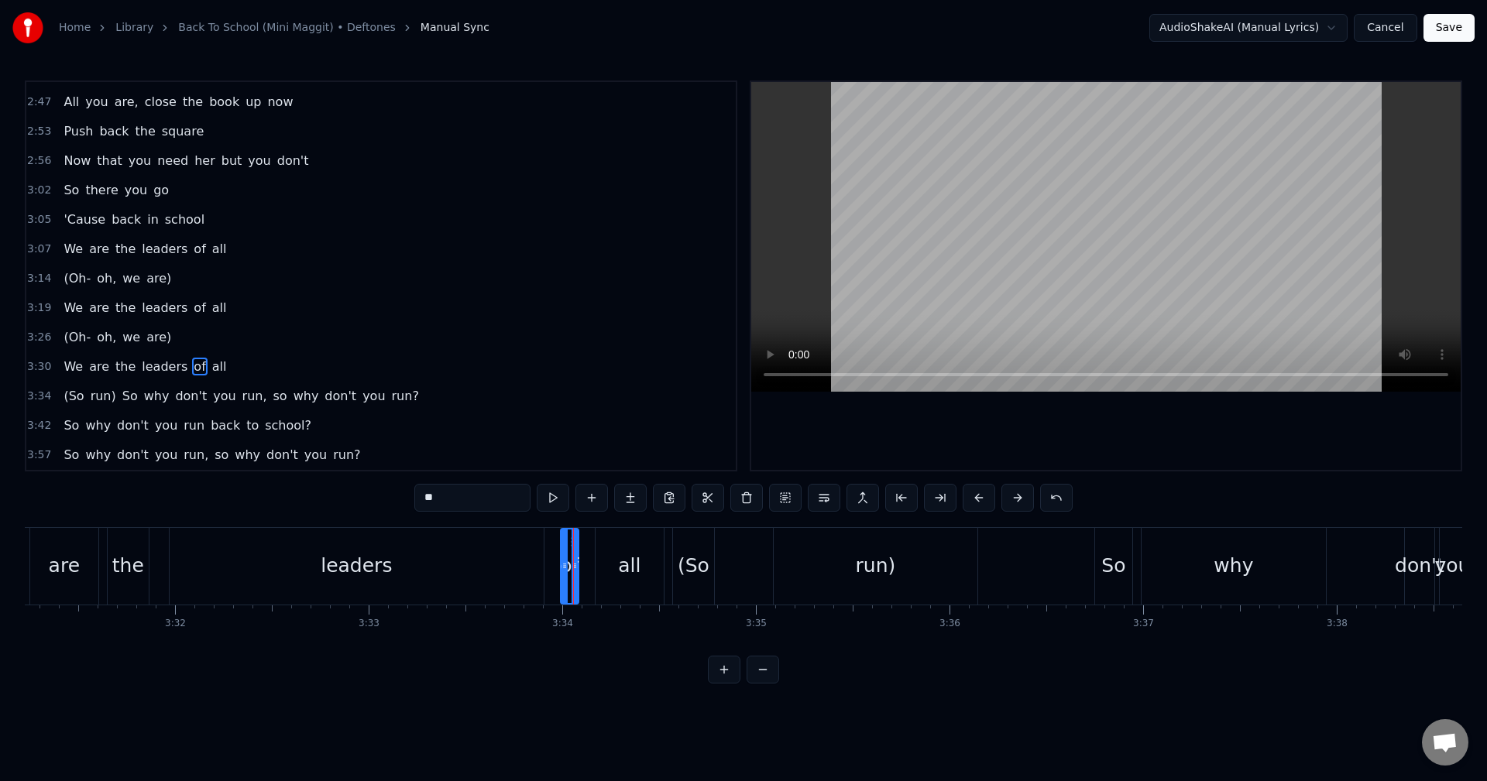
click at [557, 559] on div "We are the leaders of all" at bounding box center [278, 566] width 777 height 77
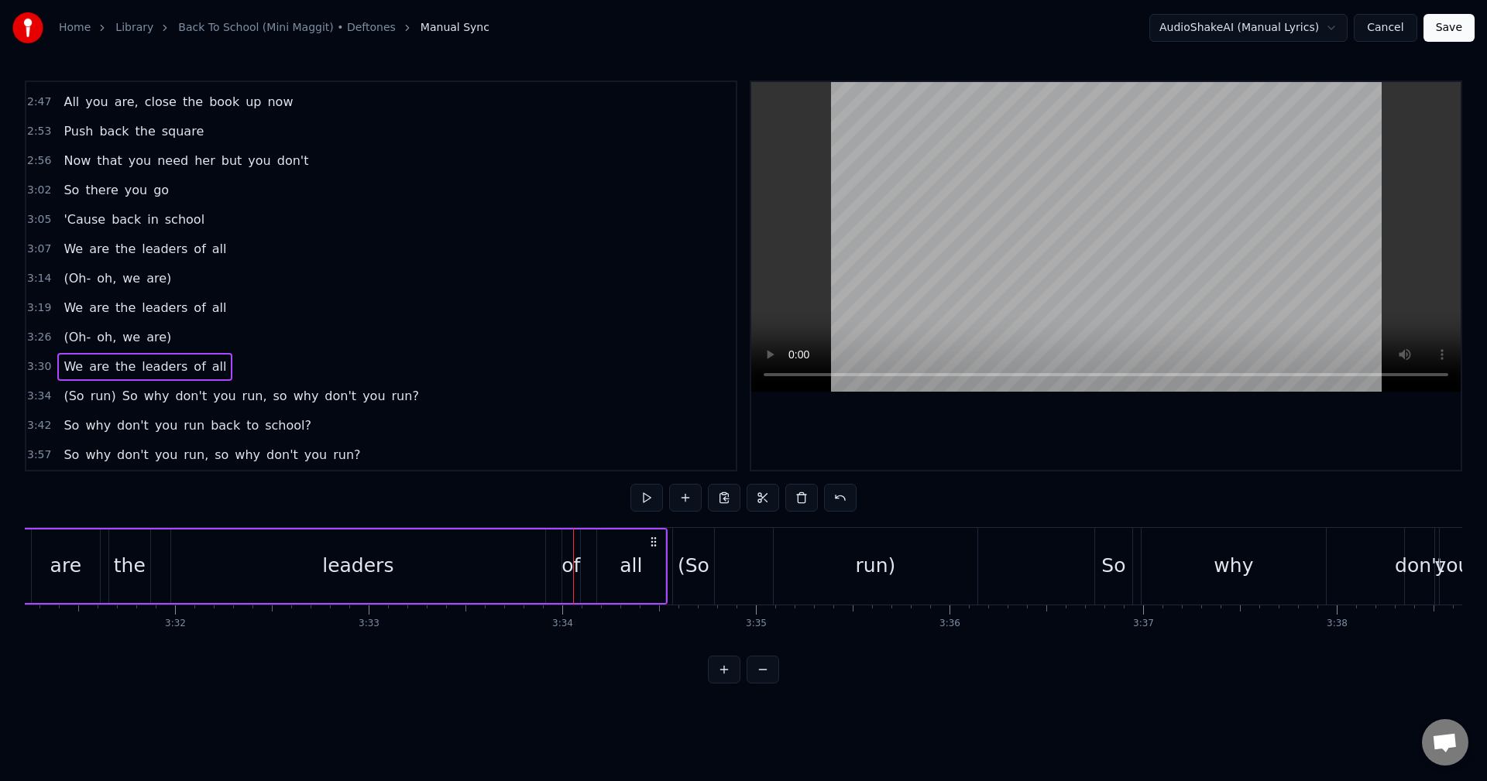
click at [556, 558] on div "We are the leaders of all" at bounding box center [278, 566] width 777 height 77
click at [554, 558] on div "We are the leaders of all" at bounding box center [278, 566] width 777 height 77
click at [552, 558] on div "We are the leaders of all" at bounding box center [278, 566] width 777 height 77
click at [551, 564] on div "We are the leaders of all" at bounding box center [278, 566] width 777 height 77
